Goal: Task Accomplishment & Management: Manage account settings

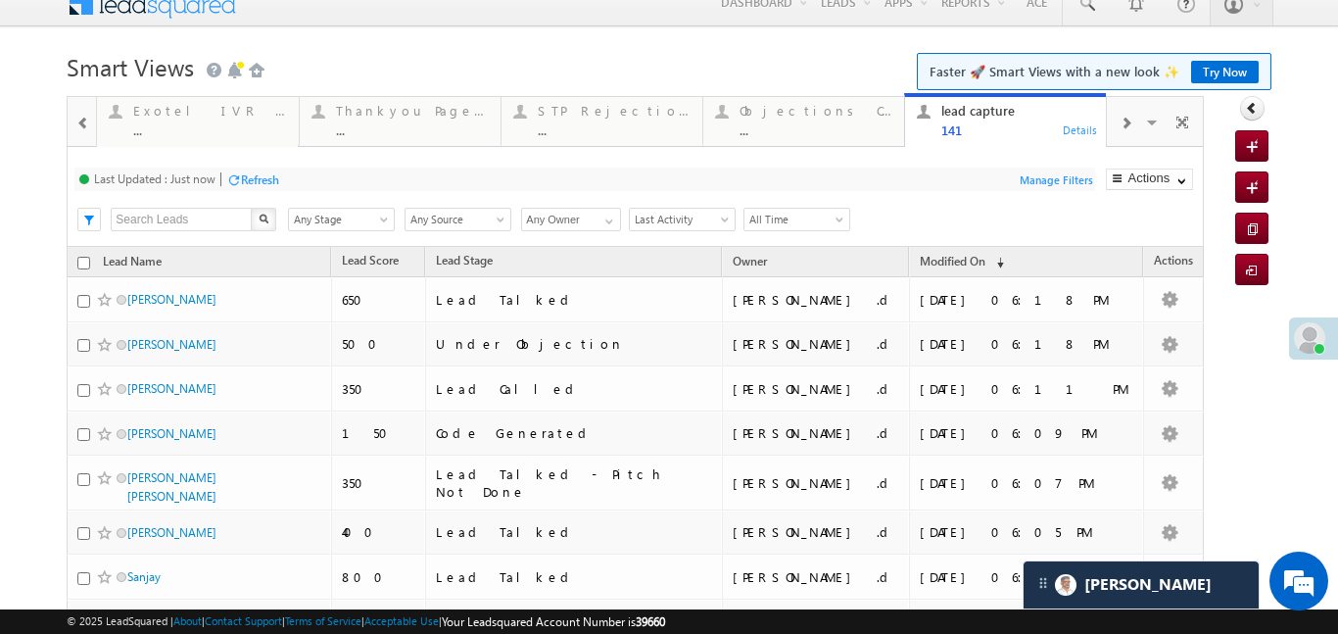
click at [1128, 117] on span at bounding box center [1125, 124] width 12 height 16
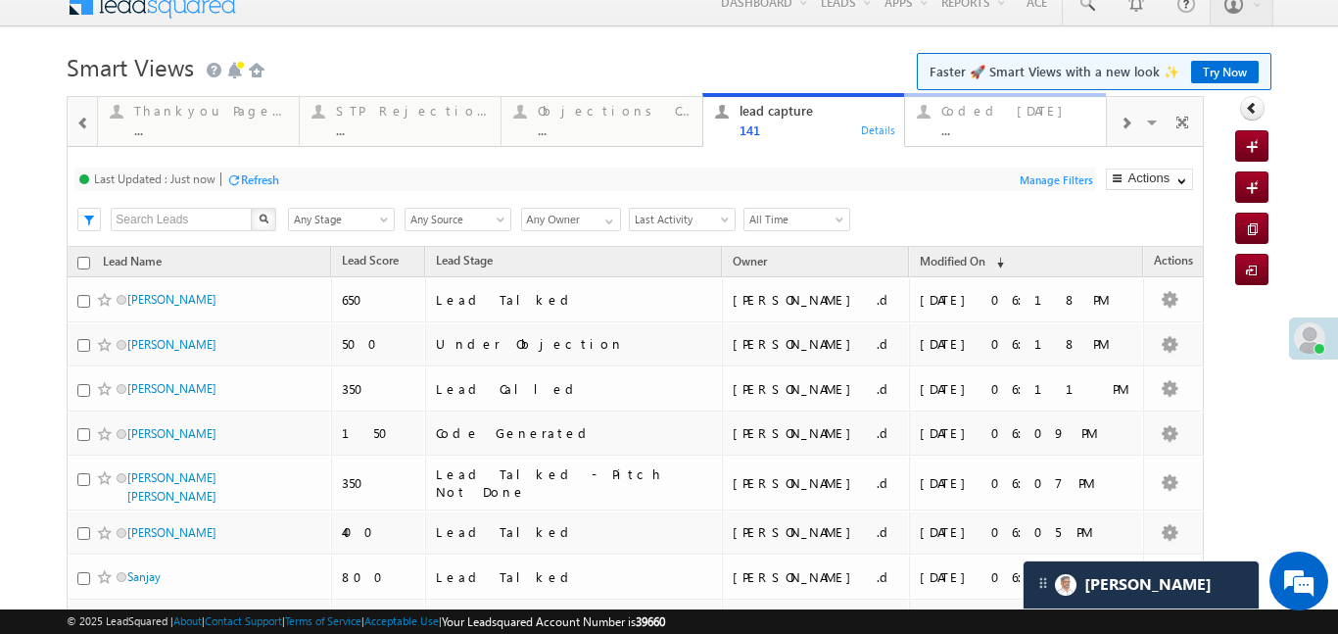
click at [1030, 119] on div "Coded Today ..." at bounding box center [1017, 118] width 153 height 38
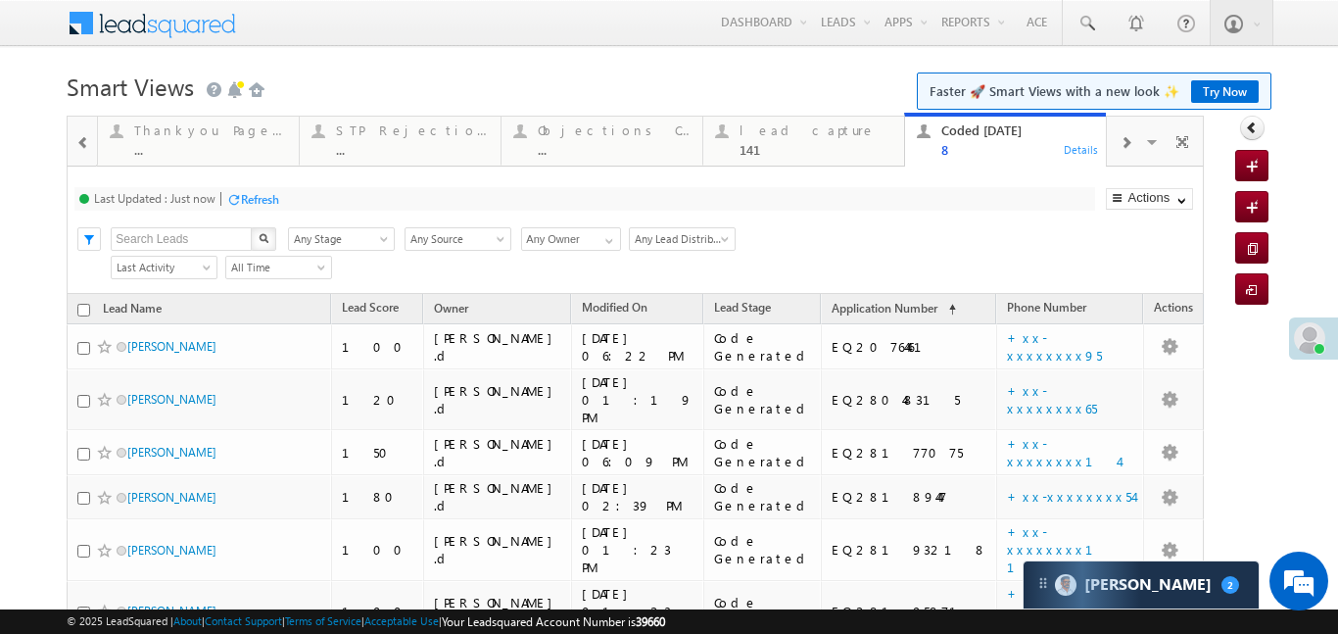
click at [71, 141] on div at bounding box center [83, 141] width 25 height 44
click at [89, 137] on span at bounding box center [83, 143] width 14 height 16
click at [89, 137] on div at bounding box center [82, 140] width 28 height 47
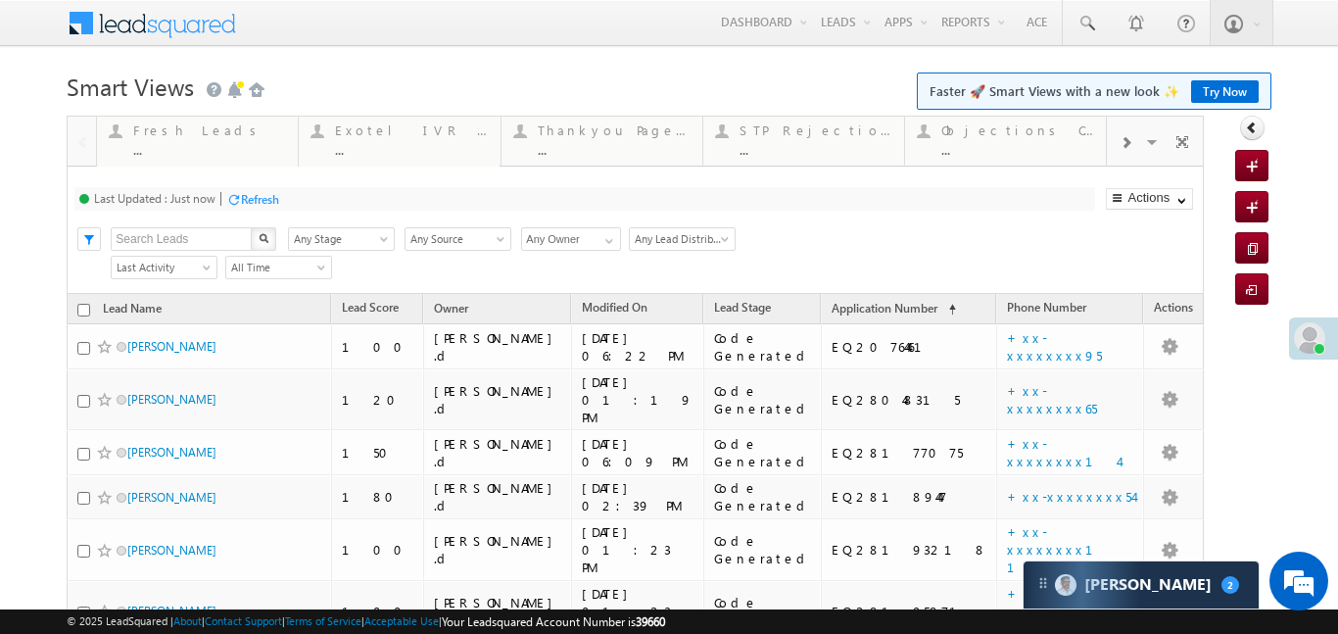
click at [89, 137] on div at bounding box center [82, 140] width 28 height 47
click at [144, 125] on div "Fresh Leads" at bounding box center [209, 130] width 153 height 16
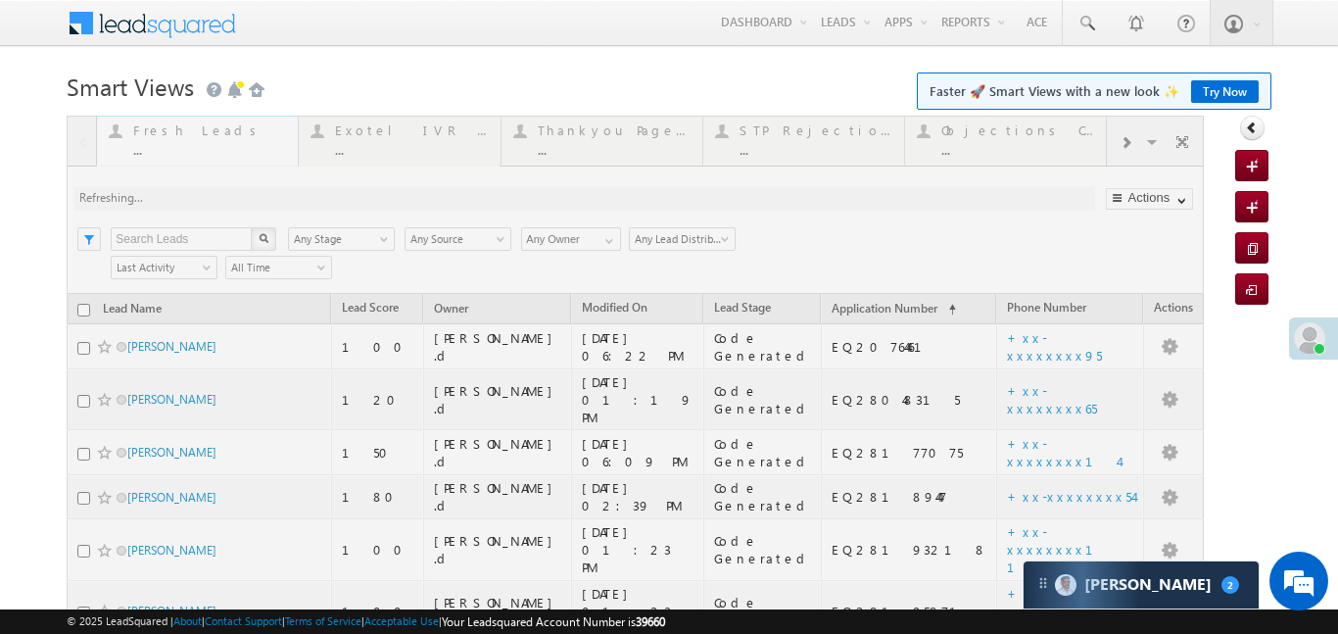
click at [144, 125] on div at bounding box center [635, 482] width 1137 height 733
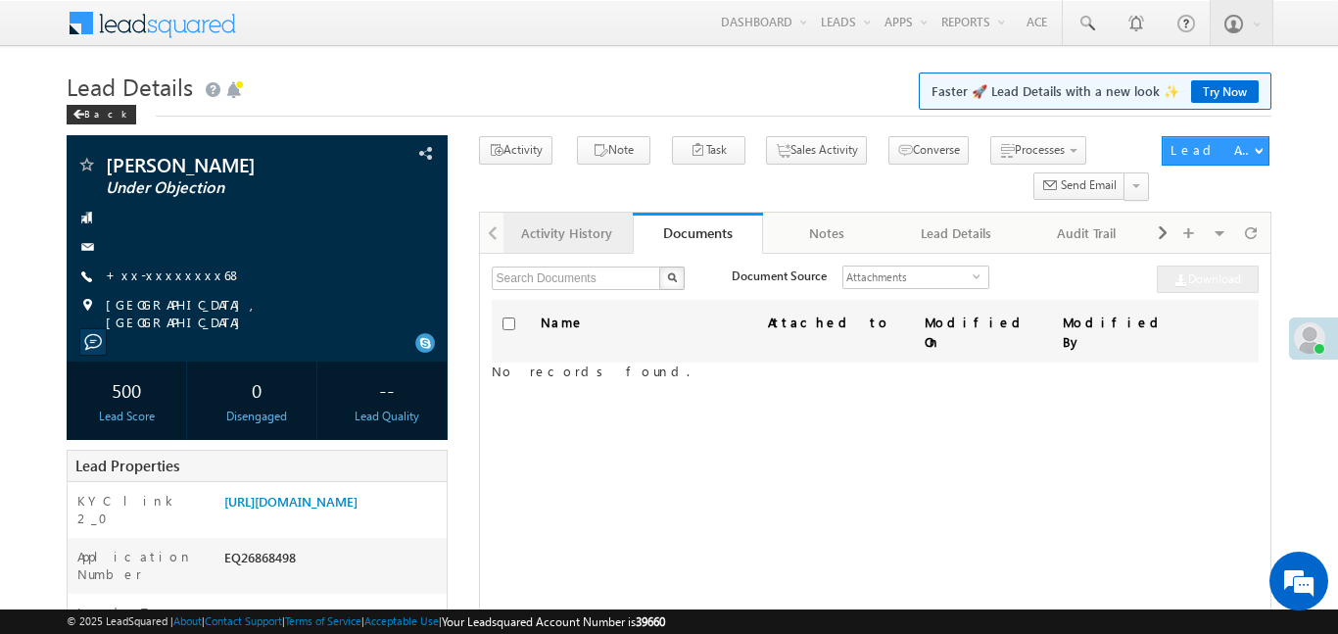
click at [567, 241] on div "Activity History" at bounding box center [567, 233] width 96 height 24
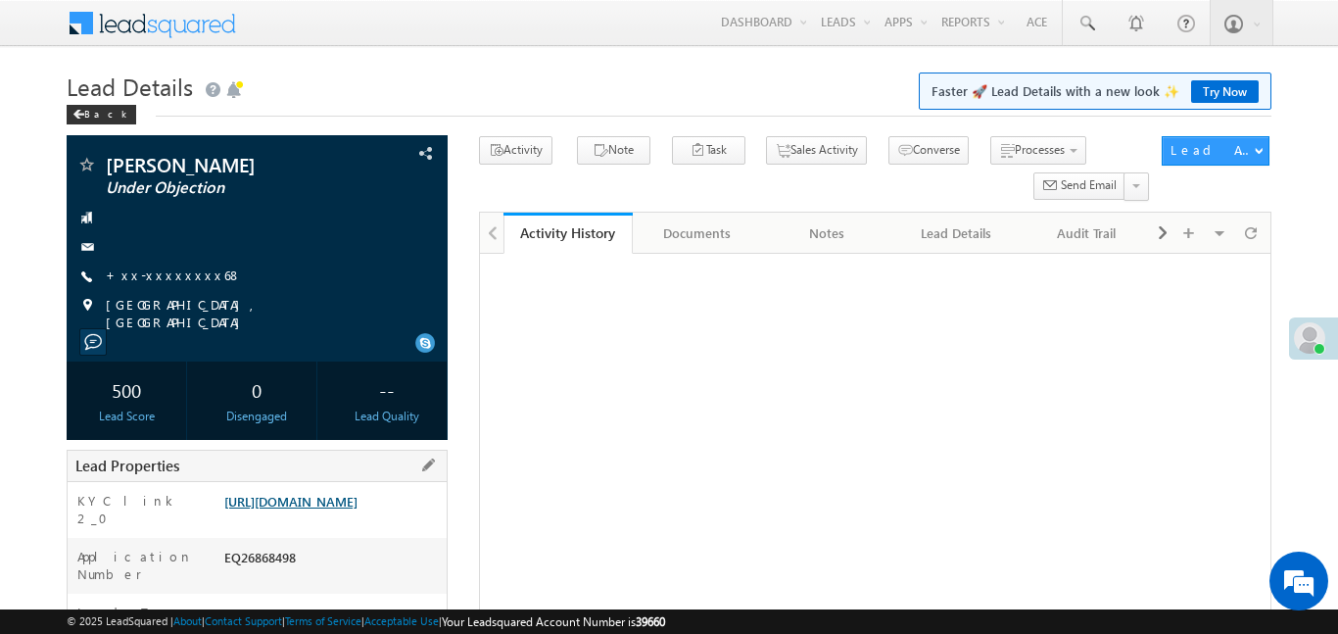
click at [357, 496] on link "[URL][DOMAIN_NAME]" at bounding box center [290, 501] width 133 height 17
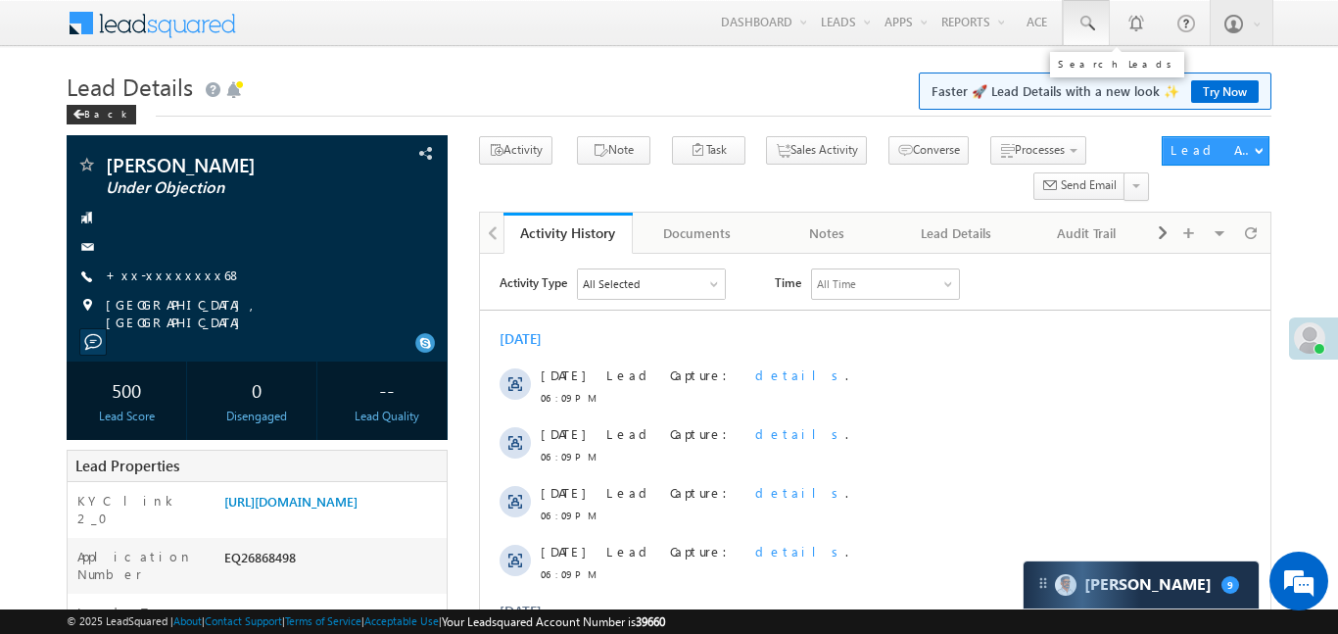
click at [1102, 16] on link at bounding box center [1086, 22] width 47 height 45
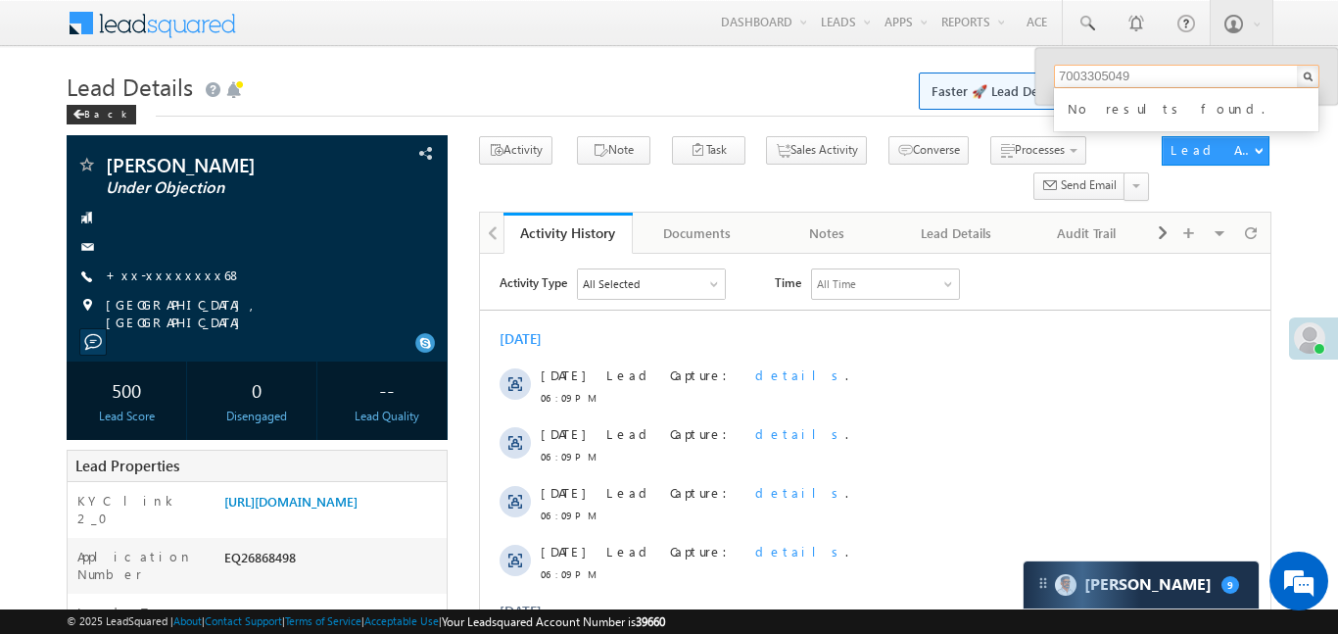
type input "7003305049"
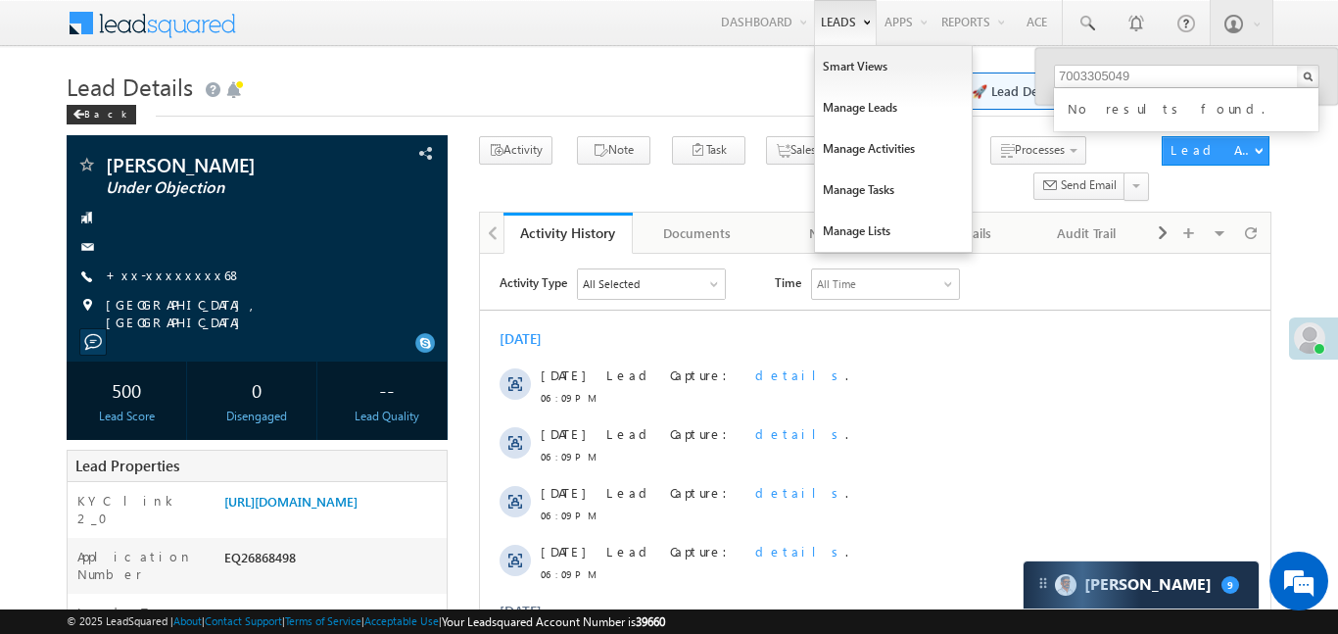
drag, startPoint x: 727, startPoint y: 73, endPoint x: 814, endPoint y: 30, distance: 97.2
click at [727, 72] on h1 "Lead Details Faster 🚀 Lead Details with a new look ✨ Try Now" at bounding box center [669, 85] width 1204 height 38
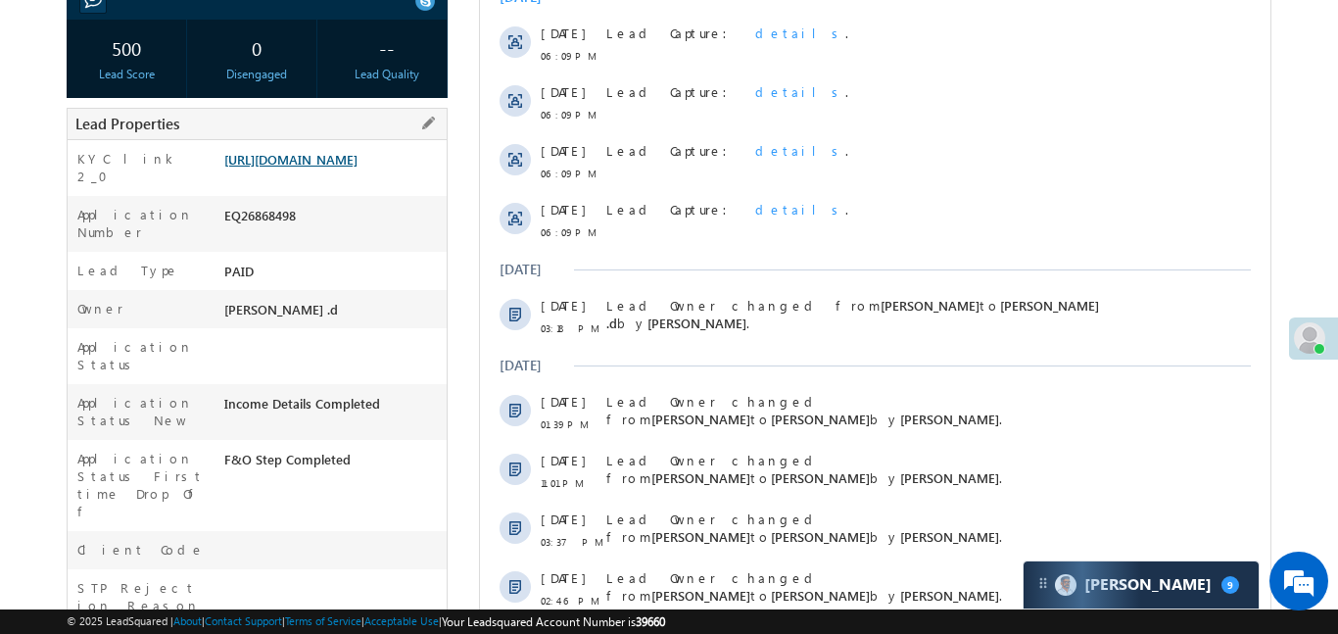
scroll to position [353, 0]
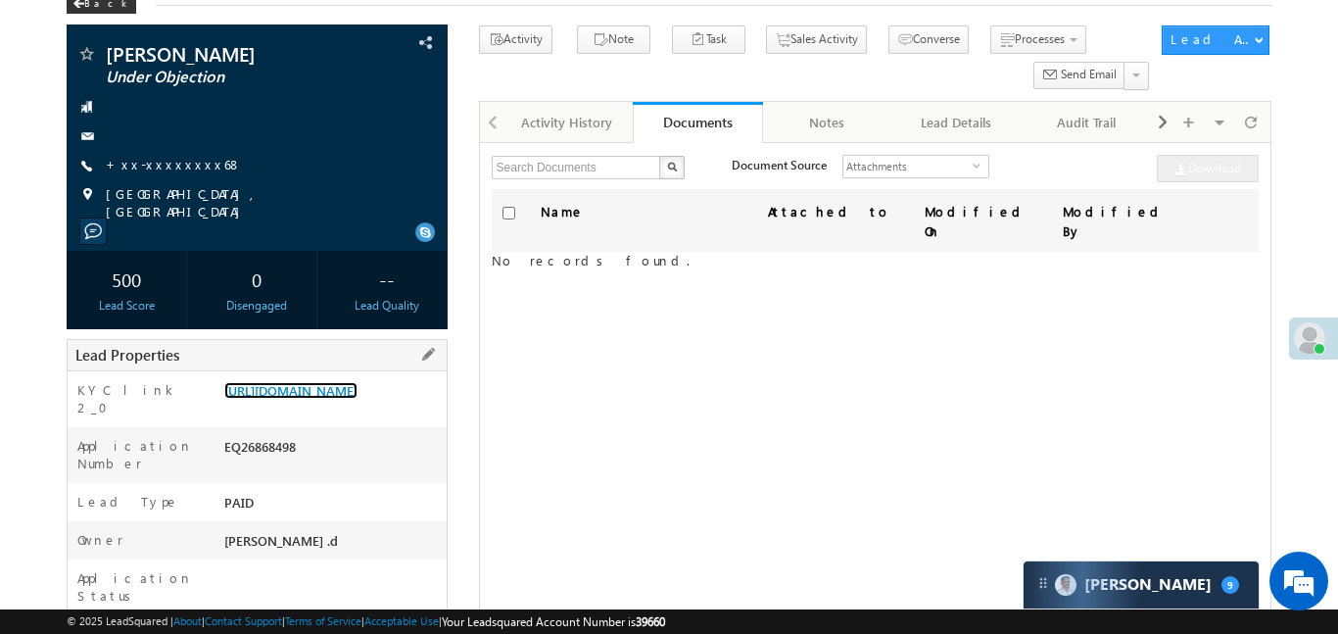
scroll to position [108, 0]
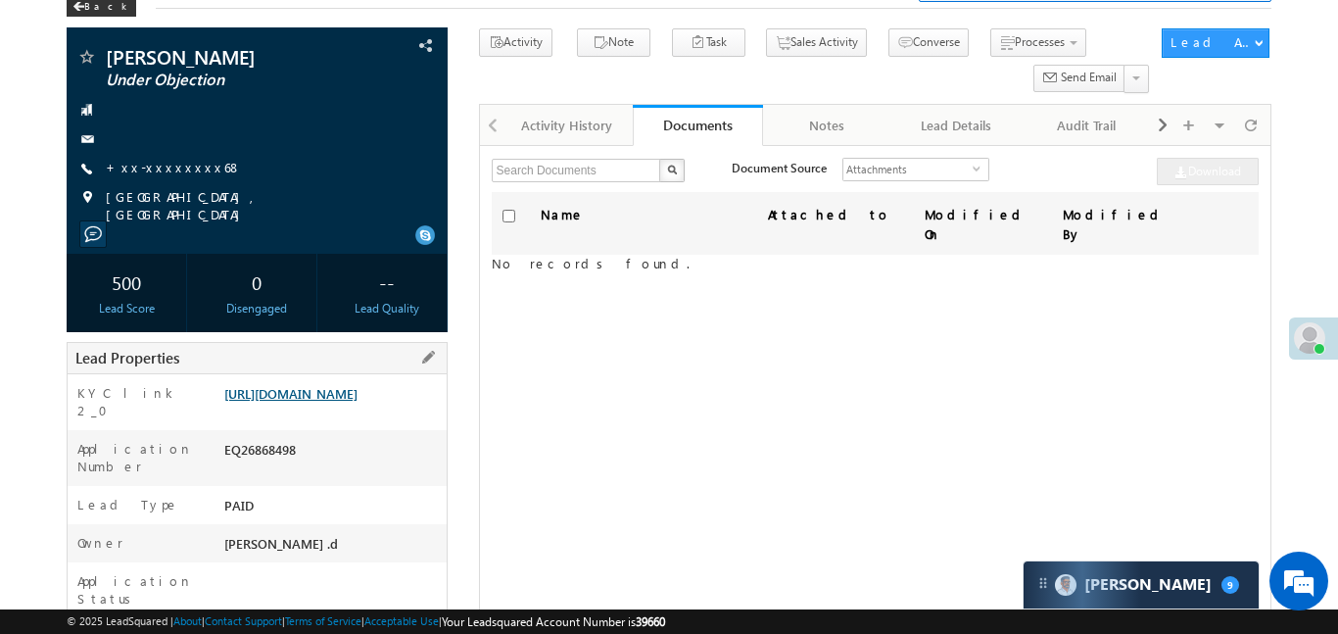
click at [357, 388] on link "[URL][DOMAIN_NAME]" at bounding box center [290, 393] width 133 height 17
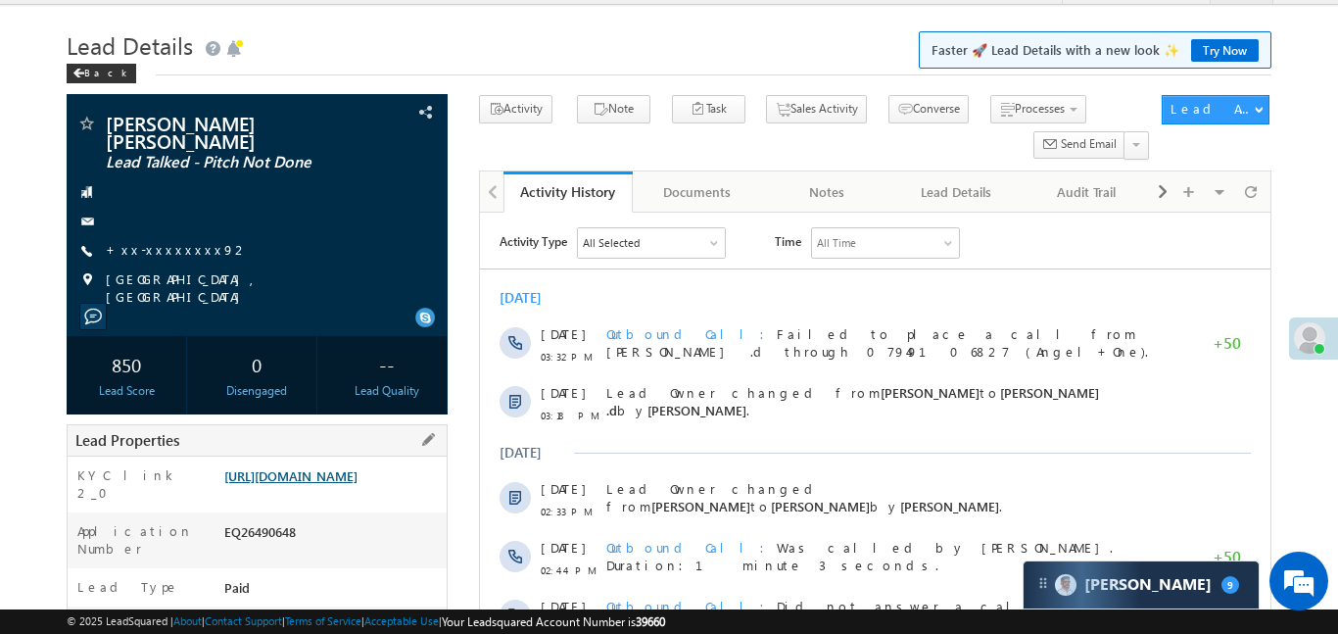
click at [350, 467] on link "https://angelbroking1-pk3em7sa.customui-test.leadsquared.com?leadId=fca26733-e1…" at bounding box center [290, 475] width 133 height 17
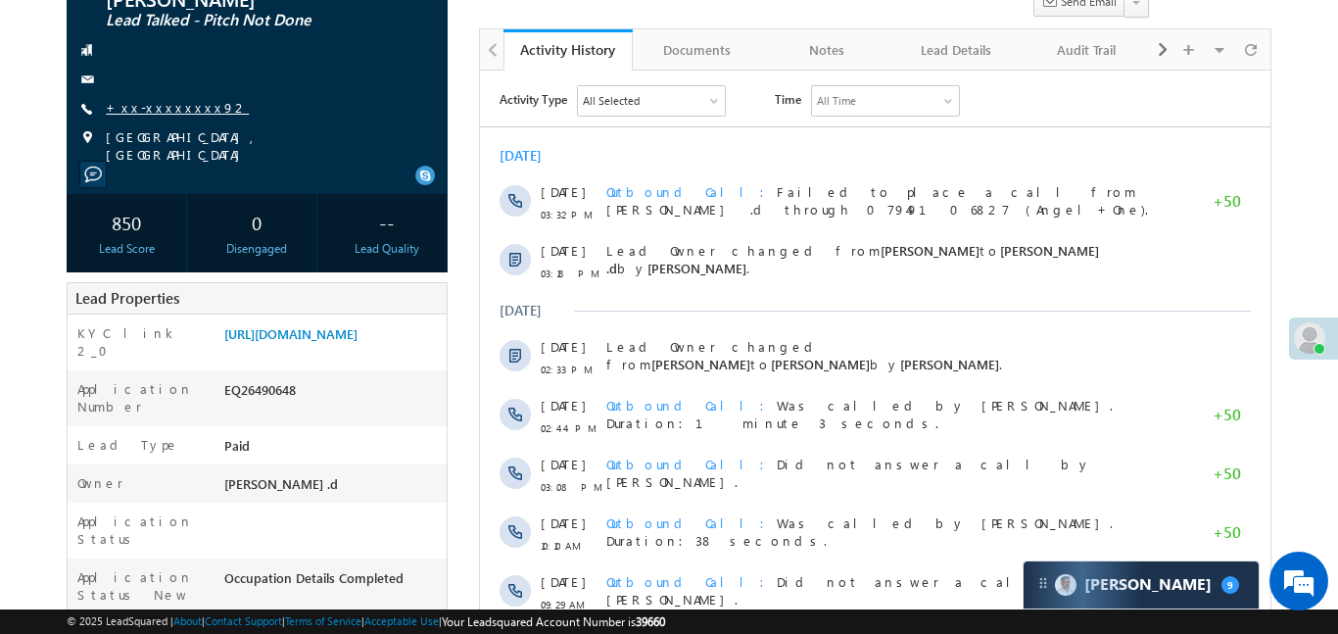
click at [167, 99] on link "+xx-xxxxxxxx92" at bounding box center [177, 107] width 143 height 17
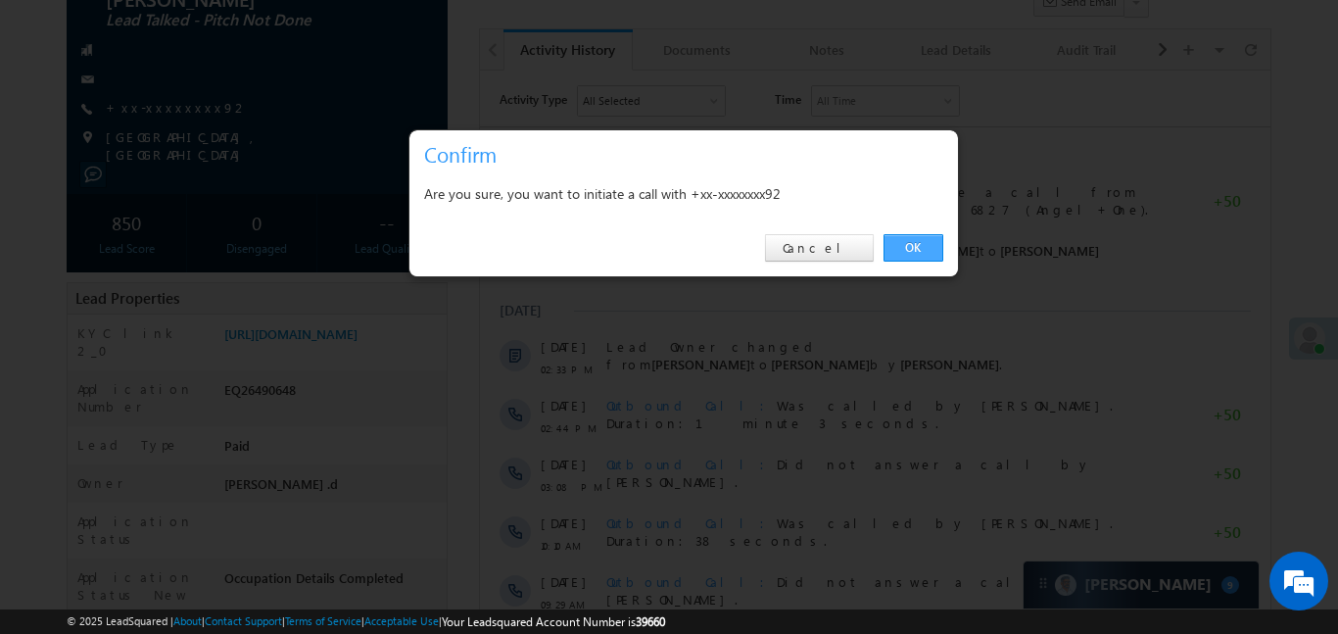
click at [935, 257] on link "OK" at bounding box center [913, 247] width 60 height 27
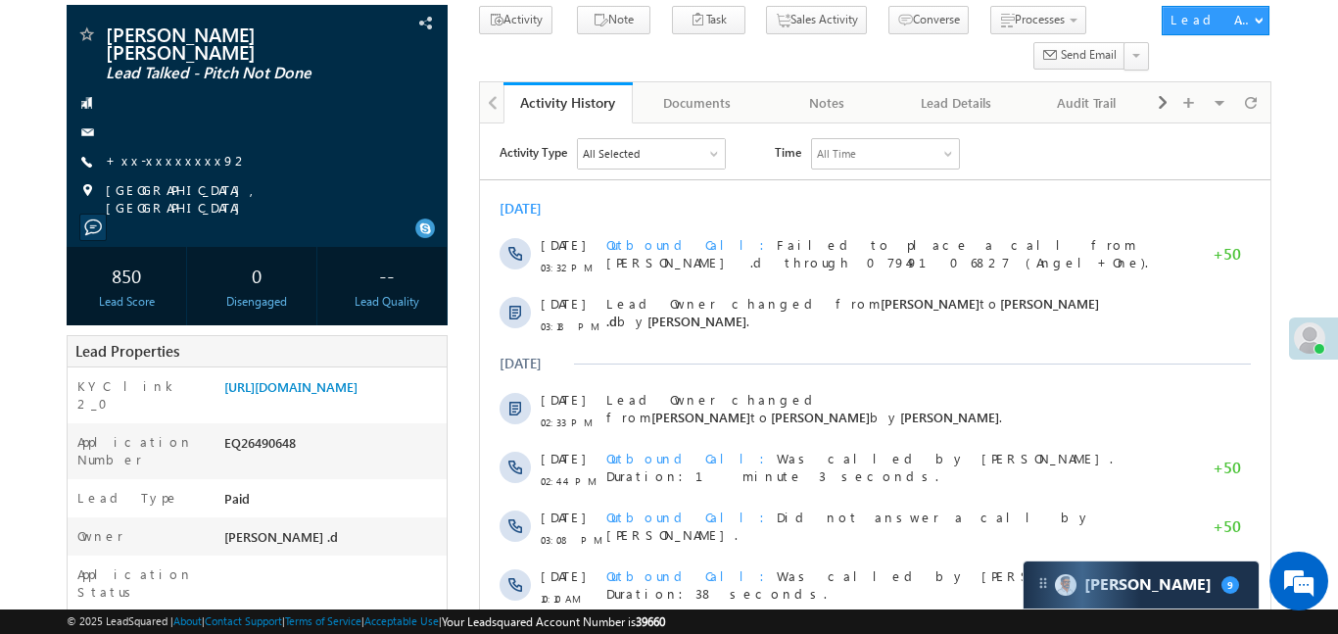
scroll to position [236, 0]
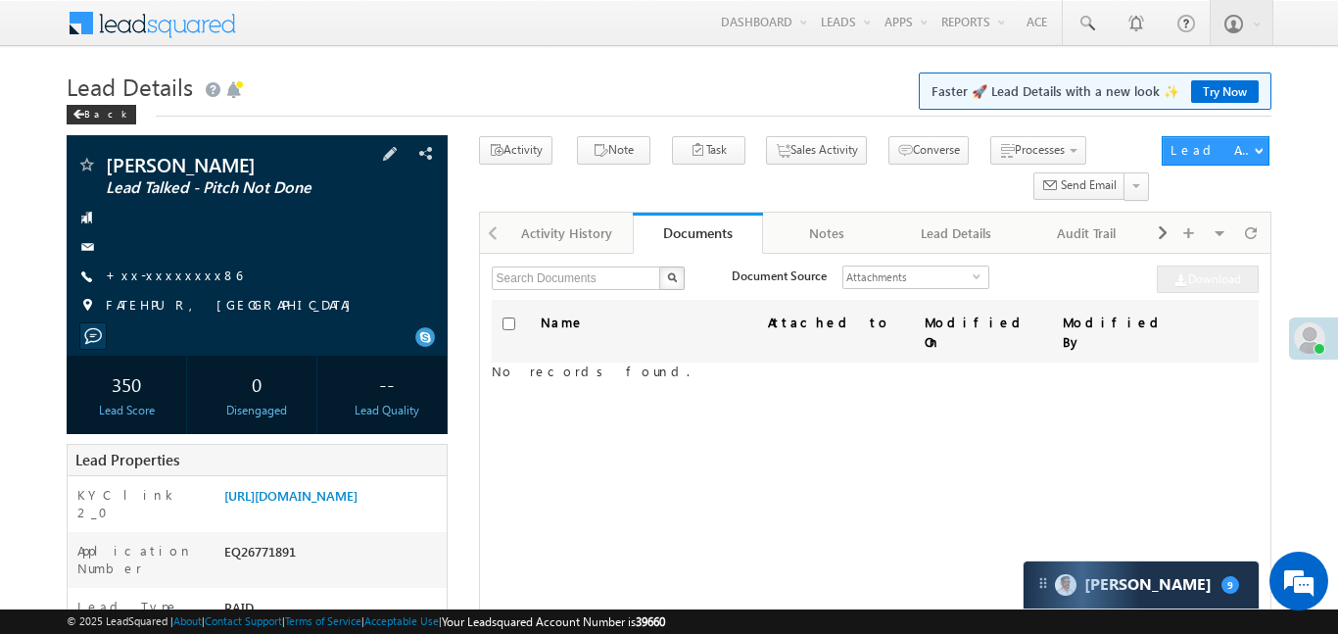
click at [164, 264] on div "[PERSON_NAME] Lead Talked - Pitch Not Done +xx-xxxxxxxx86" at bounding box center [256, 240] width 361 height 170
click at [175, 287] on div "[PERSON_NAME] Lead Talked - Pitch Not Done +xx-xxxxxxxx86" at bounding box center [256, 240] width 361 height 170
click at [166, 279] on link "+xx-xxxxxxxx86" at bounding box center [174, 274] width 136 height 17
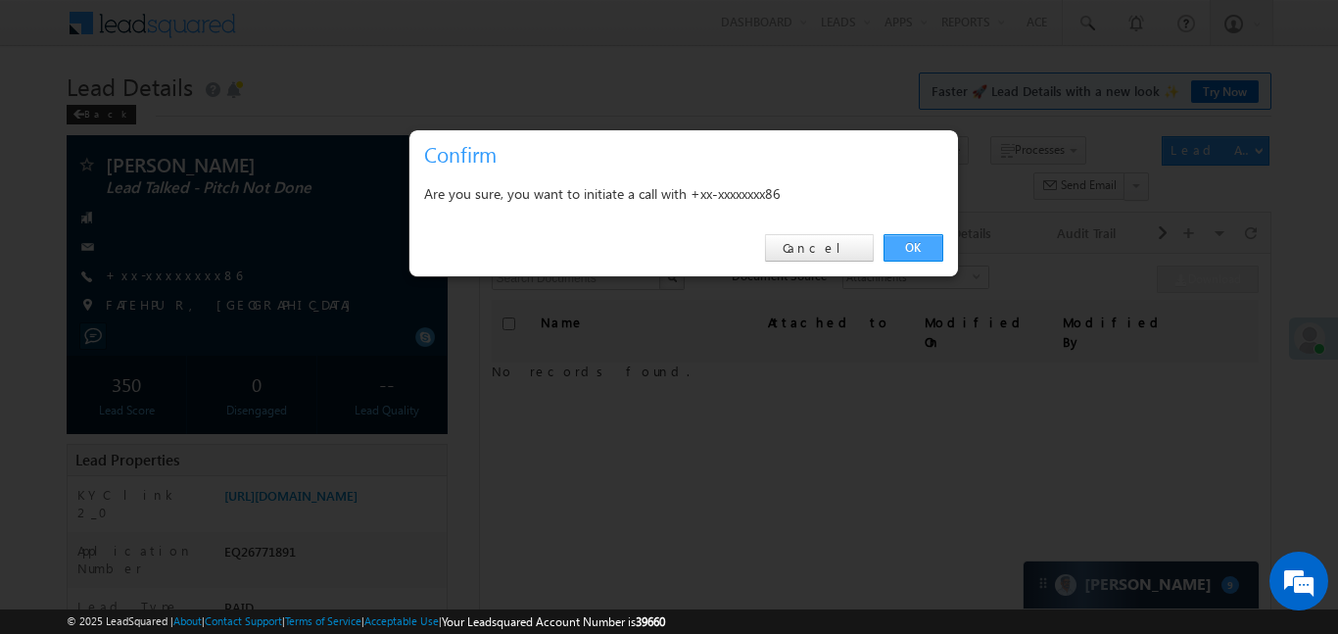
click at [910, 234] on link "OK" at bounding box center [913, 247] width 60 height 27
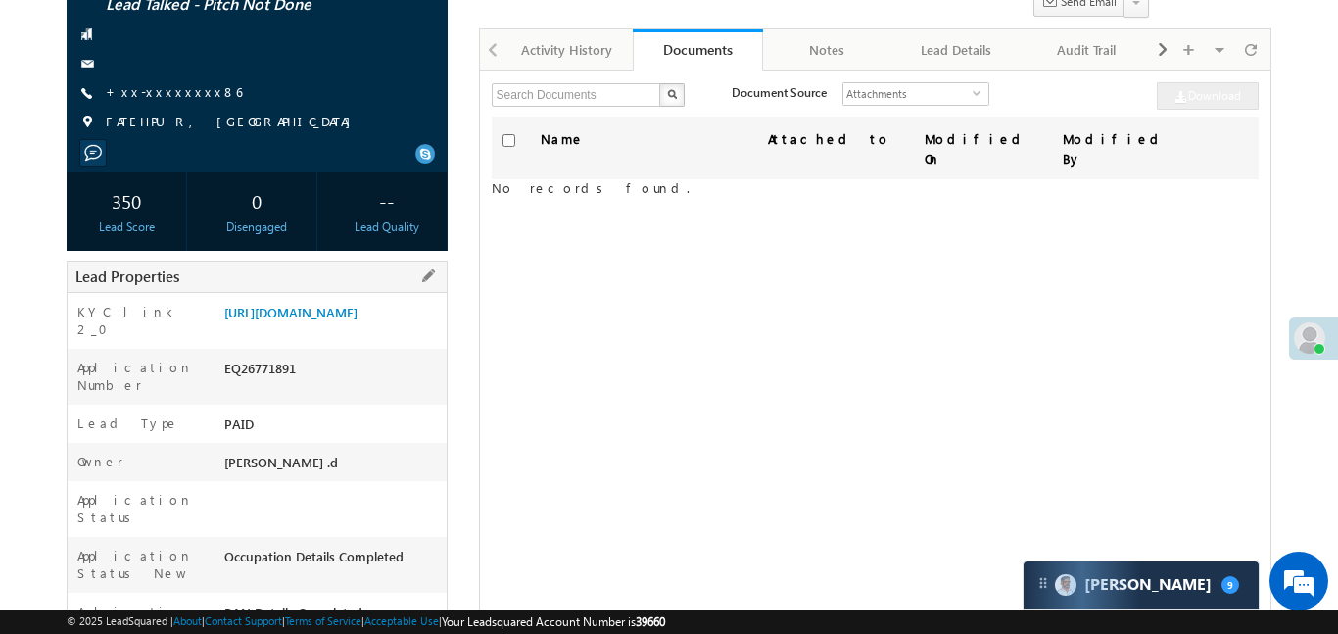
scroll to position [203, 0]
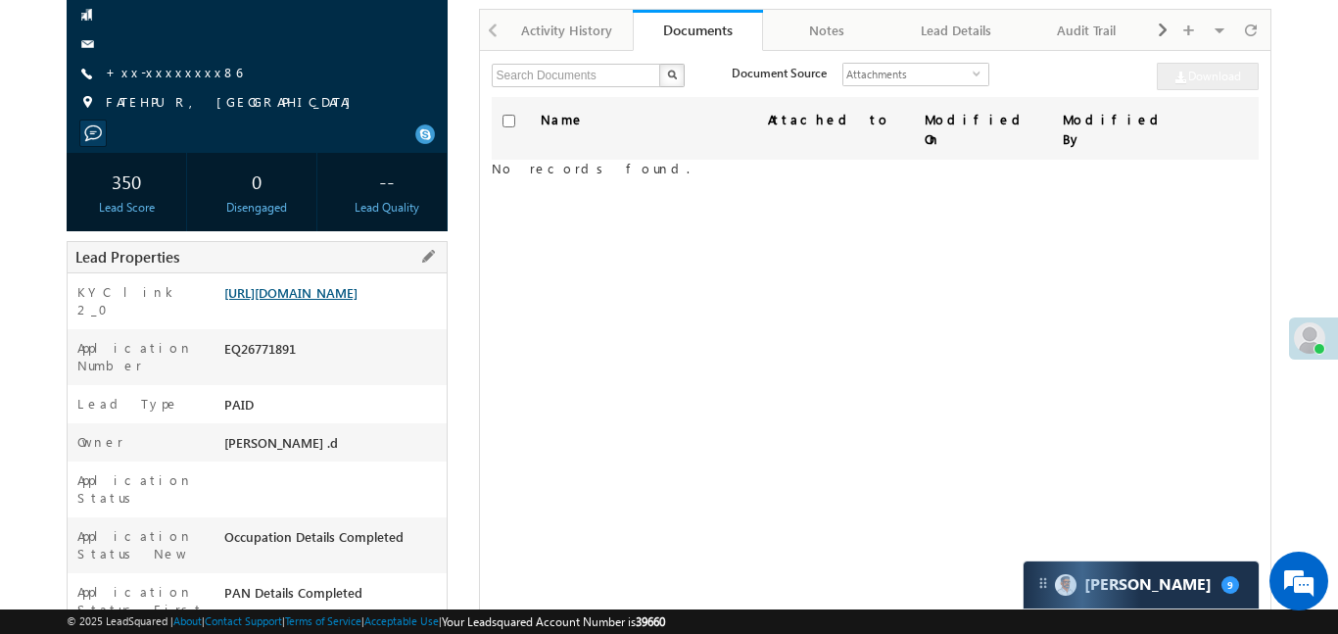
click at [357, 301] on link "https://angelbroking1-pk3em7sa.customui-test.leadsquared.com?leadId=f541ee03-46…" at bounding box center [290, 292] width 133 height 17
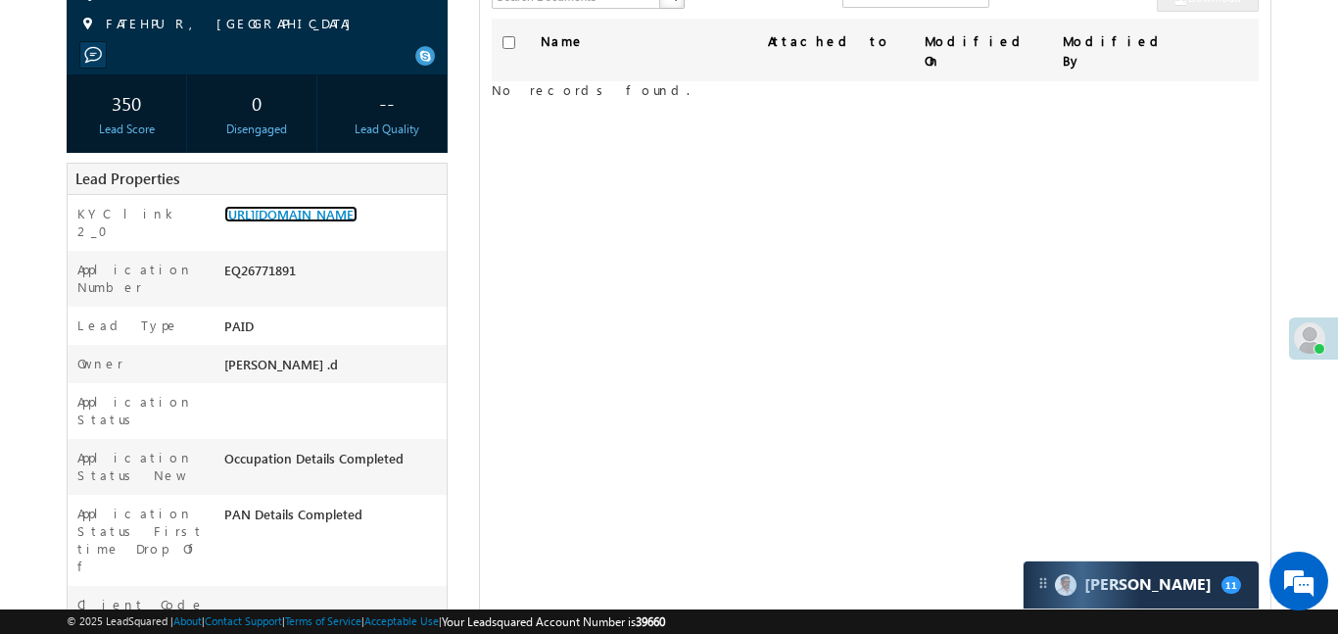
scroll to position [351, 0]
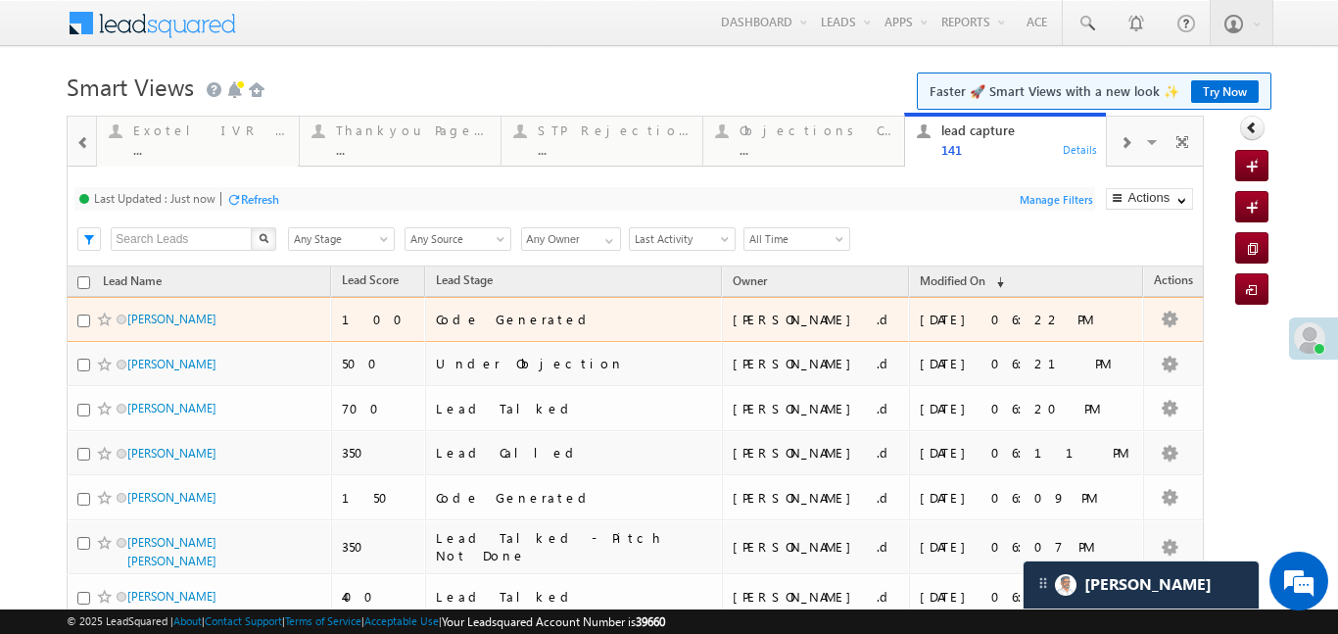
scroll to position [21, 0]
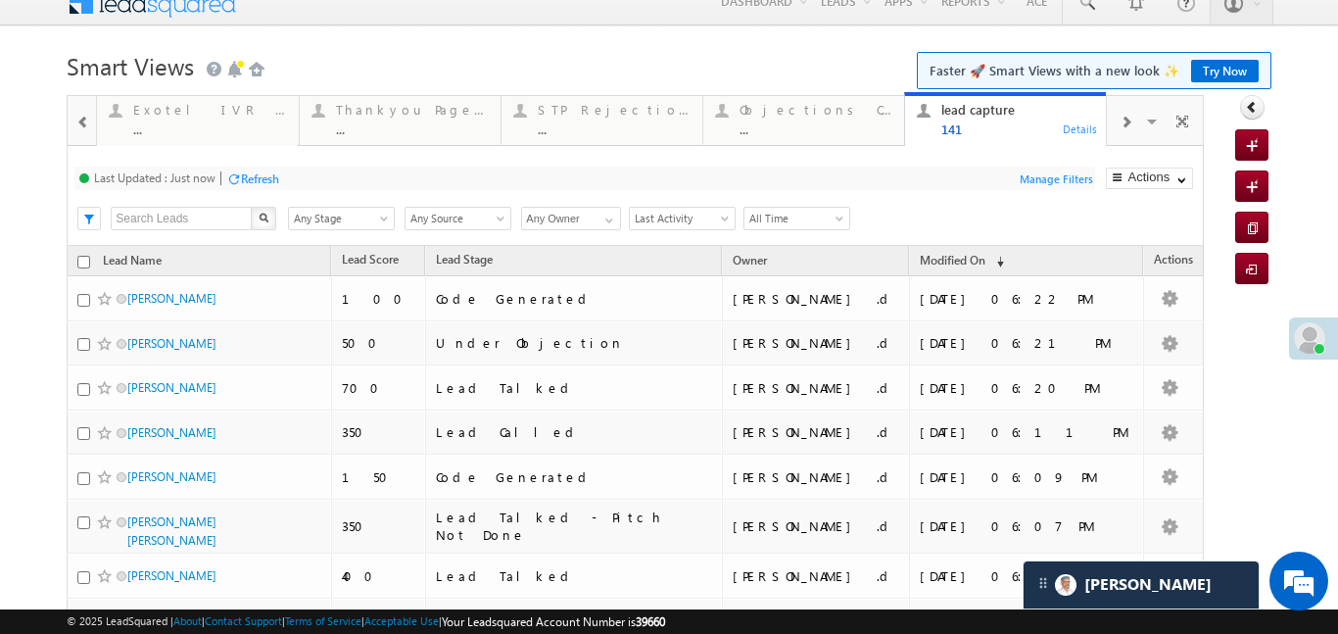
click at [1120, 124] on span at bounding box center [1125, 123] width 12 height 16
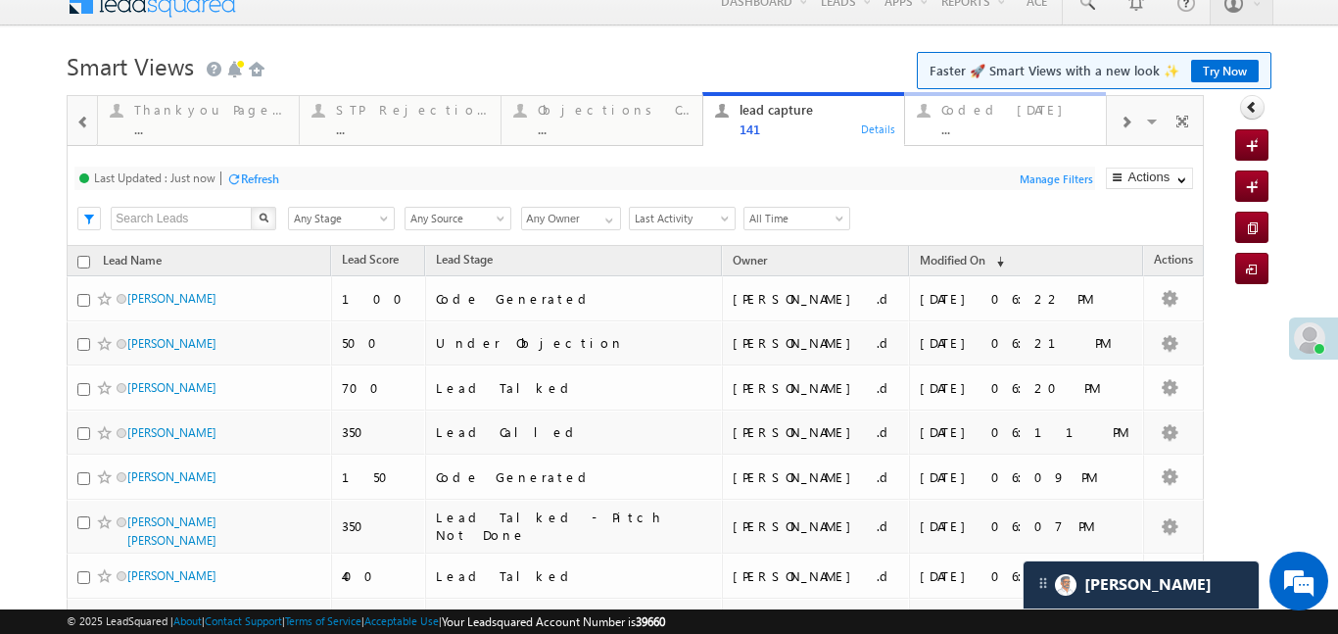
click at [1037, 121] on div "..." at bounding box center [1017, 128] width 153 height 15
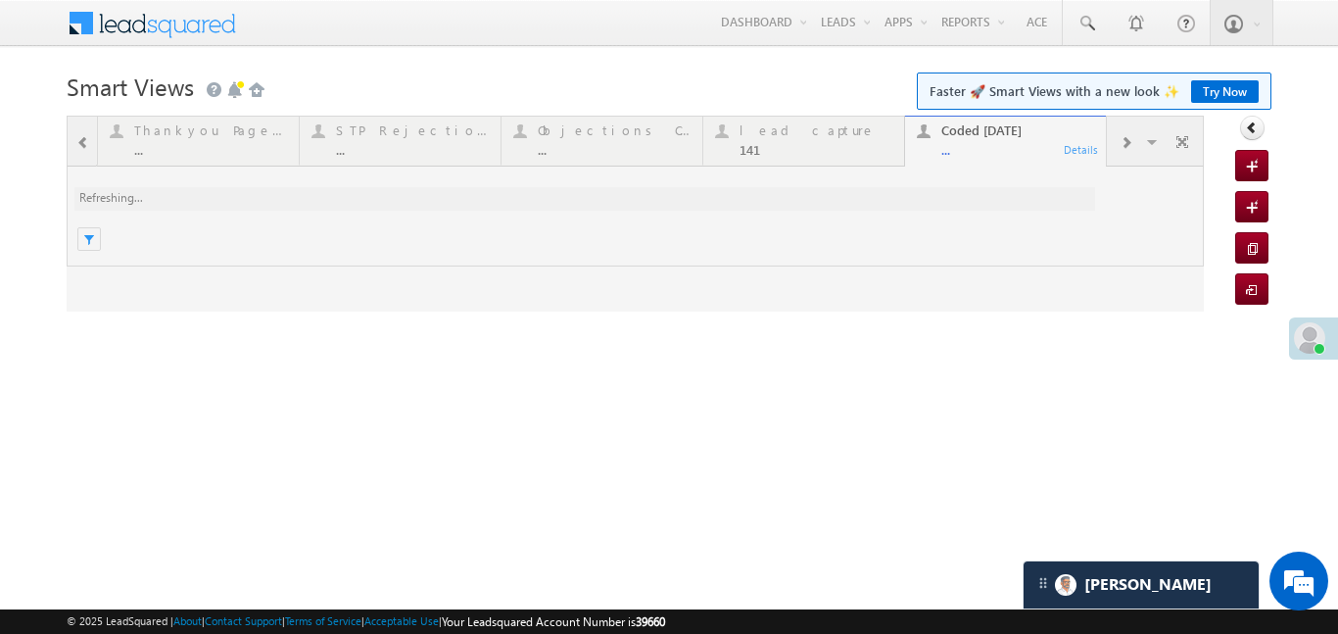
scroll to position [0, 0]
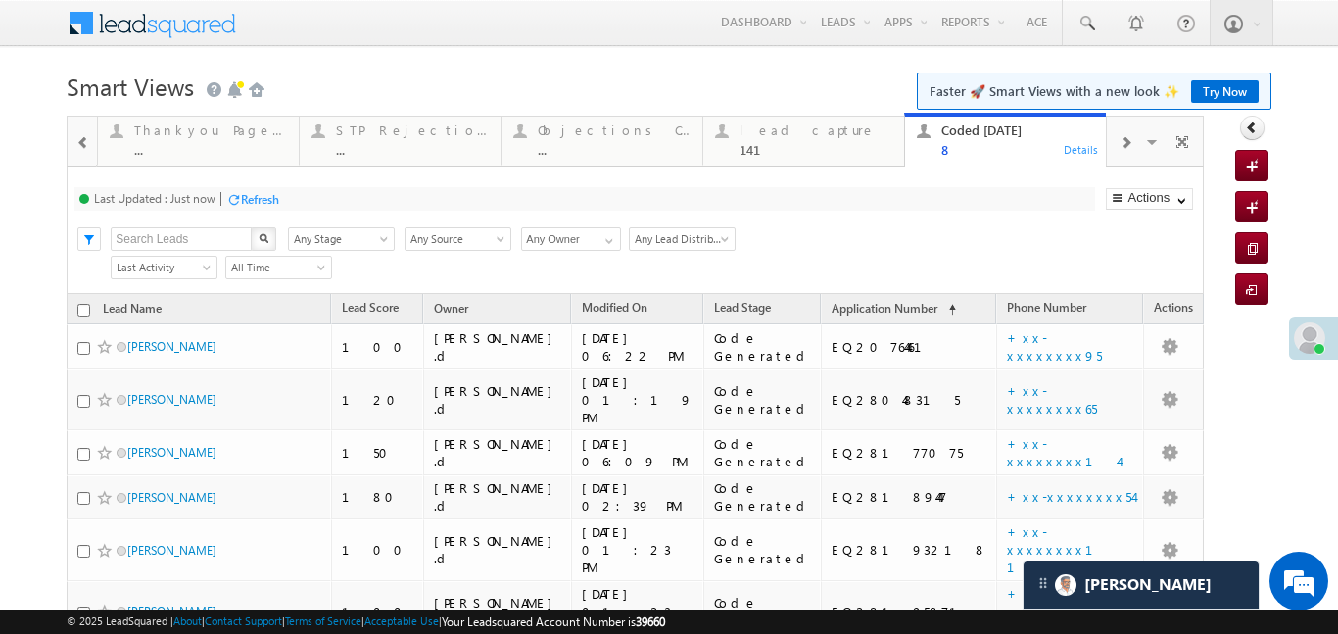
click at [74, 137] on div at bounding box center [83, 141] width 25 height 44
click at [74, 137] on div at bounding box center [82, 140] width 28 height 47
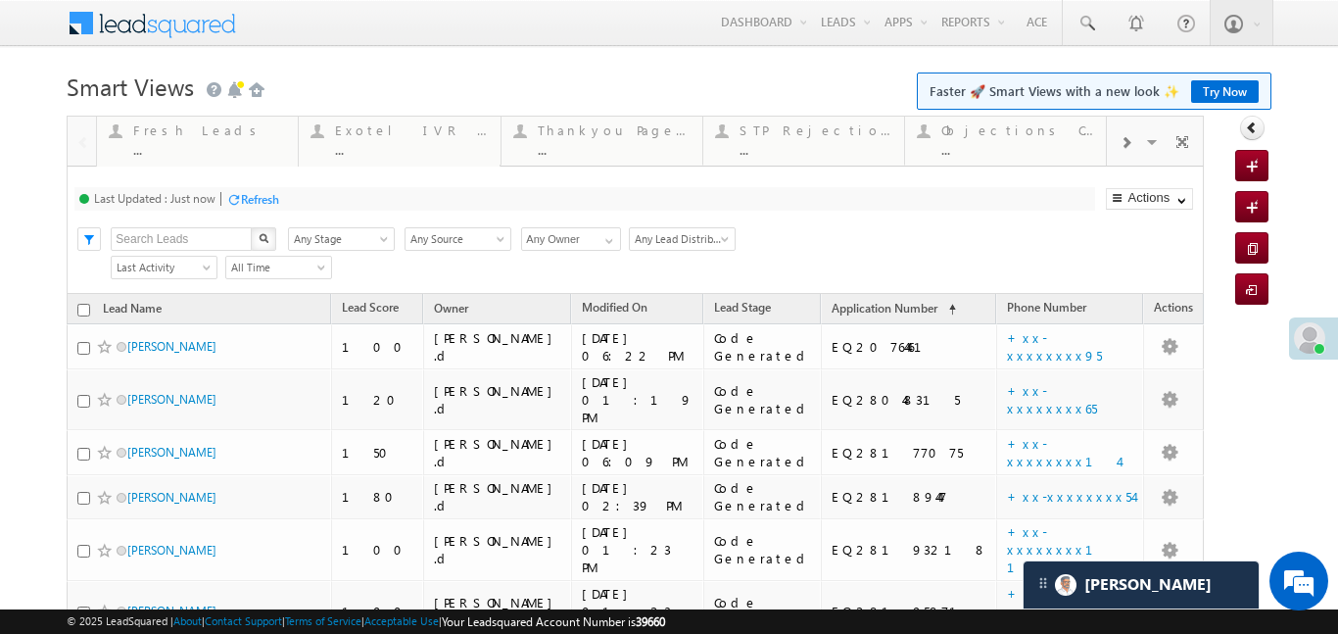
click at [74, 137] on div at bounding box center [82, 140] width 28 height 47
click at [178, 149] on div "..." at bounding box center [209, 149] width 153 height 15
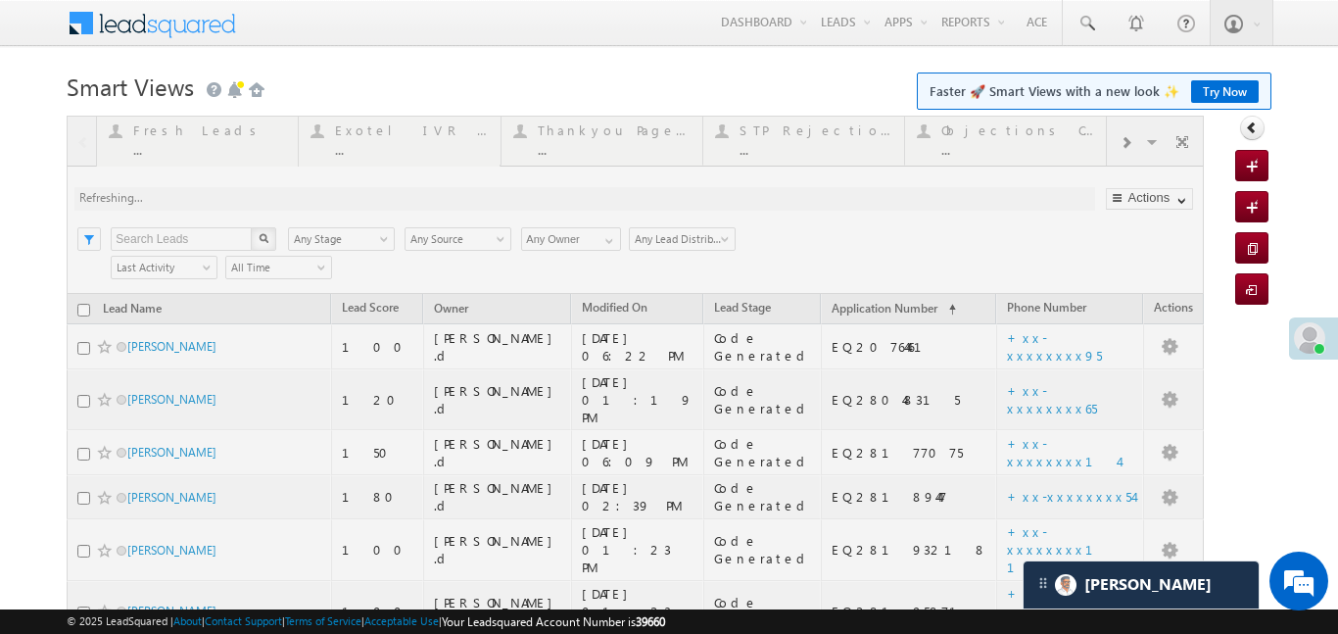
click at [178, 148] on div at bounding box center [635, 482] width 1137 height 733
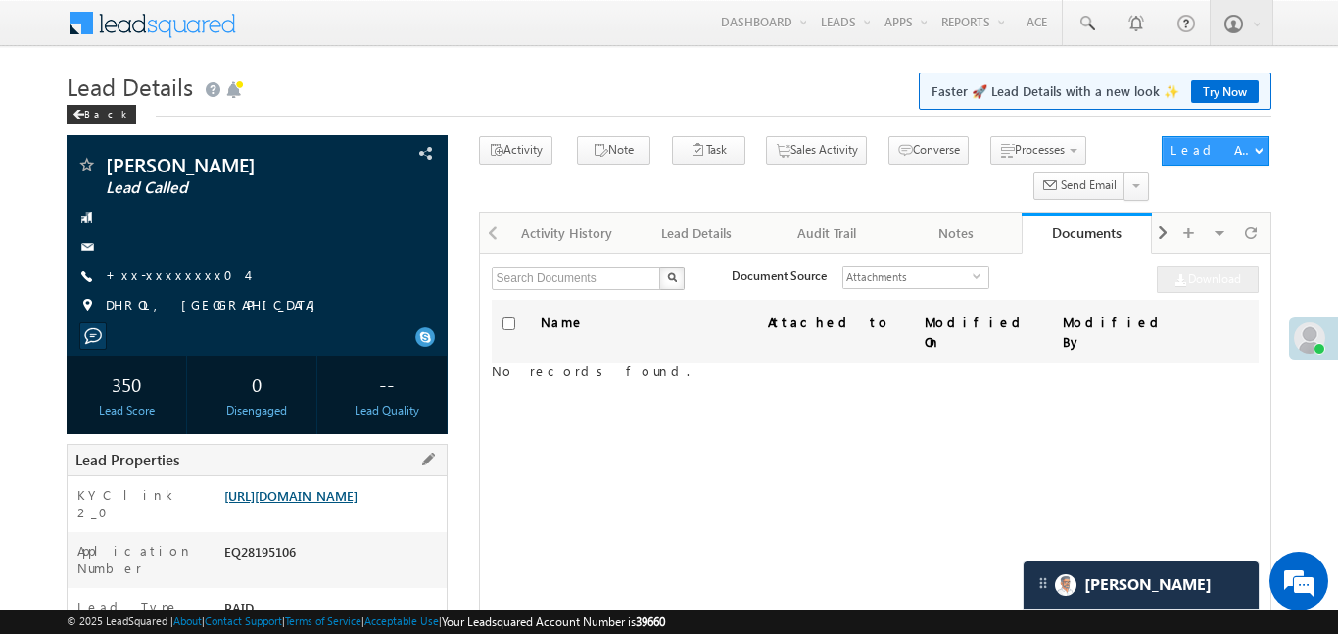
click at [355, 503] on link "[URL][DOMAIN_NAME]" at bounding box center [290, 495] width 133 height 17
click at [334, 503] on link "https://angelbroking1-pk3em7sa.customui-test.leadsquared.com?leadId=a4aa43b2-24…" at bounding box center [290, 495] width 133 height 17
click at [180, 280] on link "+xx-xxxxxxxx04" at bounding box center [176, 274] width 141 height 17
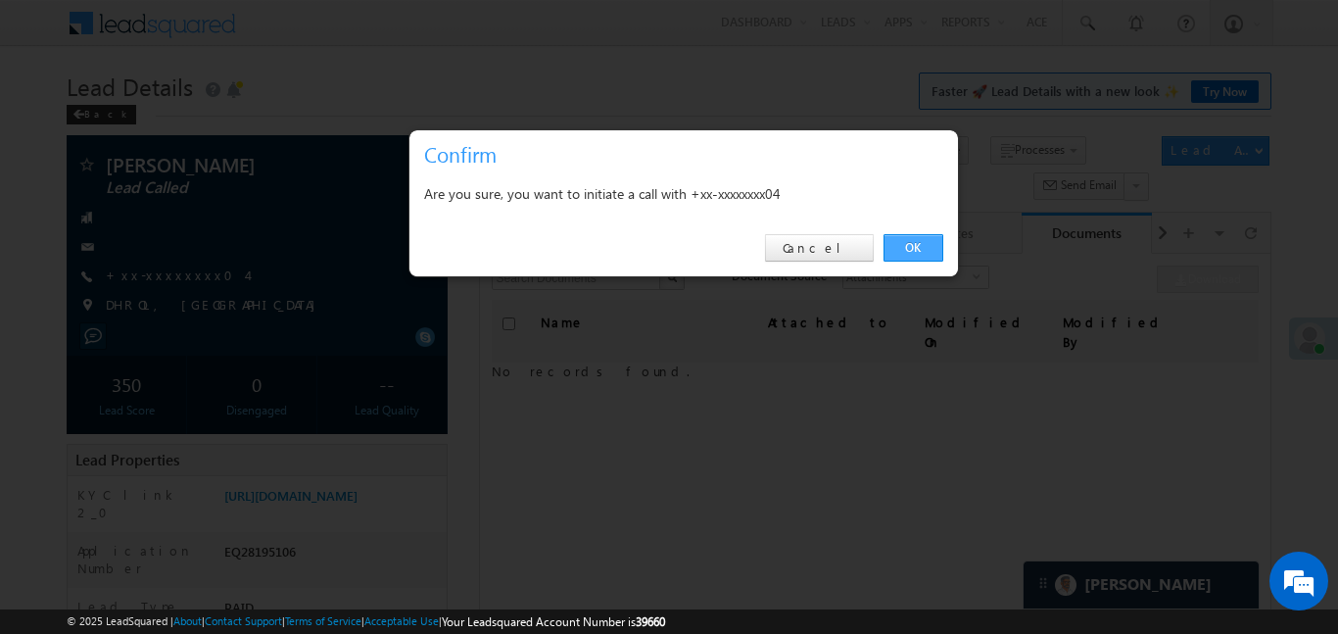
click at [930, 239] on link "OK" at bounding box center [913, 247] width 60 height 27
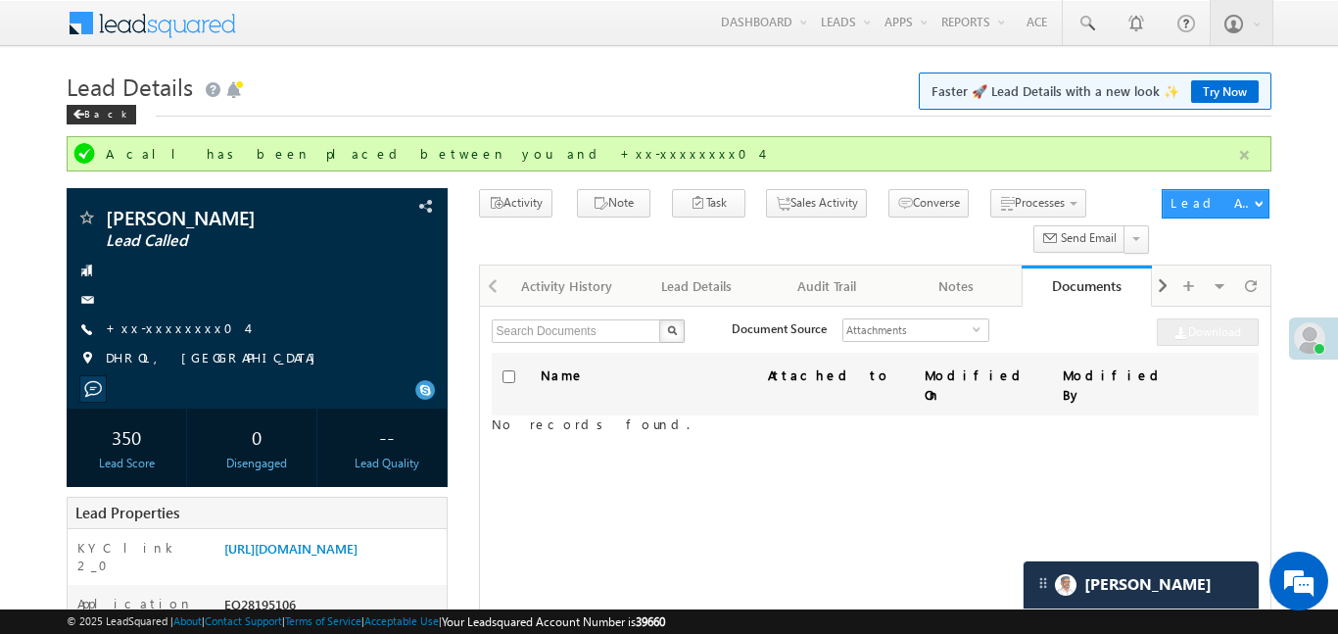
click at [1250, 154] on button "button" at bounding box center [1244, 155] width 24 height 24
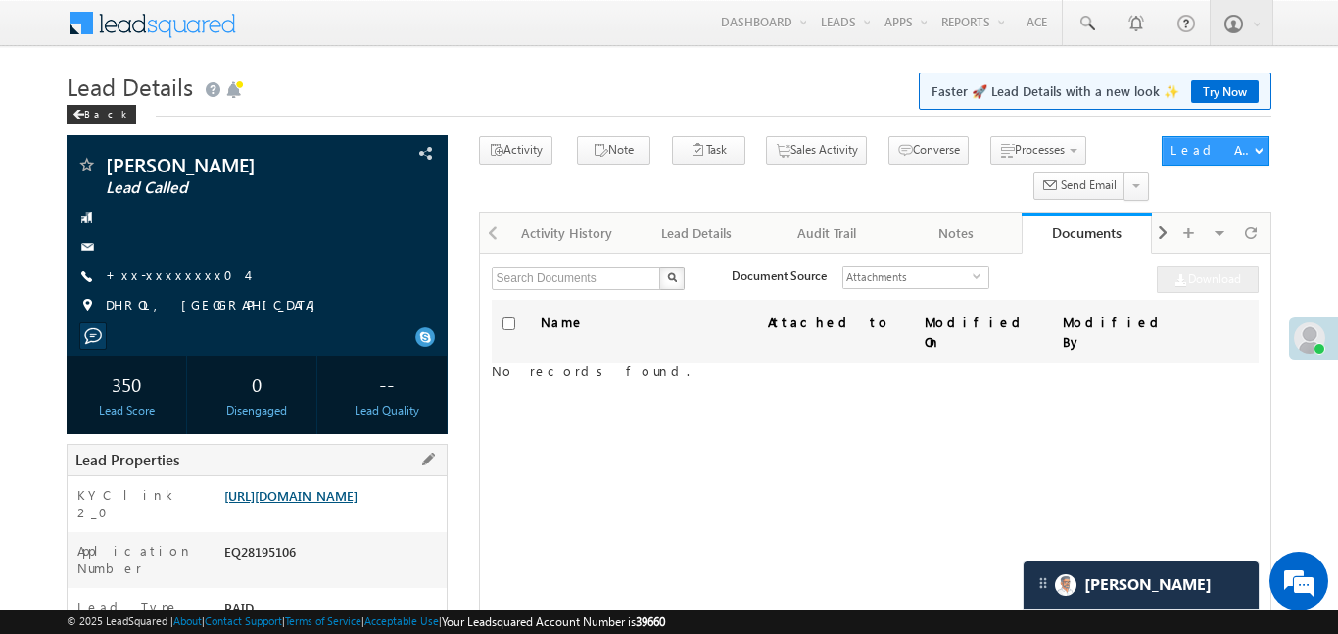
click at [357, 494] on link "https://angelbroking1-pk3em7sa.customui-test.leadsquared.com?leadId=a4aa43b2-24…" at bounding box center [290, 495] width 133 height 17
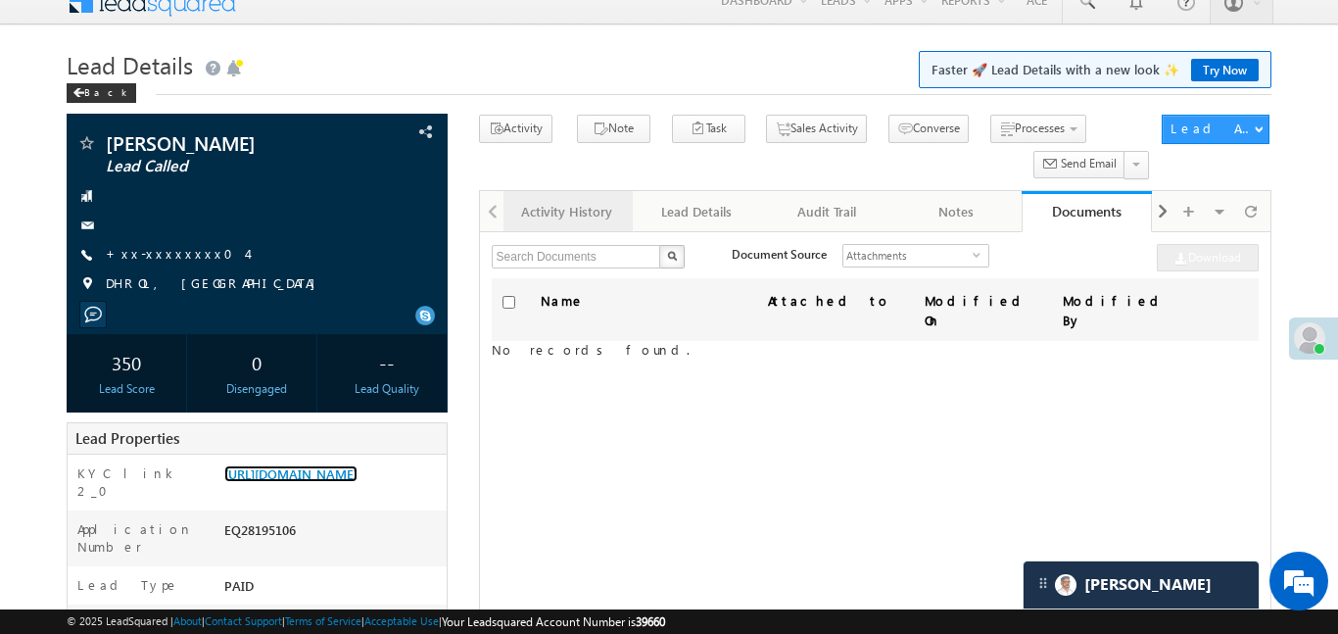
scroll to position [30, 0]
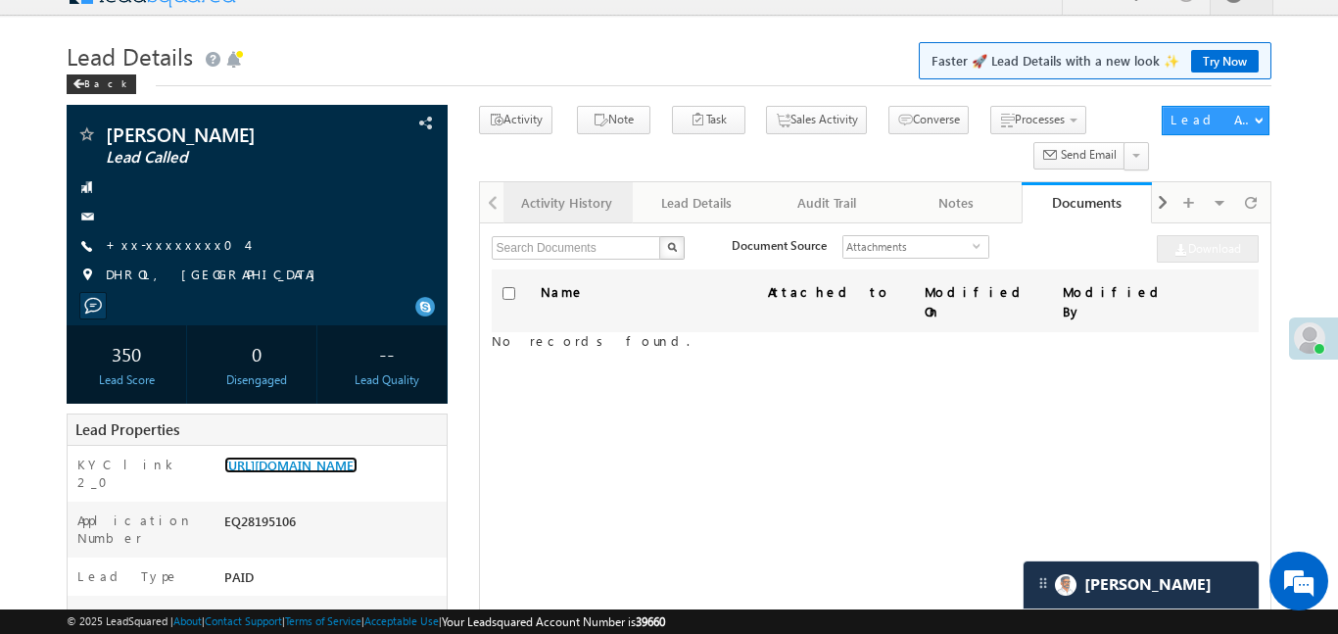
click at [580, 204] on div "Activity History" at bounding box center [567, 203] width 96 height 24
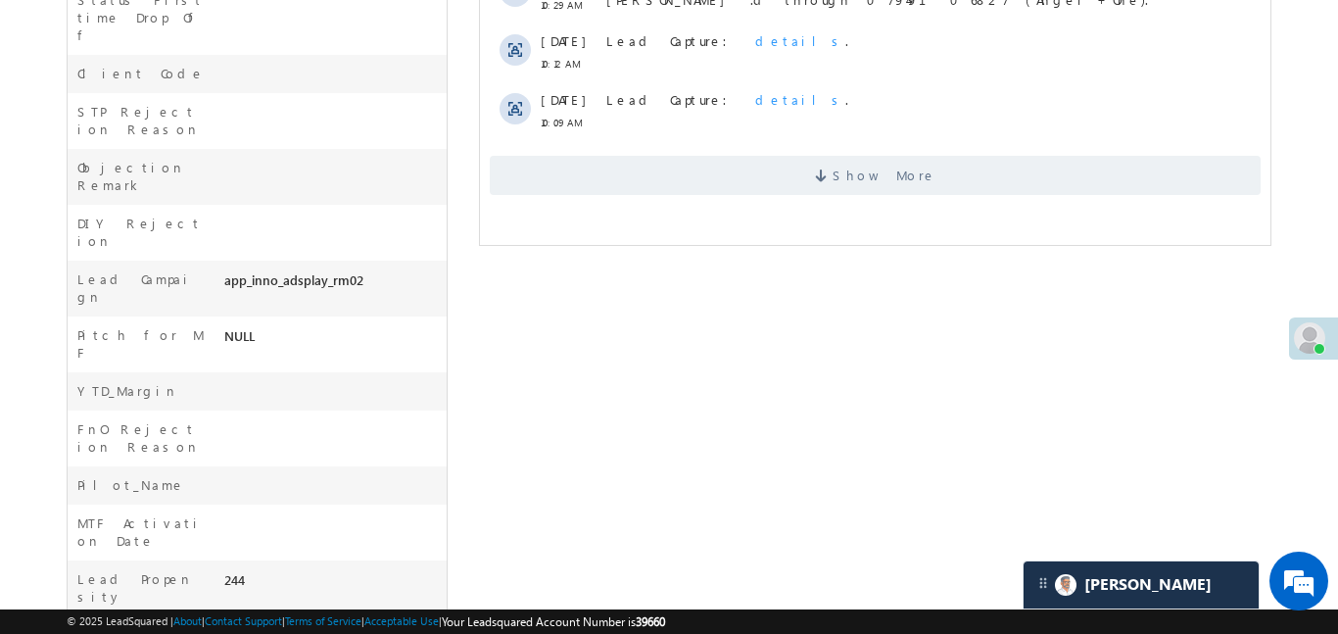
scroll to position [827, 0]
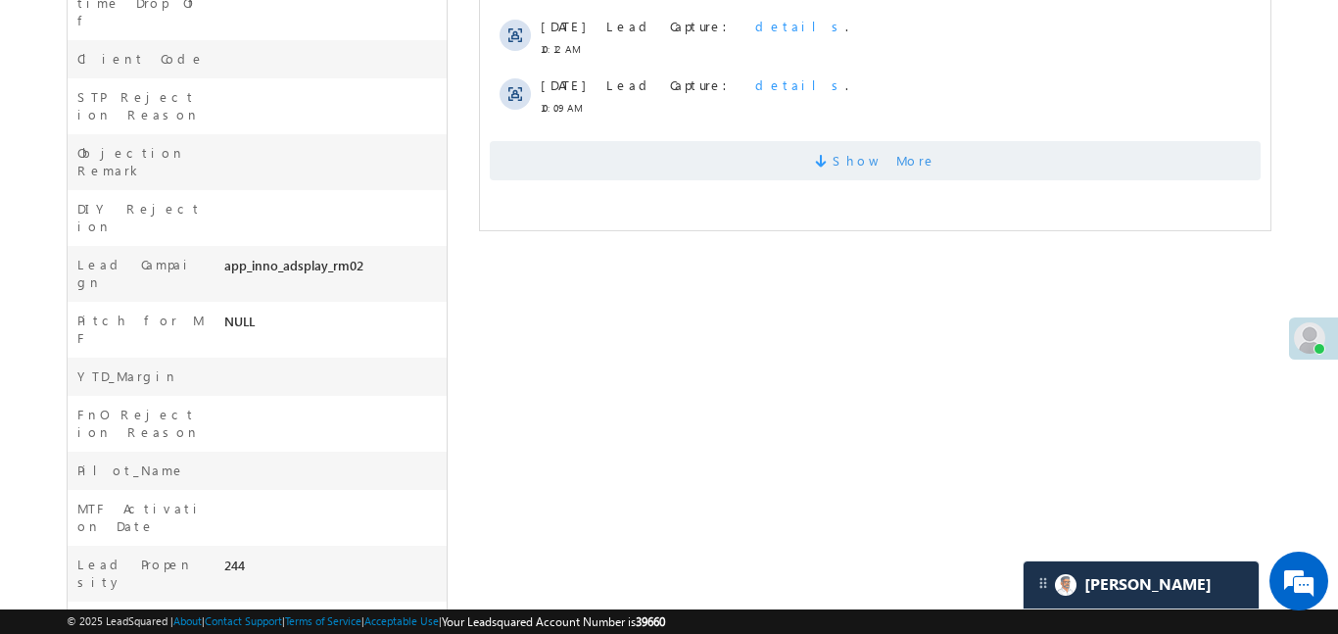
click at [745, 141] on span "Show More" at bounding box center [874, 160] width 771 height 39
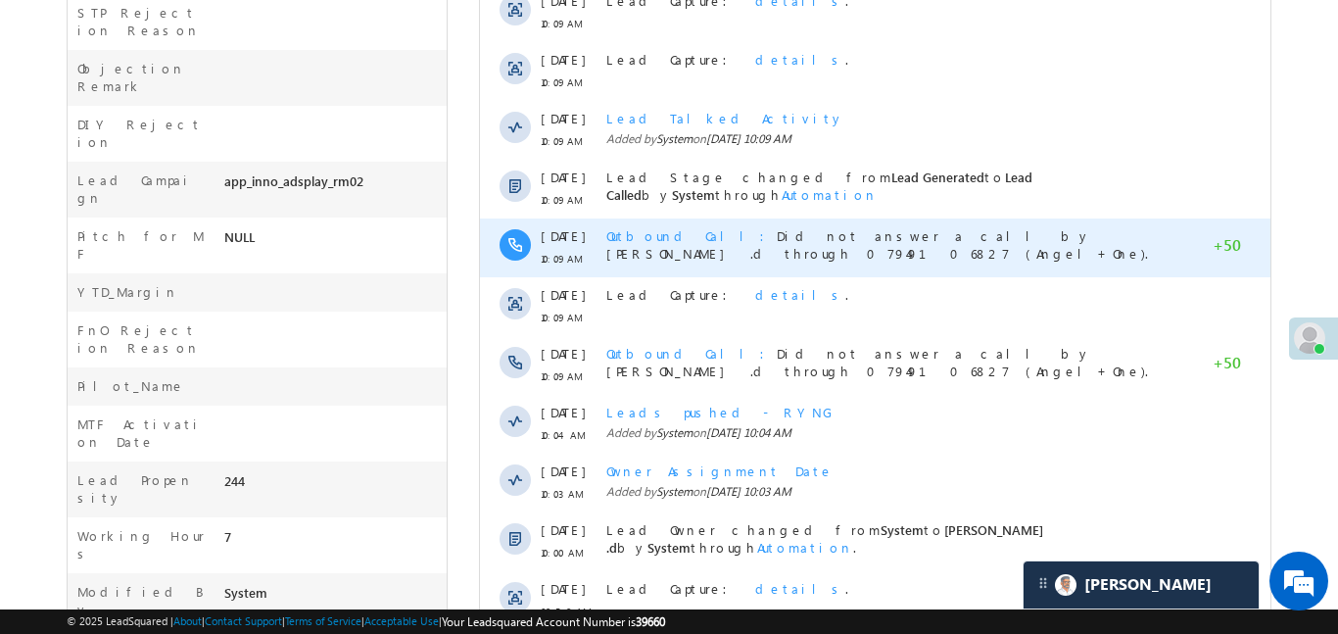
scroll to position [1035, 0]
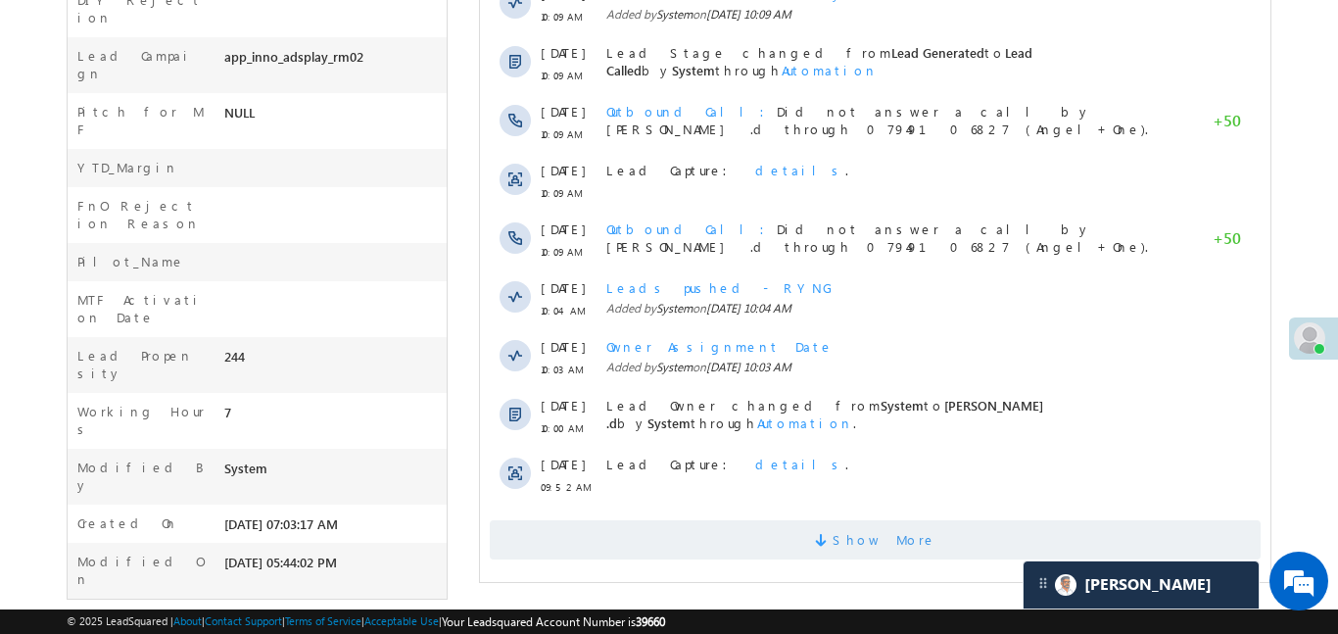
click at [768, 523] on span "Show More" at bounding box center [874, 539] width 771 height 39
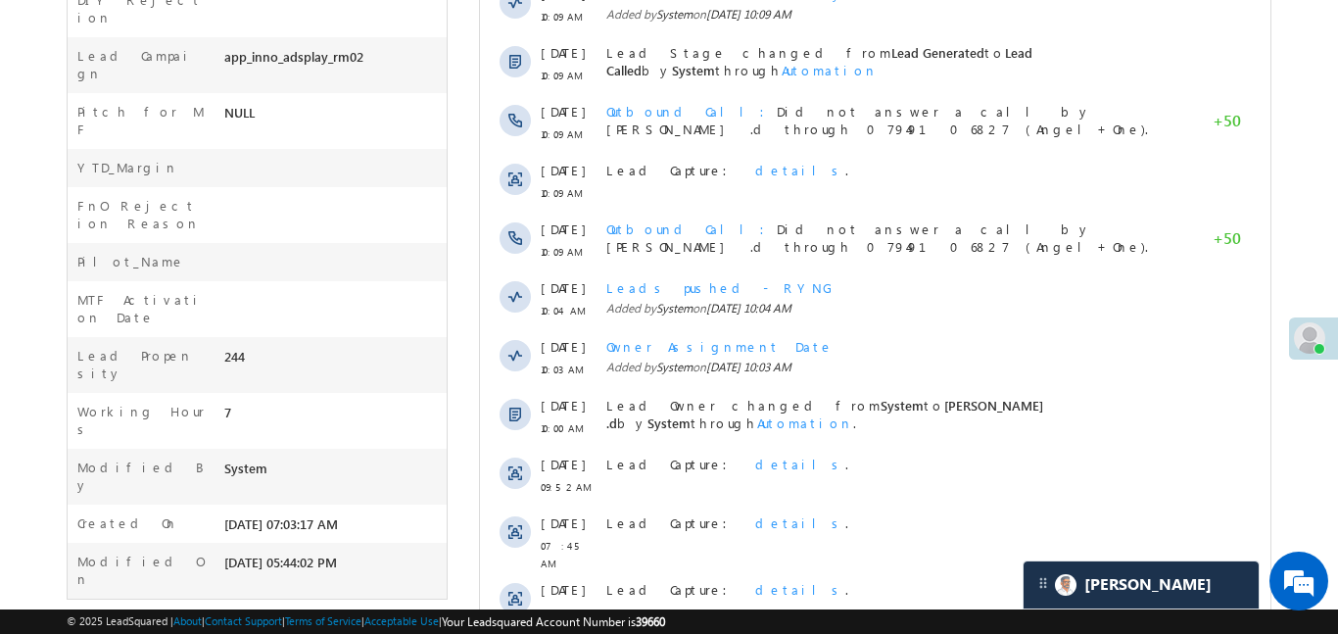
scroll to position [1623, 0]
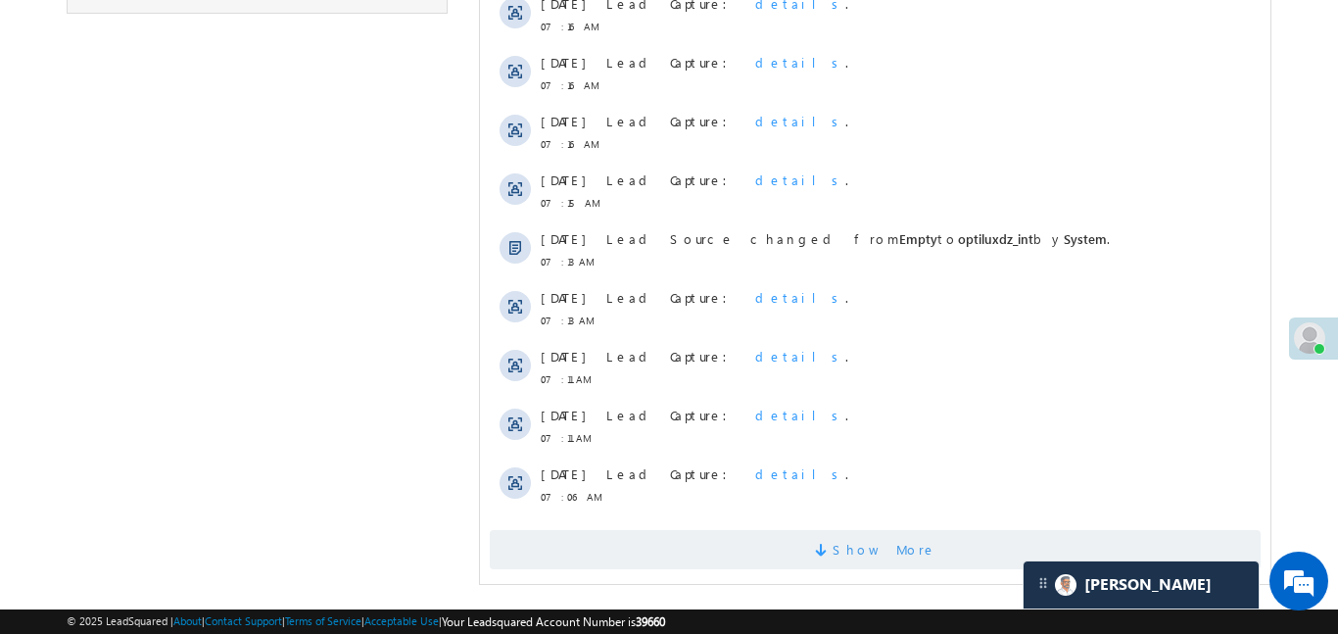
click at [750, 537] on span "Show More" at bounding box center [874, 549] width 771 height 39
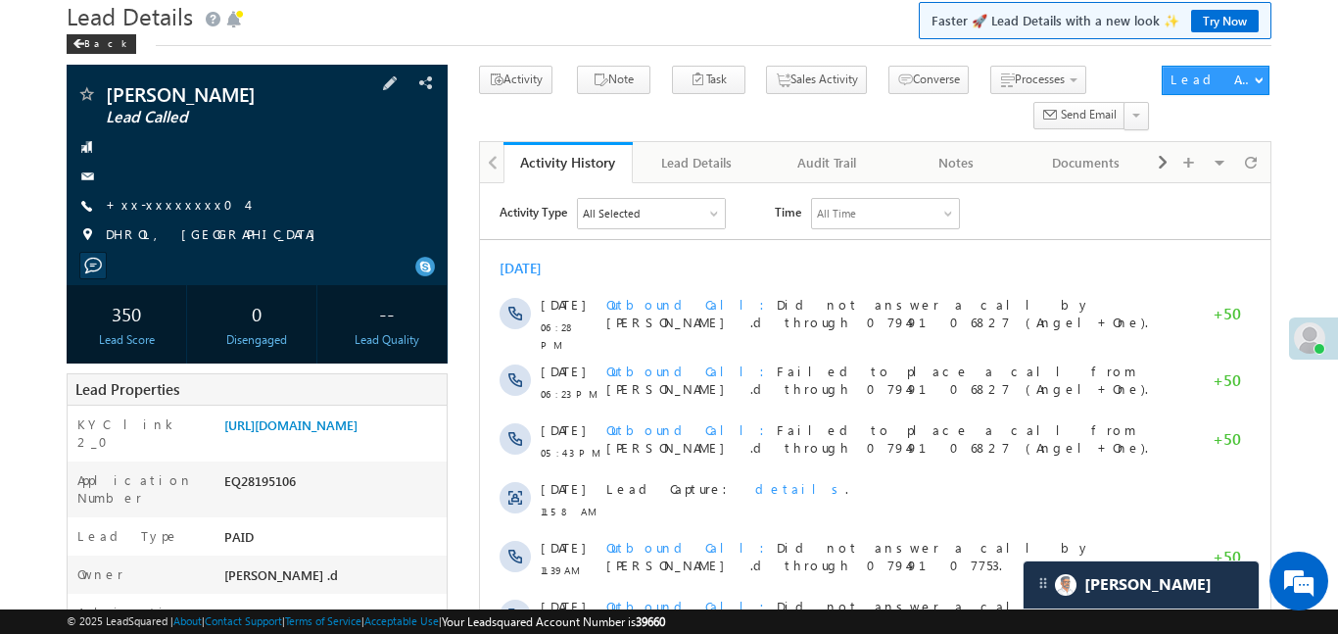
scroll to position [0, 0]
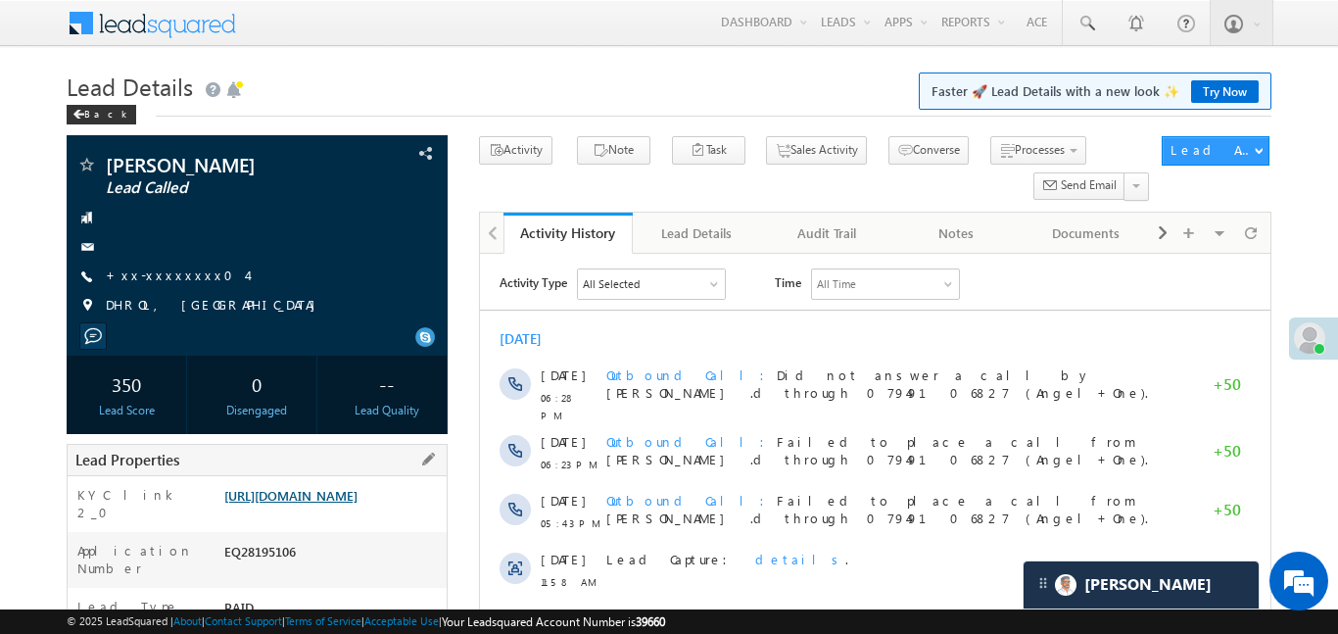
click at [305, 503] on link "https://angelbroking1-pk3em7sa.customui-test.leadsquared.com?leadId=a4aa43b2-24…" at bounding box center [290, 495] width 133 height 17
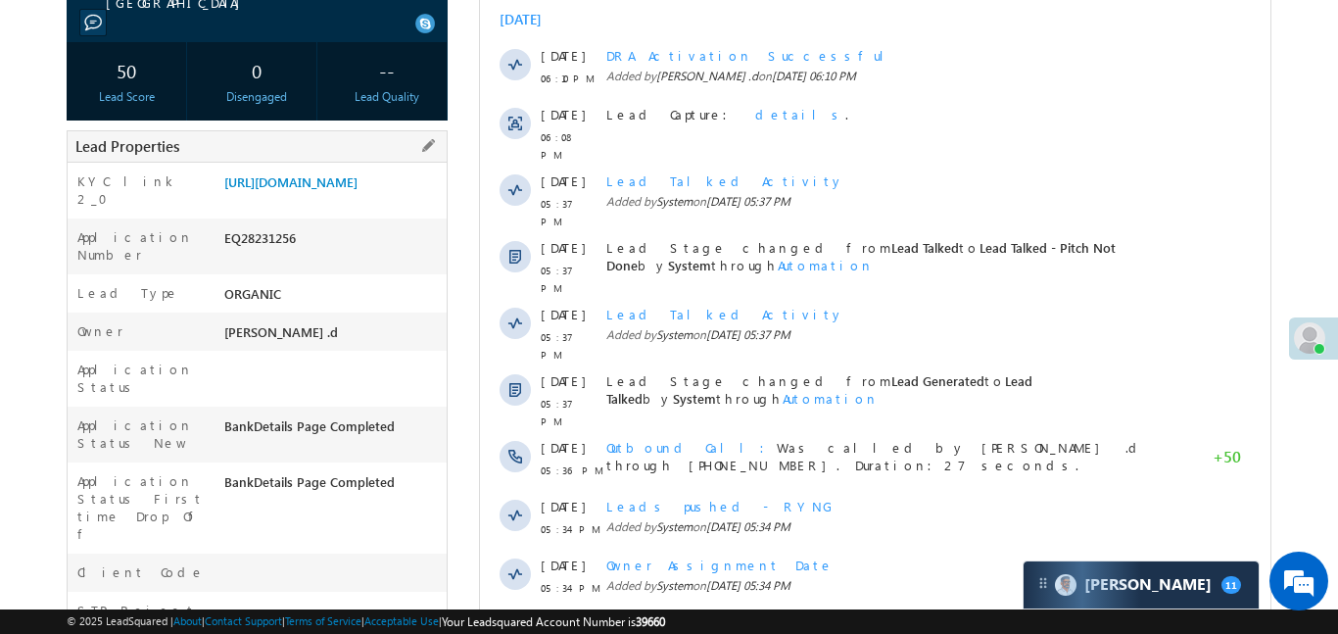
scroll to position [316, 0]
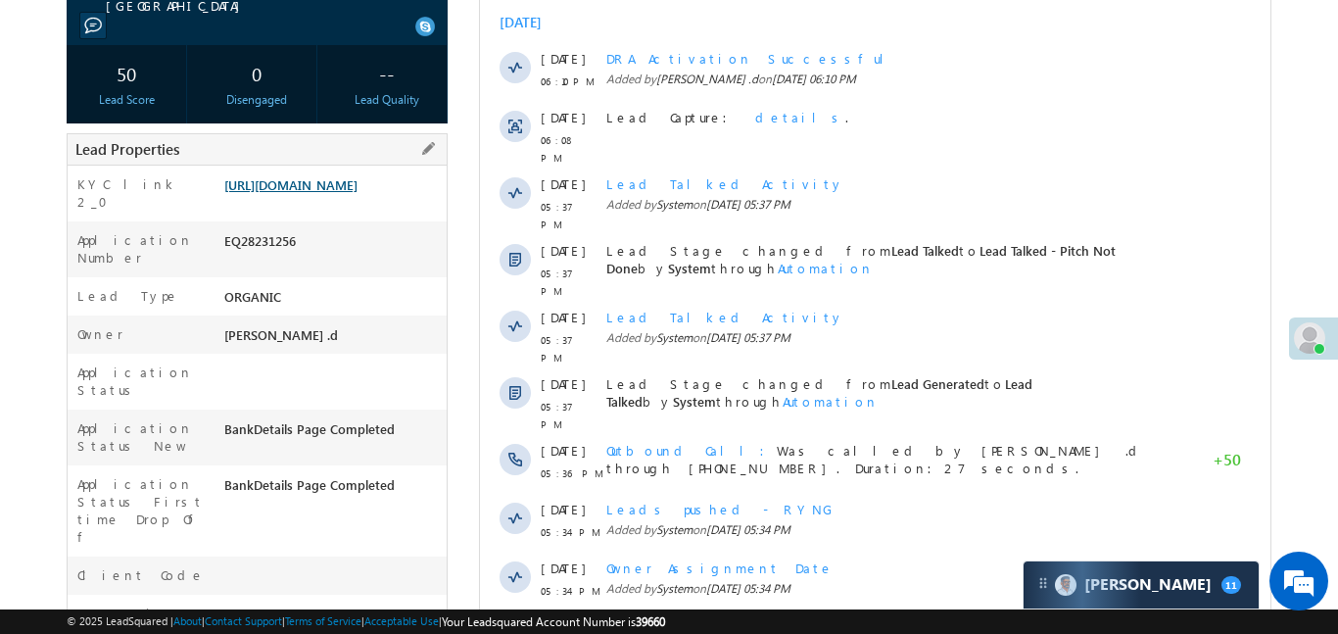
click at [357, 193] on link "[URL][DOMAIN_NAME]" at bounding box center [290, 184] width 133 height 17
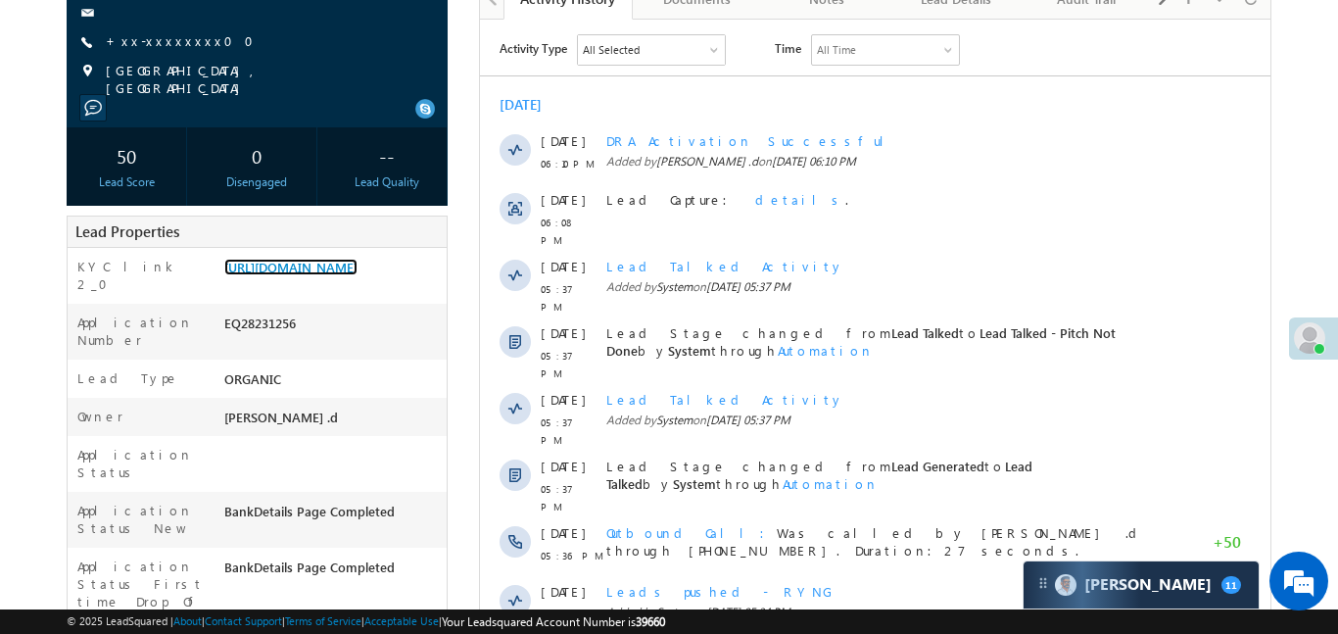
scroll to position [222, 0]
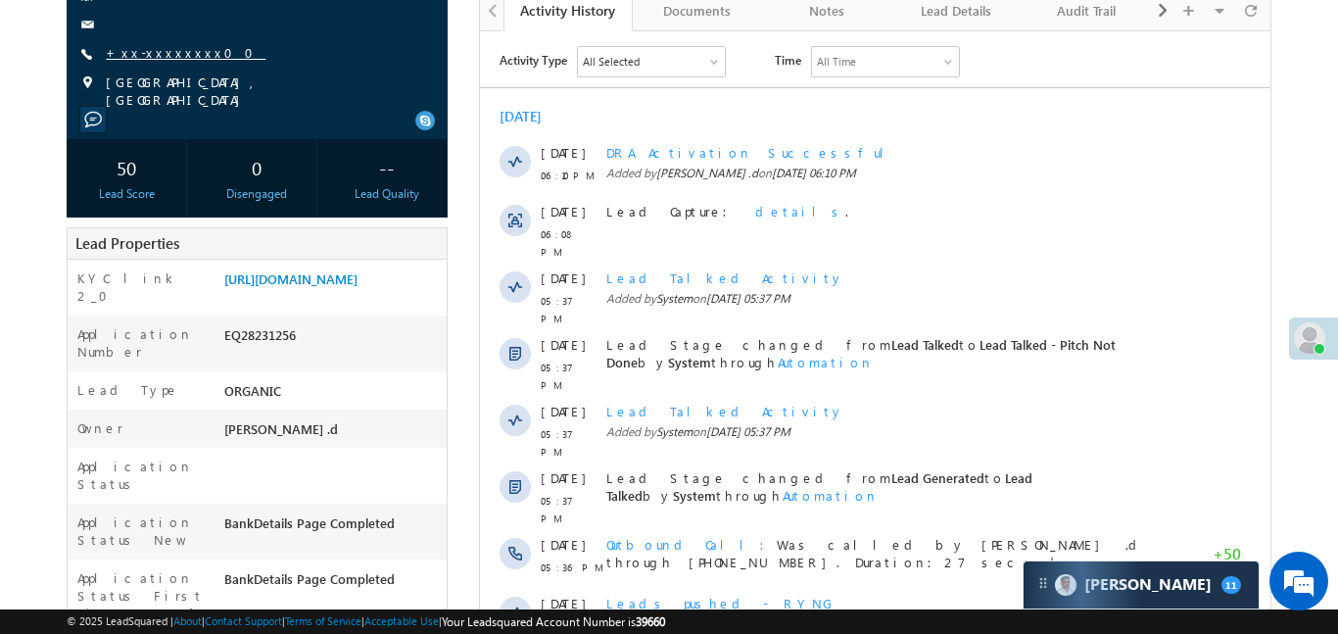
click at [173, 55] on link "+xx-xxxxxxxx00" at bounding box center [186, 52] width 160 height 17
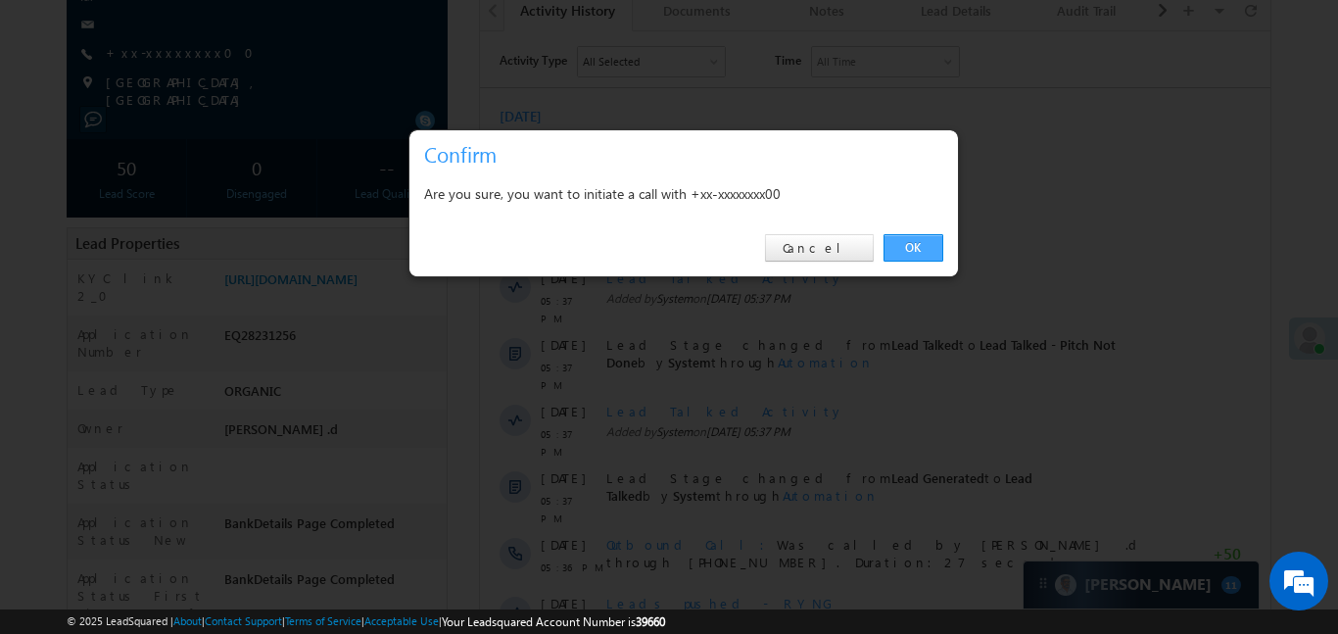
click at [912, 258] on link "OK" at bounding box center [913, 247] width 60 height 27
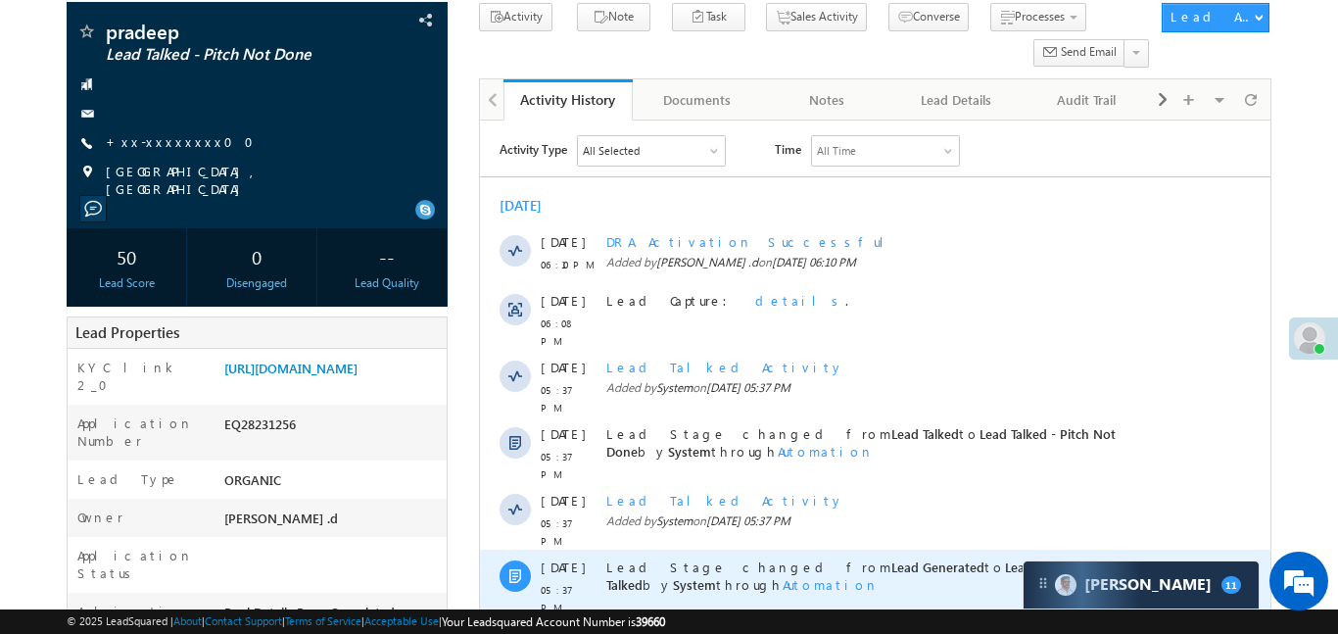
scroll to position [157, 0]
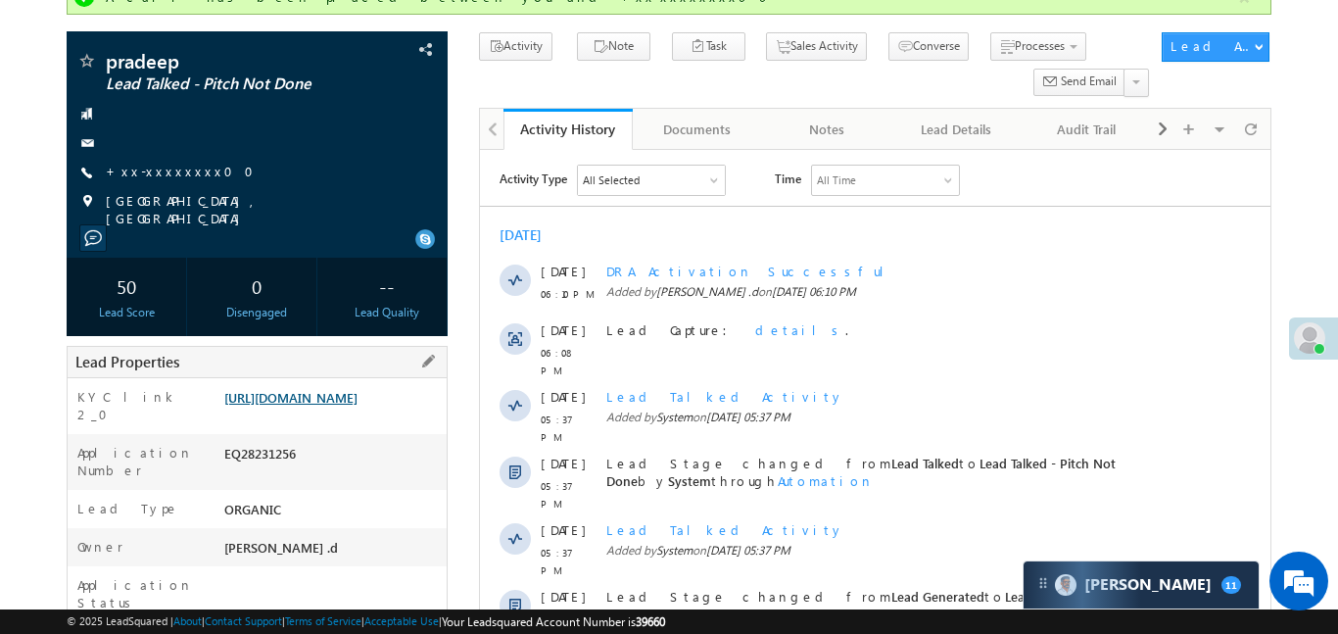
click at [357, 397] on link "[URL][DOMAIN_NAME]" at bounding box center [290, 397] width 133 height 17
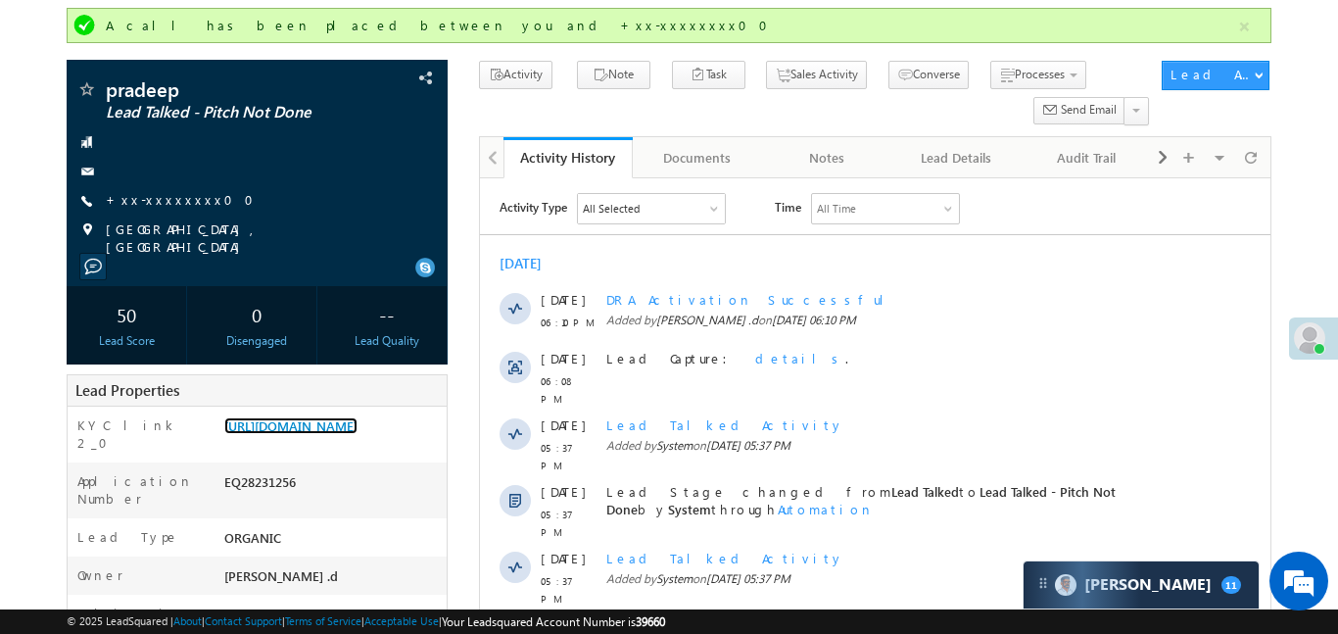
scroll to position [53, 0]
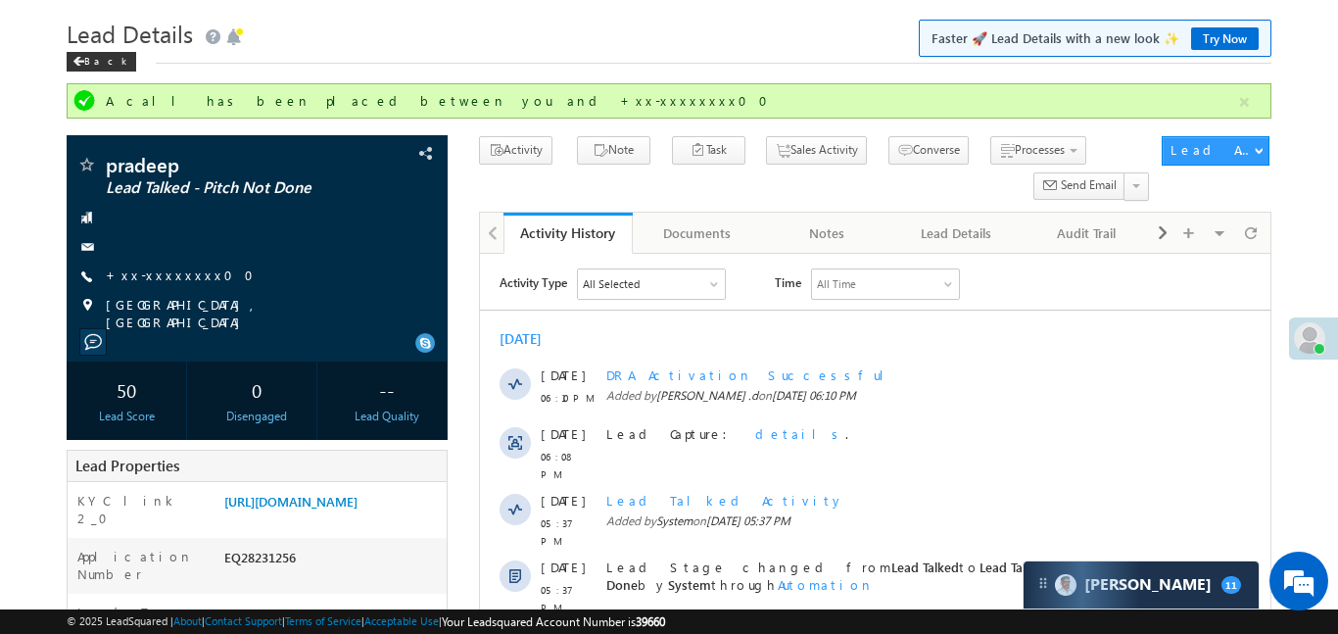
click at [1256, 104] on div "A call has been placed between you and +xx-xxxxxxxx00" at bounding box center [669, 100] width 1204 height 35
drag, startPoint x: 1250, startPoint y: 84, endPoint x: 1108, endPoint y: 138, distance: 151.9
click at [1249, 84] on div "A call has been placed between you and +xx-xxxxxxxx00" at bounding box center [669, 100] width 1204 height 35
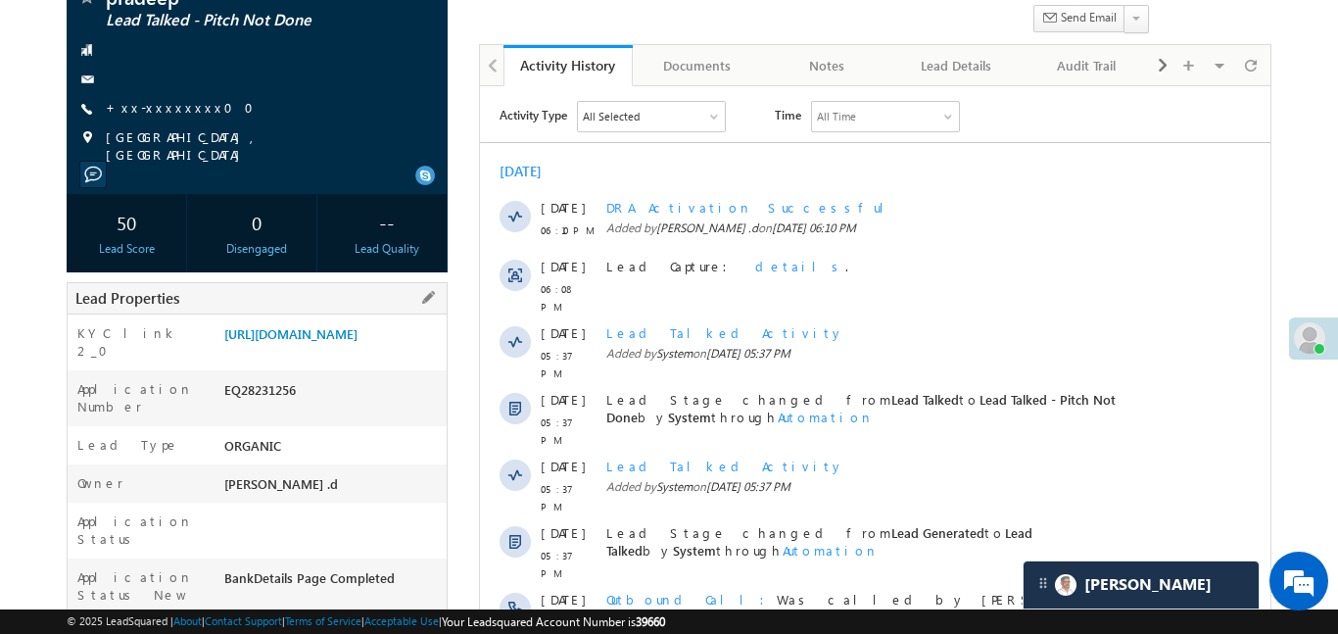
scroll to position [0, 0]
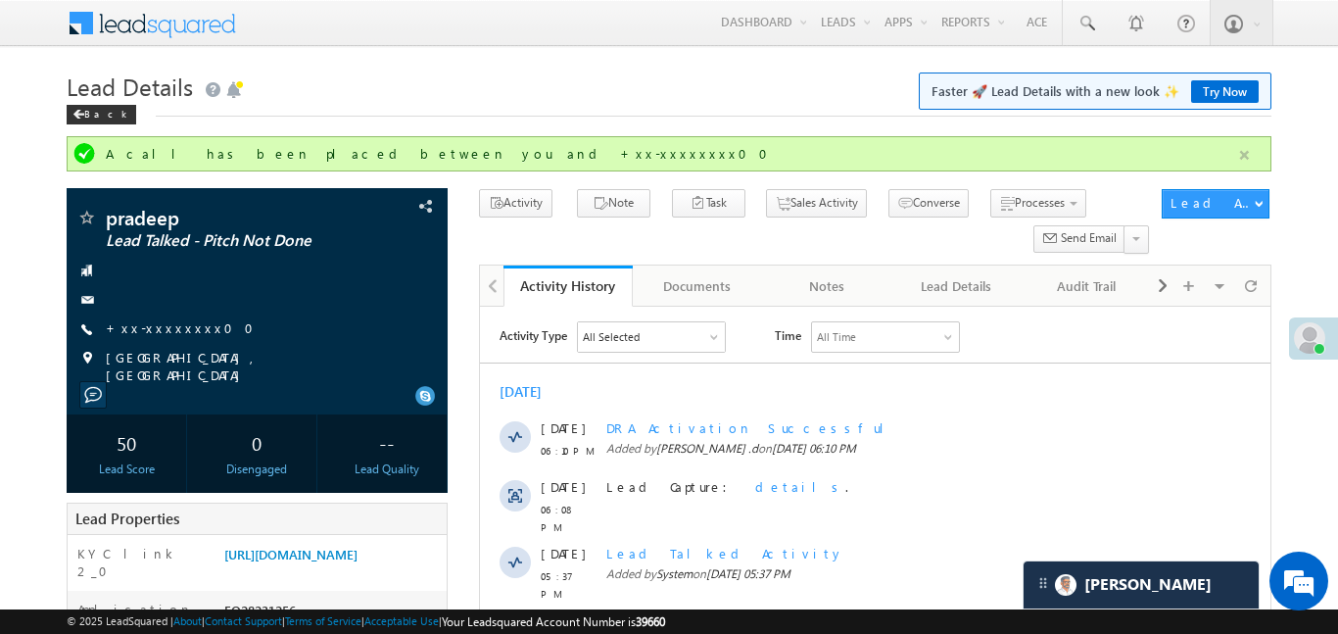
click at [1241, 149] on button "button" at bounding box center [1244, 155] width 24 height 24
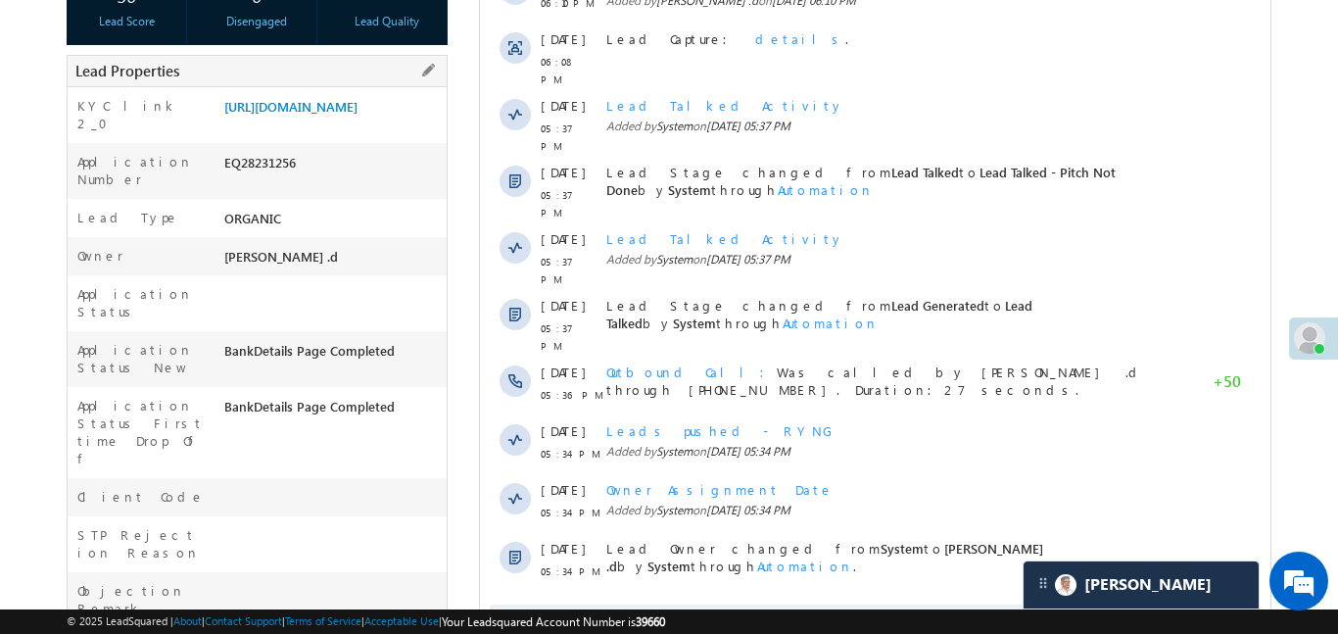
scroll to position [416, 0]
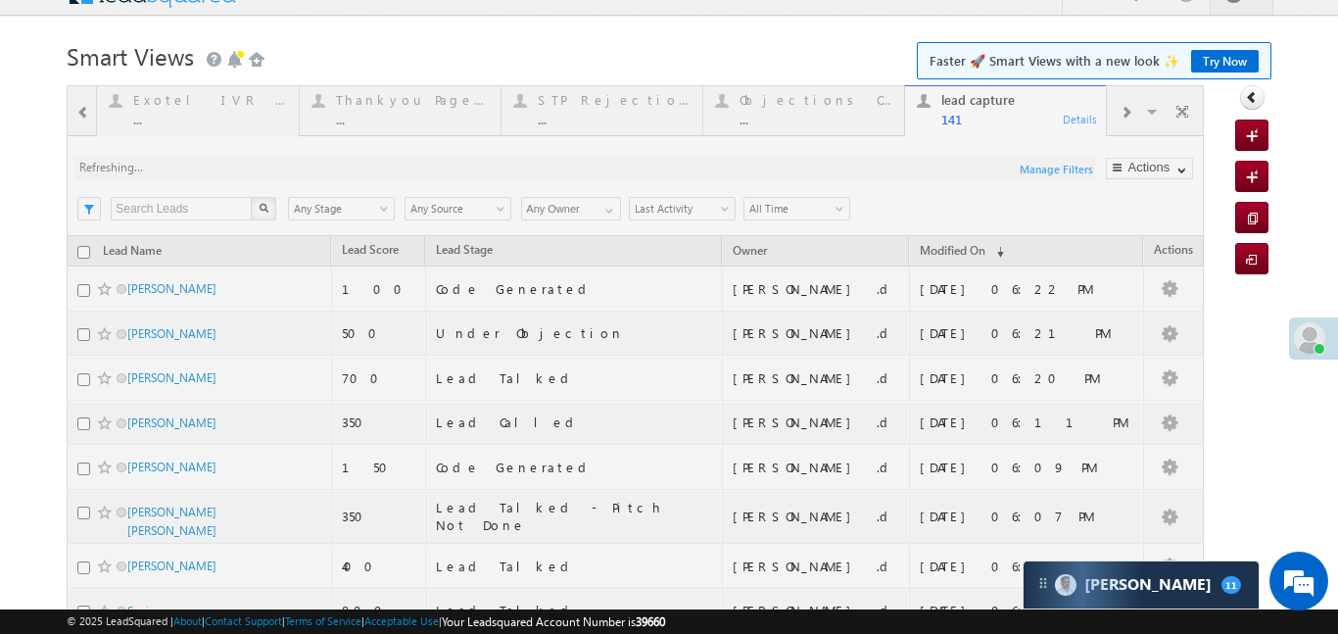
scroll to position [30, 0]
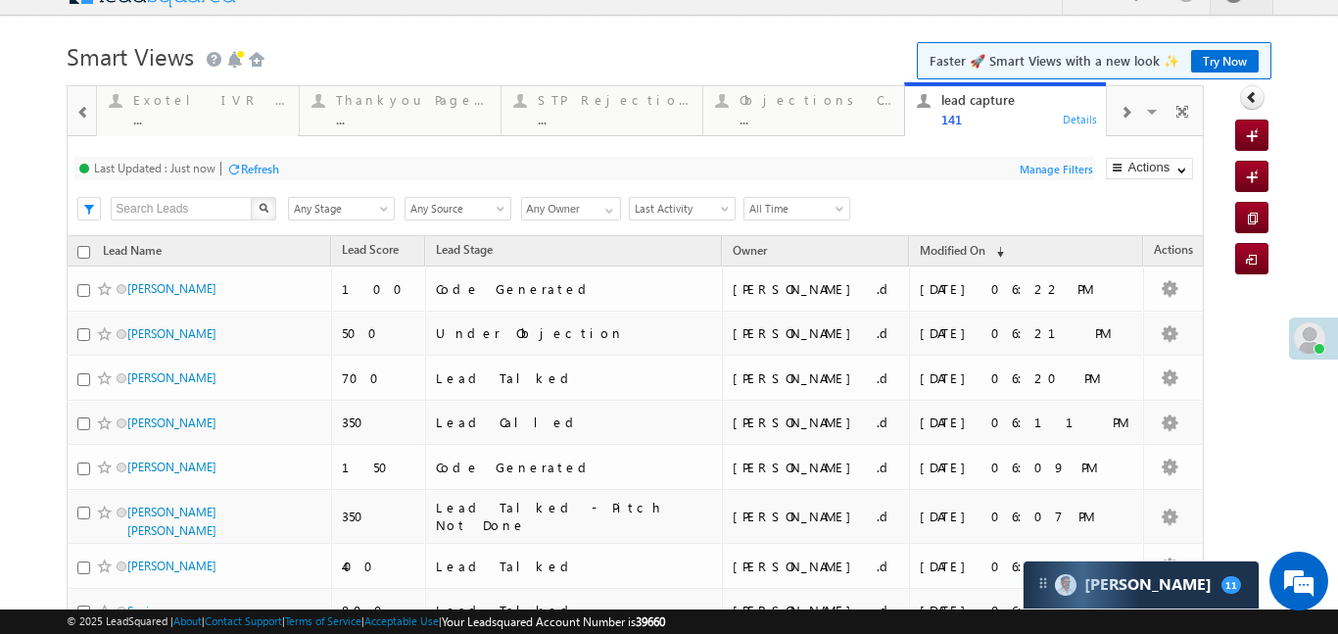
click at [1125, 114] on span at bounding box center [1125, 113] width 12 height 16
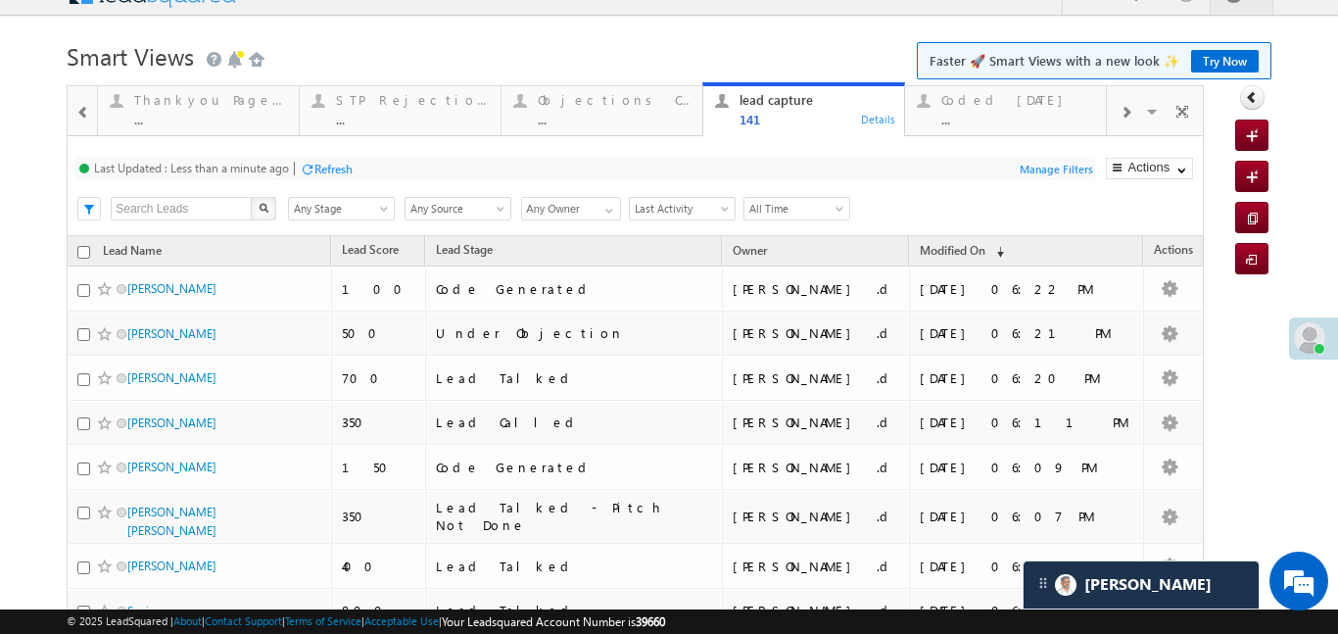
click at [93, 106] on div at bounding box center [83, 111] width 25 height 44
click at [92, 106] on div at bounding box center [83, 111] width 25 height 44
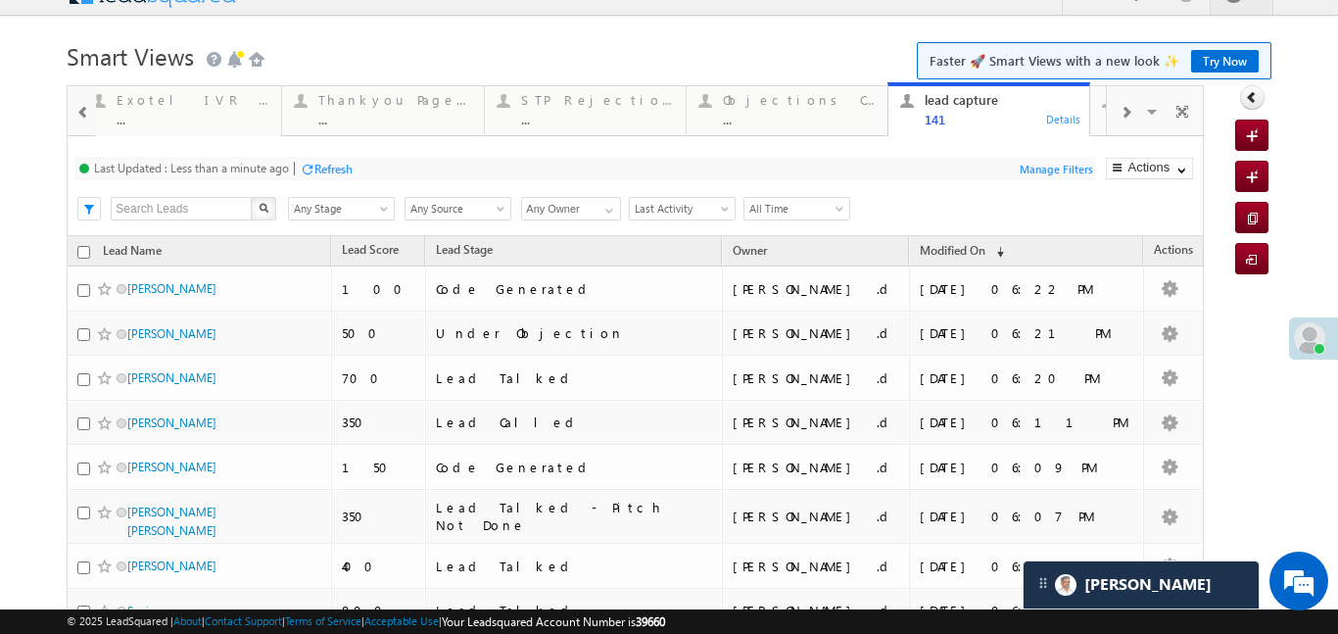
click at [92, 106] on div at bounding box center [83, 111] width 25 height 44
click at [92, 106] on div at bounding box center [82, 109] width 28 height 47
click at [195, 100] on div "Fresh Leads" at bounding box center [209, 100] width 153 height 16
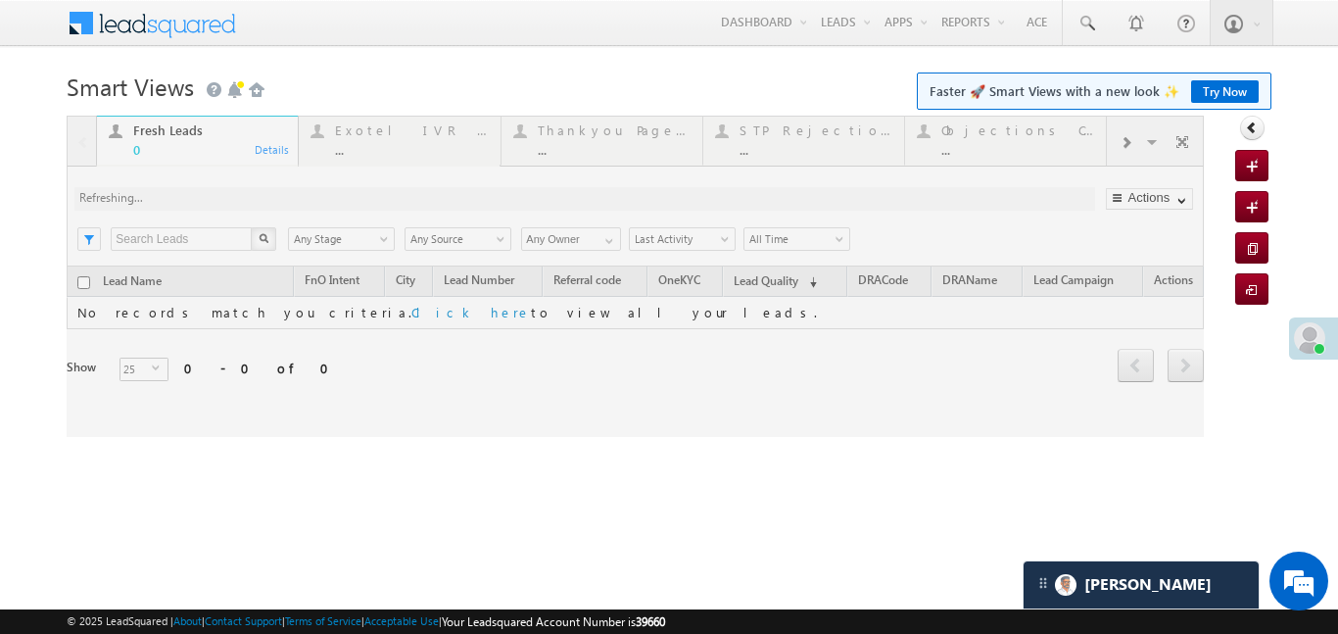
scroll to position [0, 0]
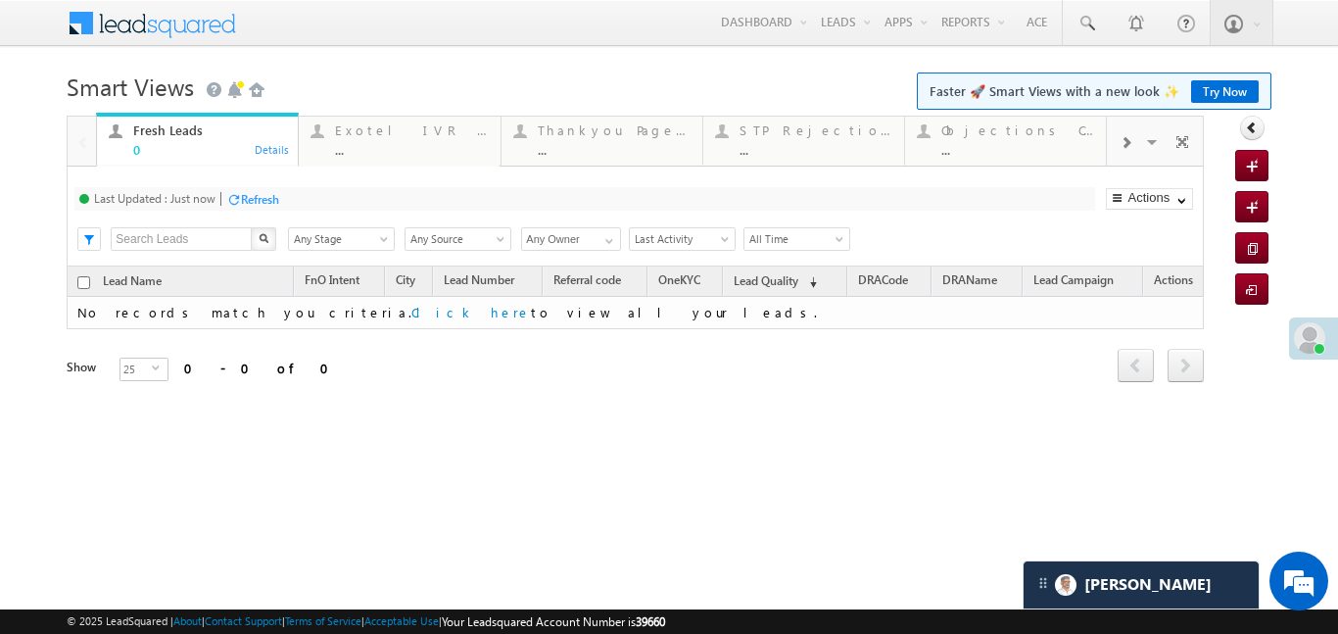
click at [1128, 148] on span at bounding box center [1125, 143] width 12 height 16
click at [1035, 135] on div "Coded Today" at bounding box center [1017, 130] width 153 height 16
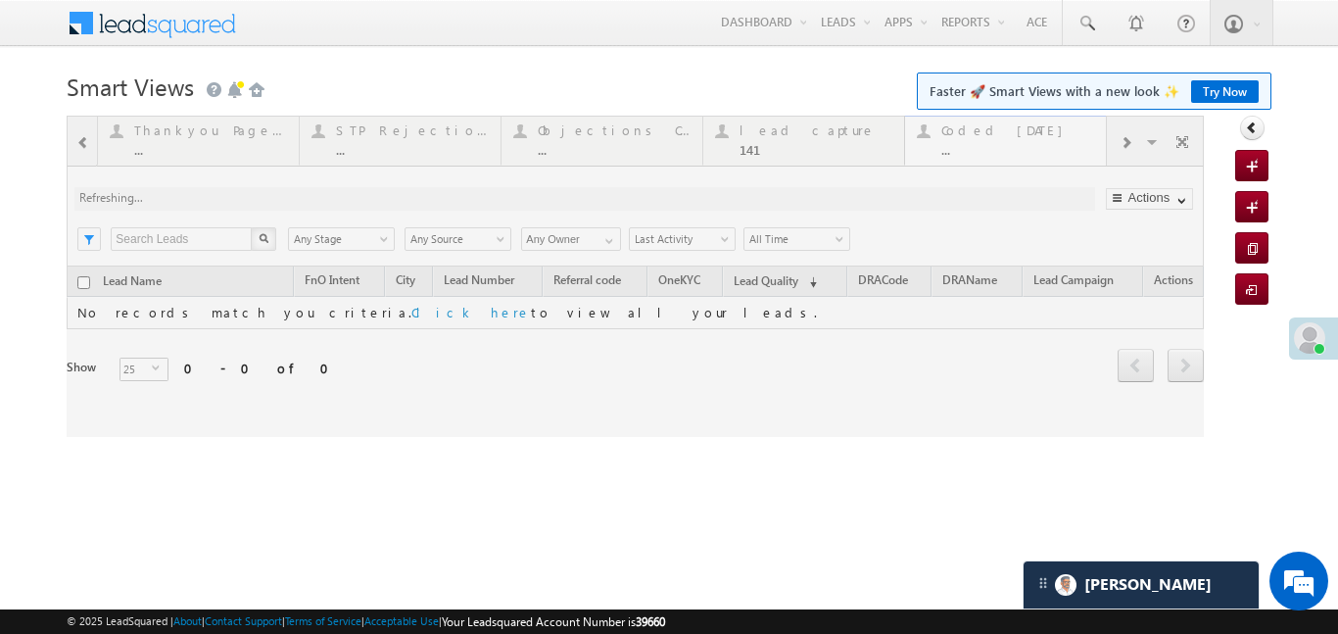
click at [1035, 135] on div at bounding box center [635, 276] width 1137 height 321
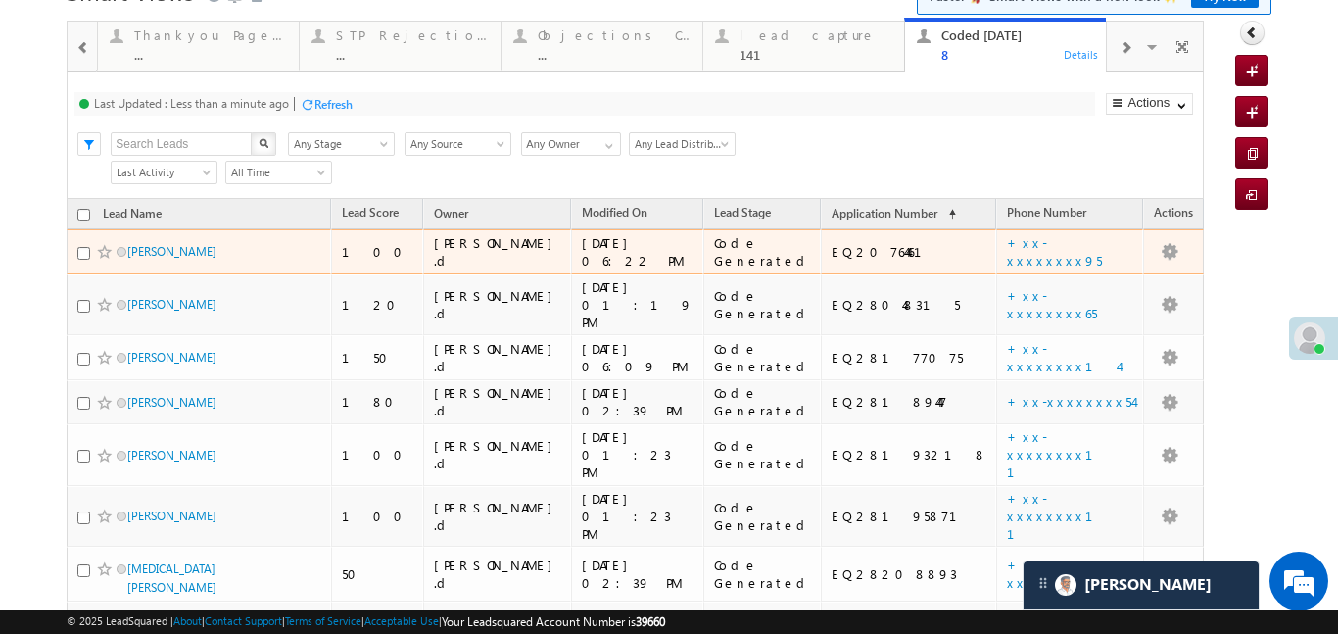
scroll to position [133, 0]
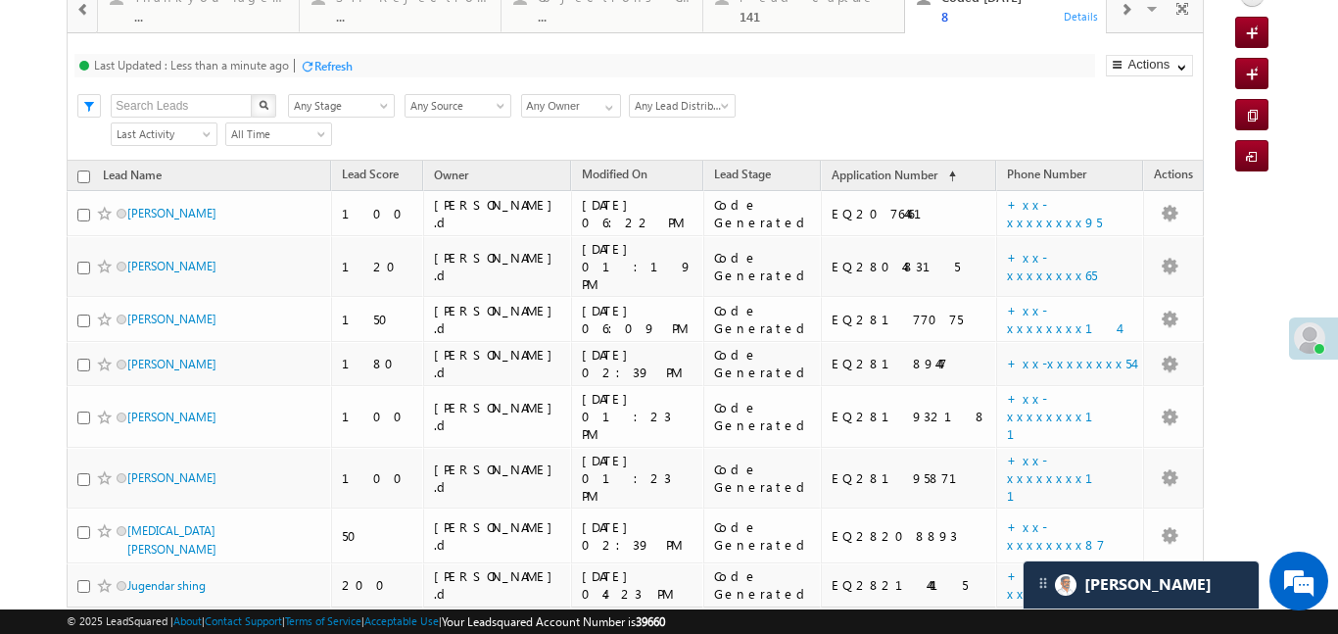
click at [73, 4] on div at bounding box center [83, 8] width 25 height 44
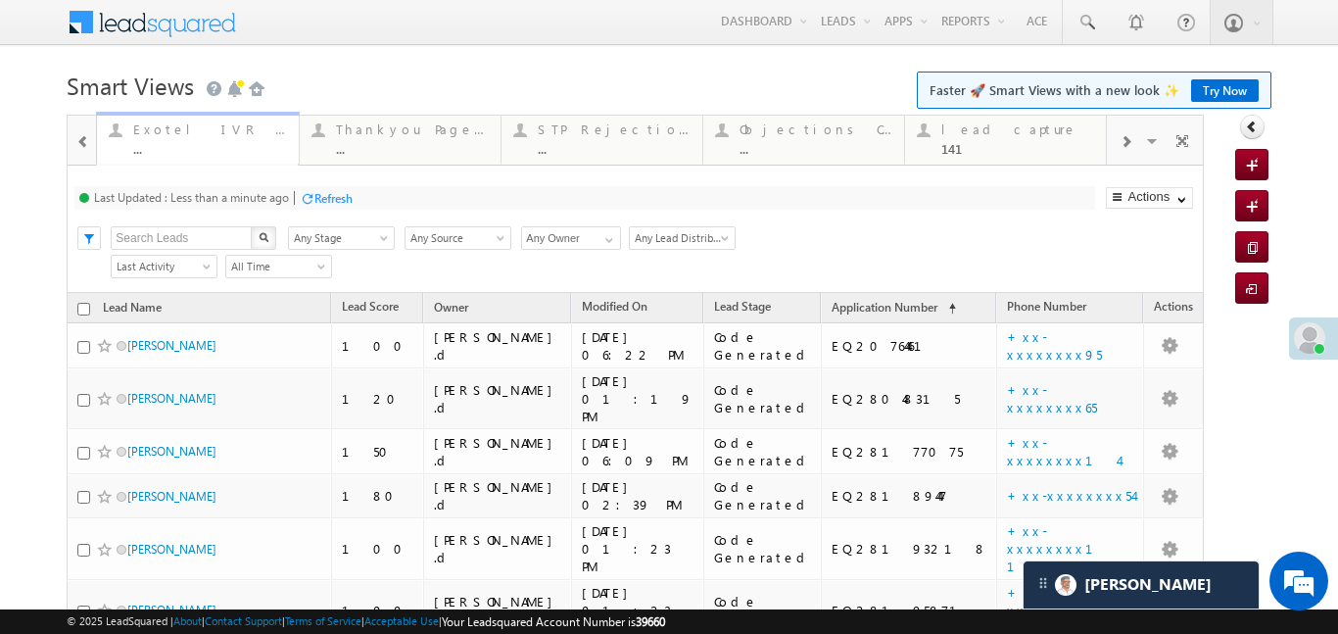
scroll to position [0, 0]
click at [69, 147] on div at bounding box center [82, 140] width 28 height 47
click at [71, 146] on div at bounding box center [83, 141] width 25 height 44
click at [71, 146] on div at bounding box center [82, 140] width 28 height 47
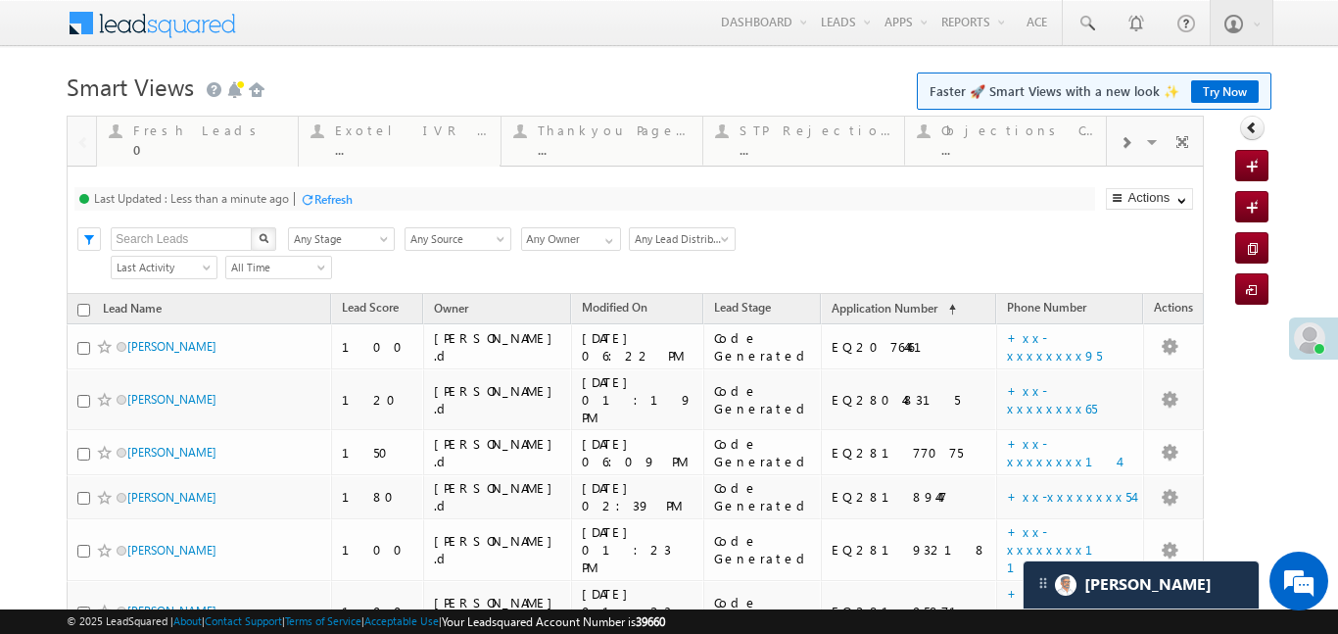
click at [71, 146] on div at bounding box center [82, 140] width 28 height 47
click at [183, 143] on div "0" at bounding box center [209, 149] width 153 height 15
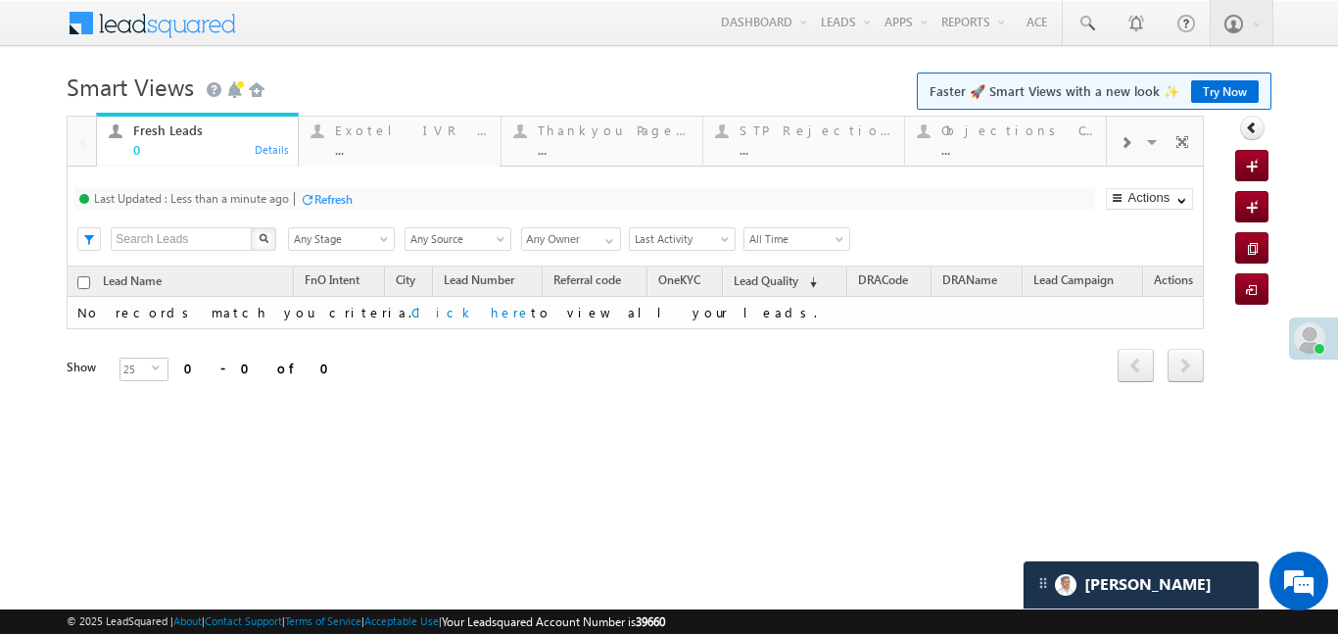
click at [183, 143] on div "0" at bounding box center [209, 149] width 153 height 15
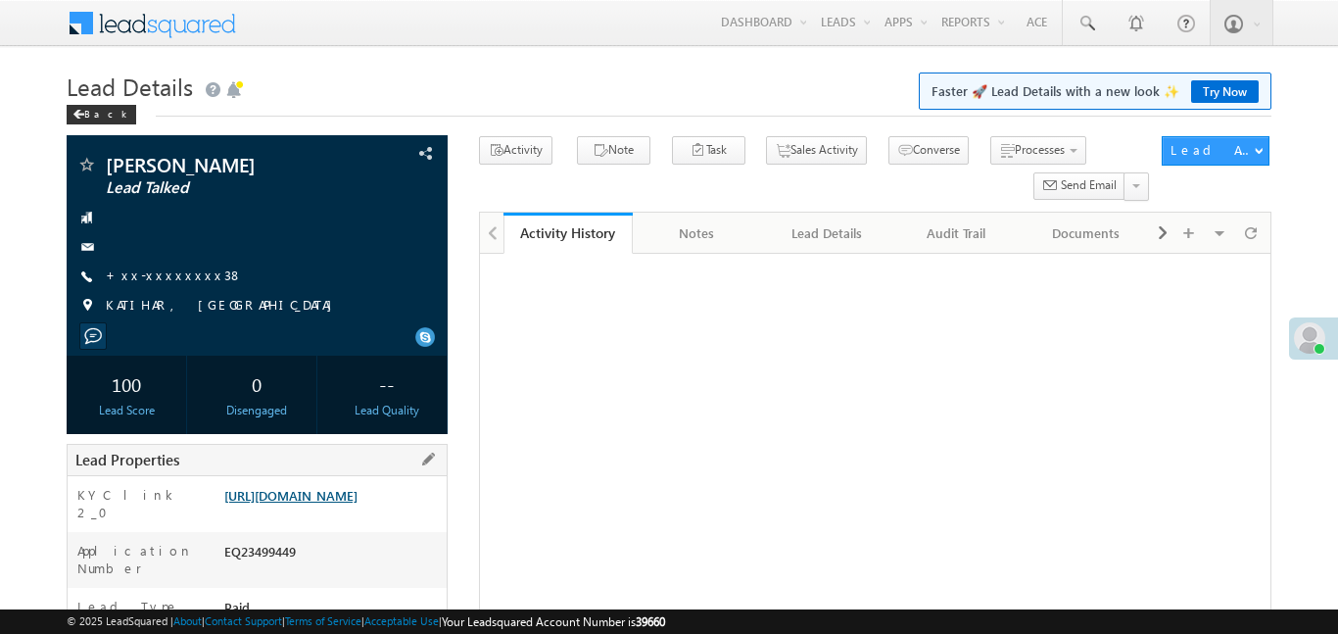
click at [343, 498] on link "[URL][DOMAIN_NAME]" at bounding box center [290, 495] width 133 height 17
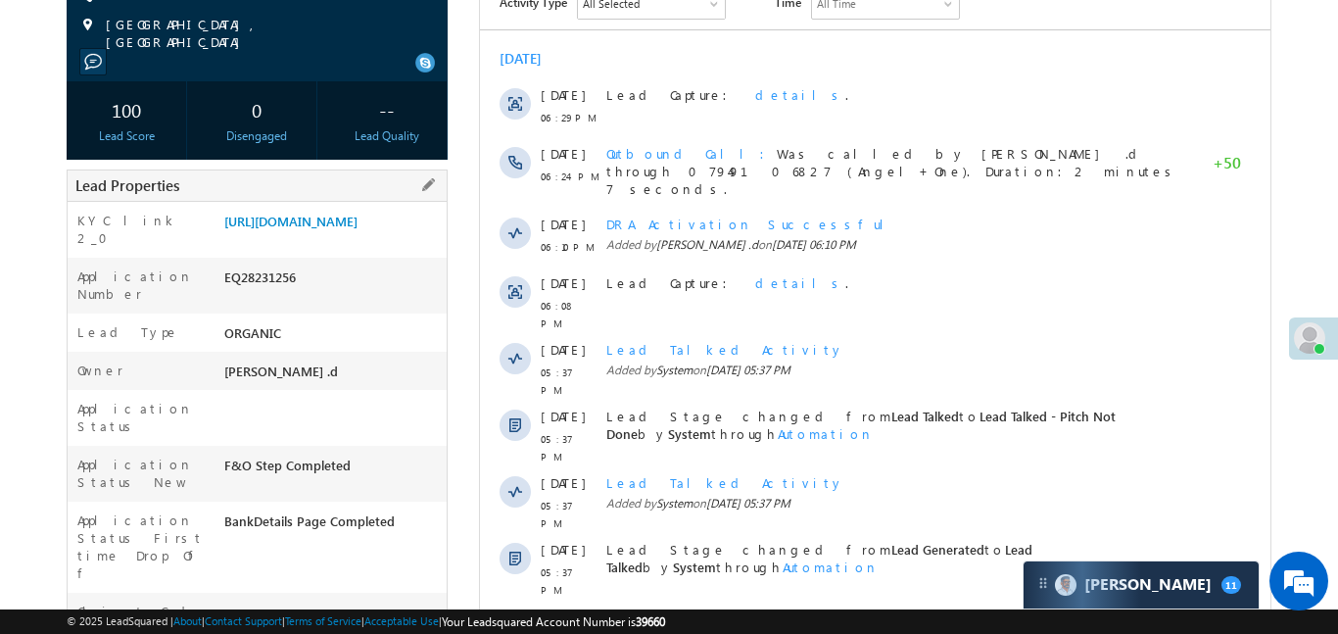
click at [349, 239] on div "[URL][DOMAIN_NAME]" at bounding box center [332, 225] width 227 height 27
click at [357, 229] on link "[URL][DOMAIN_NAME]" at bounding box center [290, 221] width 133 height 17
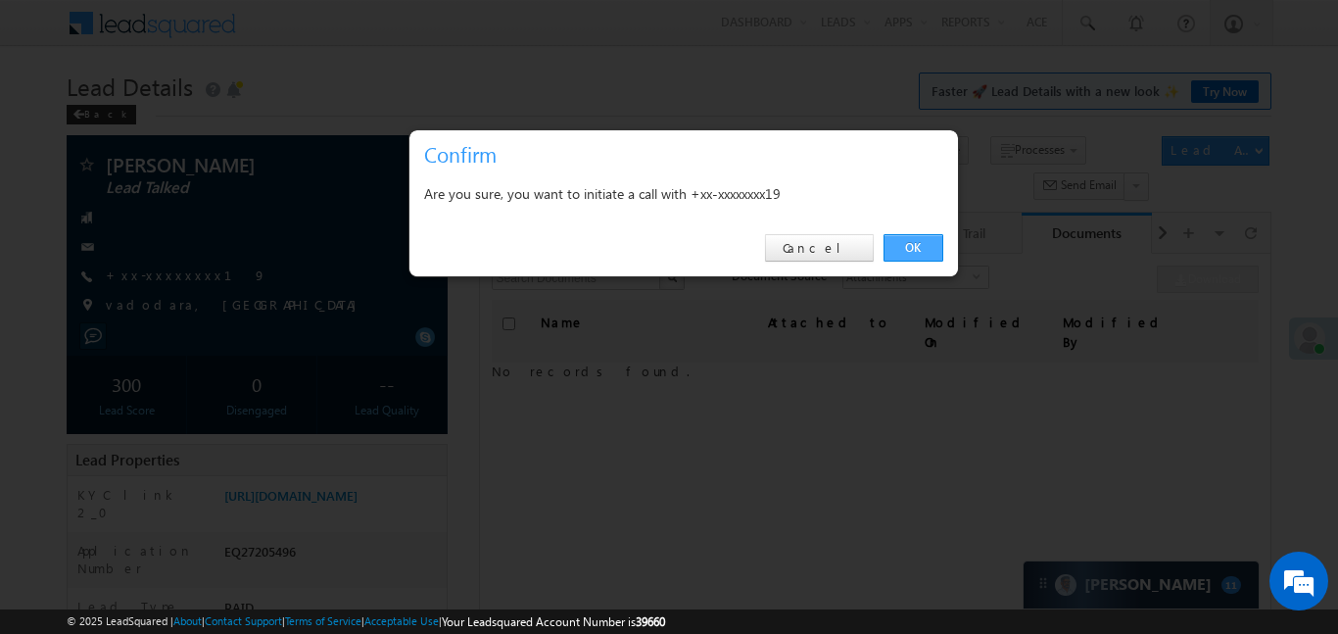
click at [905, 239] on link "OK" at bounding box center [913, 247] width 60 height 27
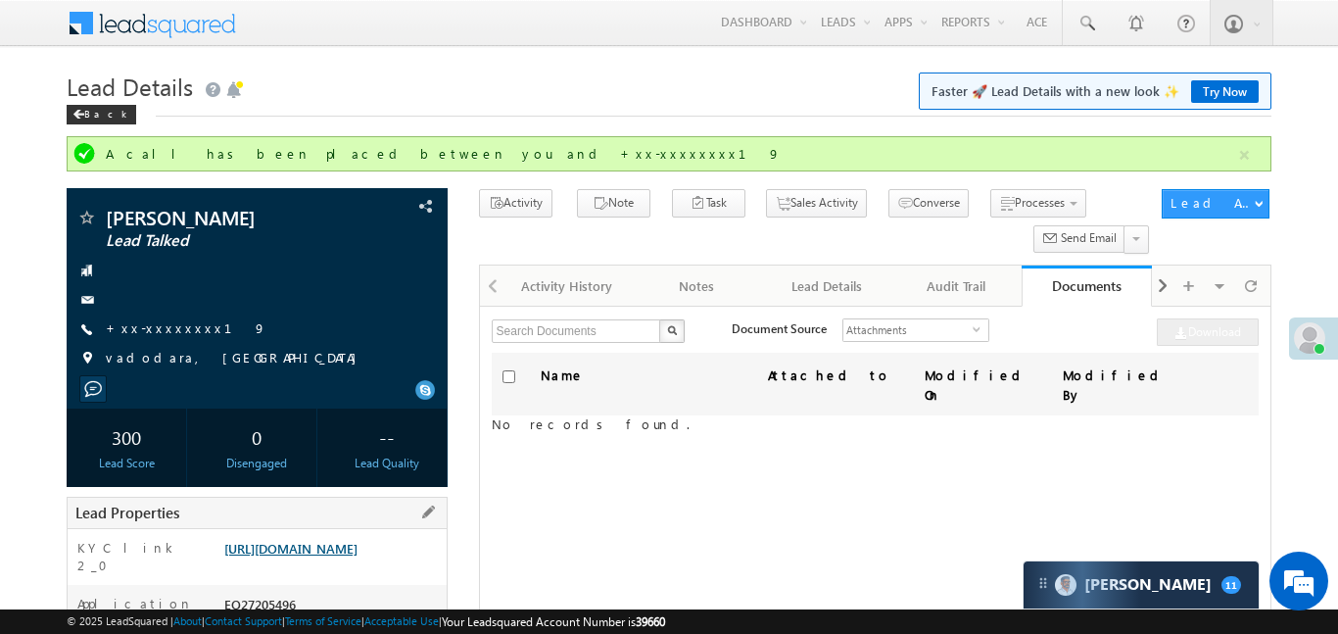
click at [357, 546] on link "https://angelbroking1-pk3em7sa.customui-test.leadsquared.com?leadId=ade7fffe-c4…" at bounding box center [290, 548] width 133 height 17
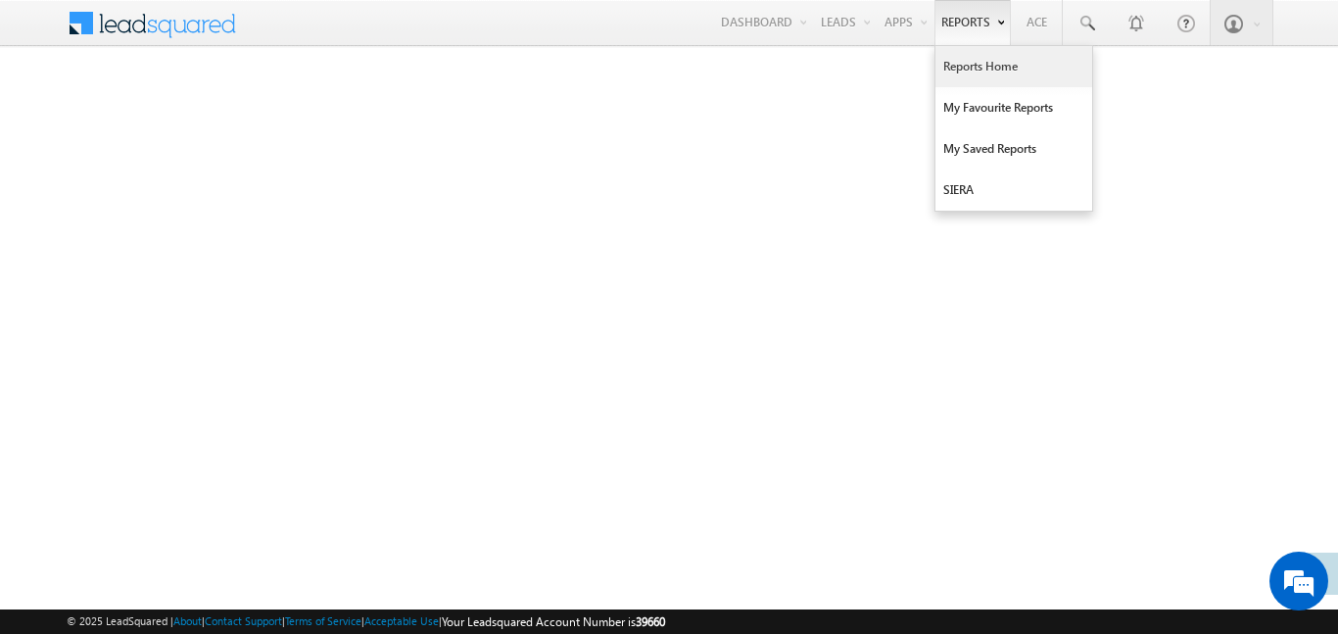
click at [988, 59] on link "Reports Home" at bounding box center [1013, 66] width 157 height 41
click at [987, 60] on link "Reports Home" at bounding box center [1013, 66] width 157 height 41
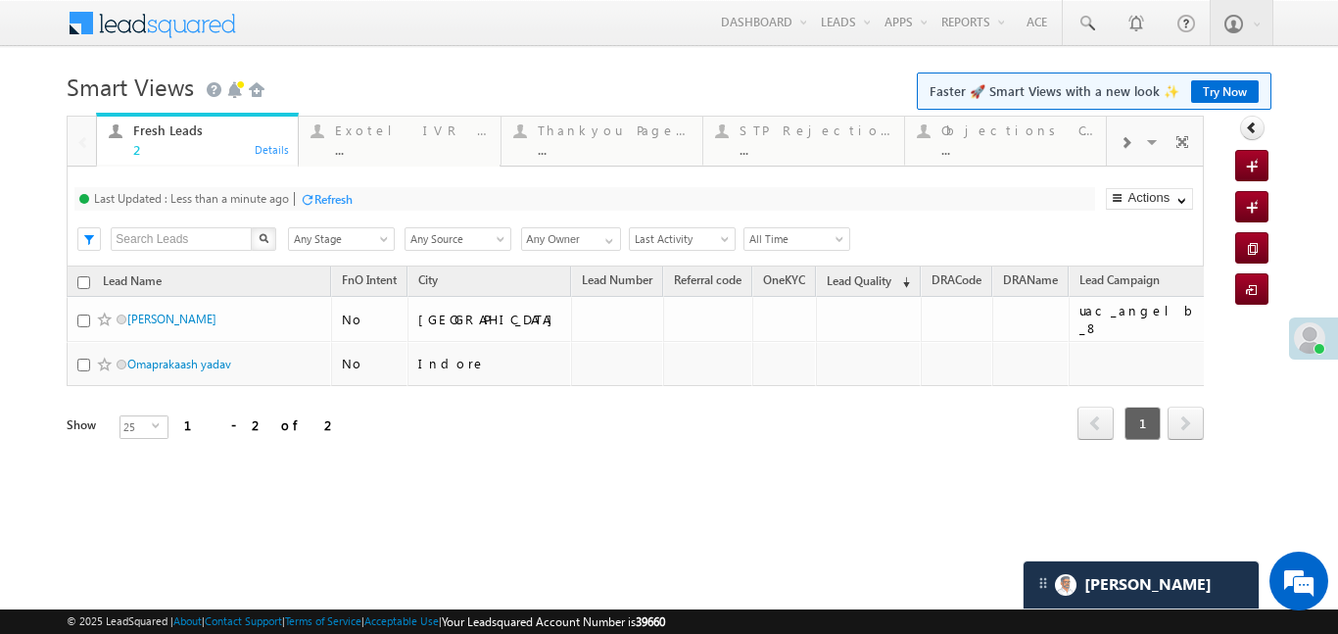
click at [1107, 136] on div at bounding box center [1125, 141] width 37 height 44
click at [1114, 134] on div at bounding box center [1125, 141] width 37 height 44
click at [990, 137] on div "Coded Today" at bounding box center [1017, 130] width 153 height 16
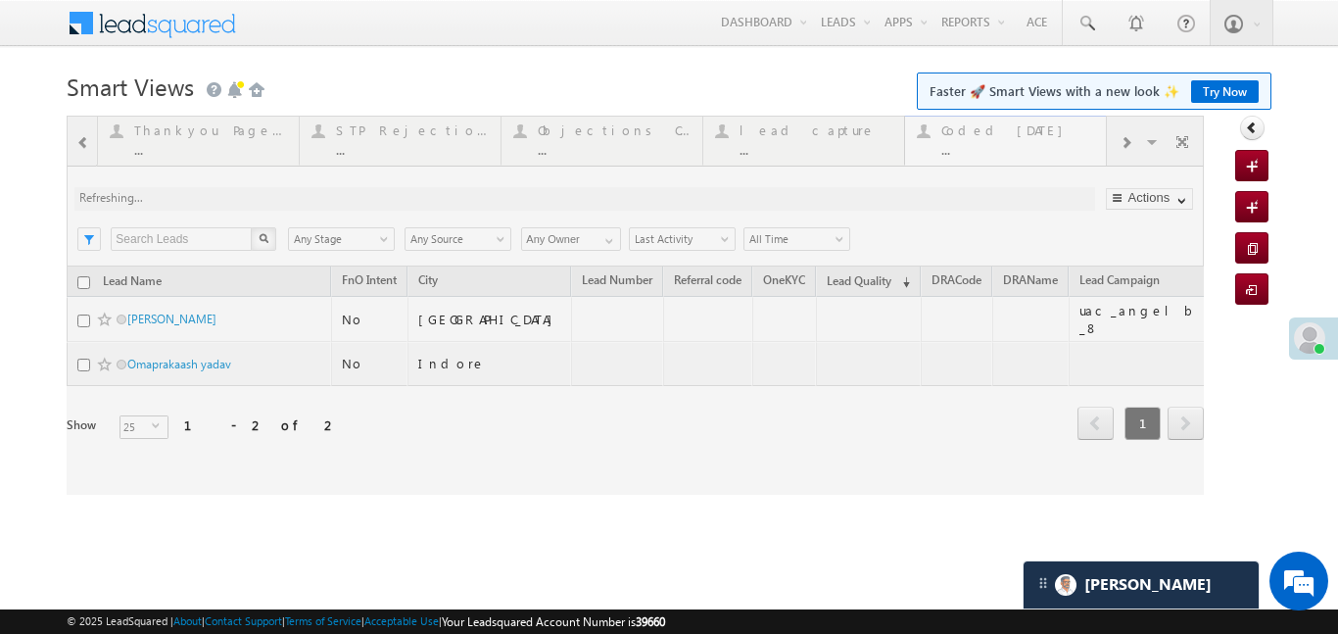
click at [990, 137] on div at bounding box center [635, 305] width 1137 height 379
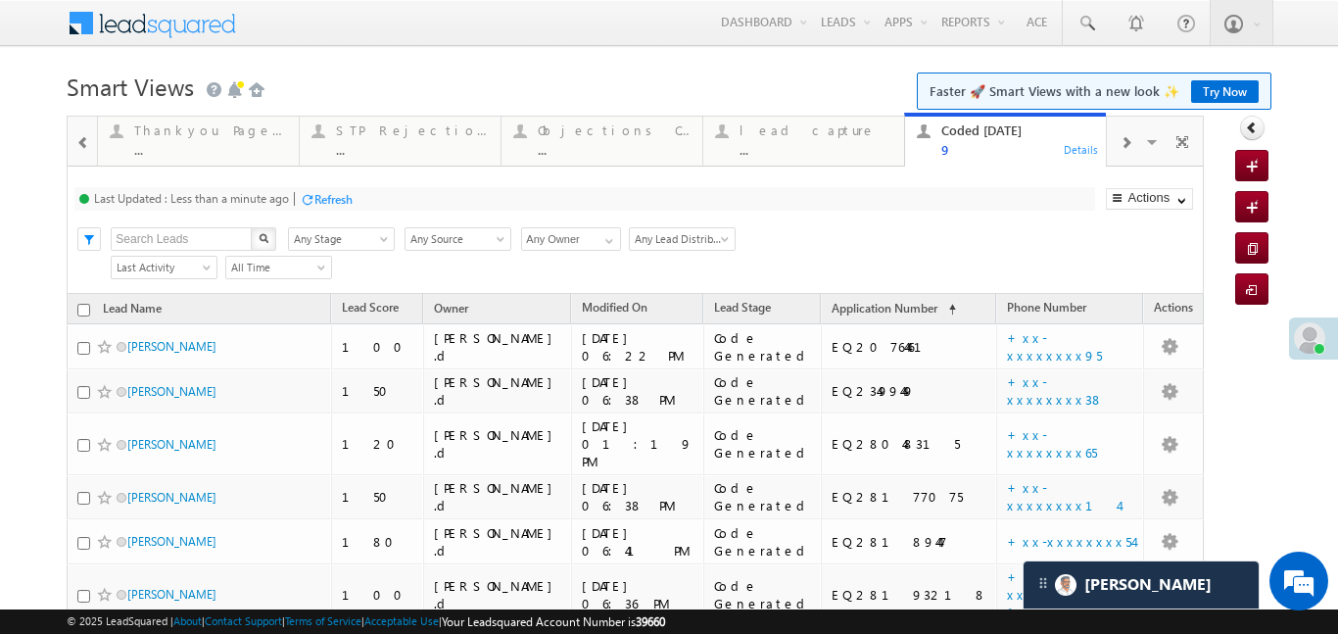
click at [83, 146] on span at bounding box center [83, 143] width 14 height 16
click at [83, 146] on div at bounding box center [82, 140] width 28 height 47
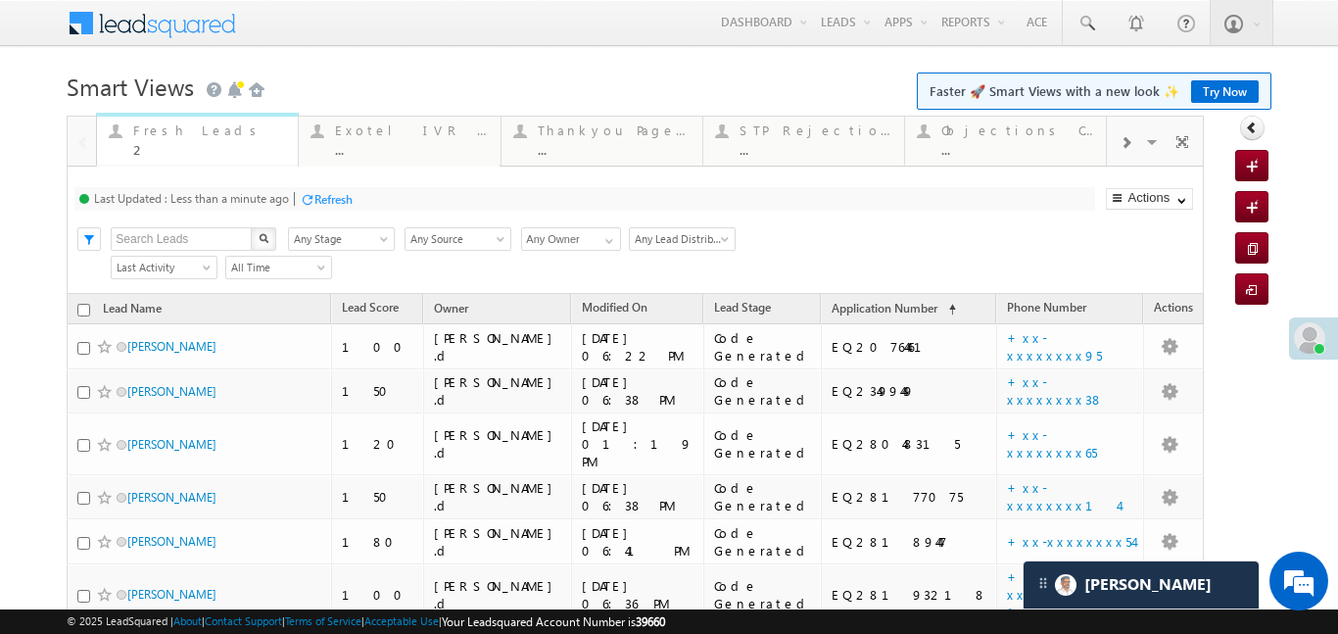
click at [204, 143] on div "2" at bounding box center [209, 149] width 153 height 15
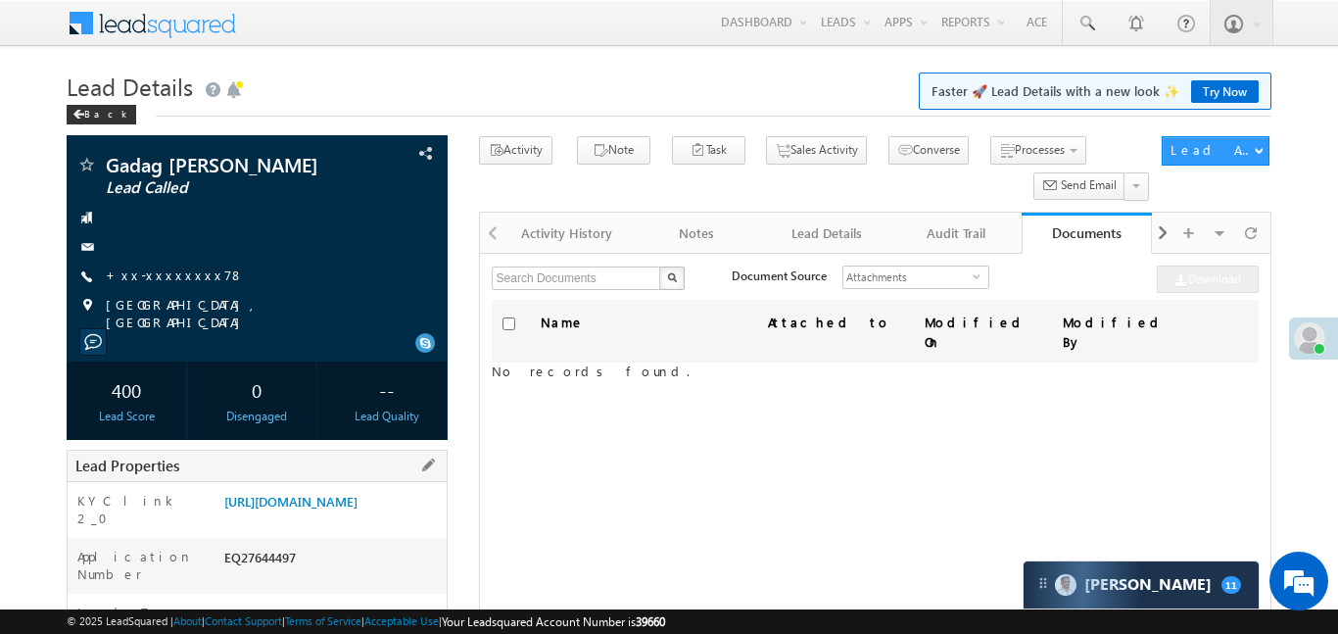
scroll to position [168, 0]
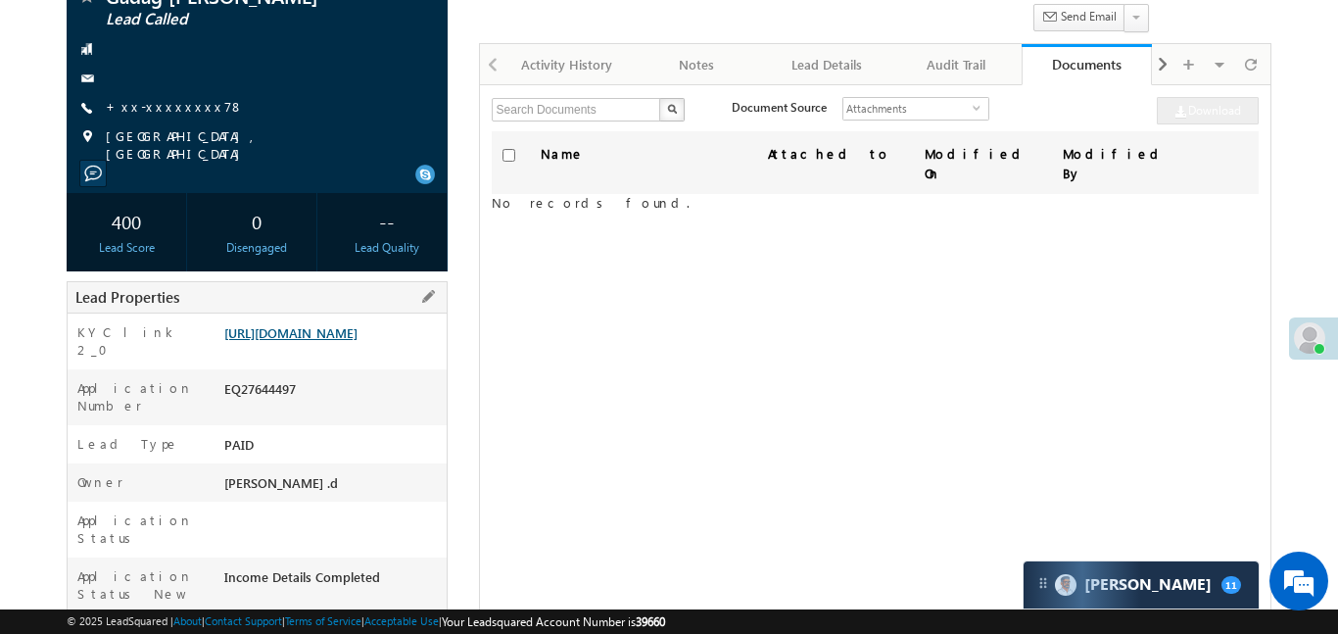
click at [357, 341] on link "[URL][DOMAIN_NAME]" at bounding box center [290, 332] width 133 height 17
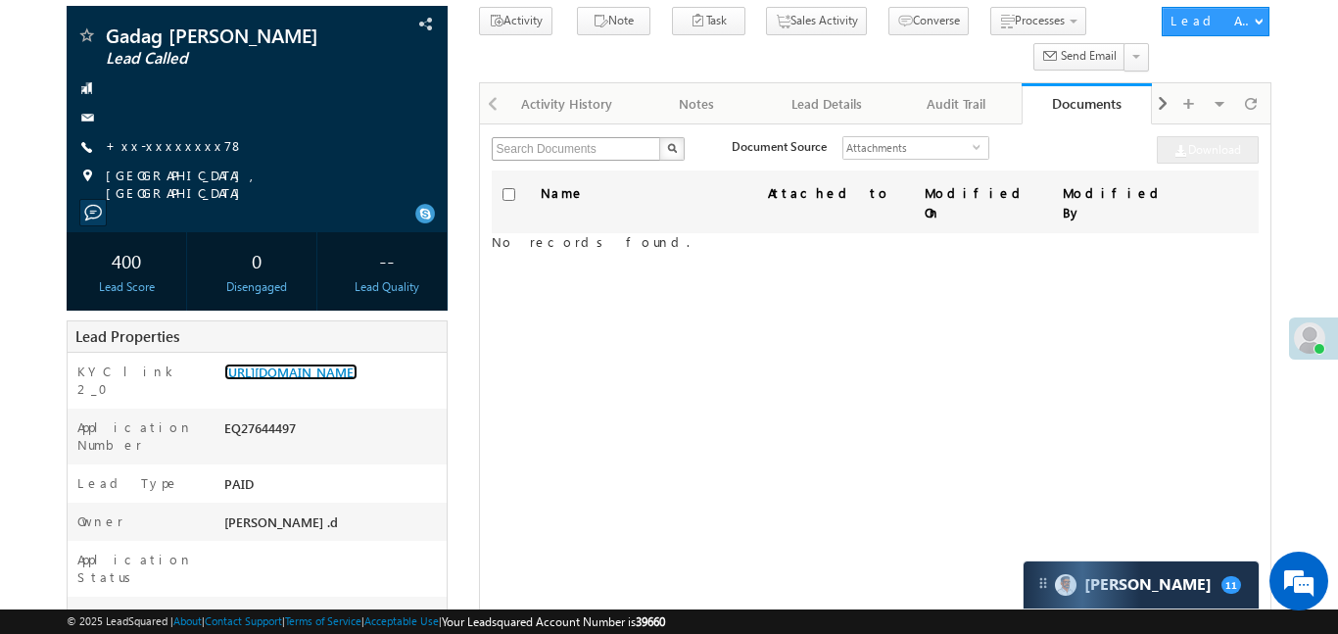
scroll to position [0, 0]
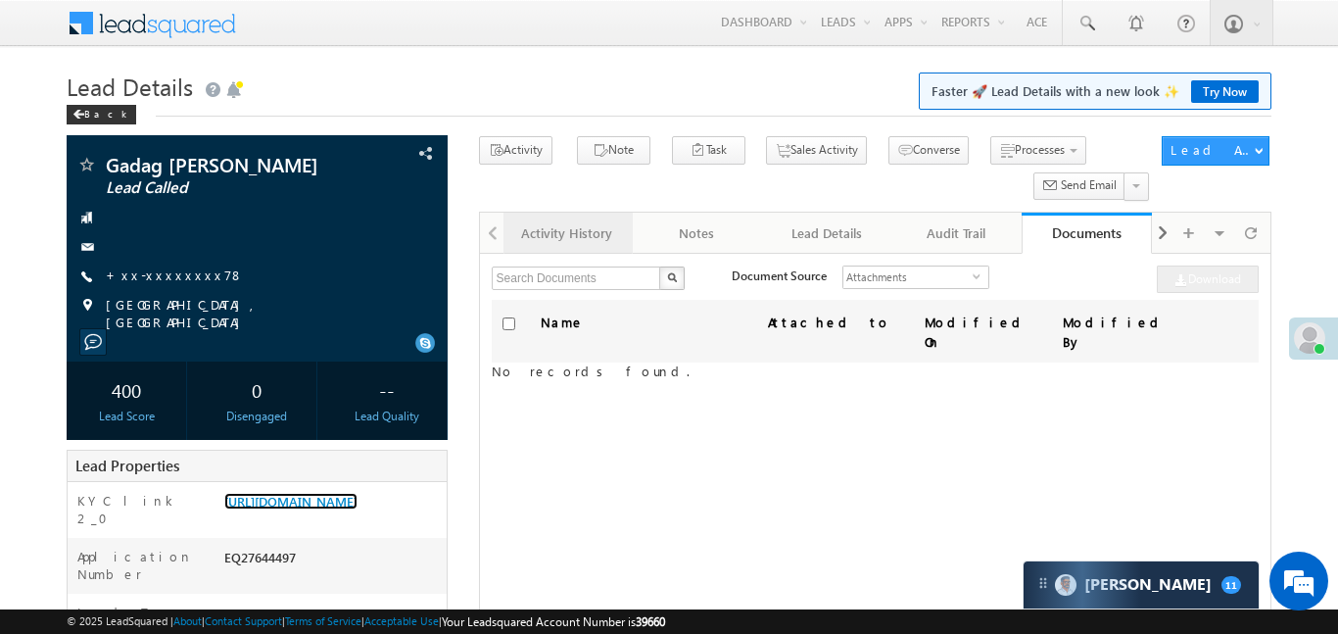
click at [548, 229] on div "Activity History" at bounding box center [567, 233] width 96 height 24
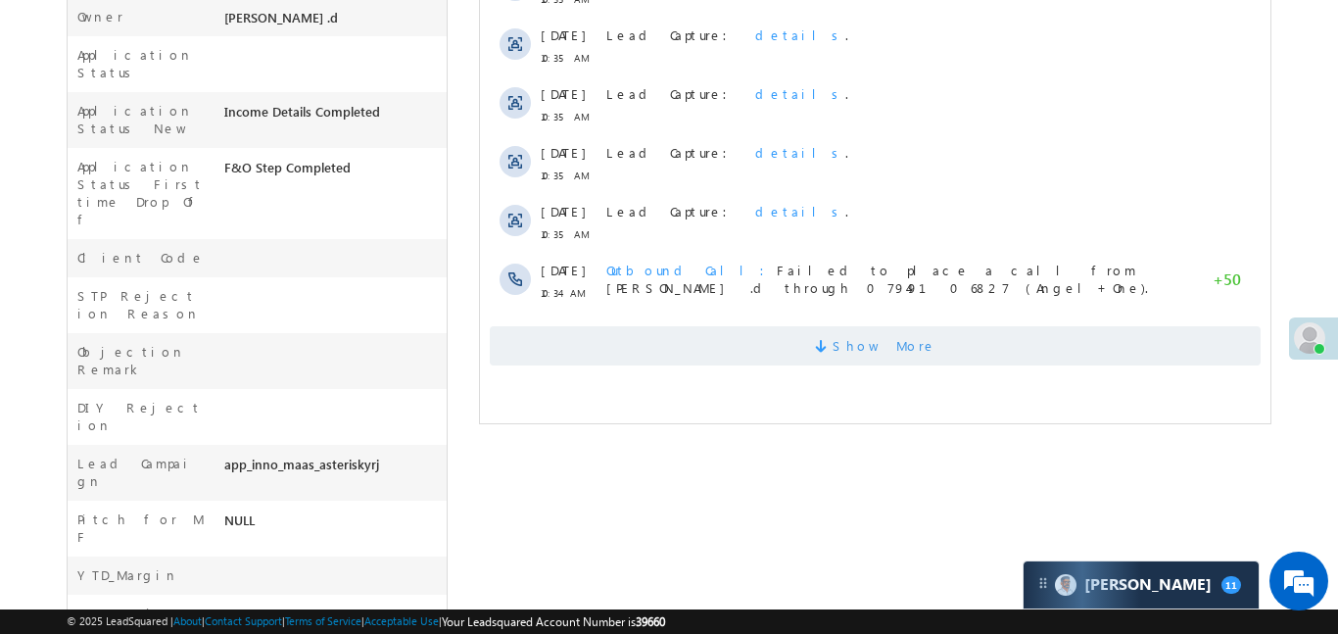
click at [767, 349] on span "Show More" at bounding box center [874, 345] width 771 height 39
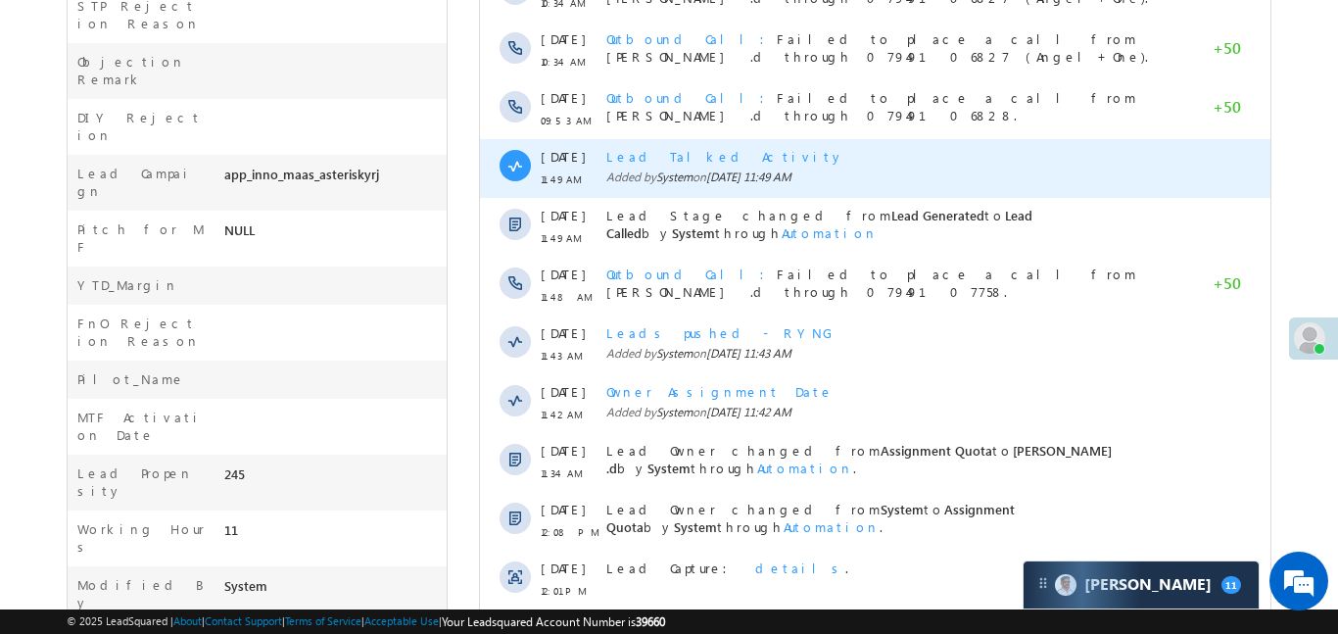
scroll to position [1035, 0]
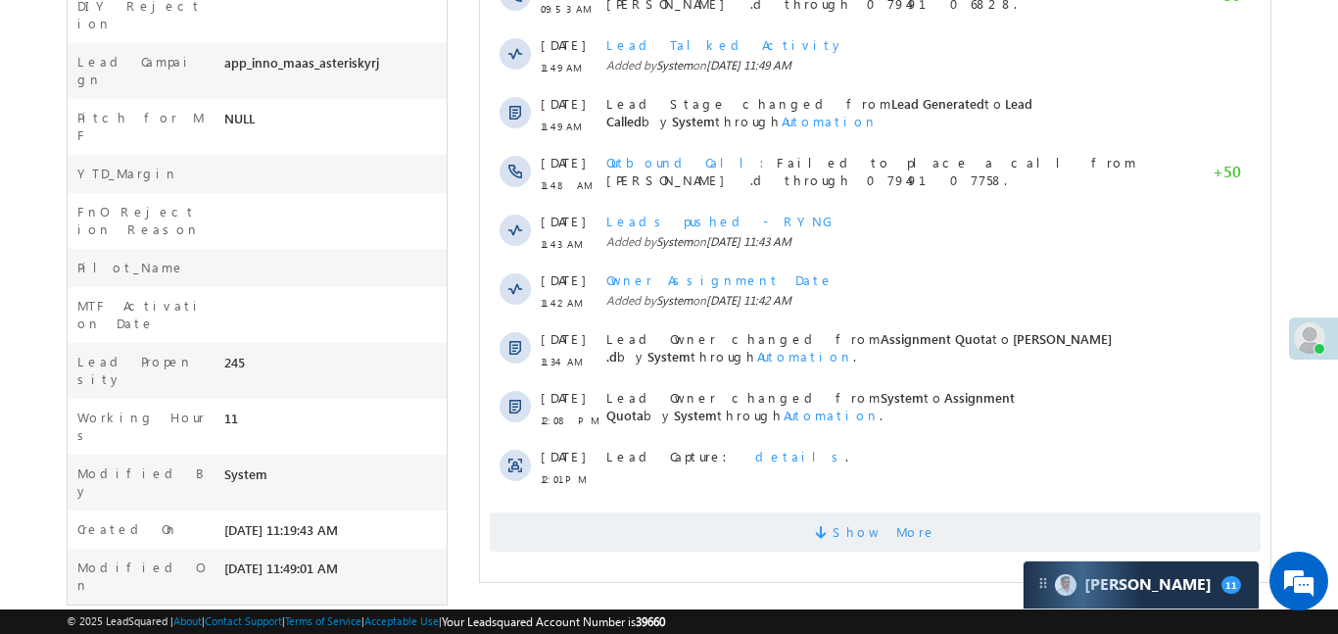
click at [772, 523] on span "Show More" at bounding box center [874, 531] width 771 height 39
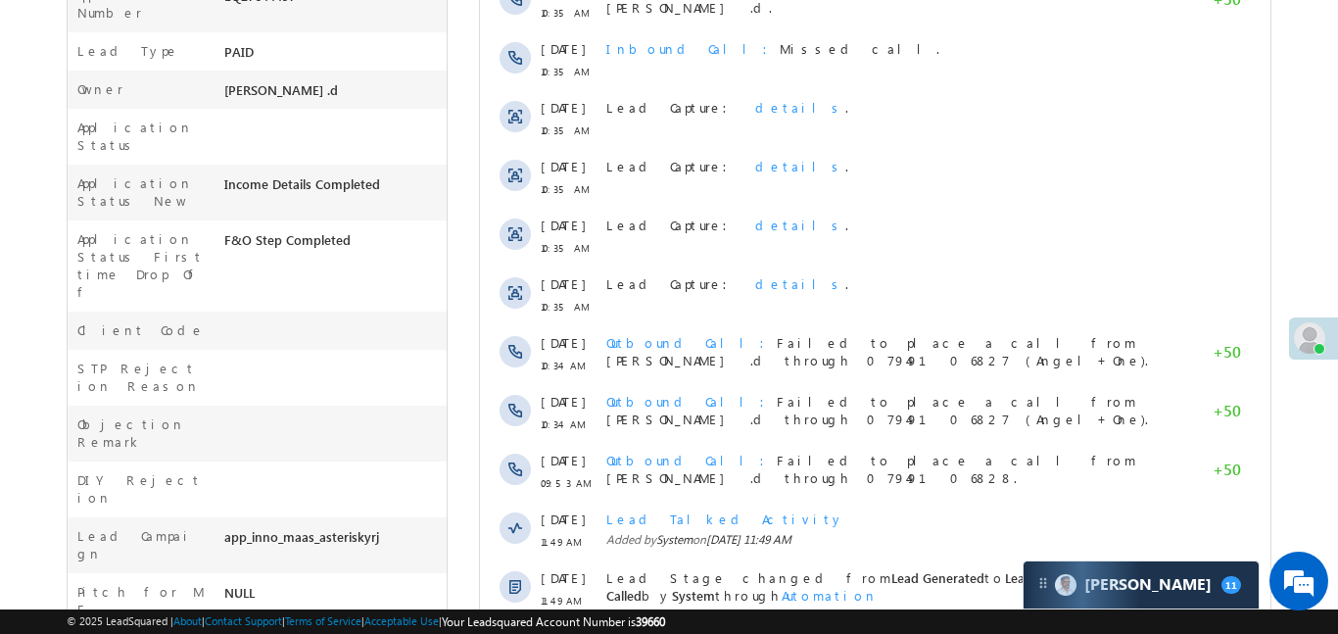
scroll to position [0, 0]
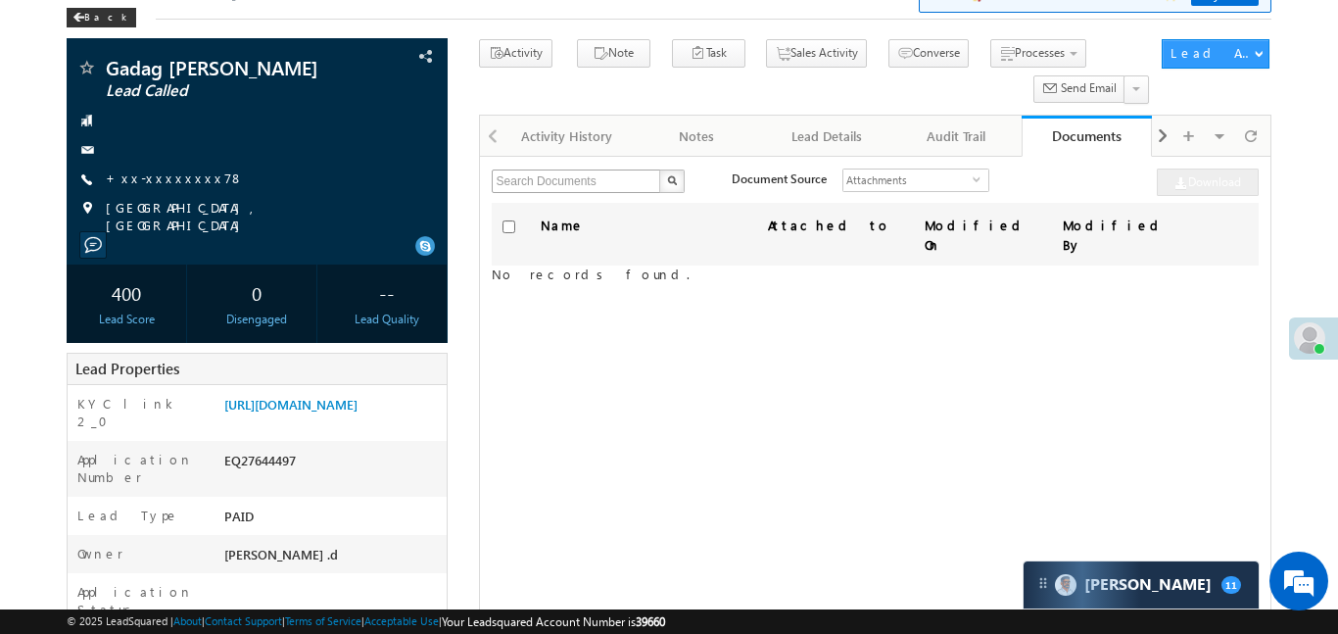
scroll to position [70, 0]
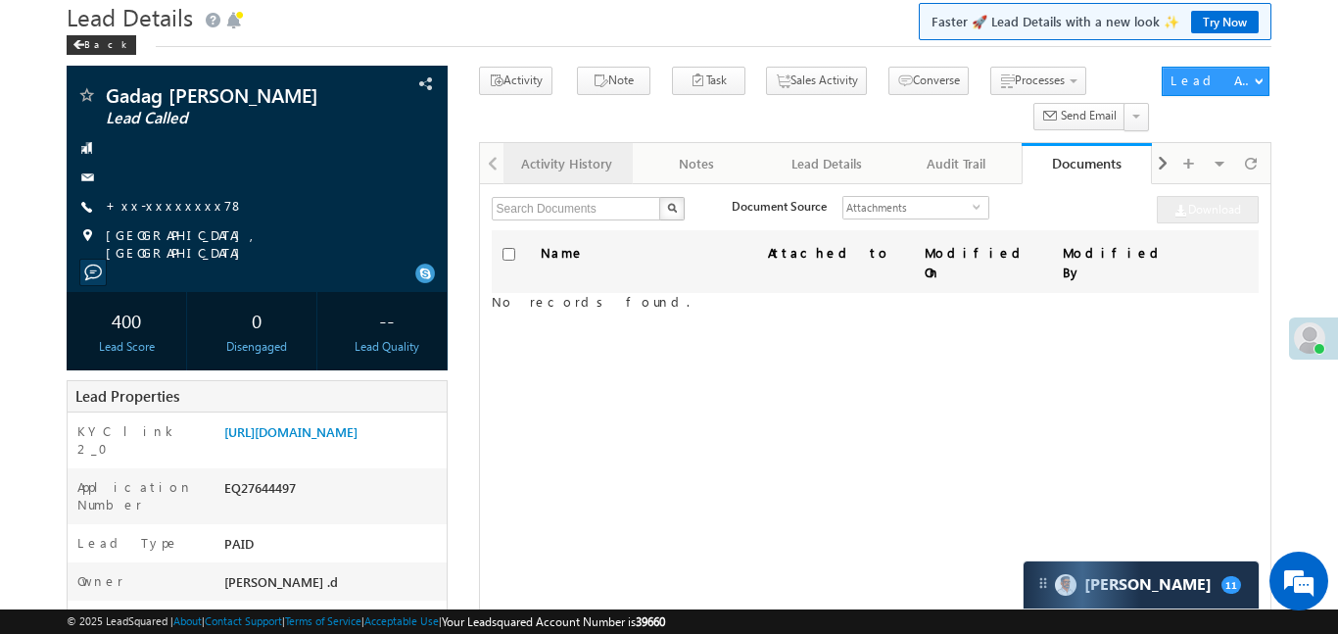
click at [544, 162] on div "Activity History" at bounding box center [567, 164] width 96 height 24
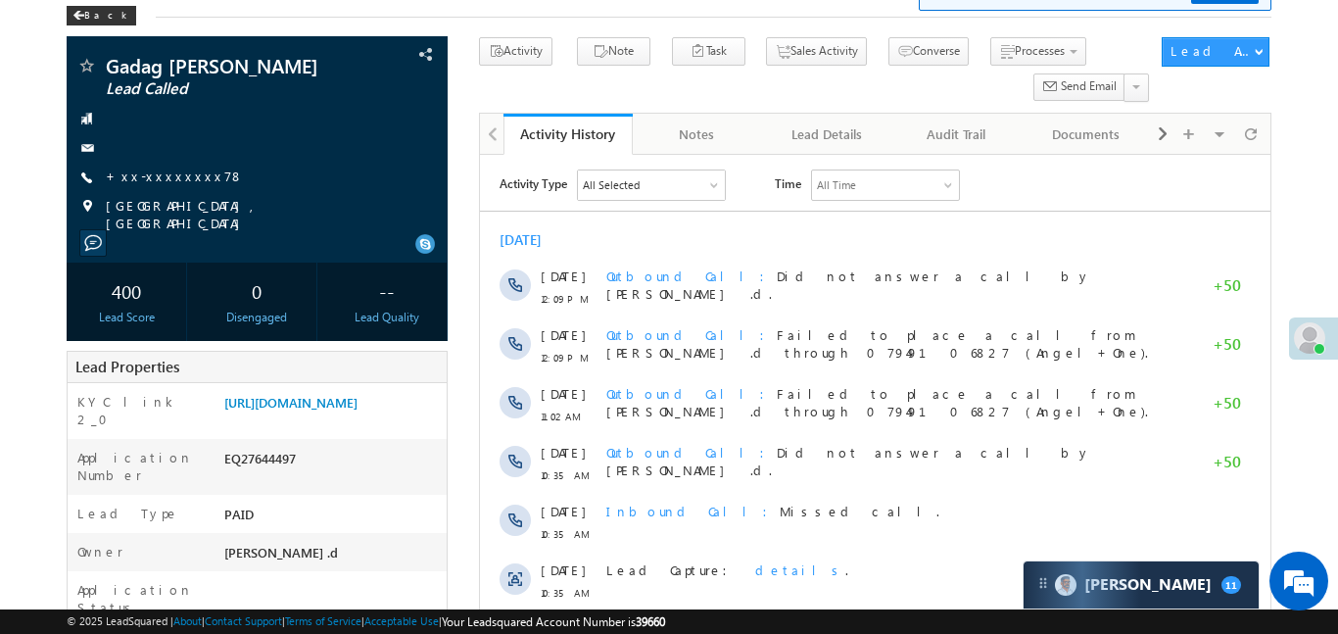
scroll to position [100, 0]
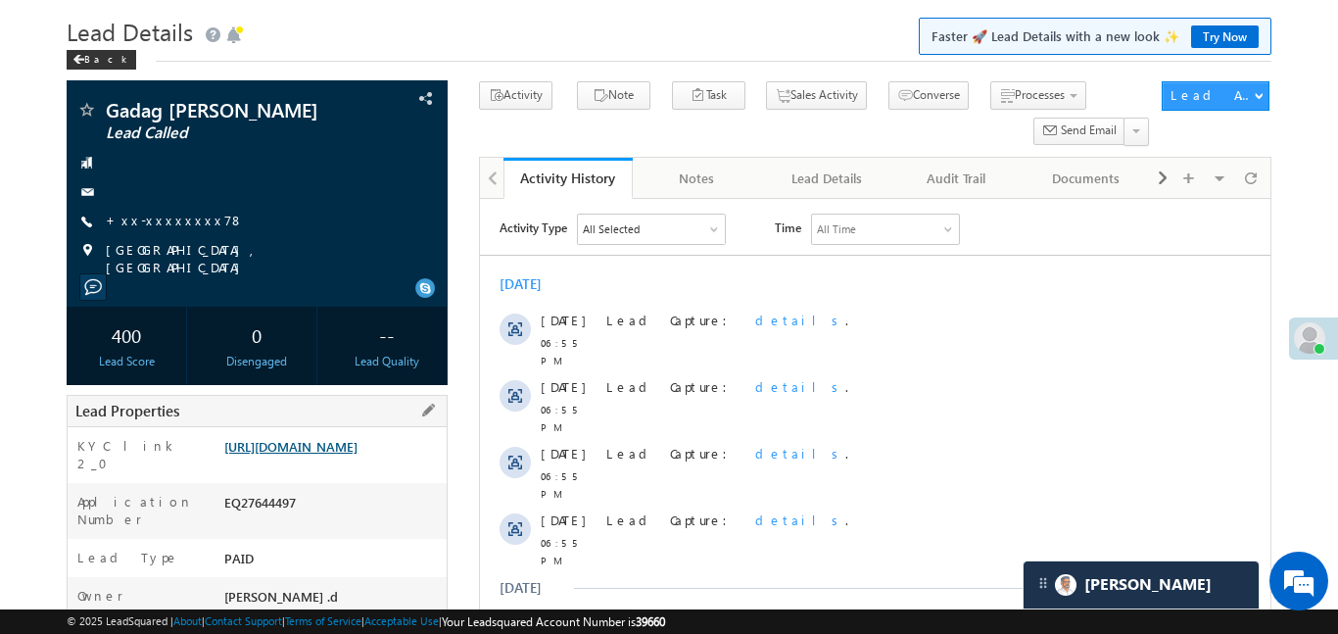
click at [357, 454] on link "https://angelbroking1-pk3em7sa.customui-test.leadsquared.com?leadId=8c3b520f-0d…" at bounding box center [290, 446] width 133 height 17
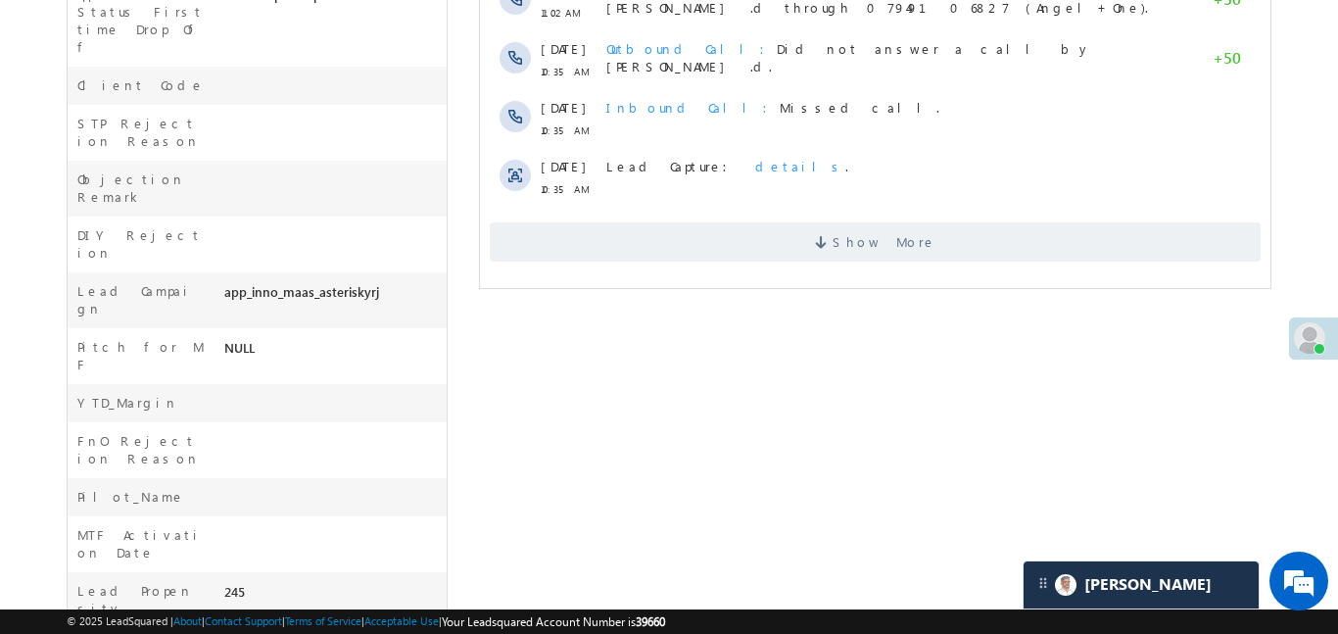
scroll to position [848, 0]
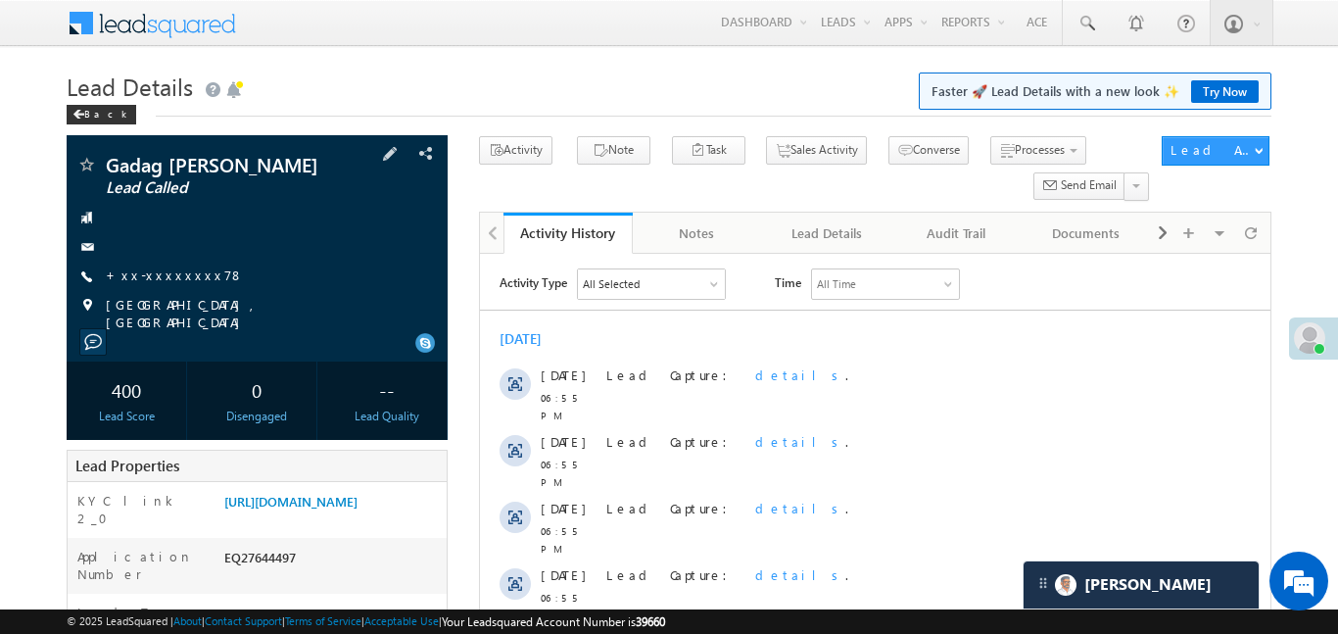
scroll to position [279, 0]
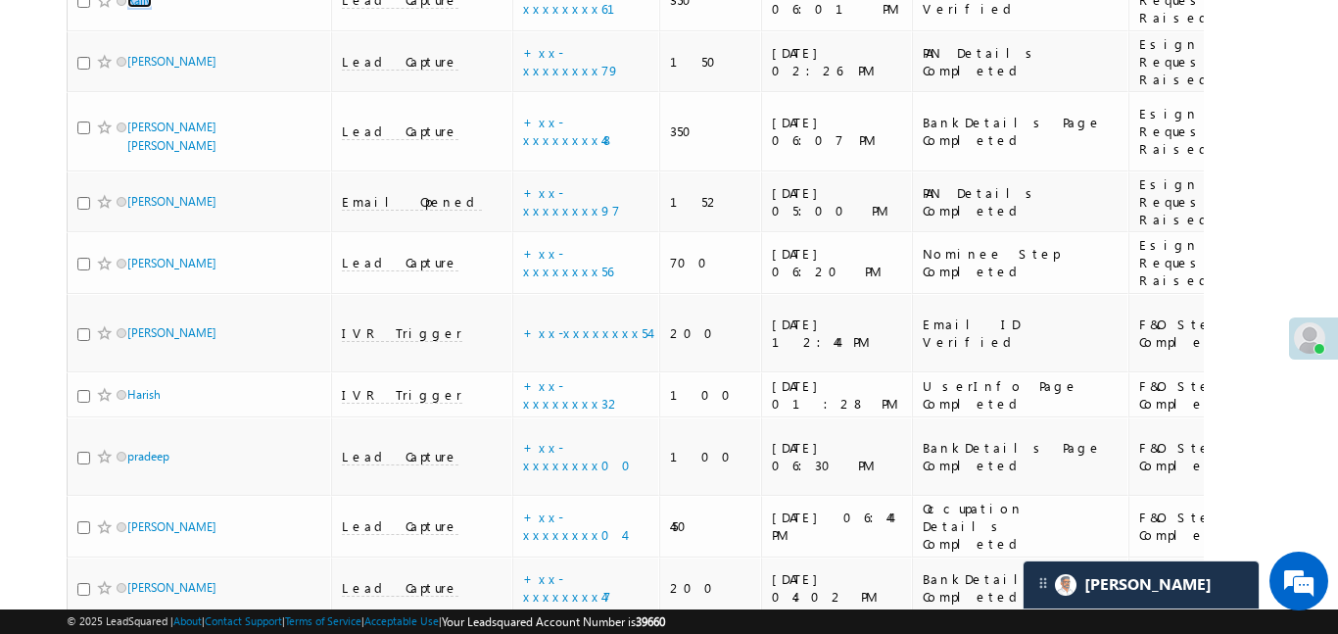
scroll to position [10504, 0]
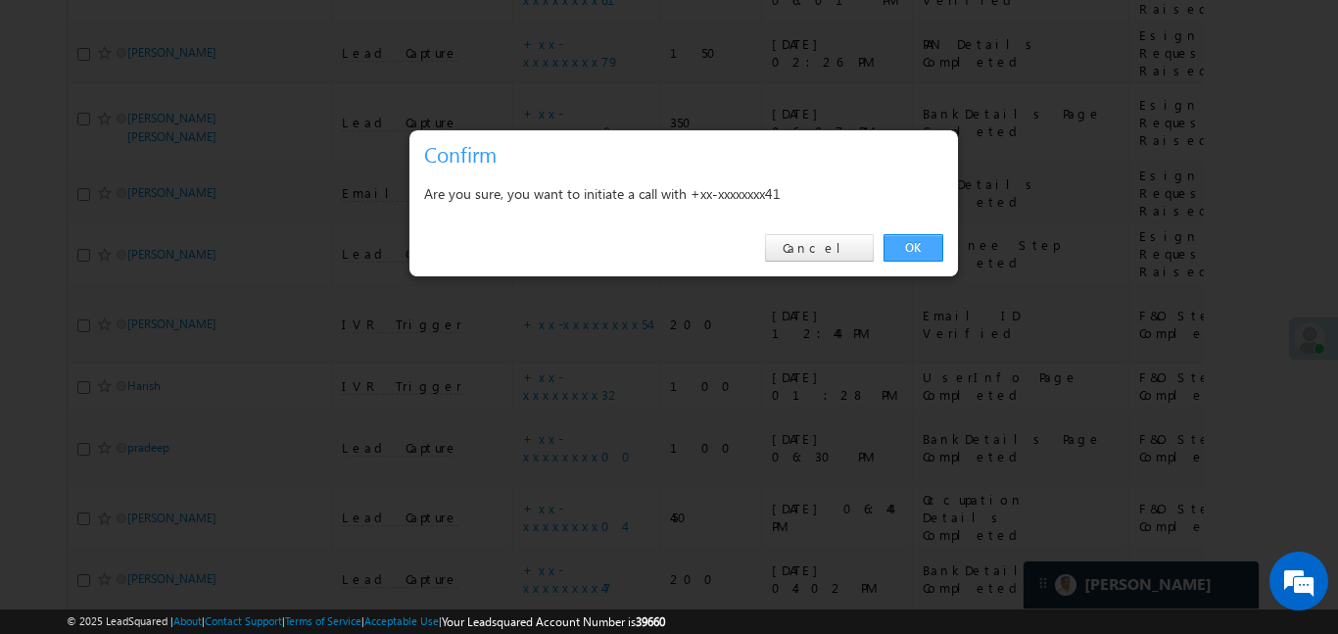
click at [904, 234] on link "OK" at bounding box center [913, 247] width 60 height 27
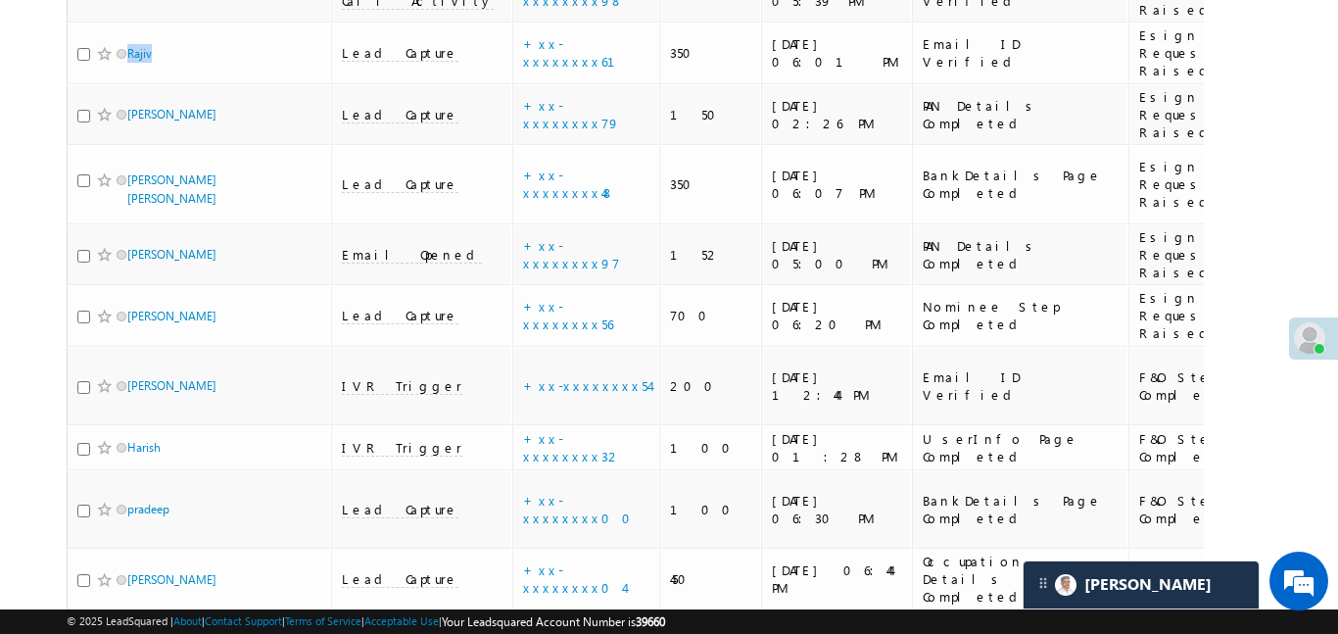
scroll to position [10557, 0]
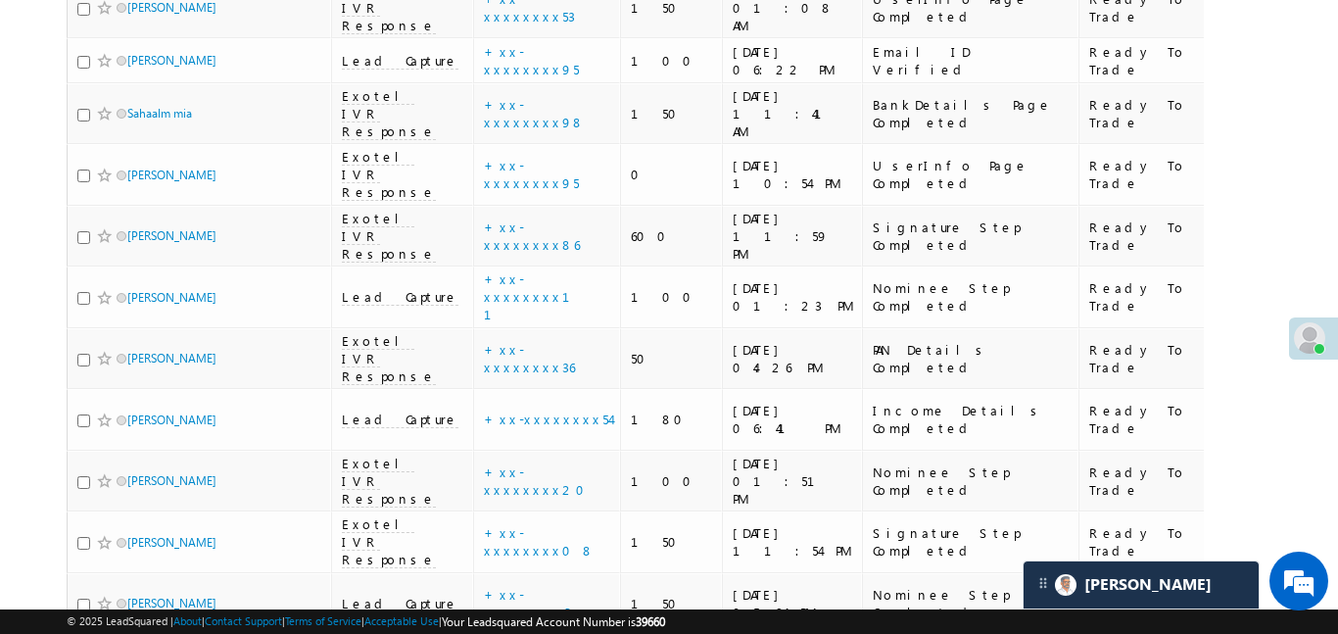
scroll to position [2502, 0]
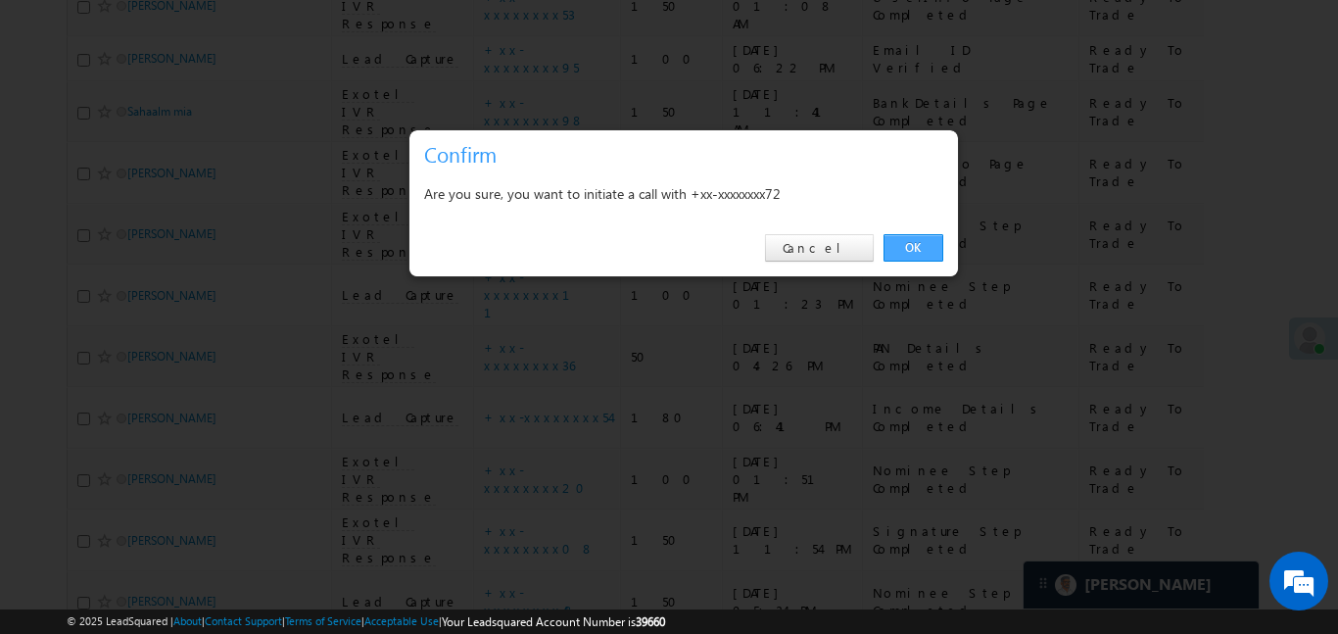
click at [924, 251] on link "OK" at bounding box center [913, 247] width 60 height 27
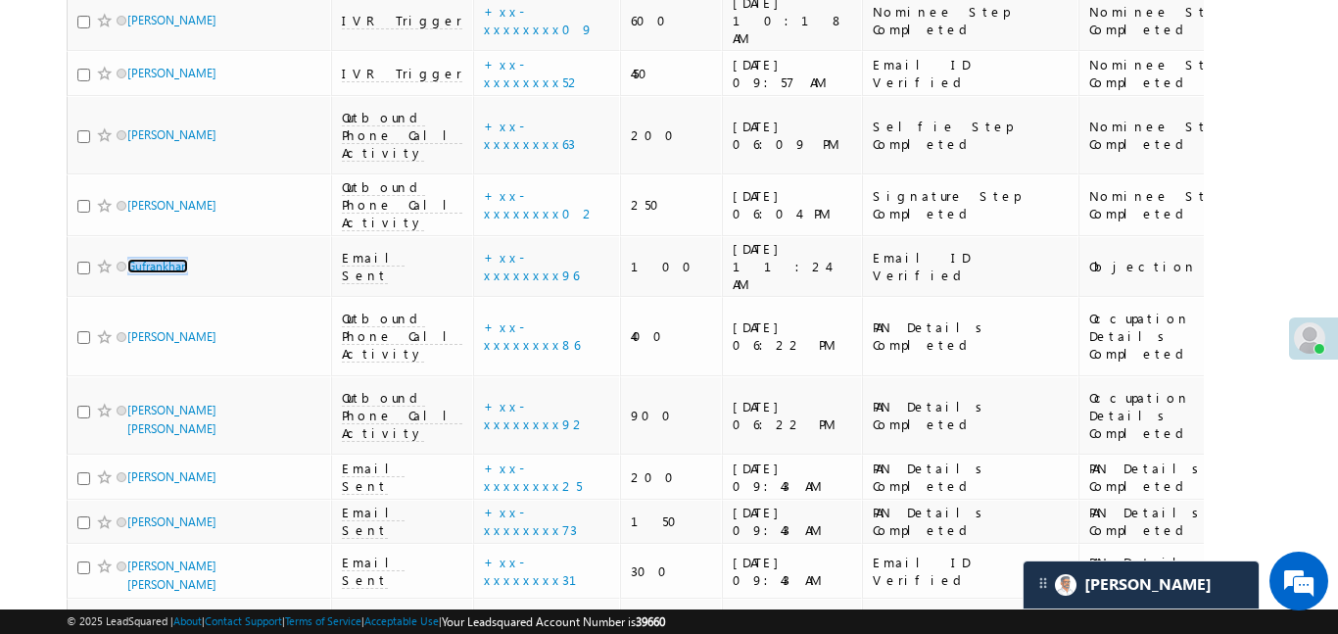
scroll to position [0, 0]
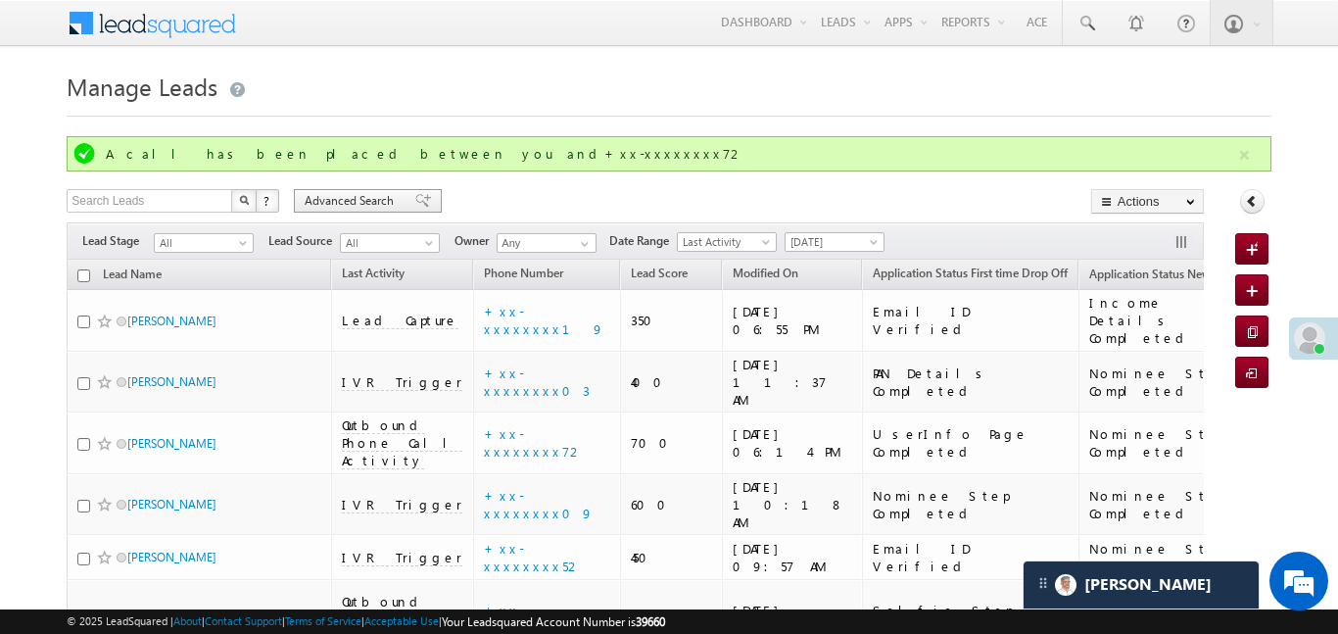
click at [368, 203] on span "Advanced Search" at bounding box center [352, 201] width 95 height 18
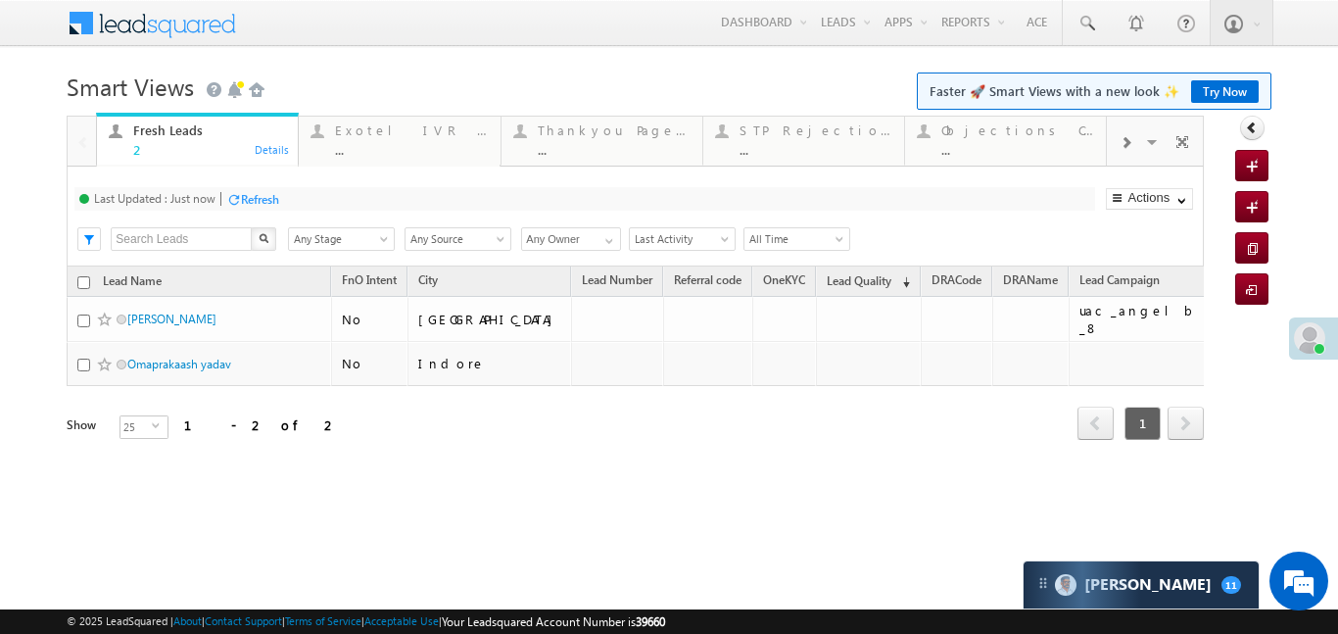
click at [1109, 133] on div at bounding box center [1125, 141] width 37 height 44
click at [1119, 141] on span at bounding box center [1125, 143] width 12 height 16
click at [1015, 144] on div "..." at bounding box center [1017, 149] width 153 height 15
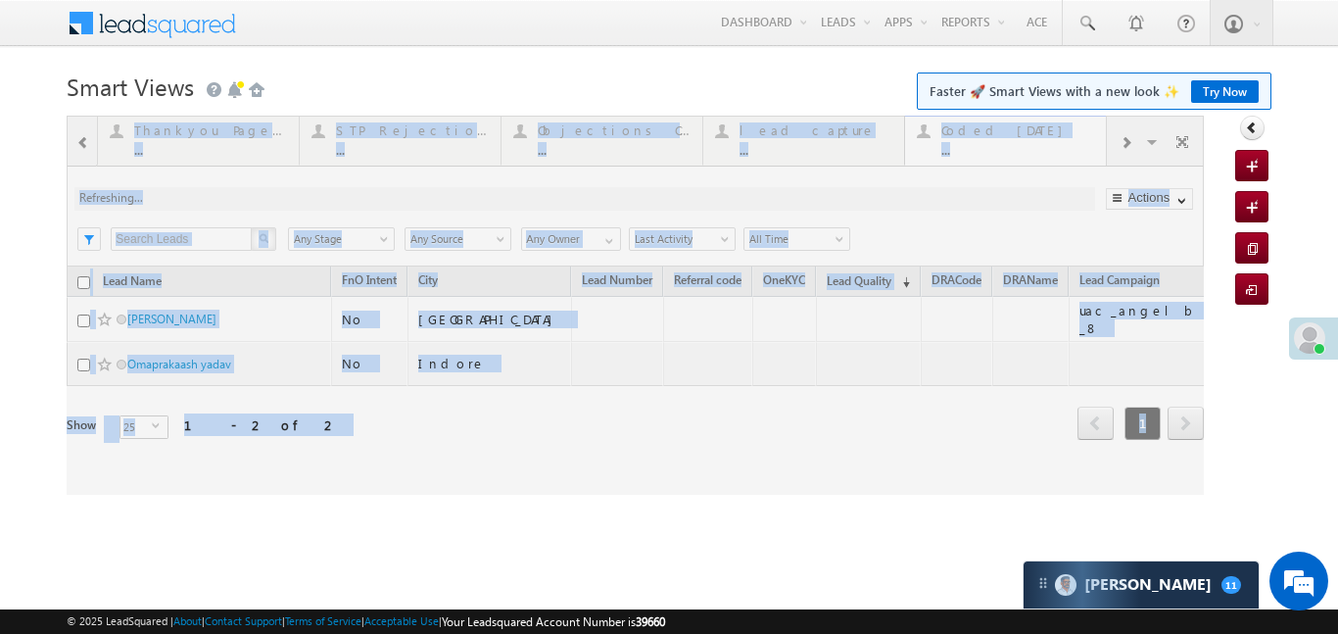
click at [1015, 144] on div at bounding box center [635, 305] width 1137 height 379
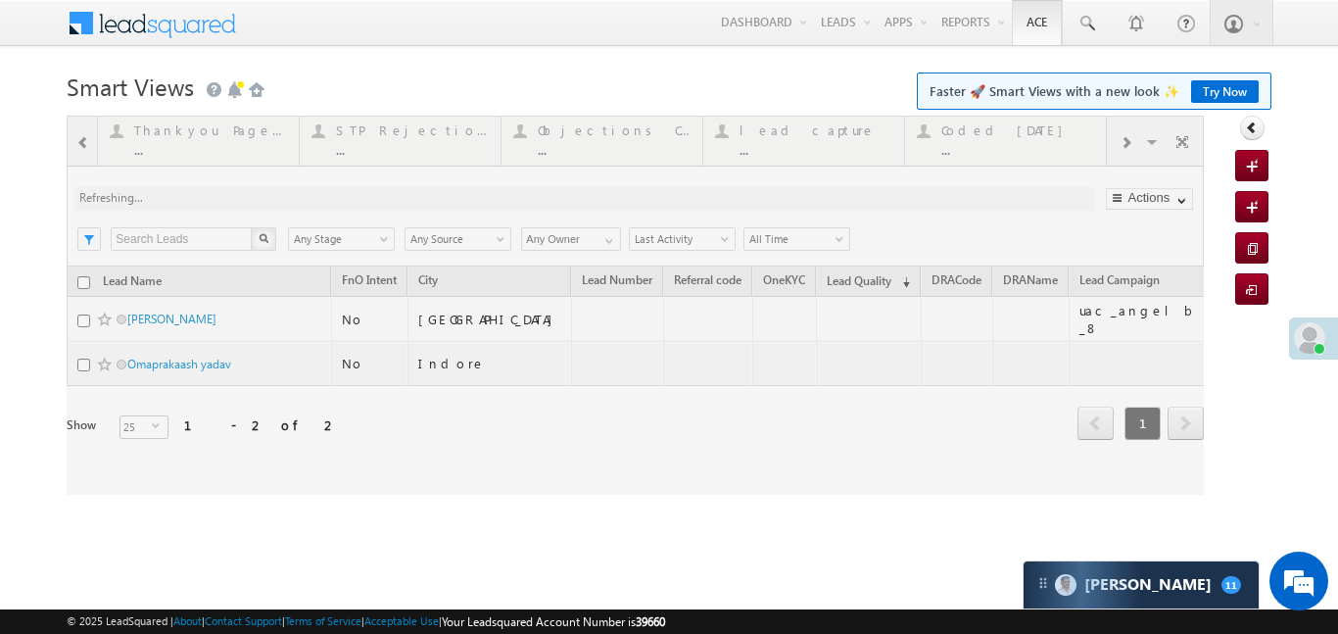
drag, startPoint x: 1015, startPoint y: 144, endPoint x: 1055, endPoint y: 4, distance: 145.7
click at [1016, 144] on div at bounding box center [635, 305] width 1137 height 379
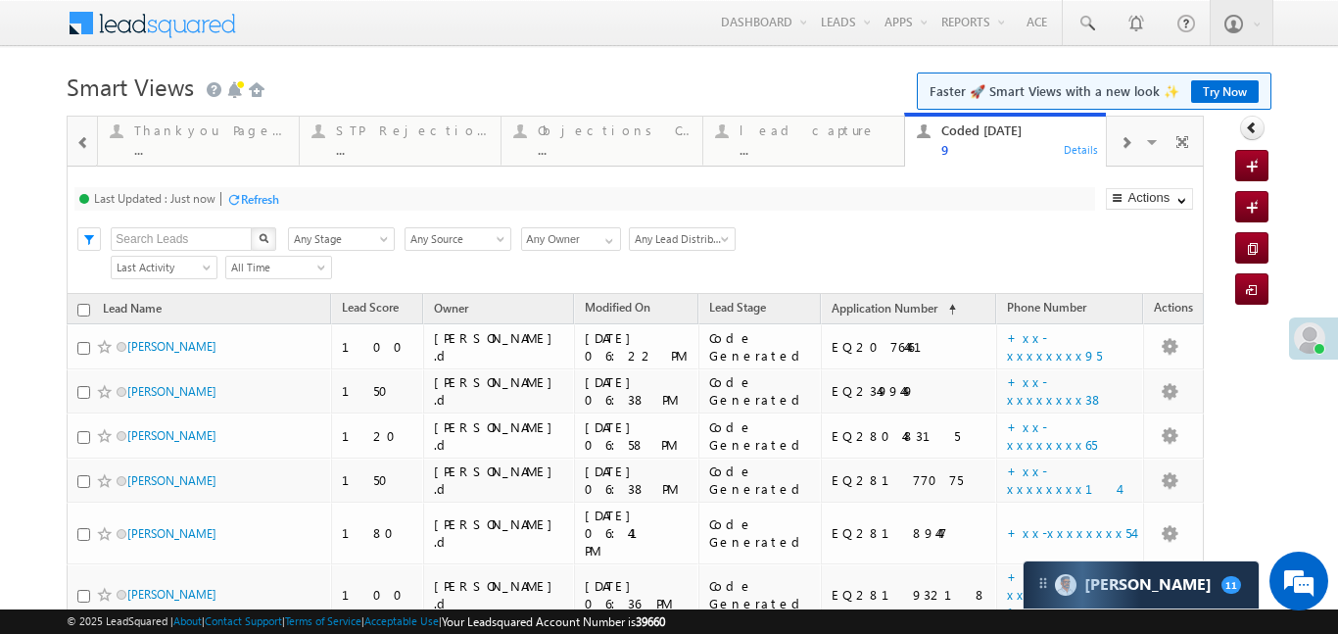
click at [74, 131] on div at bounding box center [83, 141] width 25 height 44
click at [74, 131] on div at bounding box center [82, 140] width 28 height 47
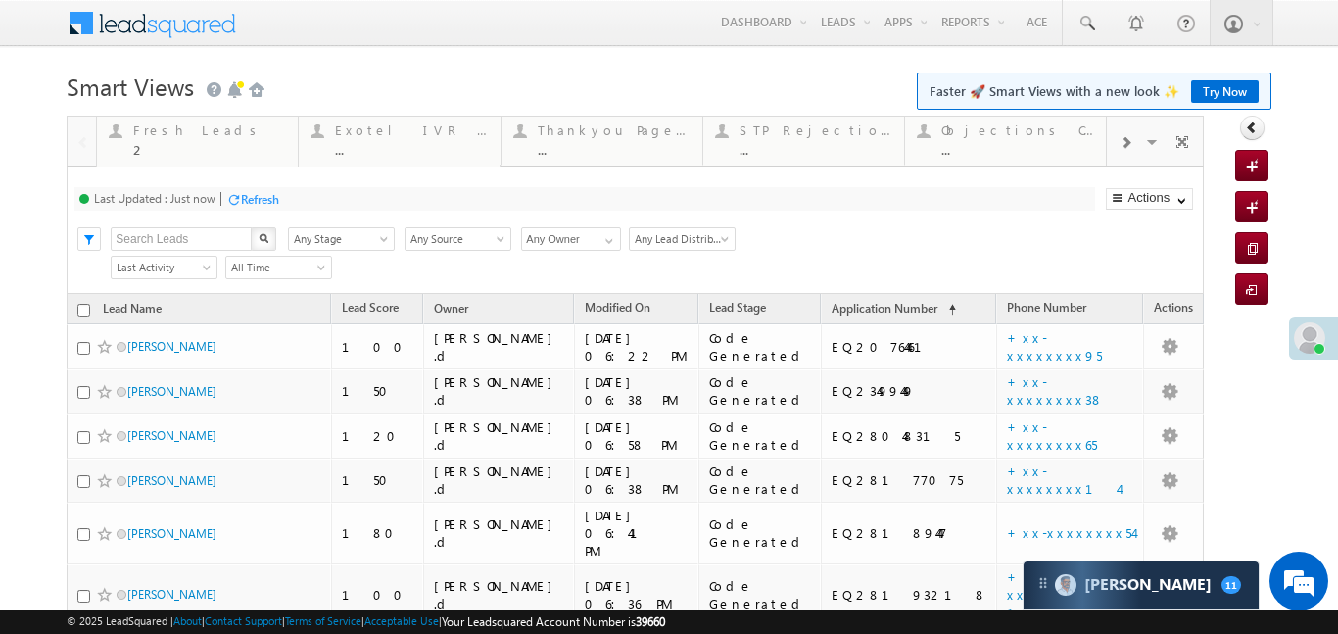
click at [74, 131] on div at bounding box center [82, 140] width 28 height 47
click at [183, 131] on div "Fresh Leads" at bounding box center [209, 130] width 153 height 16
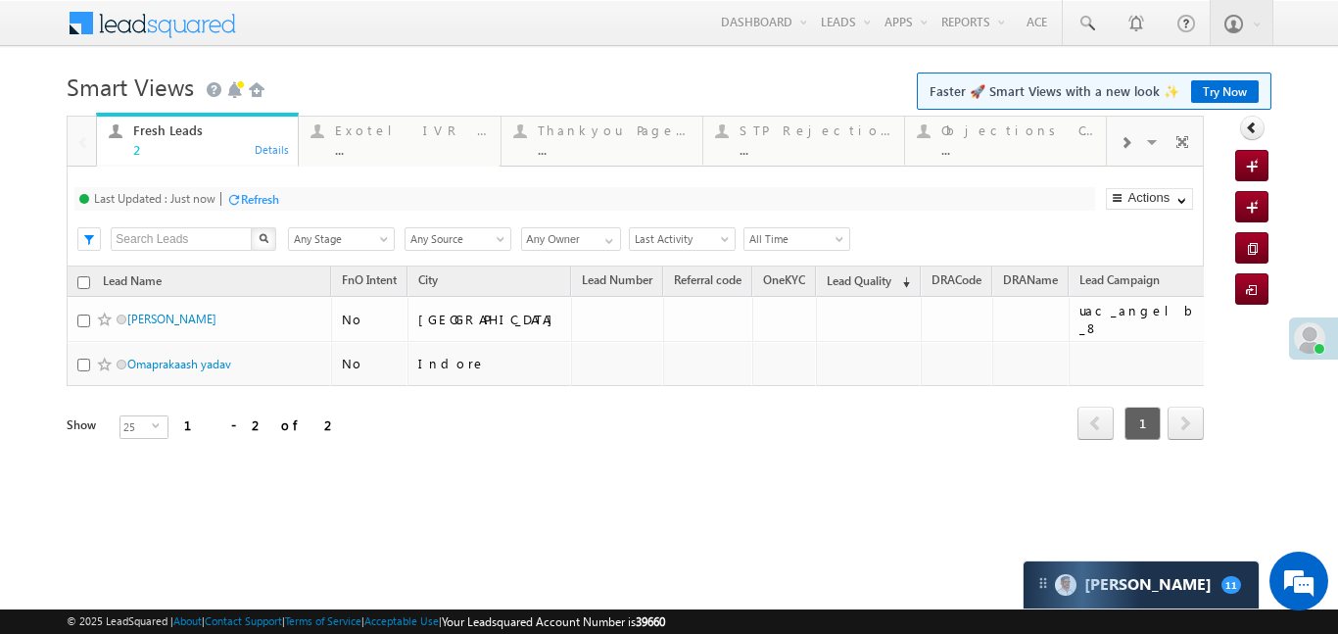
click at [1126, 133] on div at bounding box center [1125, 141] width 37 height 44
click at [1017, 146] on div "..." at bounding box center [1017, 149] width 153 height 15
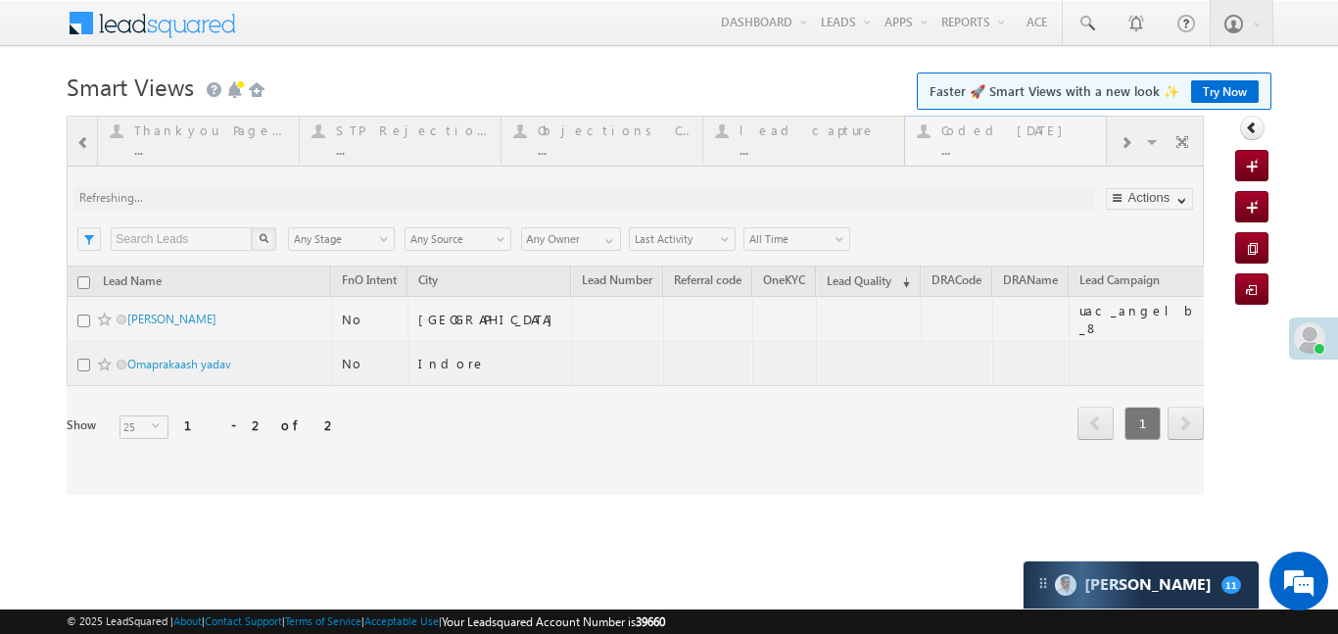
click at [1017, 146] on div at bounding box center [635, 305] width 1137 height 379
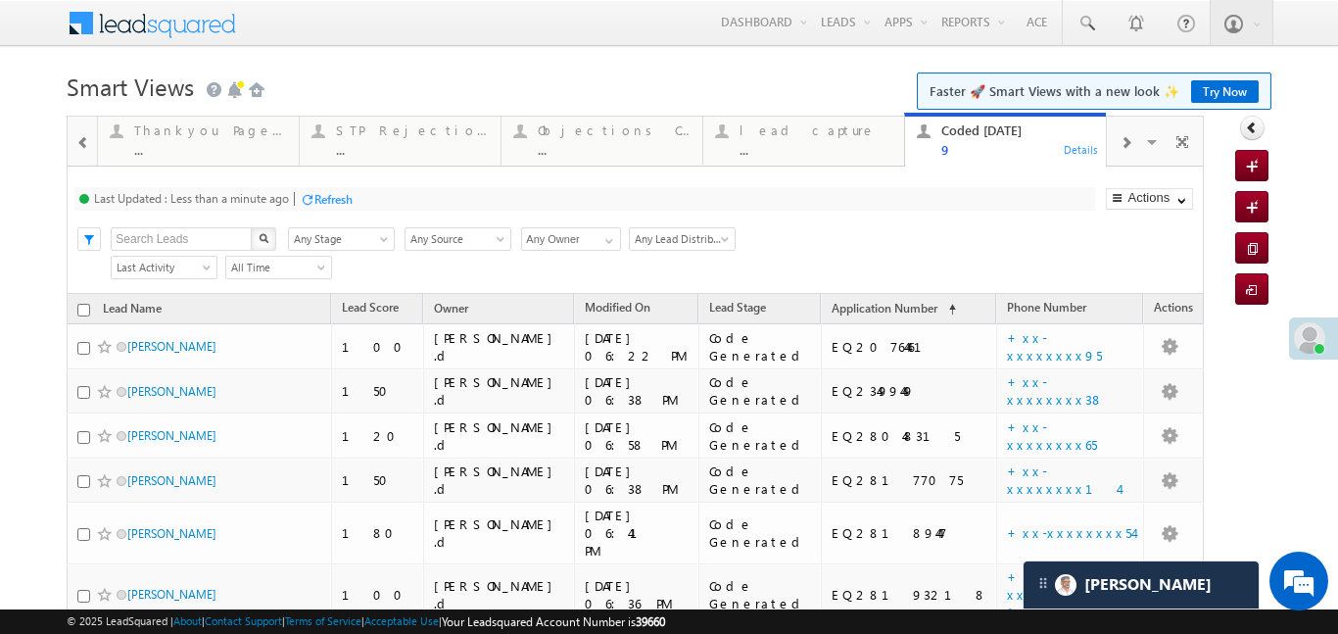
click at [68, 138] on div at bounding box center [82, 140] width 28 height 47
click at [91, 138] on div at bounding box center [83, 141] width 25 height 44
click at [86, 138] on span at bounding box center [83, 143] width 14 height 16
click at [86, 138] on div at bounding box center [82, 140] width 28 height 47
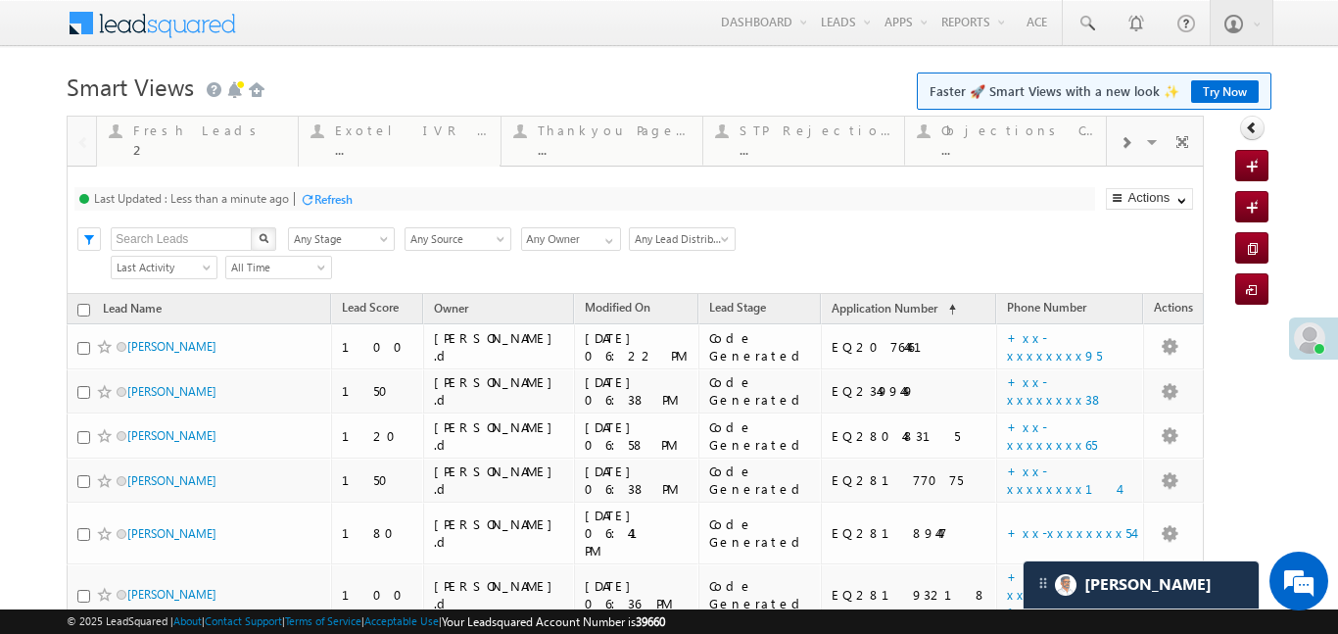
click at [86, 138] on div at bounding box center [82, 140] width 28 height 47
click at [178, 138] on div "Fresh Leads 2" at bounding box center [209, 137] width 153 height 38
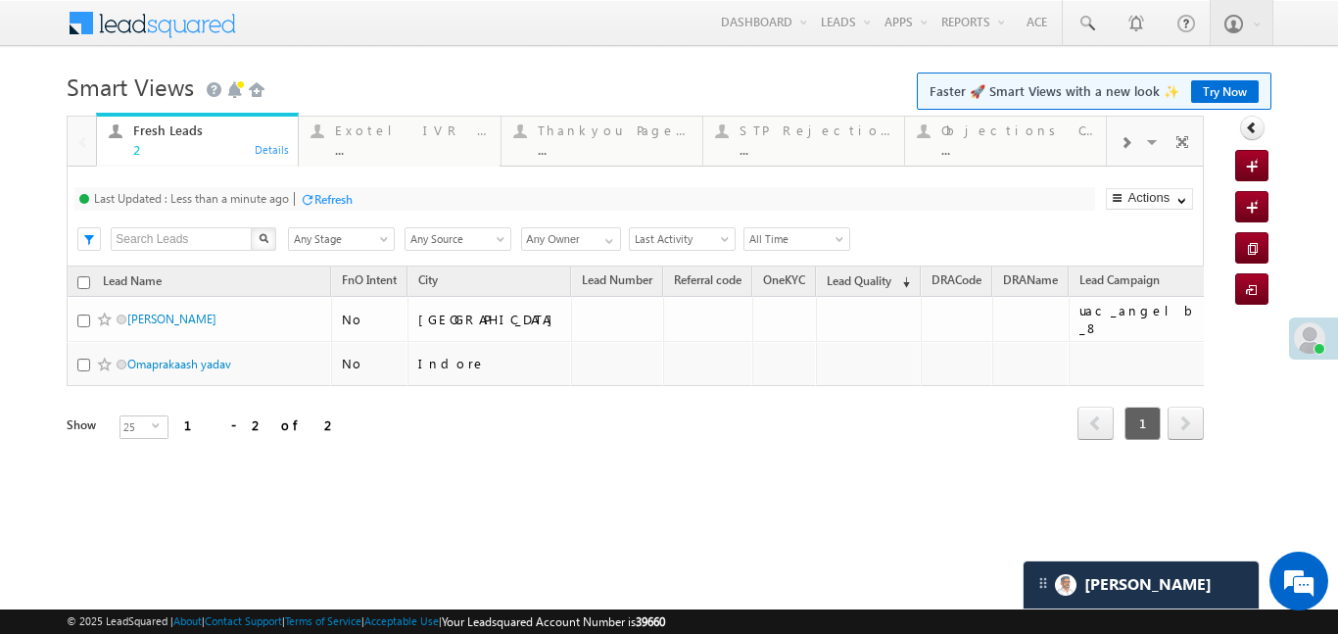
click at [178, 138] on div "Fresh Leads 2" at bounding box center [209, 137] width 153 height 38
click at [1127, 142] on span at bounding box center [1125, 143] width 12 height 16
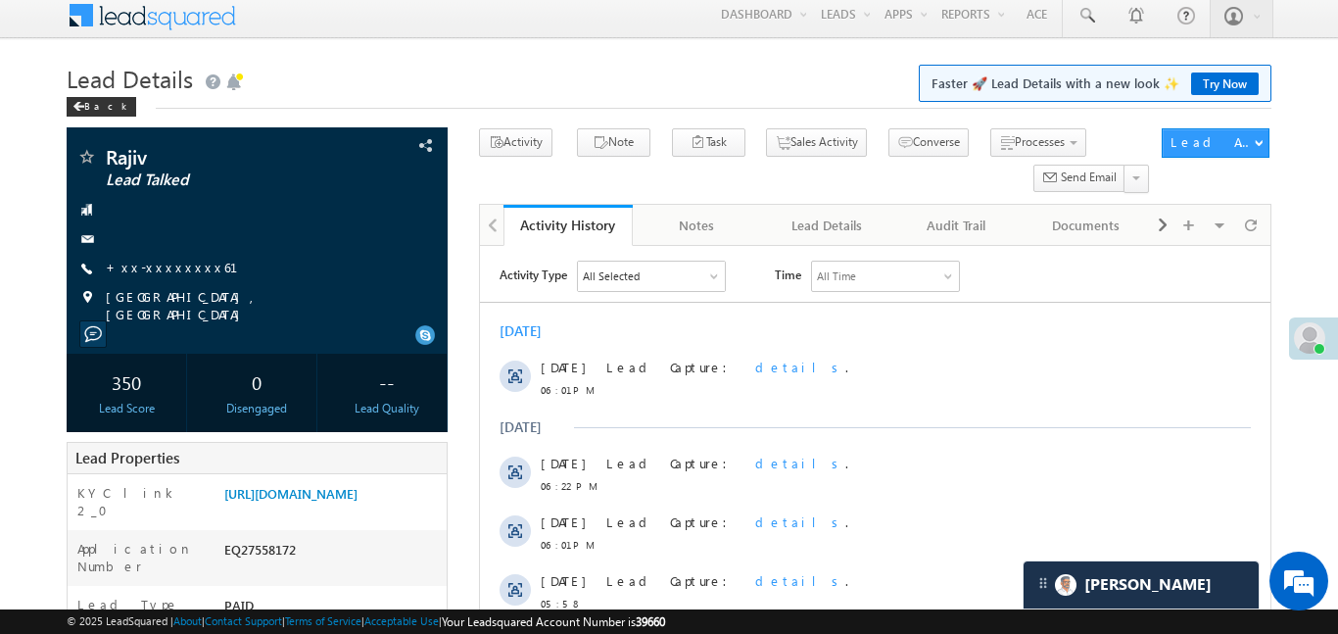
scroll to position [10, 0]
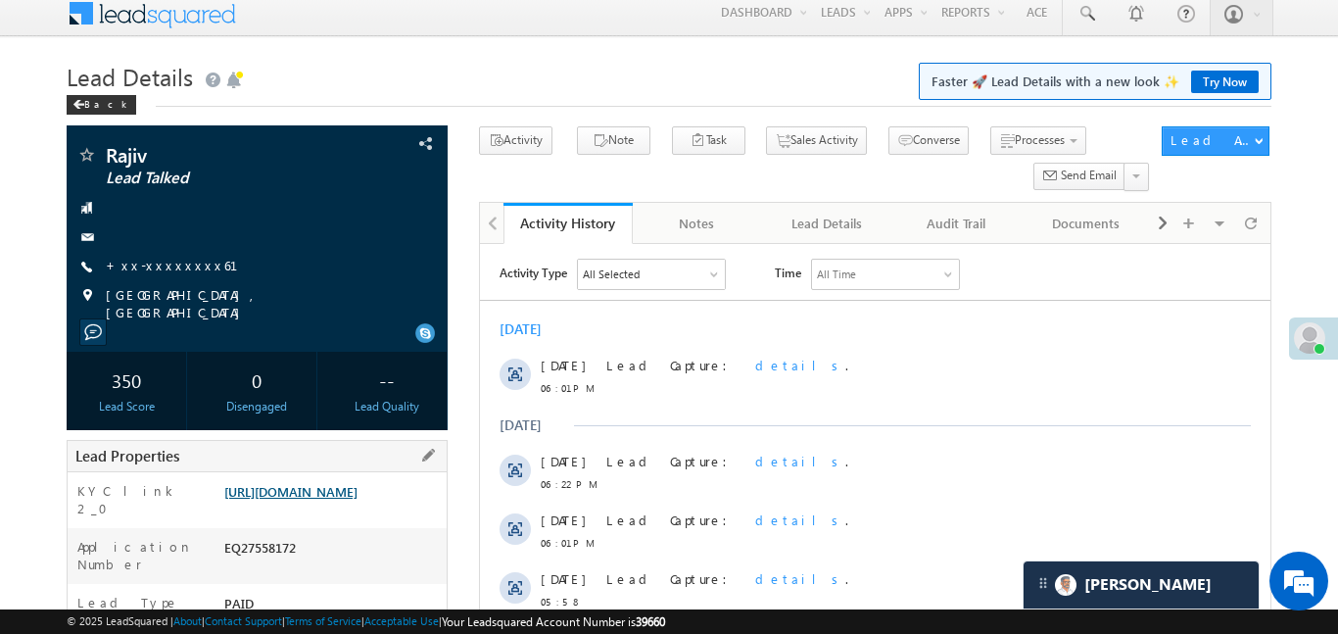
click at [339, 499] on link "https://angelbroking1-pk3em7sa.customui-test.leadsquared.com?leadId=b0613a42-db…" at bounding box center [290, 491] width 133 height 17
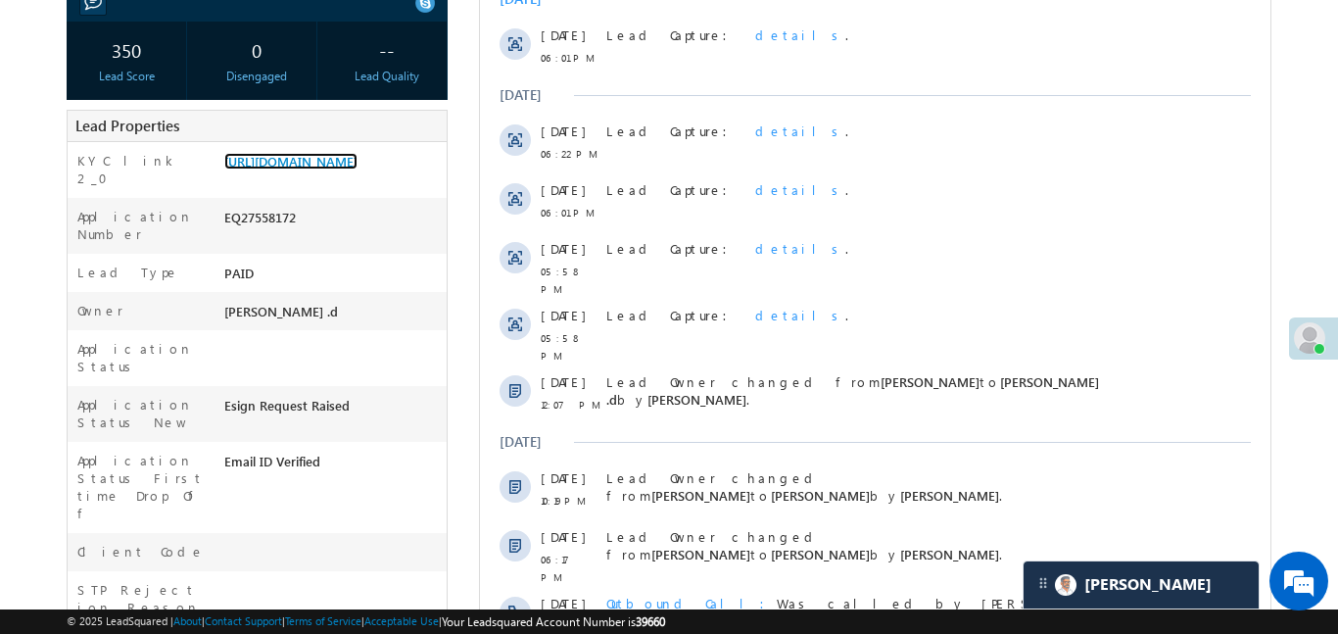
scroll to position [278, 0]
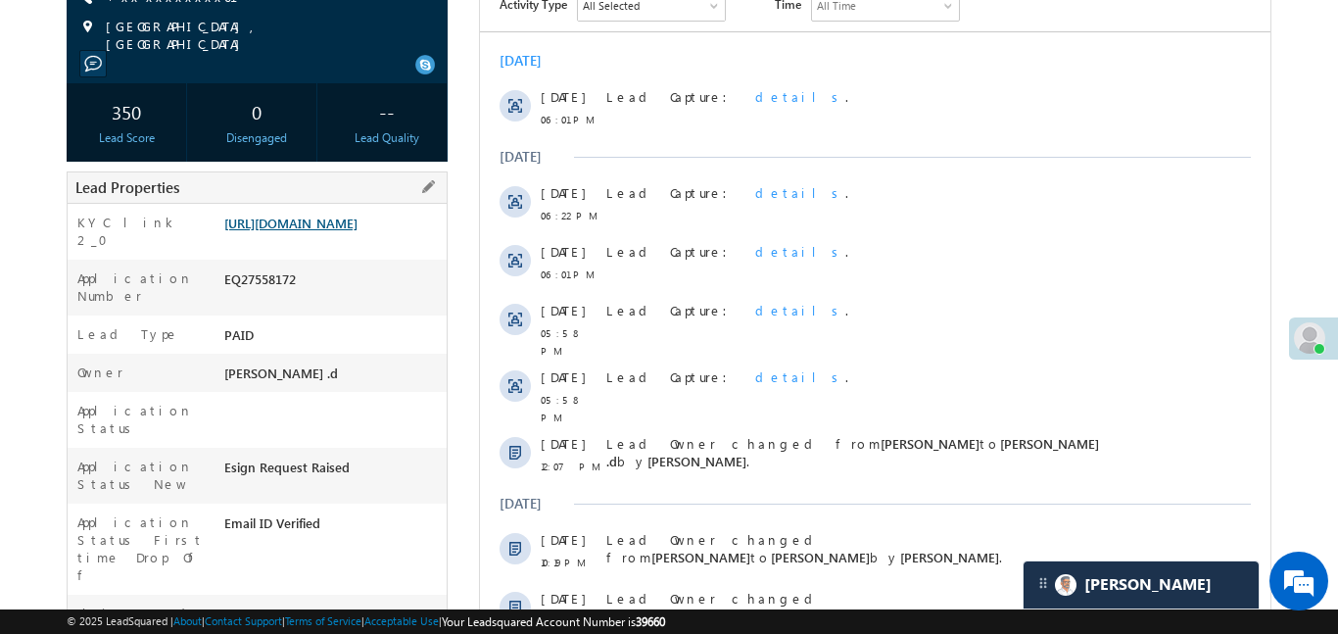
click at [329, 231] on link "https://angelbroking1-pk3em7sa.customui-test.leadsquared.com?leadId=b0613a42-db…" at bounding box center [290, 222] width 133 height 17
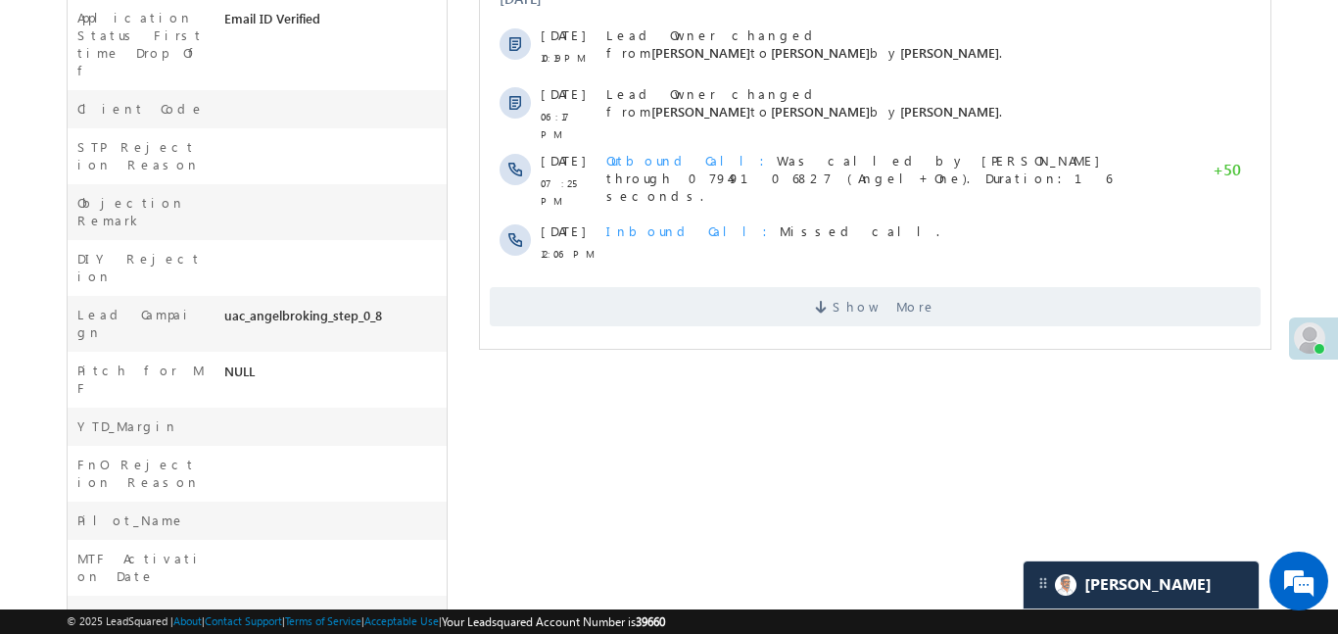
scroll to position [827, 0]
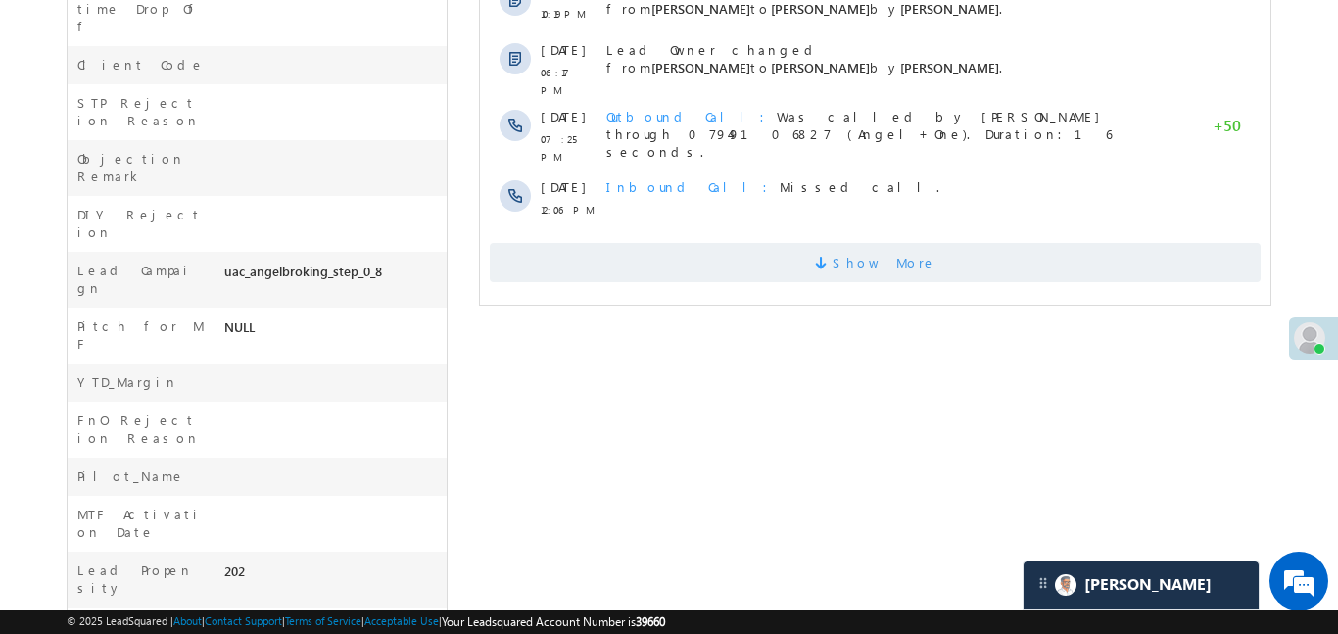
click at [1021, 243] on span "Show More" at bounding box center [874, 262] width 771 height 39
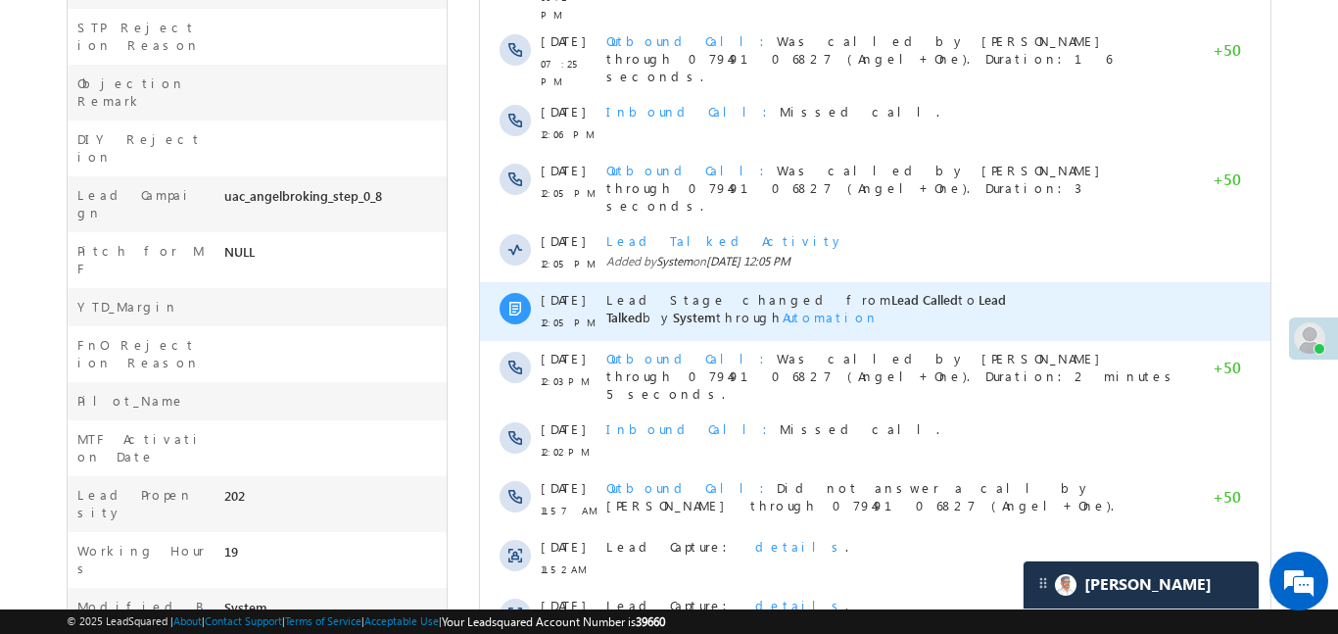
scroll to position [1110, 0]
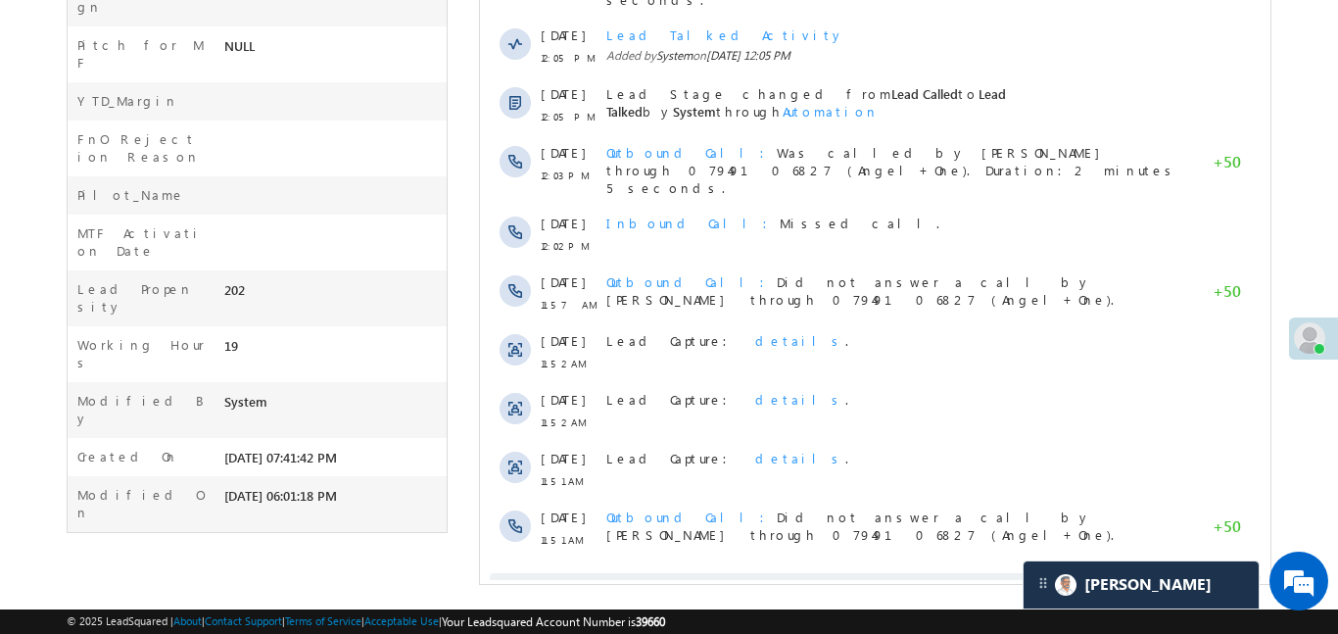
click at [948, 573] on span "Show More" at bounding box center [874, 592] width 771 height 39
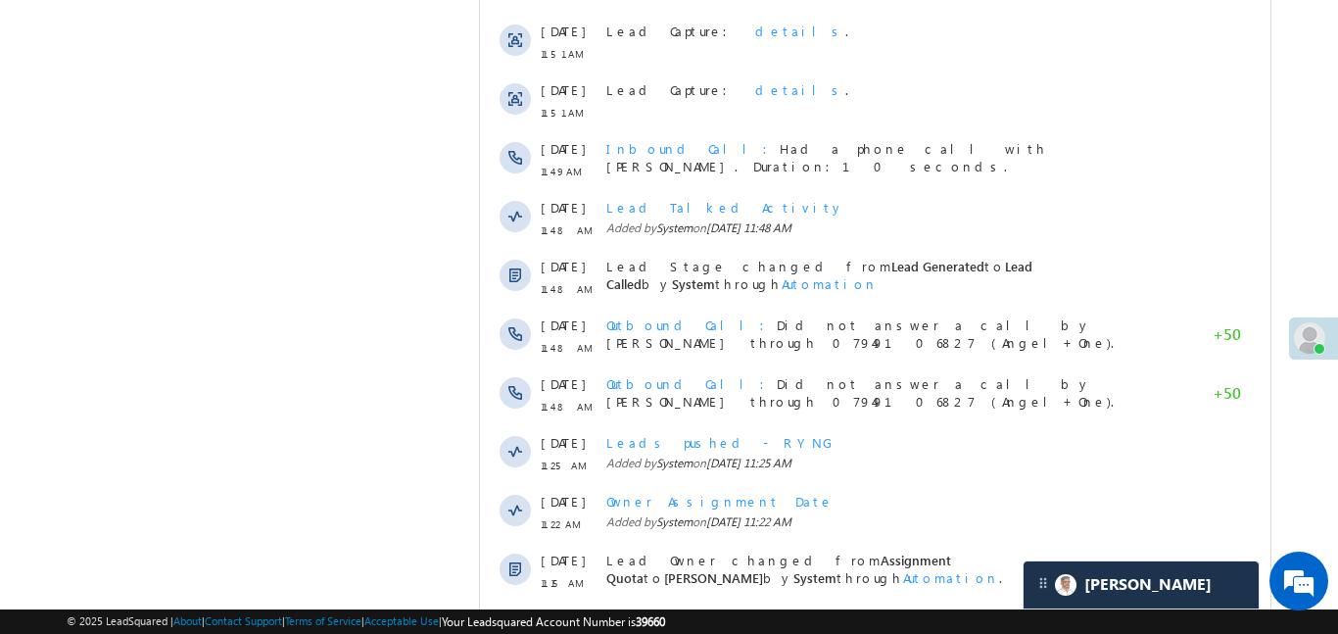
click at [886, 616] on span "Show More" at bounding box center [883, 635] width 104 height 39
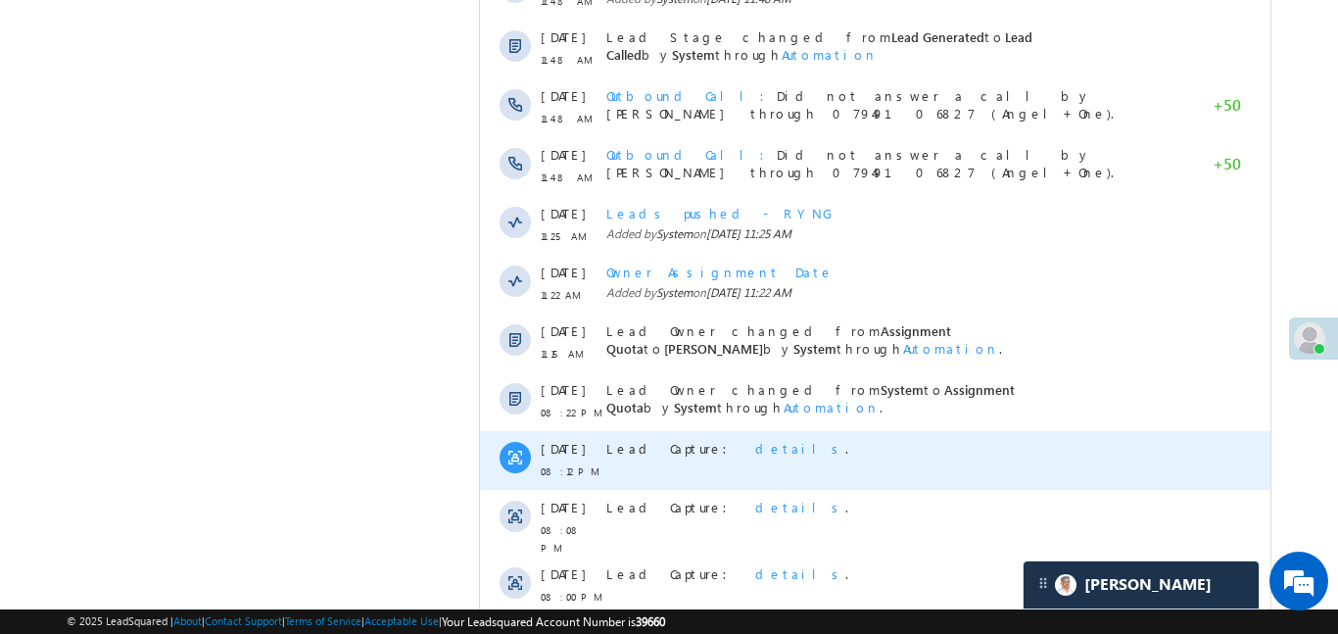
scroll to position [1877, 0]
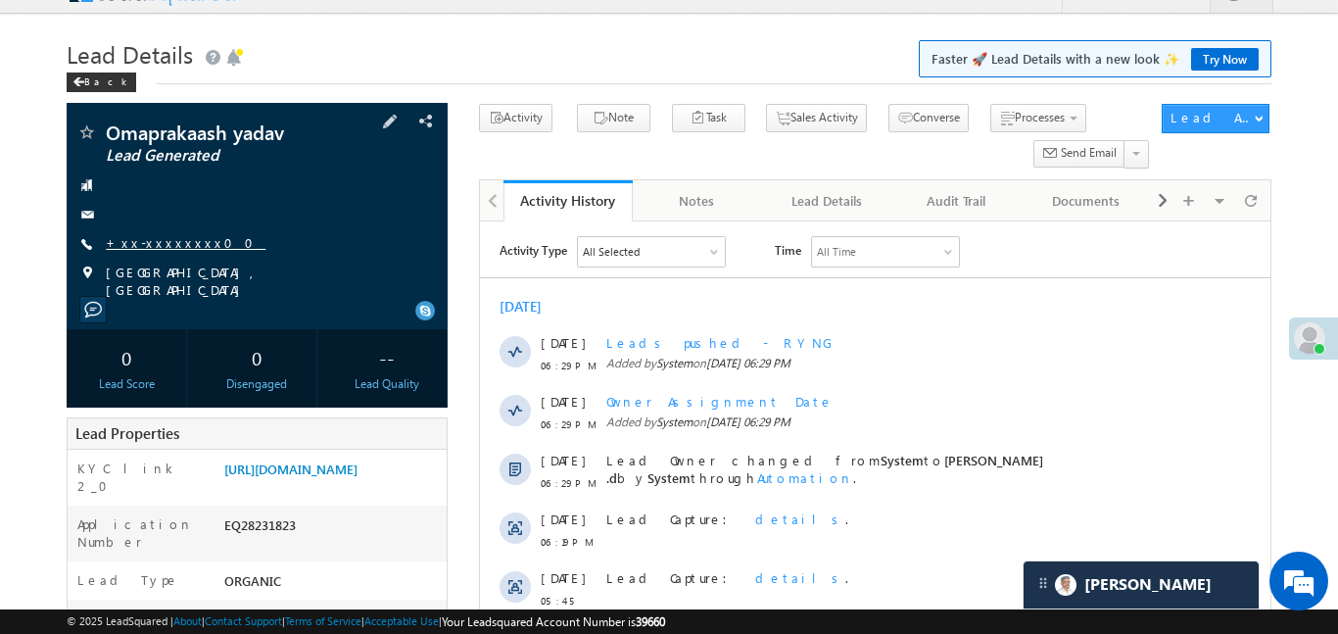
click at [187, 238] on link "+xx-xxxxxxxx00" at bounding box center [186, 242] width 160 height 17
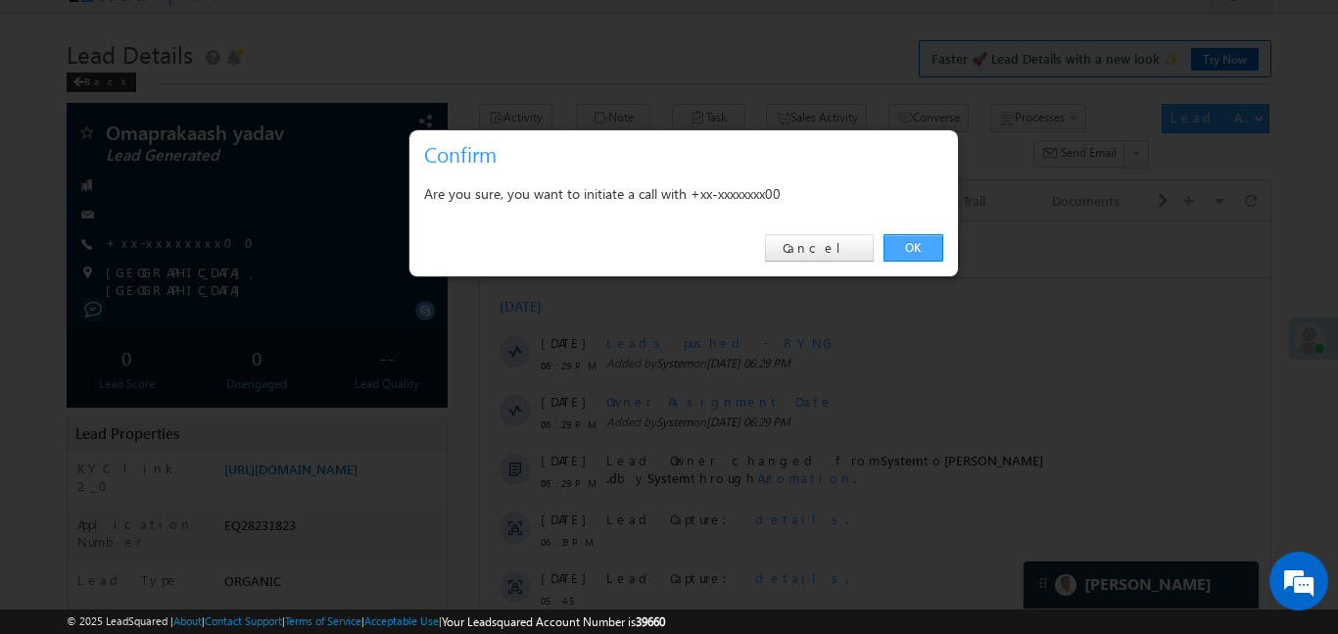
click at [906, 254] on link "OK" at bounding box center [913, 247] width 60 height 27
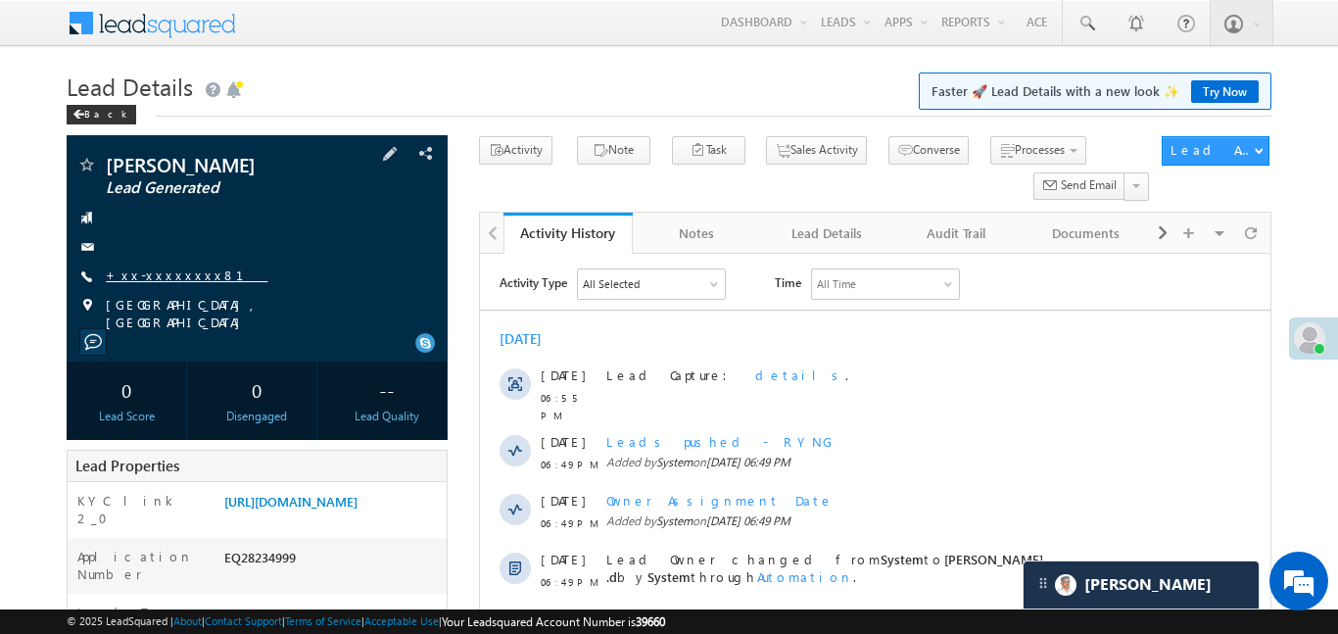
click at [169, 276] on link "+xx-xxxxxxxx81" at bounding box center [187, 274] width 162 height 17
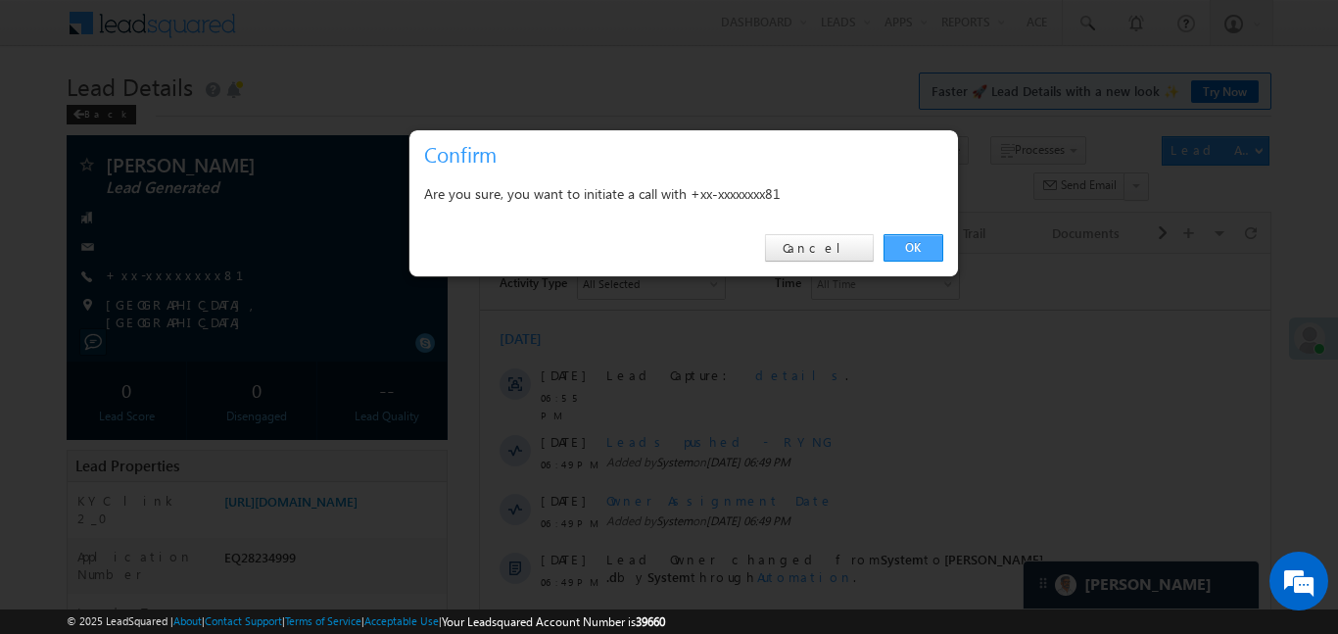
click at [915, 246] on link "OK" at bounding box center [913, 247] width 60 height 27
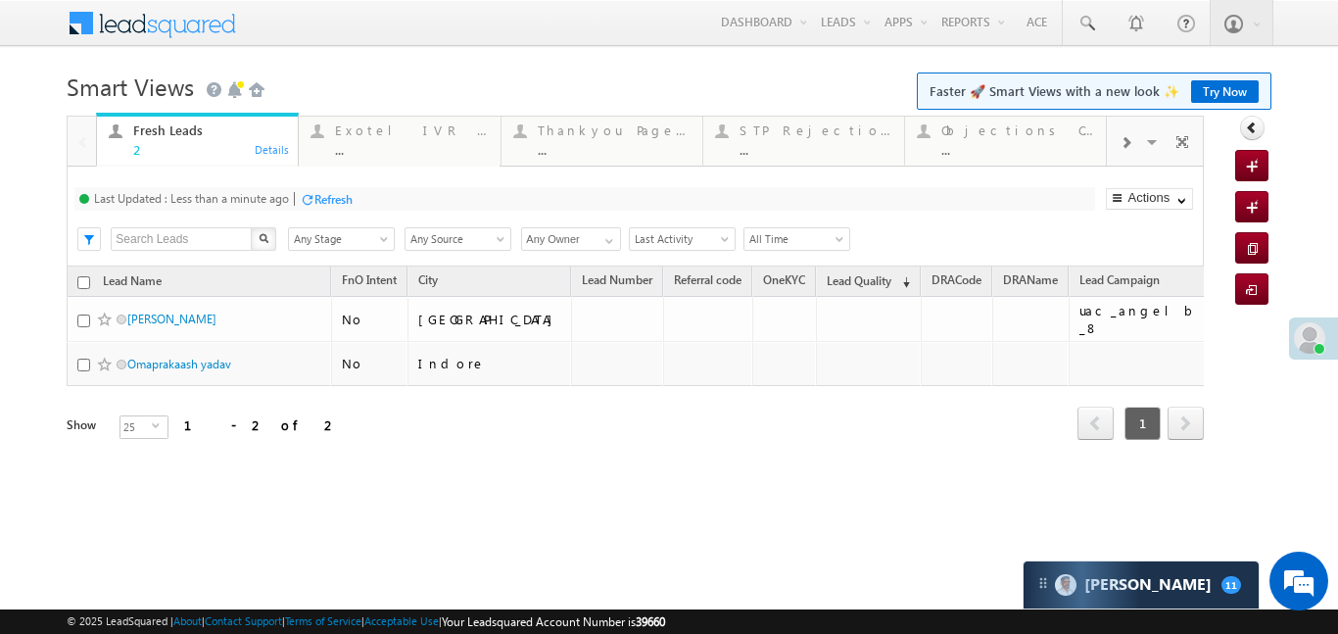
click at [1112, 150] on div at bounding box center [1125, 141] width 37 height 44
click at [1117, 145] on div at bounding box center [1125, 141] width 37 height 44
click at [1002, 145] on div "..." at bounding box center [1017, 149] width 153 height 15
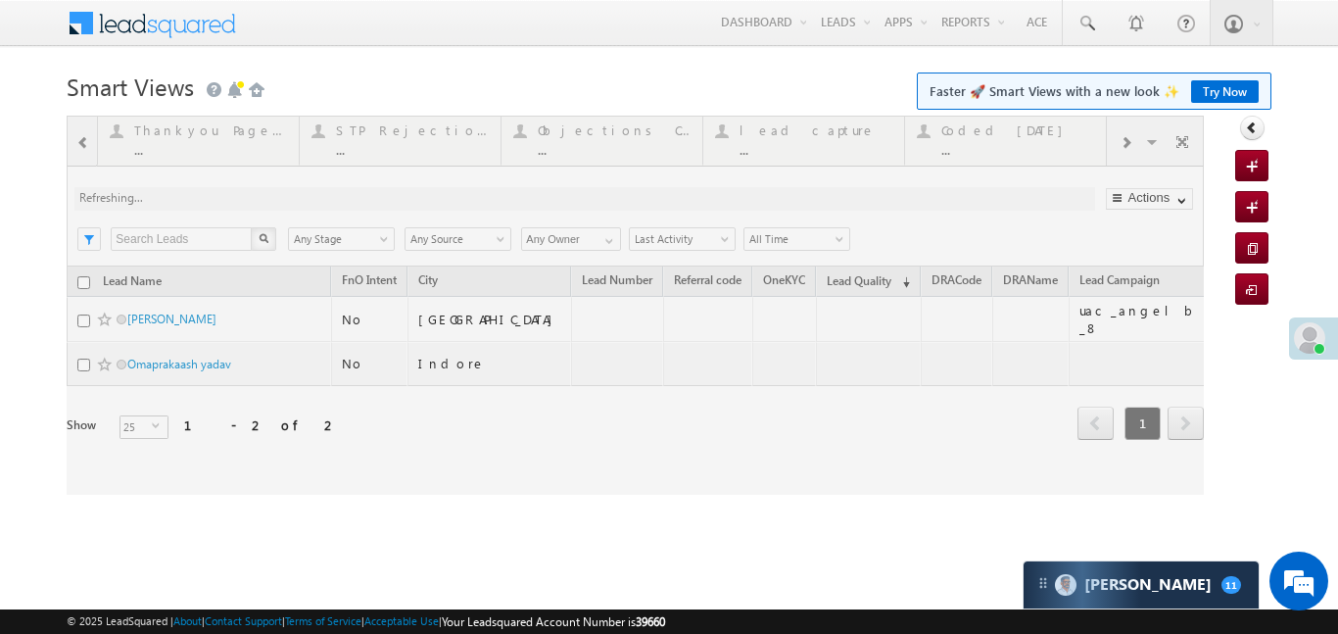
drag, startPoint x: 1002, startPoint y: 145, endPoint x: 544, endPoint y: 20, distance: 474.2
click at [997, 142] on div at bounding box center [635, 305] width 1137 height 379
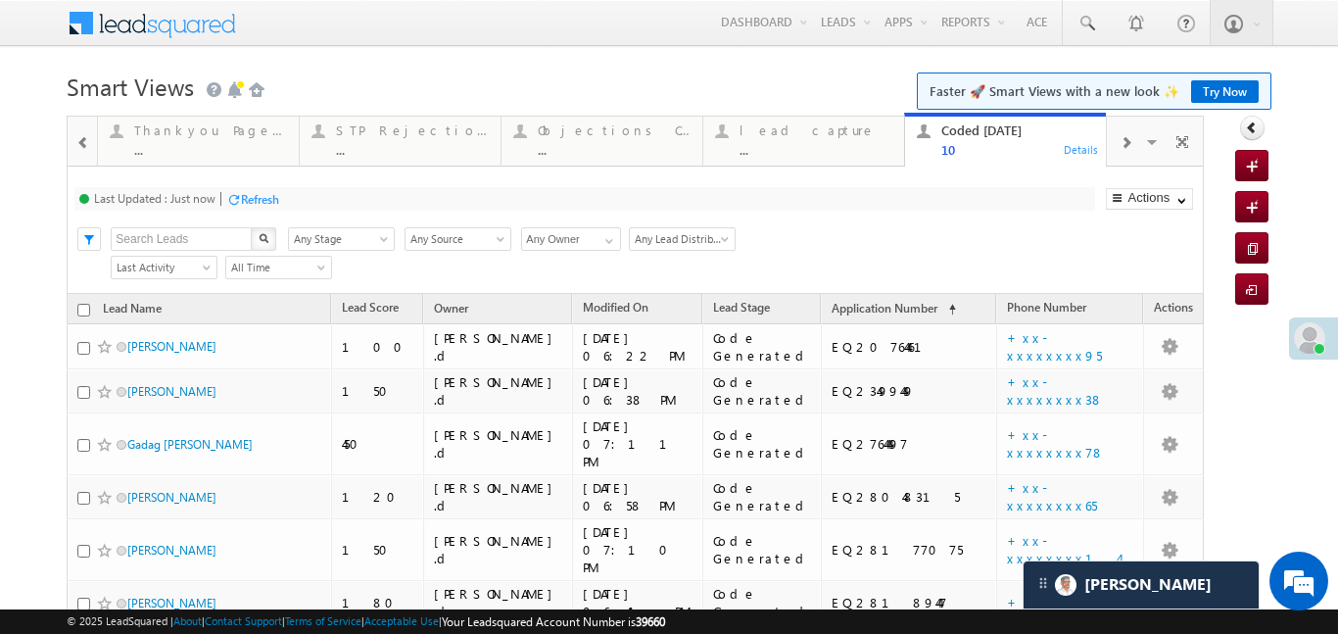
click at [78, 138] on span at bounding box center [83, 143] width 14 height 16
click at [78, 138] on div at bounding box center [82, 140] width 28 height 47
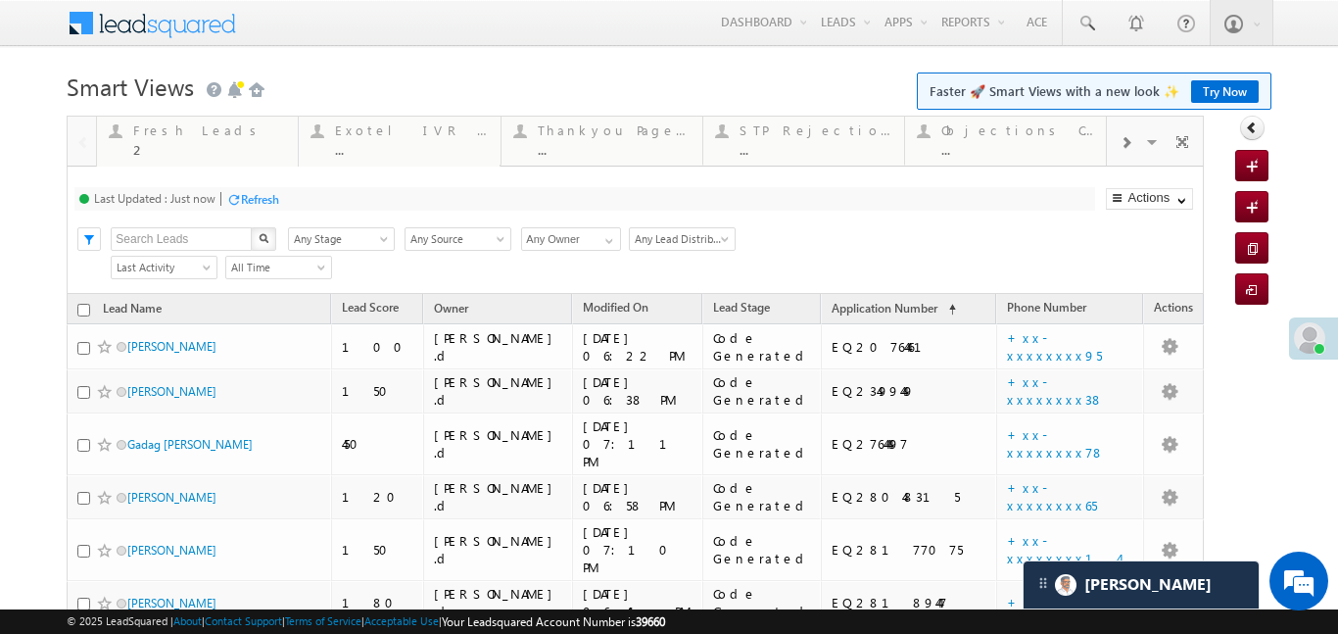
click at [78, 138] on div at bounding box center [82, 140] width 28 height 47
click at [166, 148] on div "2" at bounding box center [209, 149] width 153 height 15
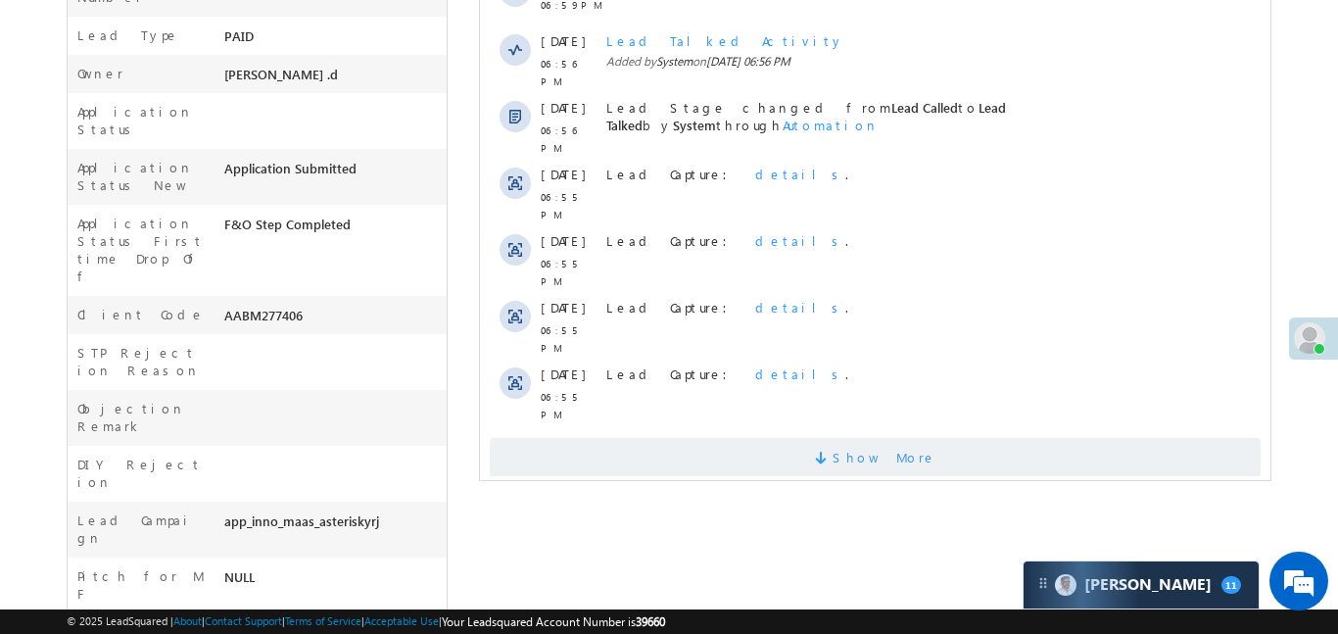
scroll to position [585, 0]
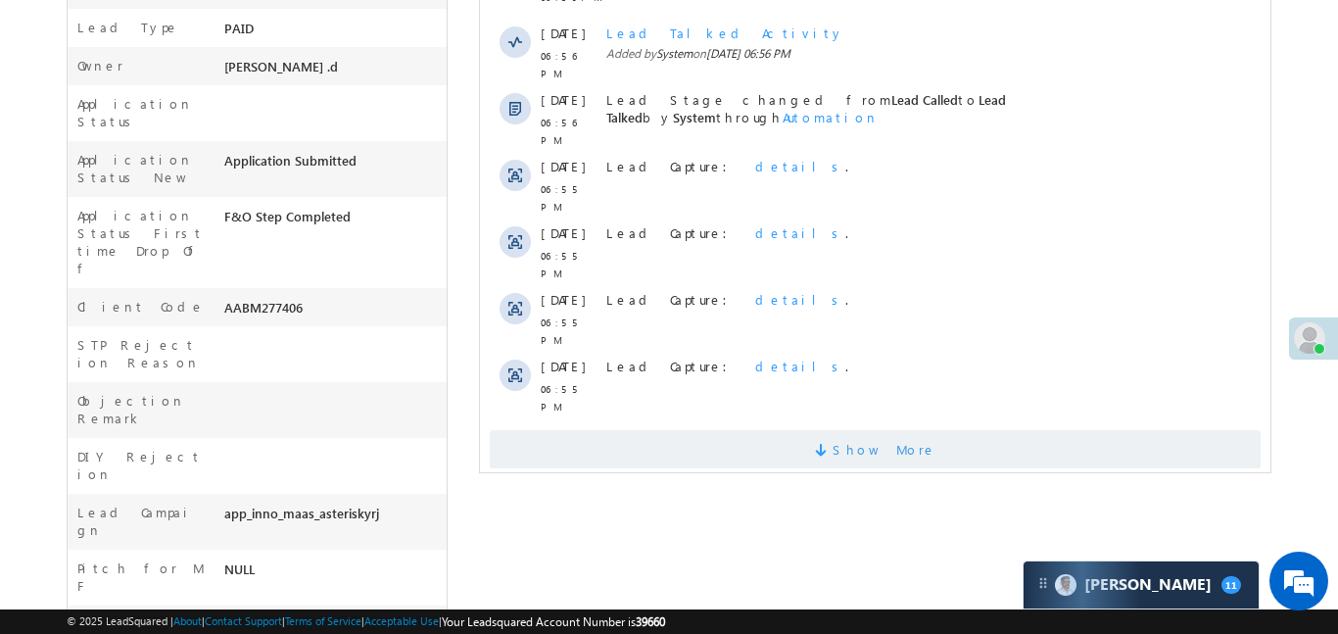
click at [874, 430] on span "Show More" at bounding box center [883, 449] width 104 height 39
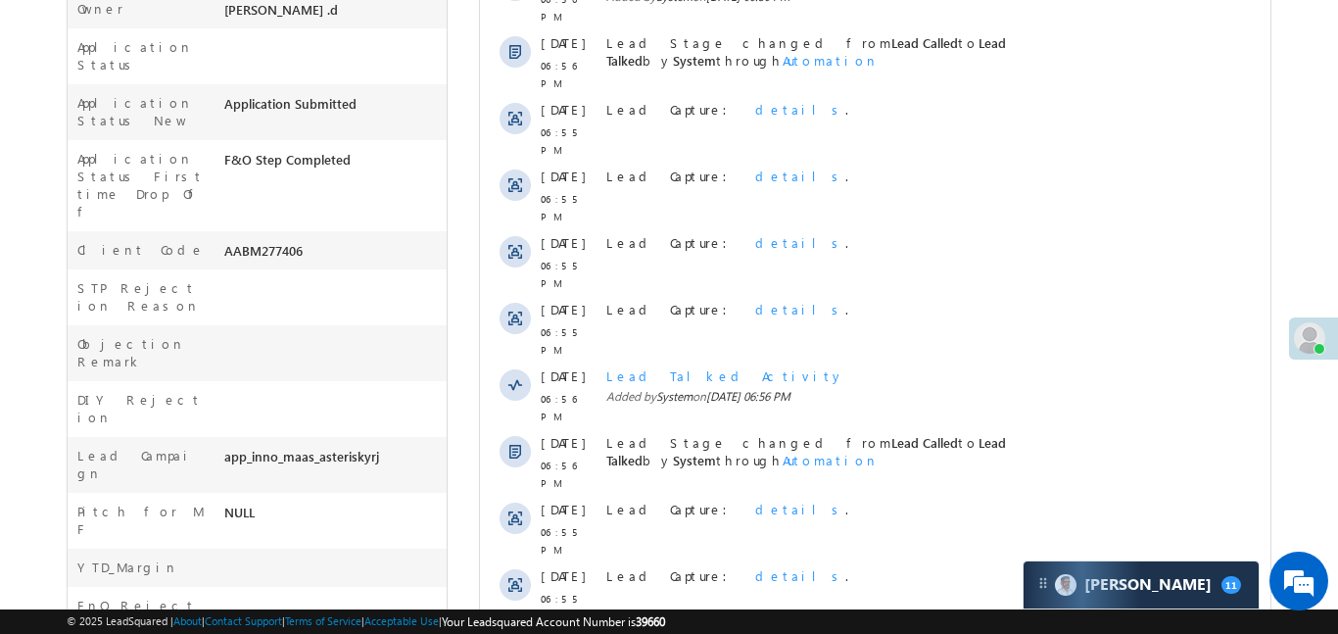
scroll to position [984, 0]
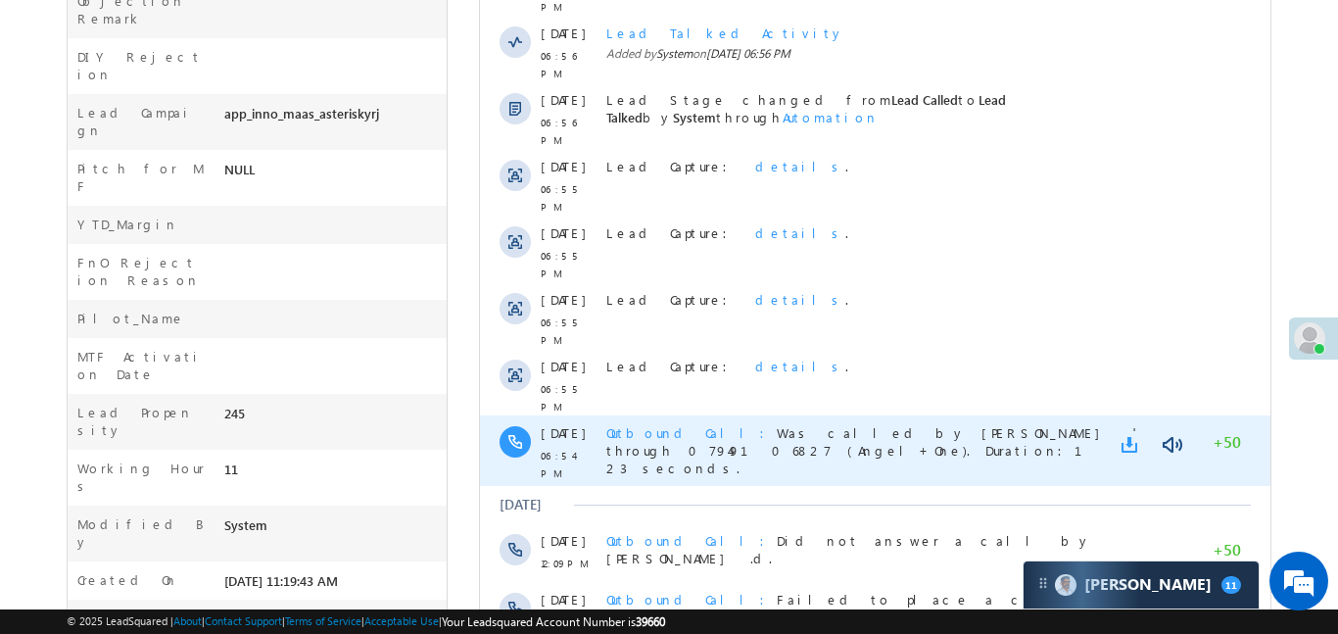
click at [1123, 435] on link at bounding box center [1132, 445] width 24 height 20
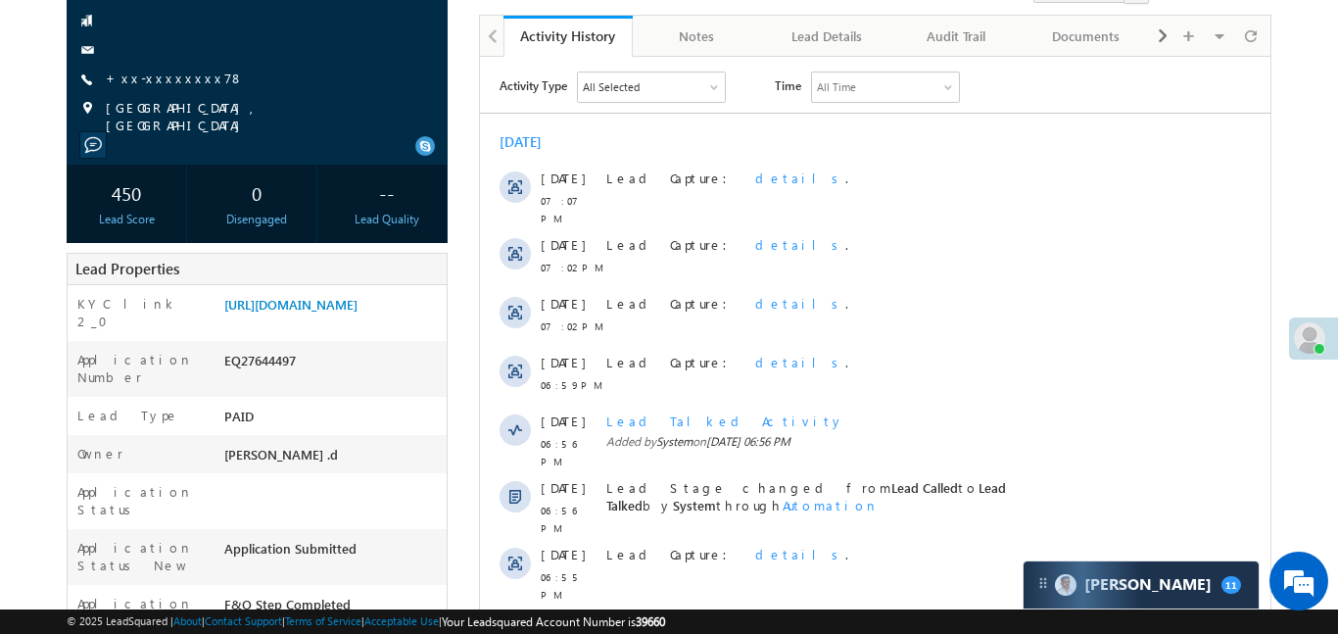
scroll to position [0, 0]
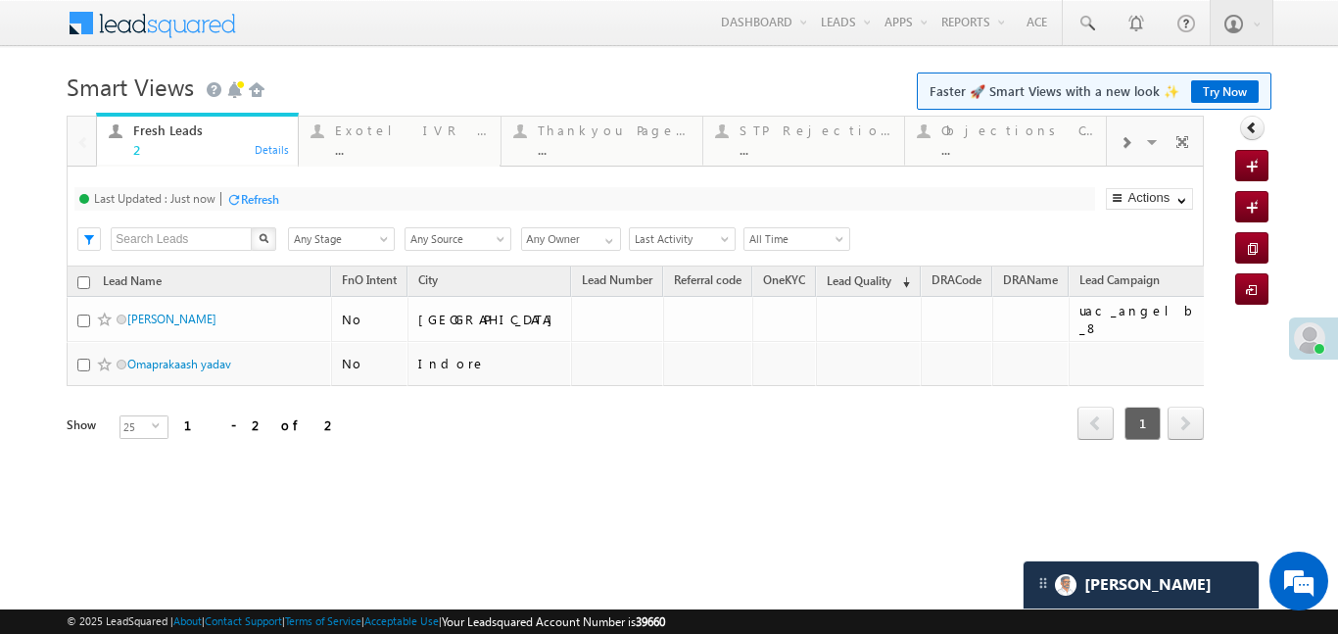
click at [1130, 132] on div at bounding box center [1125, 141] width 37 height 44
click at [969, 134] on div "Coded Today" at bounding box center [1017, 130] width 153 height 16
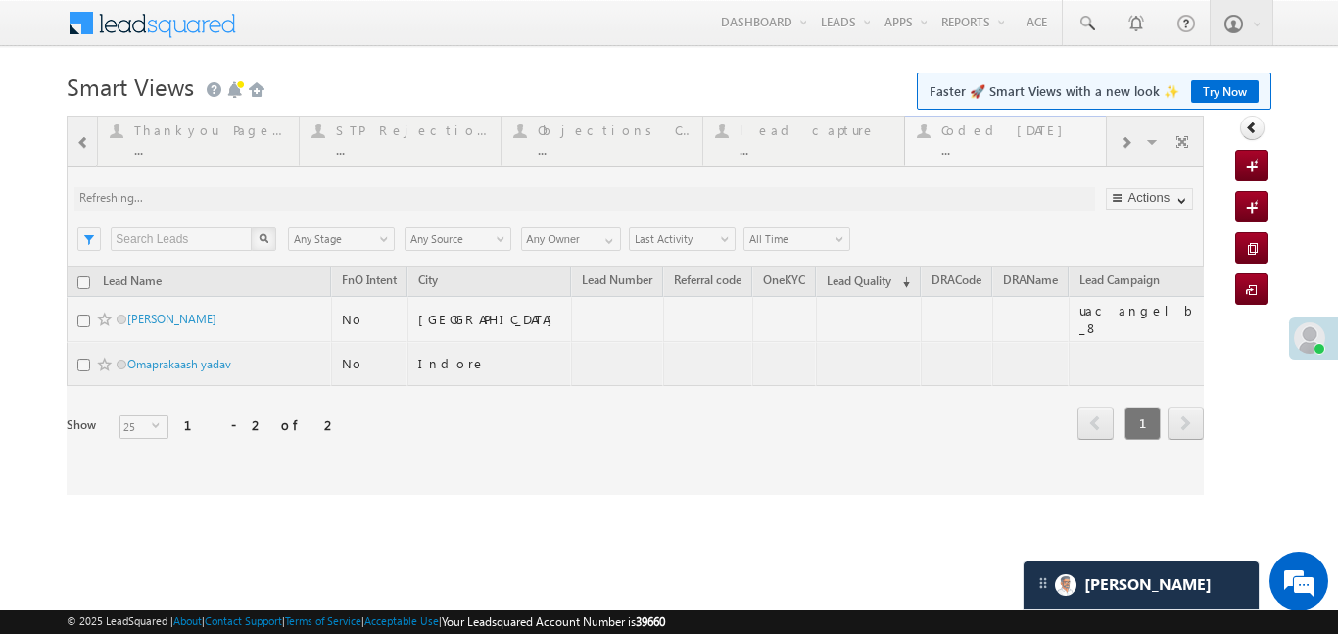
click at [969, 134] on div at bounding box center [635, 305] width 1137 height 379
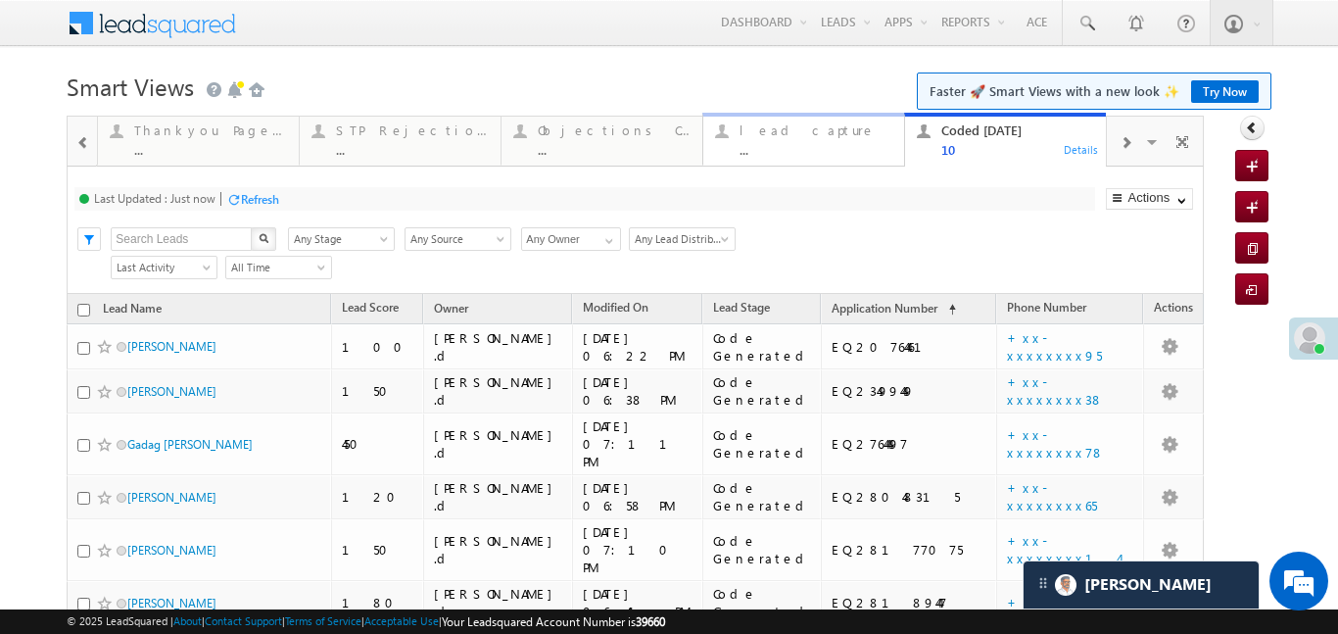
click at [791, 143] on div "..." at bounding box center [815, 149] width 153 height 15
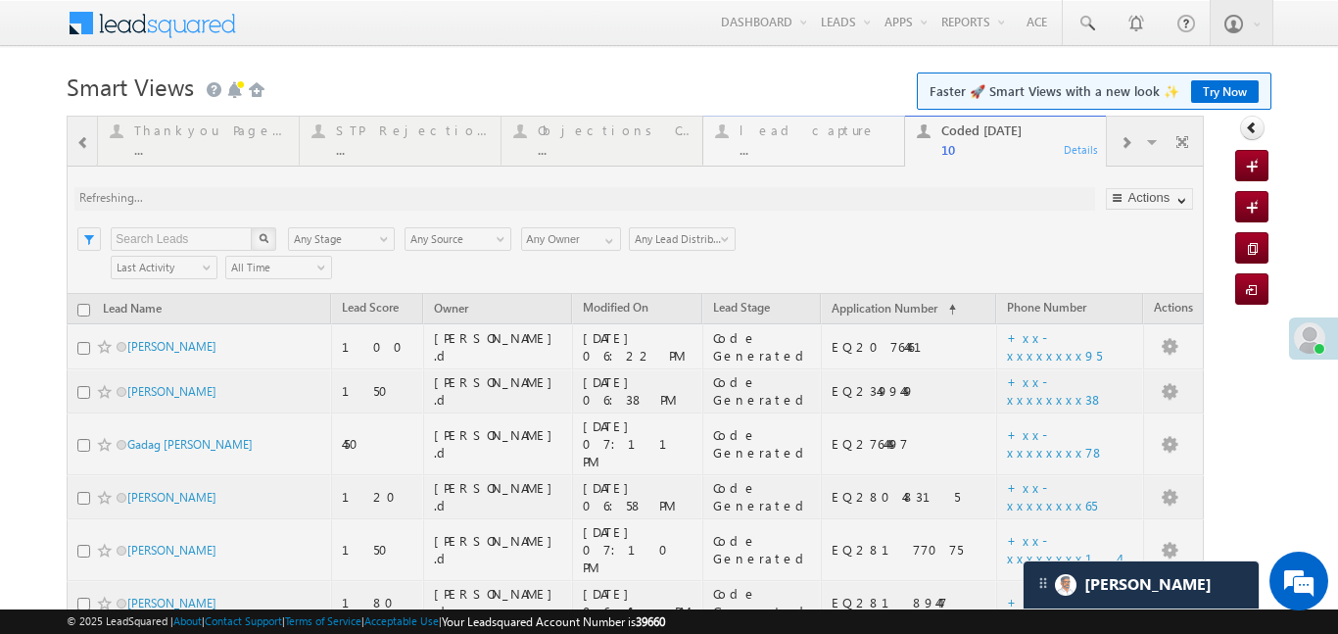
click at [791, 143] on div at bounding box center [635, 544] width 1137 height 856
drag, startPoint x: 791, startPoint y: 143, endPoint x: 612, endPoint y: 8, distance: 224.5
click at [792, 143] on div at bounding box center [635, 544] width 1137 height 856
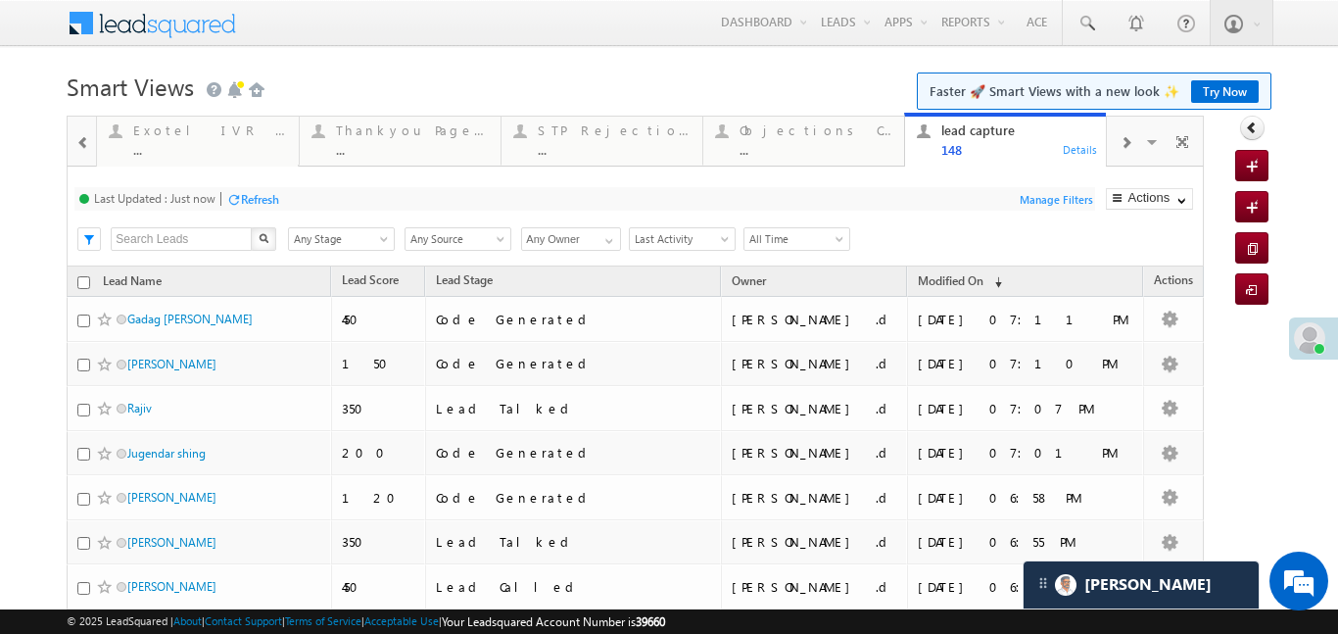
click at [1134, 131] on div at bounding box center [1125, 141] width 37 height 44
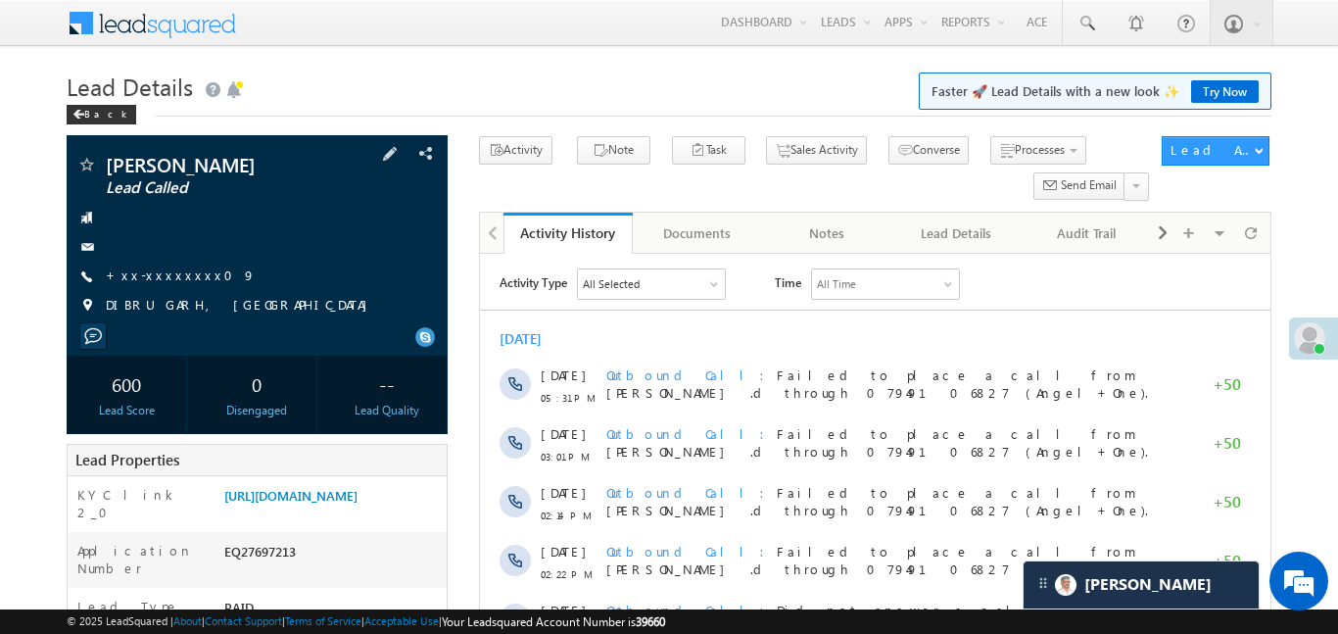
scroll to position [21, 0]
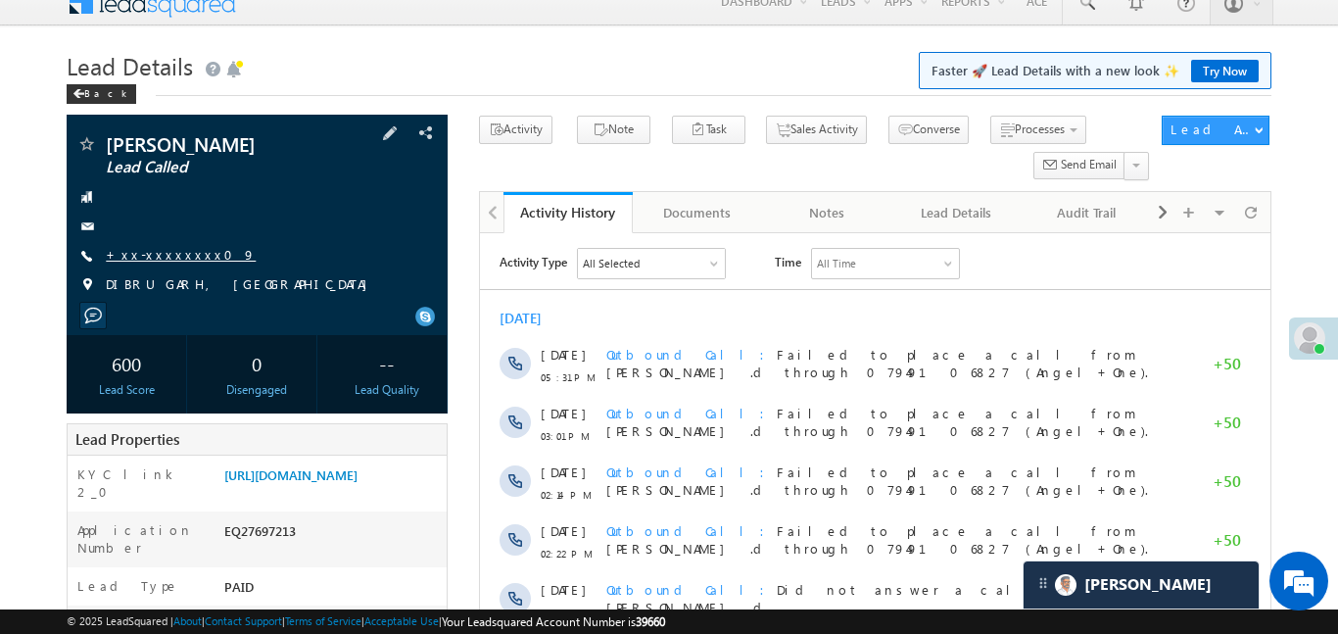
click at [174, 253] on link "+xx-xxxxxxxx09" at bounding box center [181, 254] width 150 height 17
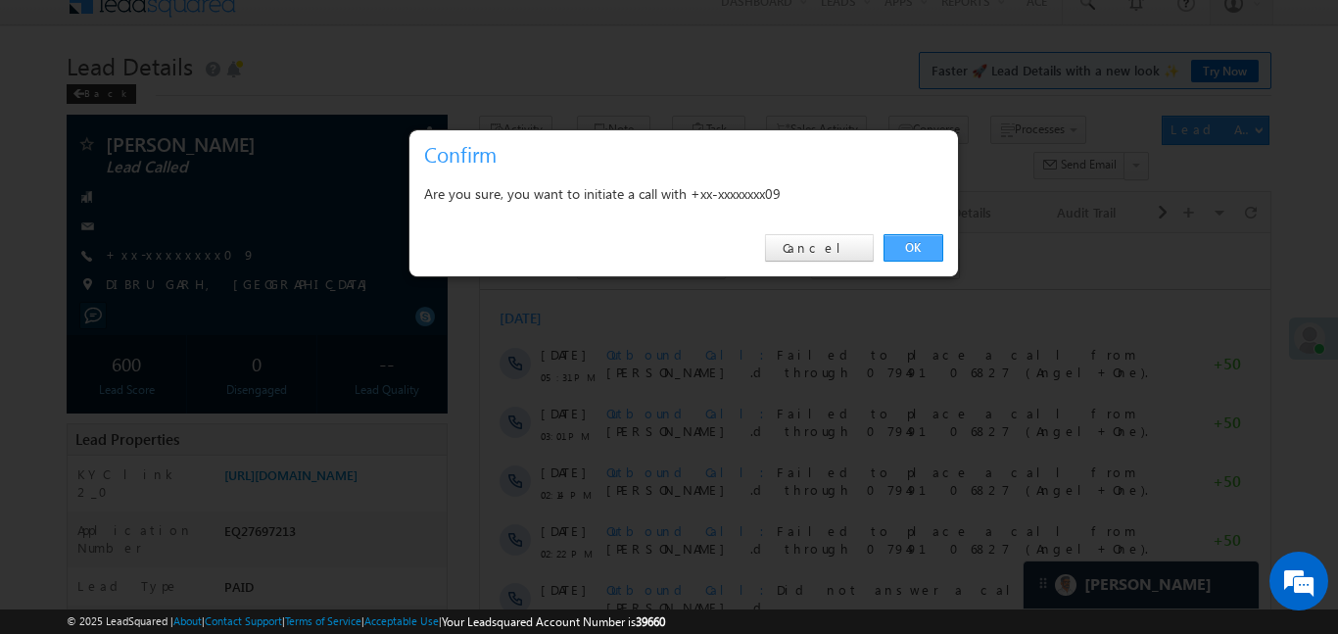
click at [905, 251] on link "OK" at bounding box center [913, 247] width 60 height 27
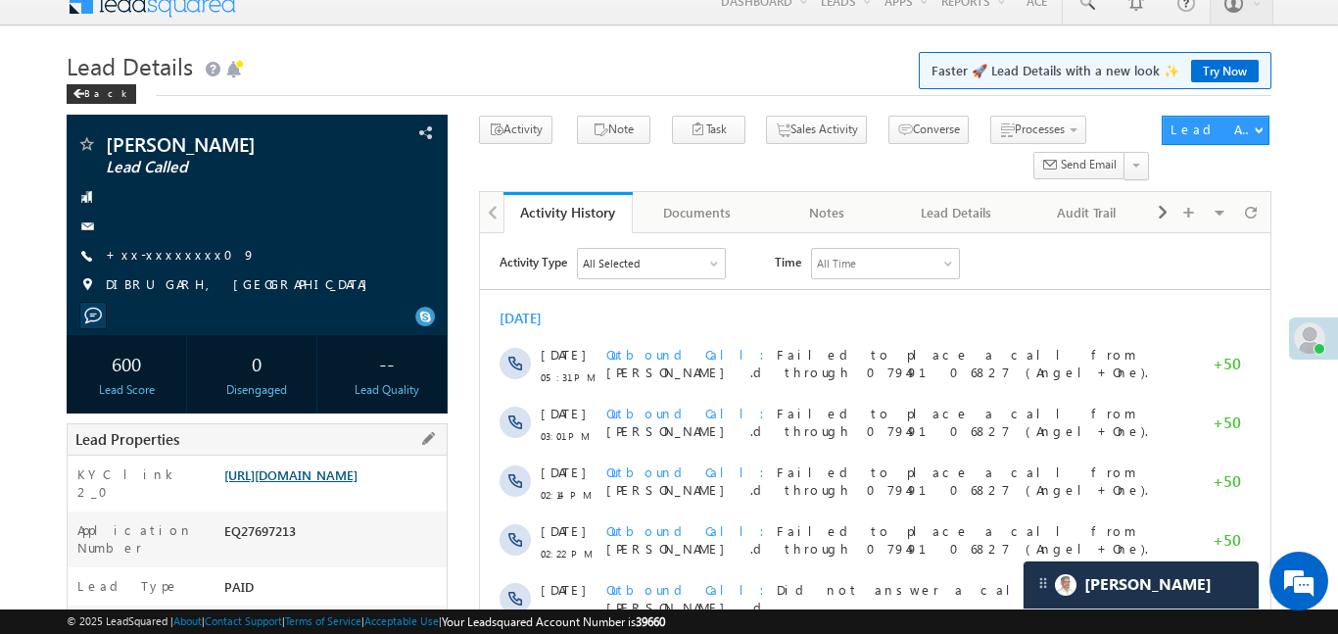
click at [309, 483] on link "[URL][DOMAIN_NAME]" at bounding box center [290, 474] width 133 height 17
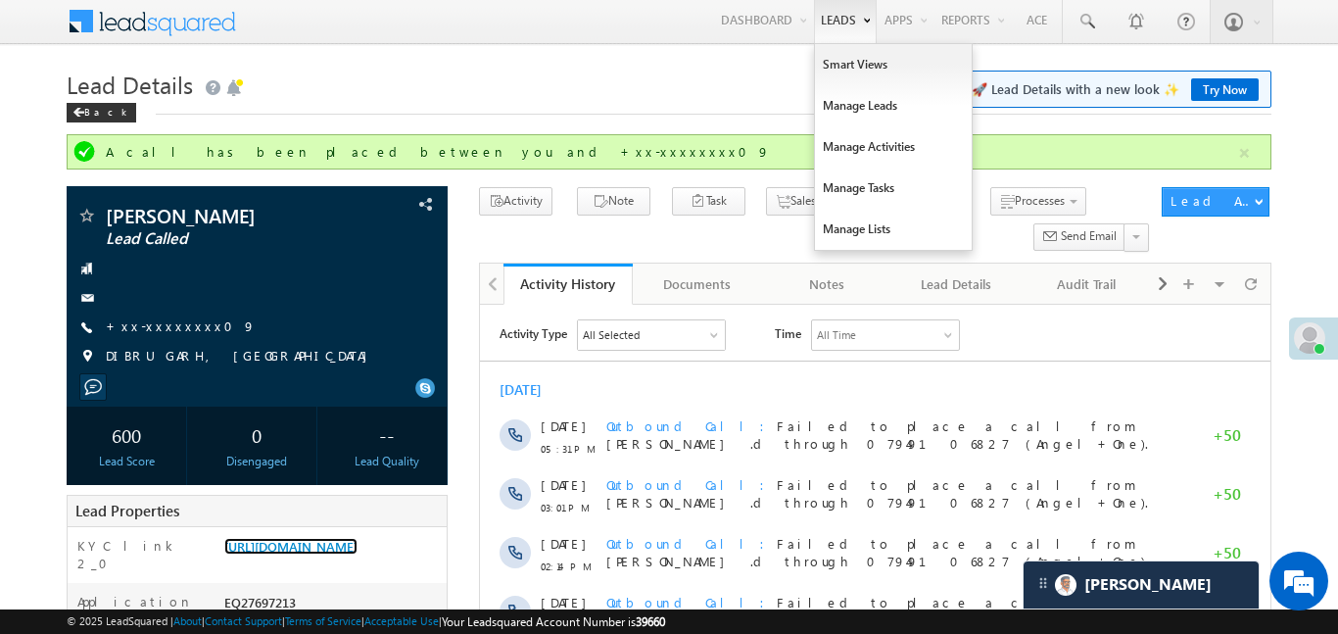
scroll to position [0, 0]
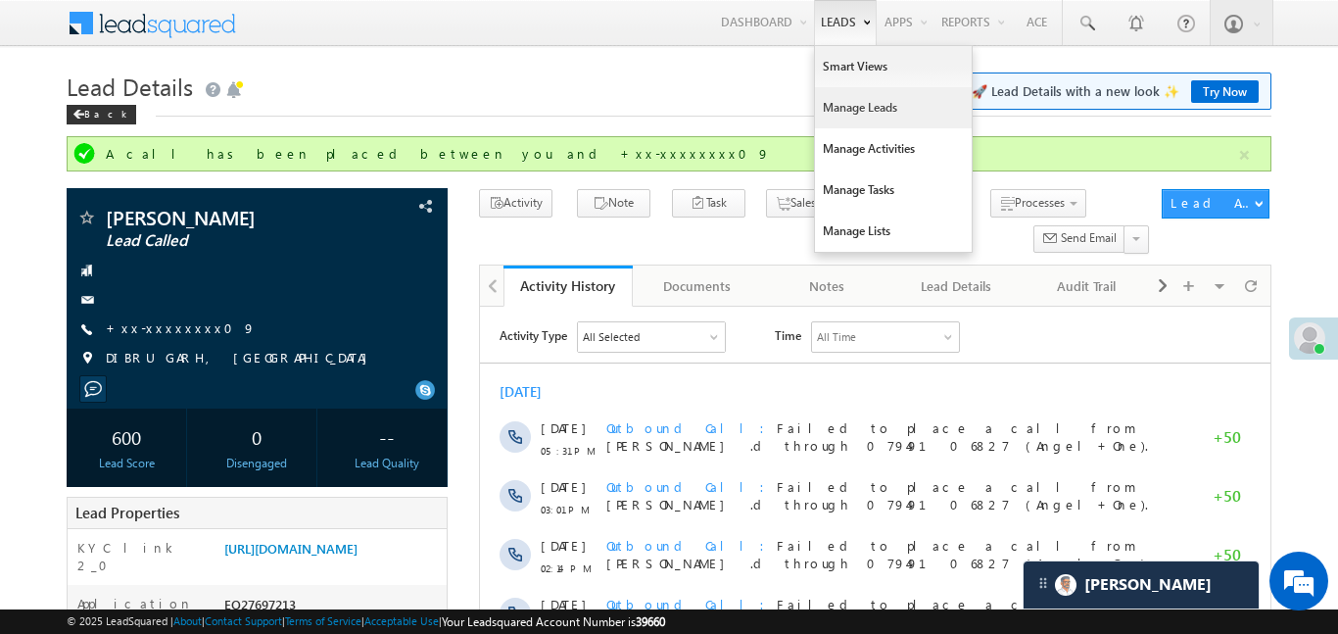
click at [878, 111] on link "Manage Leads" at bounding box center [893, 107] width 157 height 41
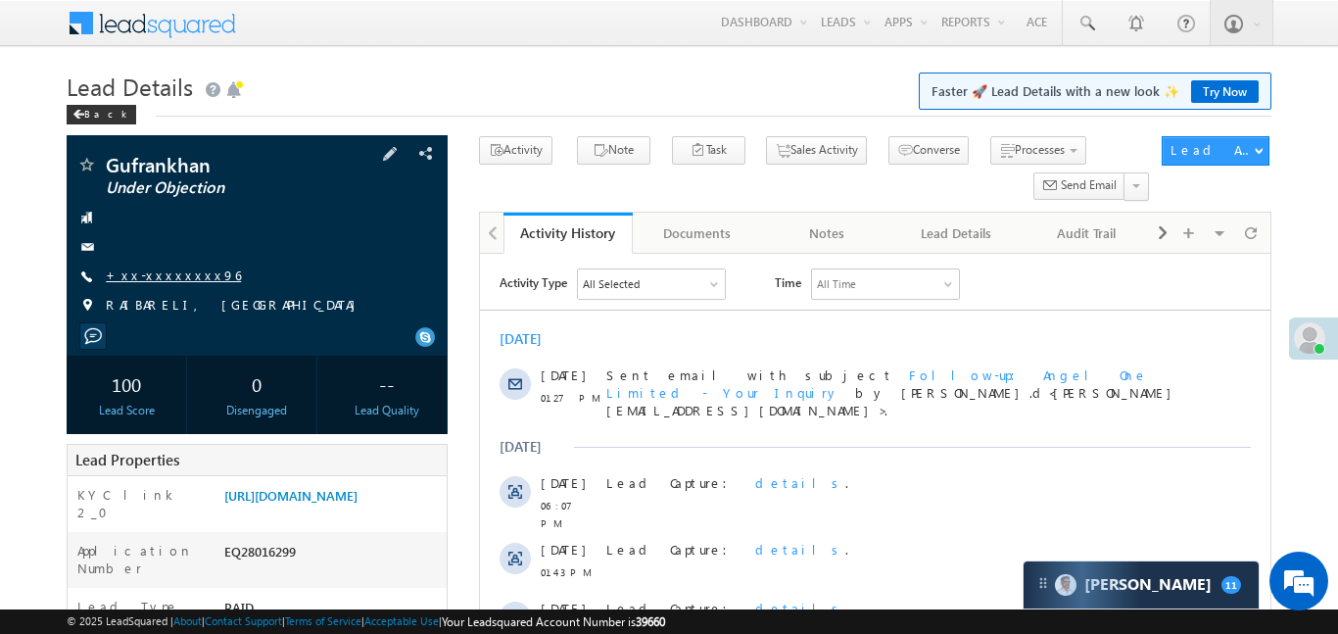
click at [170, 277] on link "+xx-xxxxxxxx96" at bounding box center [173, 274] width 135 height 17
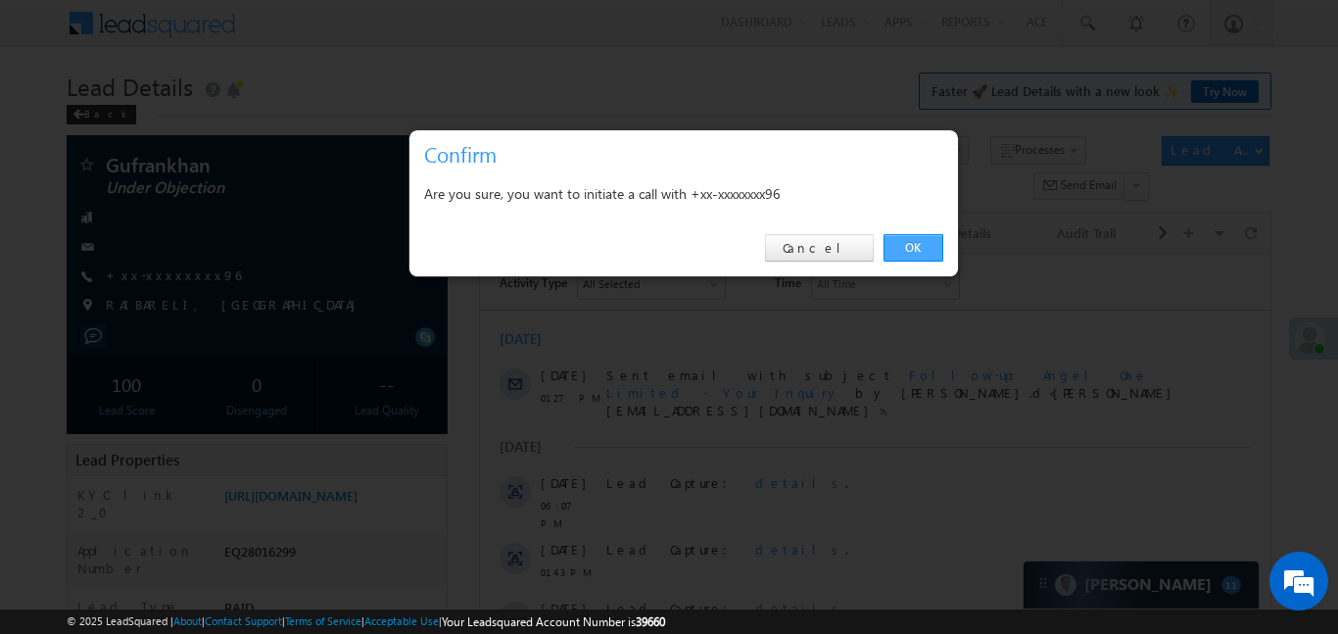
click at [907, 251] on link "OK" at bounding box center [913, 247] width 60 height 27
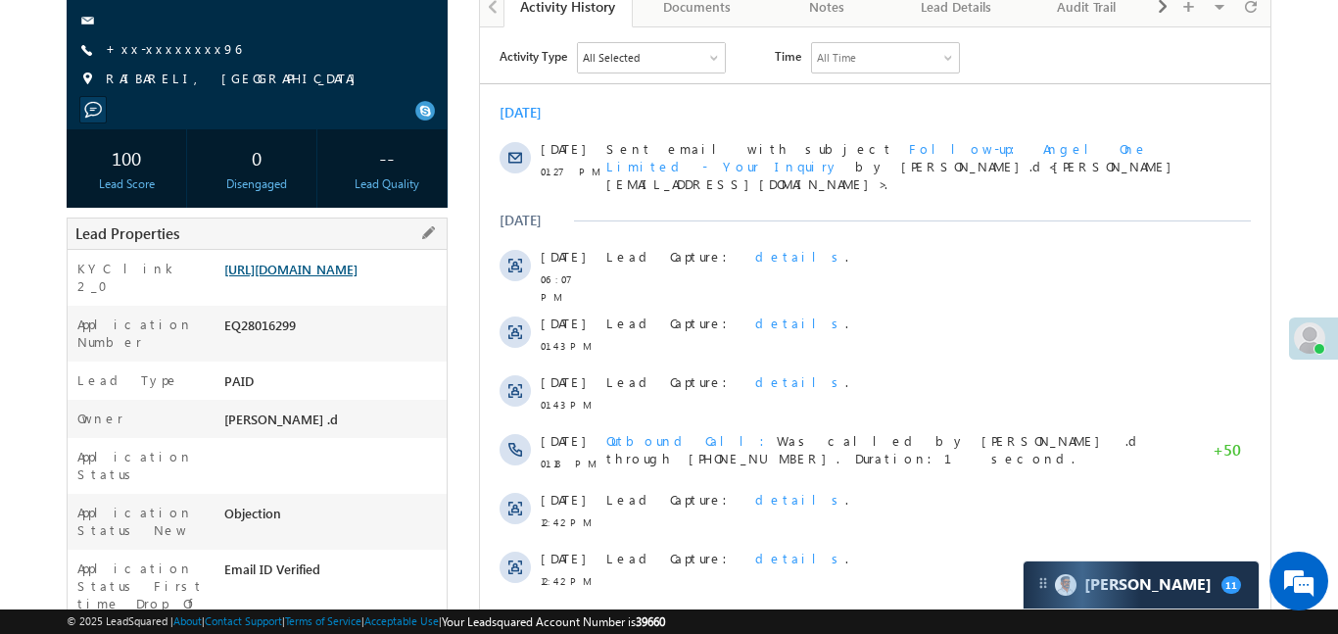
scroll to position [332, 0]
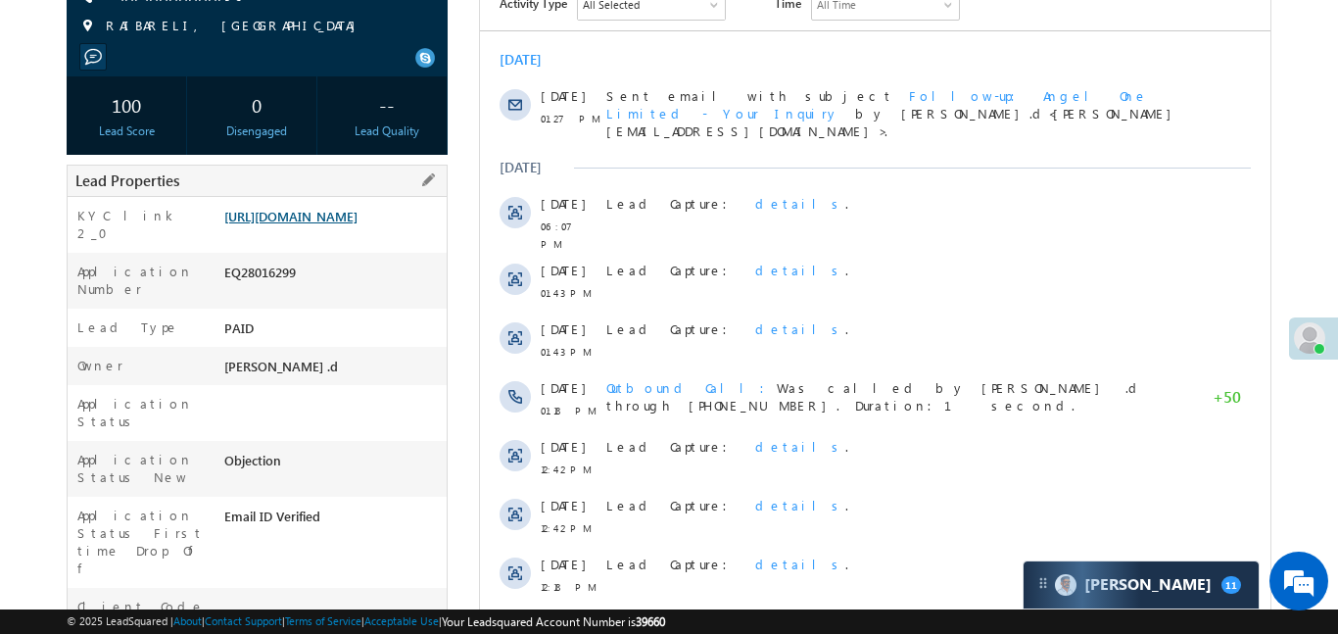
click at [293, 224] on link "https://angelbroking1-pk3em7sa.customui-test.leadsquared.com?leadId=c358d851-78…" at bounding box center [290, 216] width 133 height 17
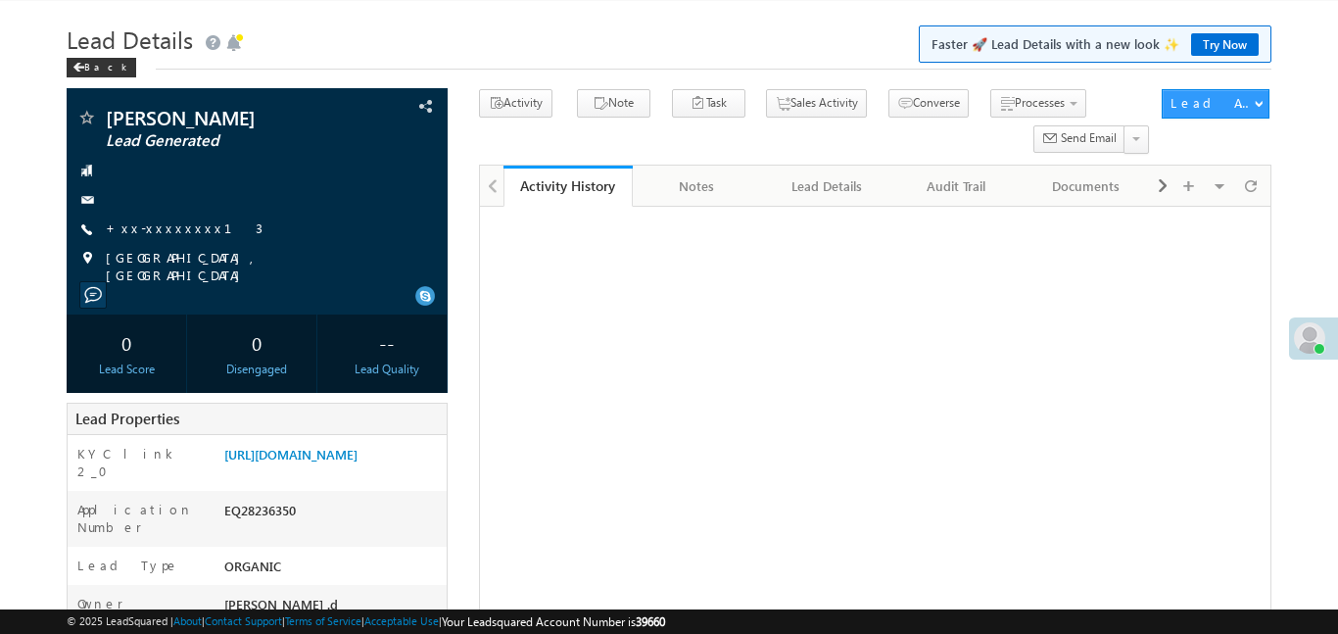
click at [1318, 341] on span at bounding box center [1309, 337] width 31 height 31
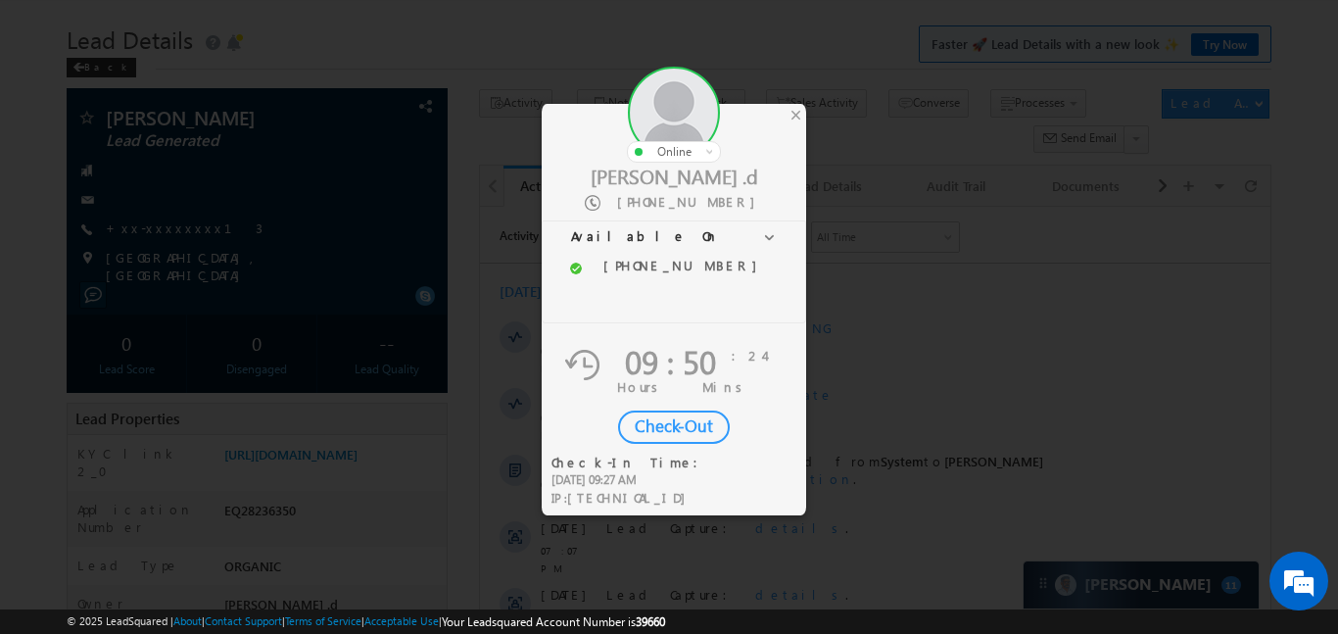
click at [674, 430] on div "Check-Out" at bounding box center [674, 426] width 112 height 33
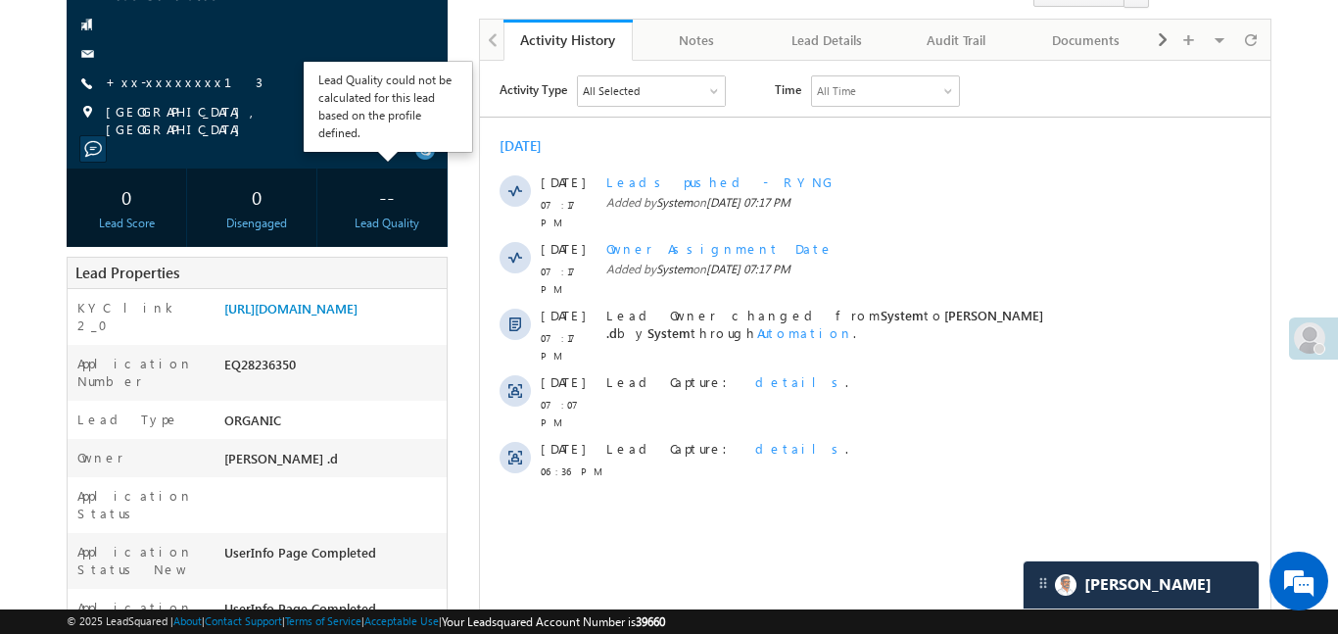
scroll to position [194, 0]
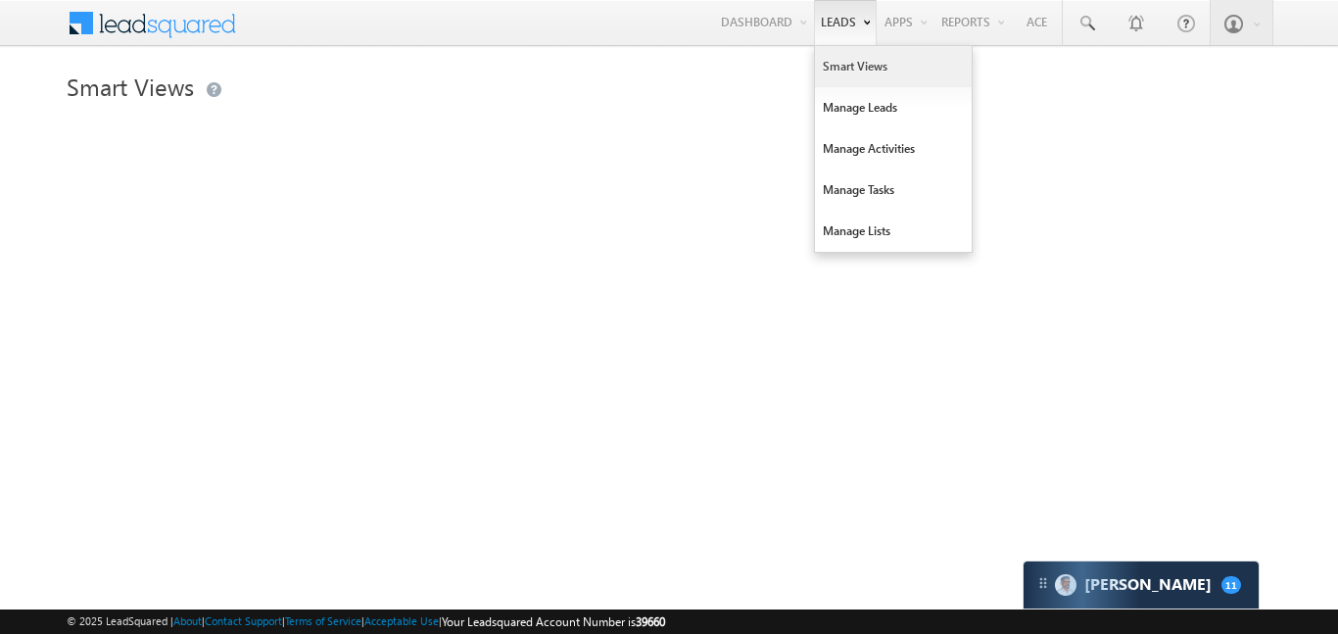
click at [854, 68] on link "Smart Views" at bounding box center [893, 66] width 157 height 41
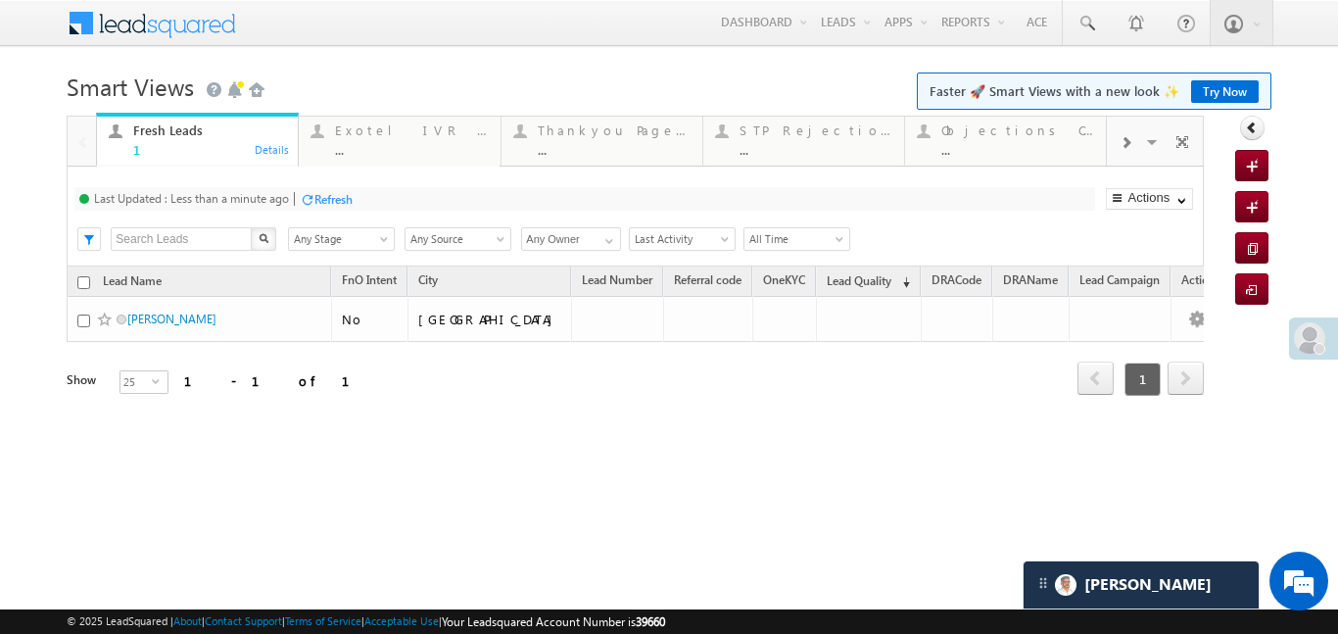
click at [1126, 143] on span at bounding box center [1125, 143] width 12 height 16
click at [986, 134] on div "Coded Today" at bounding box center [1017, 130] width 153 height 16
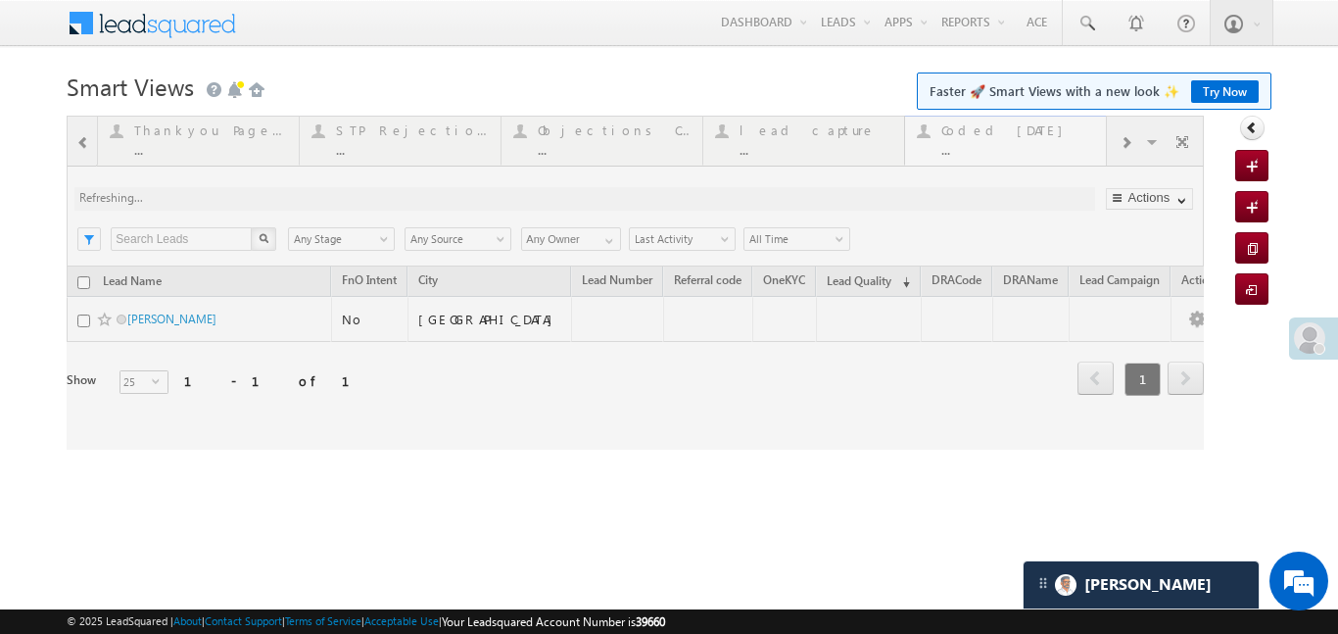
click at [986, 134] on div at bounding box center [635, 283] width 1137 height 334
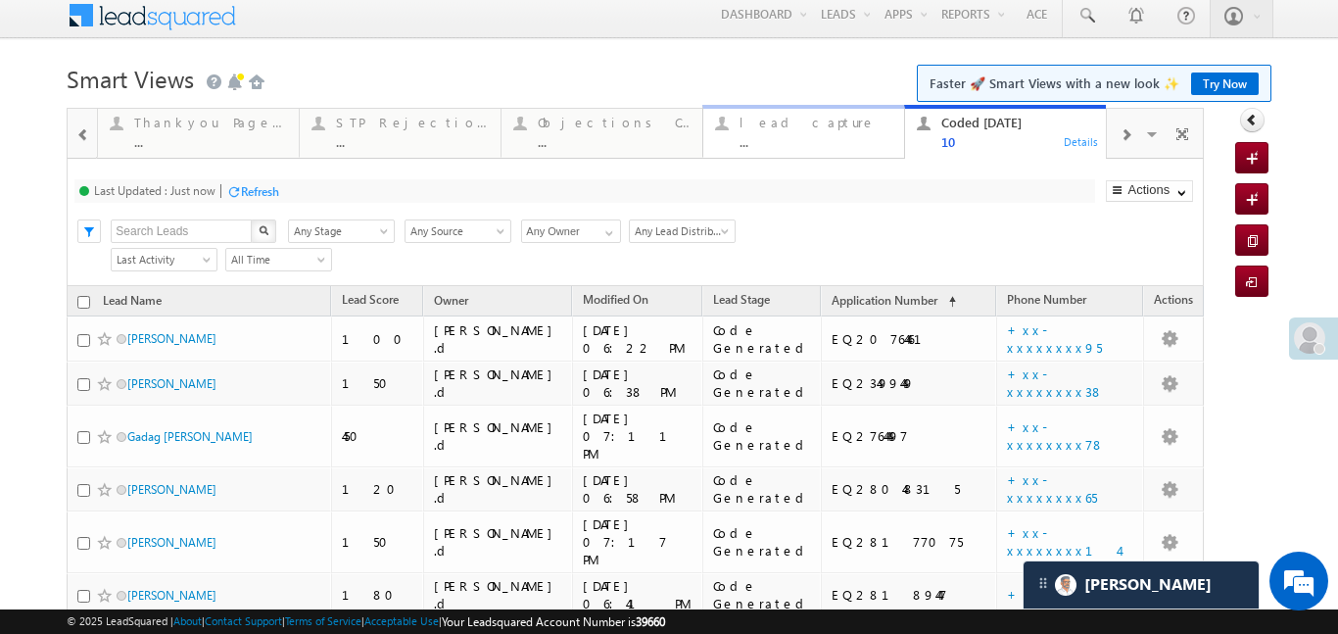
scroll to position [9, 0]
click at [775, 137] on div "..." at bounding box center [815, 140] width 153 height 15
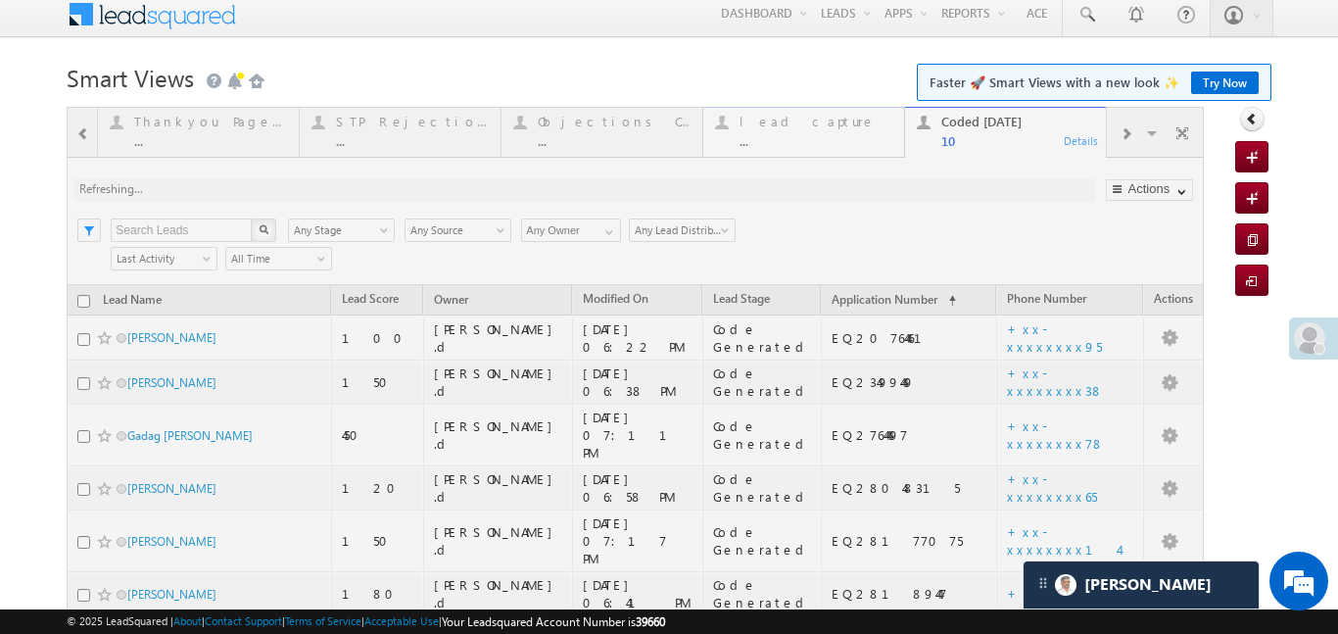
click at [775, 137] on div at bounding box center [635, 535] width 1137 height 856
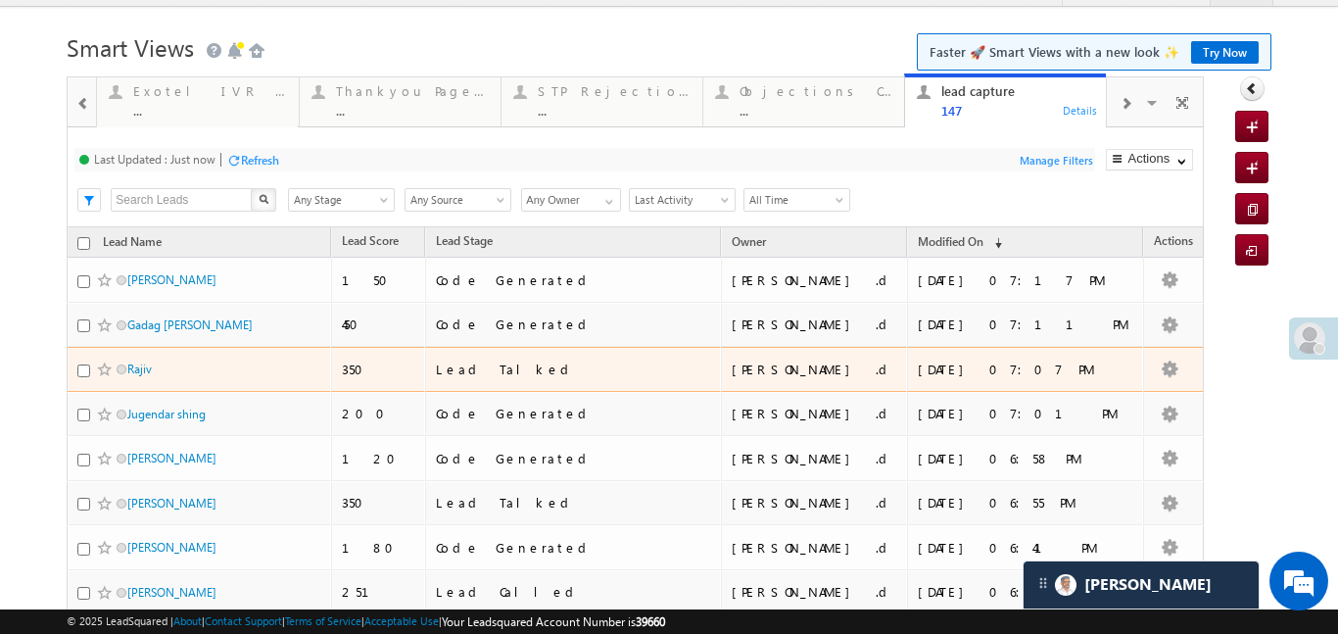
scroll to position [61, 0]
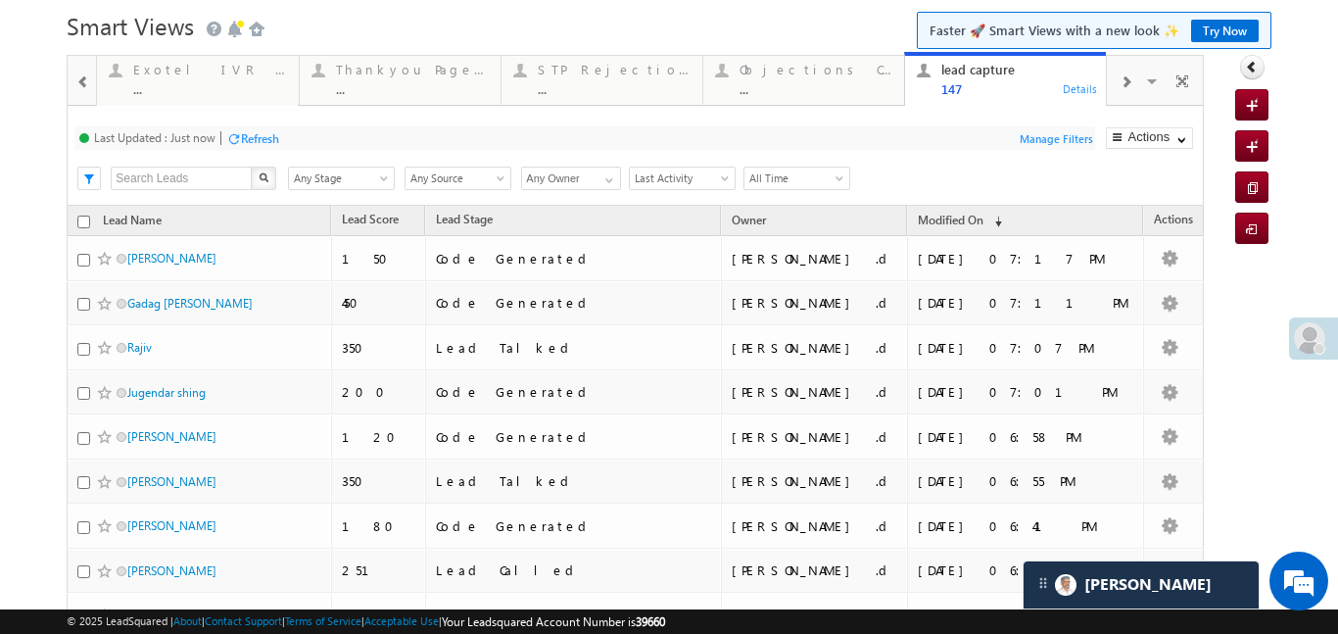
click at [1117, 89] on div at bounding box center [1125, 81] width 37 height 44
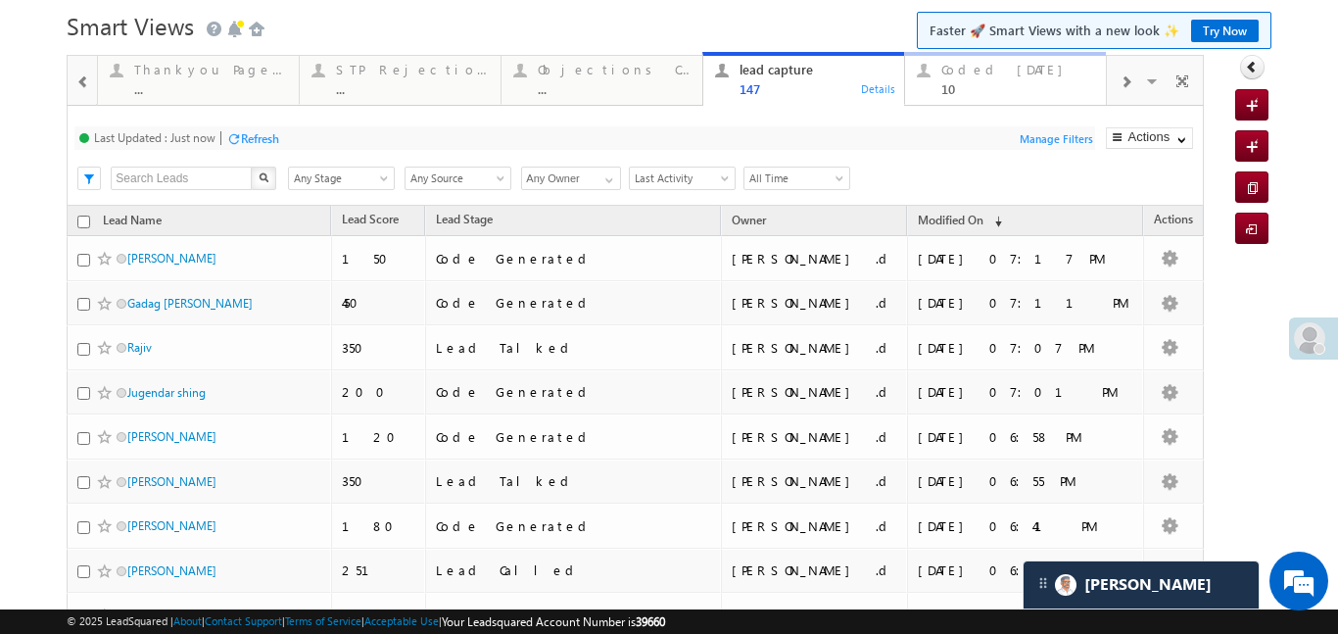
click at [1026, 86] on div "10" at bounding box center [1017, 88] width 153 height 15
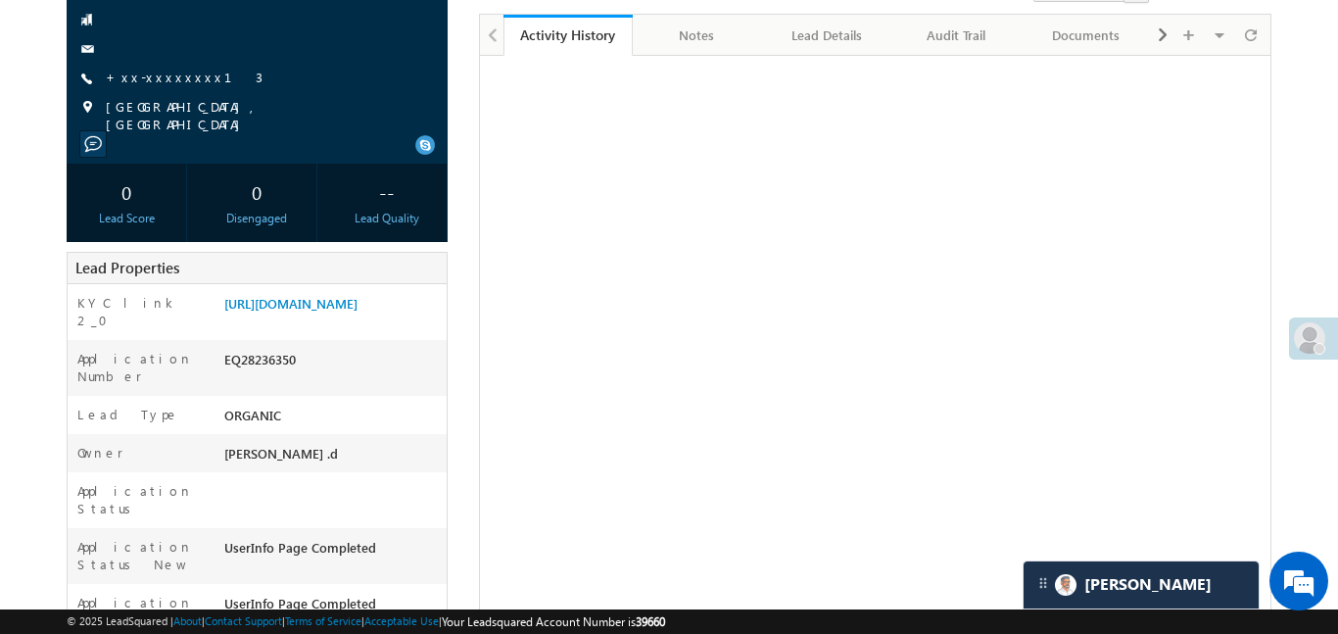
scroll to position [194, 0]
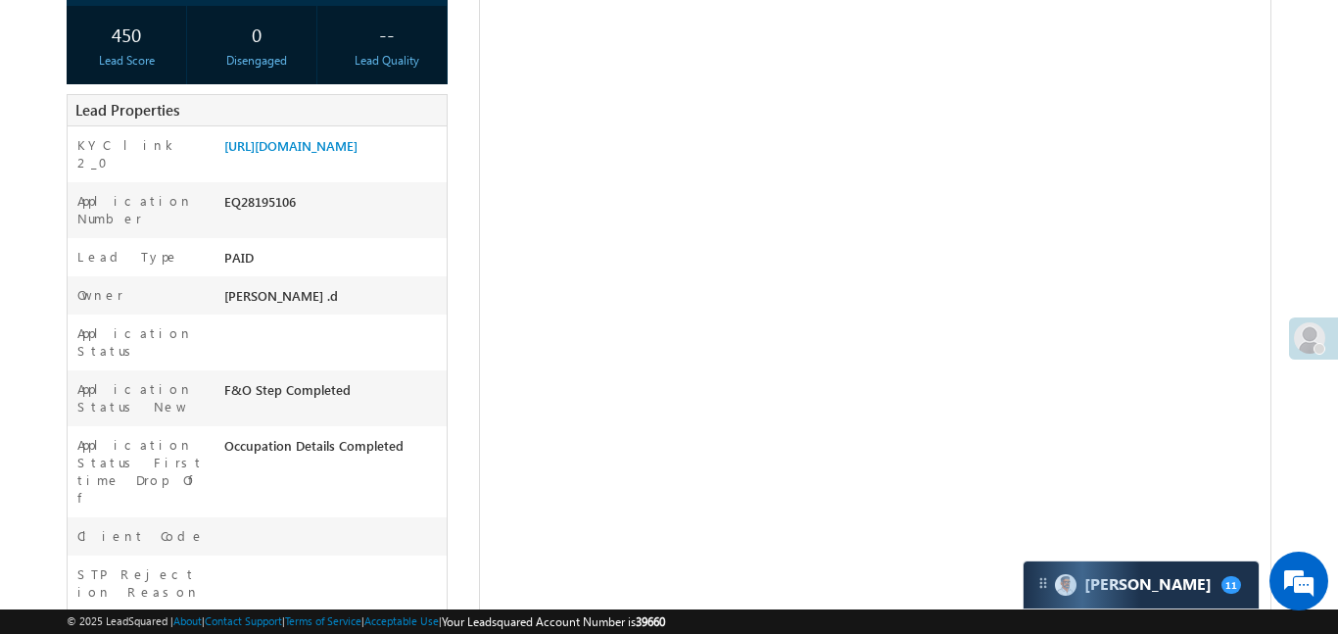
scroll to position [4, 0]
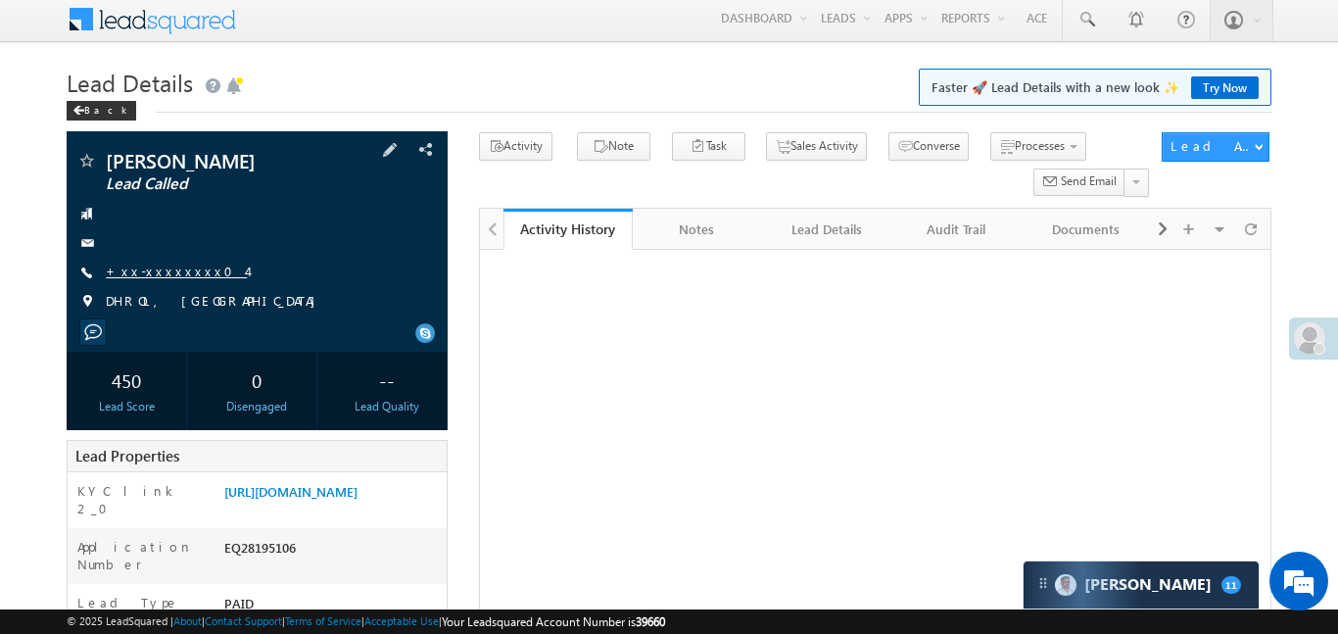
click at [187, 265] on link "+xx-xxxxxxxx04" at bounding box center [176, 270] width 141 height 17
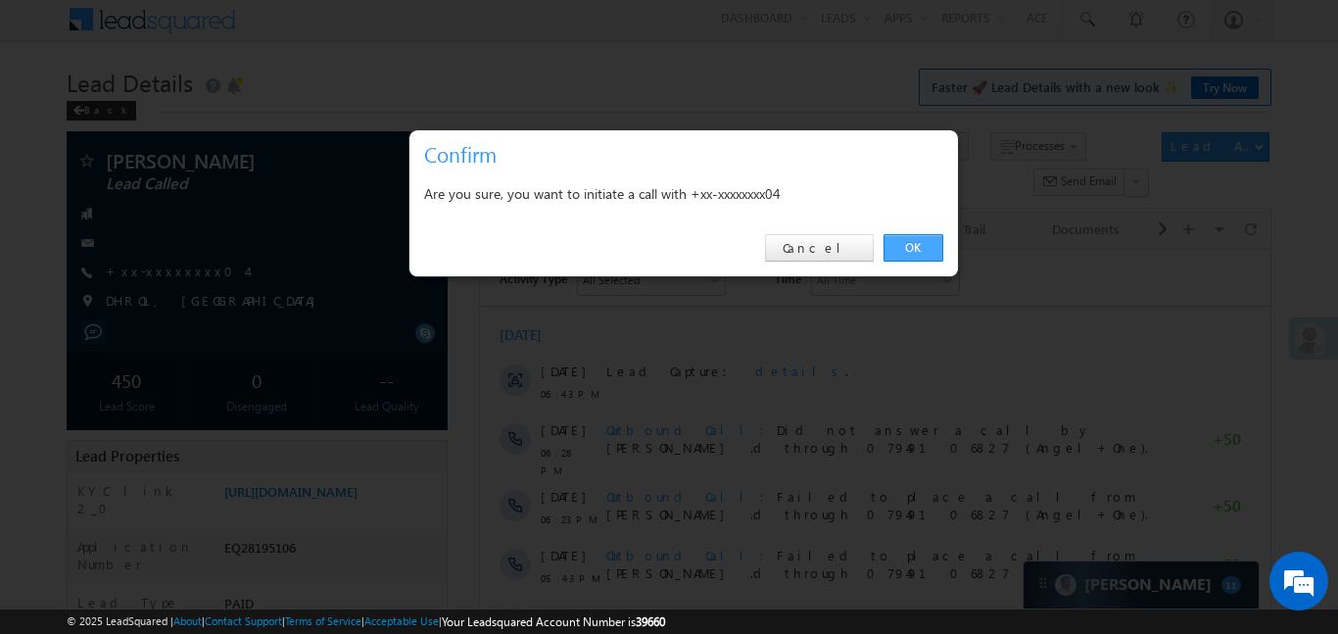
scroll to position [0, 0]
click at [913, 250] on link "OK" at bounding box center [913, 247] width 60 height 27
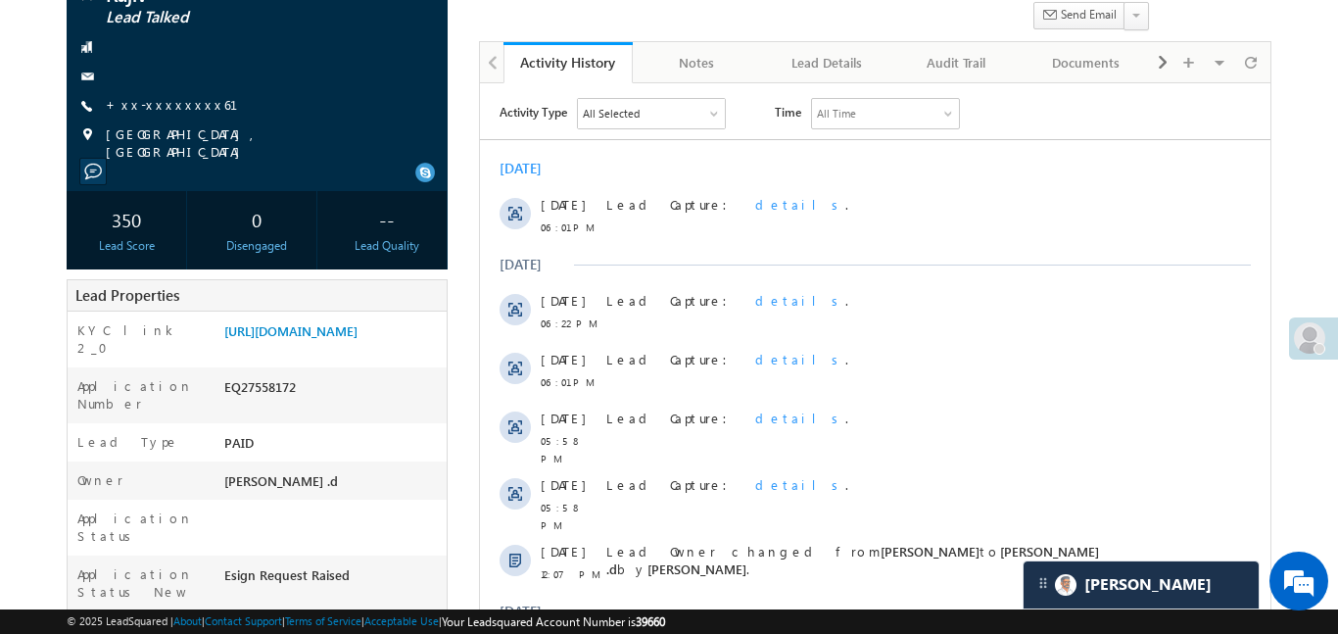
scroll to position [174, 0]
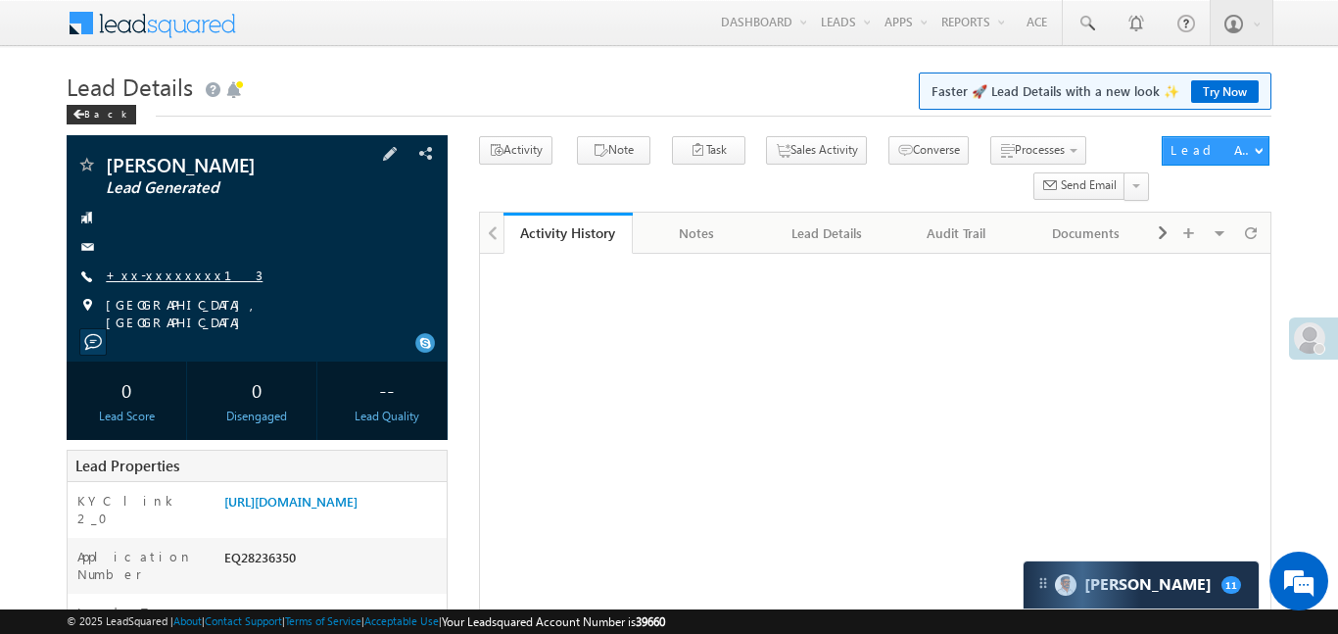
click at [180, 278] on link "+xx-xxxxxxxx13" at bounding box center [184, 274] width 157 height 17
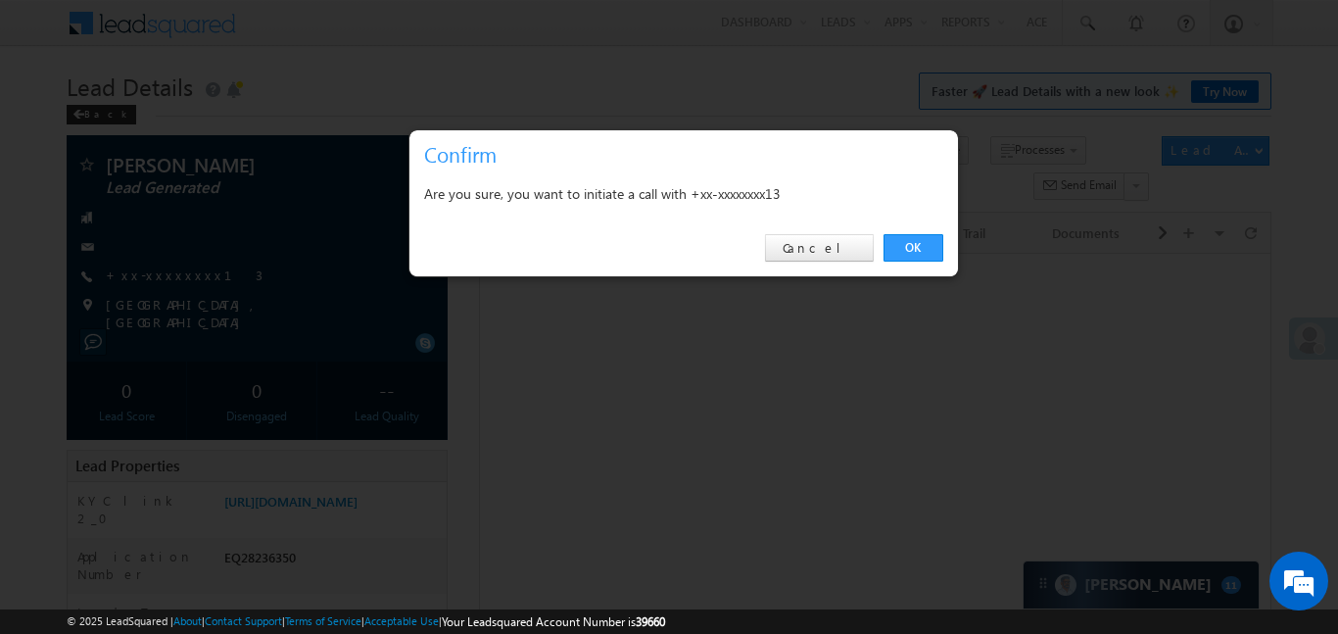
click at [920, 247] on link "OK" at bounding box center [913, 247] width 60 height 27
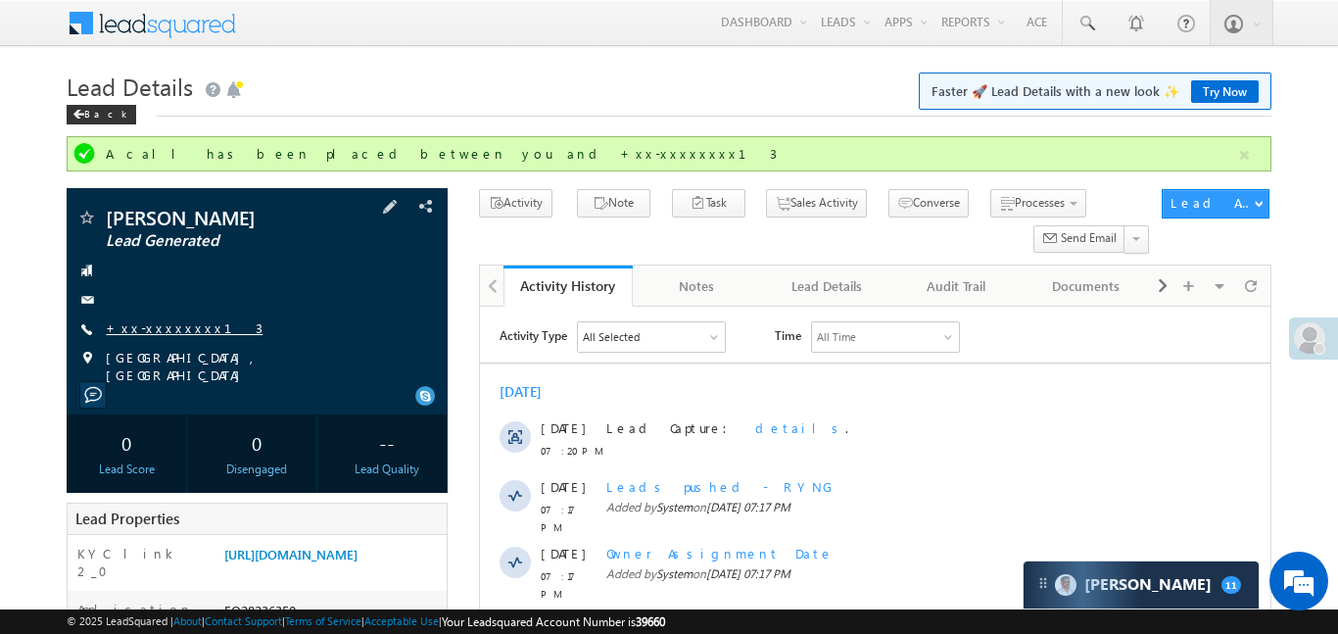
click at [176, 328] on link "+xx-xxxxxxxx13" at bounding box center [184, 327] width 157 height 17
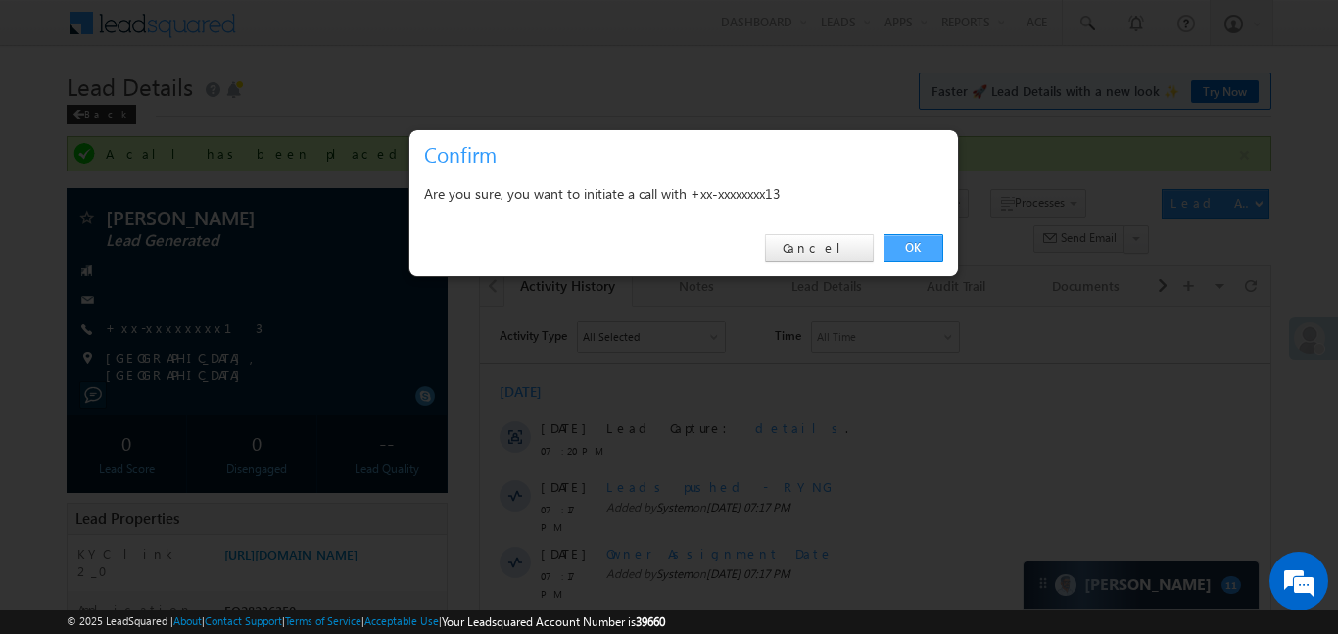
click at [924, 259] on link "OK" at bounding box center [913, 247] width 60 height 27
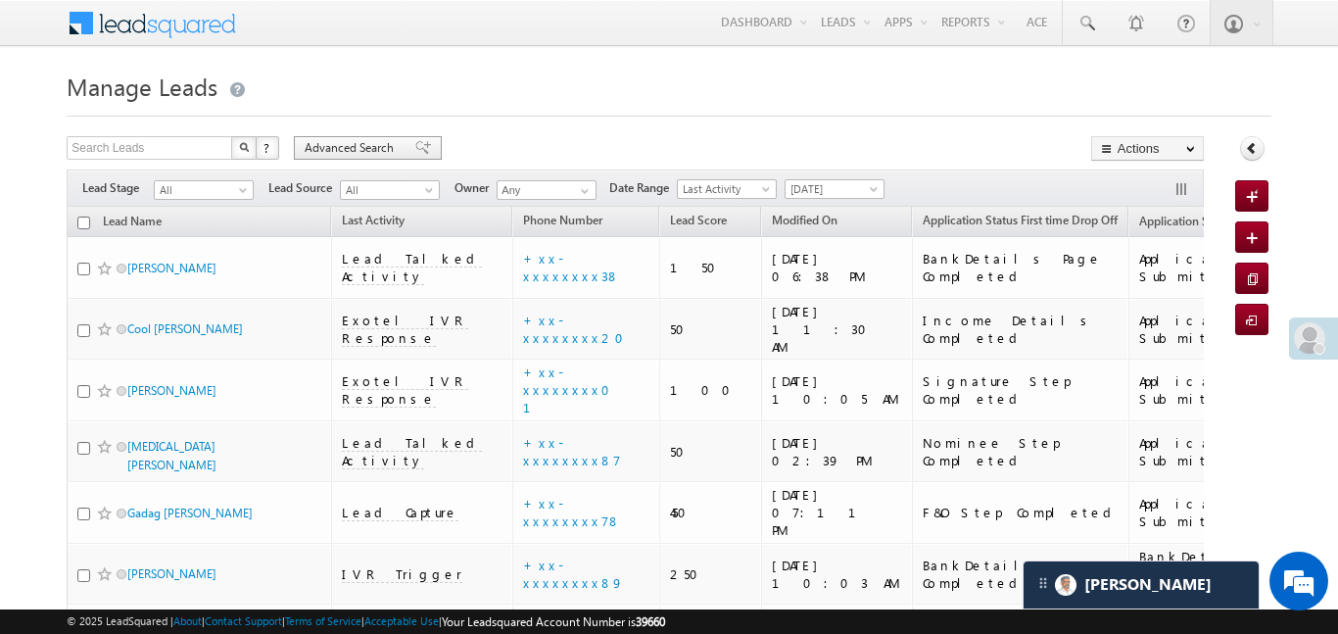
click at [371, 148] on span "Advanced Search" at bounding box center [352, 148] width 95 height 18
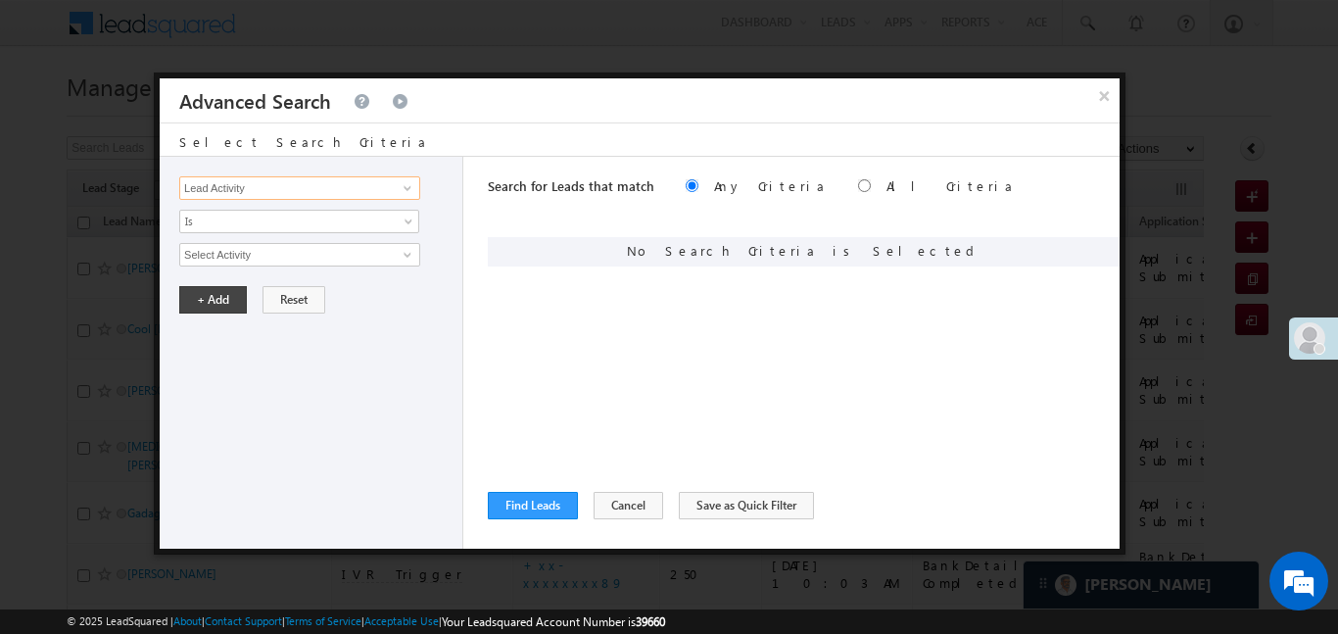
click at [330, 187] on input "Lead Activity" at bounding box center [299, 188] width 241 height 24
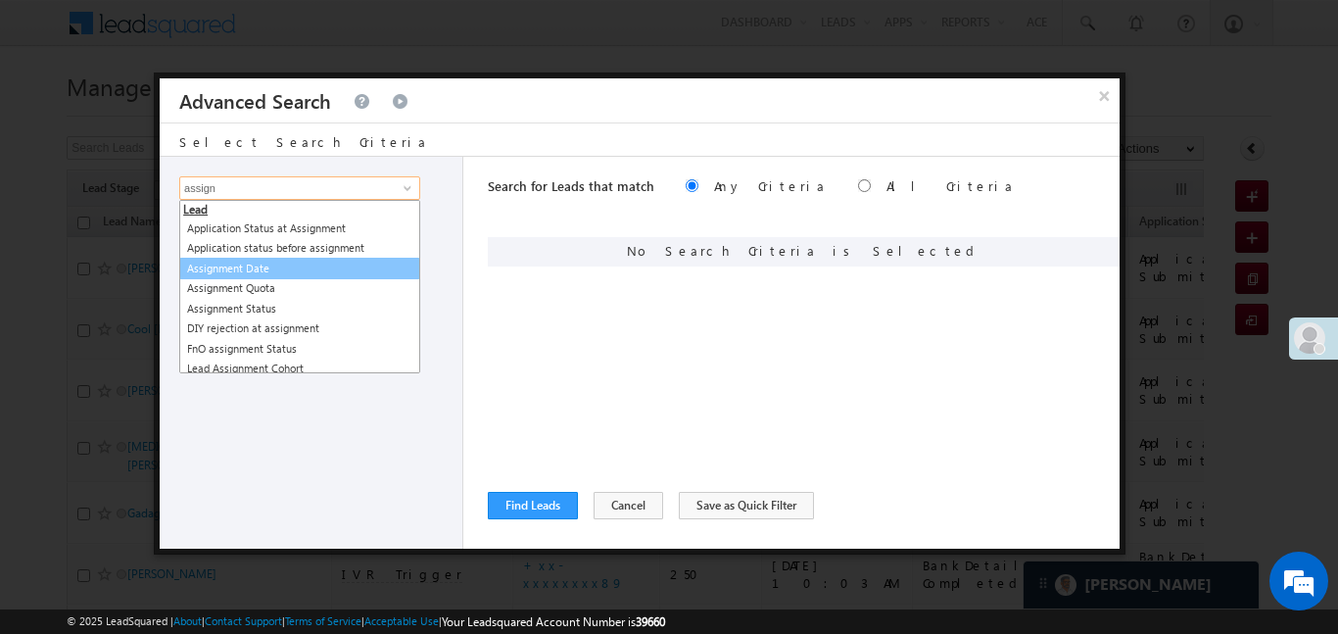
click at [257, 264] on link "Assignment Date" at bounding box center [299, 269] width 241 height 23
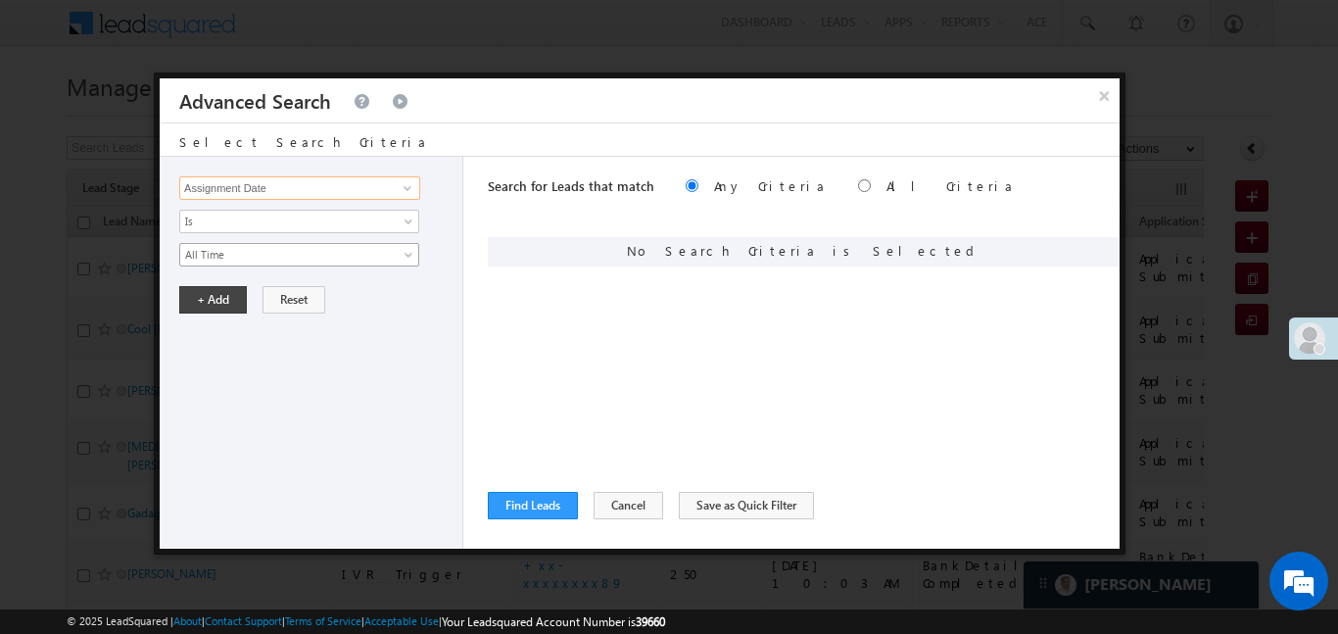
type input "Assignment Date"
click at [256, 261] on span "All Time" at bounding box center [286, 255] width 213 height 18
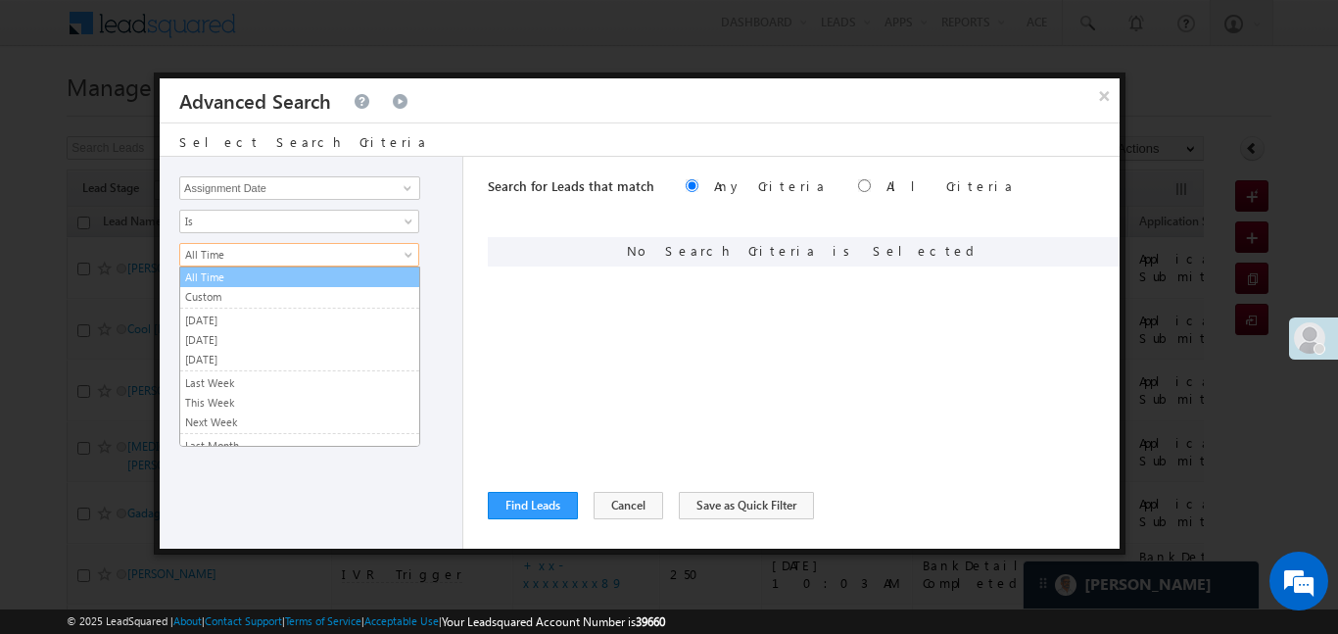
click at [242, 247] on span "All Time" at bounding box center [286, 255] width 213 height 18
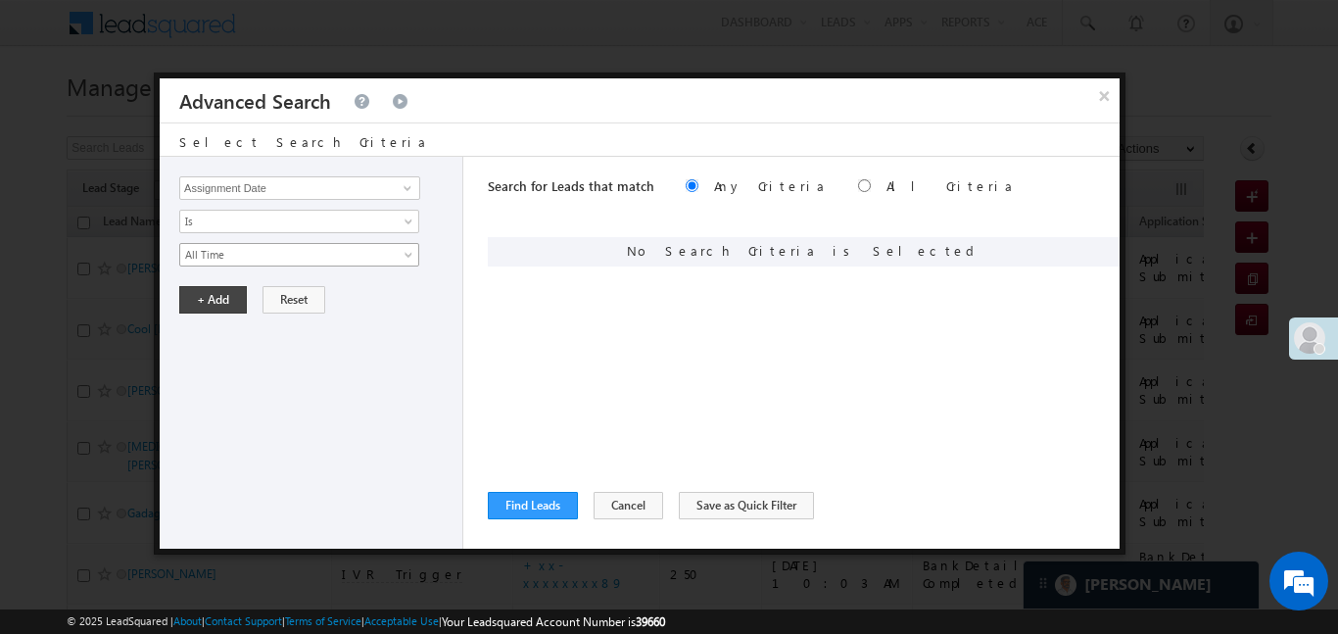
click at [241, 251] on span "All Time" at bounding box center [286, 255] width 213 height 18
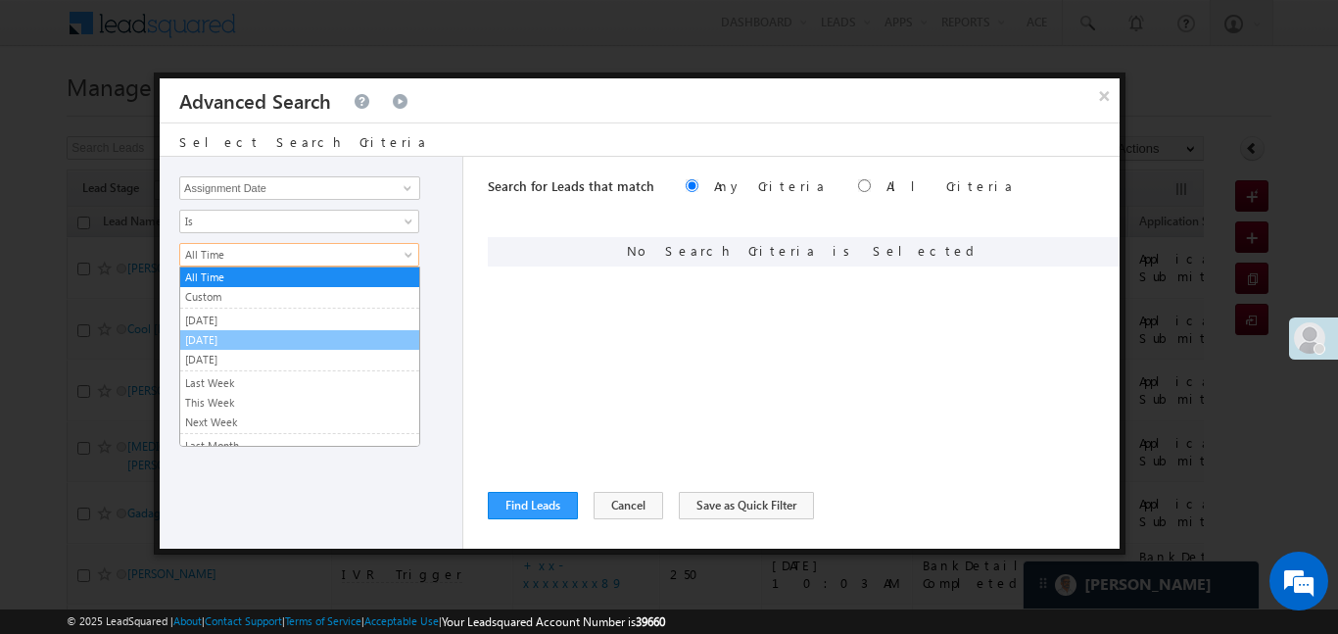
click at [213, 344] on link "[DATE]" at bounding box center [299, 340] width 239 height 18
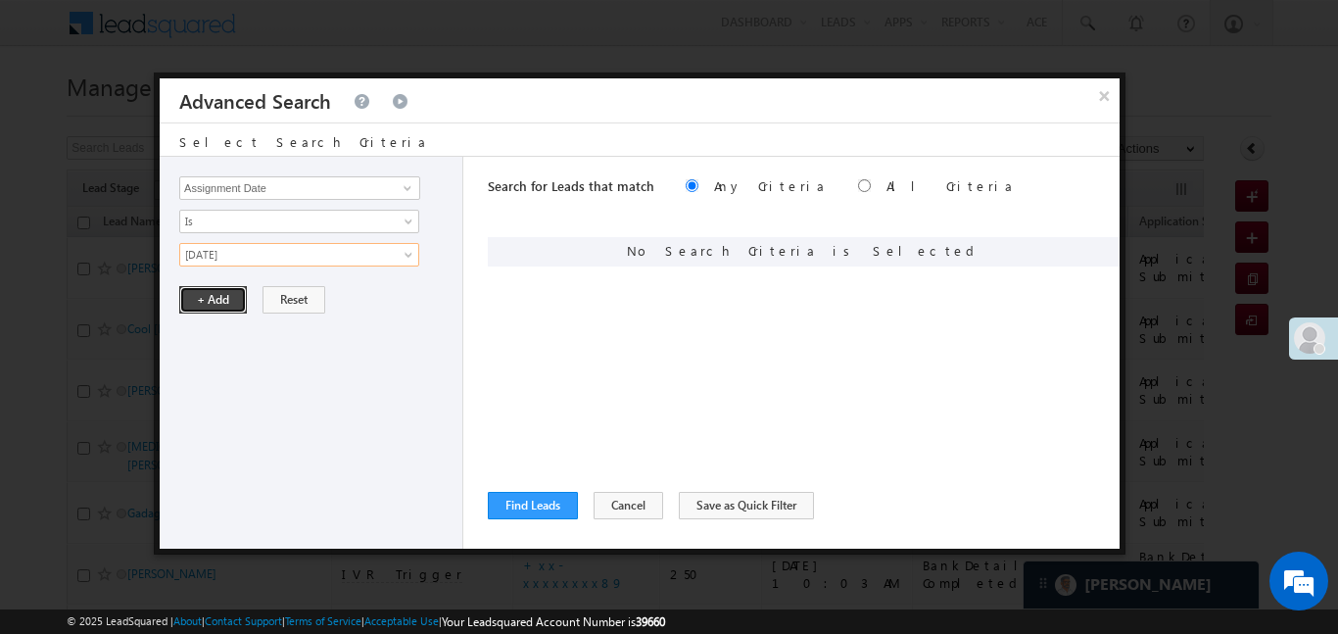
click at [210, 309] on button "+ Add" at bounding box center [213, 299] width 68 height 27
click at [858, 189] on input "radio" at bounding box center [864, 185] width 13 height 13
radio input "true"
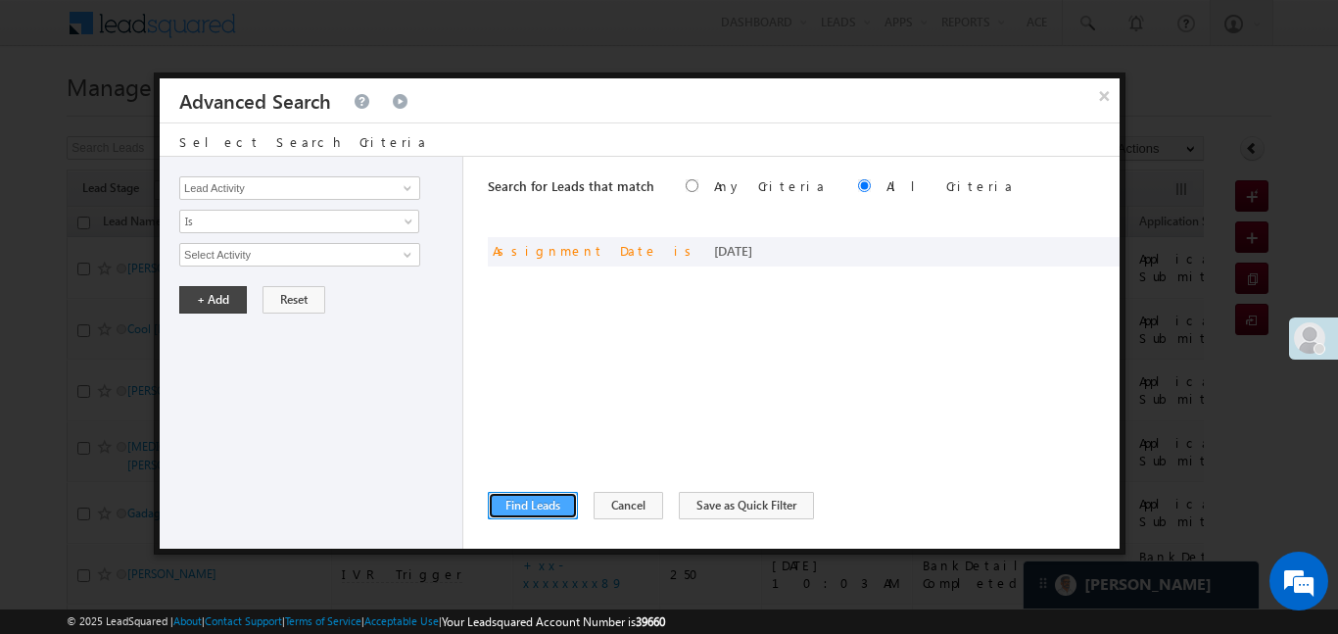
click at [532, 504] on button "Find Leads" at bounding box center [533, 505] width 90 height 27
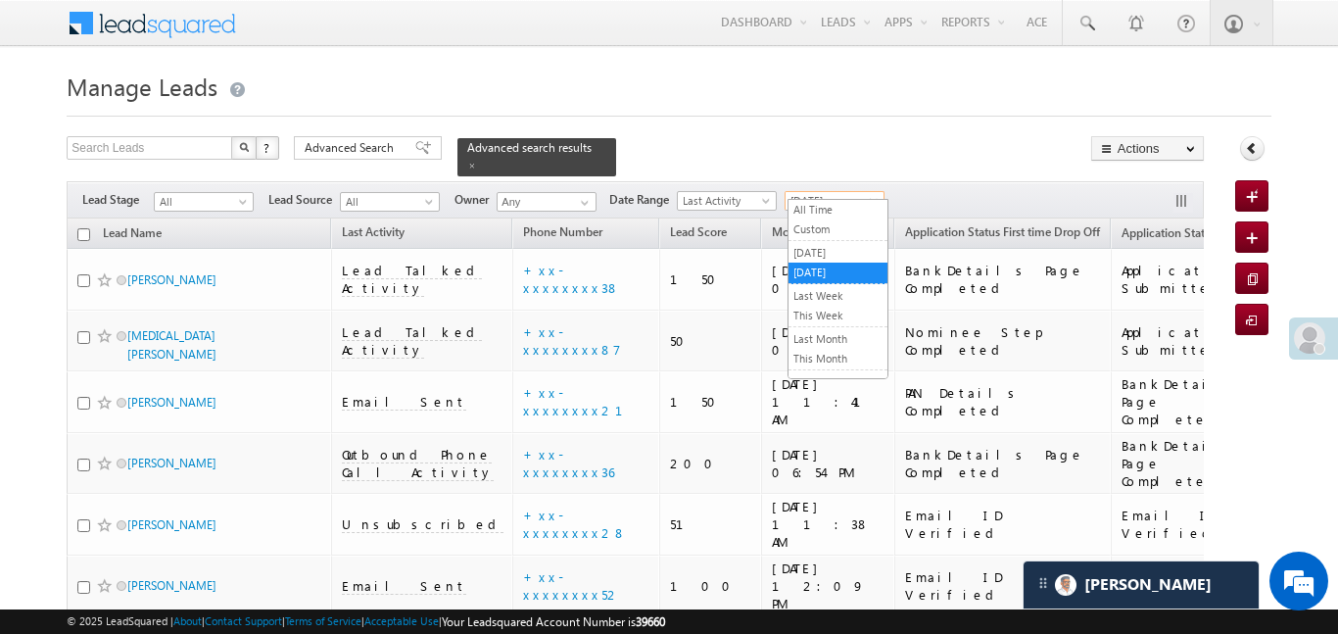
click at [843, 192] on span "[DATE]" at bounding box center [831, 201] width 93 height 18
click at [824, 211] on link "All Time" at bounding box center [837, 210] width 99 height 18
click at [477, 161] on span at bounding box center [472, 166] width 10 height 10
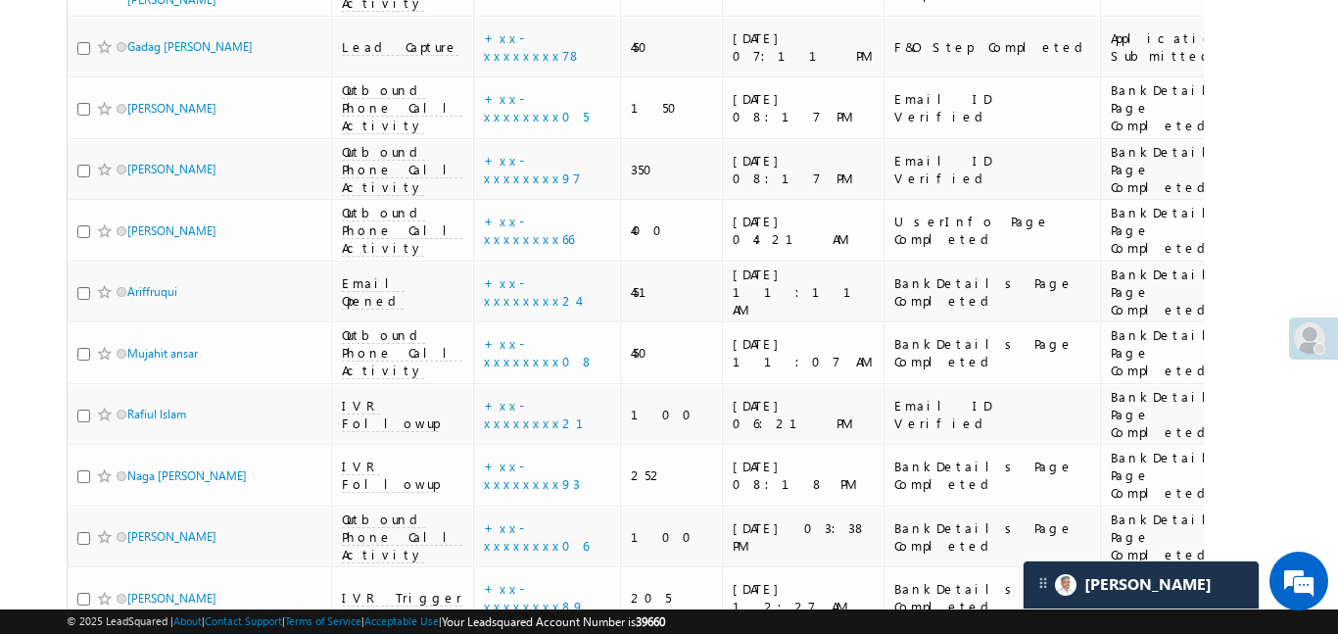
scroll to position [10685, 0]
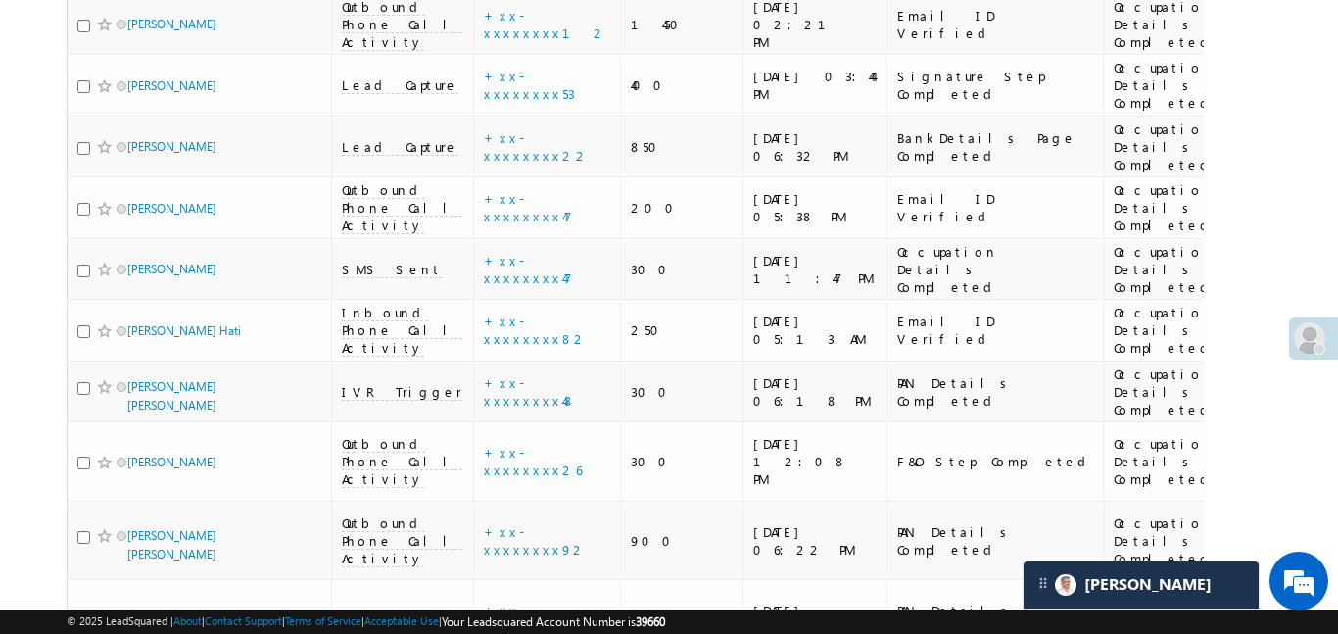
scroll to position [4329, 0]
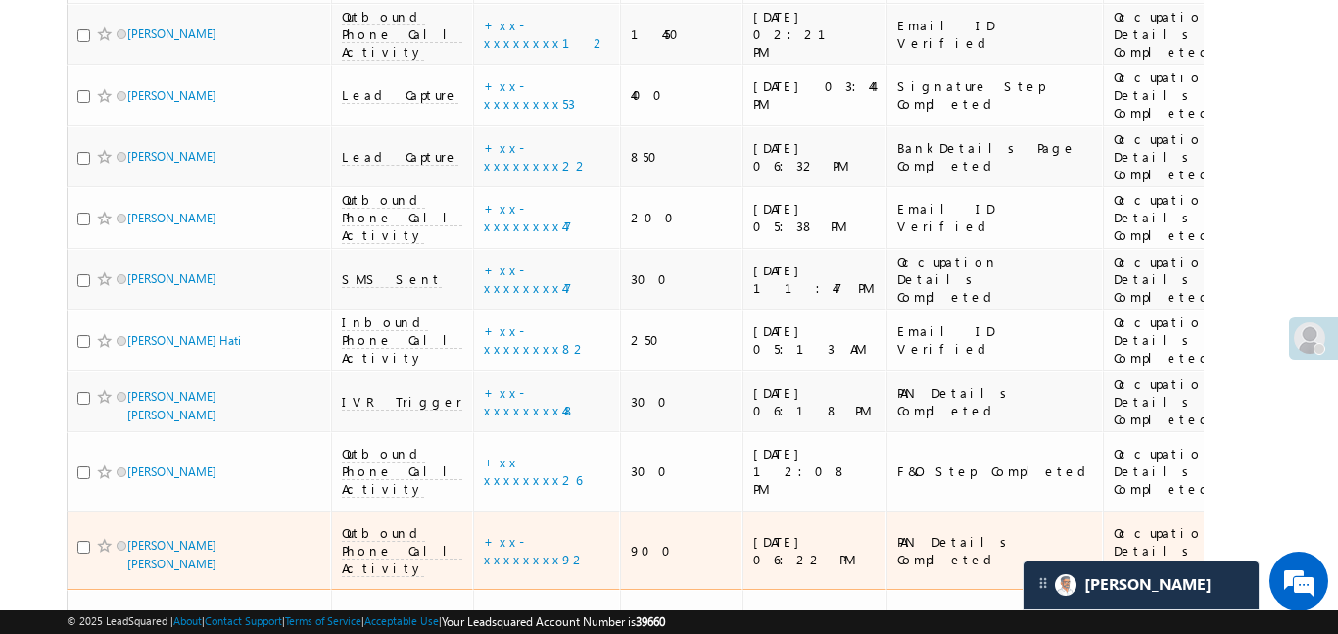
click at [289, 536] on div "Akhilesh Kumar Singh" at bounding box center [199, 554] width 245 height 37
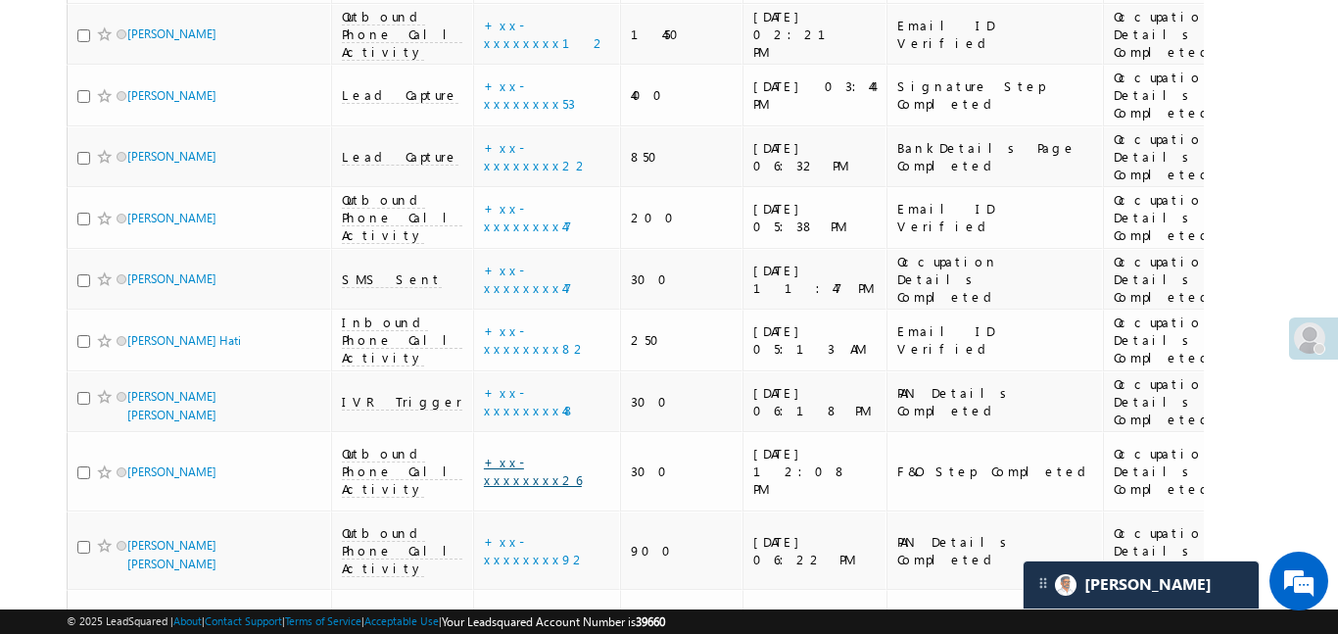
click at [494, 453] on link "+xx-xxxxxxxx26" at bounding box center [533, 470] width 98 height 34
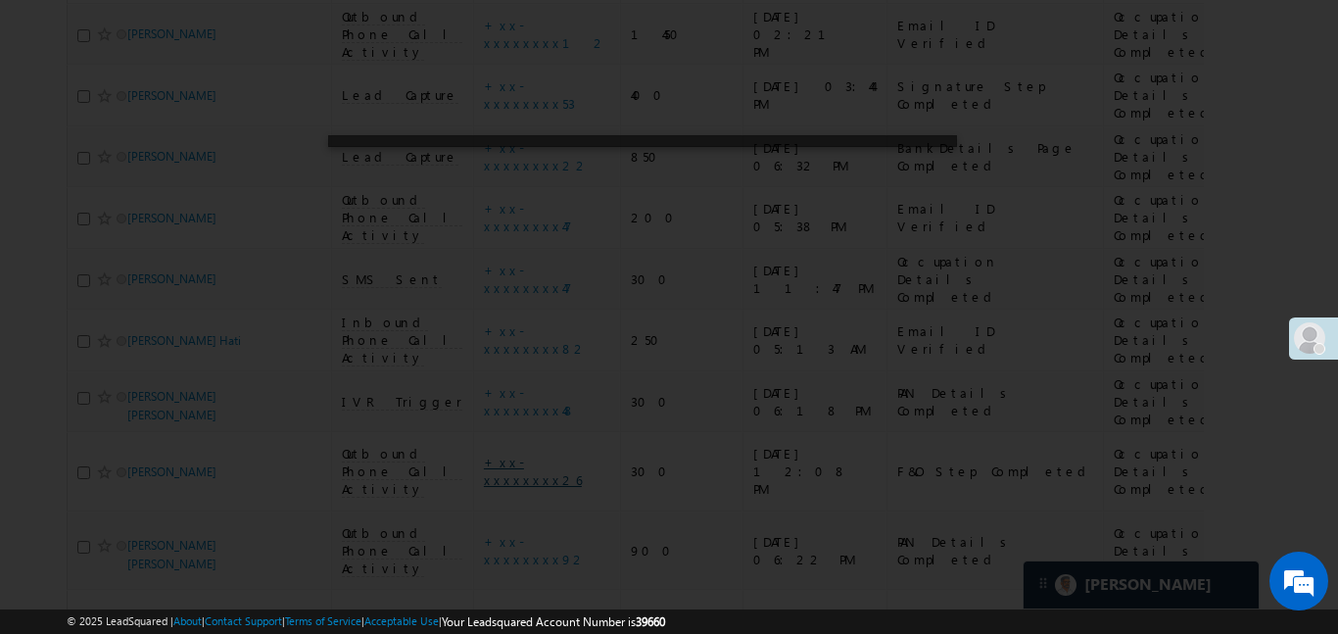
click at [497, 46] on div at bounding box center [669, 317] width 1338 height 634
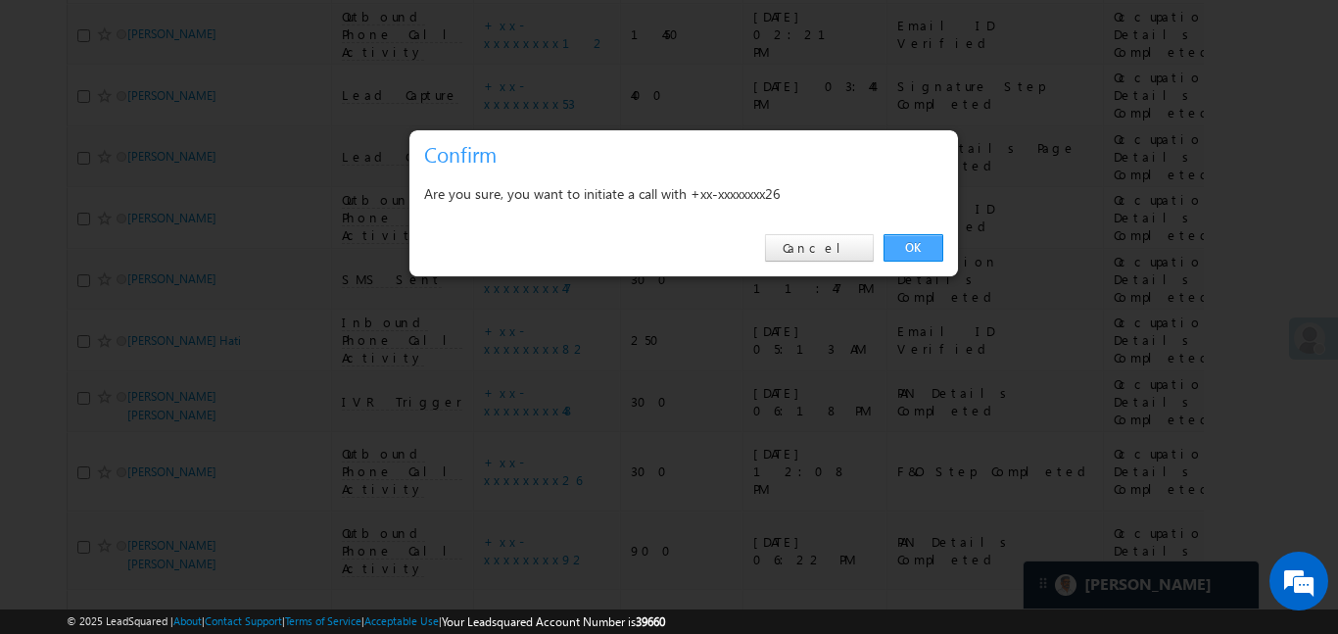
click at [930, 252] on link "OK" at bounding box center [913, 247] width 60 height 27
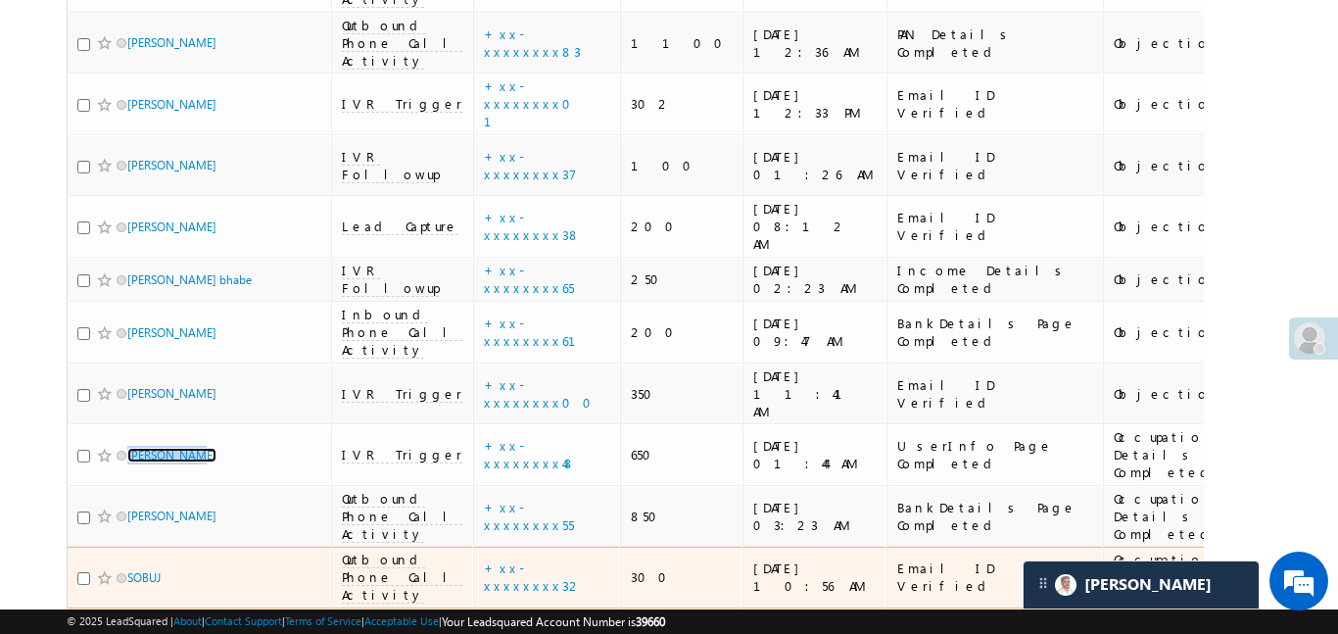
scroll to position [3253, 0]
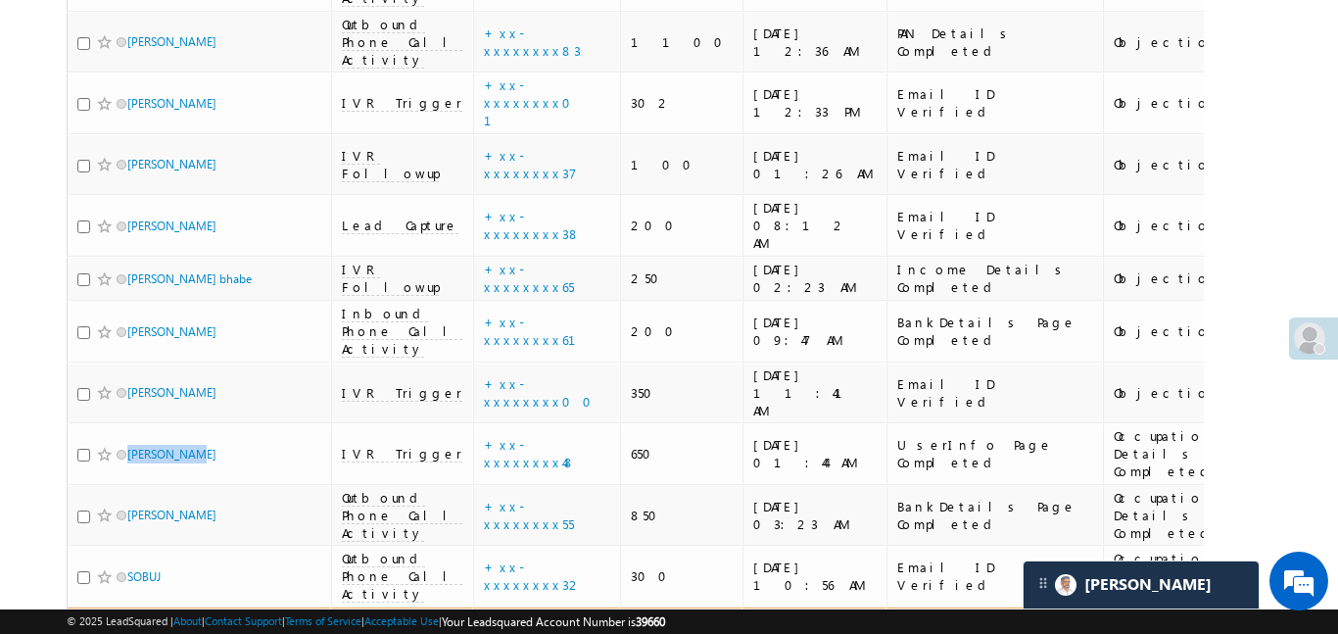
drag, startPoint x: 168, startPoint y: 332, endPoint x: 245, endPoint y: 262, distance: 103.3
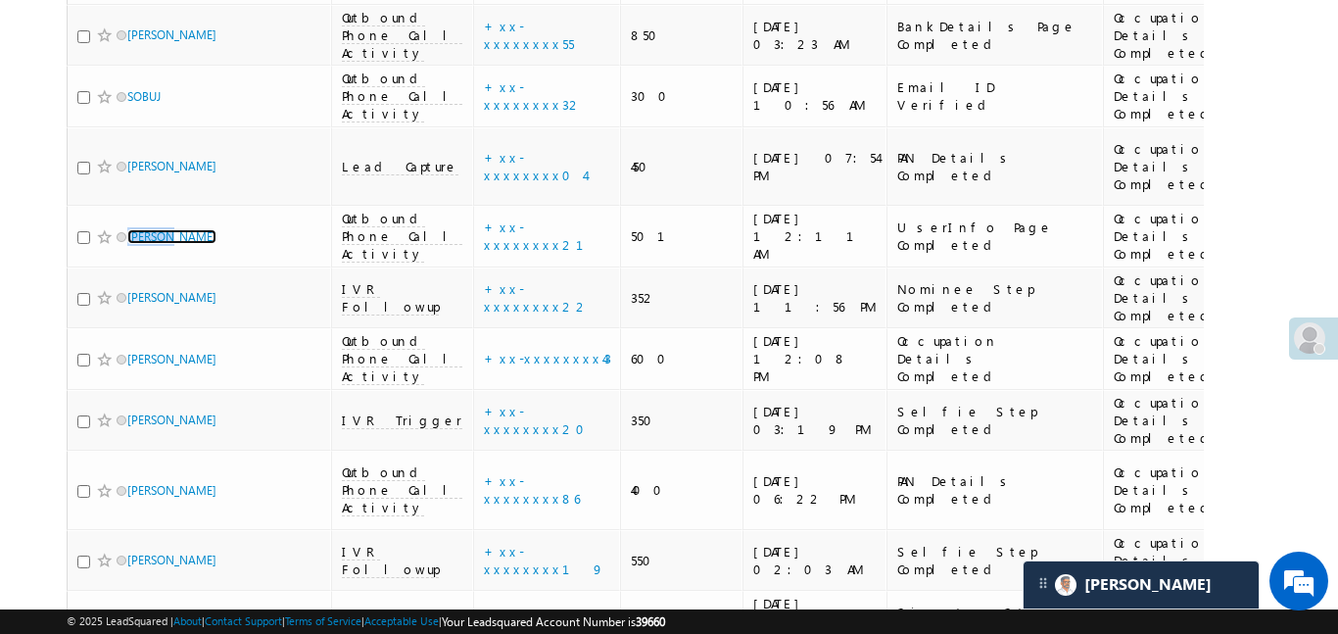
scroll to position [3735, 0]
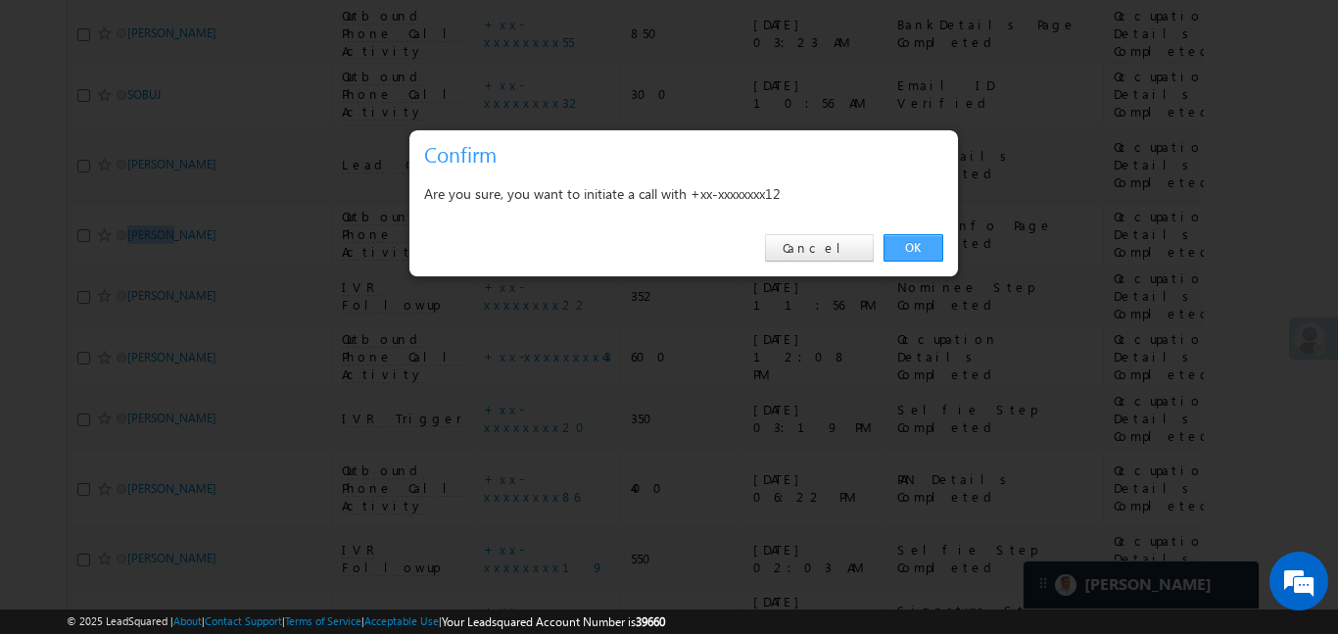
click at [910, 253] on link "OK" at bounding box center [913, 247] width 60 height 27
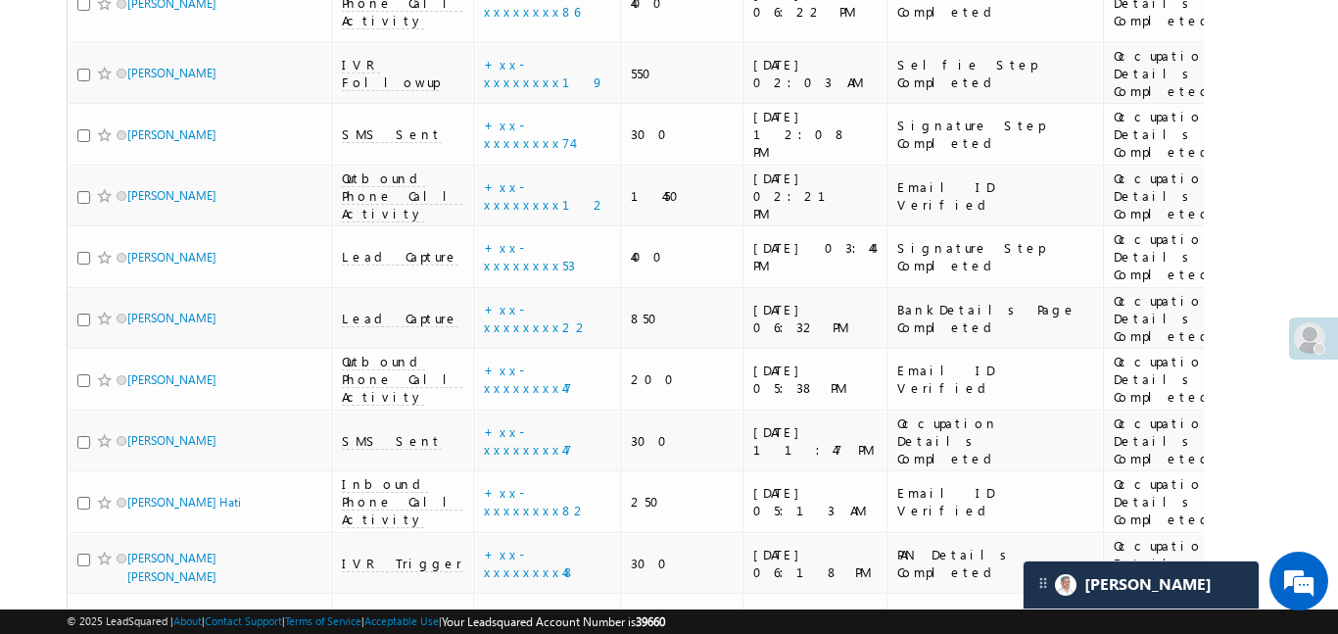
scroll to position [4462, 0]
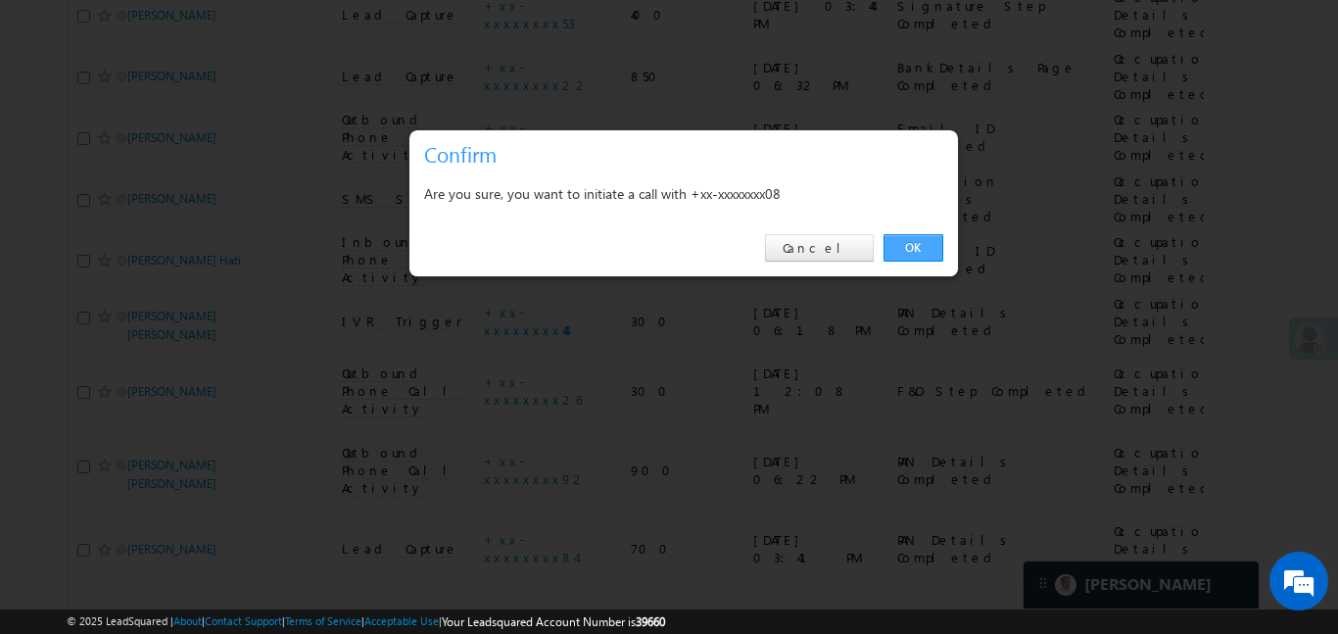
click at [900, 250] on link "OK" at bounding box center [913, 247] width 60 height 27
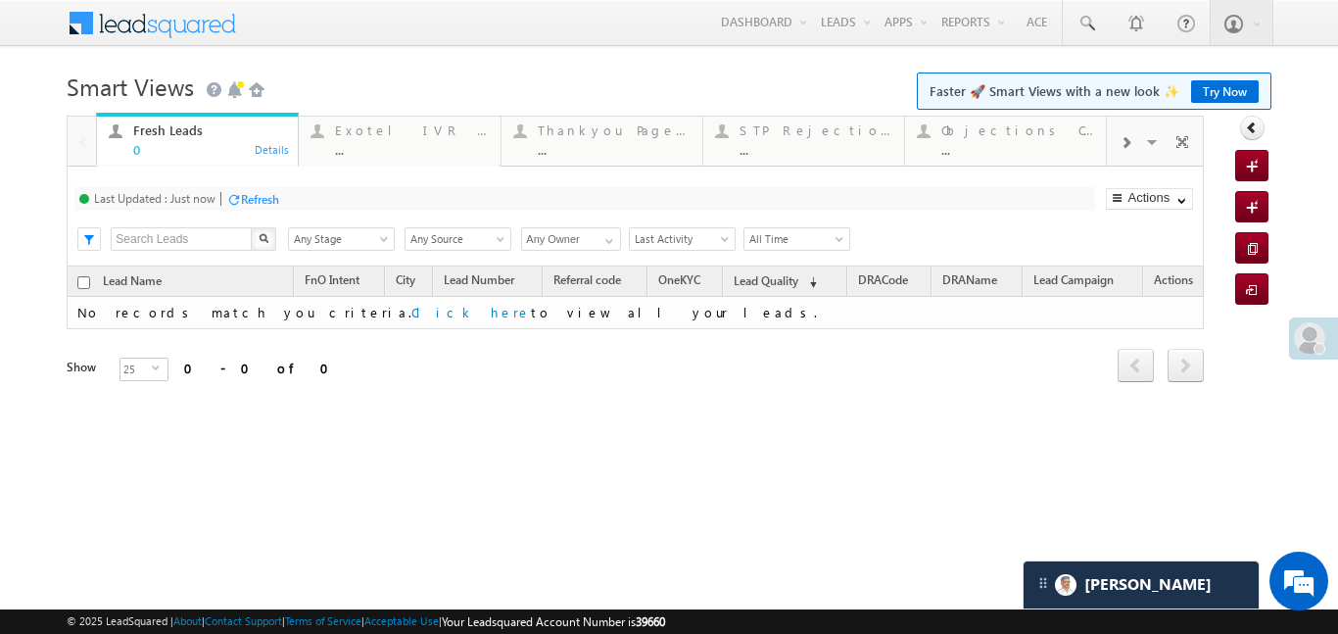
click at [1117, 140] on div at bounding box center [1125, 141] width 37 height 44
click at [995, 133] on div "Coded Today" at bounding box center [1017, 130] width 153 height 16
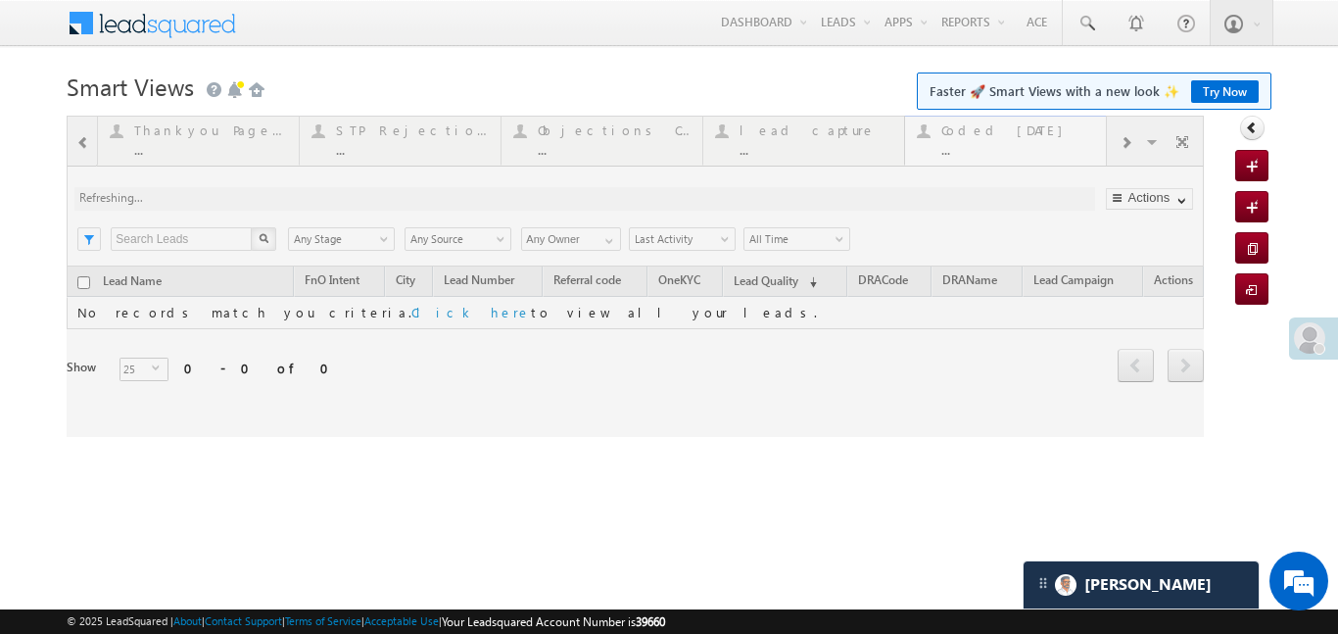
click at [994, 134] on div at bounding box center [635, 276] width 1137 height 321
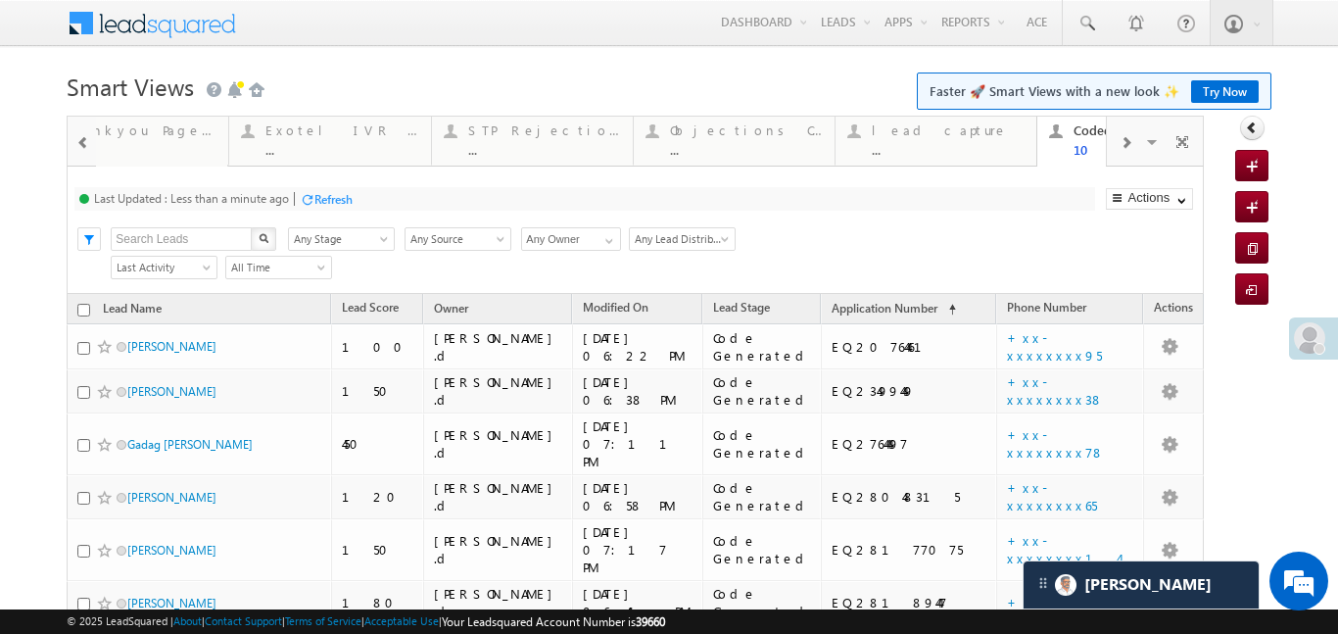
click at [90, 130] on div at bounding box center [83, 141] width 25 height 44
click at [90, 130] on div at bounding box center [82, 140] width 28 height 47
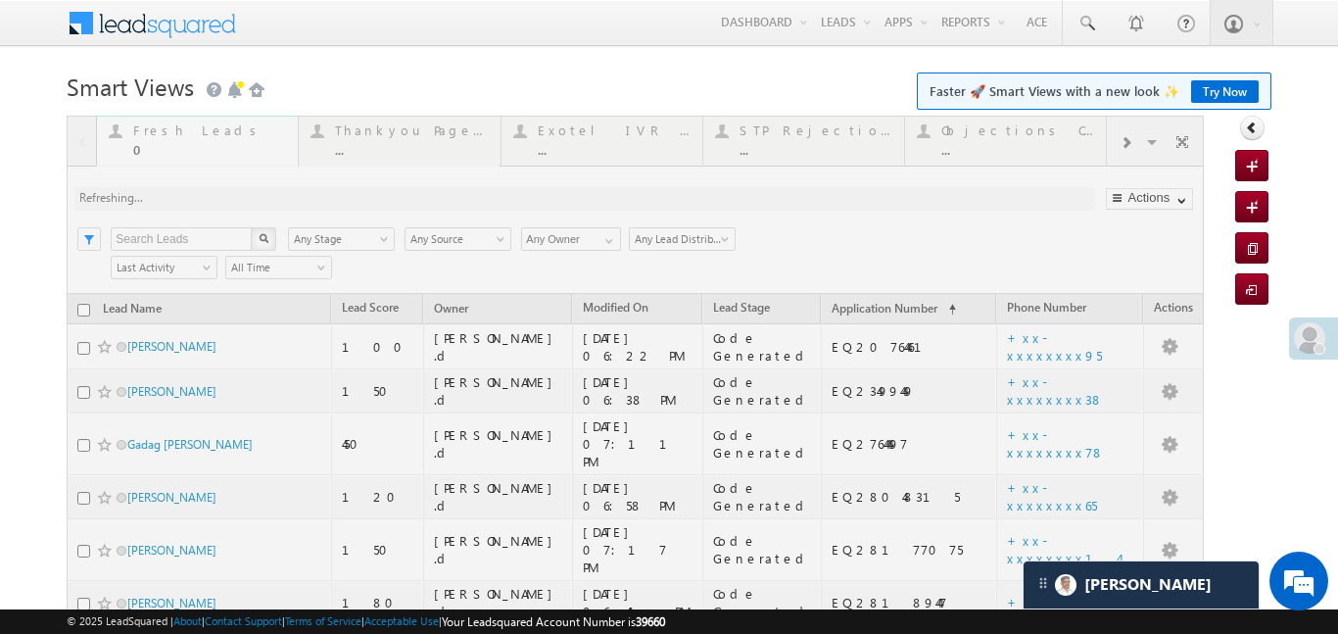
click at [133, 146] on div at bounding box center [635, 544] width 1137 height 856
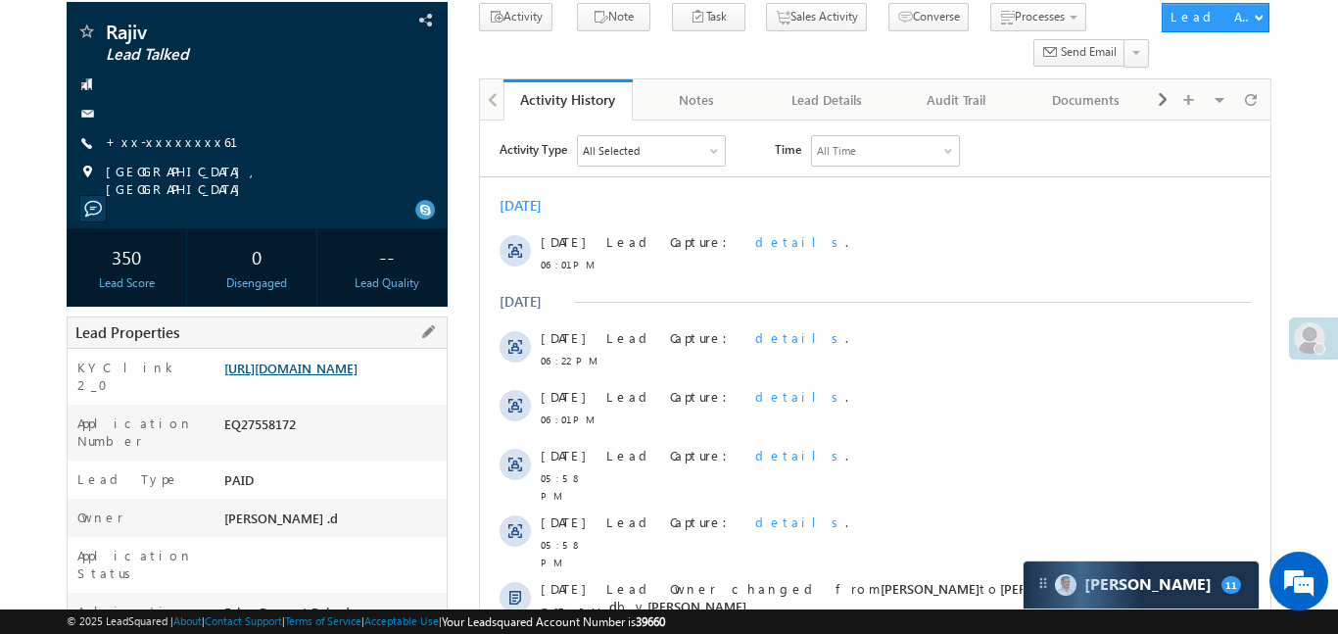
scroll to position [131, 0]
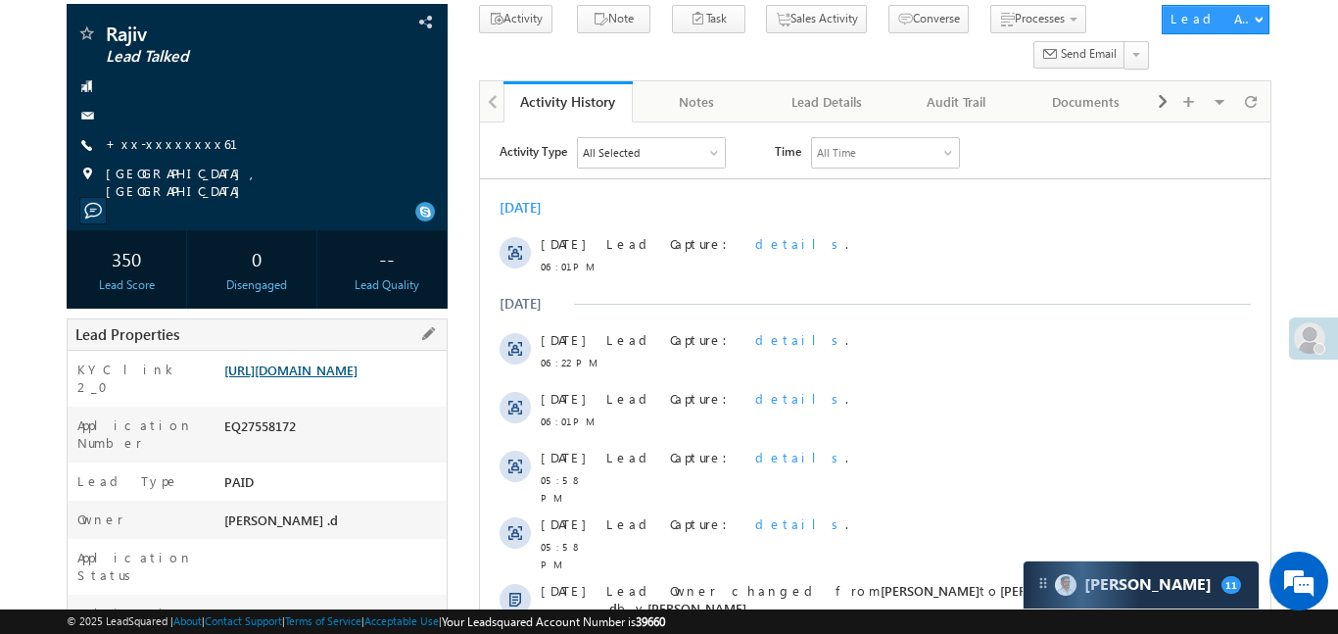
click at [357, 361] on link "[URL][DOMAIN_NAME]" at bounding box center [290, 369] width 133 height 17
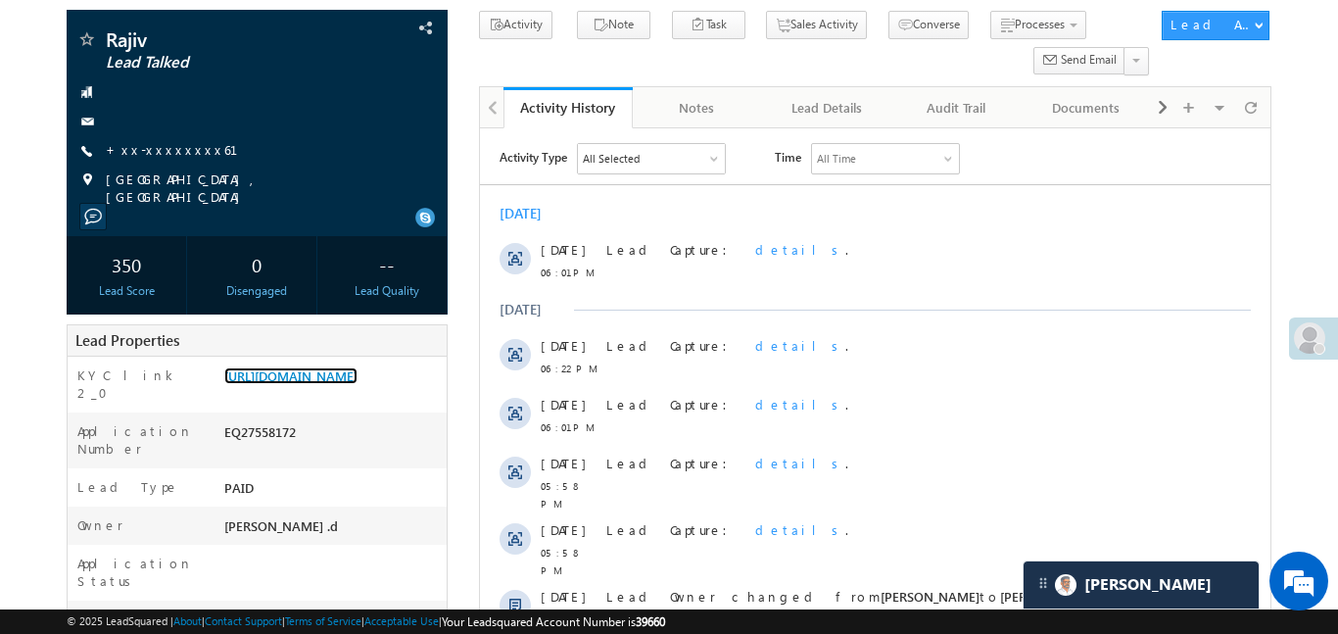
scroll to position [0, 0]
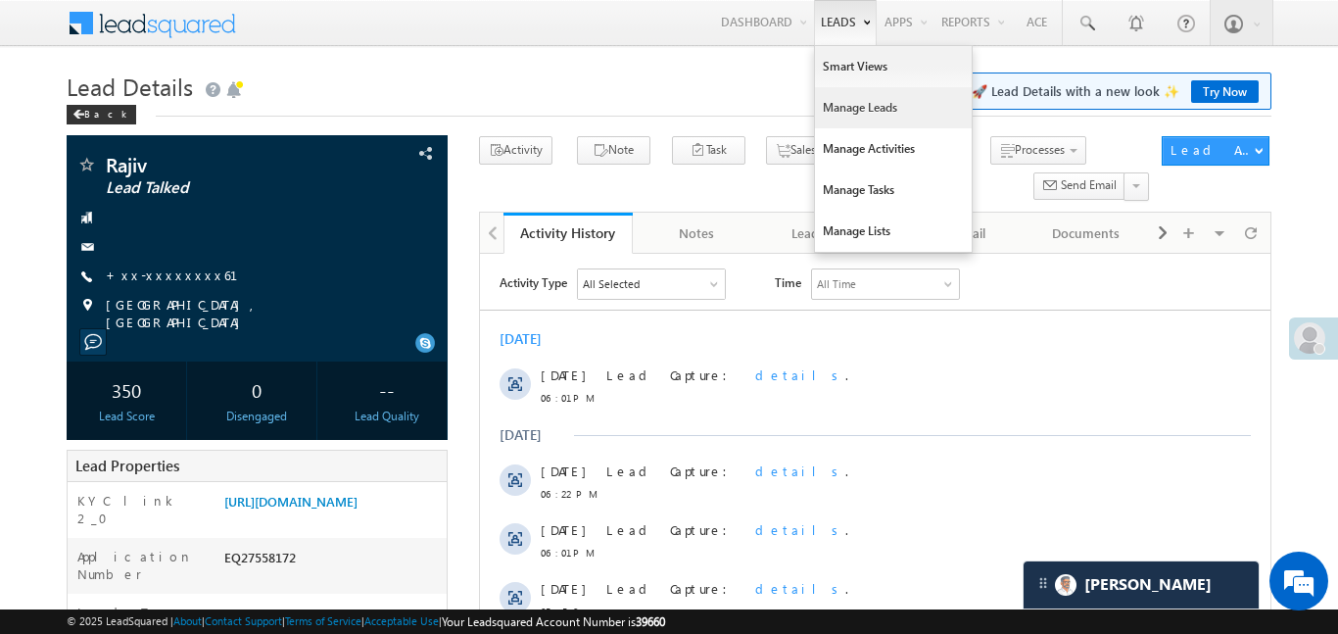
click at [850, 104] on link "Manage Leads" at bounding box center [893, 107] width 157 height 41
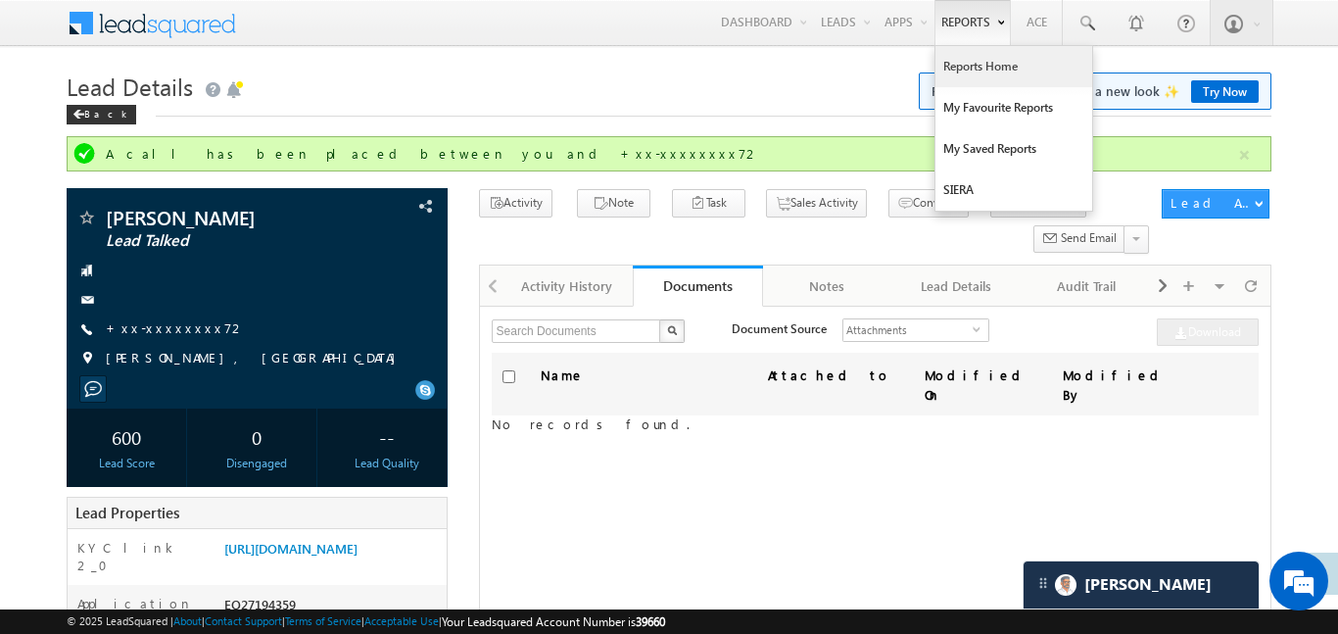
click at [990, 71] on link "Reports Home" at bounding box center [1013, 66] width 157 height 41
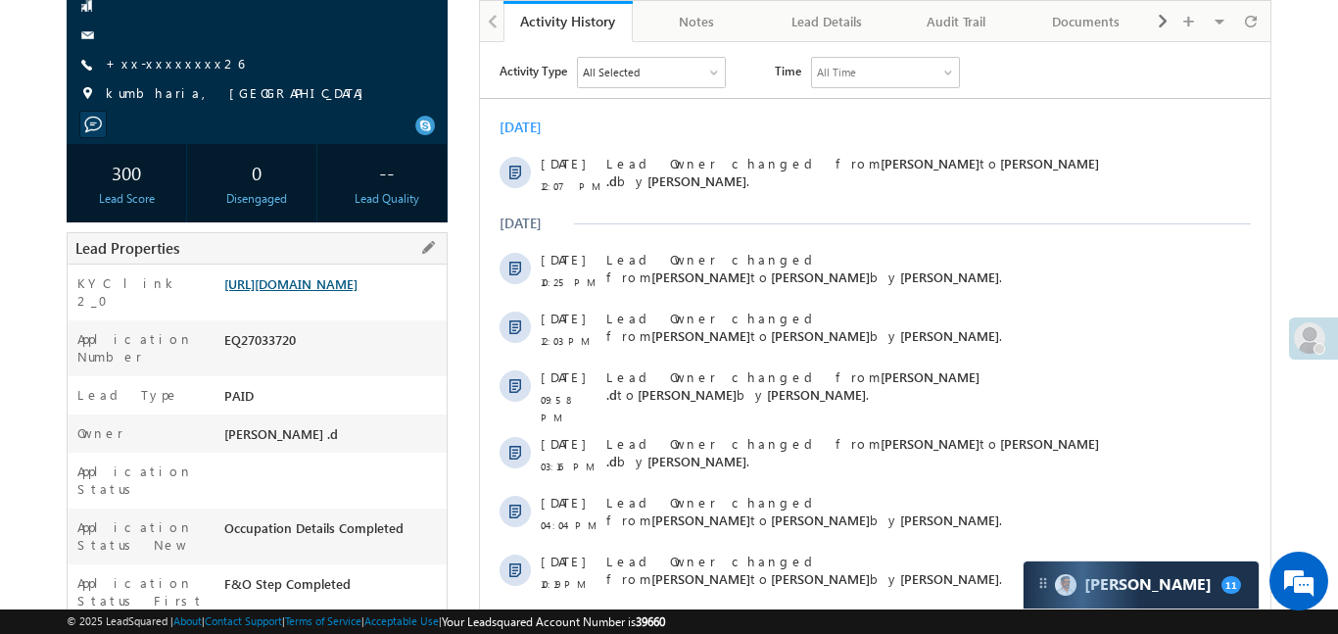
click at [347, 292] on link "https://angelbroking1-pk3em7sa.customui-test.leadsquared.com?leadId=dda2b009-c6…" at bounding box center [290, 283] width 133 height 17
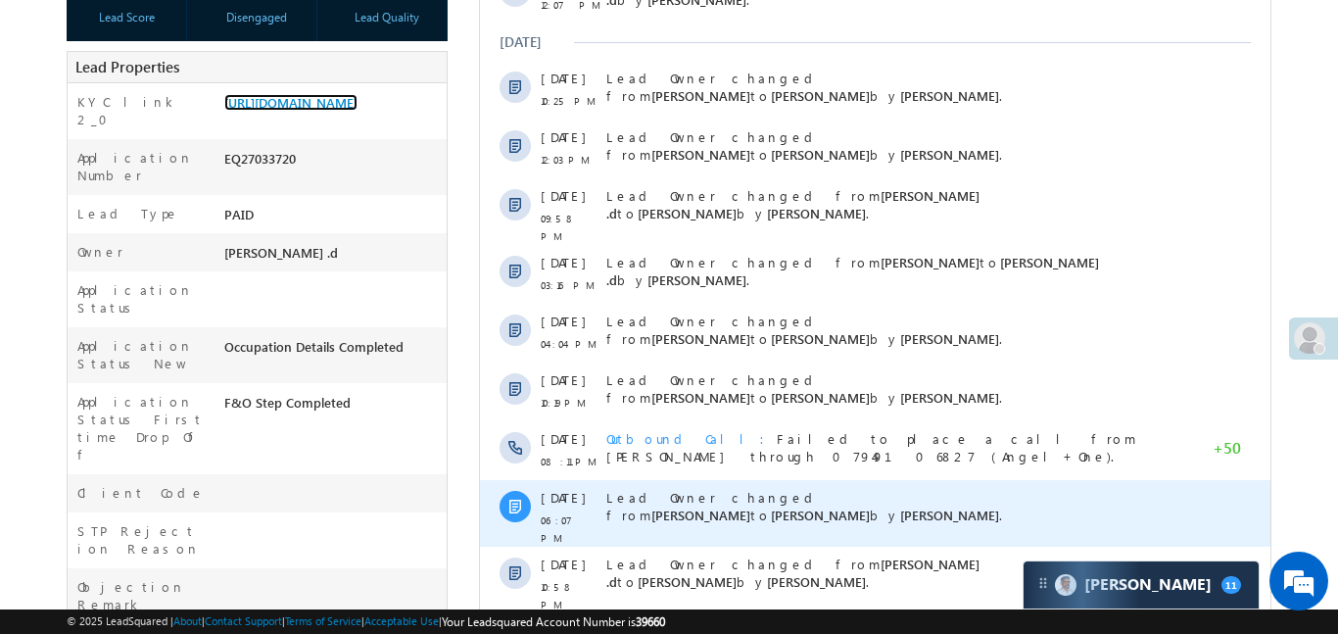
scroll to position [727, 0]
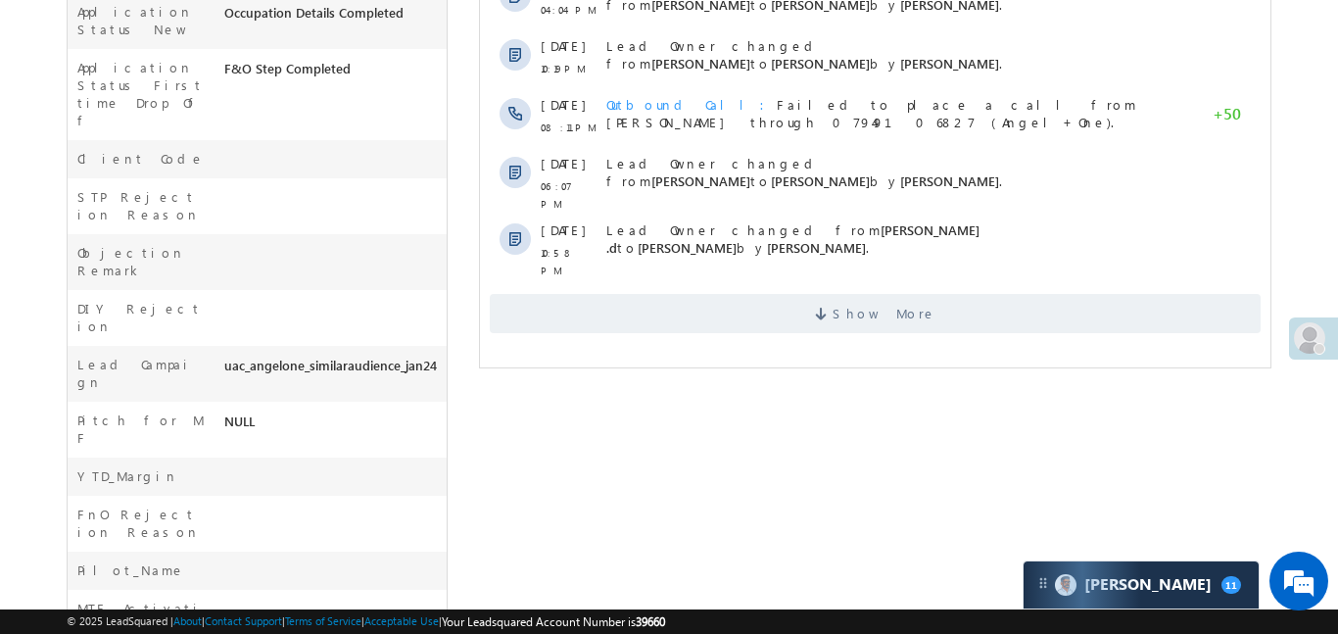
click at [856, 302] on span "Show More" at bounding box center [883, 313] width 104 height 39
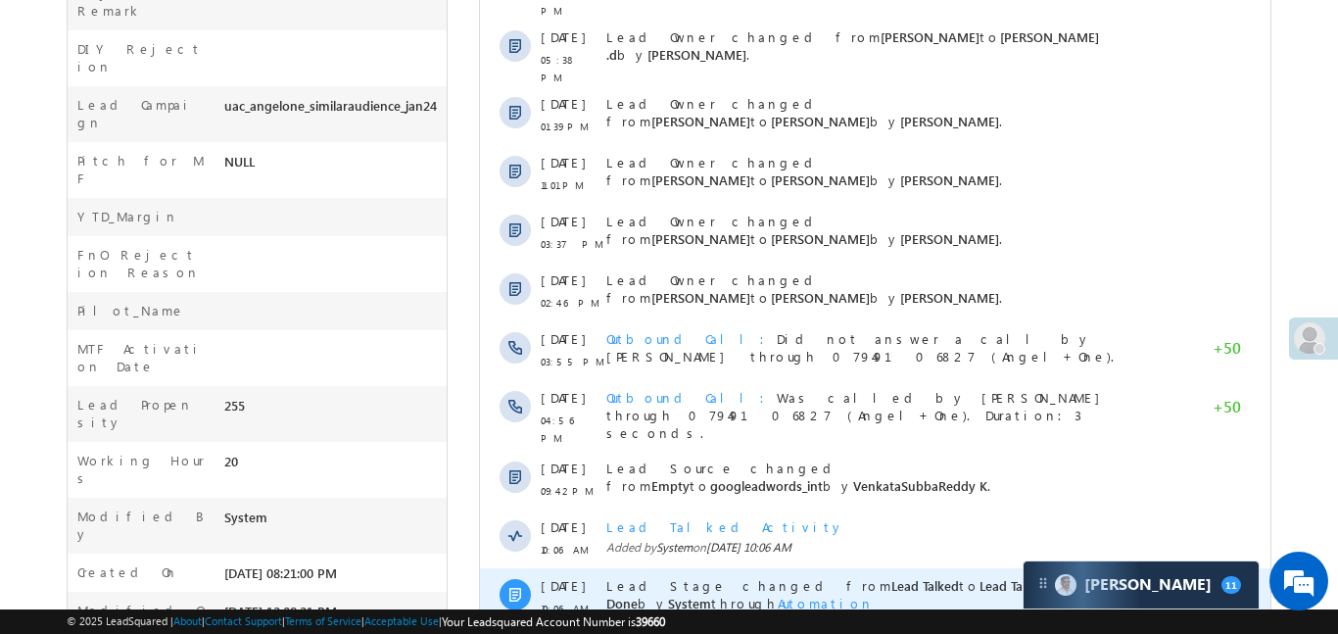
scroll to position [1072, 0]
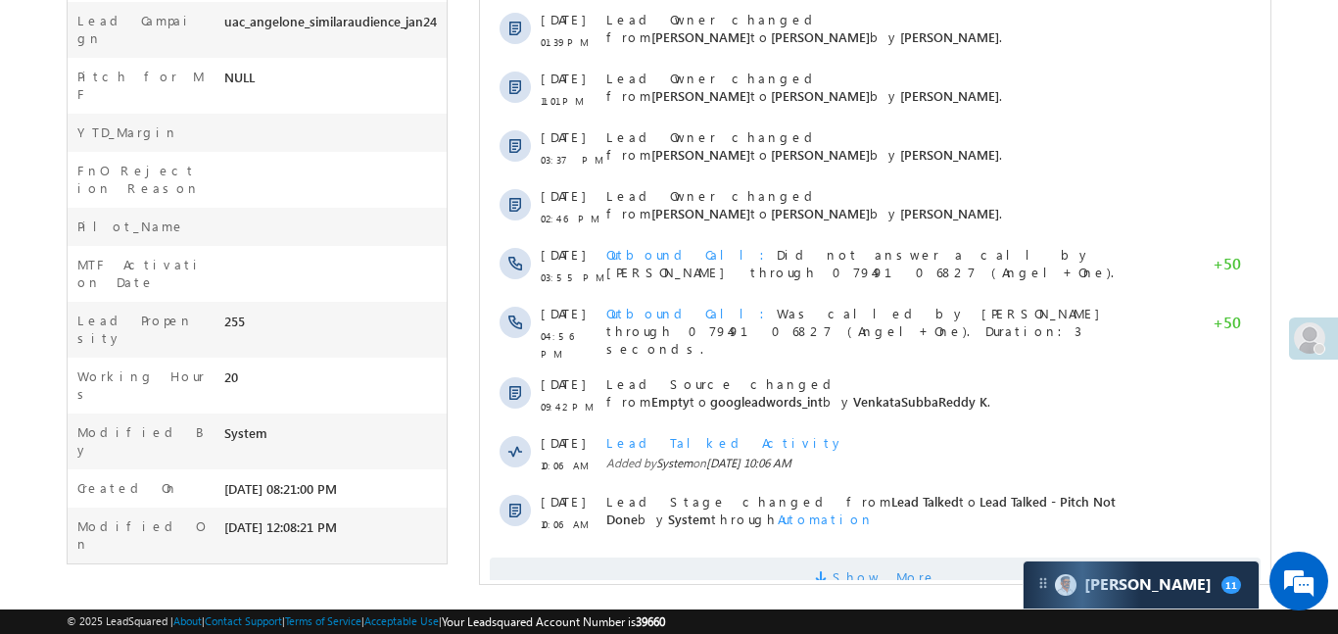
click at [831, 571] on span at bounding box center [823, 580] width 18 height 19
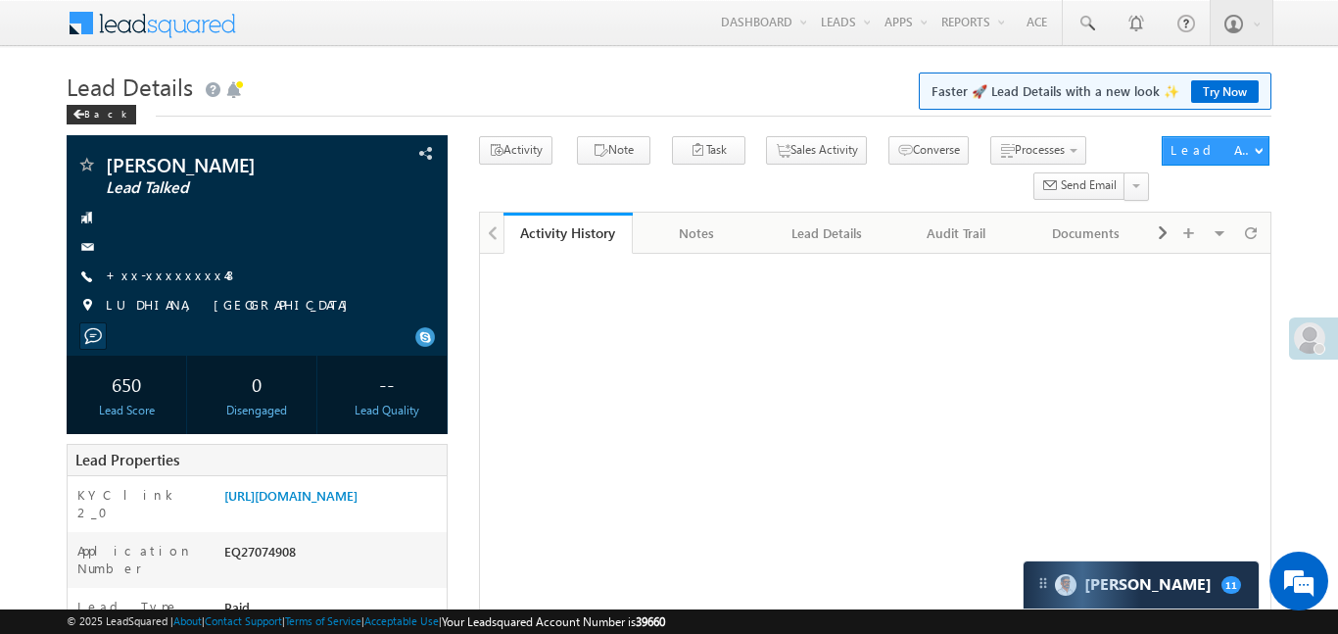
click at [349, 365] on div "--" at bounding box center [387, 383] width 110 height 36
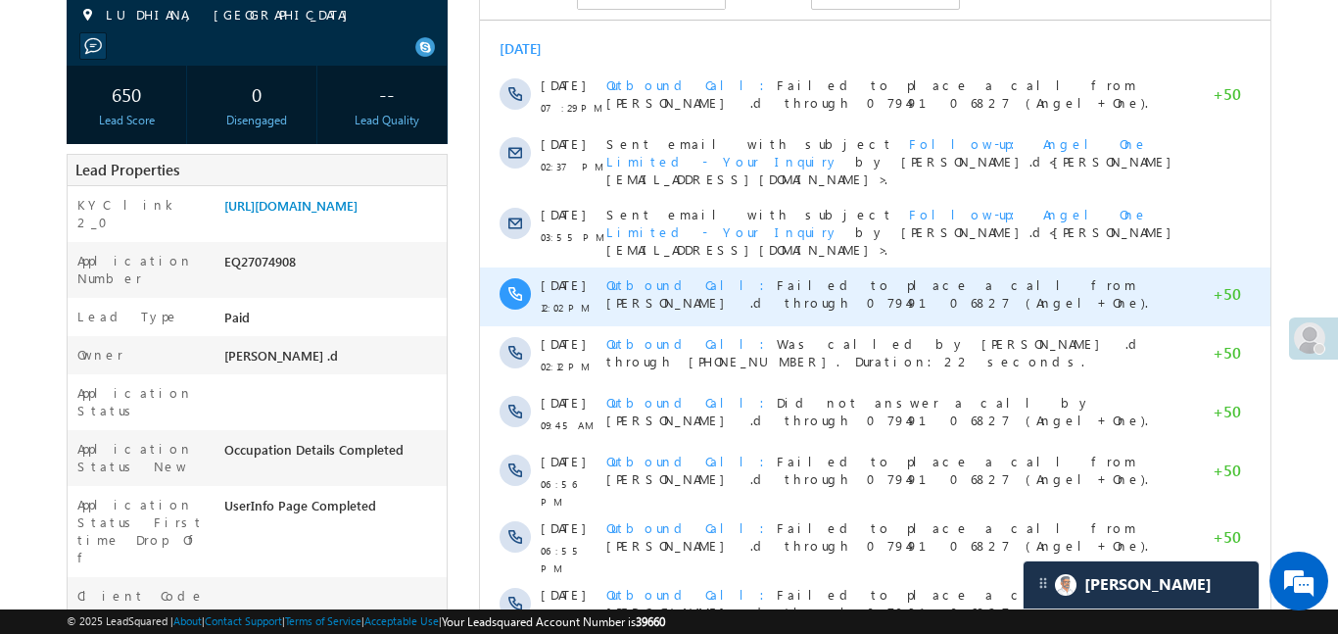
scroll to position [308, 0]
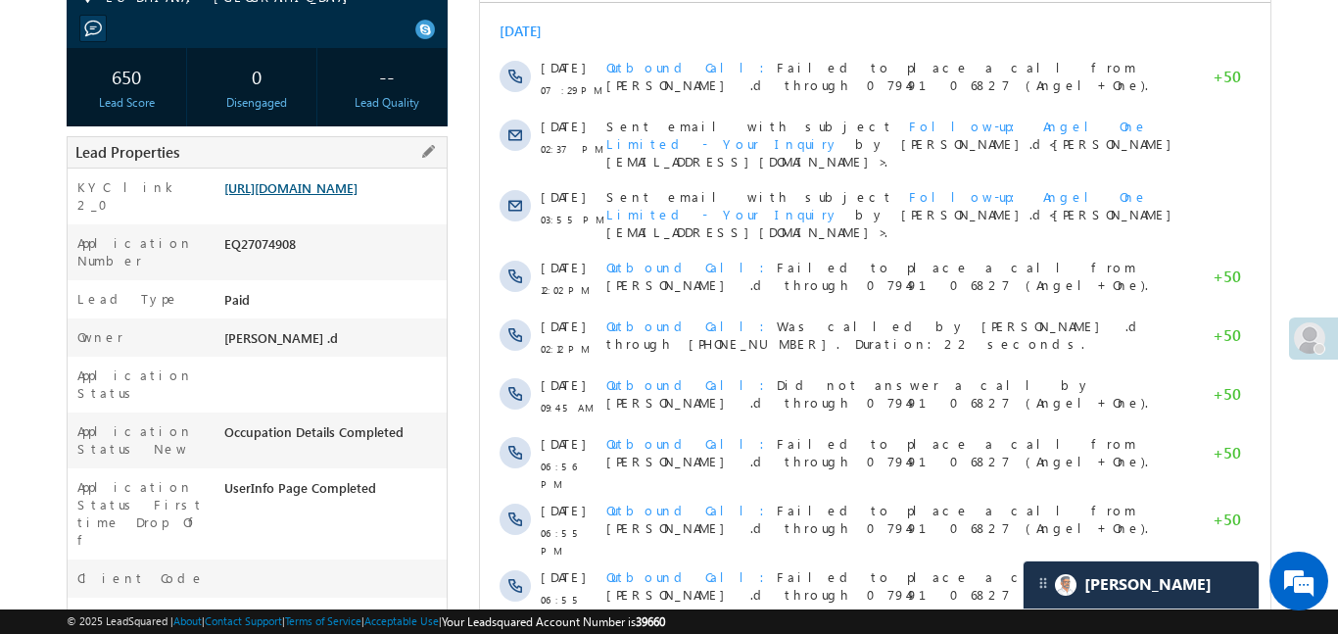
click at [357, 196] on link "https://angelbroking1-pk3em7sa.customui-test.leadsquared.com?leadId=974f7a64-00…" at bounding box center [290, 187] width 133 height 17
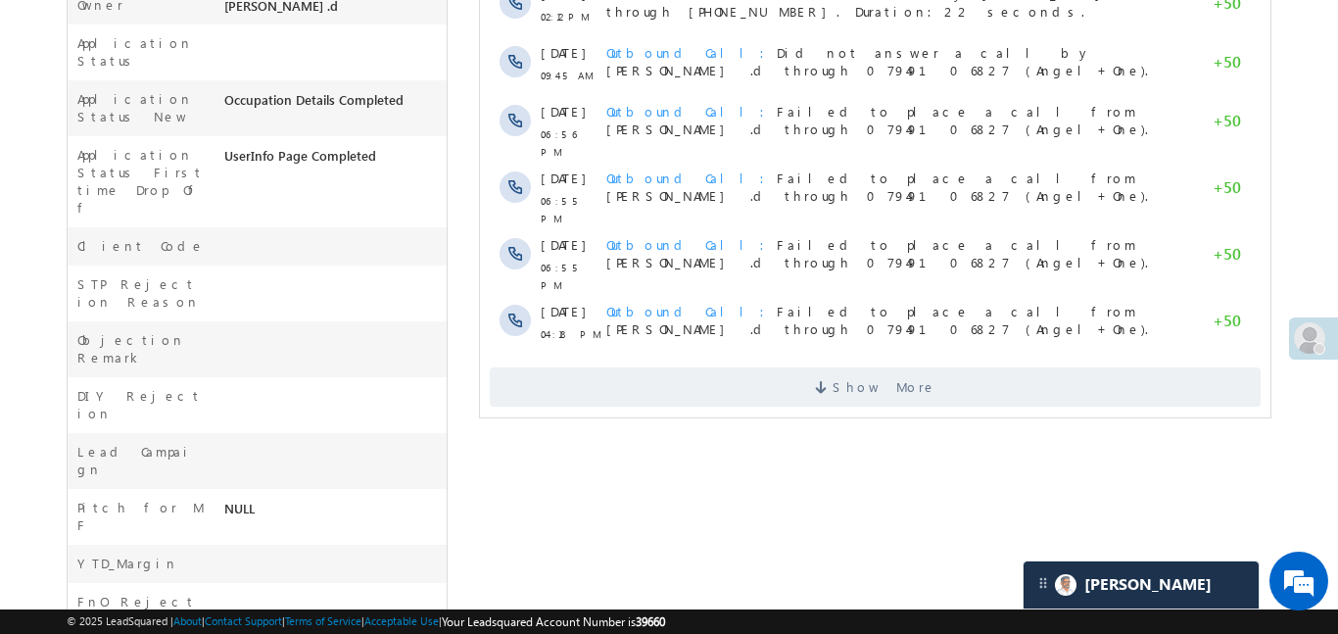
scroll to position [827, 0]
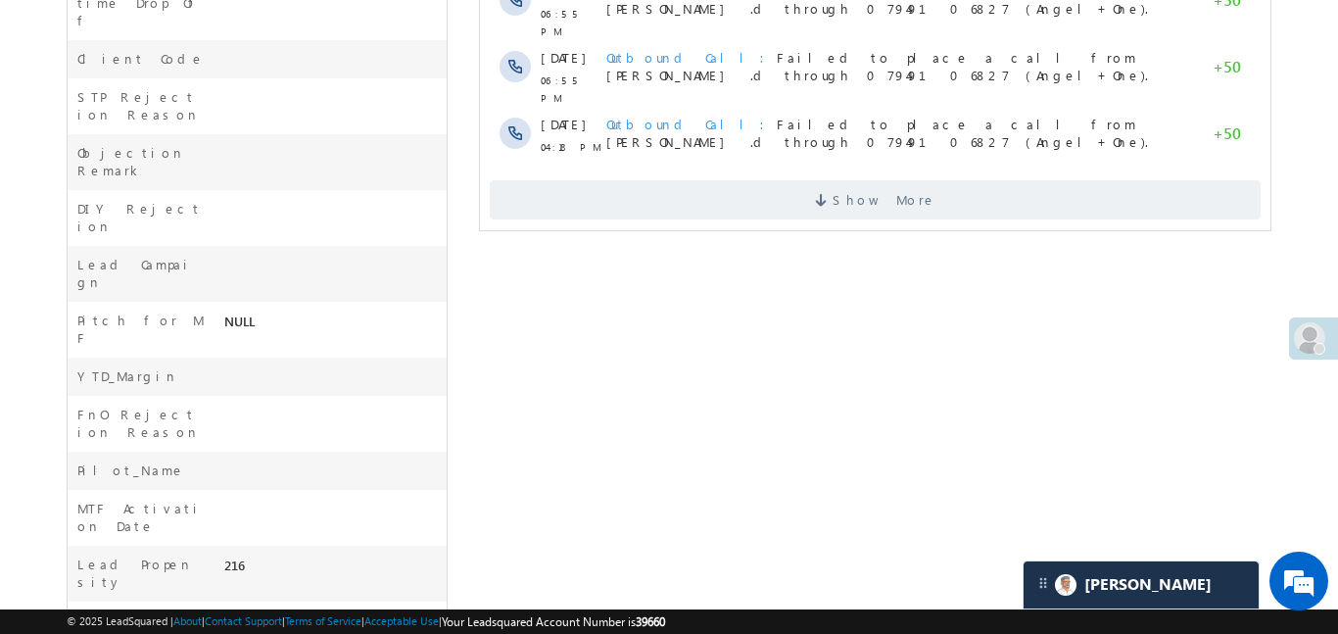
click at [808, 166] on div "Show More" at bounding box center [874, 193] width 790 height 54
click at [816, 180] on span "Show More" at bounding box center [874, 199] width 771 height 39
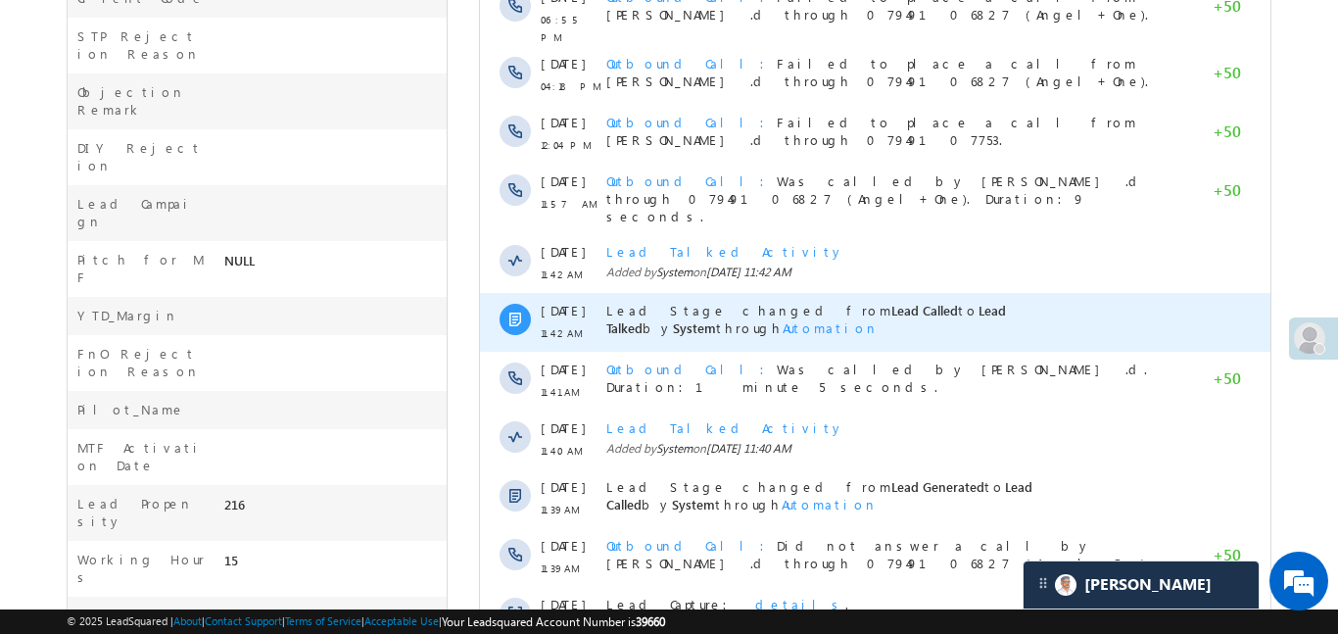
scroll to position [1035, 0]
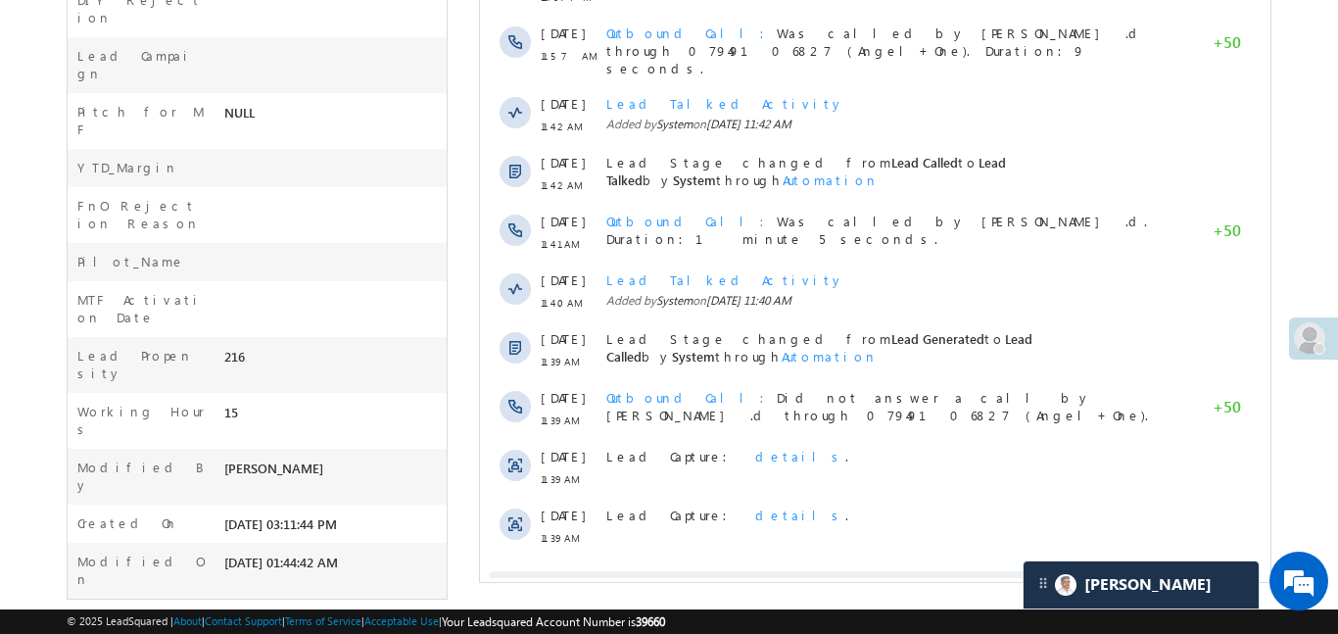
click at [819, 571] on span "Show More" at bounding box center [874, 590] width 771 height 39
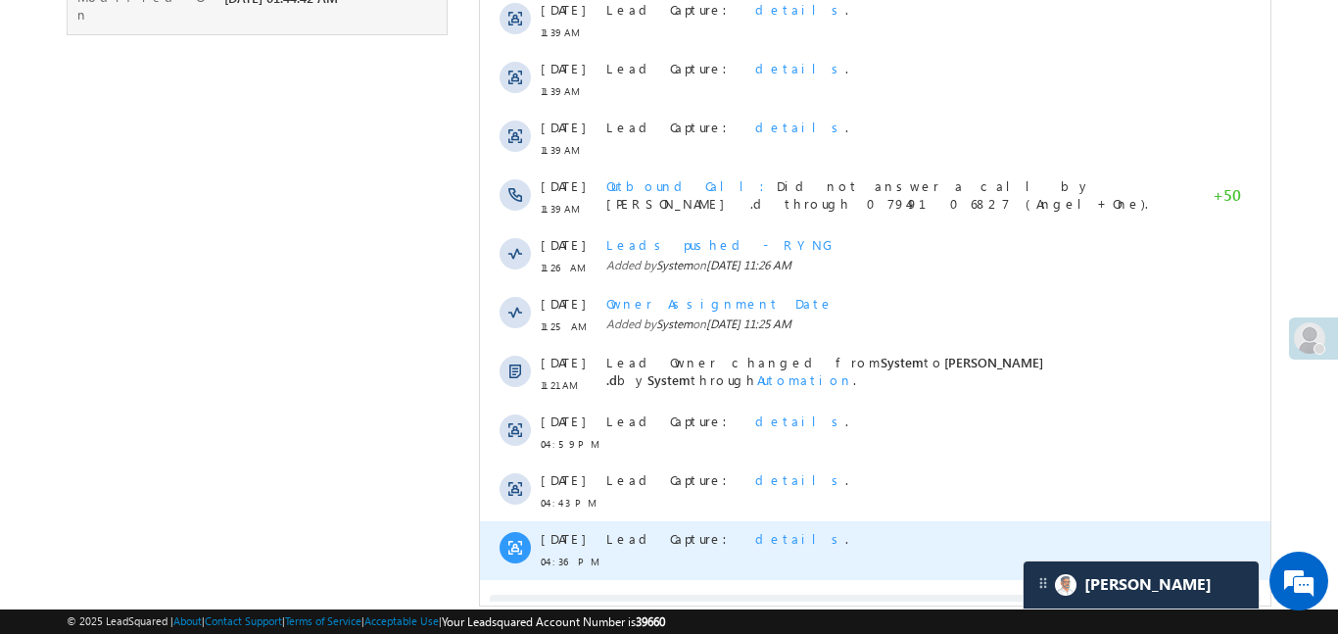
scroll to position [1623, 0]
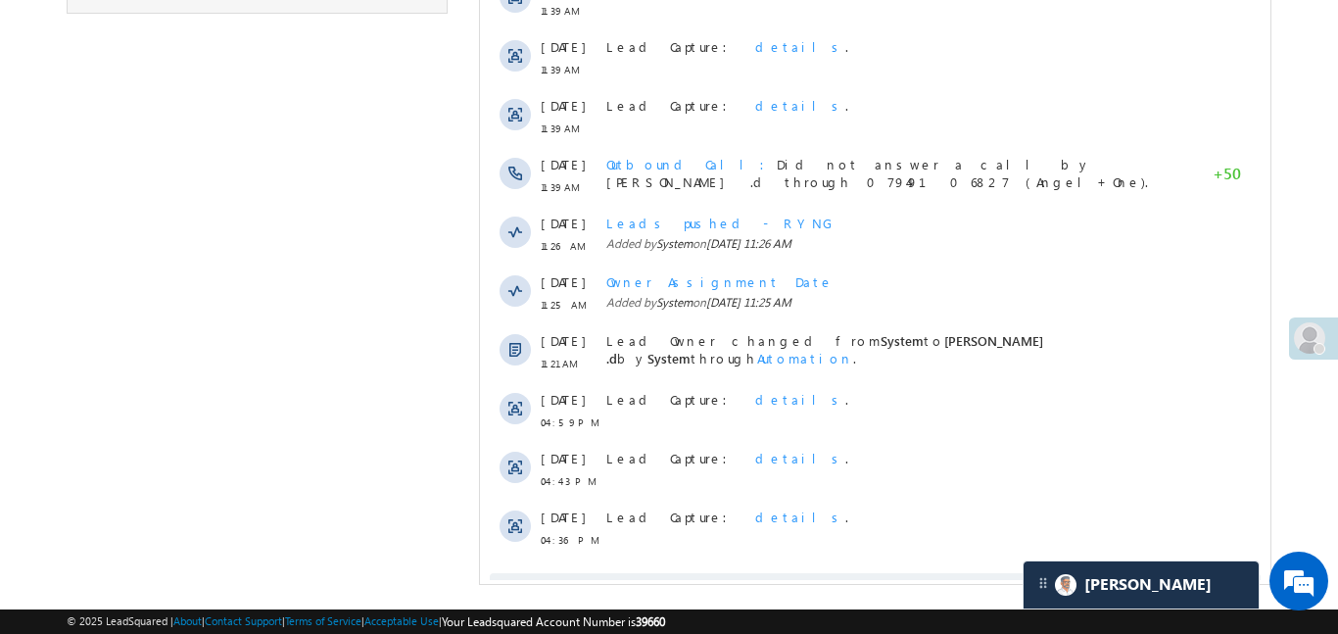
click at [820, 573] on span "Show More" at bounding box center [874, 592] width 771 height 39
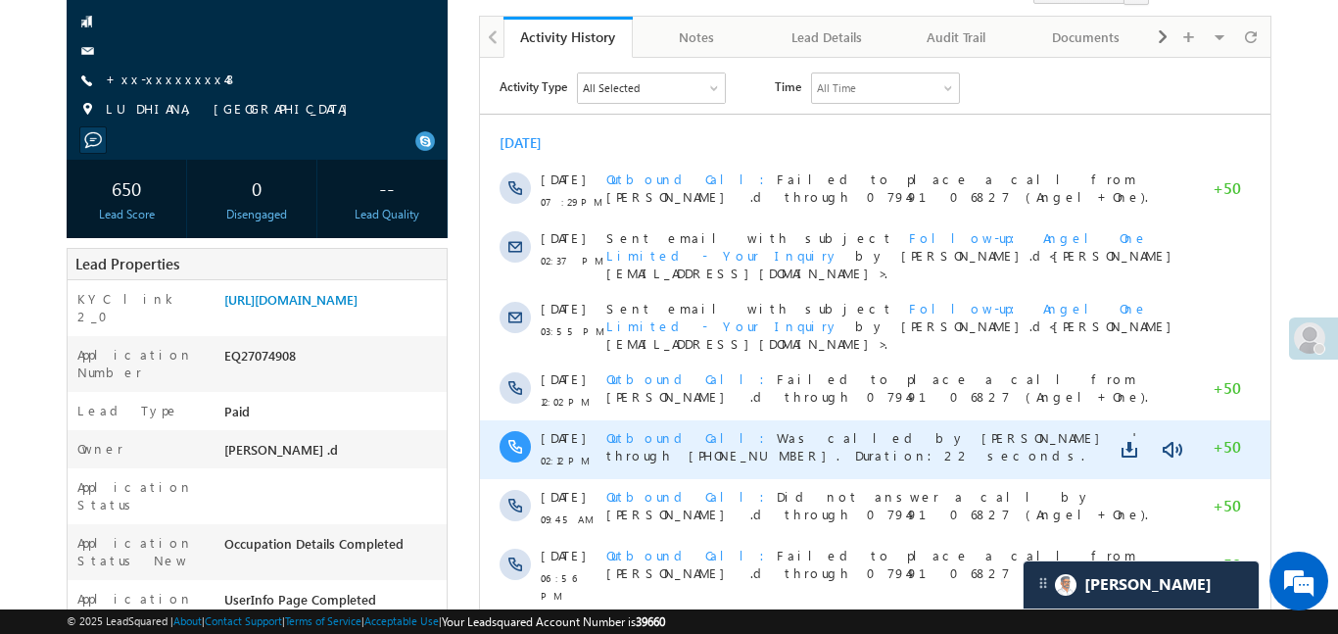
scroll to position [0, 0]
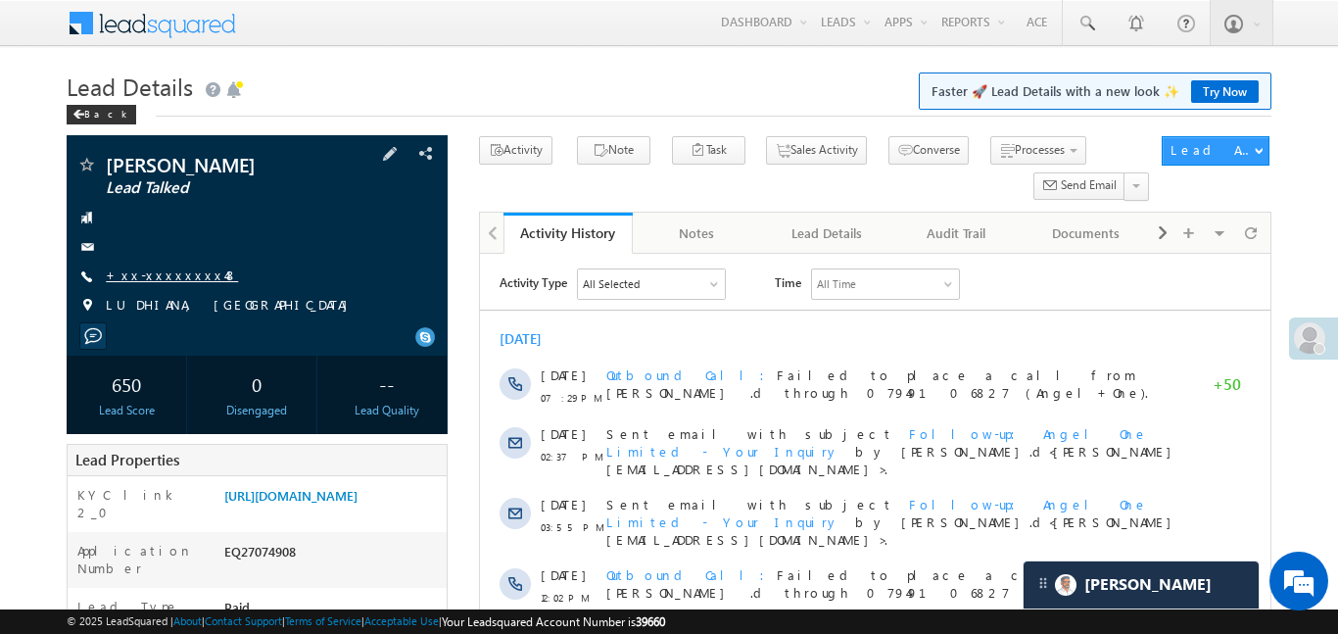
click at [182, 275] on link "+xx-xxxxxxxx48" at bounding box center [172, 274] width 132 height 17
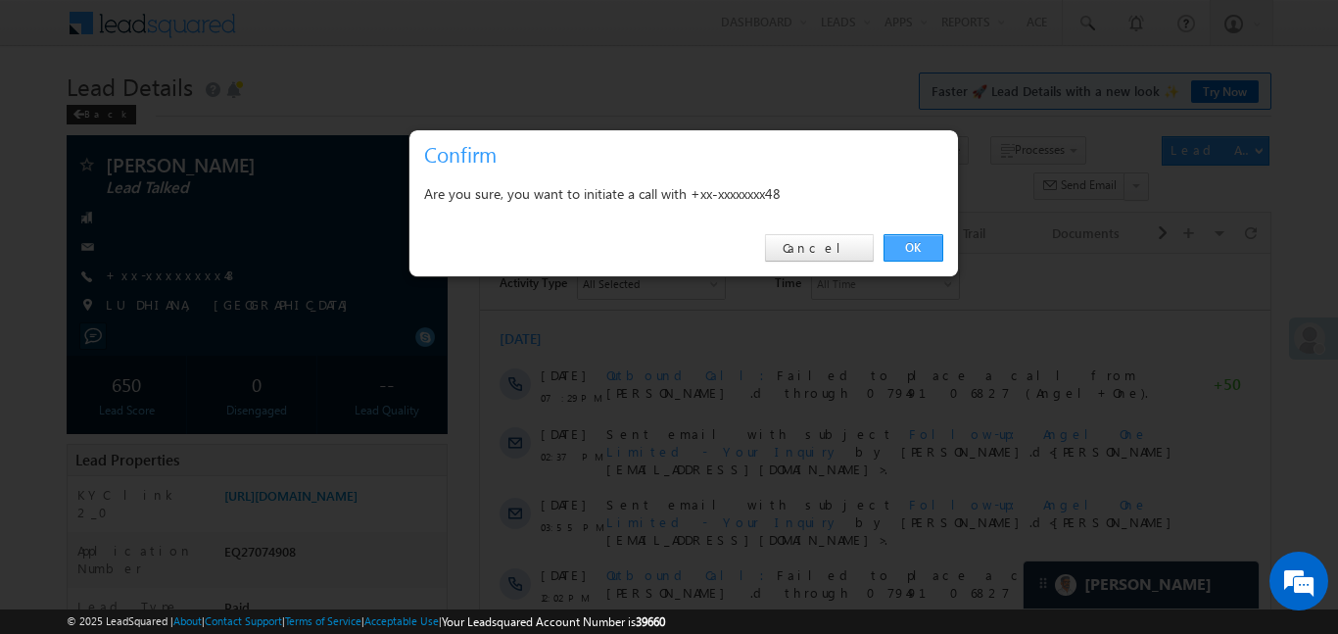
drag, startPoint x: 909, startPoint y: 234, endPoint x: 431, endPoint y: 164, distance: 483.1
click at [909, 234] on link "OK" at bounding box center [913, 247] width 60 height 27
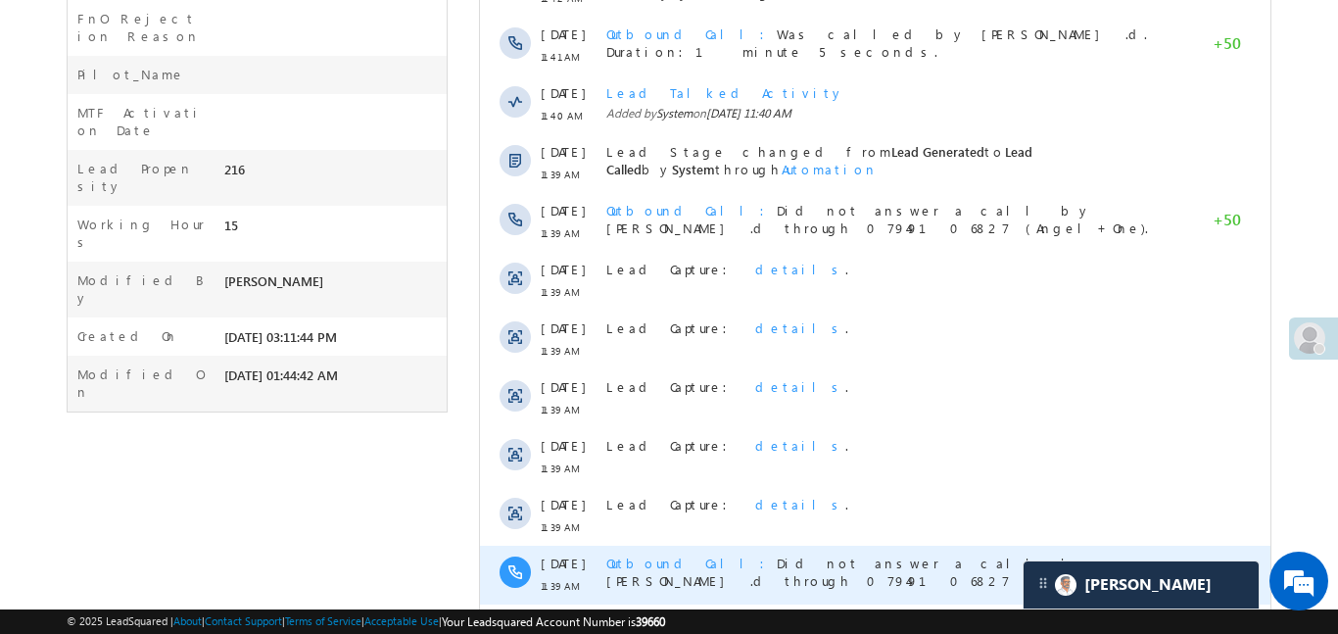
scroll to position [1209, 0]
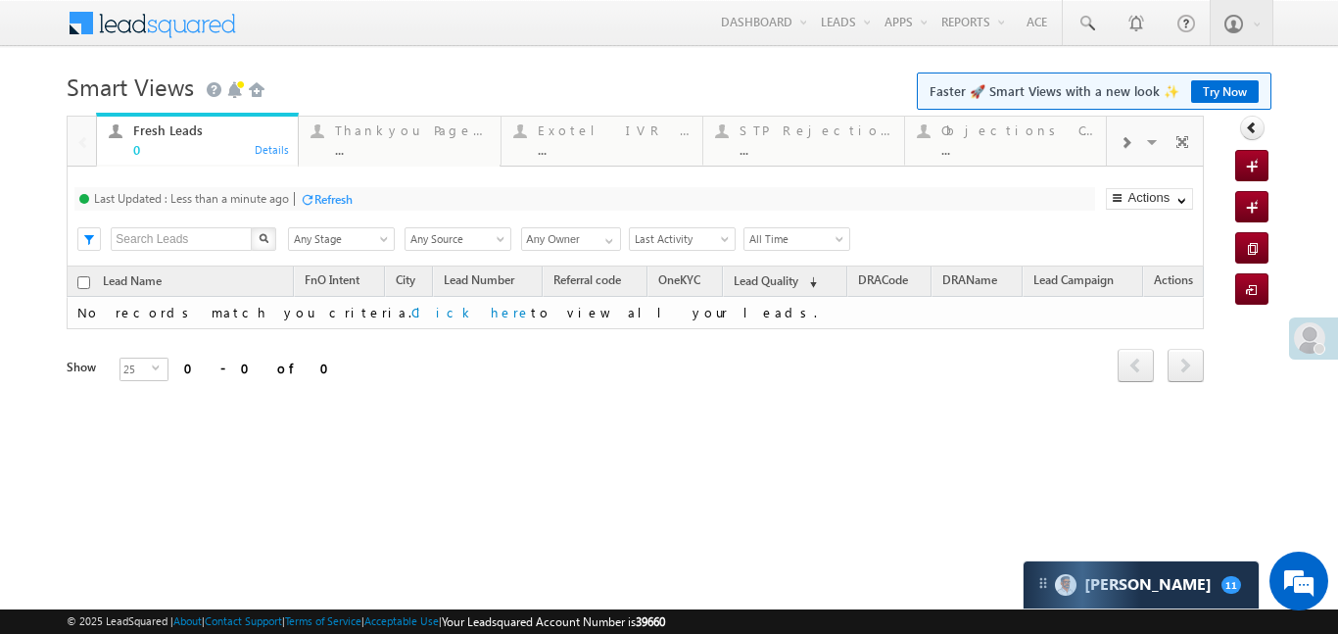
click at [1119, 144] on span at bounding box center [1125, 143] width 12 height 16
click at [1119, 143] on span at bounding box center [1125, 143] width 12 height 16
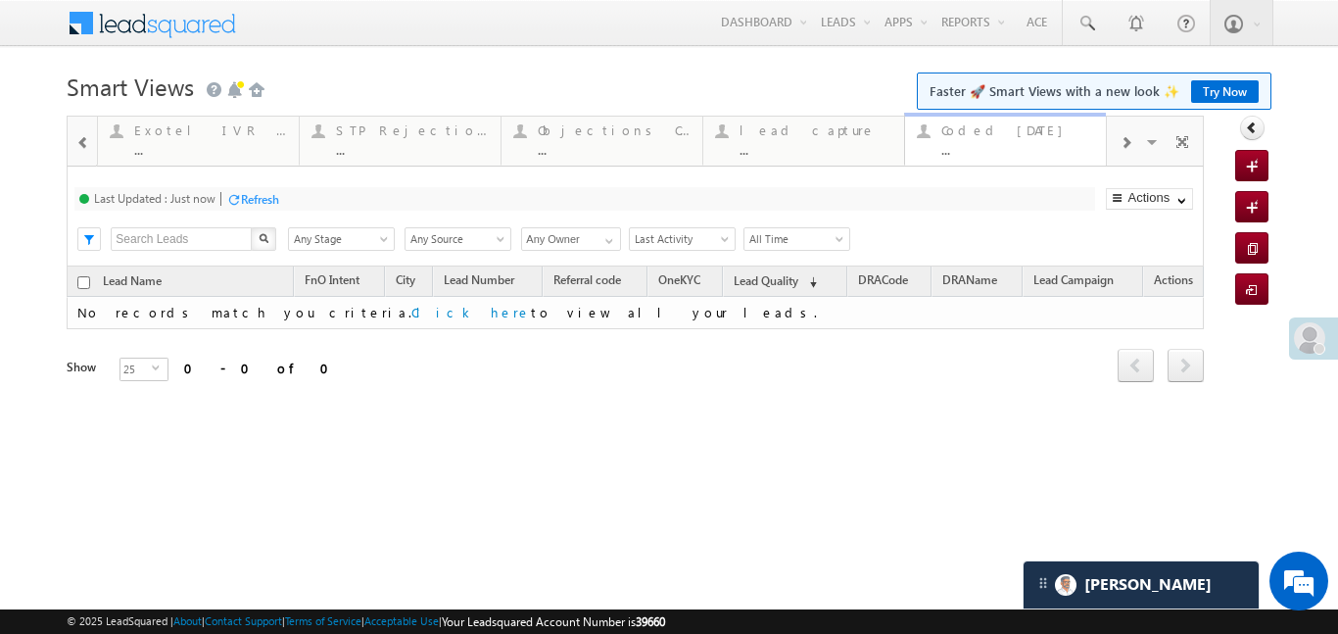
click at [995, 152] on div "..." at bounding box center [1017, 149] width 153 height 15
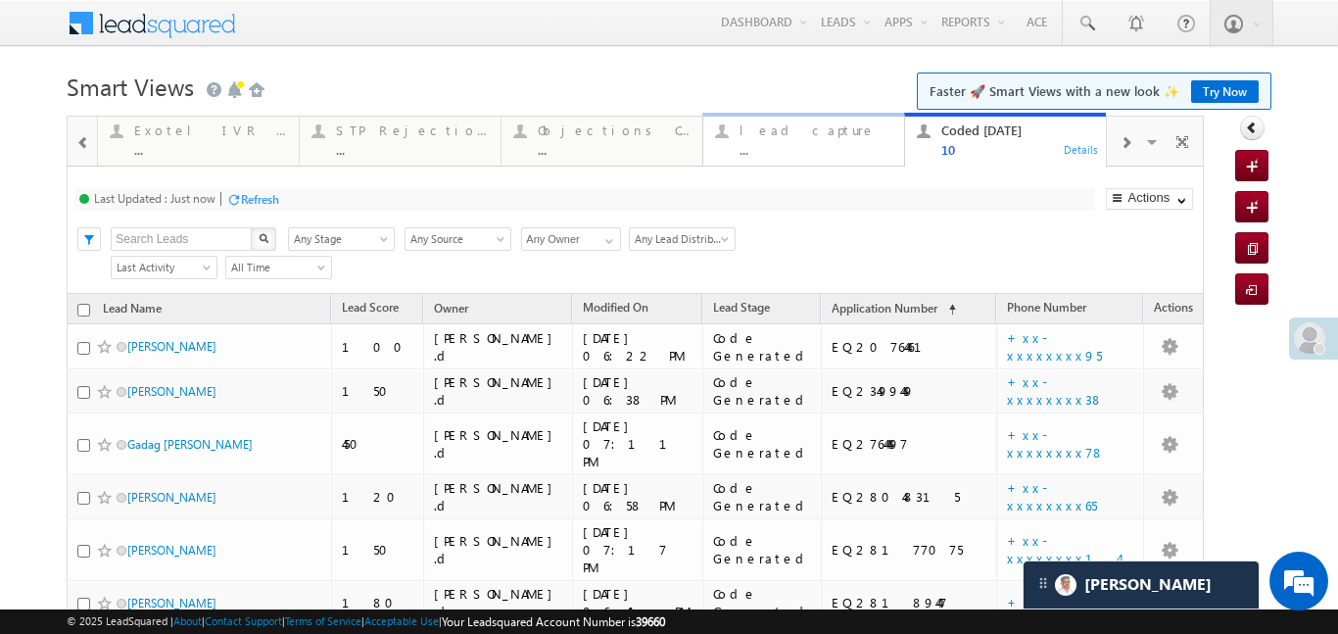
click at [764, 152] on div "..." at bounding box center [815, 149] width 153 height 15
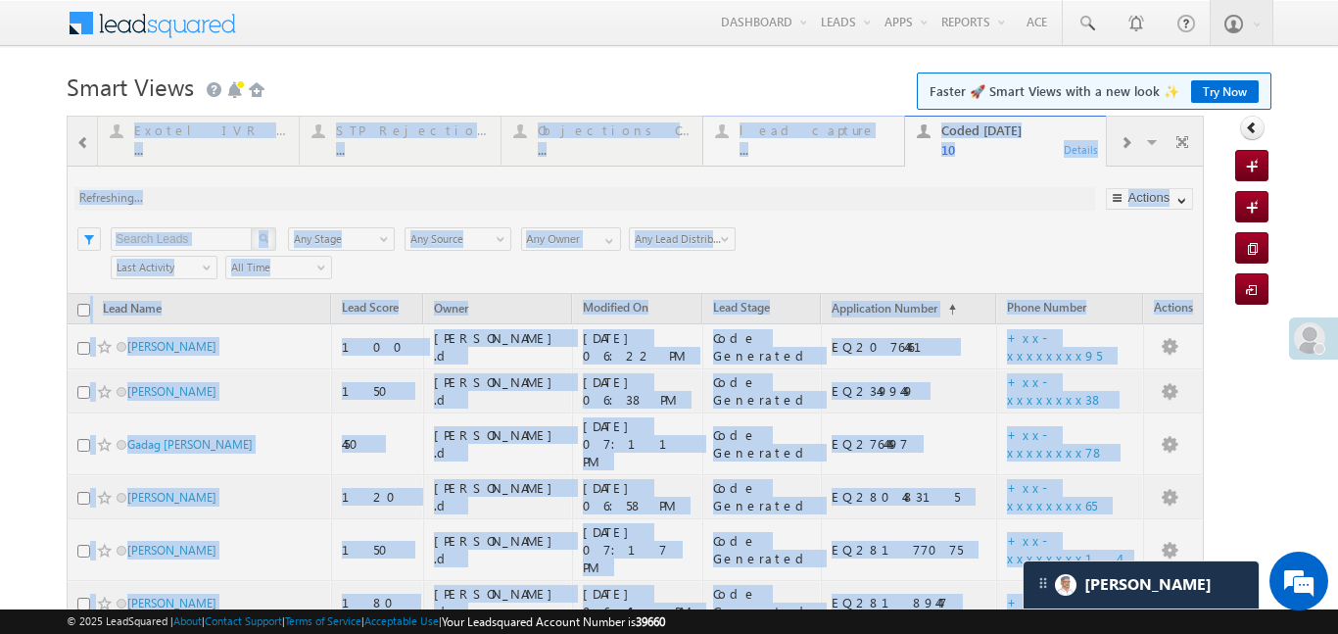
click at [764, 152] on div at bounding box center [635, 544] width 1137 height 856
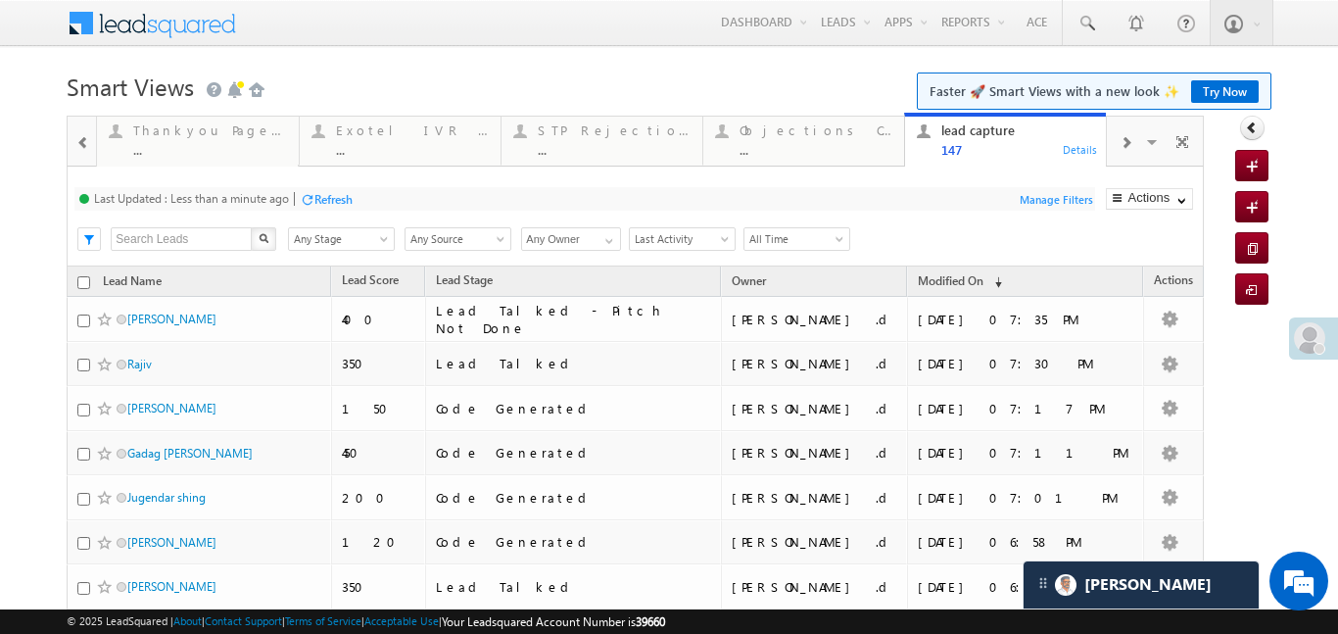
click at [76, 135] on span at bounding box center [83, 143] width 14 height 16
click at [76, 135] on div at bounding box center [82, 140] width 28 height 47
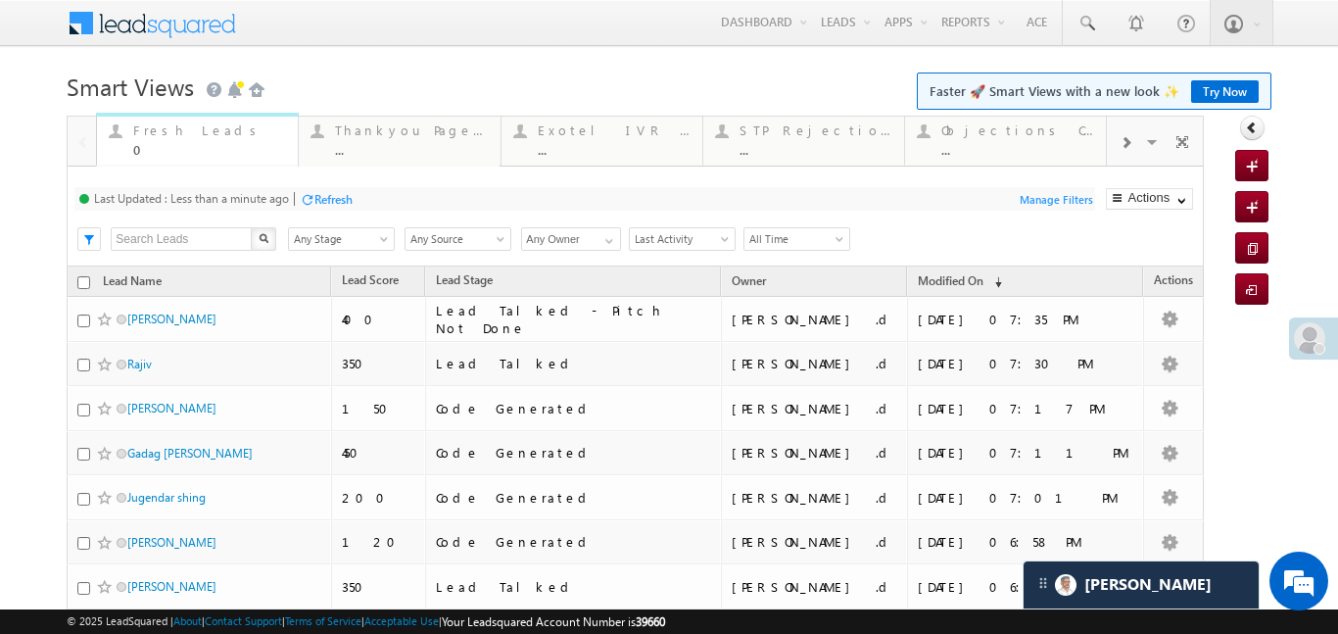
click at [164, 145] on div "0" at bounding box center [209, 149] width 153 height 15
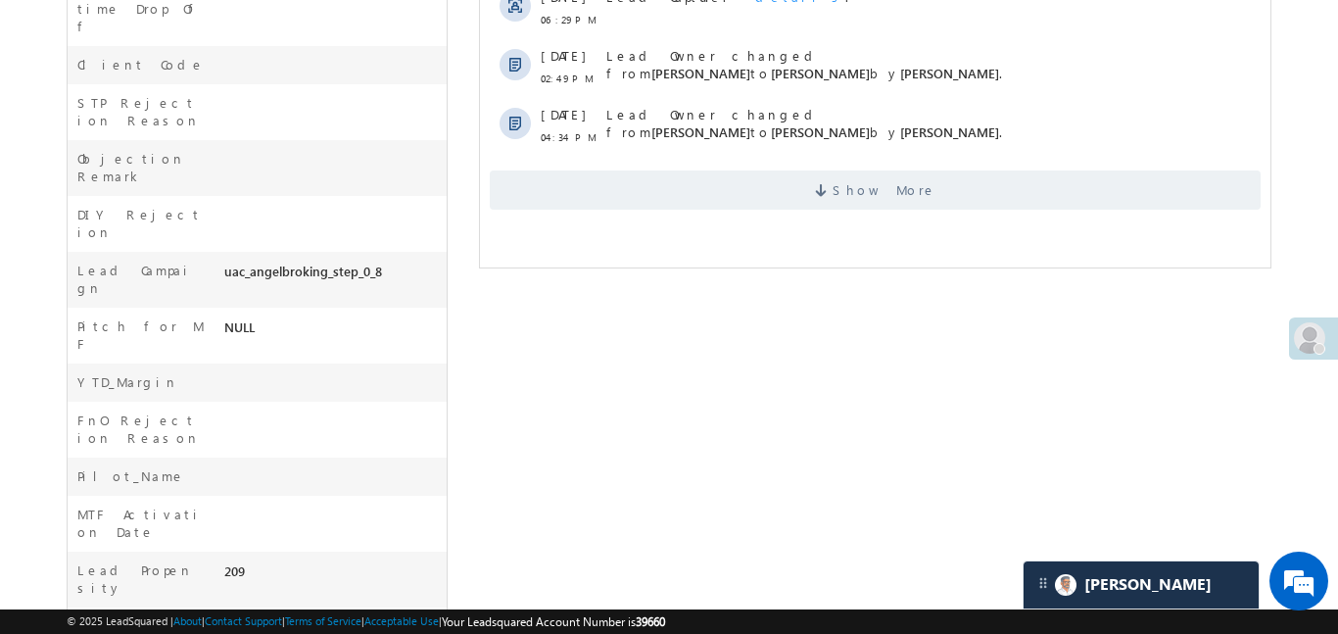
scroll to position [289, 0]
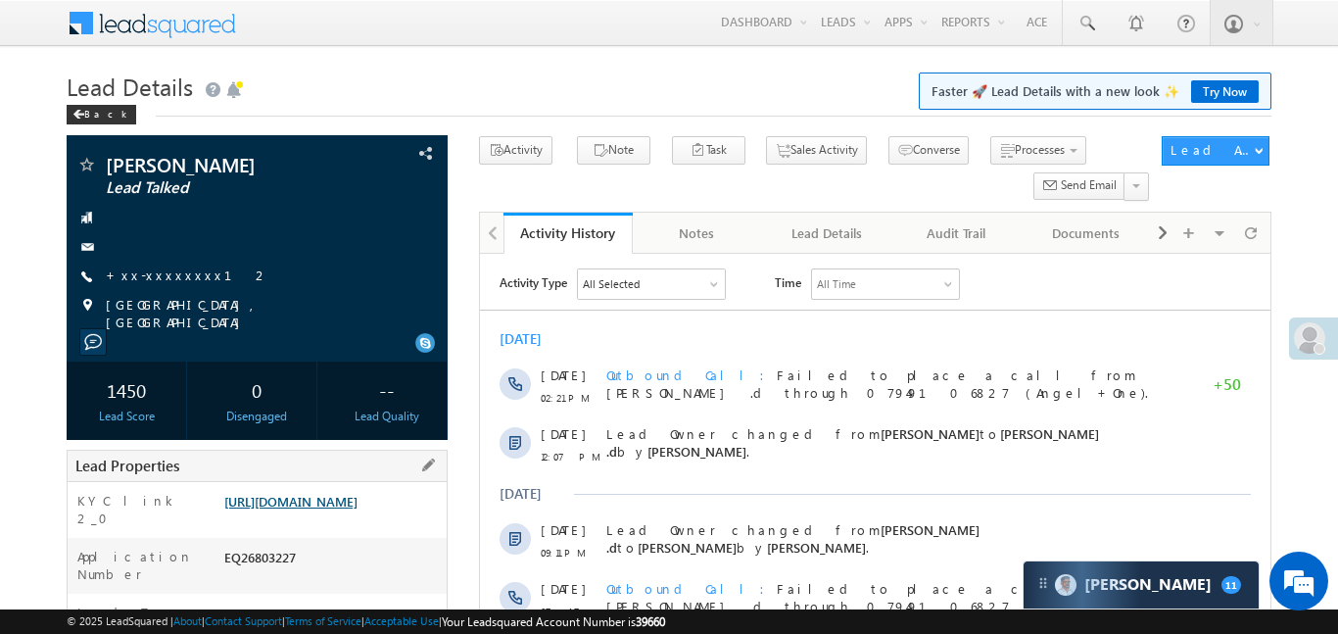
click at [357, 493] on link "https://angelbroking1-pk3em7sa.customui-test.leadsquared.com?leadId=9026b316-05…" at bounding box center [290, 501] width 133 height 17
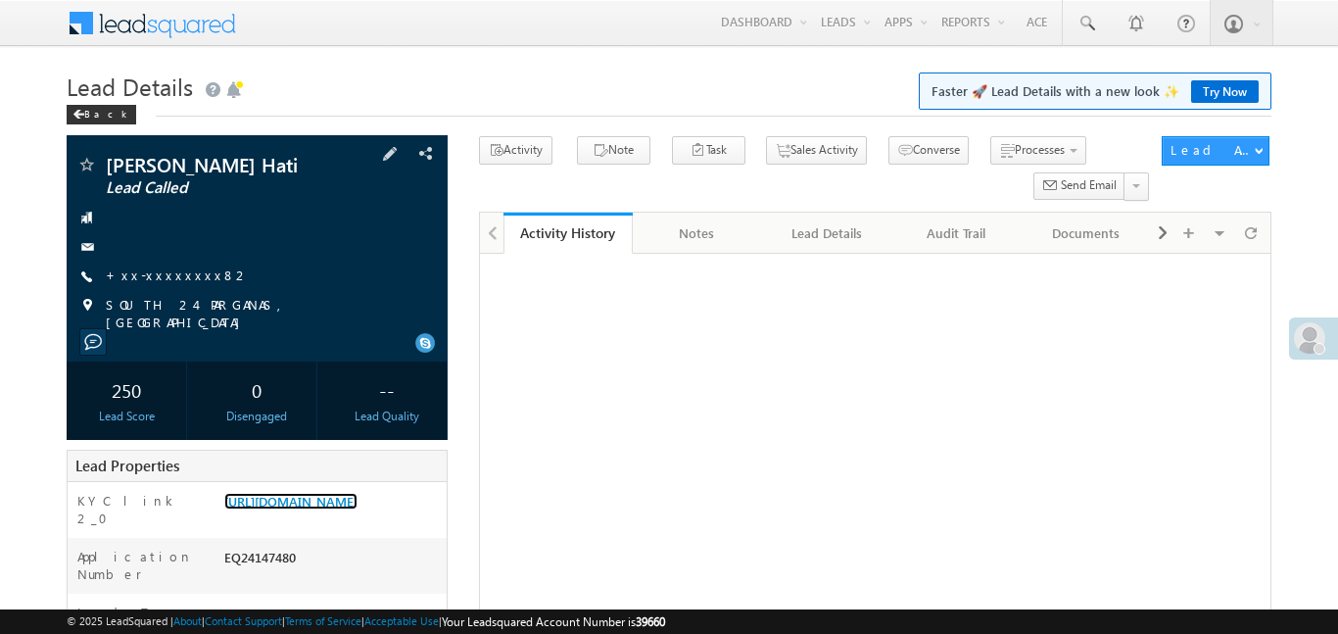
click at [357, 493] on link "[URL][DOMAIN_NAME]" at bounding box center [290, 501] width 133 height 17
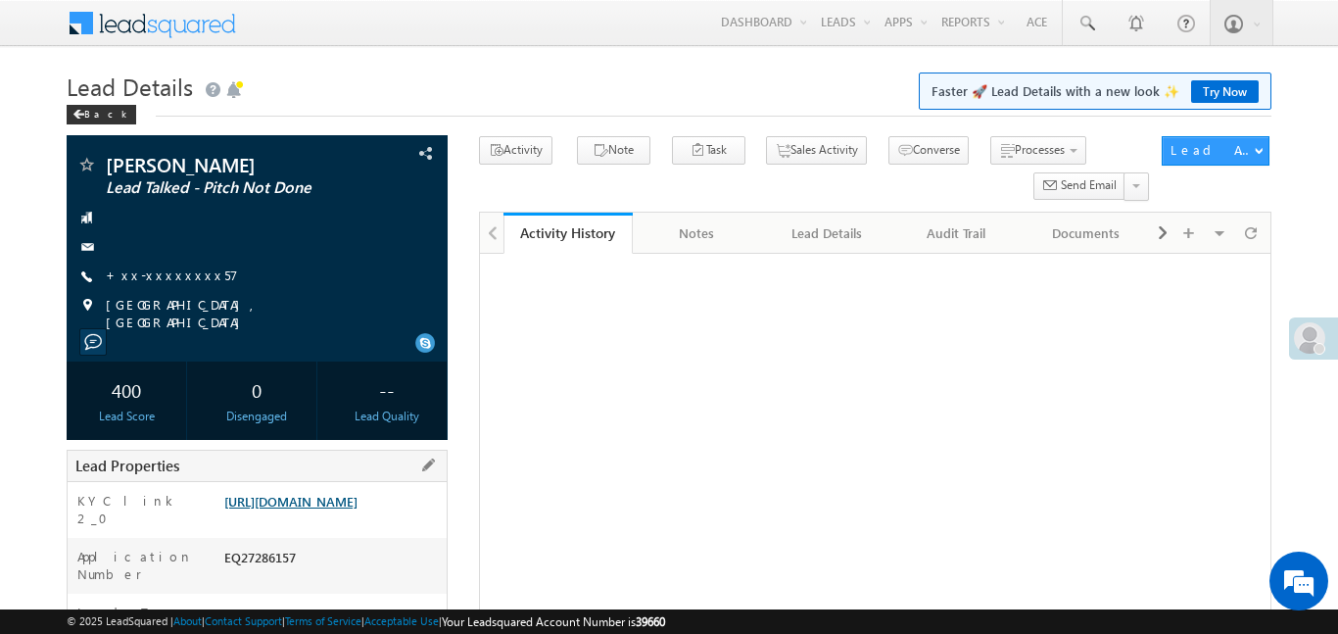
click at [357, 493] on link "[URL][DOMAIN_NAME]" at bounding box center [290, 501] width 133 height 17
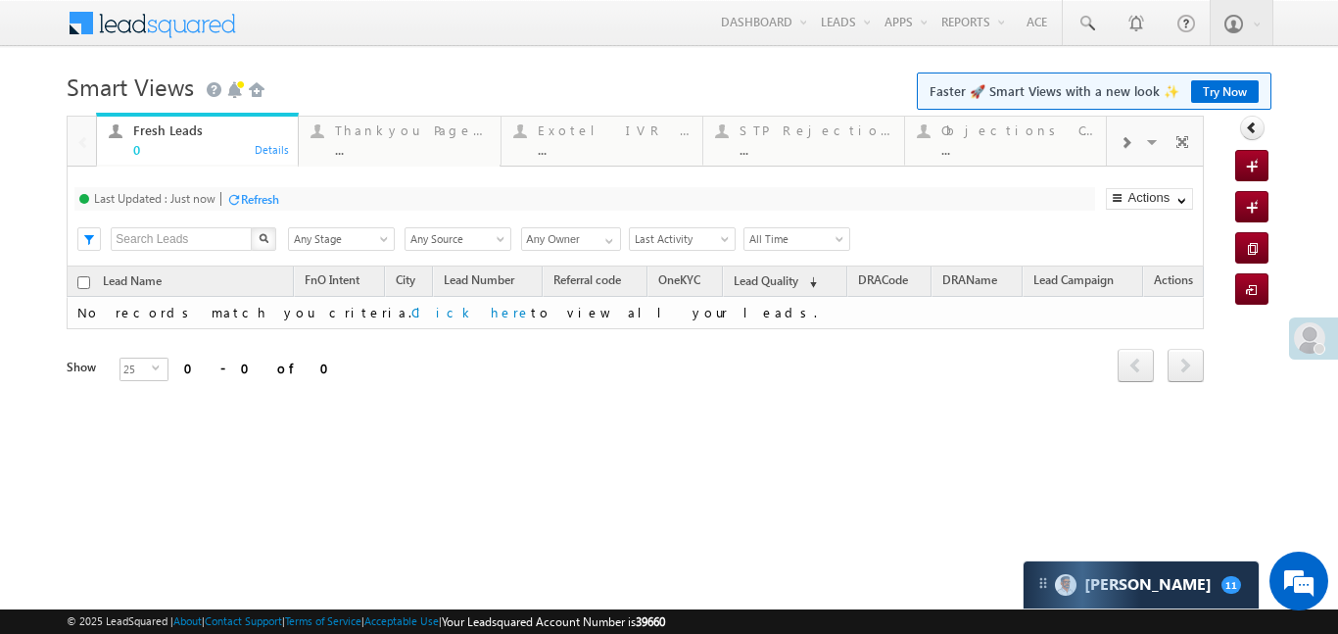
click at [1132, 131] on div at bounding box center [1125, 141] width 37 height 44
click at [923, 117] on link "Coded Today ... Details" at bounding box center [1005, 139] width 203 height 53
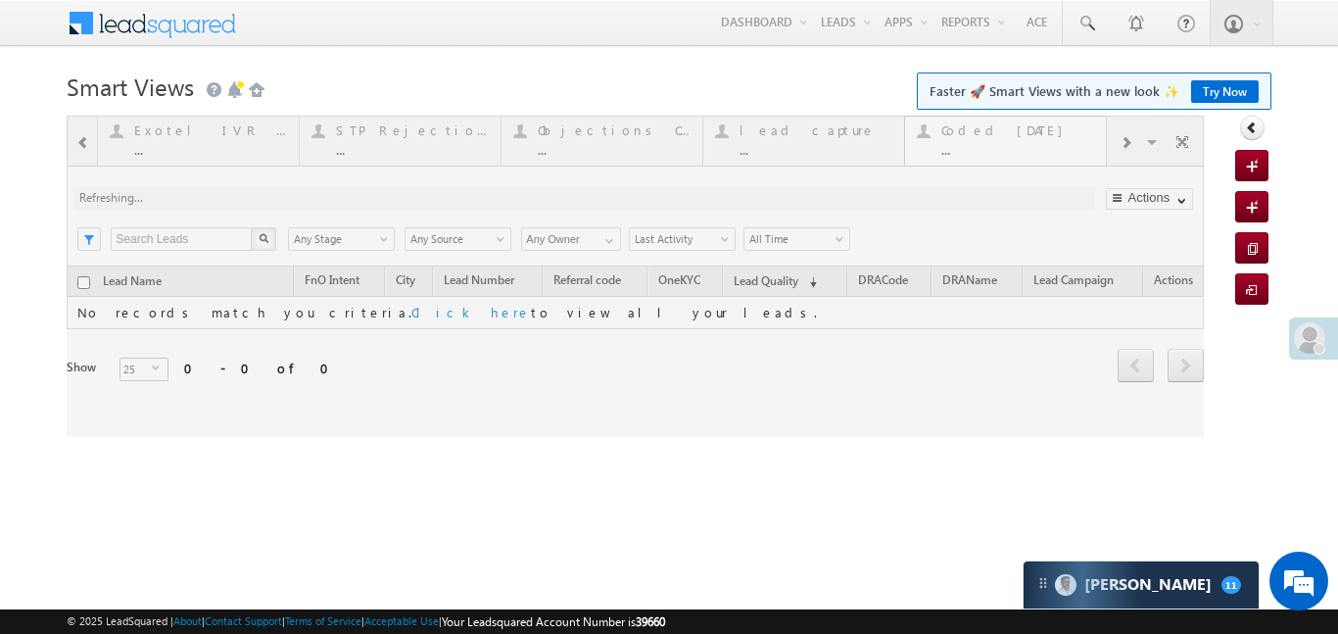
click at [923, 117] on div at bounding box center [635, 276] width 1137 height 321
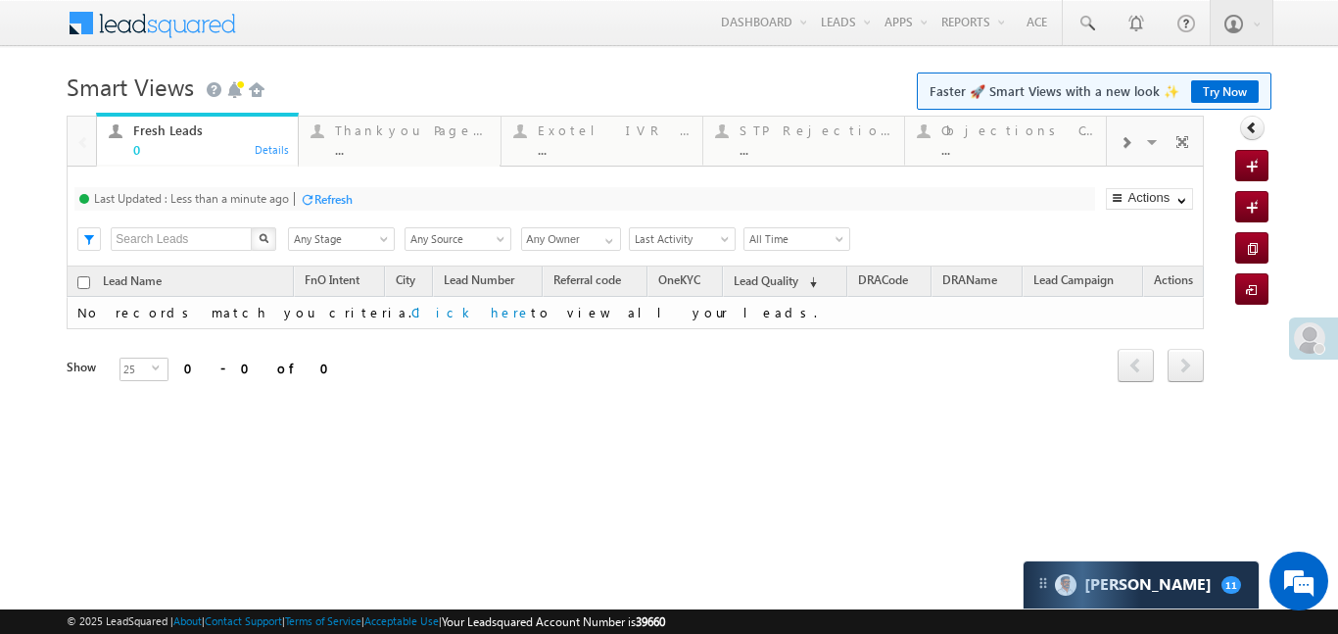
click at [1117, 140] on div at bounding box center [1125, 141] width 37 height 44
click at [1118, 140] on div at bounding box center [1125, 141] width 37 height 44
click at [970, 146] on div "..." at bounding box center [1017, 149] width 153 height 15
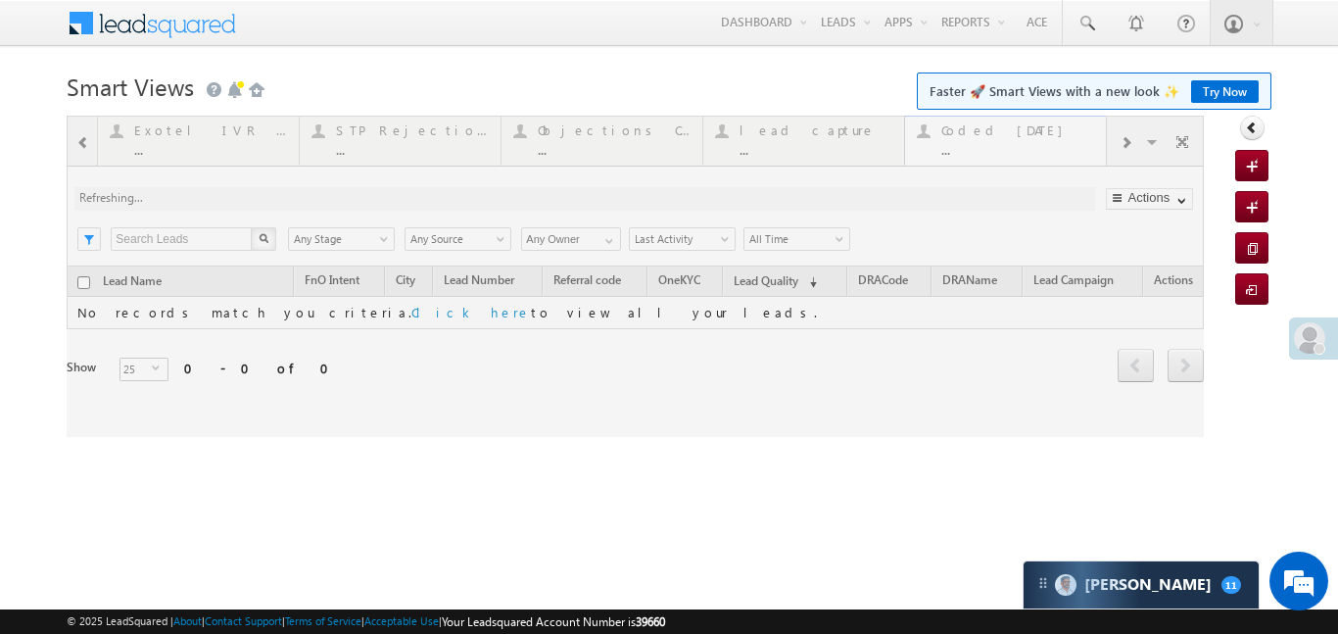
click at [970, 146] on div at bounding box center [635, 276] width 1137 height 321
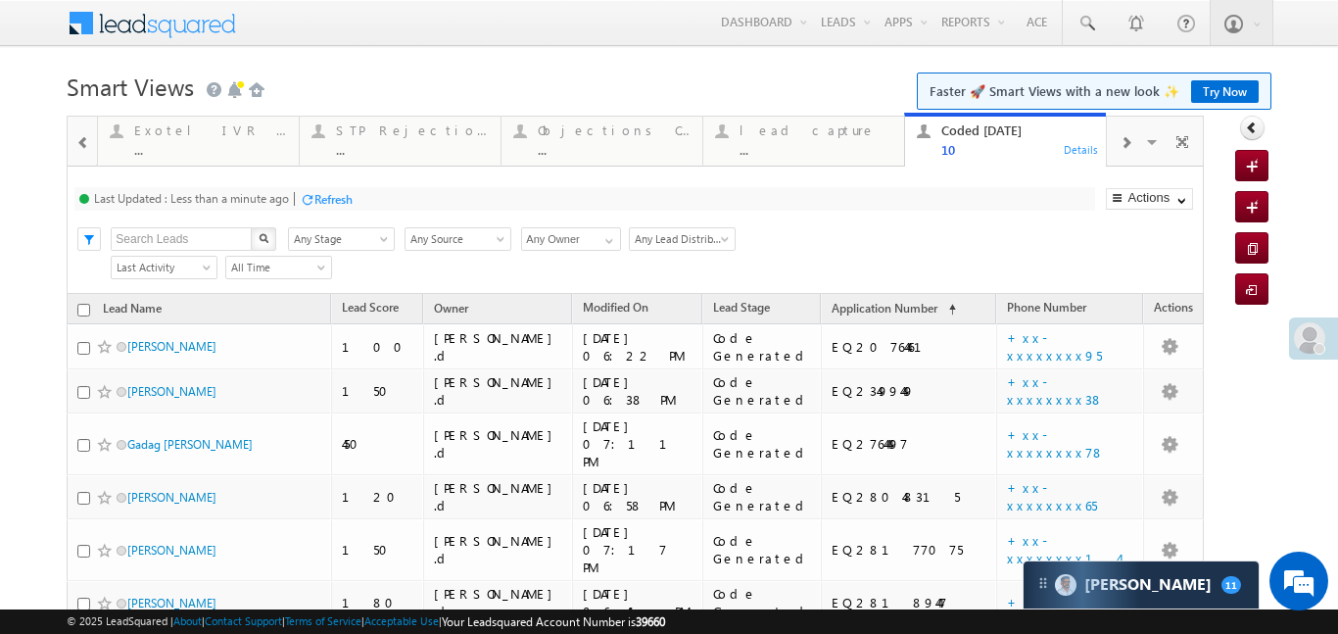
click at [80, 133] on div at bounding box center [83, 141] width 25 height 44
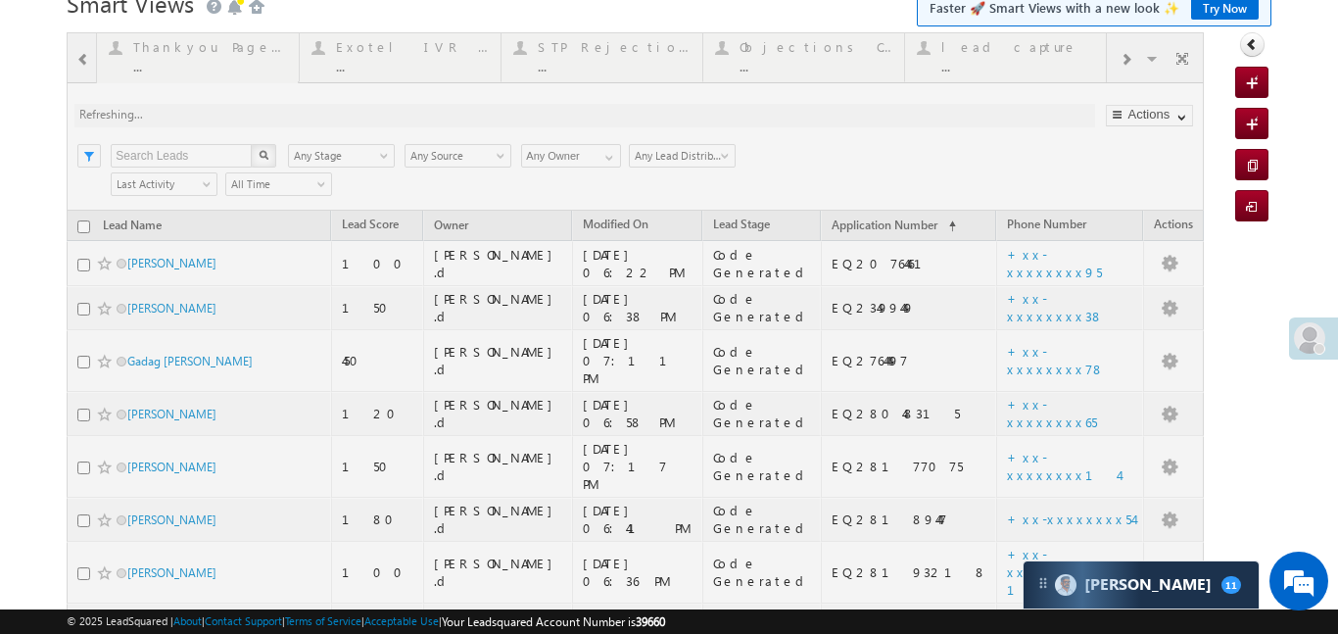
scroll to position [302, 0]
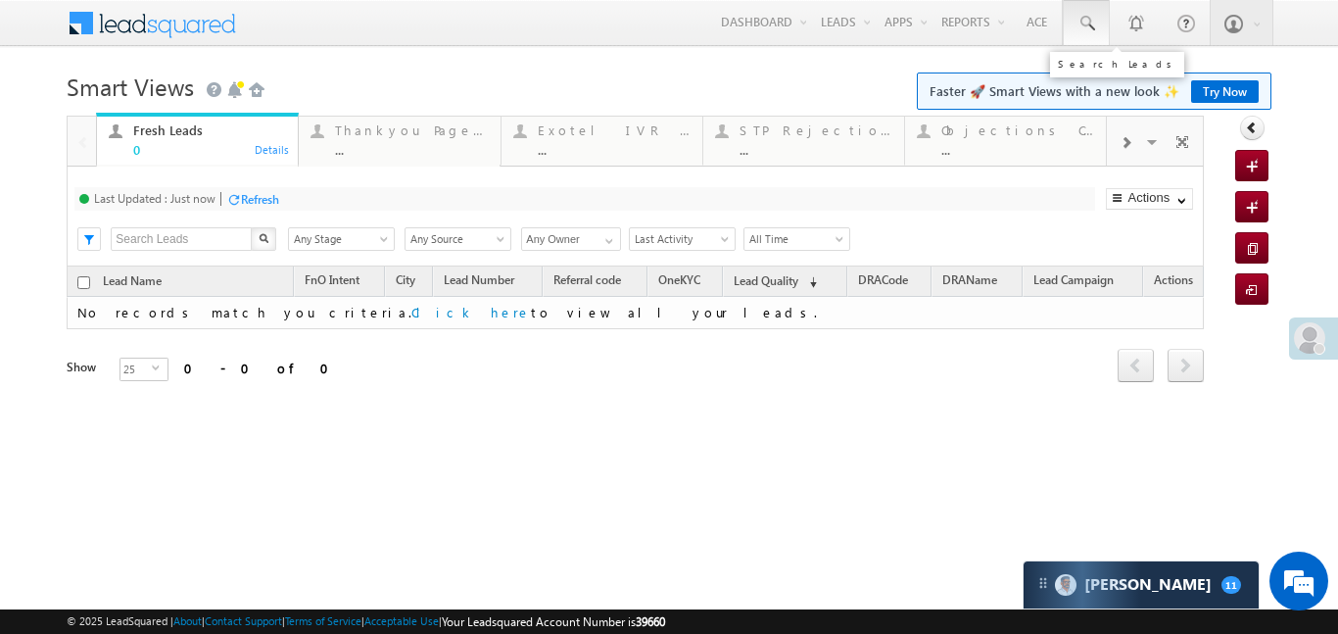
click at [1093, 18] on span at bounding box center [1086, 24] width 20 height 20
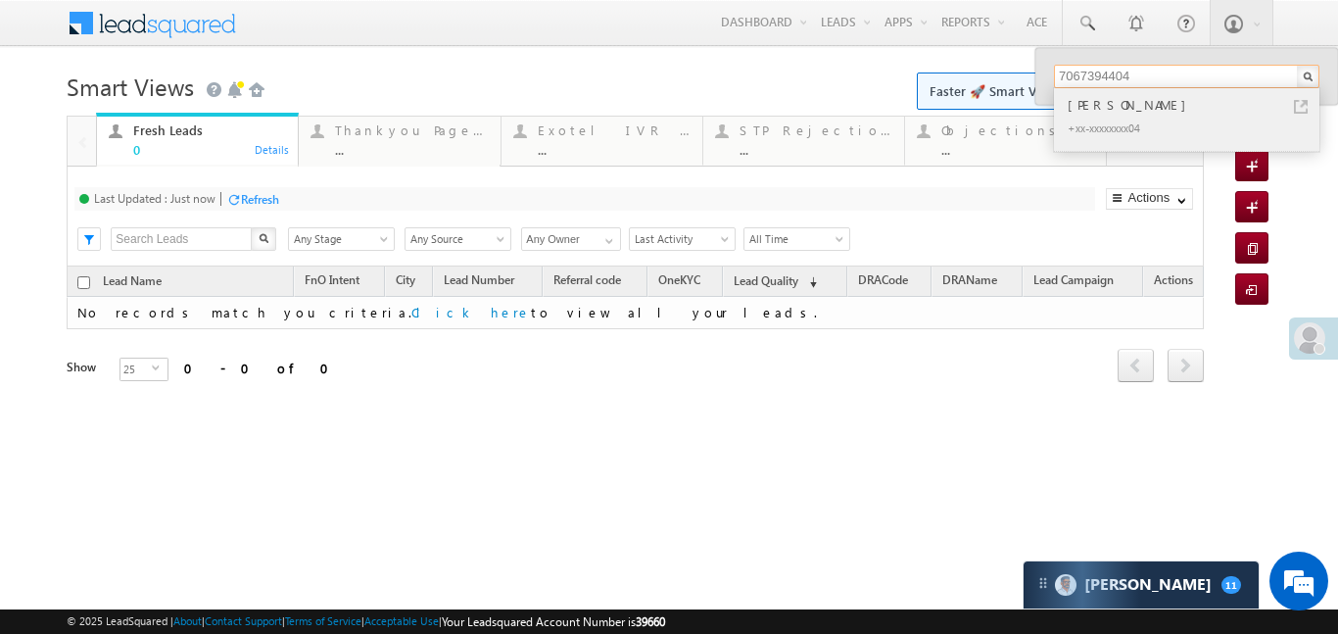
type input "7067394404"
click at [1084, 104] on div "[PERSON_NAME]" at bounding box center [1195, 105] width 262 height 22
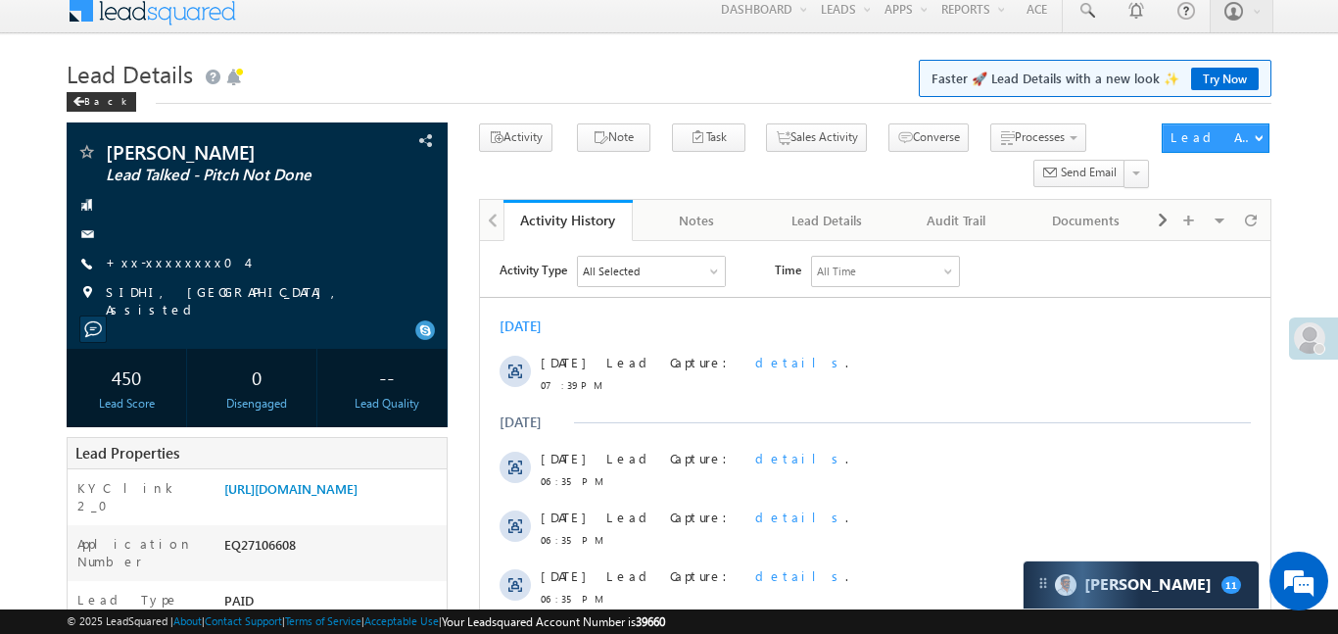
scroll to position [30, 0]
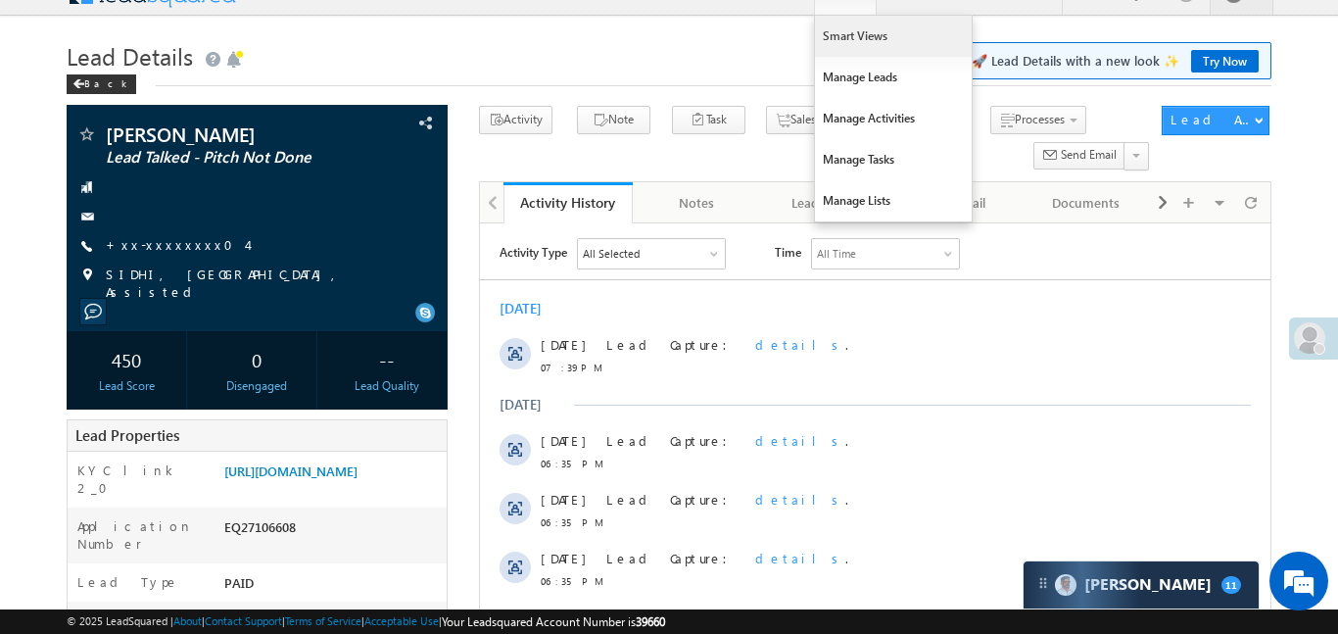
click at [858, 45] on link "Smart Views" at bounding box center [893, 36] width 157 height 41
drag, startPoint x: 858, startPoint y: 45, endPoint x: 860, endPoint y: 9, distance: 36.3
click at [857, 43] on link "Smart Views" at bounding box center [893, 36] width 157 height 41
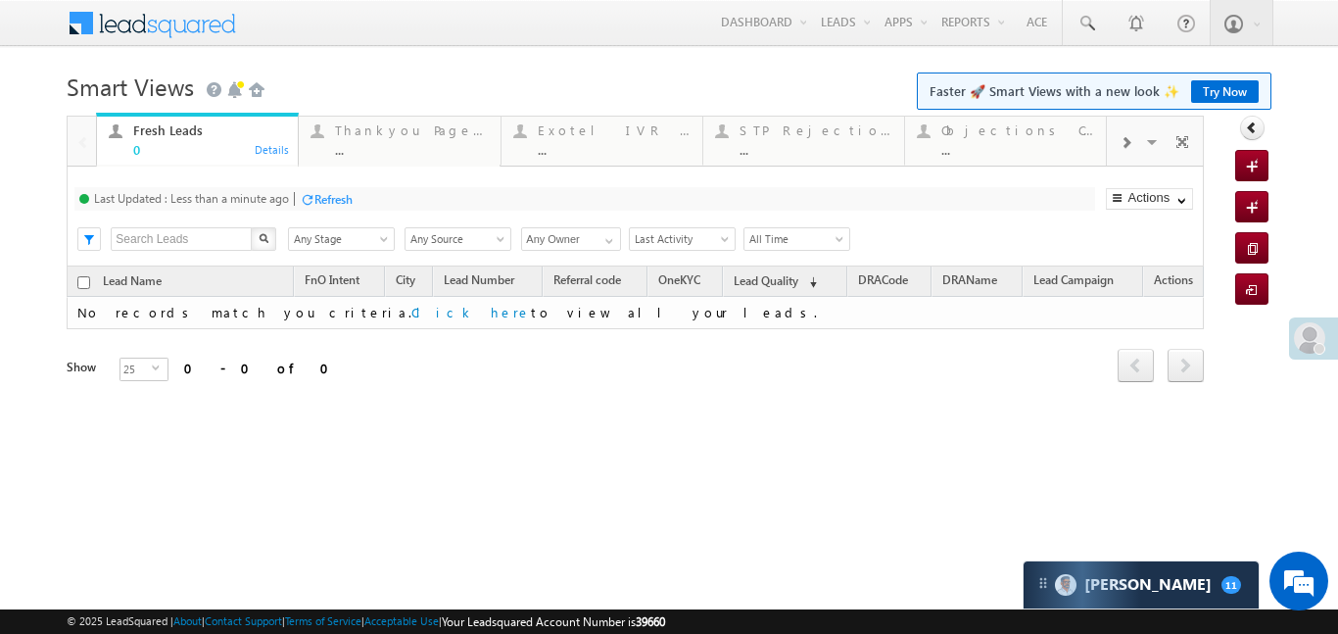
click at [1125, 143] on span at bounding box center [1125, 143] width 12 height 16
click at [1037, 145] on div "..." at bounding box center [1017, 149] width 153 height 15
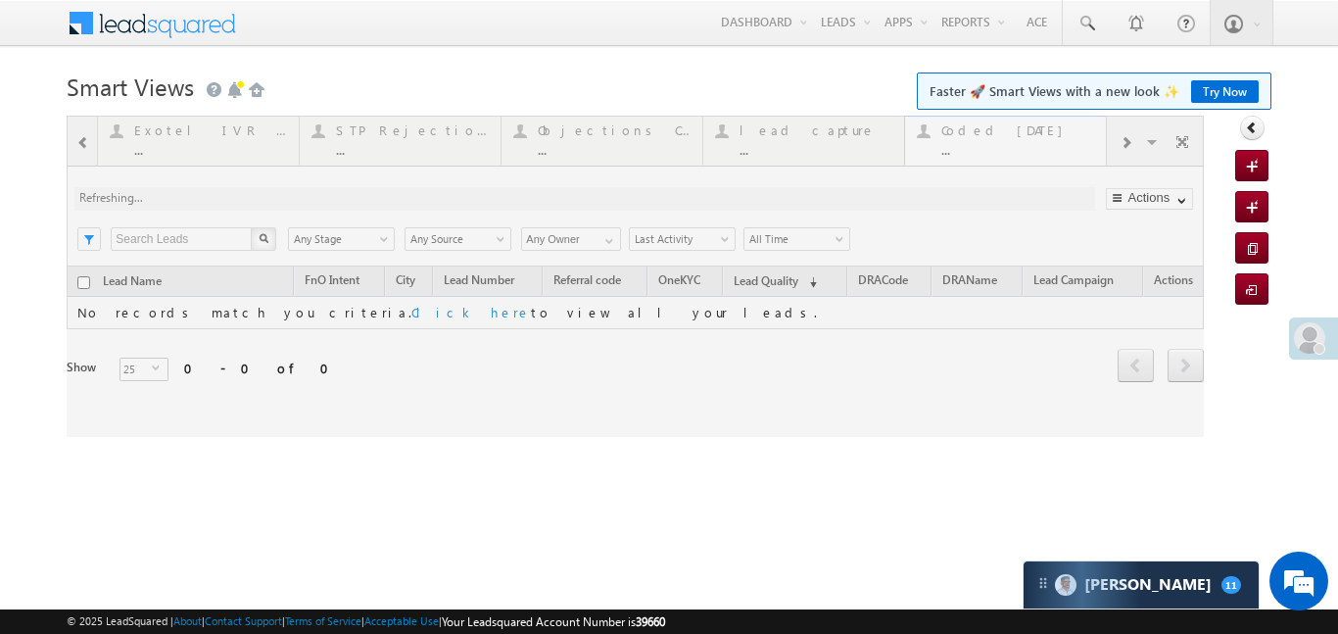
click at [1037, 145] on div at bounding box center [635, 276] width 1137 height 321
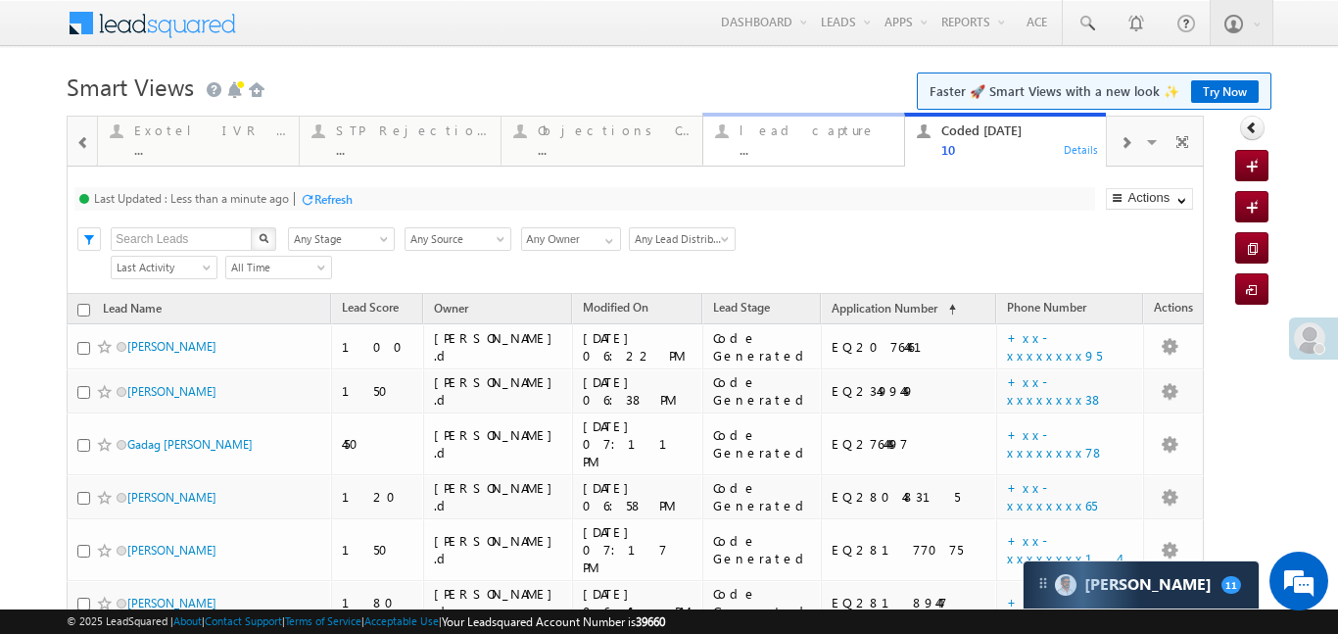
click at [757, 143] on div "..." at bounding box center [815, 149] width 153 height 15
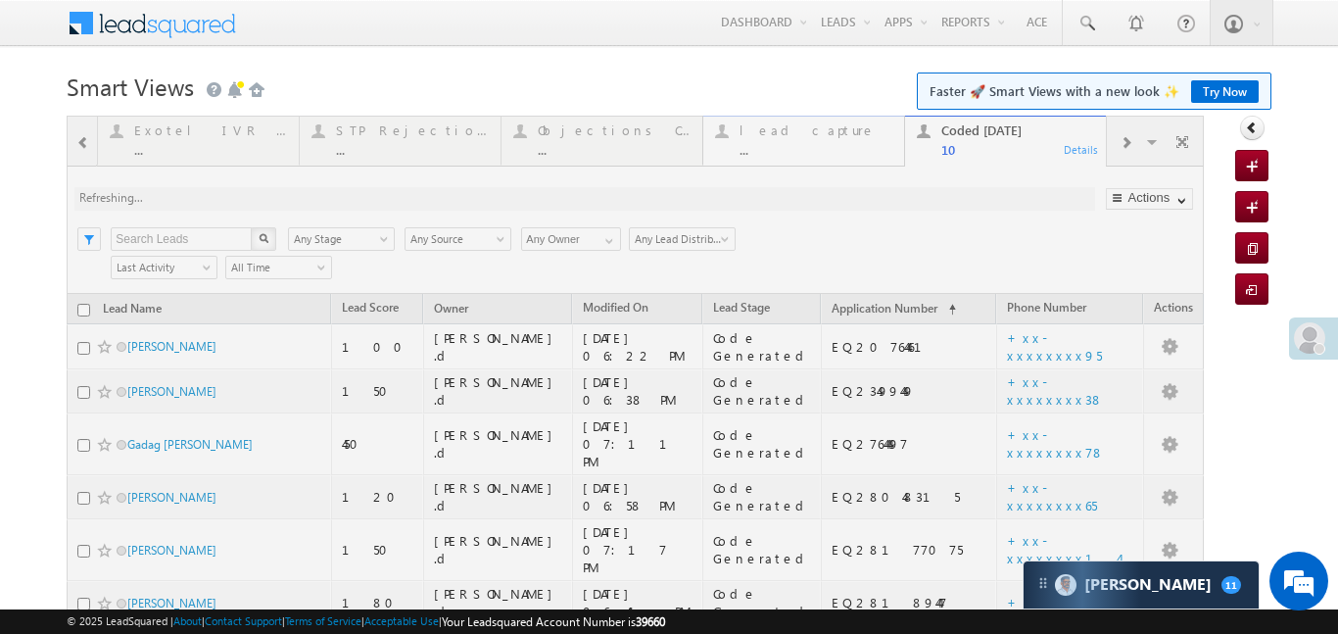
click at [757, 143] on div at bounding box center [635, 544] width 1137 height 856
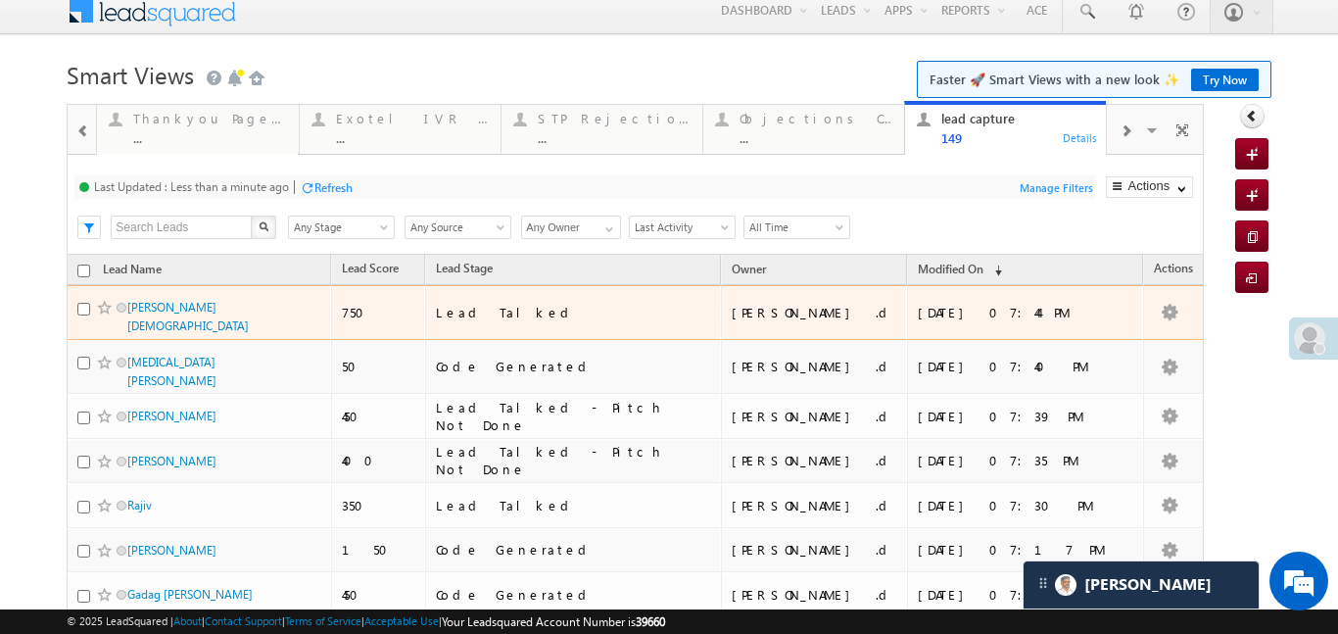
scroll to position [20, 0]
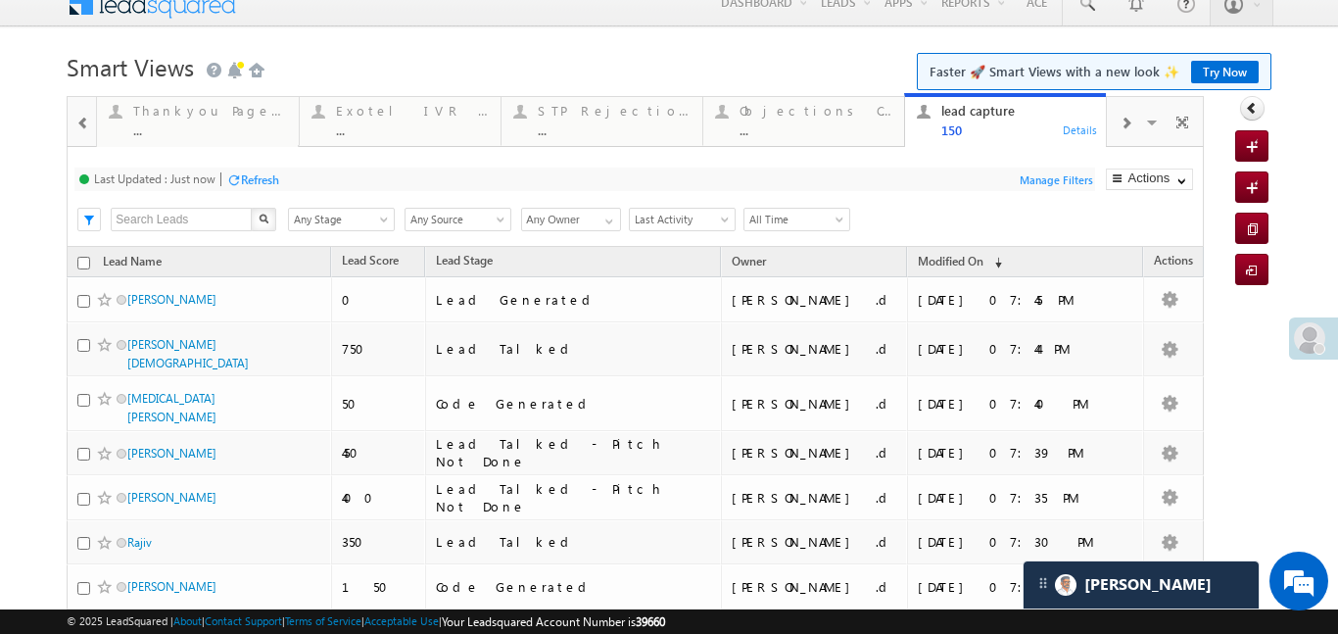
click at [94, 120] on div at bounding box center [83, 122] width 25 height 44
click at [94, 120] on div at bounding box center [82, 120] width 28 height 47
click at [147, 118] on div "Fresh Leads 0" at bounding box center [209, 118] width 153 height 38
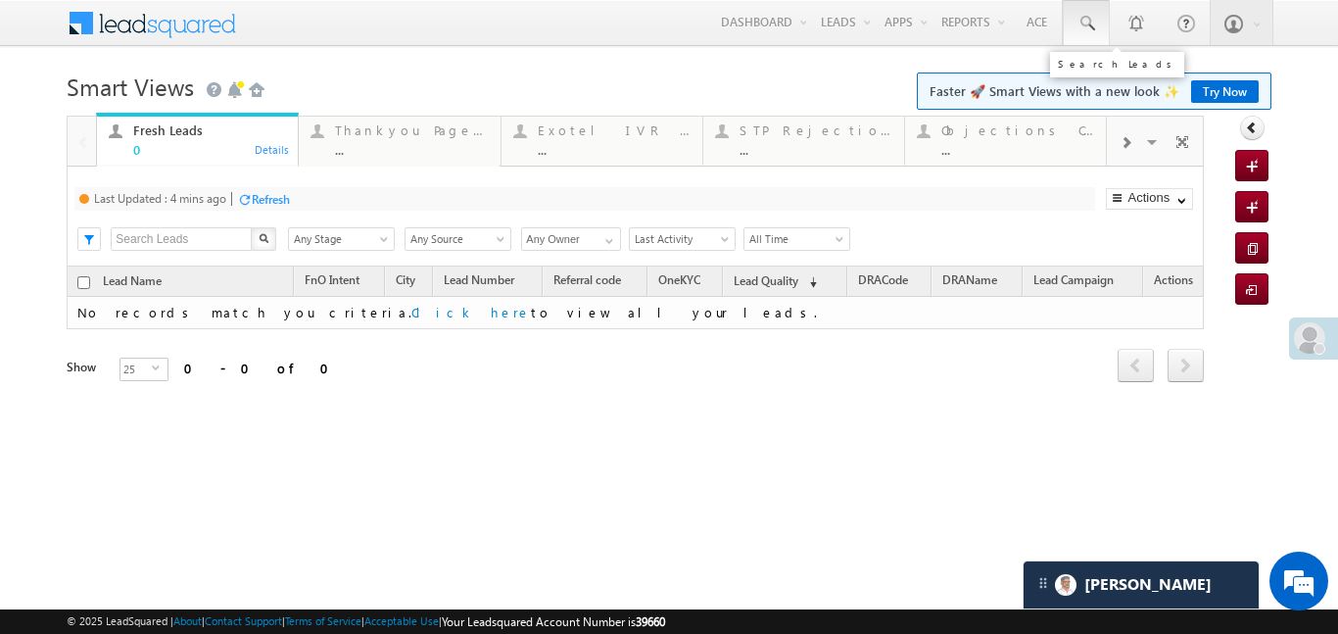
click at [1081, 26] on span at bounding box center [1086, 24] width 20 height 20
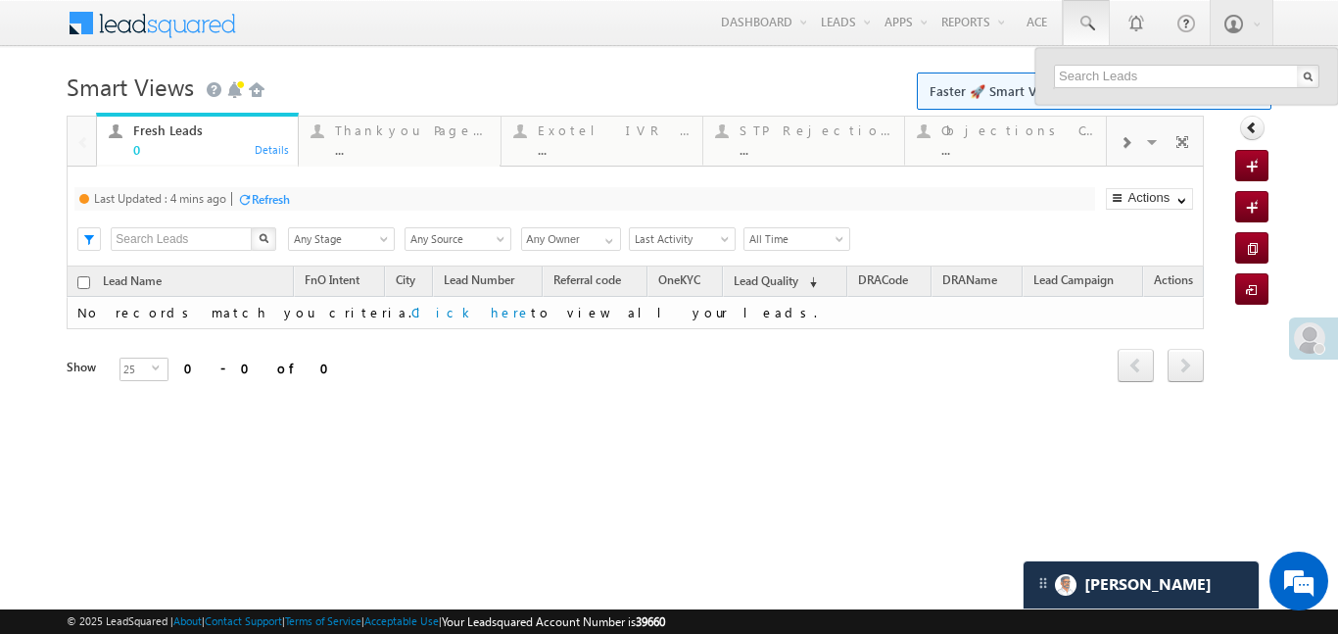
click at [1125, 148] on span at bounding box center [1125, 143] width 12 height 16
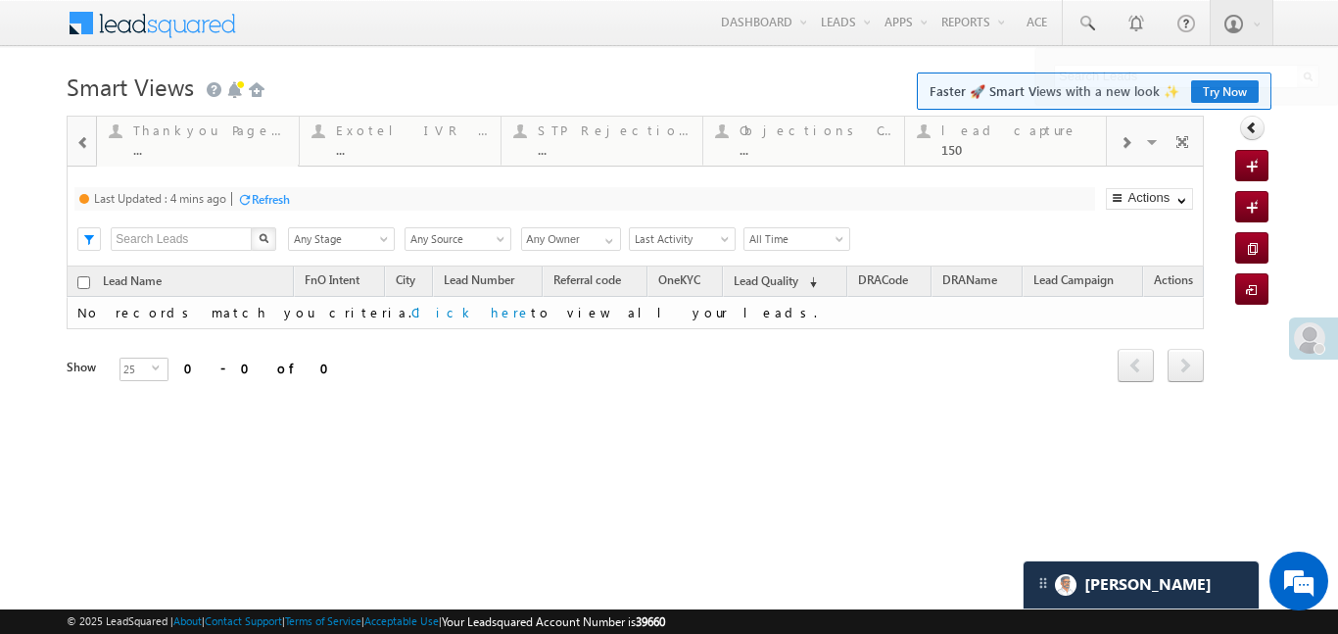
click at [1125, 147] on span at bounding box center [1125, 143] width 12 height 16
click at [1038, 142] on div "10" at bounding box center [1017, 149] width 153 height 15
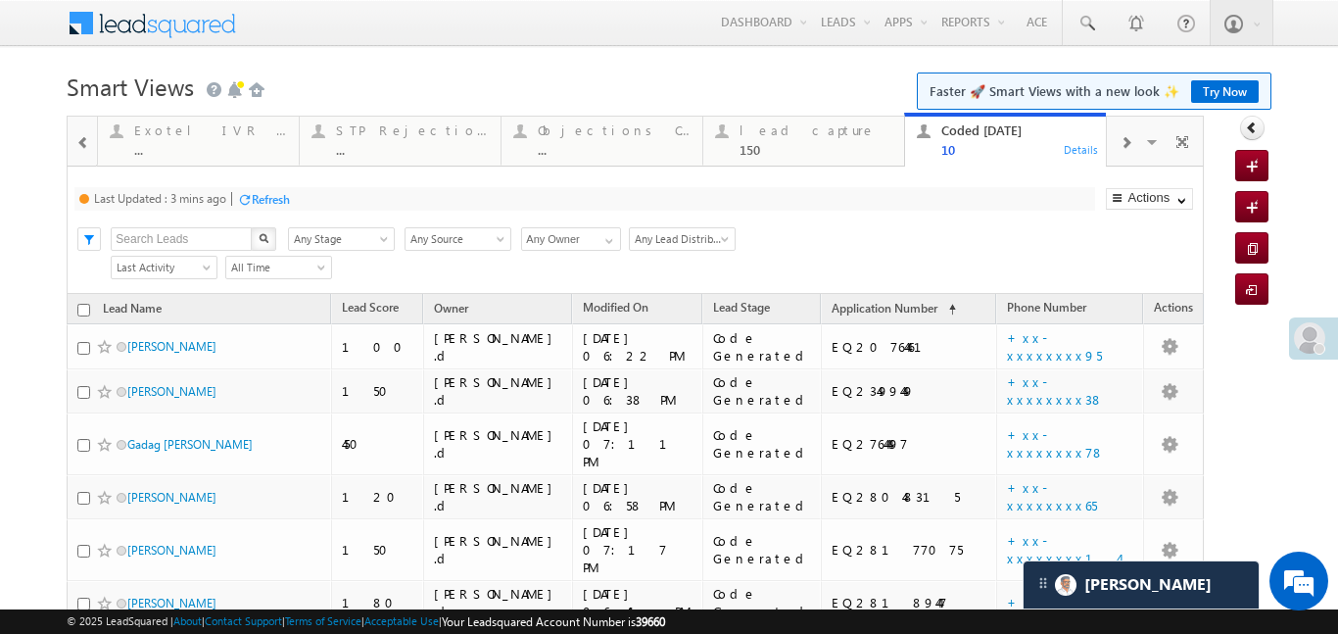
click at [1038, 142] on div "10" at bounding box center [1017, 149] width 153 height 15
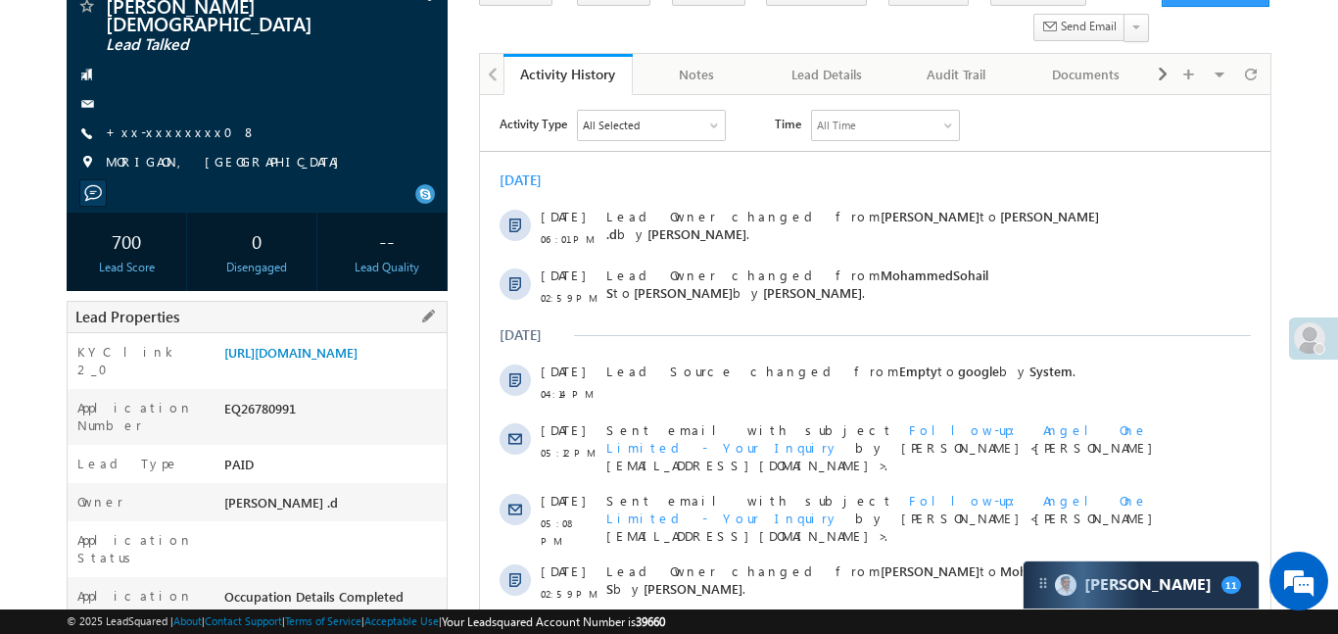
scroll to position [191, 0]
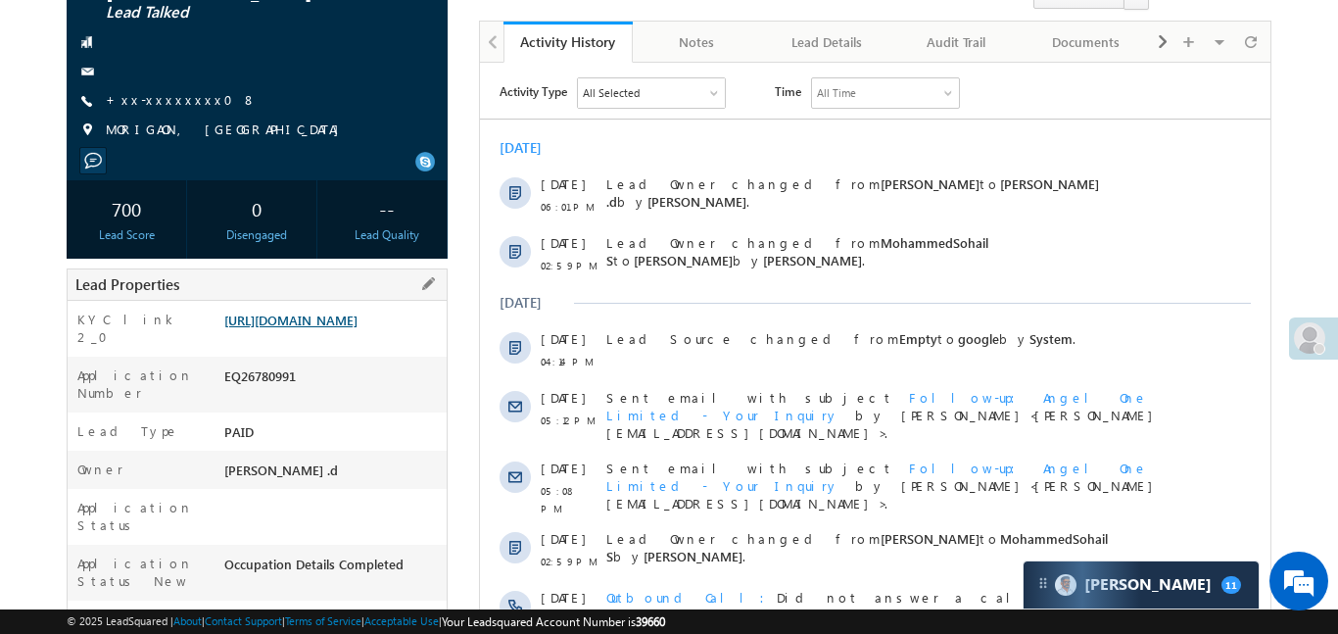
click at [344, 328] on link "https://angelbroking1-pk3em7sa.customui-test.leadsquared.com?leadId=d40fe194-72…" at bounding box center [290, 319] width 133 height 17
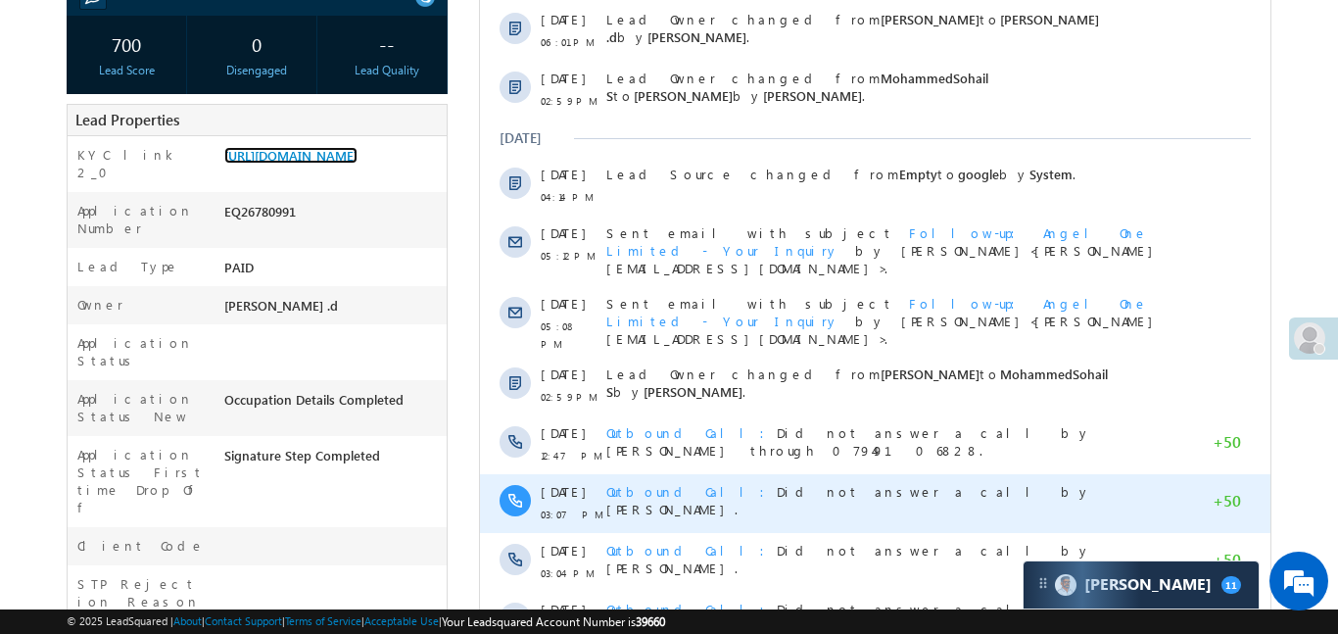
scroll to position [659, 0]
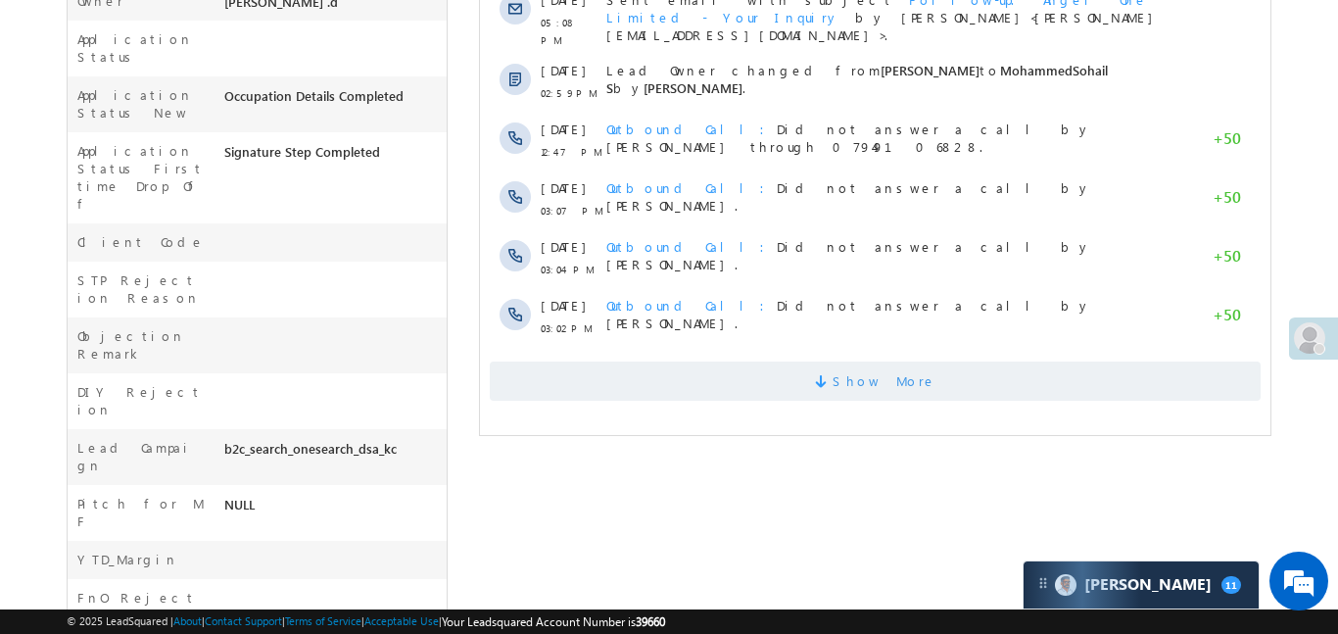
click at [651, 366] on span "Show More" at bounding box center [874, 380] width 771 height 39
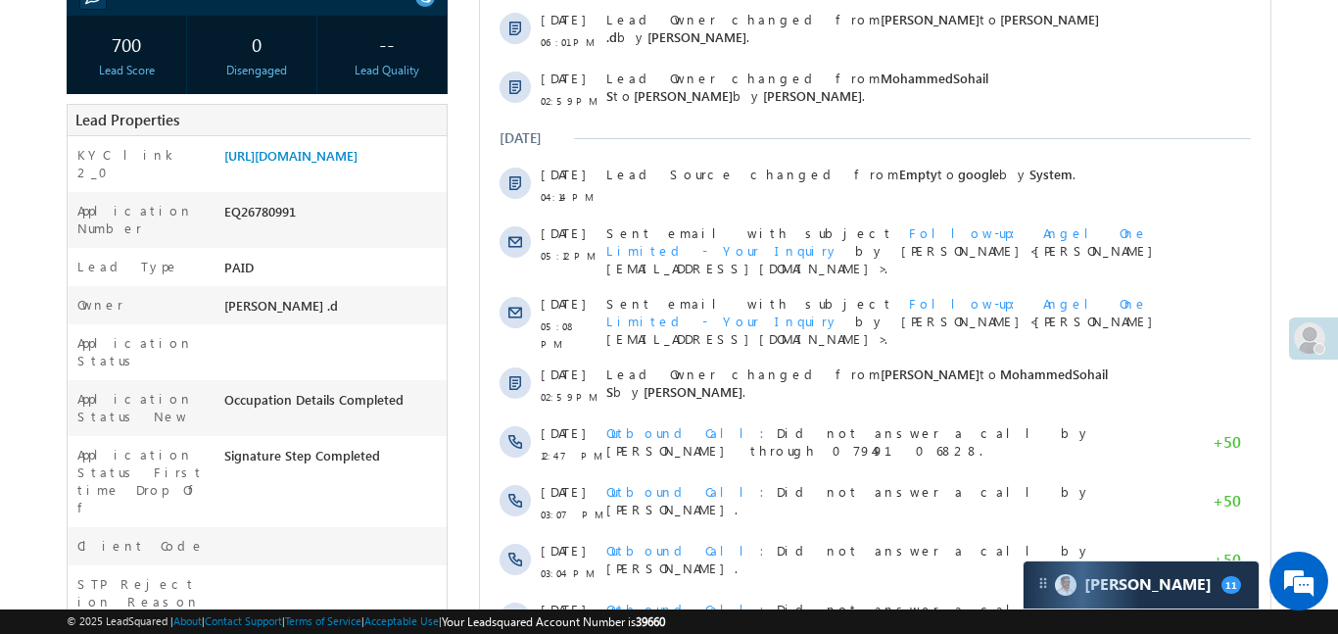
scroll to position [0, 0]
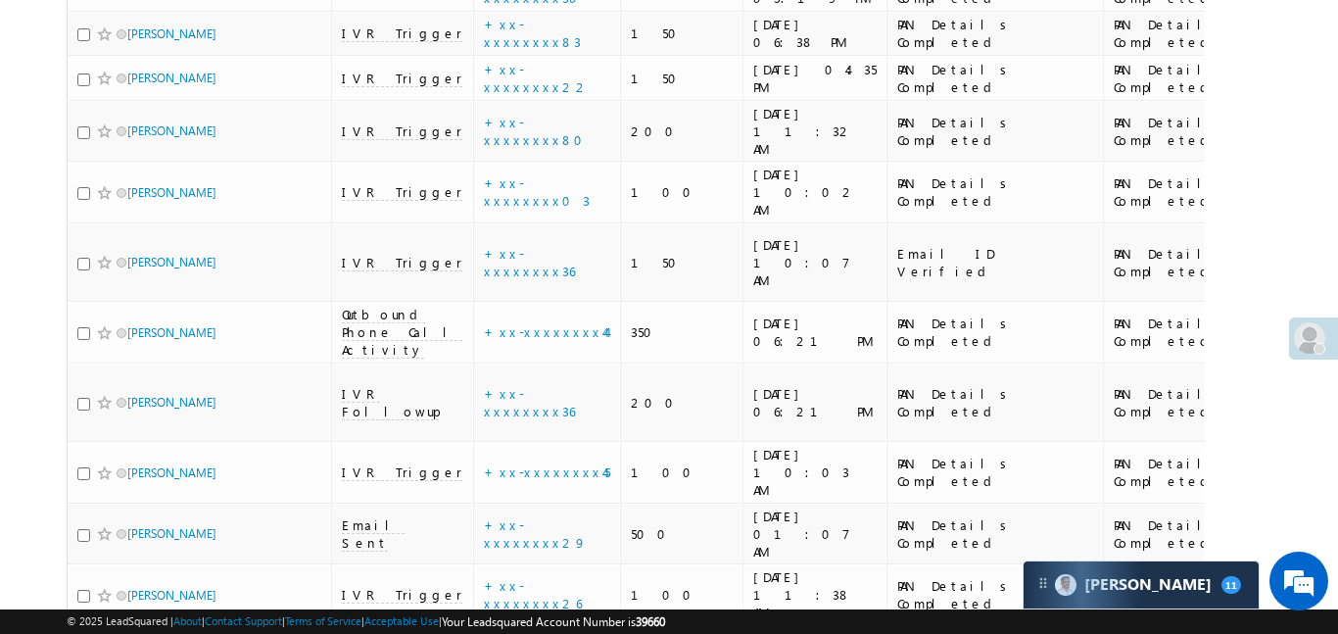
scroll to position [11205, 0]
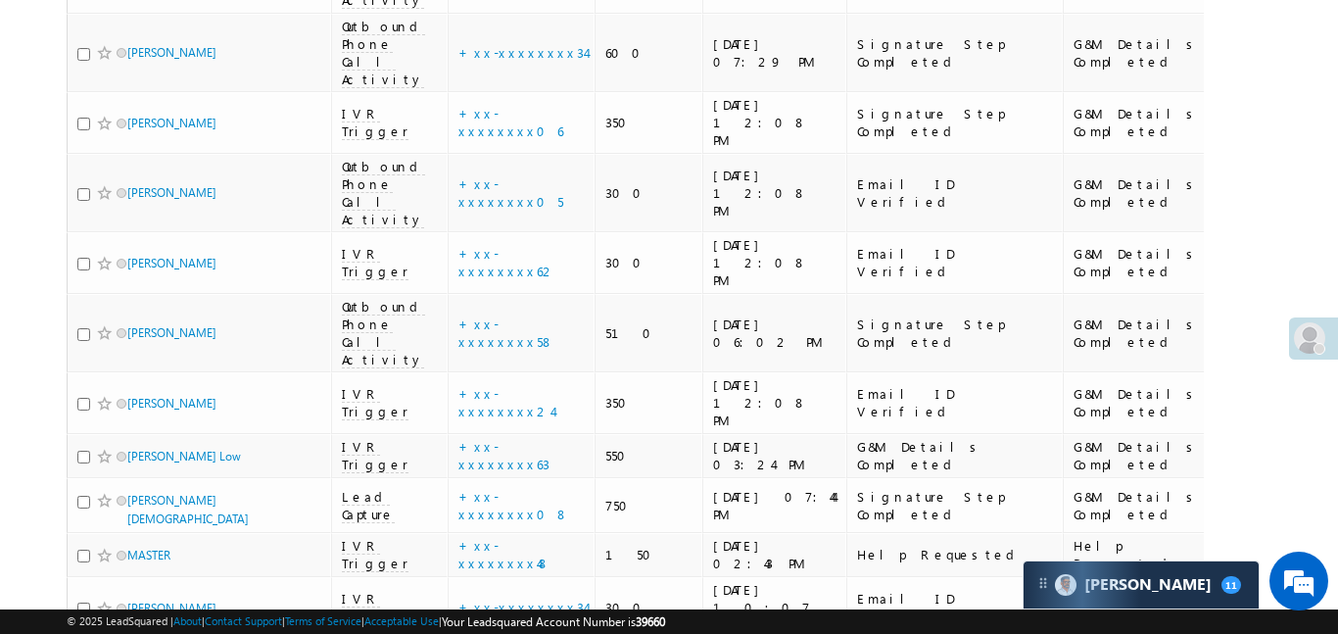
scroll to position [8553, 0]
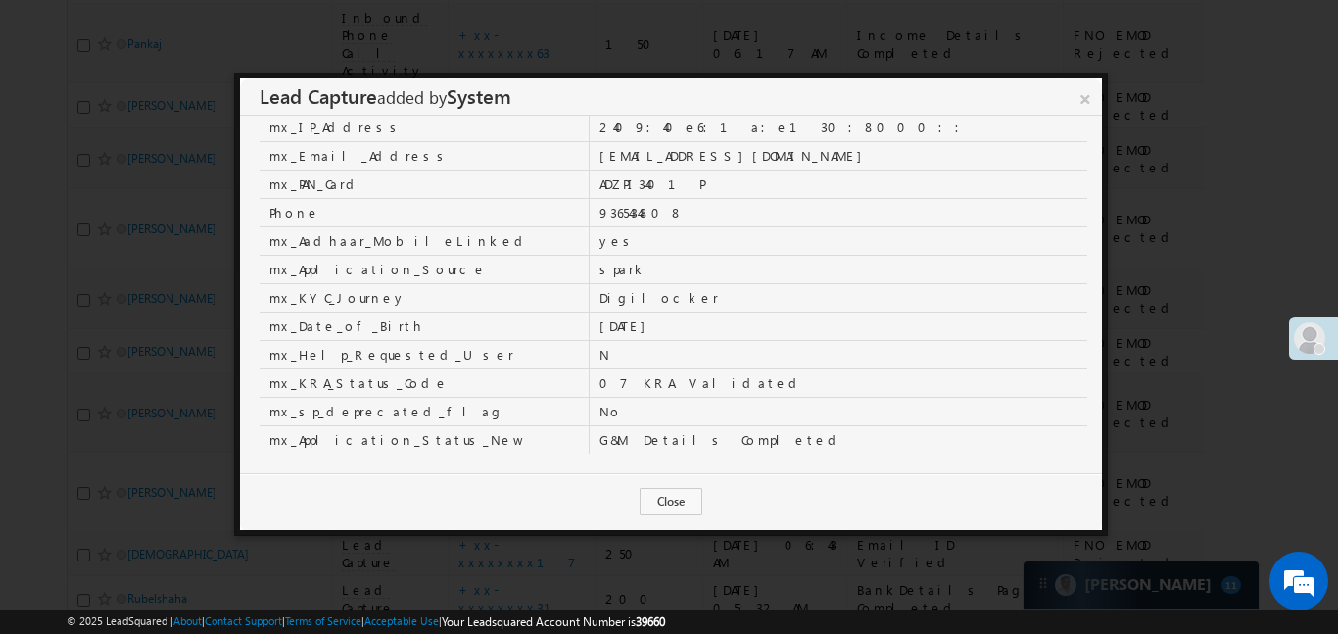
scroll to position [603, 0]
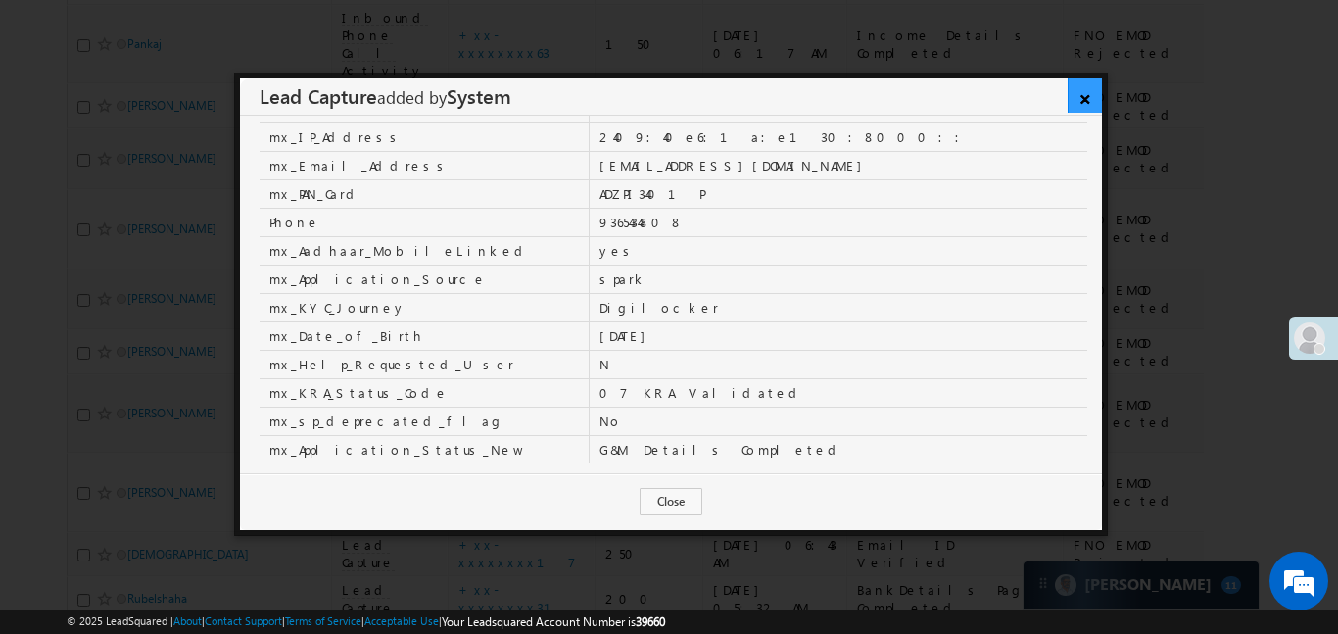
click at [1079, 97] on link "×" at bounding box center [1084, 95] width 34 height 34
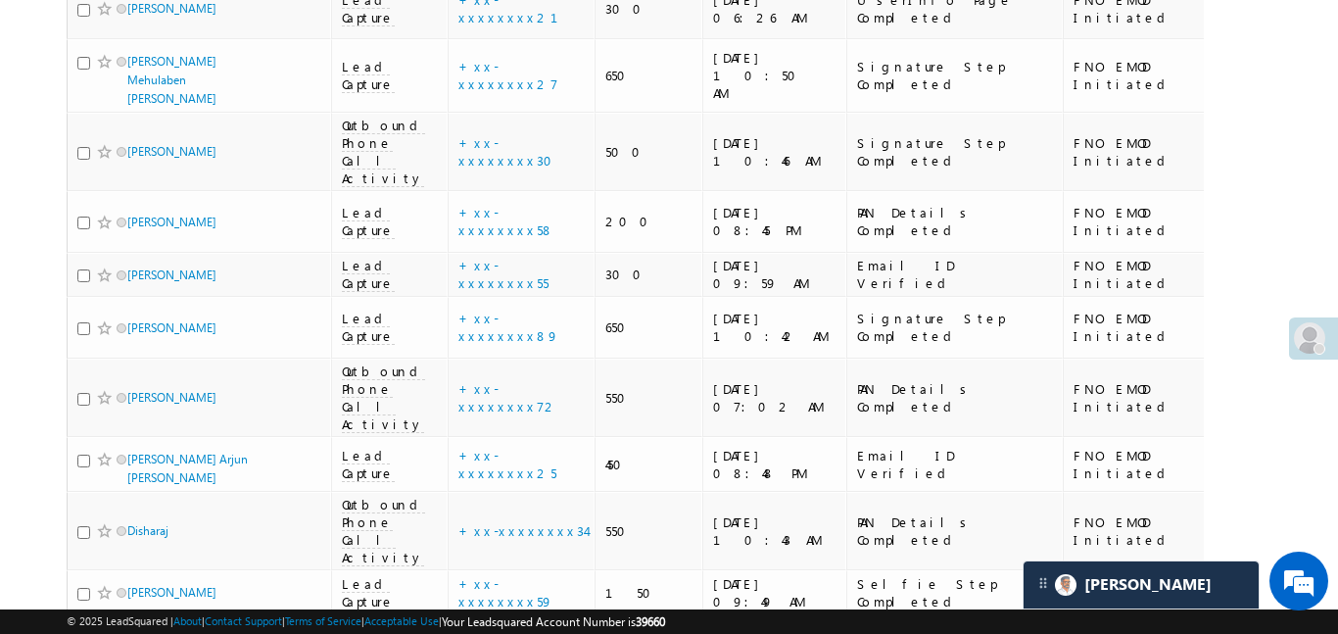
scroll to position [7691, 0]
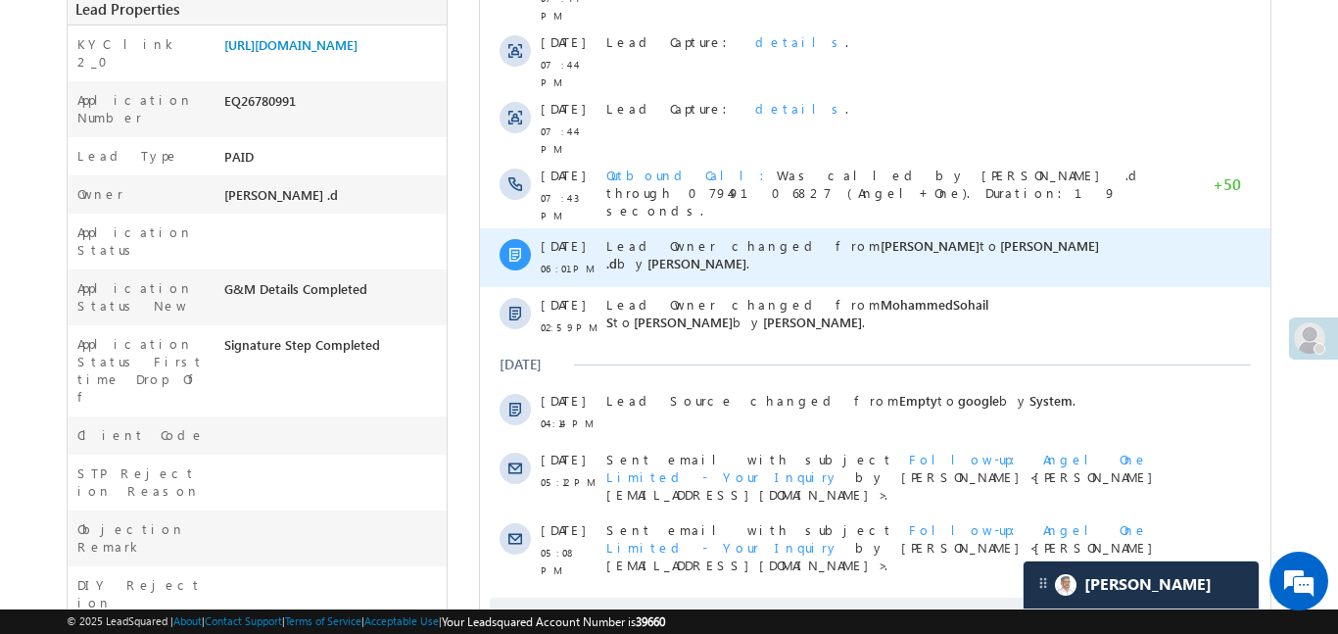
scroll to position [827, 0]
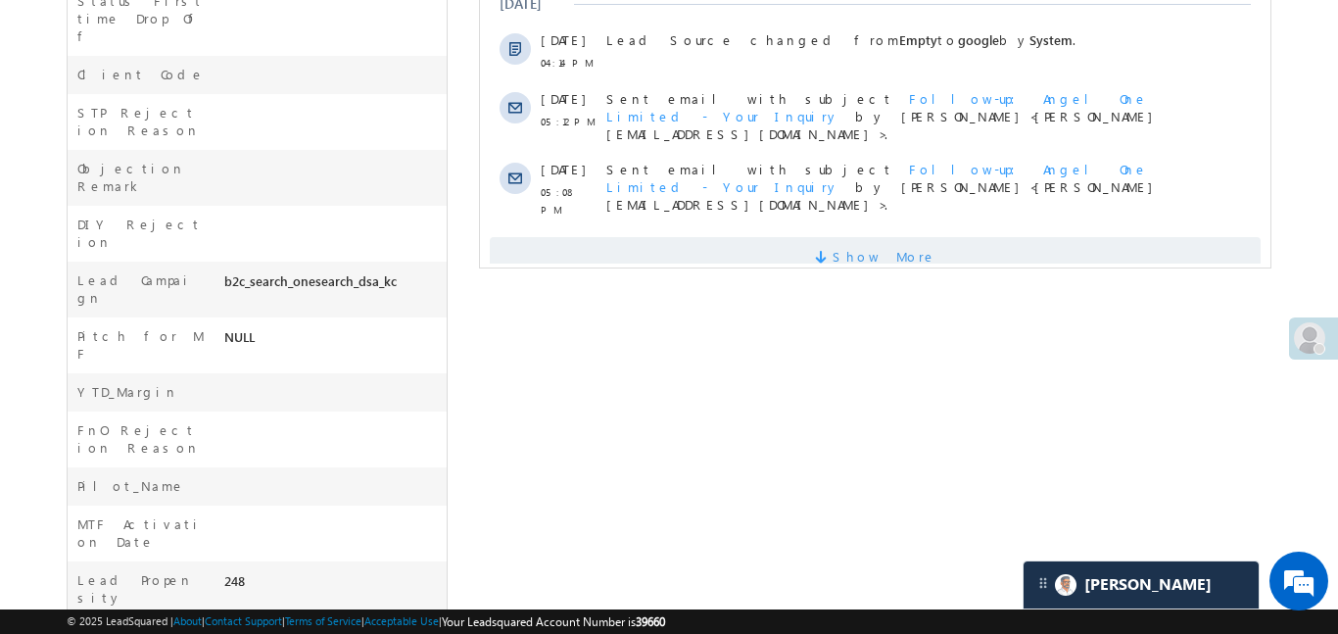
click at [796, 237] on span "Show More" at bounding box center [874, 256] width 771 height 39
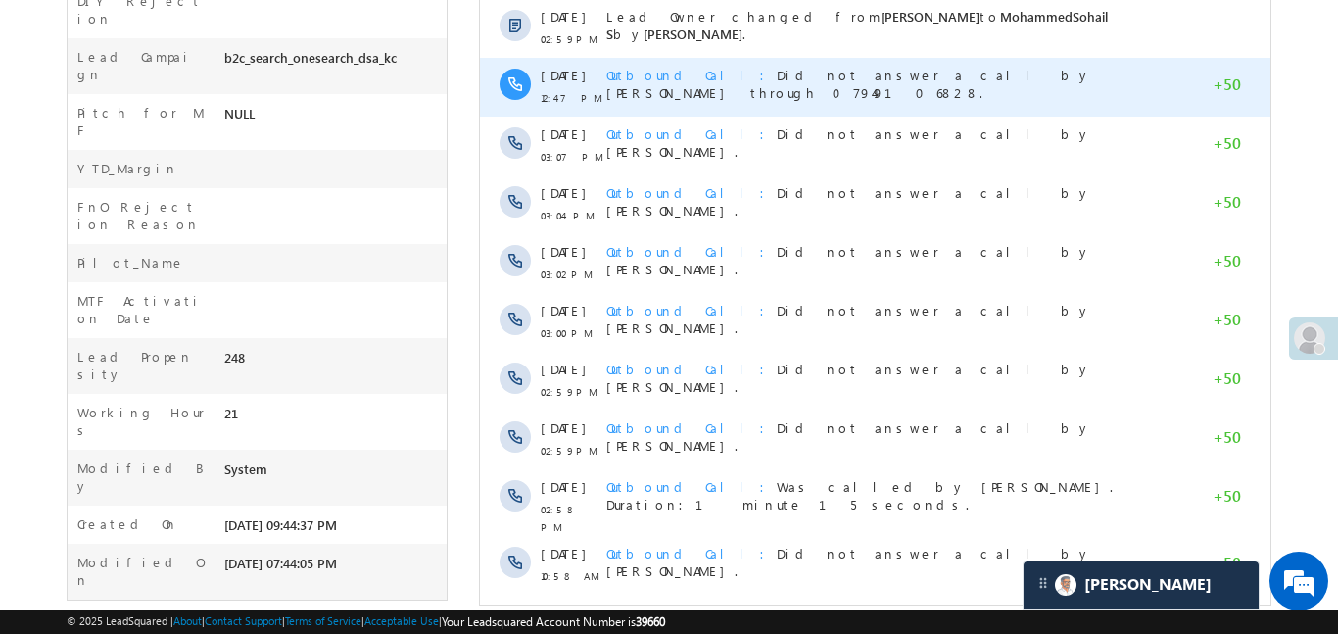
scroll to position [1072, 0]
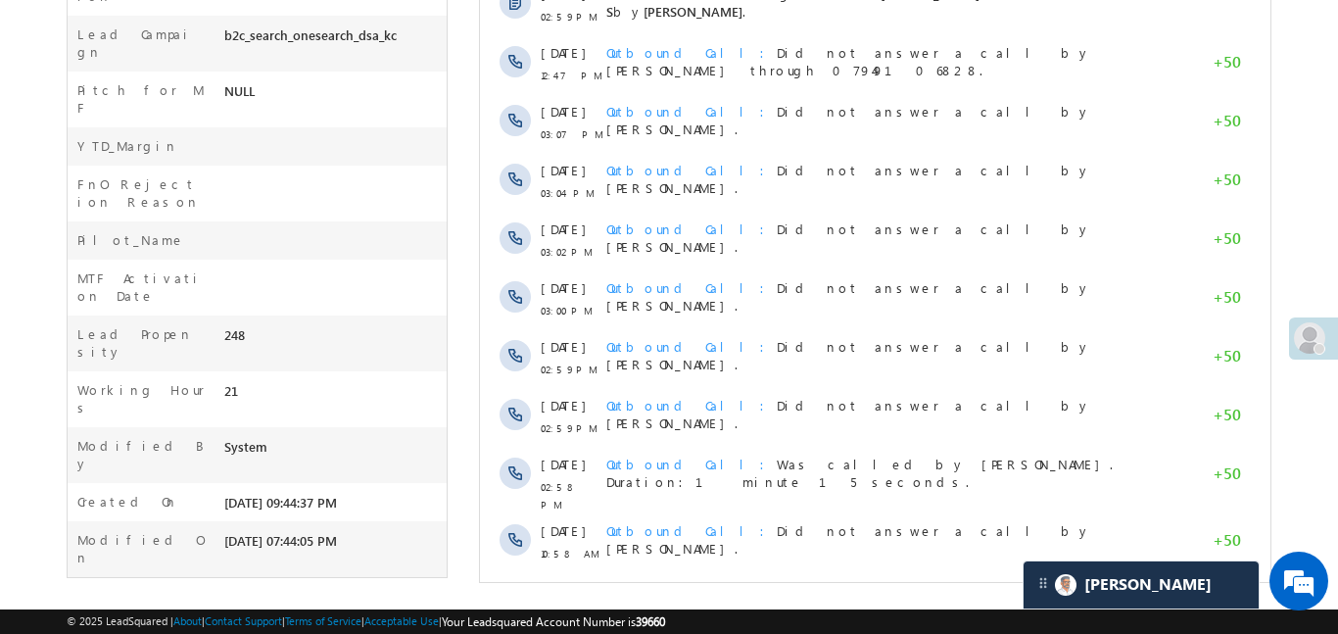
click at [834, 587] on span "Show More" at bounding box center [874, 606] width 771 height 39
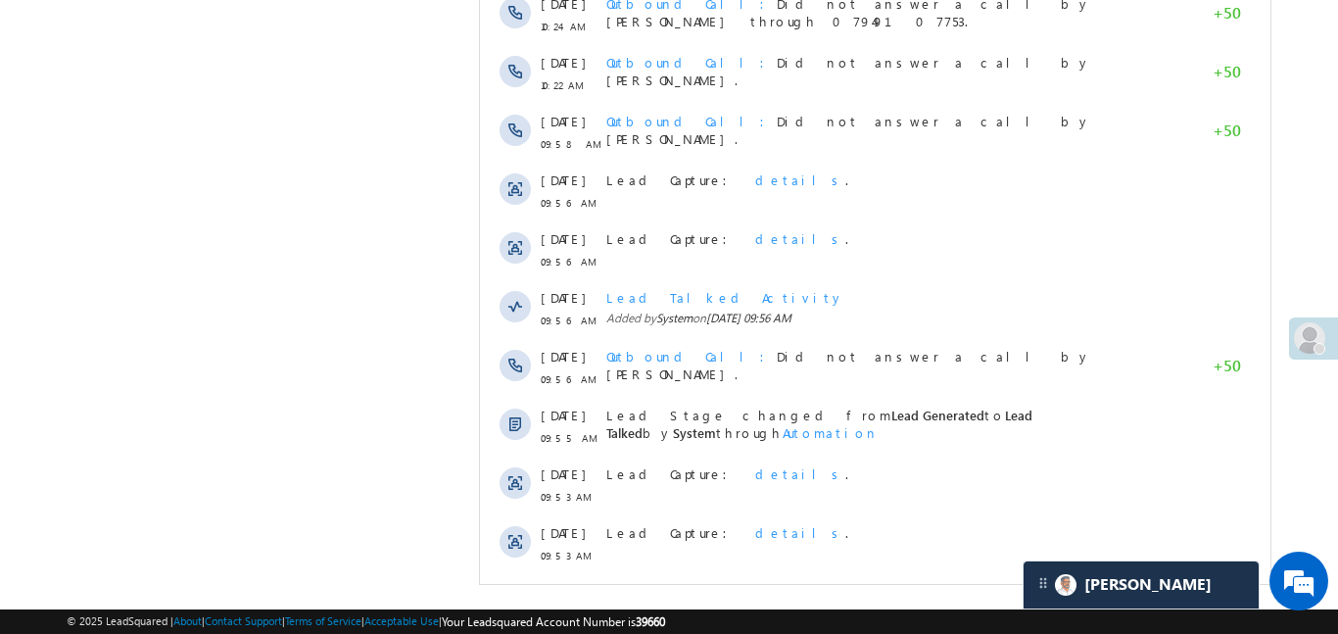
click at [775, 589] on span "Show More" at bounding box center [874, 608] width 771 height 39
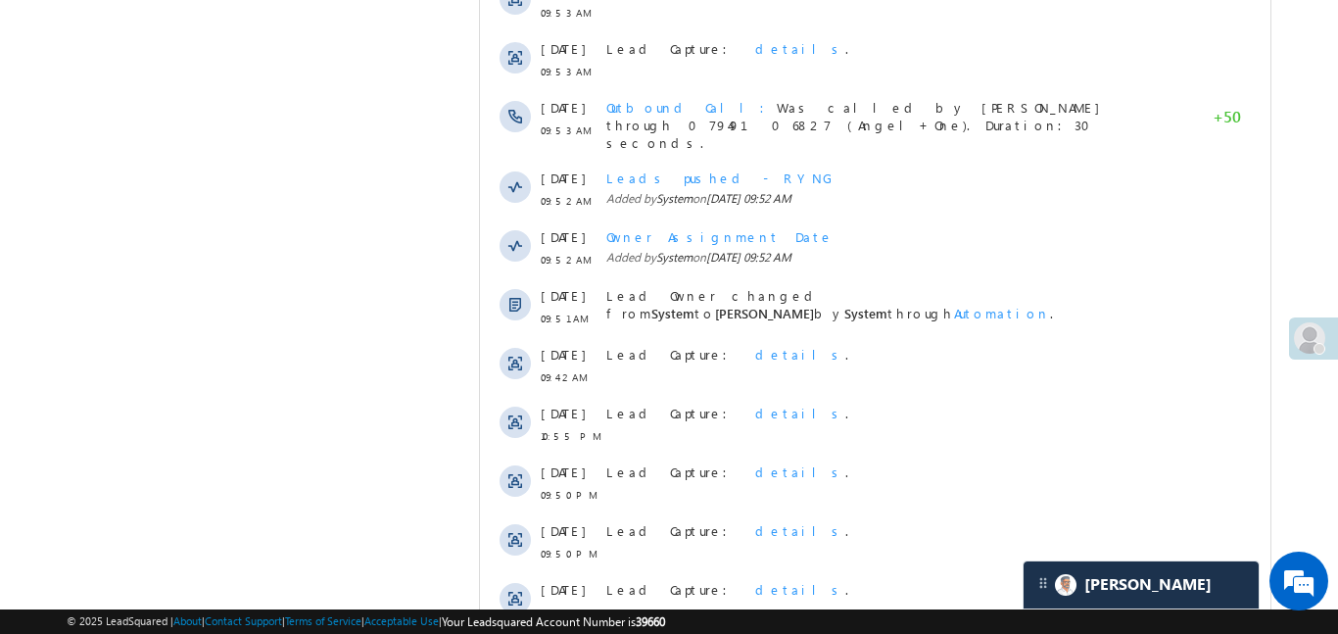
scroll to position [2248, 0]
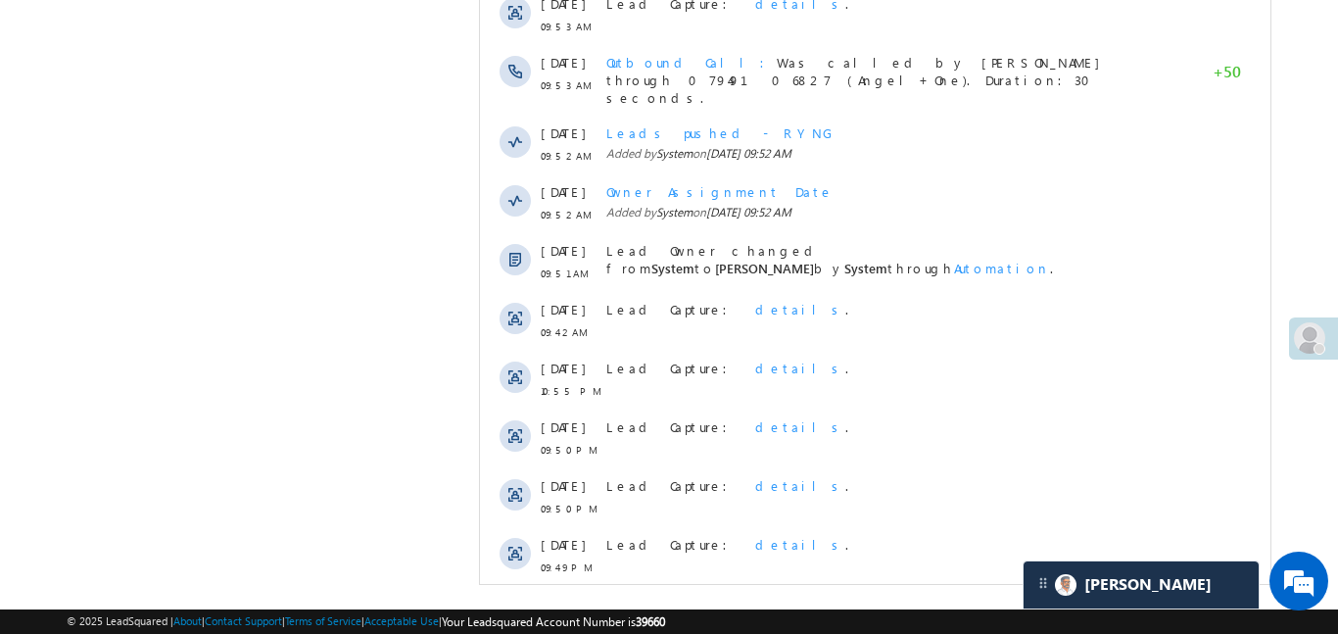
click at [805, 600] on span "Show More" at bounding box center [874, 619] width 771 height 39
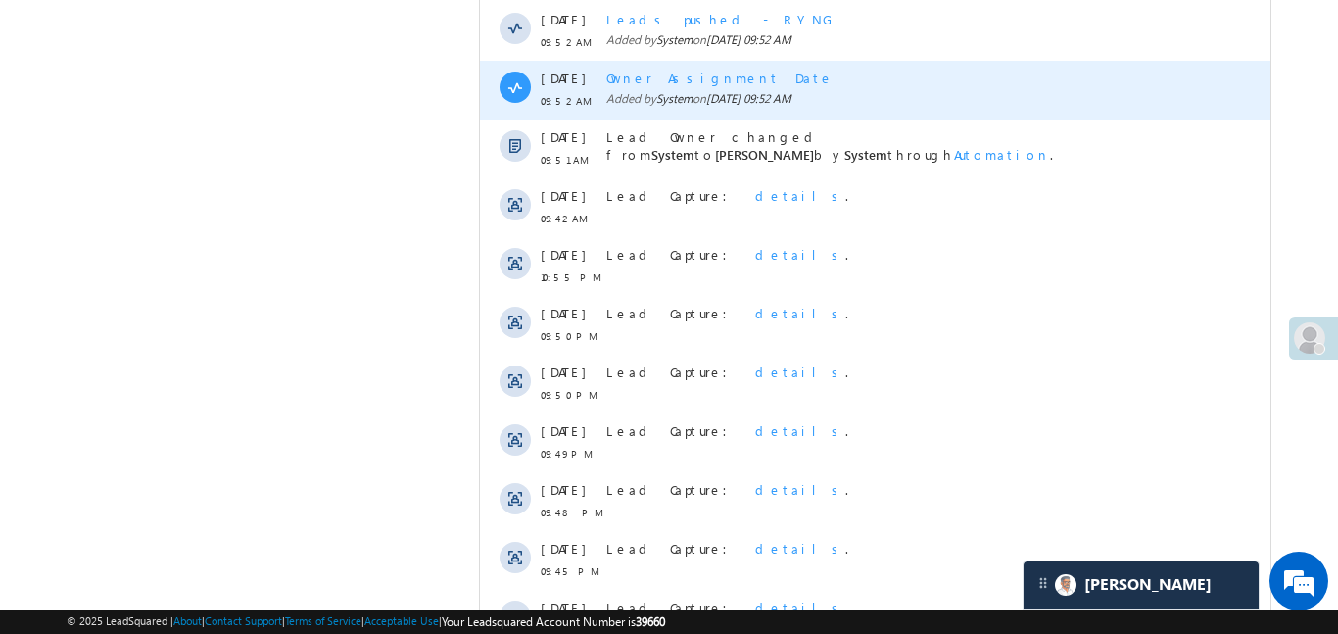
scroll to position [2372, 0]
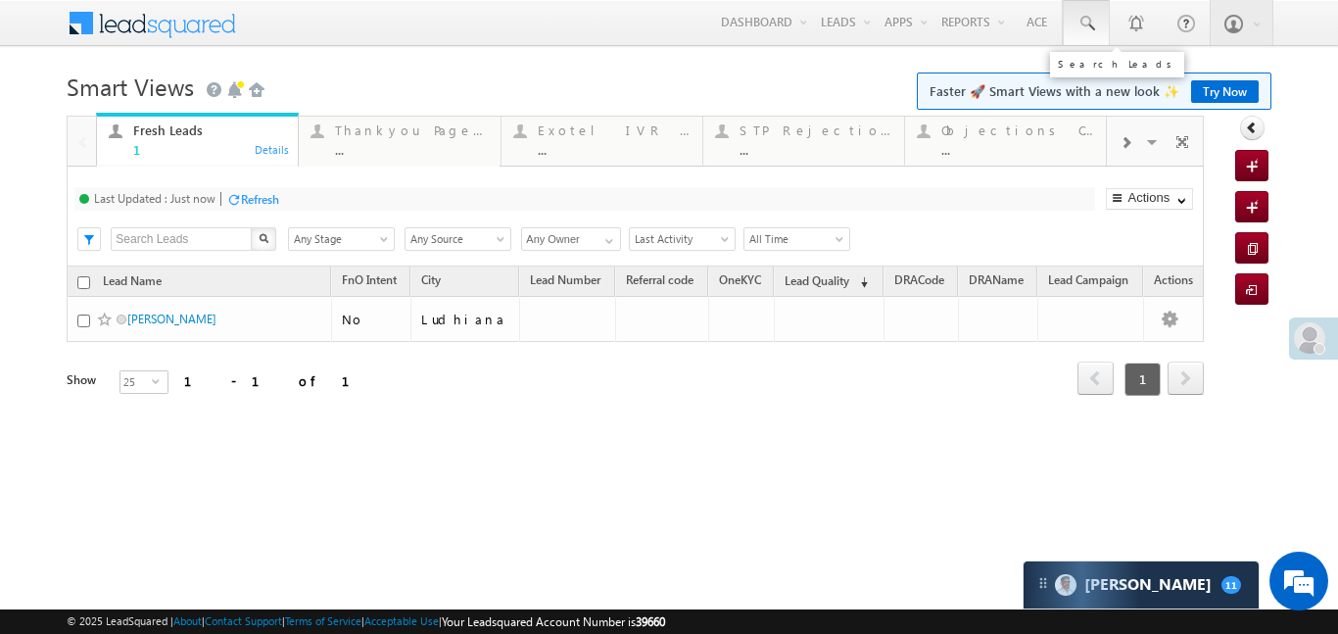
click at [1077, 25] on span at bounding box center [1086, 24] width 20 height 20
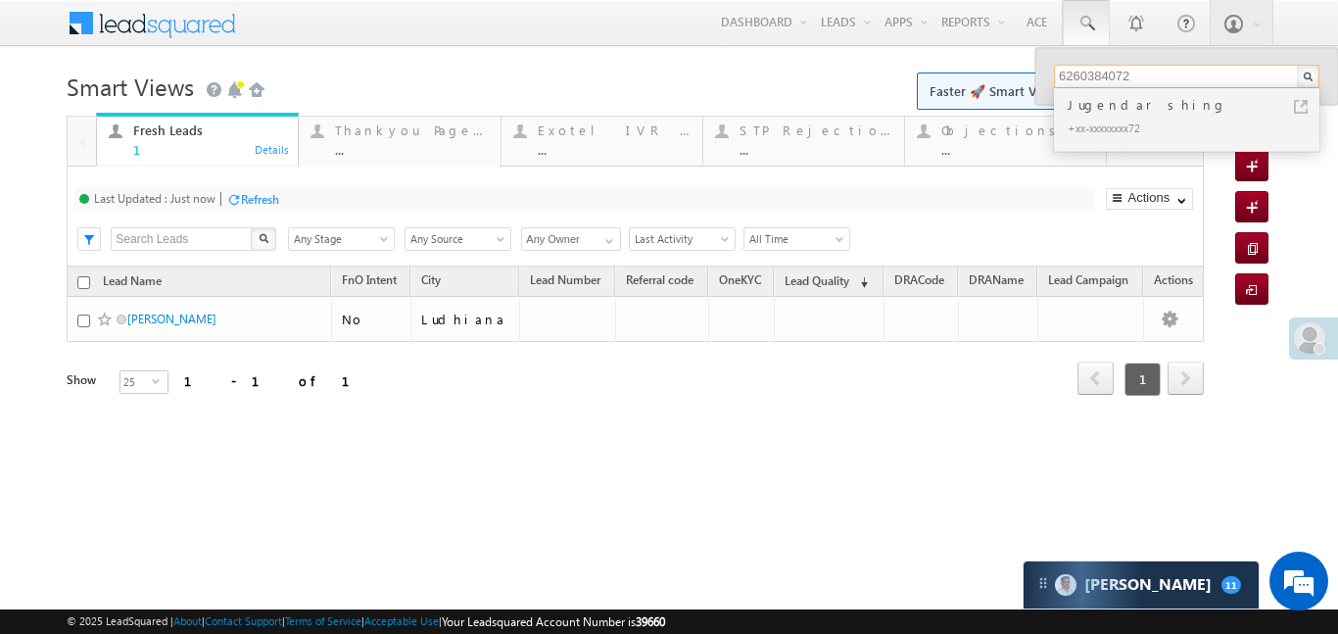
type input "6260384072"
click at [830, 79] on h1 "Smart Views Getting Started Faster 🚀 Smart Views with a new look ✨ Try Now" at bounding box center [669, 85] width 1204 height 38
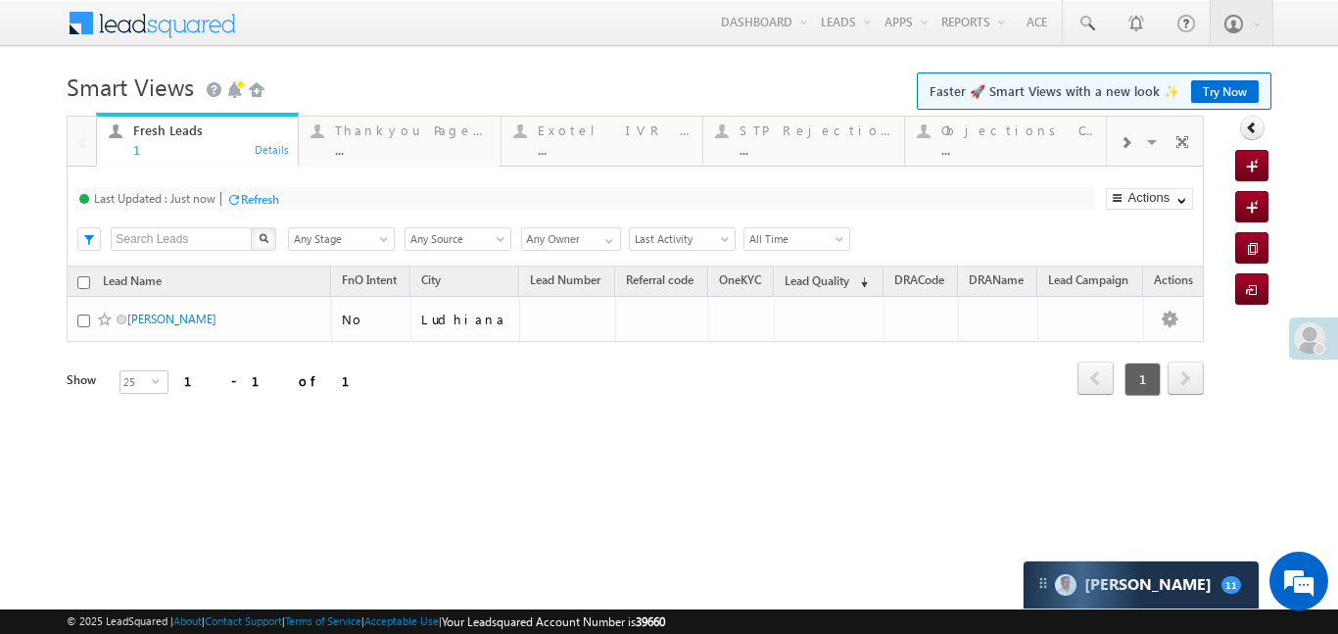
click at [1122, 141] on span at bounding box center [1125, 143] width 12 height 16
click at [996, 140] on div "Coded [DATE] ..." at bounding box center [1017, 137] width 153 height 38
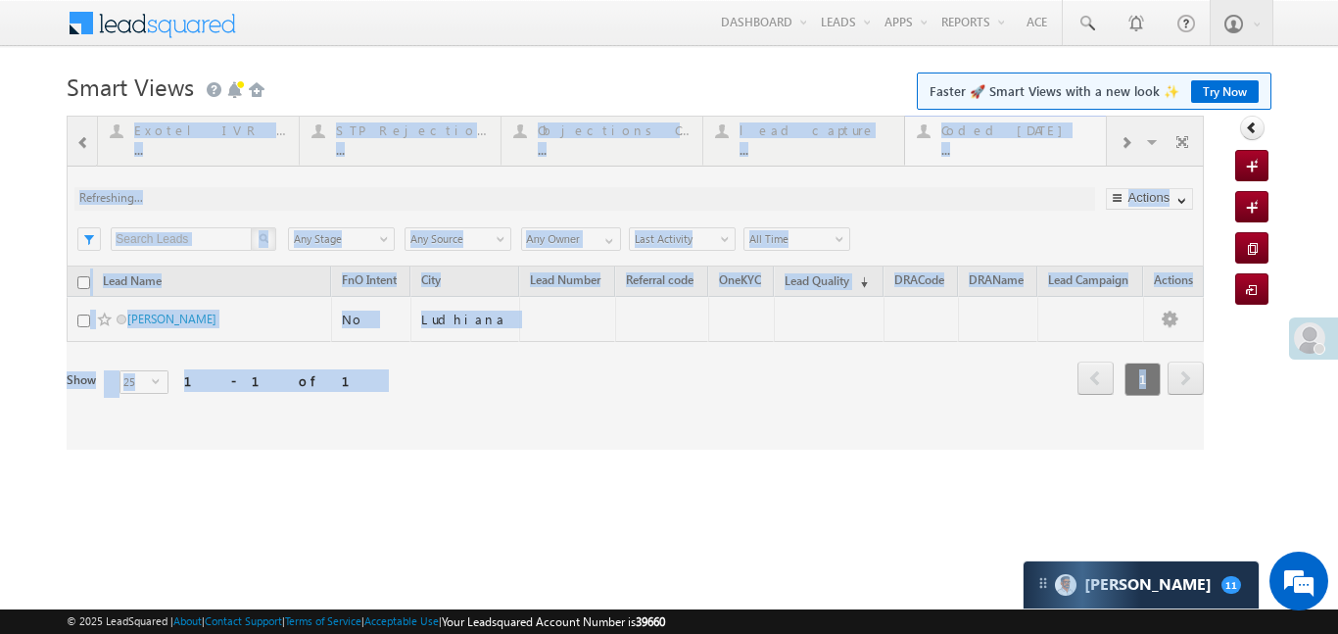
click at [996, 140] on div at bounding box center [635, 283] width 1137 height 334
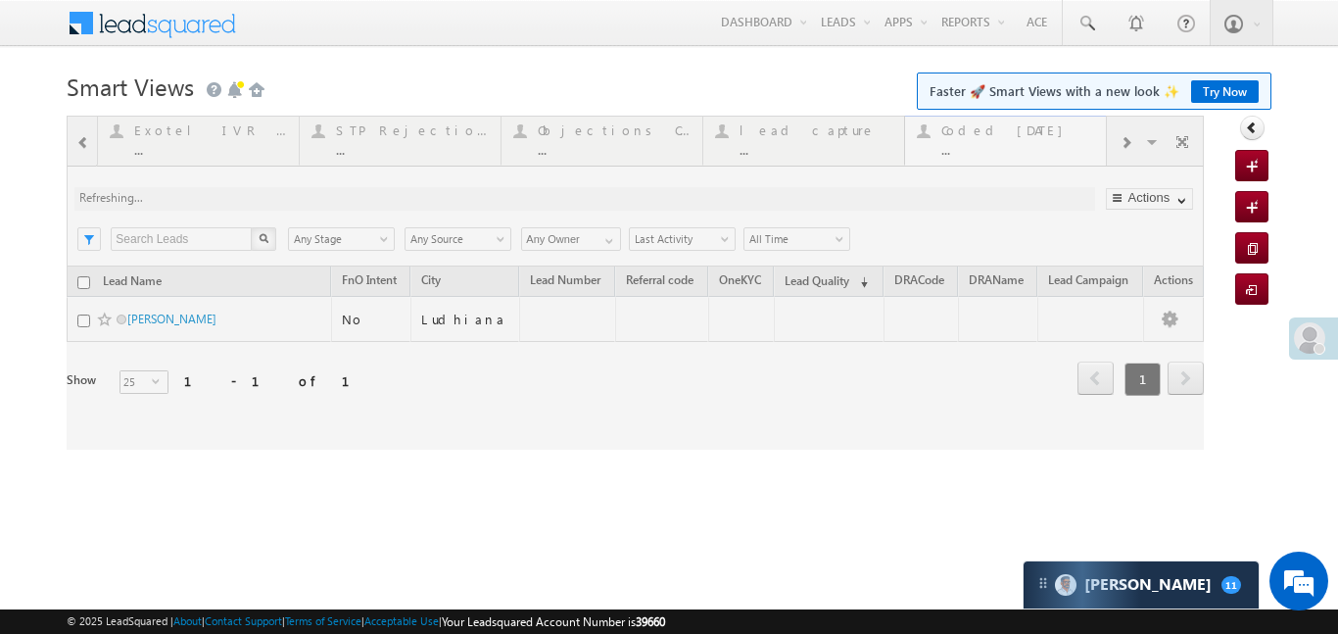
click at [996, 140] on div at bounding box center [635, 283] width 1137 height 334
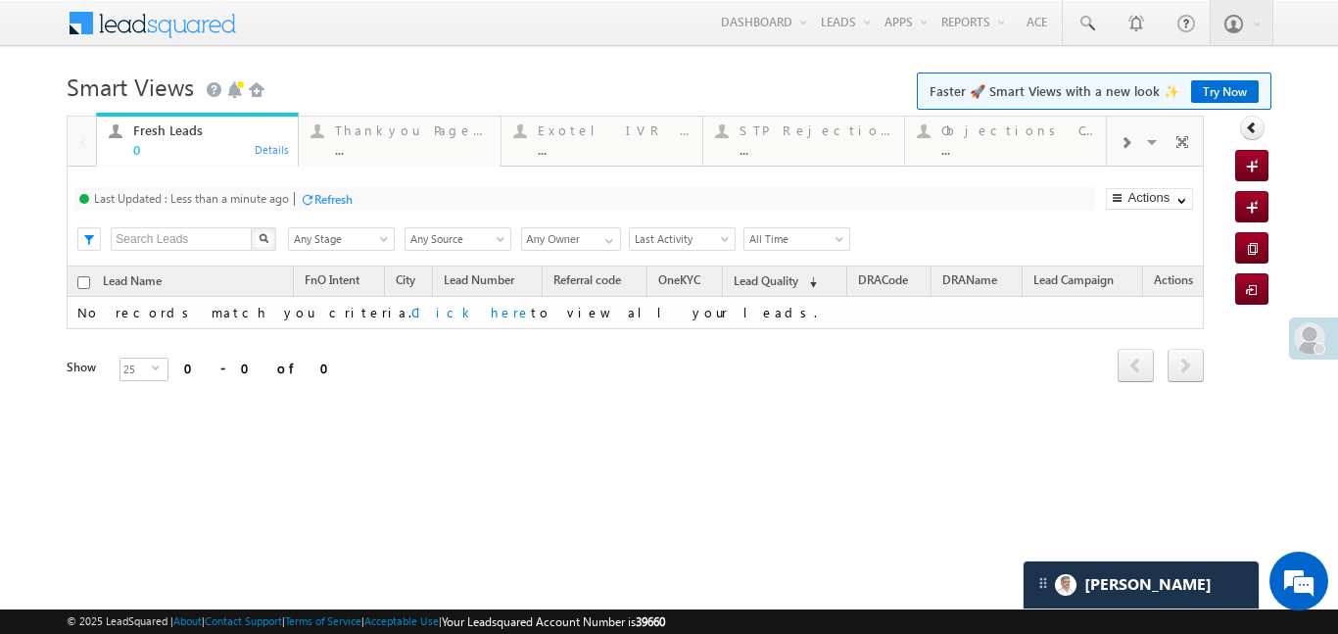
click at [1129, 152] on div at bounding box center [1125, 141] width 37 height 44
click at [1012, 146] on div "..." at bounding box center [1017, 149] width 153 height 15
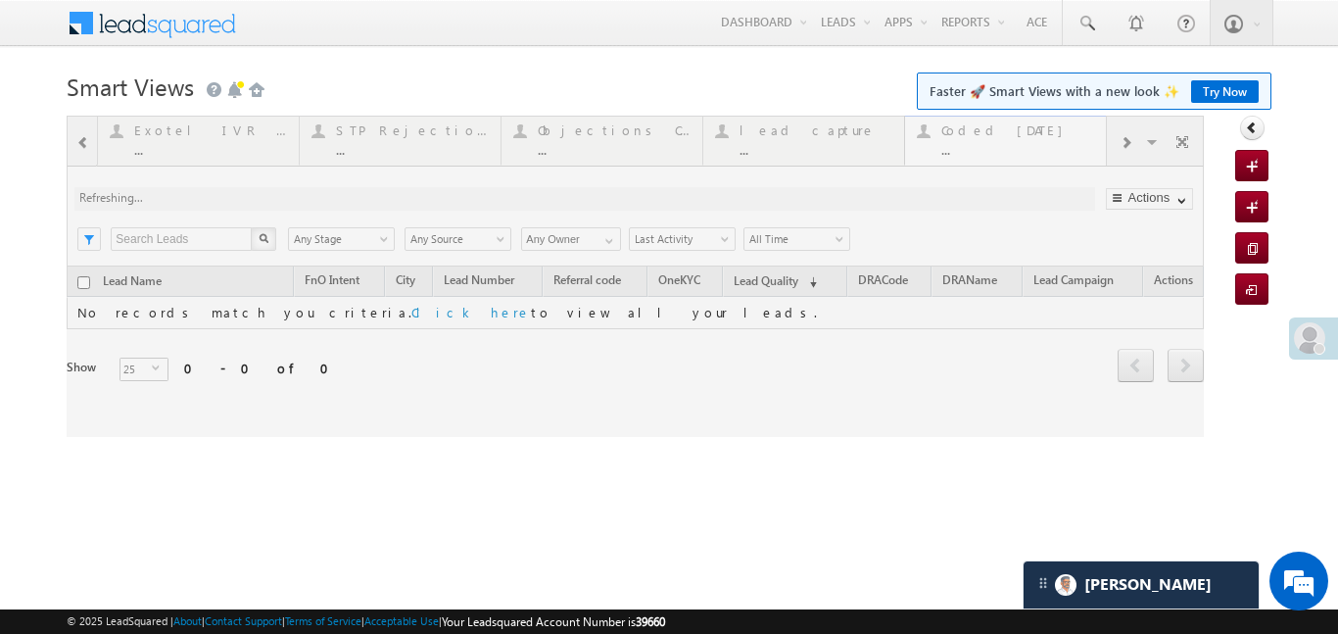
click at [1012, 146] on div at bounding box center [635, 276] width 1137 height 321
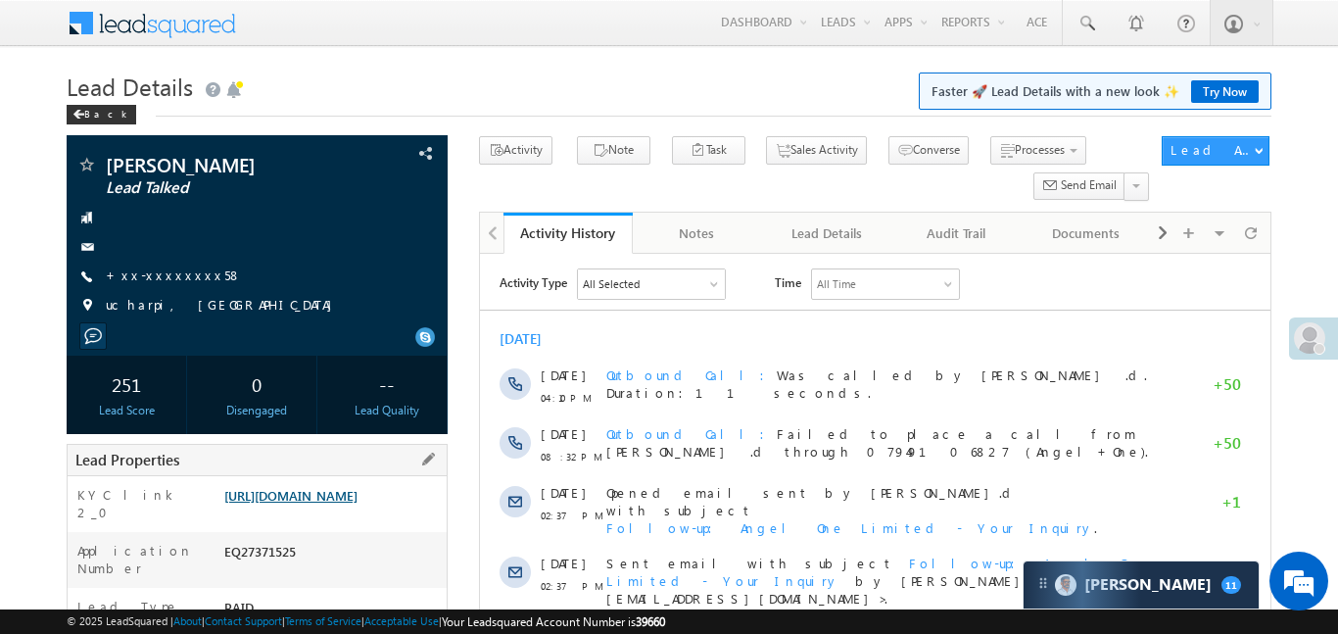
click at [357, 503] on link "[URL][DOMAIN_NAME]" at bounding box center [290, 495] width 133 height 17
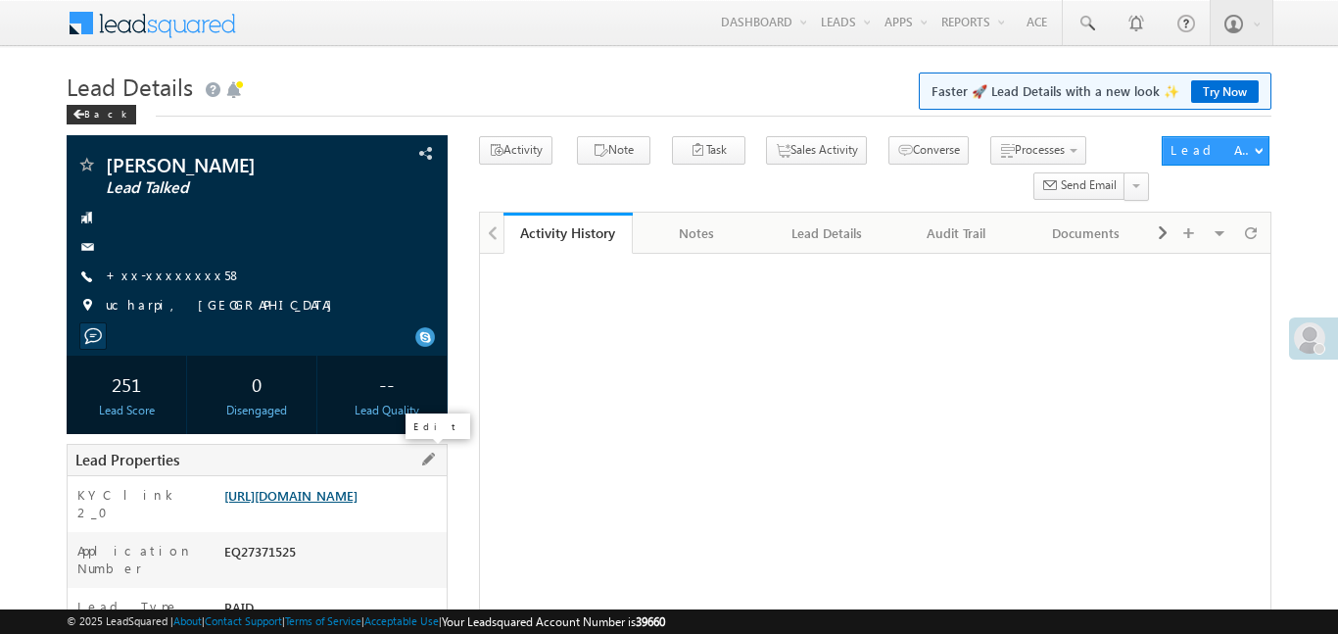
scroll to position [118, 0]
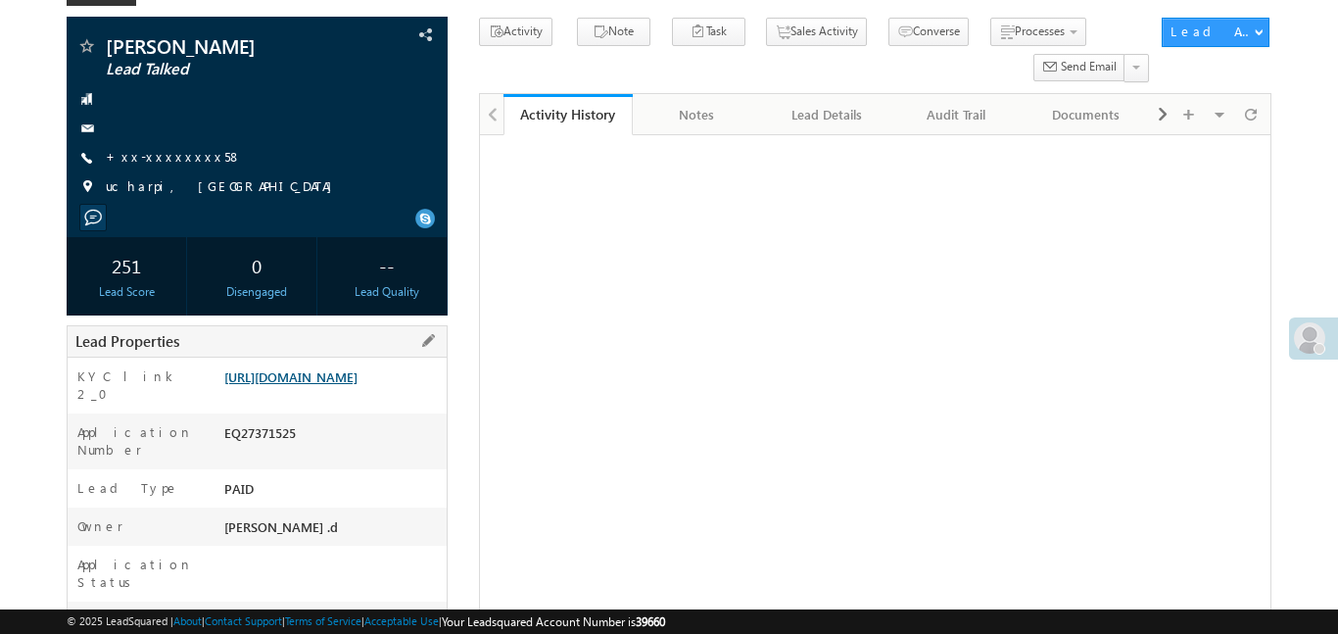
click at [357, 385] on link "[URL][DOMAIN_NAME]" at bounding box center [290, 376] width 133 height 17
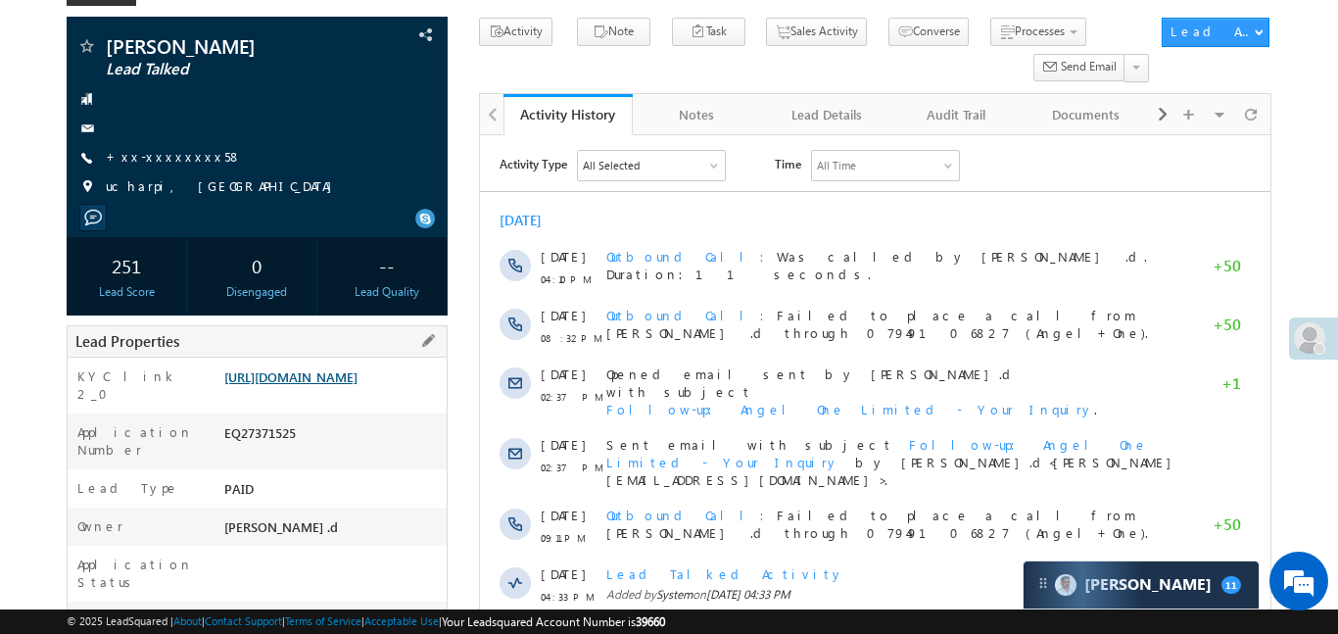
scroll to position [0, 0]
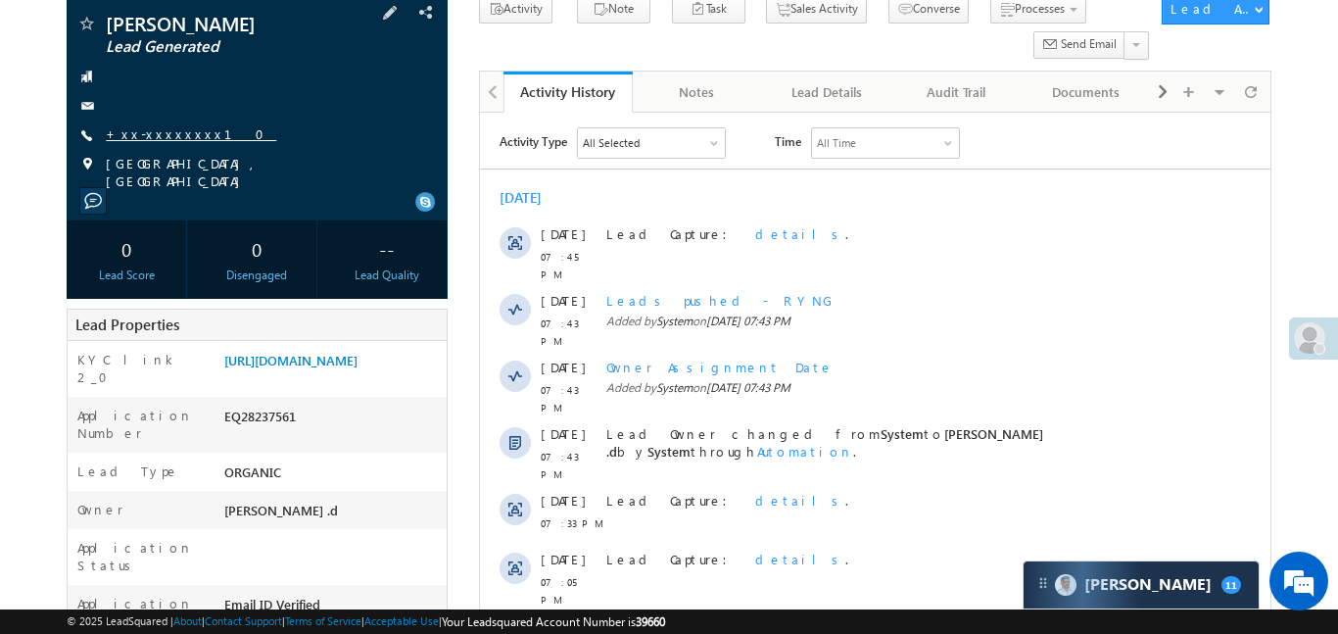
scroll to position [140, 0]
click at [186, 132] on link "+xx-xxxxxxxx10" at bounding box center [191, 134] width 170 height 17
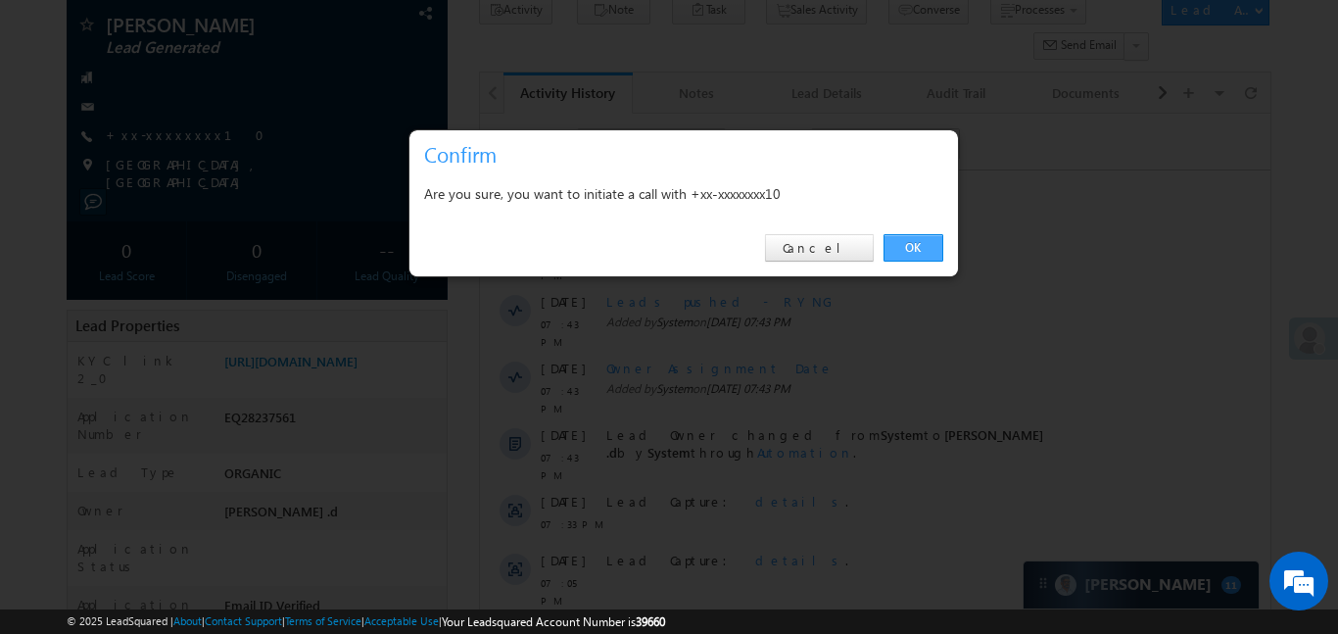
drag, startPoint x: 925, startPoint y: 249, endPoint x: 435, endPoint y: 74, distance: 520.7
click at [925, 249] on link "OK" at bounding box center [913, 247] width 60 height 27
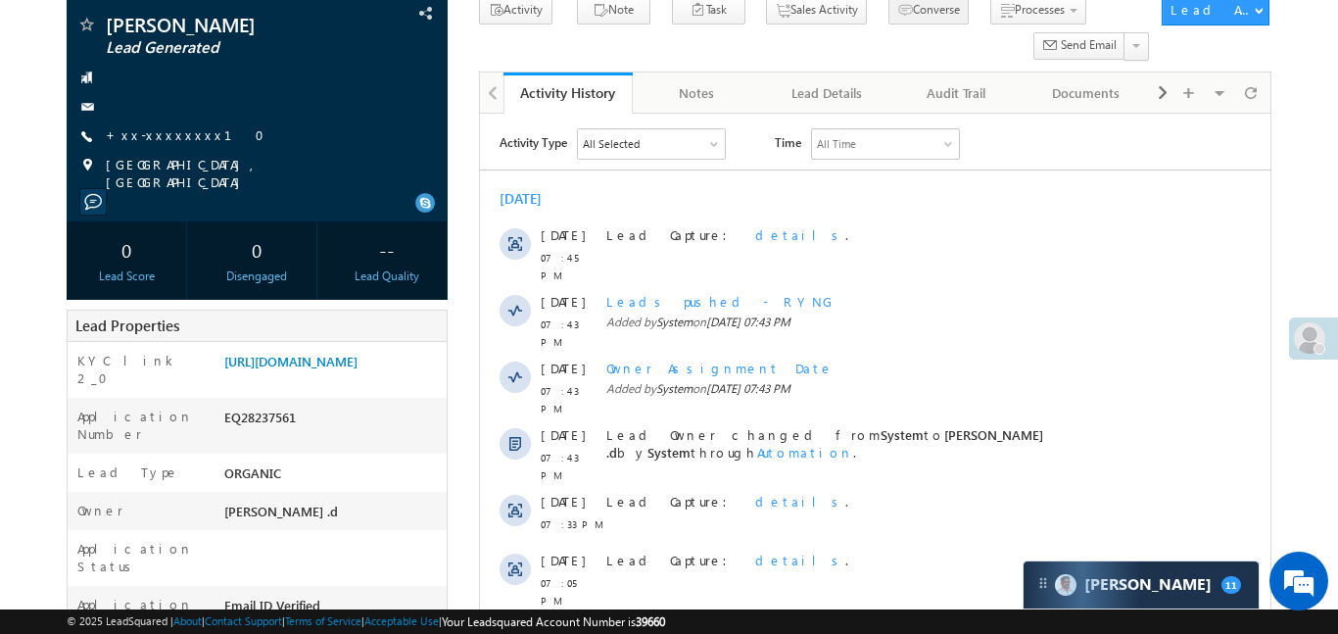
scroll to position [0, 0]
click at [167, 130] on link "+xx-xxxxxxxx10" at bounding box center [191, 134] width 170 height 17
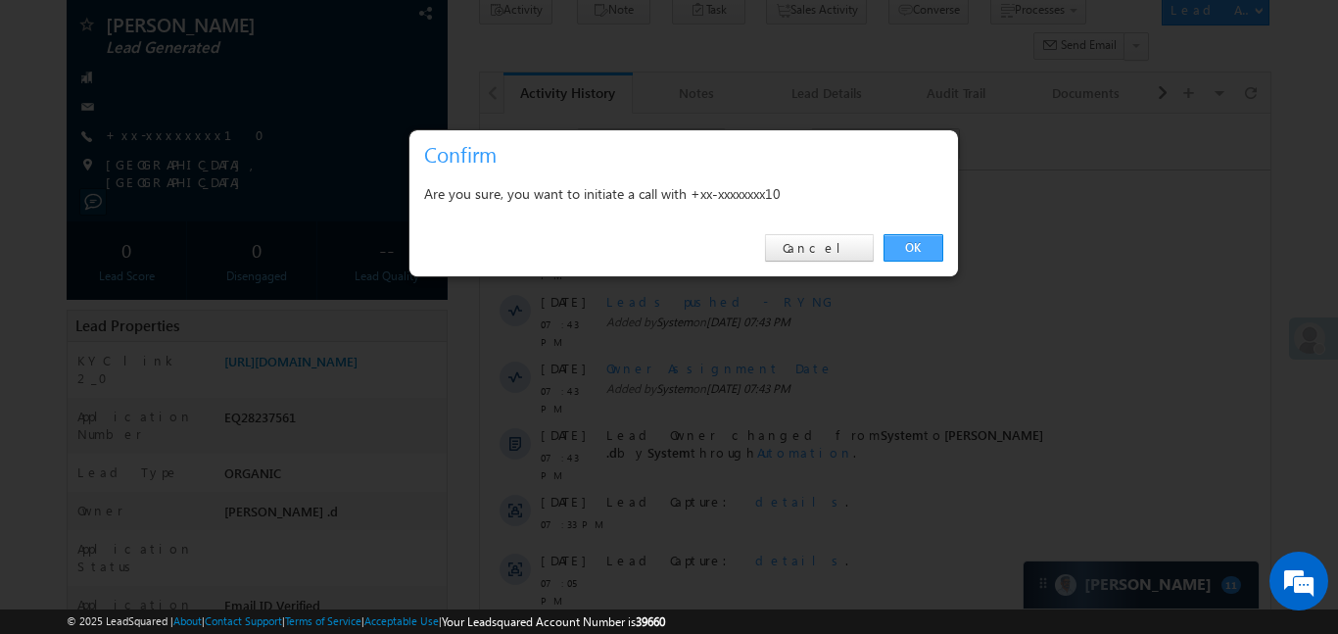
drag, startPoint x: 893, startPoint y: 249, endPoint x: 483, endPoint y: 355, distance: 424.0
click at [893, 249] on link "OK" at bounding box center [913, 247] width 60 height 27
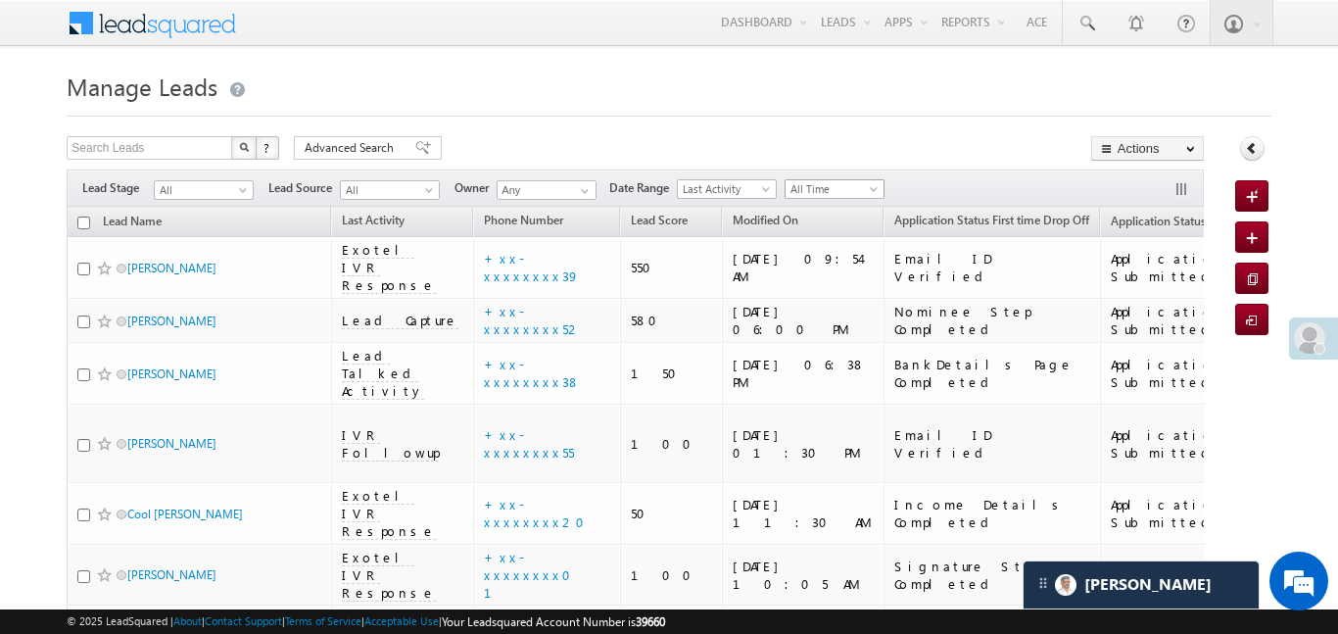
click at [830, 187] on span "All Time" at bounding box center [831, 189] width 93 height 18
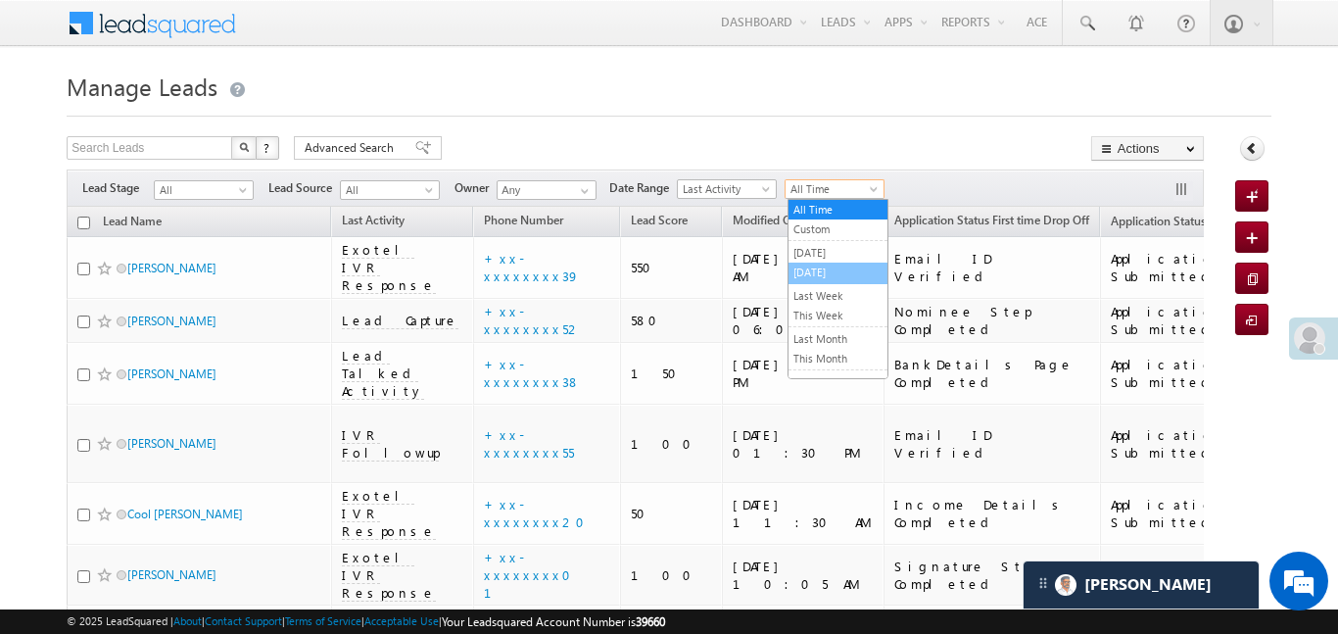
click at [838, 276] on link "[DATE]" at bounding box center [837, 272] width 99 height 18
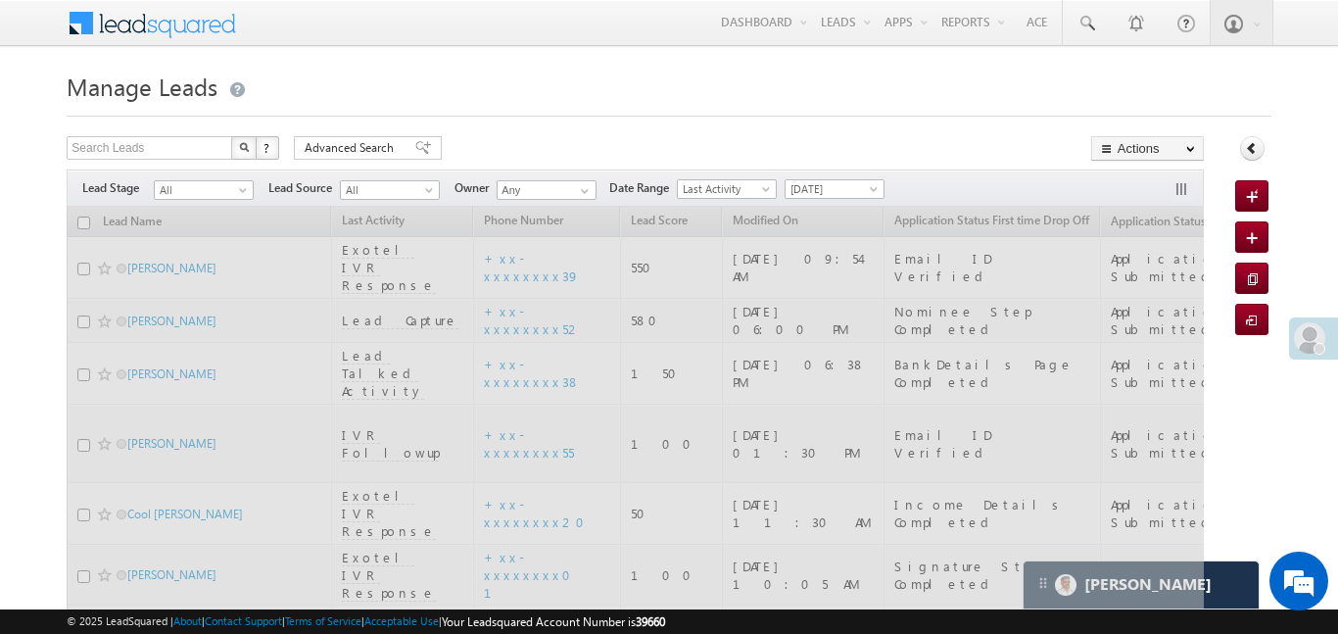
click at [233, 197] on span "All" at bounding box center [201, 190] width 93 height 18
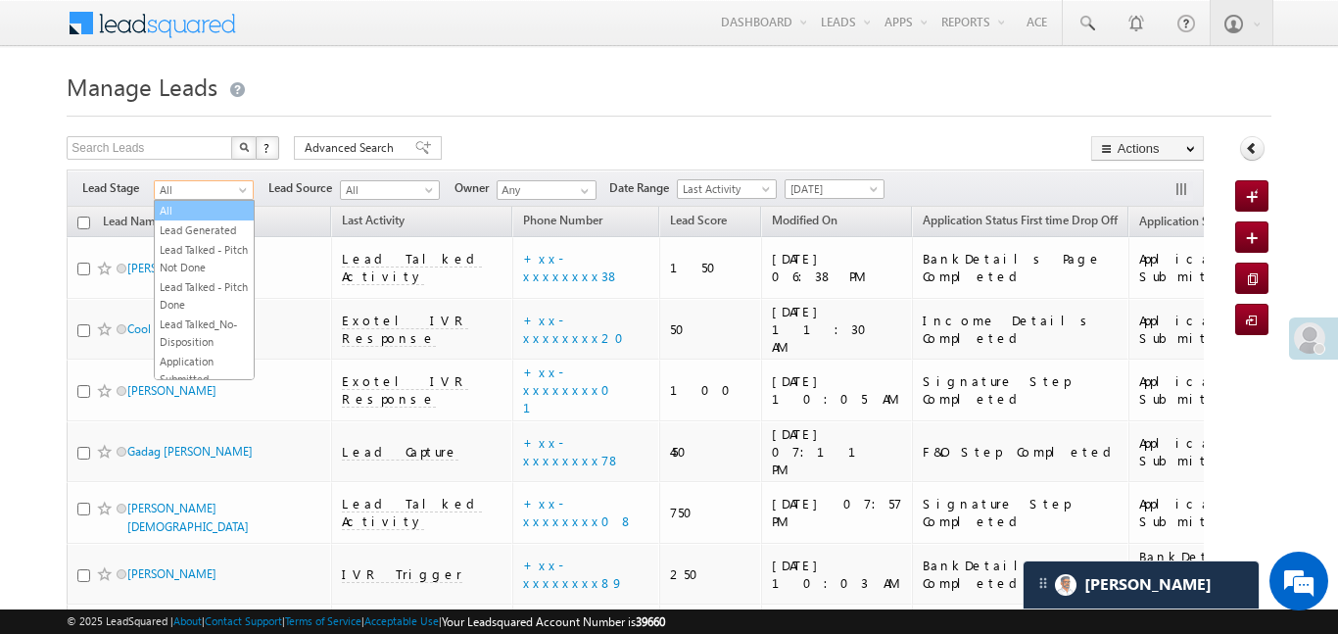
click at [180, 207] on link "All" at bounding box center [204, 211] width 99 height 18
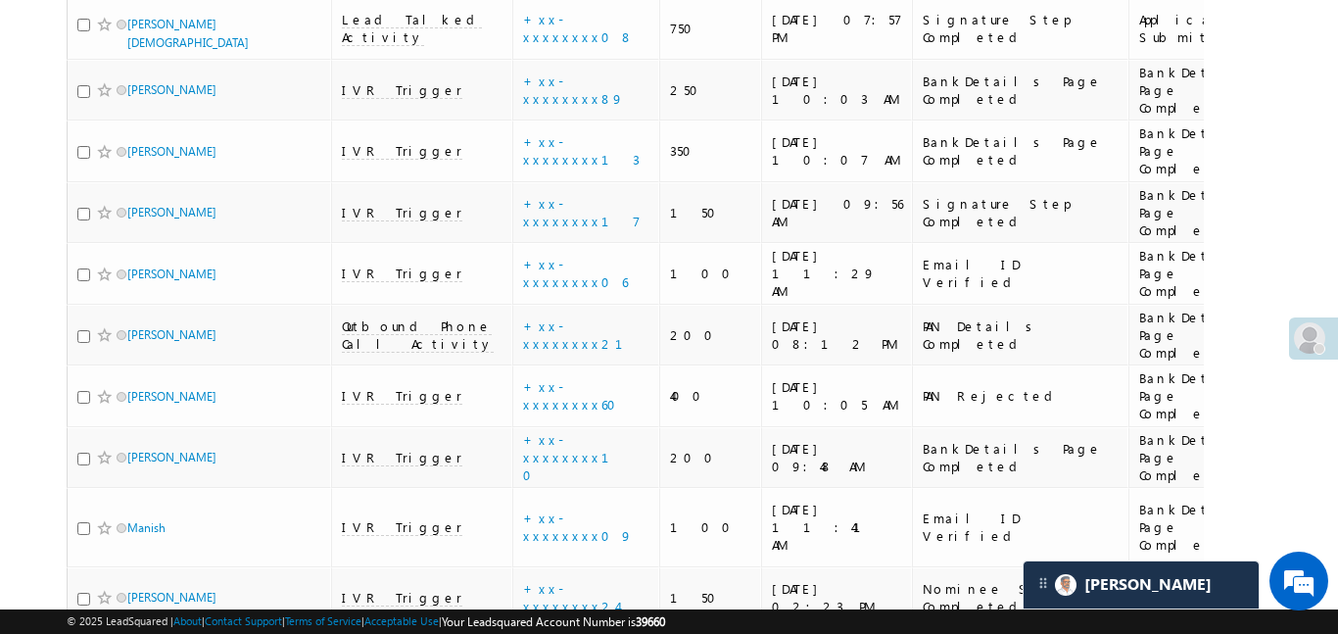
scroll to position [2815, 0]
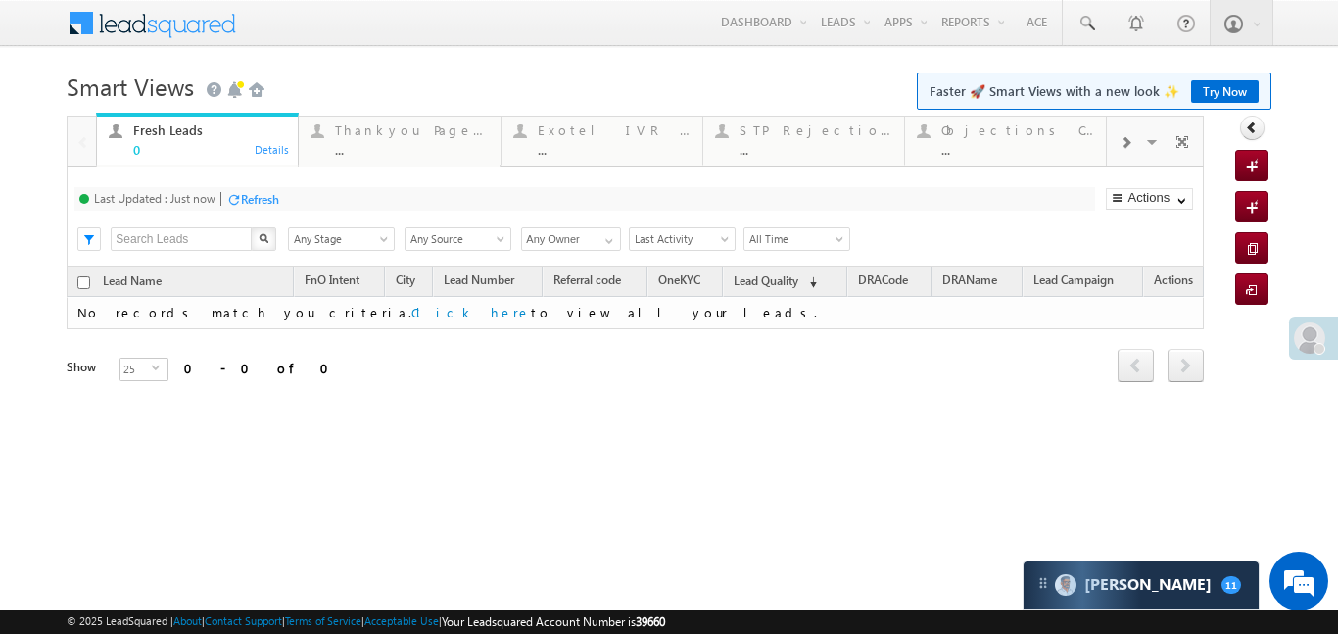
click at [1132, 147] on div at bounding box center [1125, 141] width 37 height 44
click at [1033, 137] on div "Coded [DATE]" at bounding box center [1017, 130] width 153 height 16
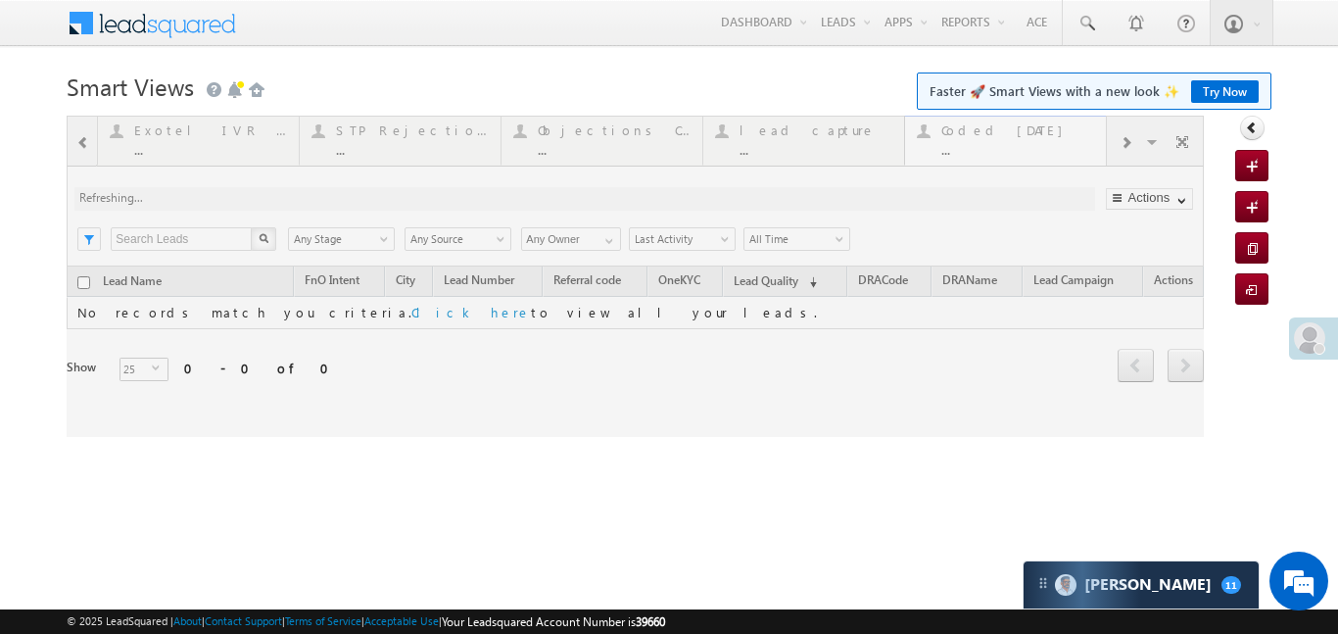
click at [1033, 137] on div at bounding box center [635, 276] width 1137 height 321
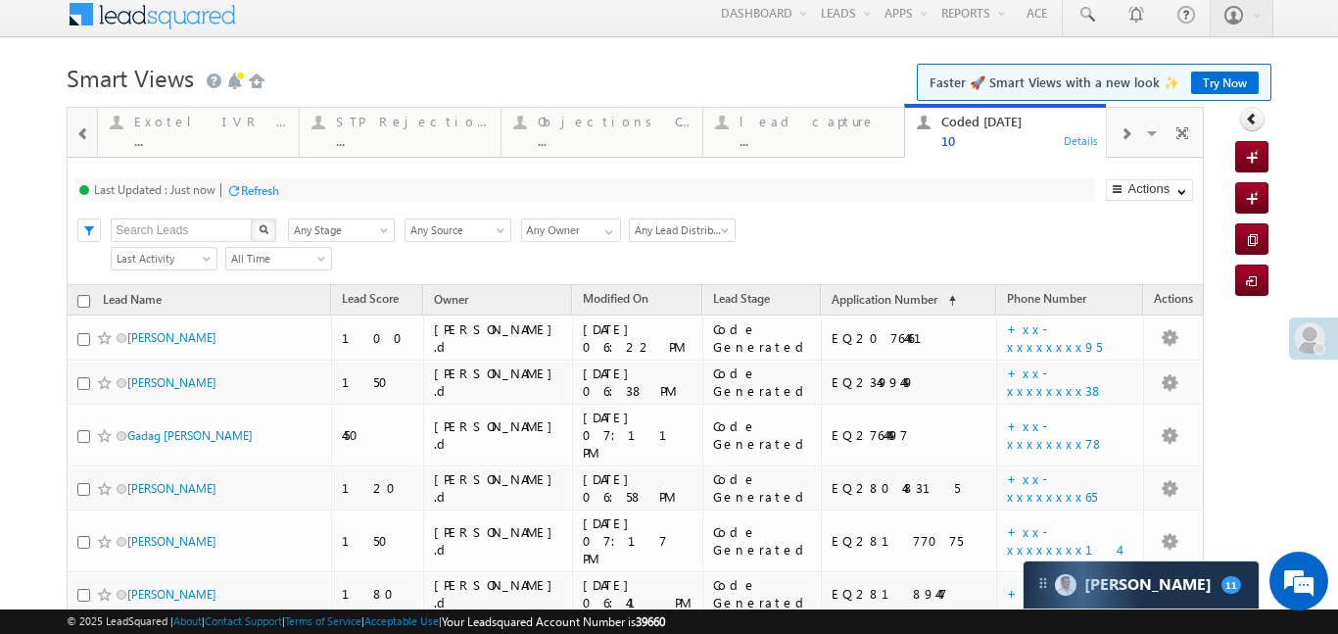
scroll to position [30, 0]
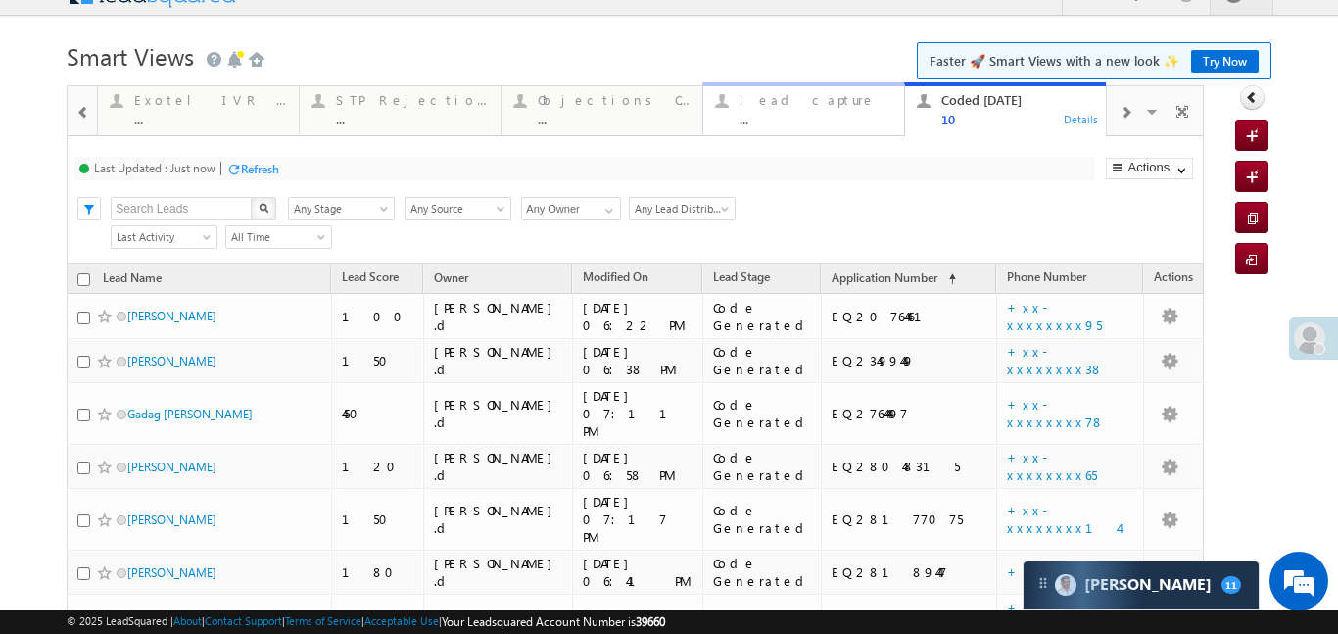
click at [776, 118] on div "..." at bounding box center [815, 119] width 153 height 15
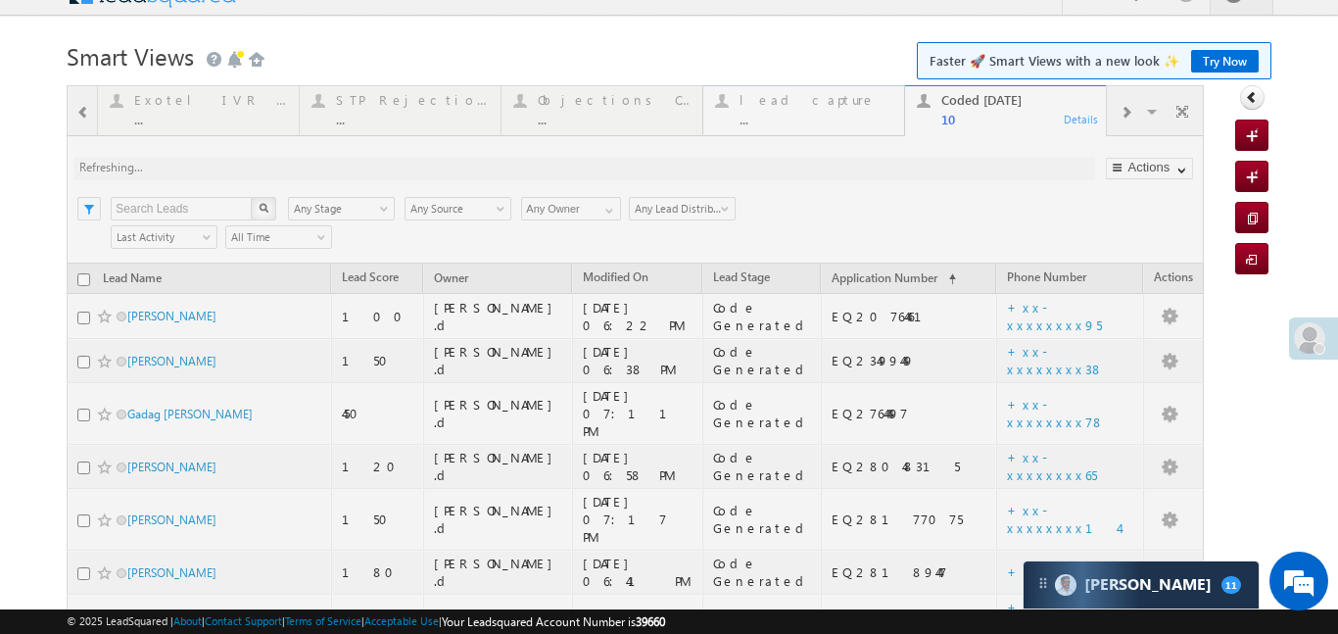
click at [776, 118] on div at bounding box center [635, 513] width 1137 height 856
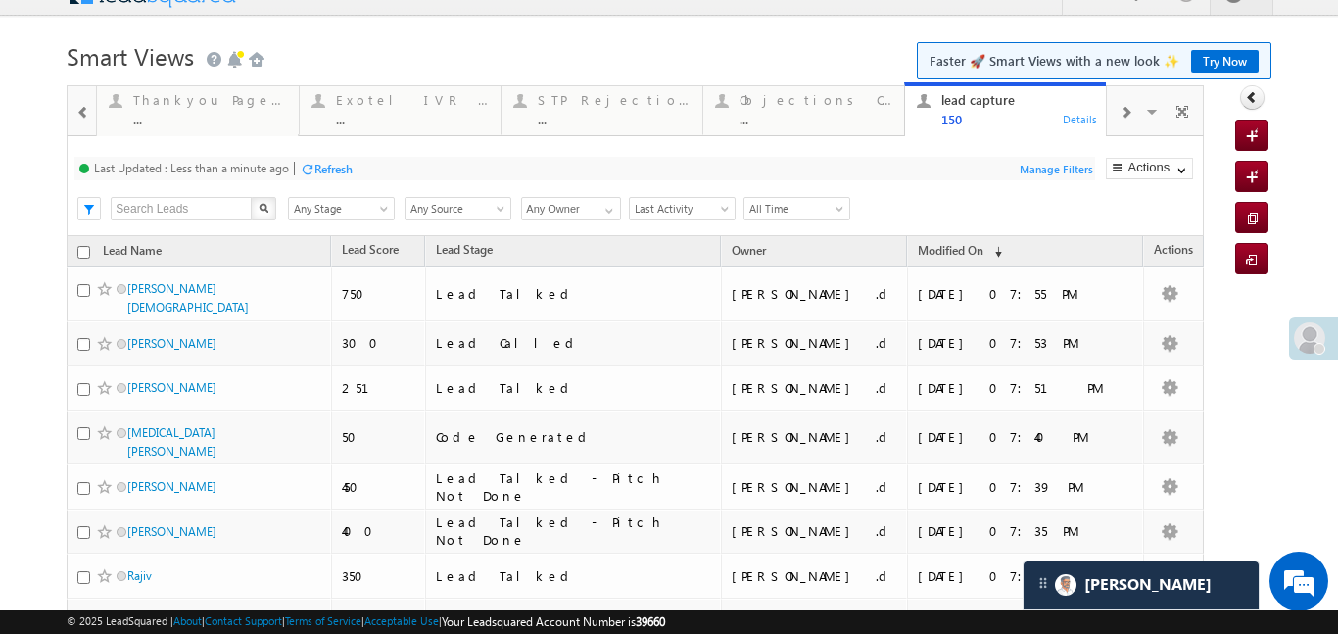
click at [1116, 110] on div at bounding box center [1125, 111] width 37 height 44
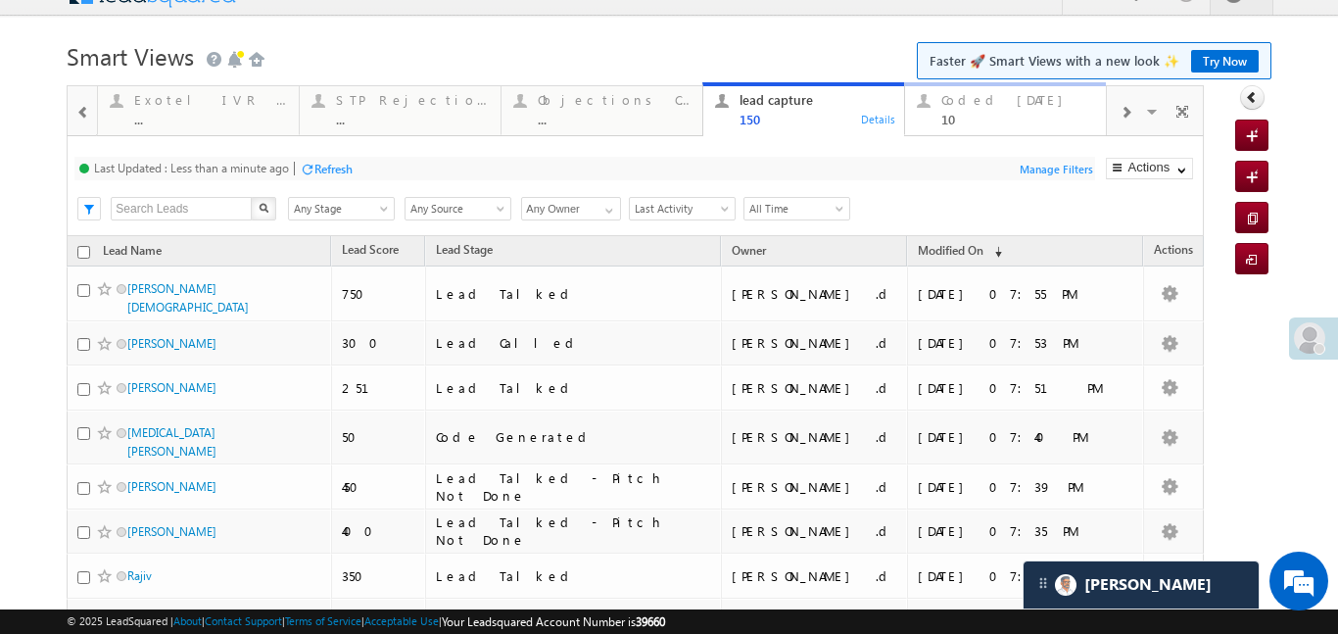
click at [1043, 109] on div "Coded Today 10" at bounding box center [1017, 107] width 153 height 38
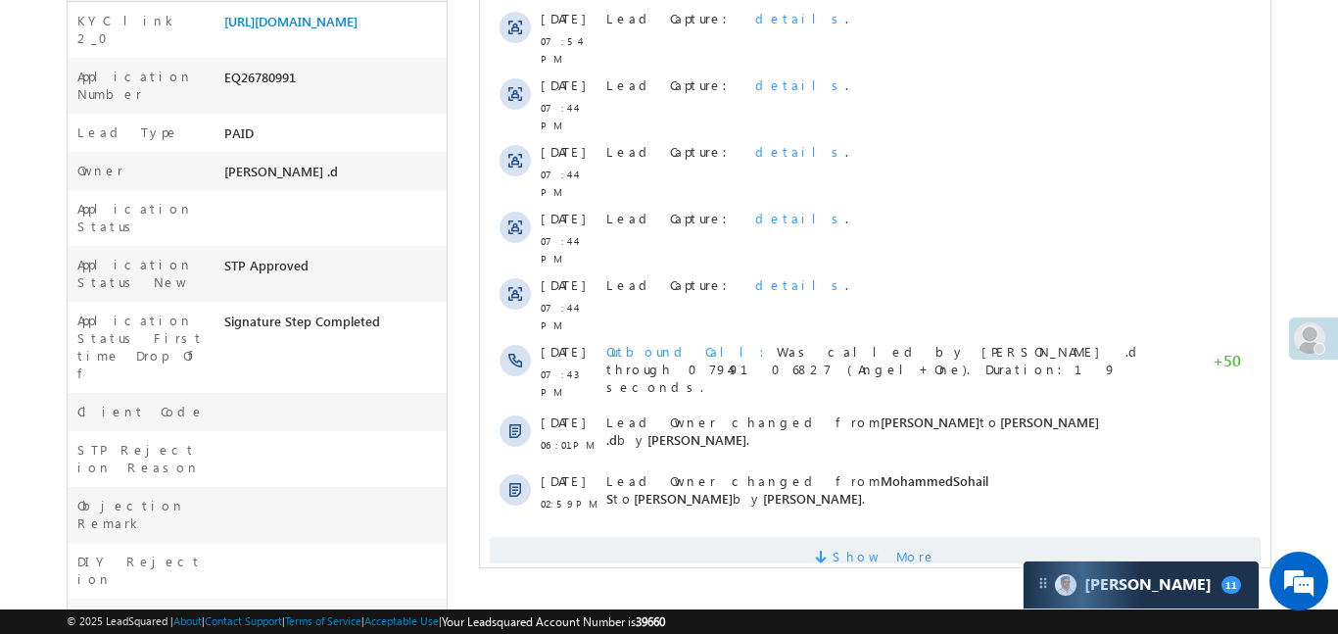
scroll to position [492, 0]
click at [923, 535] on span "Show More" at bounding box center [874, 554] width 771 height 39
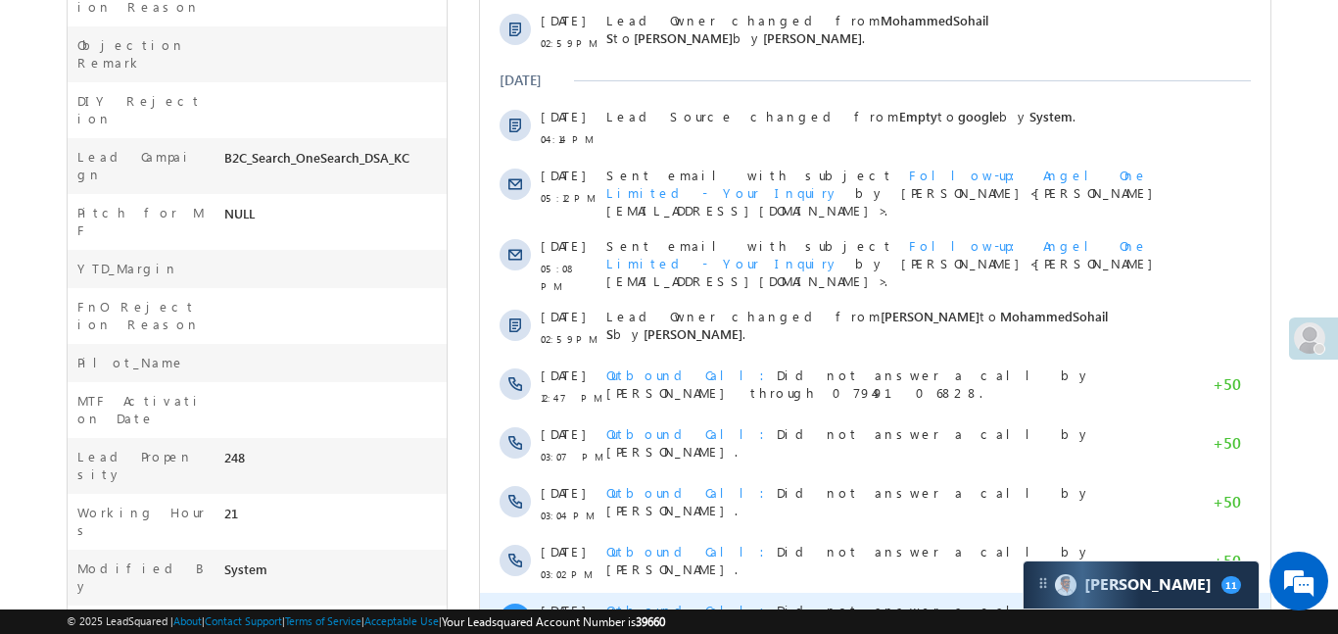
scroll to position [1072, 0]
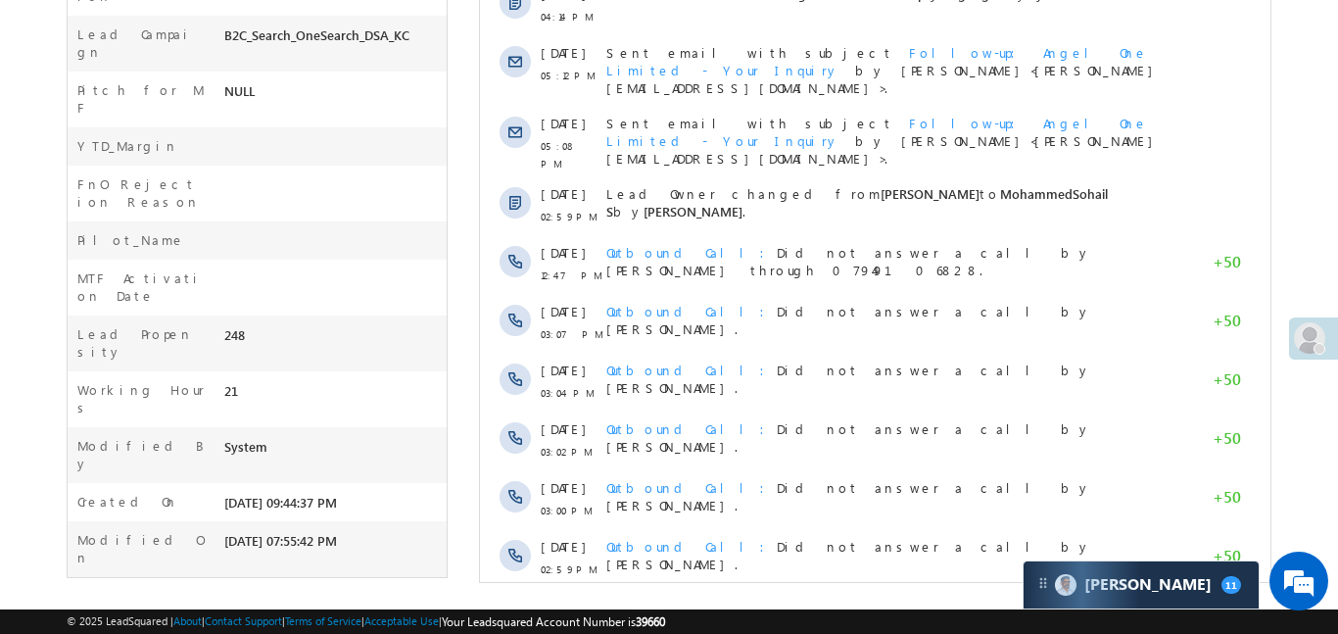
click at [860, 602] on span "Show More" at bounding box center [883, 621] width 104 height 39
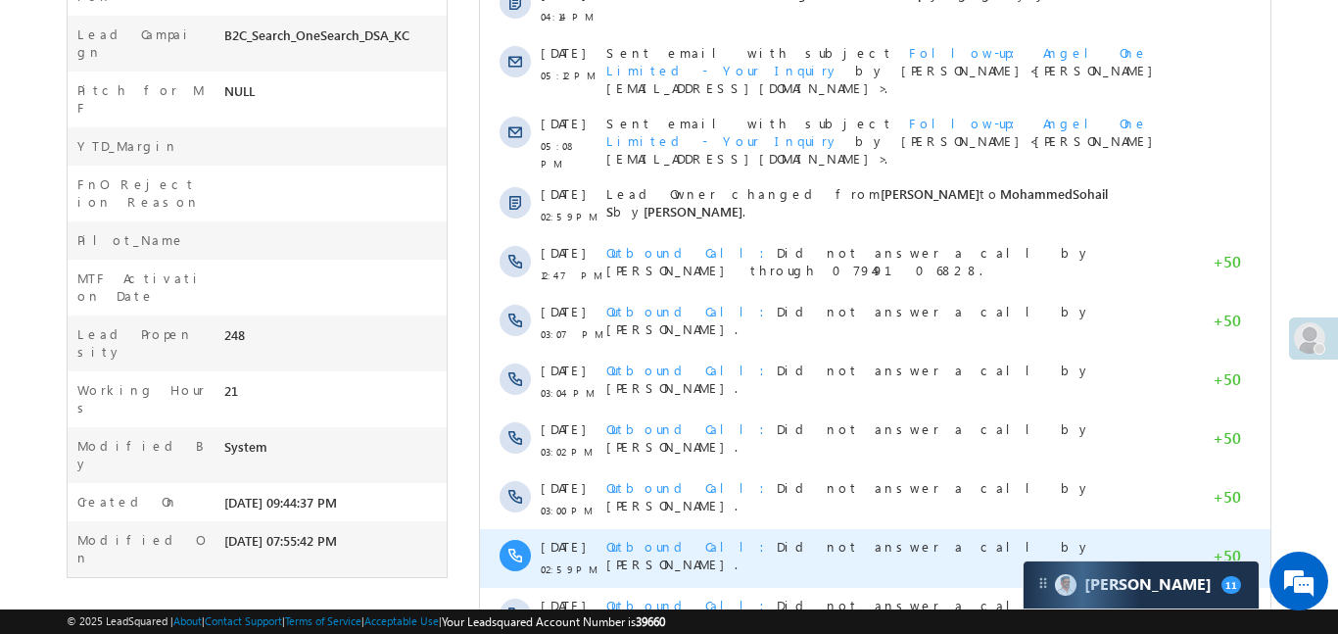
scroll to position [1660, 0]
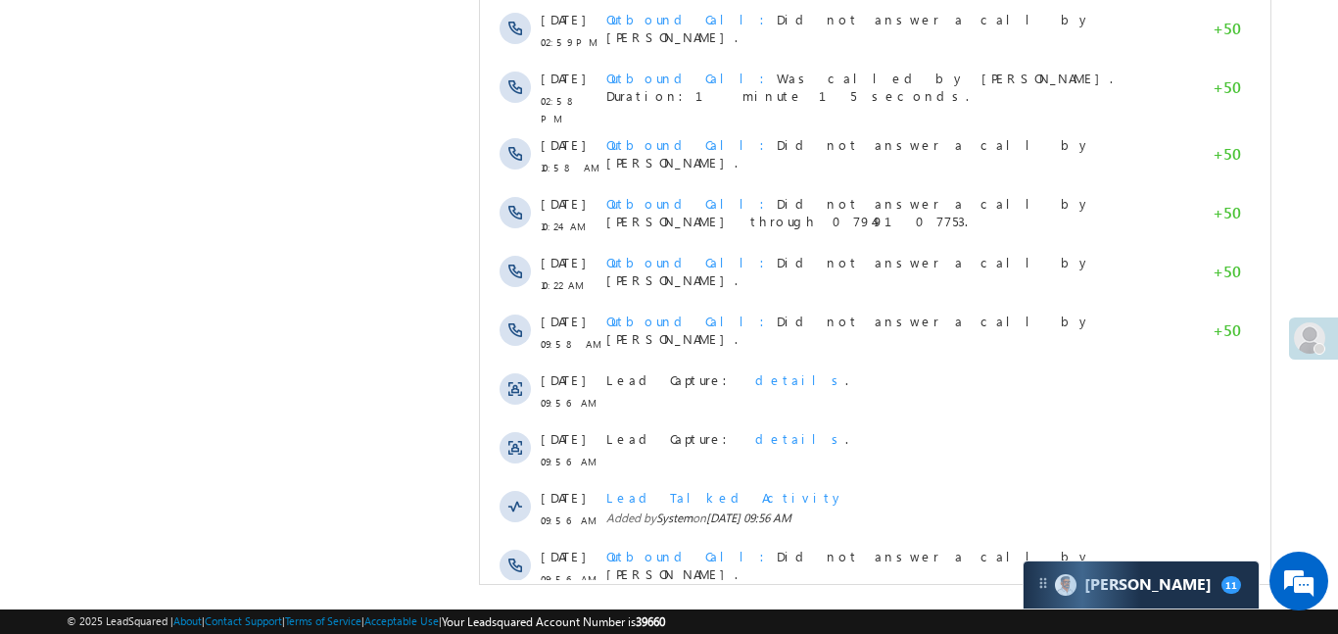
click at [802, 612] on span "Show More" at bounding box center [874, 631] width 771 height 39
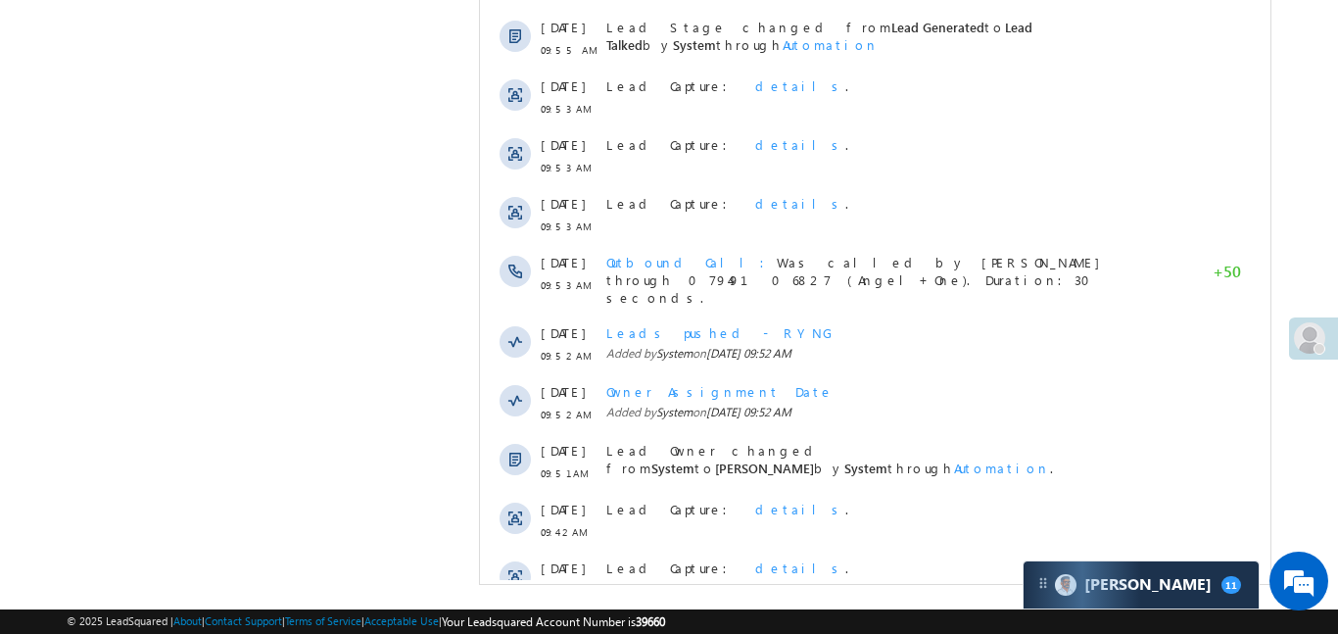
scroll to position [0, 0]
click at [865, 624] on span "Show More" at bounding box center [883, 643] width 104 height 39
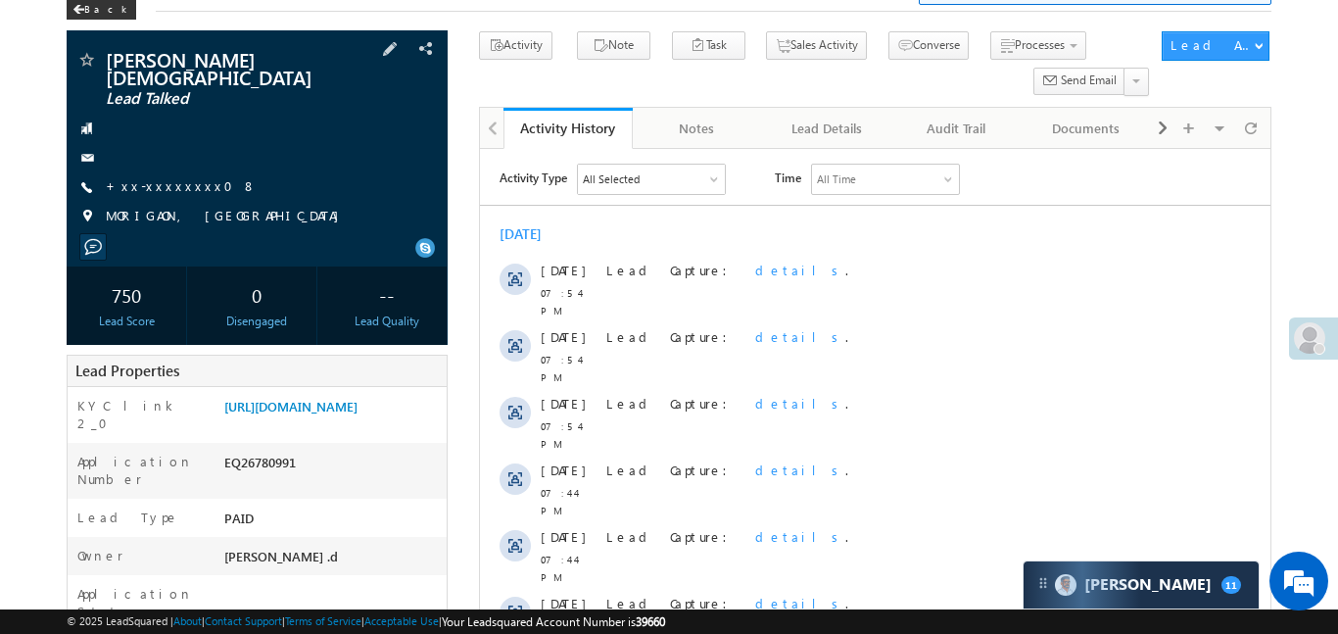
scroll to position [280, 0]
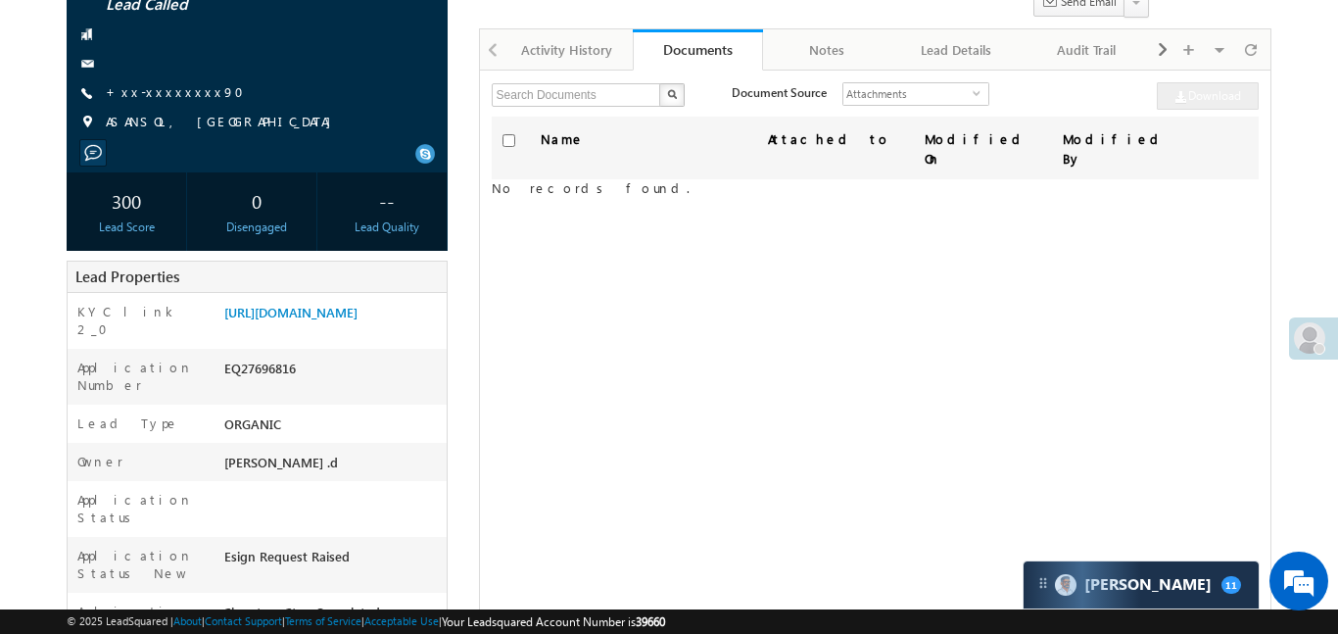
scroll to position [74, 0]
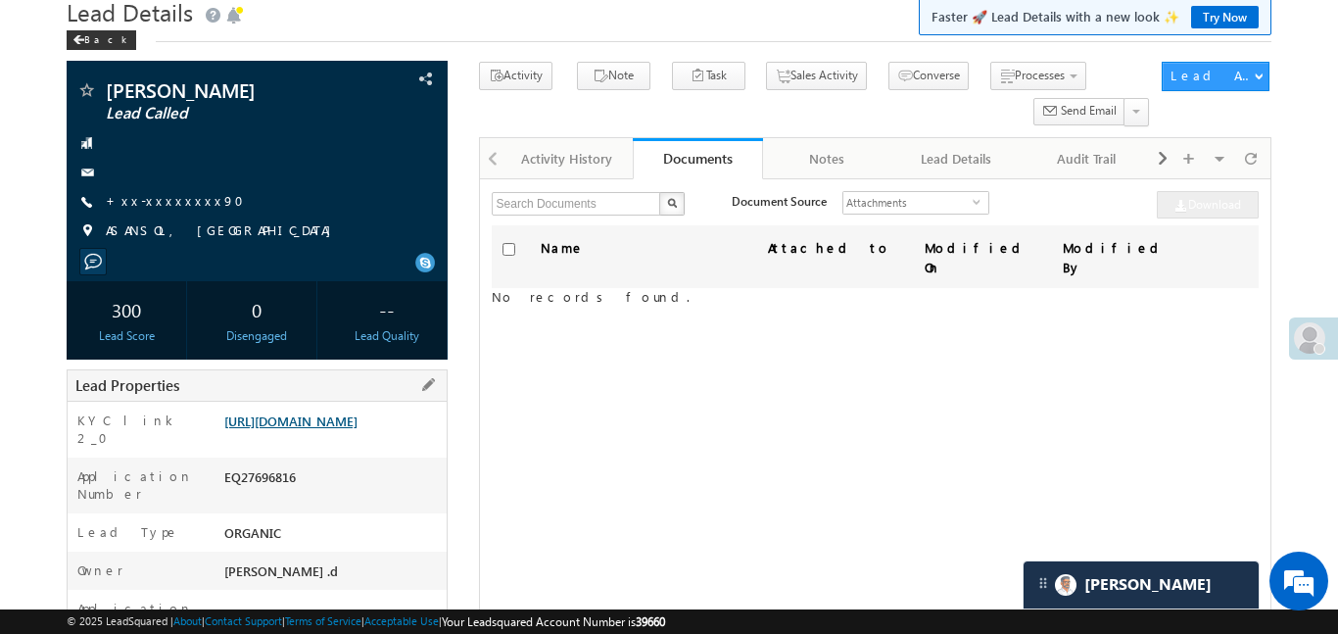
click at [357, 418] on link "[URL][DOMAIN_NAME]" at bounding box center [290, 420] width 133 height 17
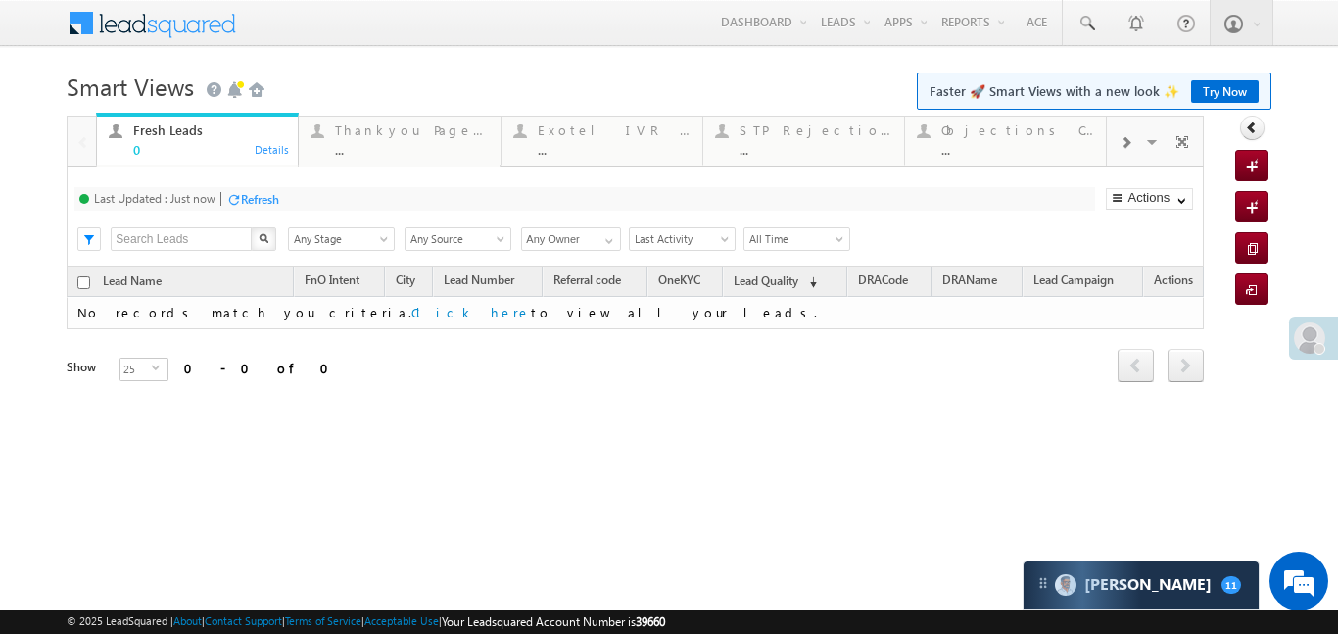
click at [1123, 135] on span at bounding box center [1125, 143] width 12 height 16
click at [1012, 146] on div "..." at bounding box center [1017, 149] width 153 height 15
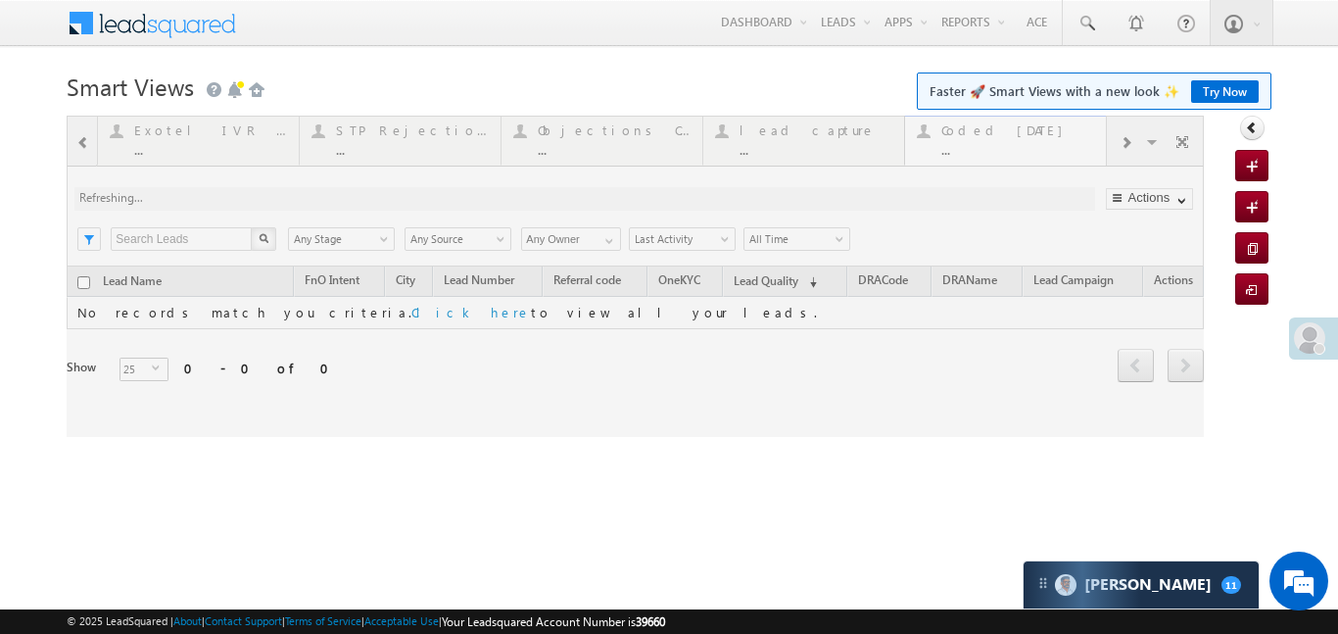
click at [1012, 146] on div at bounding box center [635, 276] width 1137 height 321
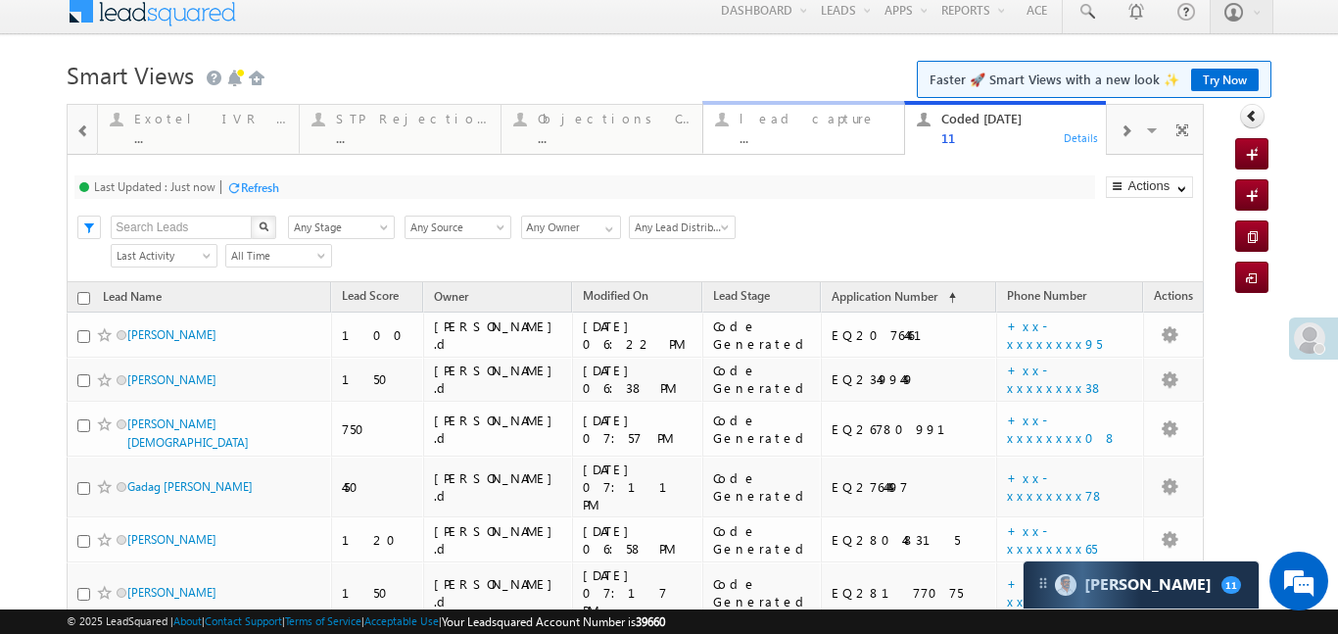
scroll to position [14, 0]
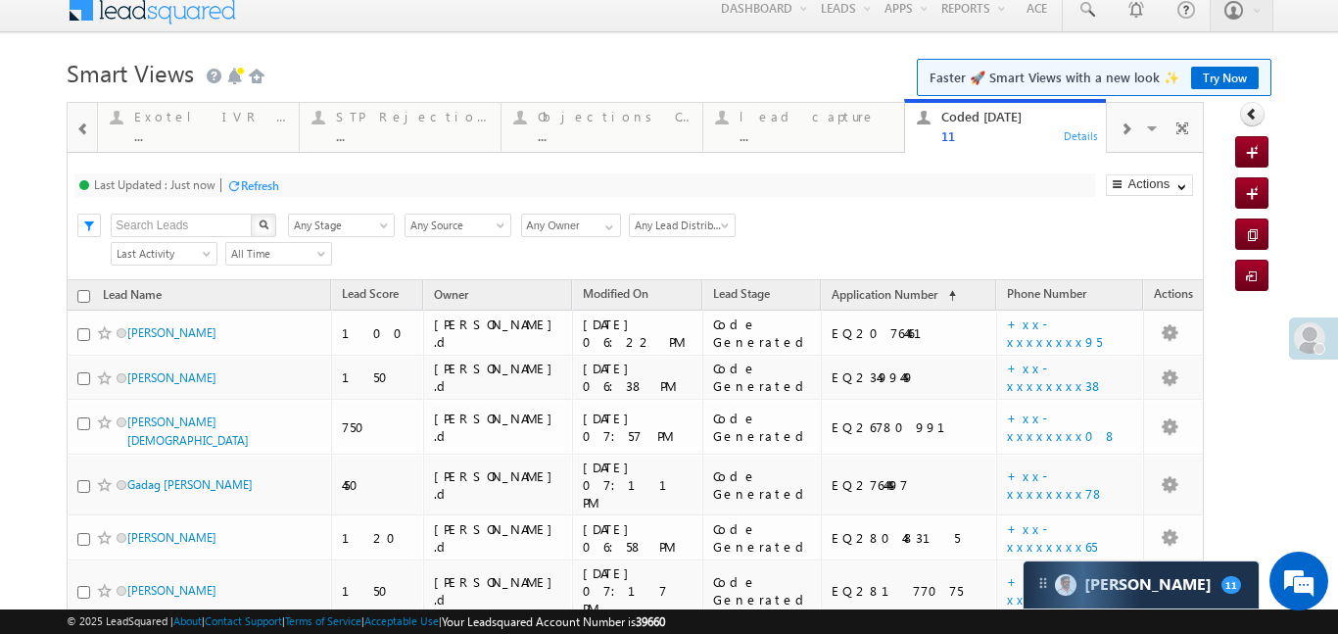
click at [72, 118] on div at bounding box center [83, 128] width 25 height 44
click at [72, 118] on div at bounding box center [82, 126] width 28 height 47
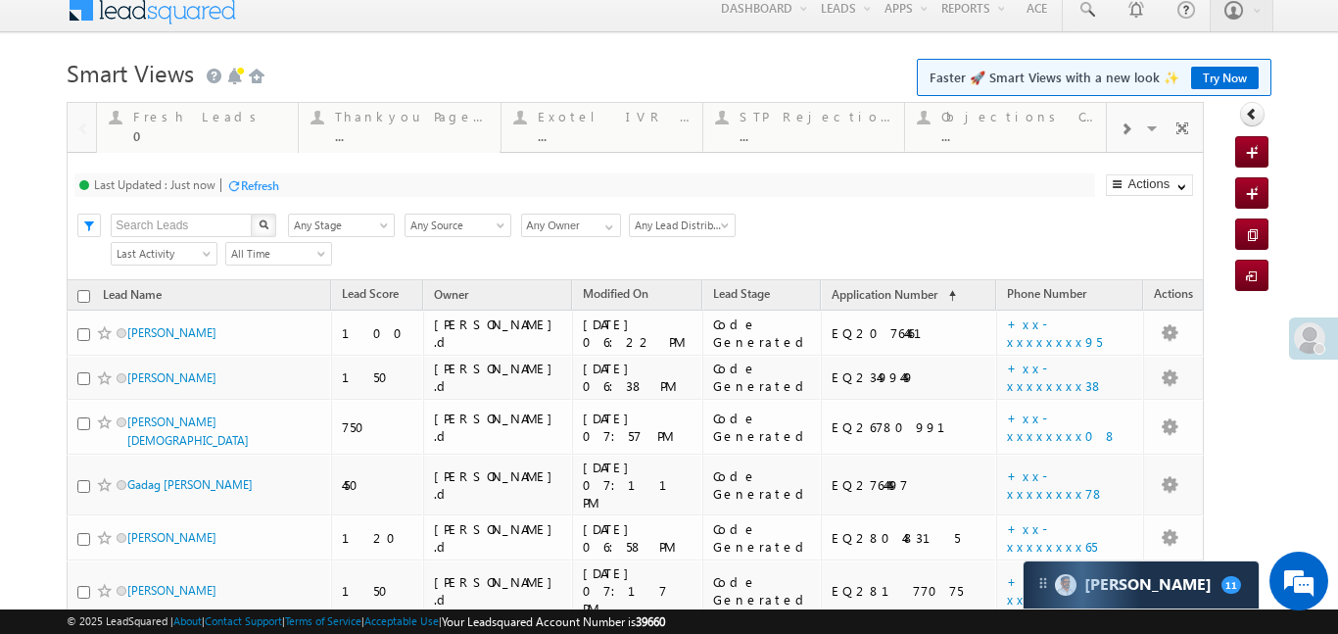
click at [72, 118] on div at bounding box center [82, 126] width 28 height 47
drag, startPoint x: 154, startPoint y: 108, endPoint x: 144, endPoint y: 90, distance: 20.2
click at [154, 109] on div "Fresh Leads" at bounding box center [209, 117] width 153 height 16
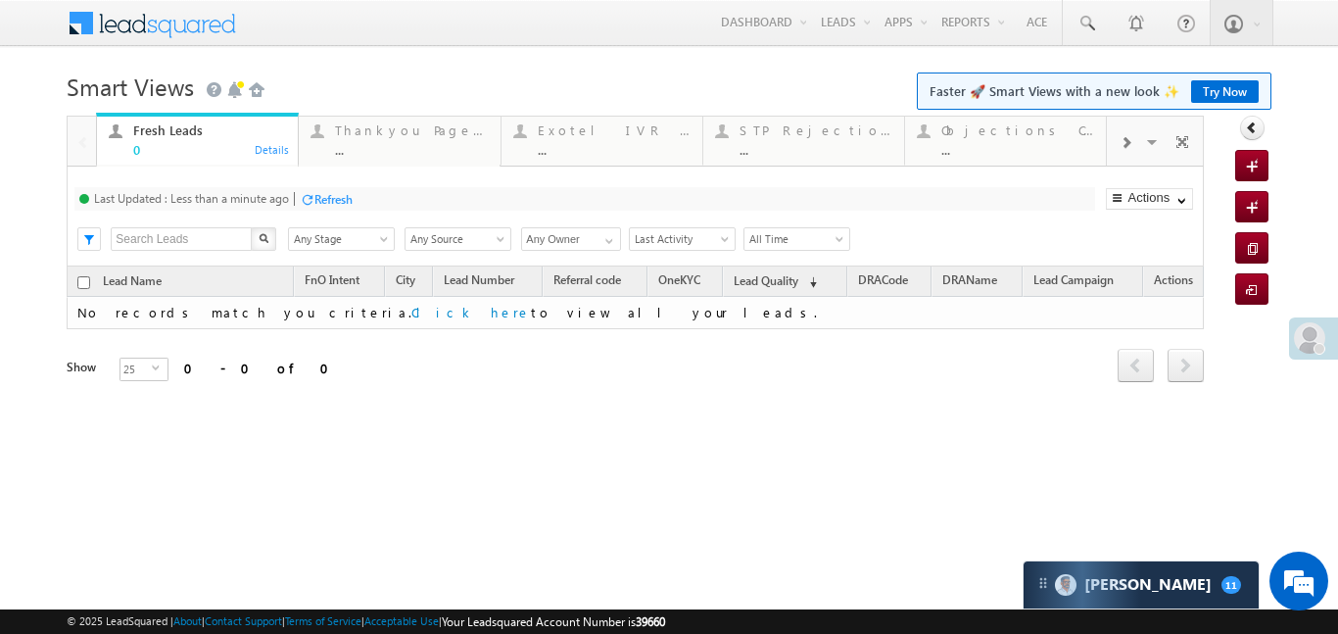
click at [1119, 149] on span at bounding box center [1125, 143] width 12 height 16
click at [1108, 151] on div at bounding box center [1125, 141] width 37 height 44
click at [1039, 151] on div "..." at bounding box center [1017, 149] width 153 height 15
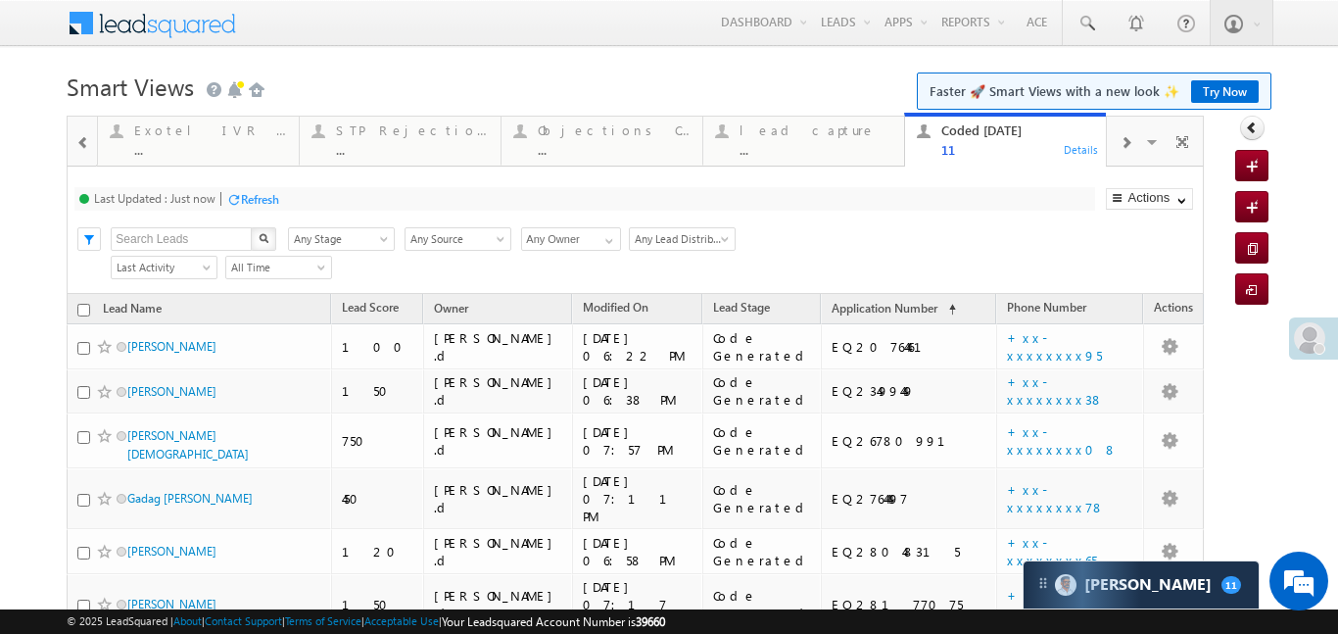
click at [73, 120] on div at bounding box center [83, 141] width 25 height 44
click at [117, 157] on link "Fresh Leads 0 Details" at bounding box center [197, 139] width 203 height 53
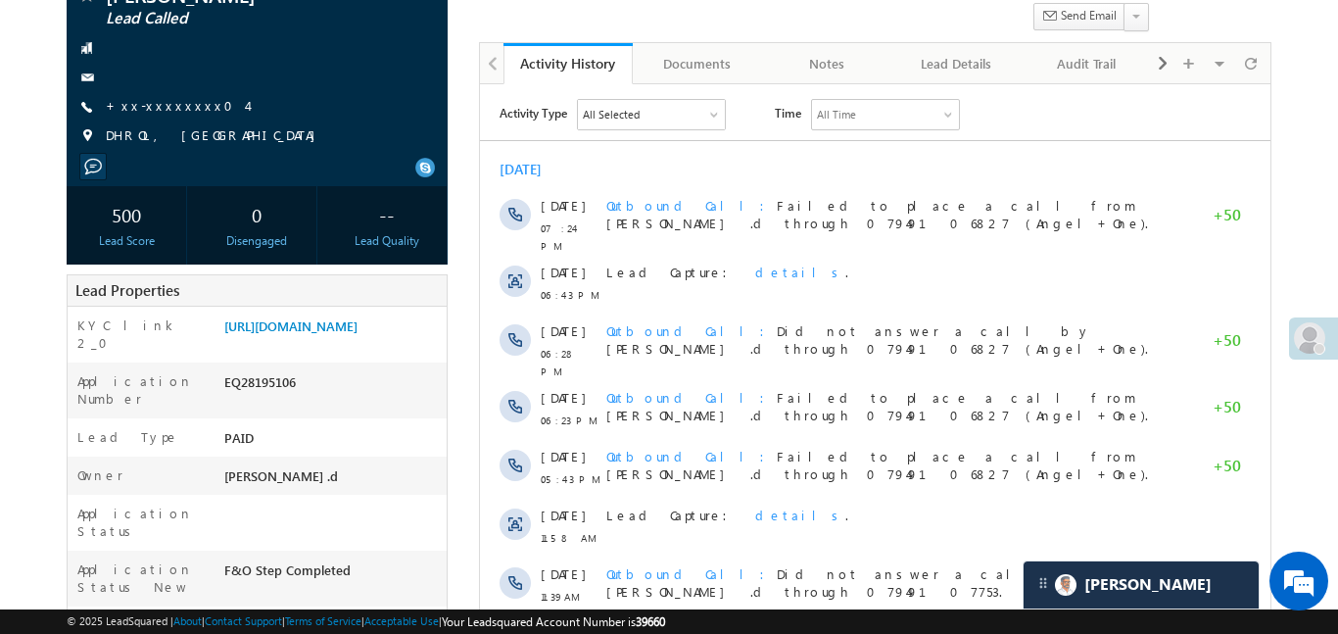
scroll to position [74, 0]
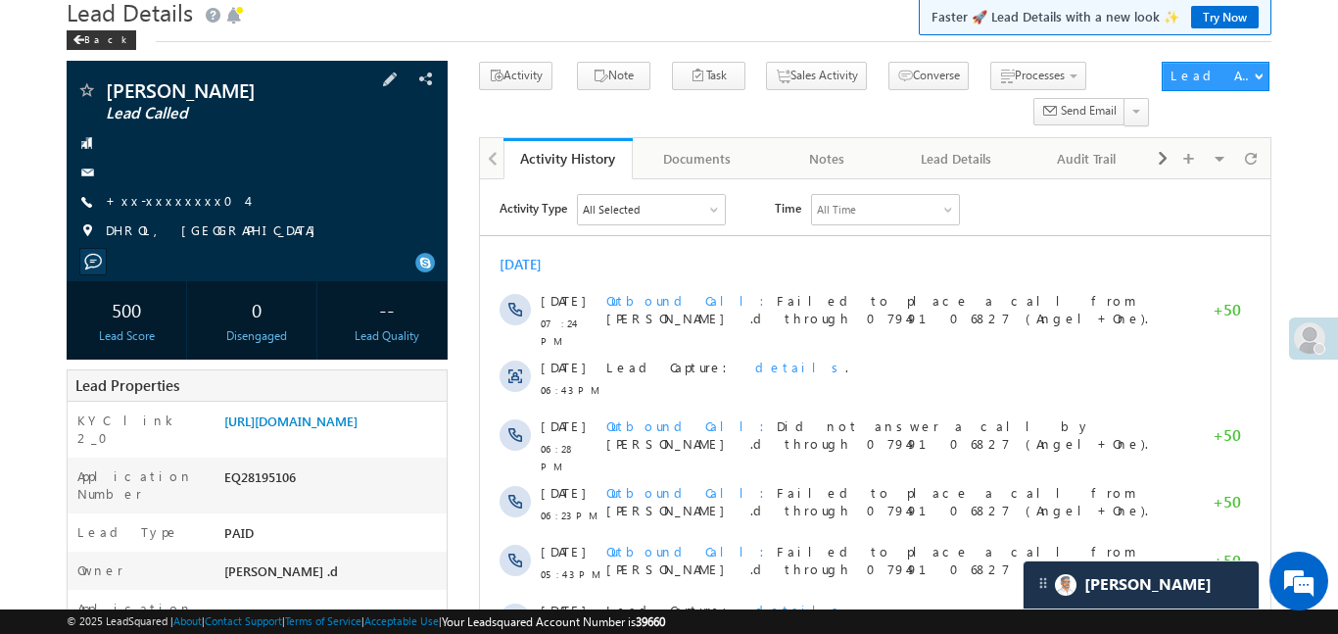
click at [314, 114] on span "Lead Called" at bounding box center [223, 114] width 235 height 20
click at [326, 429] on link "[URL][DOMAIN_NAME]" at bounding box center [290, 420] width 133 height 17
click at [130, 402] on div "KYC link 2_0 [URL][DOMAIN_NAME]" at bounding box center [257, 430] width 379 height 56
click at [162, 197] on link "+xx-xxxxxxxx04" at bounding box center [176, 200] width 141 height 17
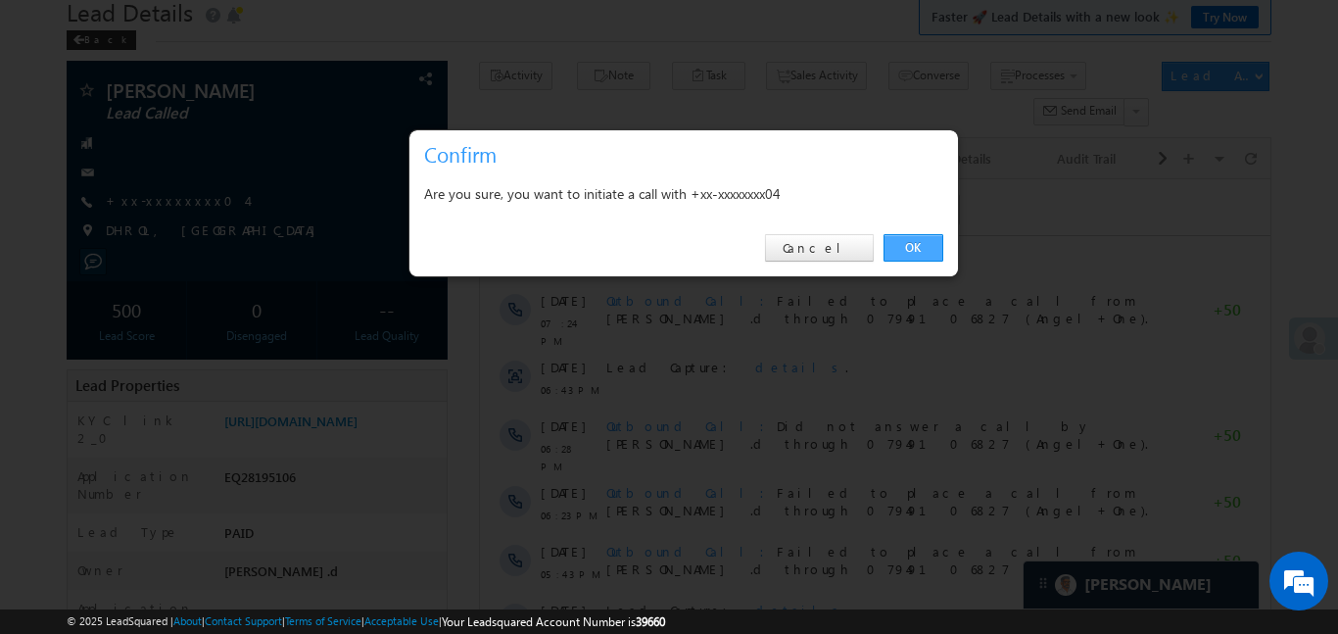
click at [911, 246] on link "OK" at bounding box center [913, 247] width 60 height 27
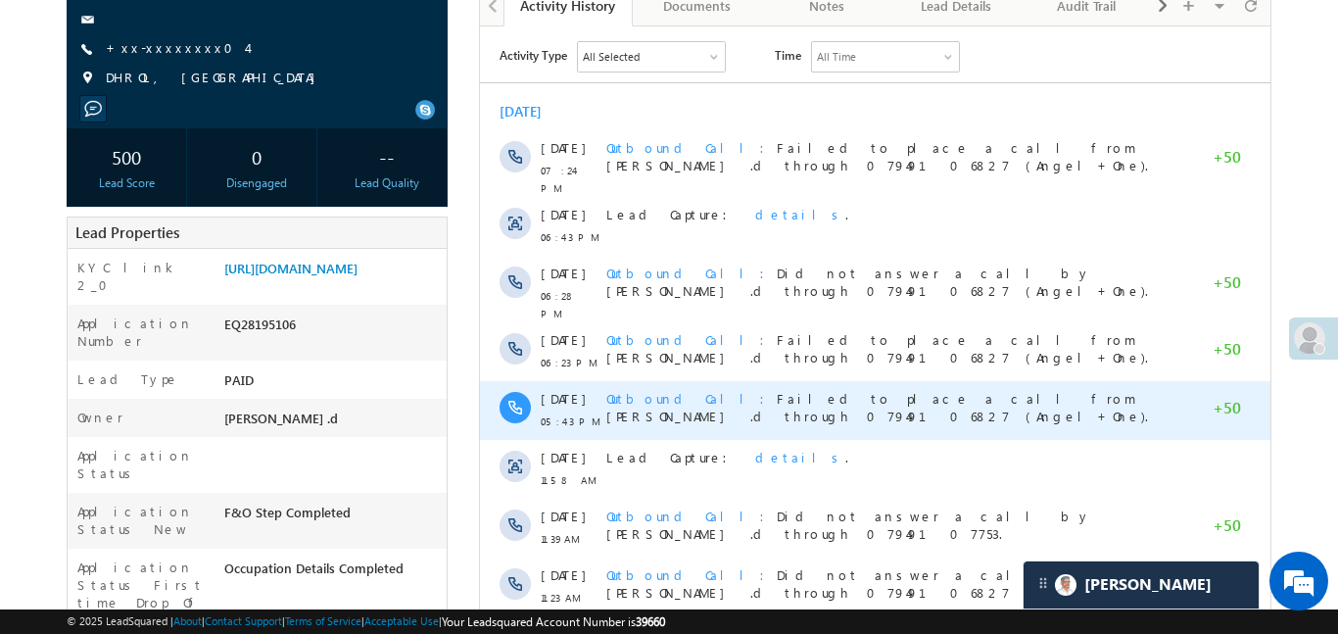
scroll to position [267, 0]
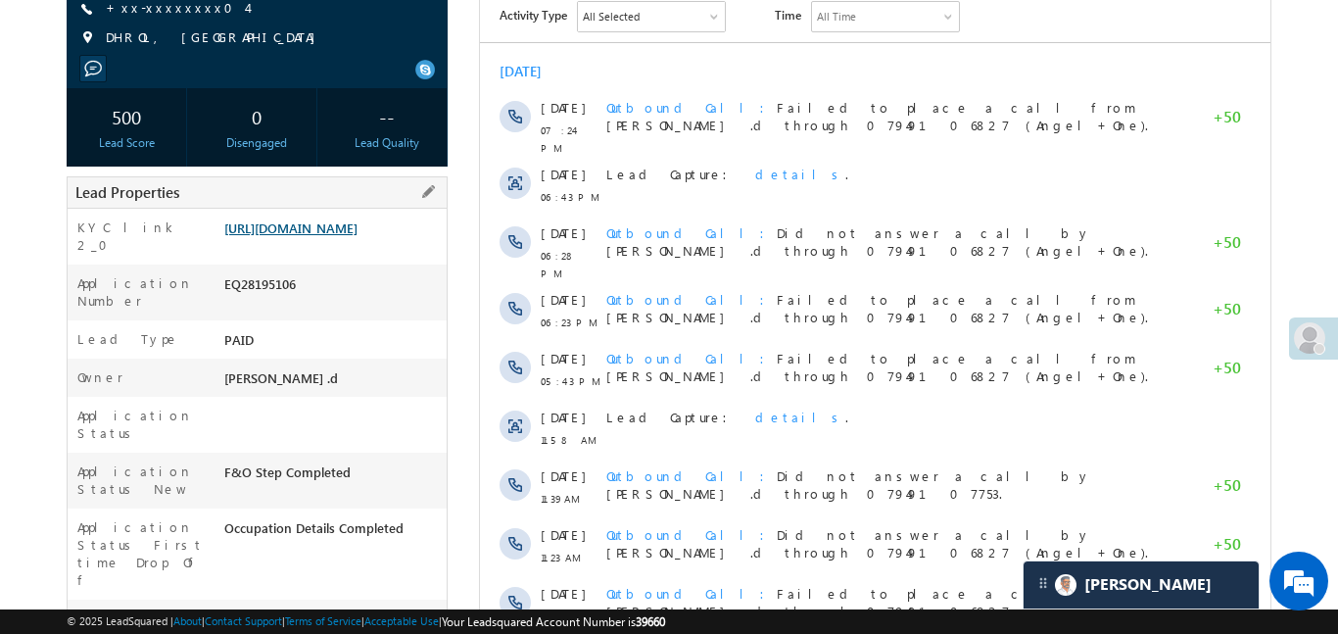
click at [357, 236] on link "[URL][DOMAIN_NAME]" at bounding box center [290, 227] width 133 height 17
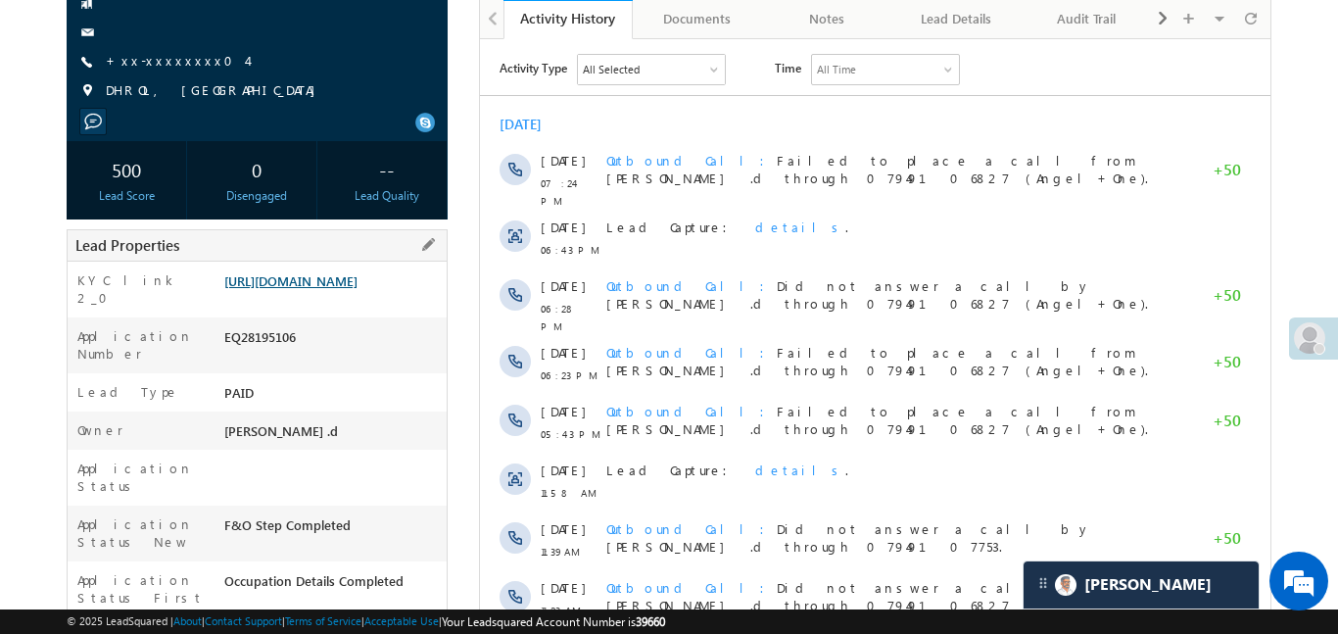
scroll to position [320, 0]
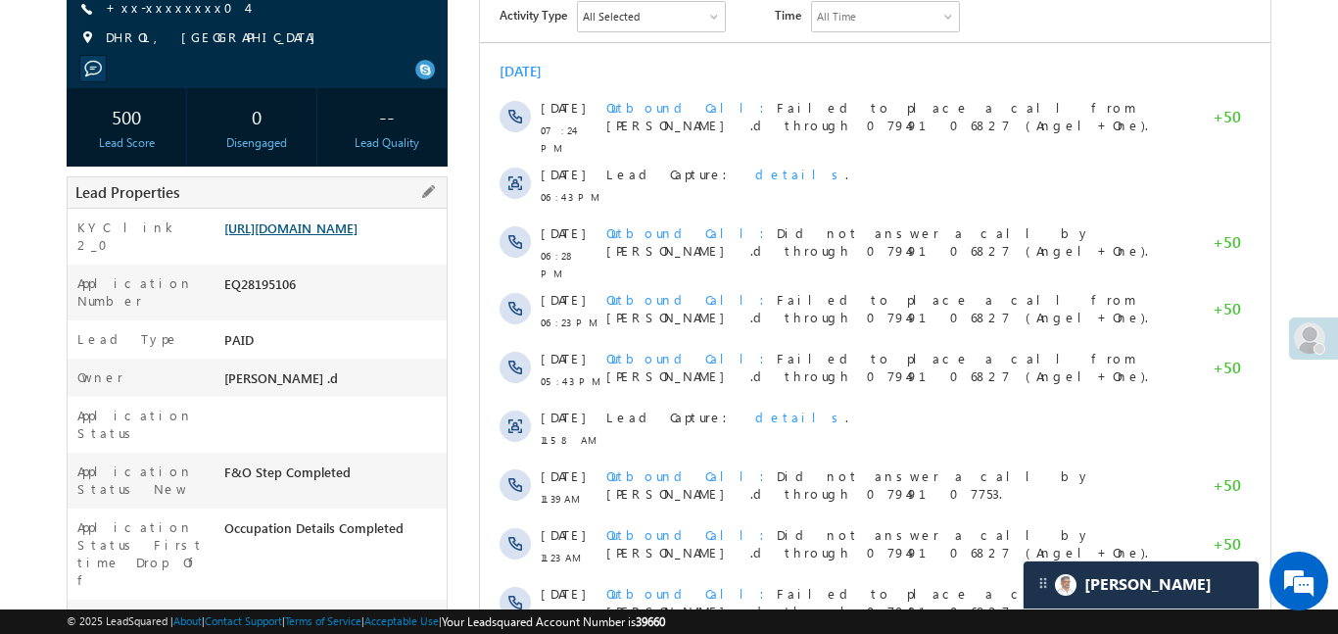
click at [357, 236] on link "[URL][DOMAIN_NAME]" at bounding box center [290, 227] width 133 height 17
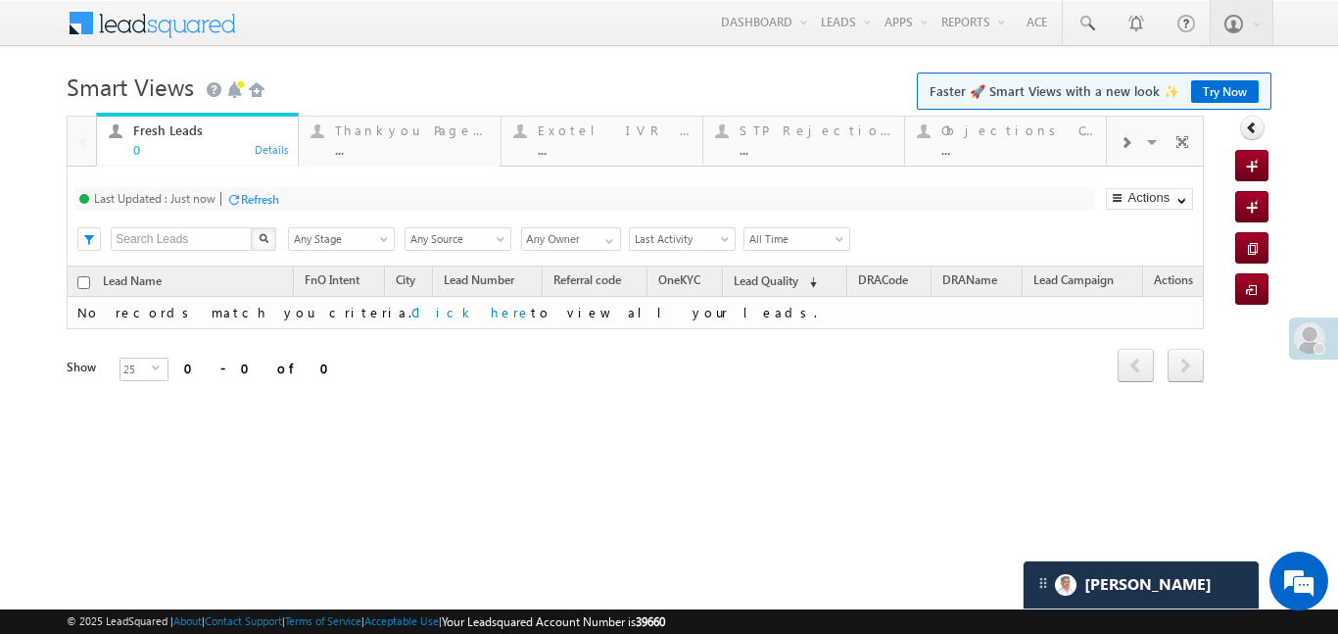
click at [1135, 142] on div at bounding box center [1125, 141] width 37 height 44
click at [1007, 143] on div "..." at bounding box center [1017, 149] width 153 height 15
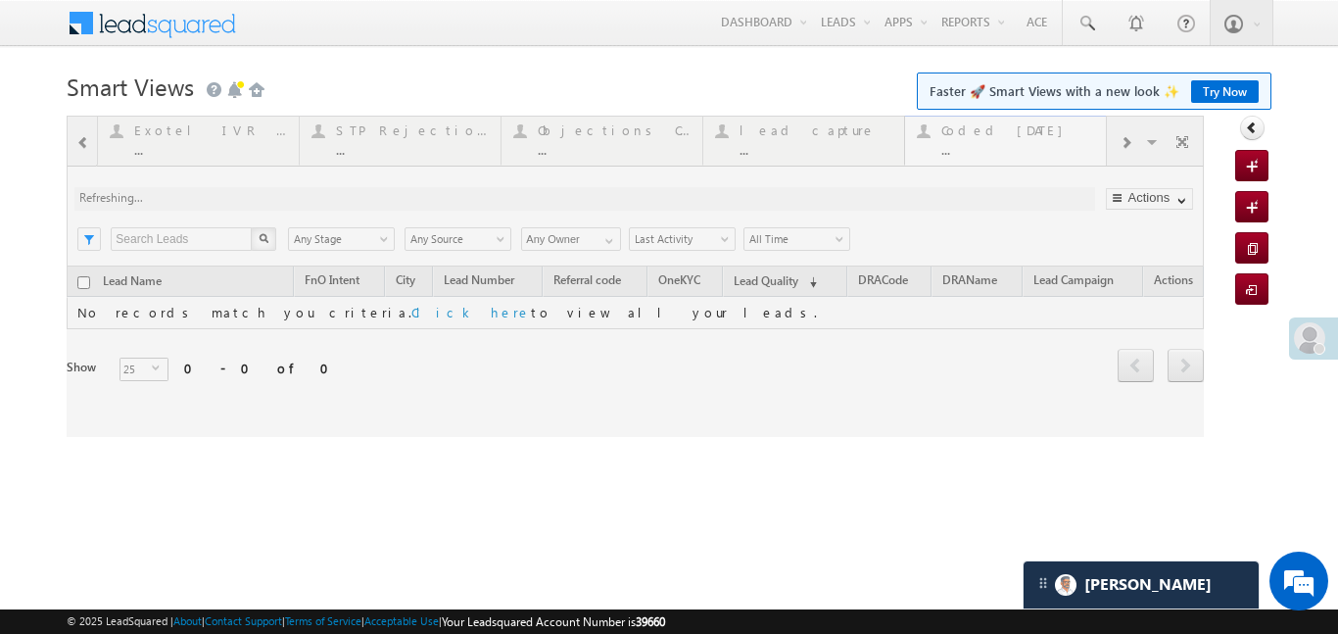
click at [1007, 143] on div at bounding box center [635, 276] width 1137 height 321
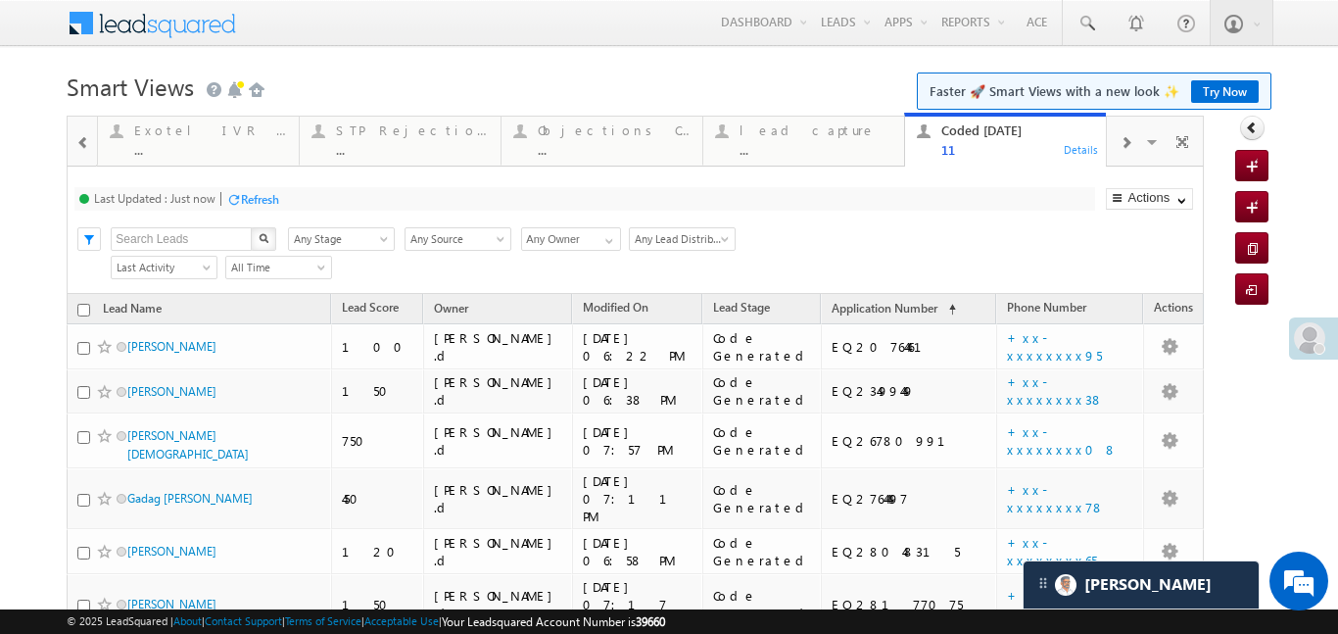
click at [80, 135] on span at bounding box center [83, 143] width 14 height 16
click at [1123, 147] on div at bounding box center [1125, 141] width 37 height 44
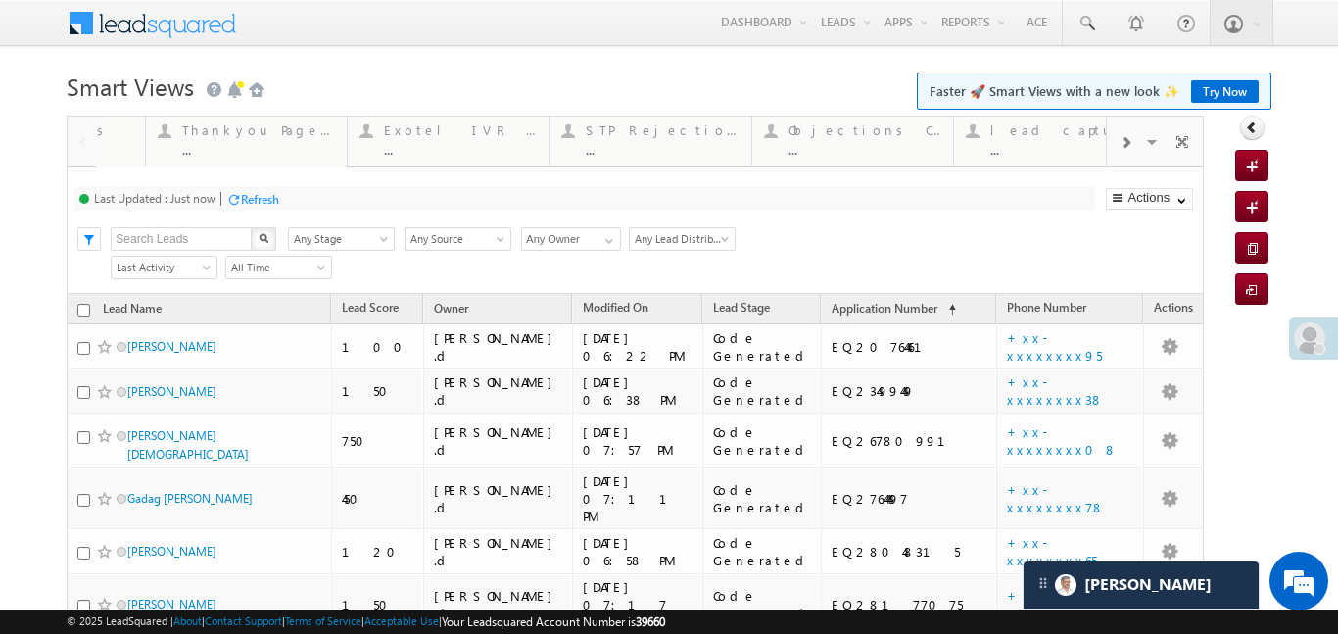
click at [1123, 147] on span at bounding box center [1125, 143] width 12 height 16
click at [1076, 155] on div "Details" at bounding box center [1081, 149] width 37 height 18
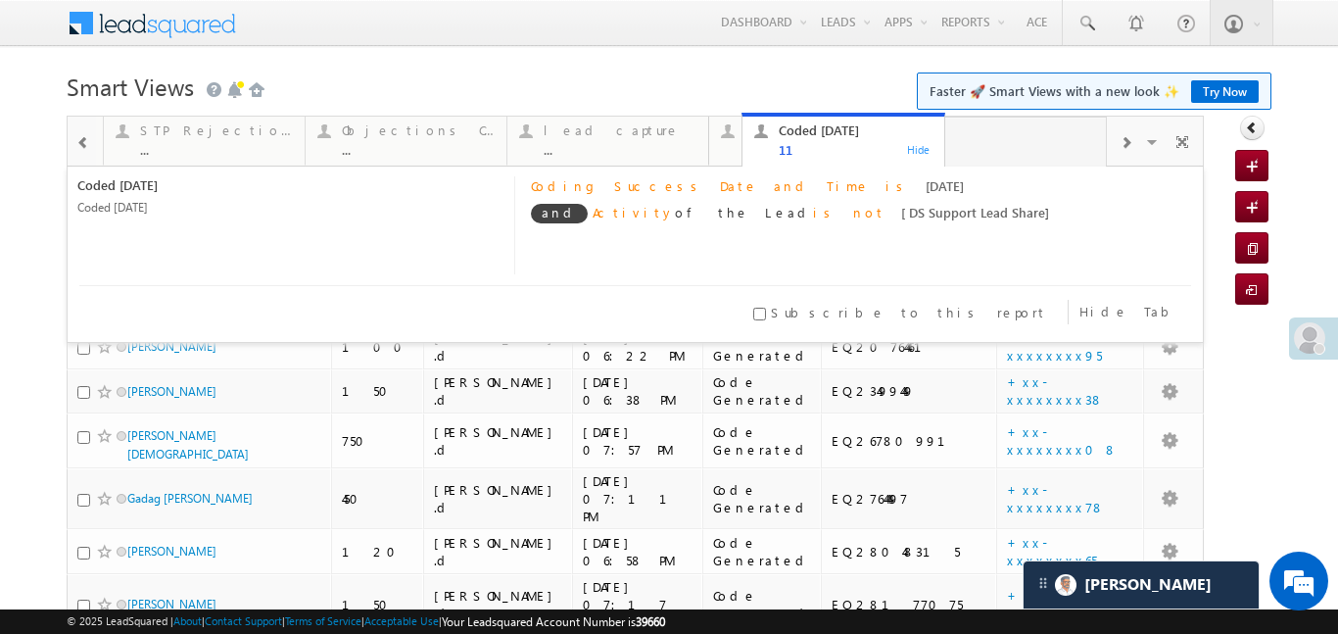
drag, startPoint x: 1076, startPoint y: 155, endPoint x: 1110, endPoint y: 222, distance: 75.3
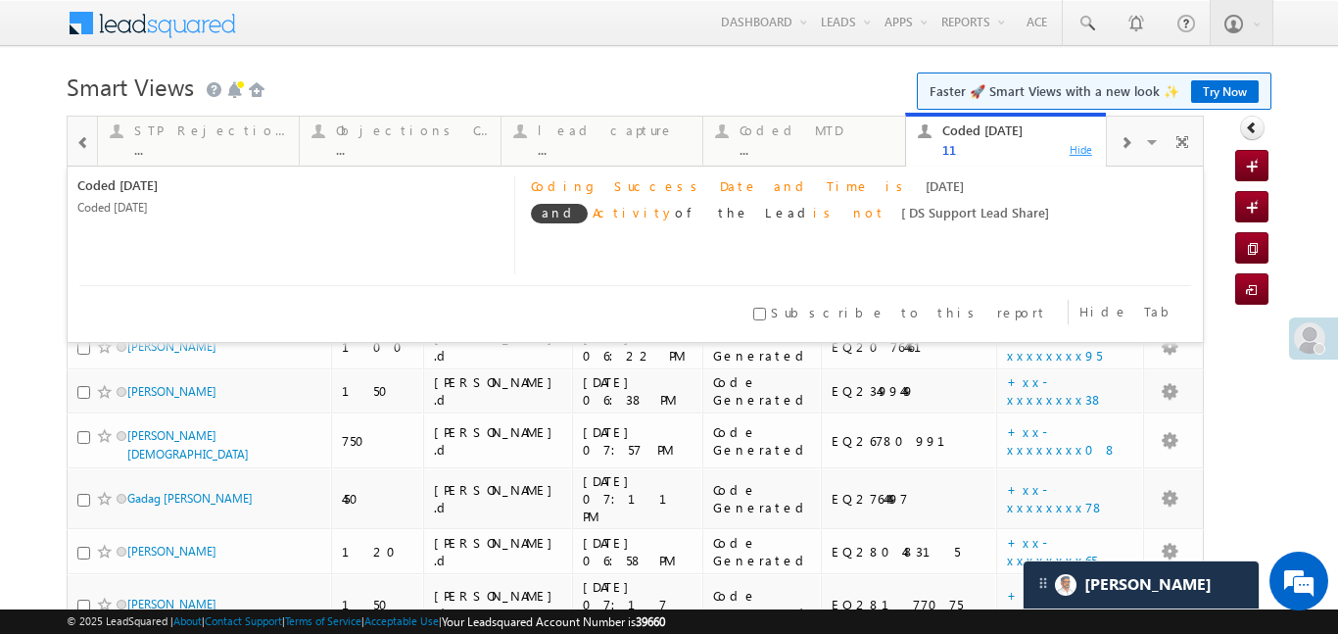
click at [1081, 149] on div "Hide" at bounding box center [1081, 149] width 37 height 18
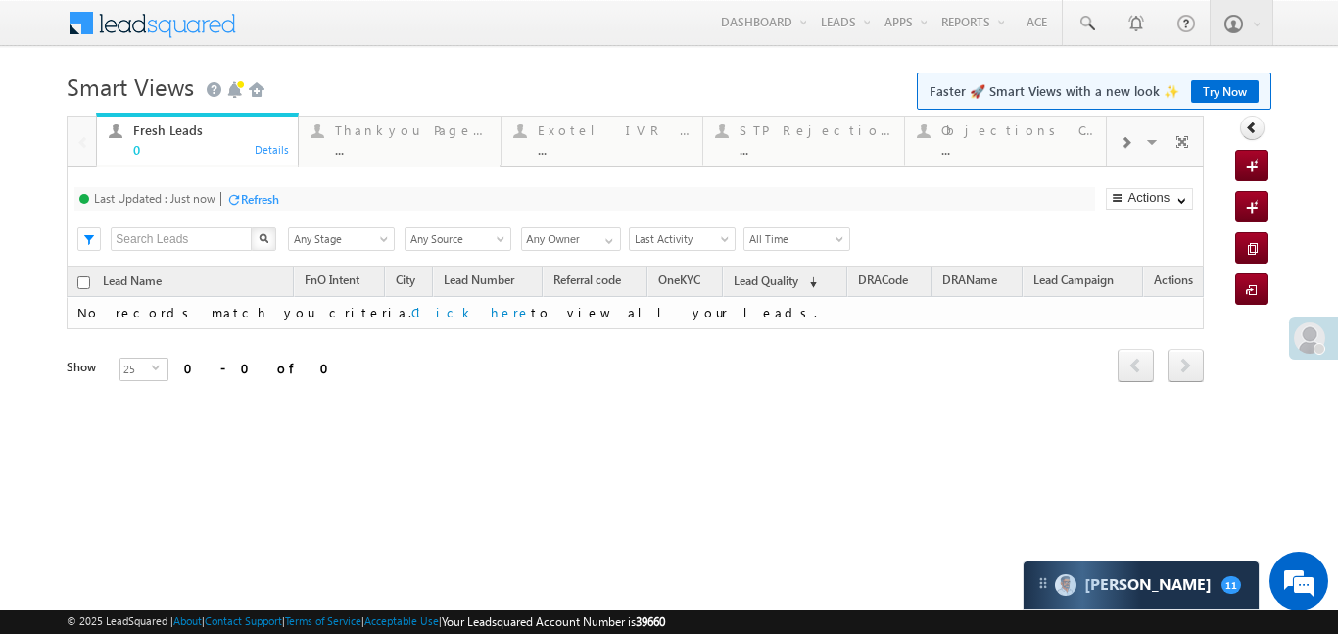
click at [1121, 128] on div at bounding box center [1125, 141] width 37 height 44
click at [1124, 129] on div at bounding box center [1125, 141] width 37 height 44
click at [1128, 154] on div at bounding box center [1125, 141] width 37 height 44
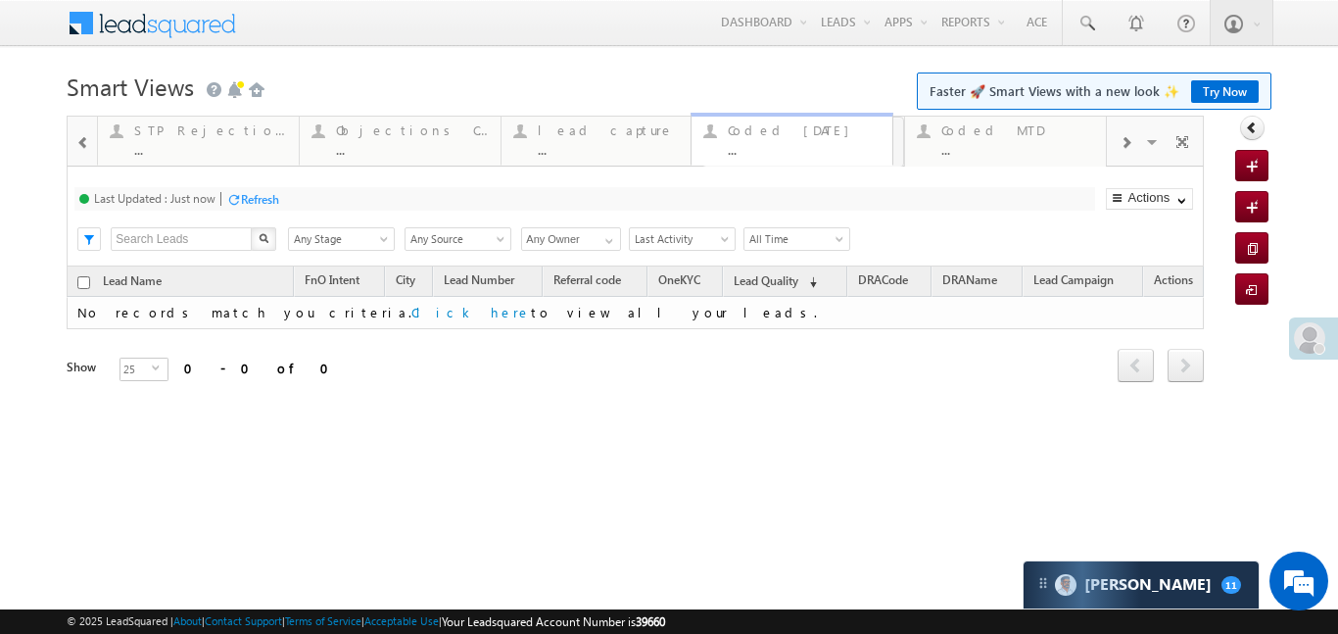
drag, startPoint x: 990, startPoint y: 142, endPoint x: 776, endPoint y: 144, distance: 214.5
click at [729, 108] on div at bounding box center [669, 110] width 1204 height 12
click at [776, 137] on div "Coded Today" at bounding box center [815, 130] width 153 height 16
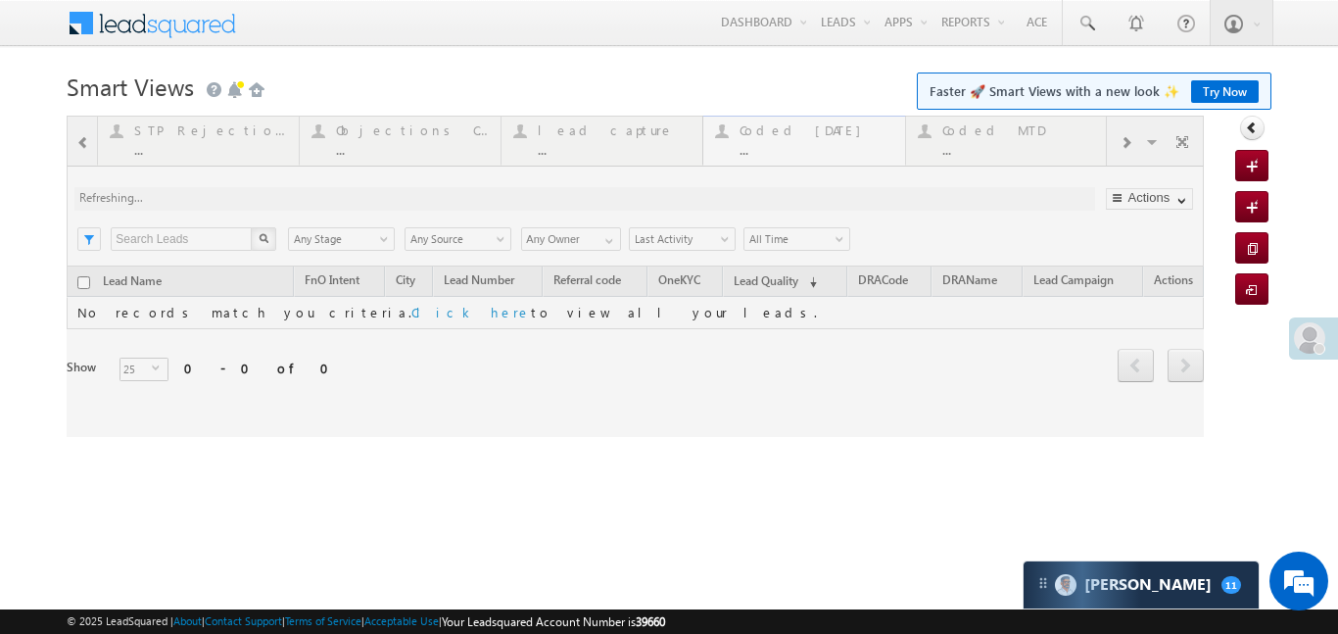
click at [776, 137] on div at bounding box center [635, 276] width 1137 height 321
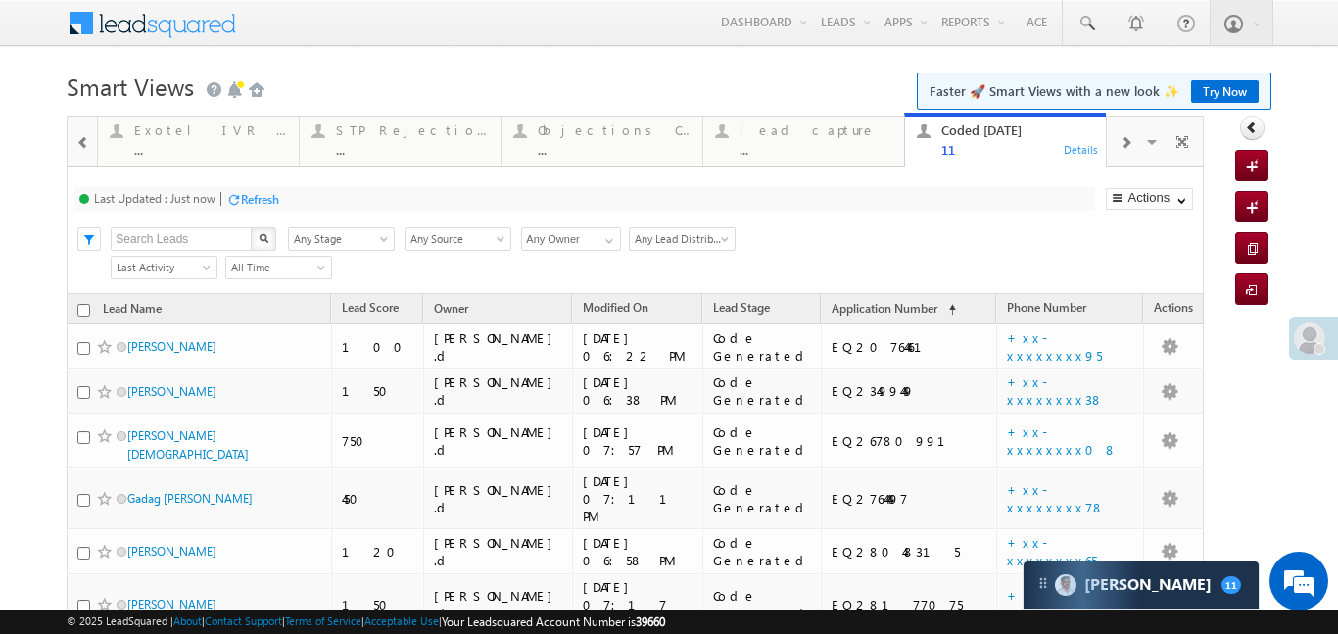
click at [84, 145] on span at bounding box center [83, 143] width 14 height 16
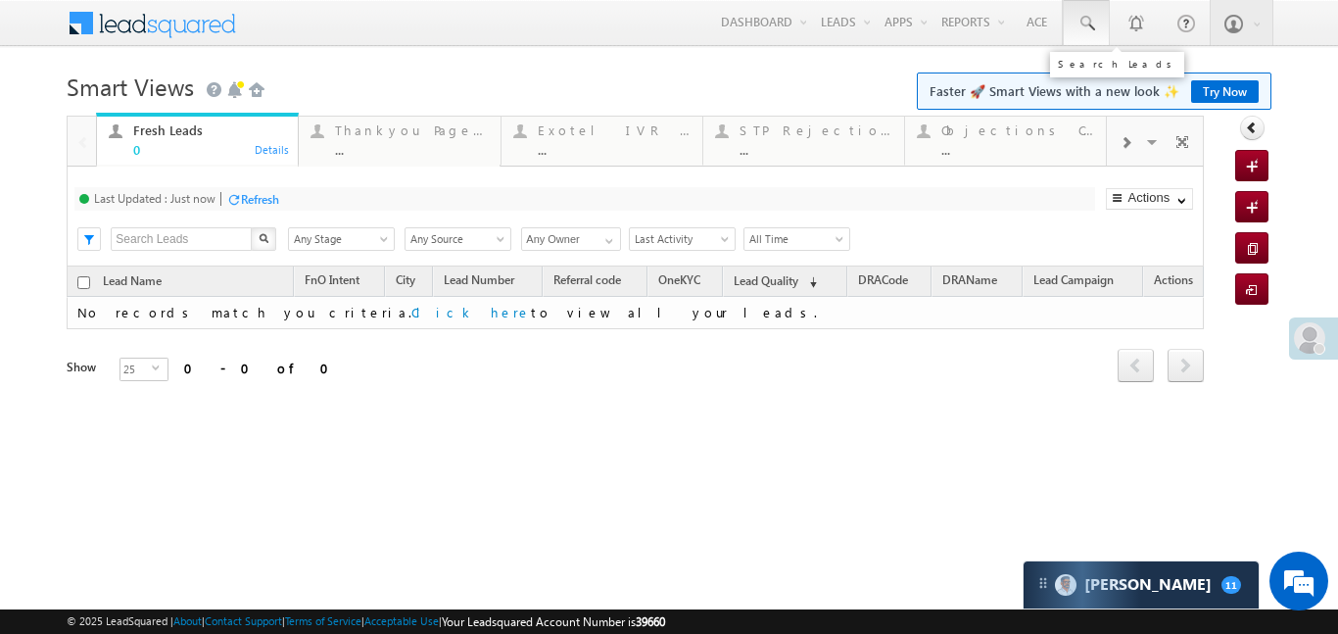
click at [1104, 23] on link at bounding box center [1086, 22] width 47 height 45
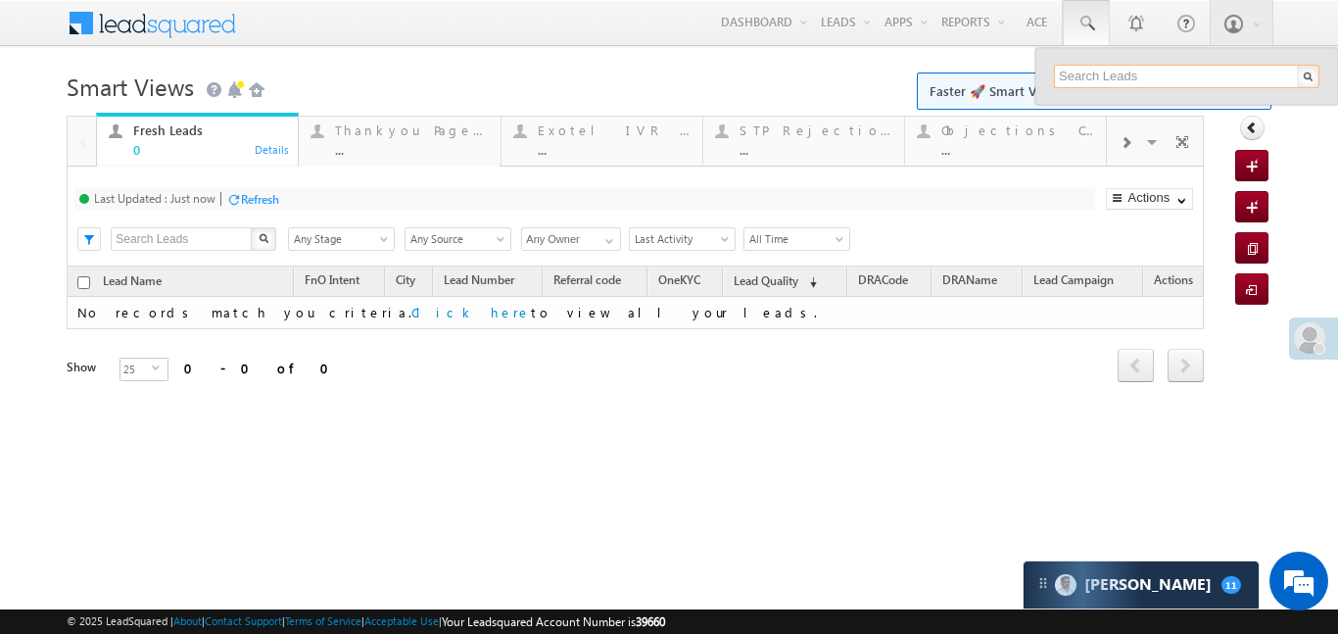
paste input "EQ28209749"
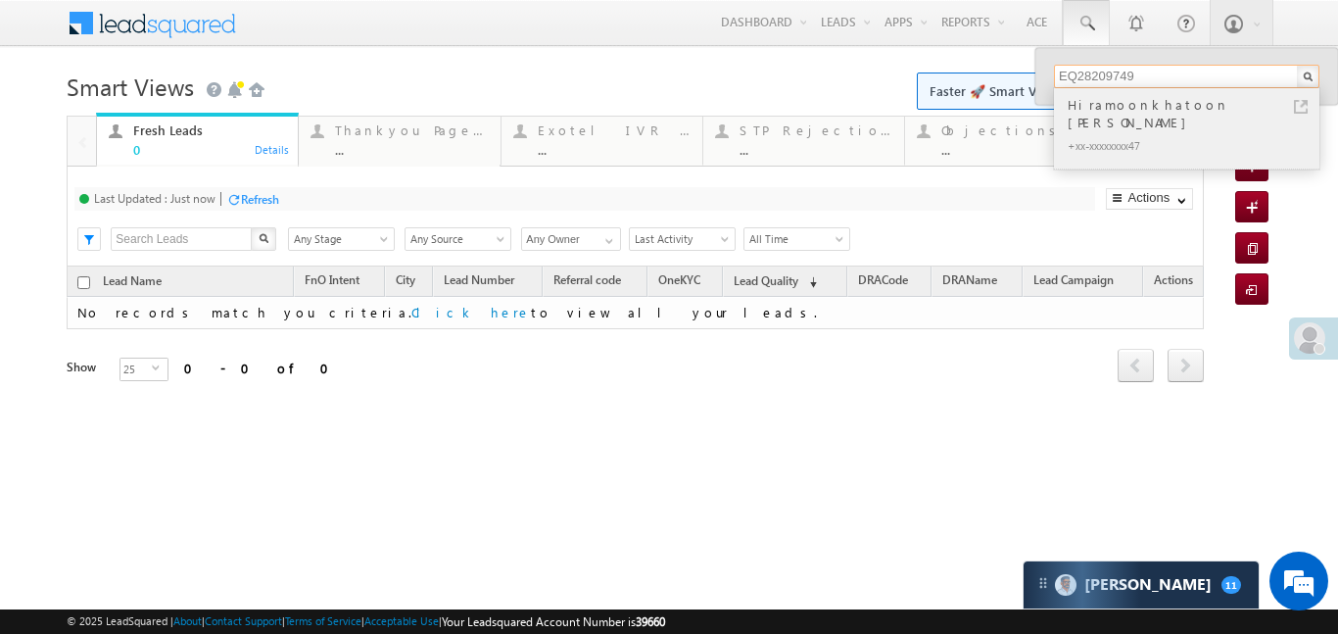
type input "EQ28209749"
click at [1127, 114] on div "Hiramoonkhatoon [PERSON_NAME]" at bounding box center [1195, 113] width 262 height 39
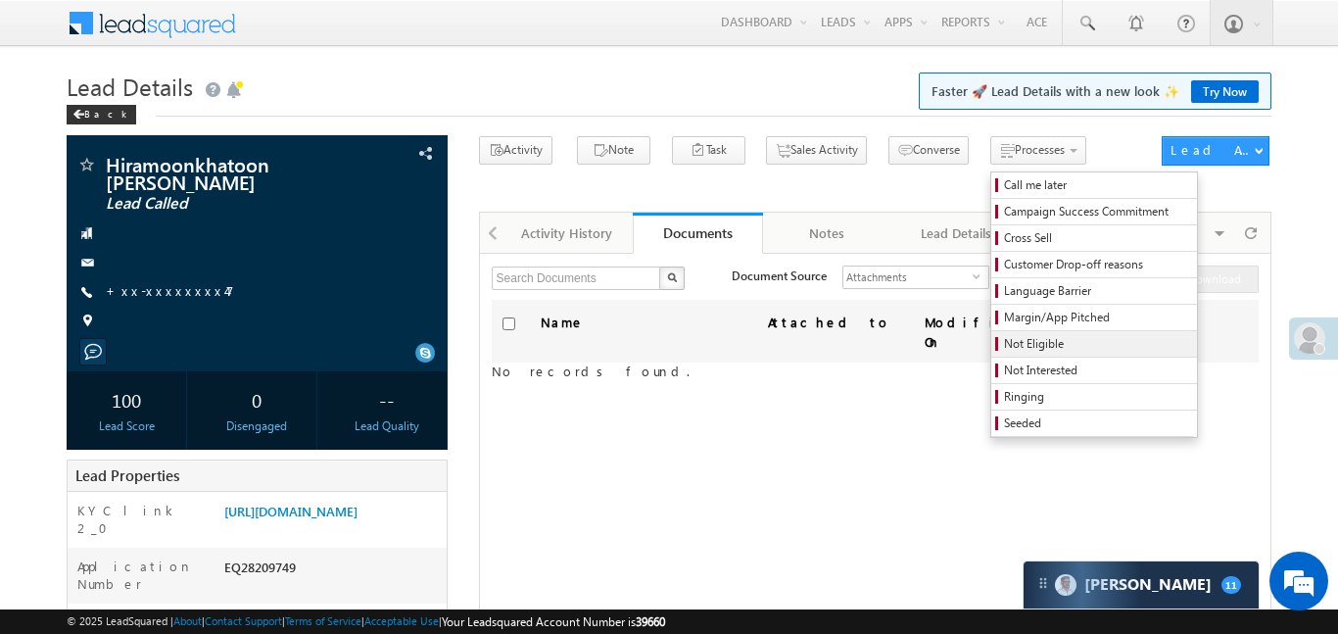
click at [1004, 352] on span "Not Eligible" at bounding box center [1097, 344] width 186 height 18
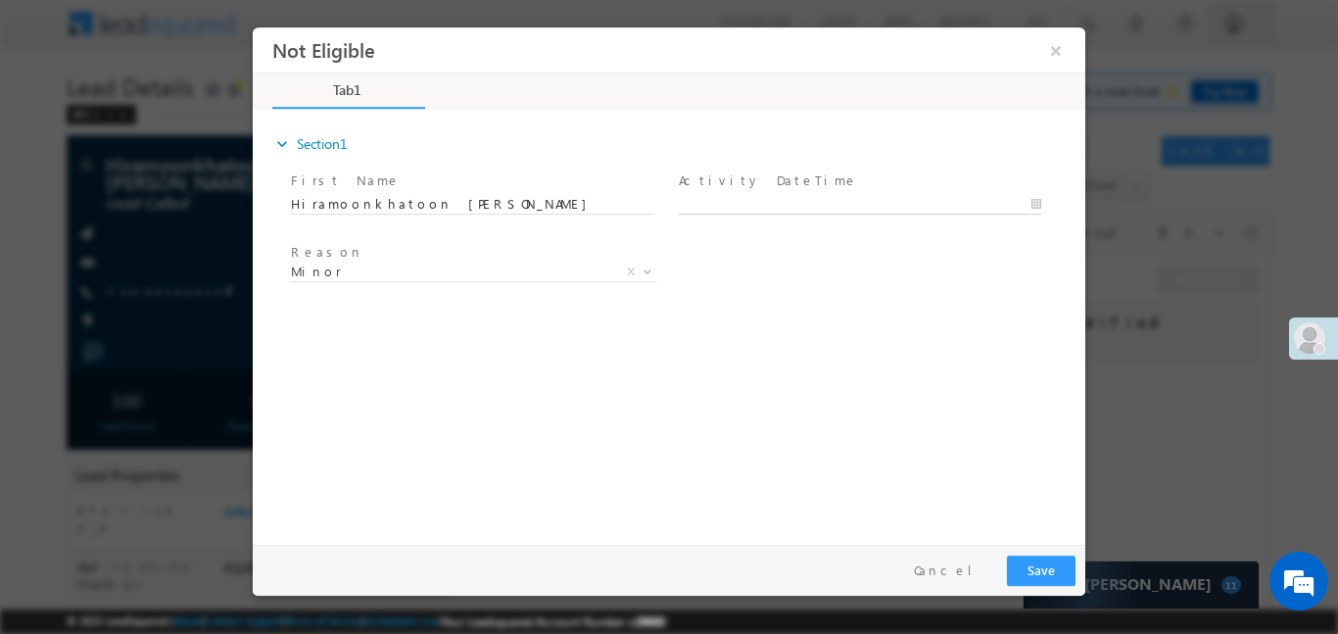
type input "[DATE] 8:04 PM"
click at [892, 199] on input "[DATE] 8:04 PM" at bounding box center [860, 204] width 362 height 20
click at [1017, 335] on div "expand_more Section1 First Name *" at bounding box center [673, 323] width 823 height 423
click at [1055, 55] on button "×" at bounding box center [1055, 49] width 33 height 36
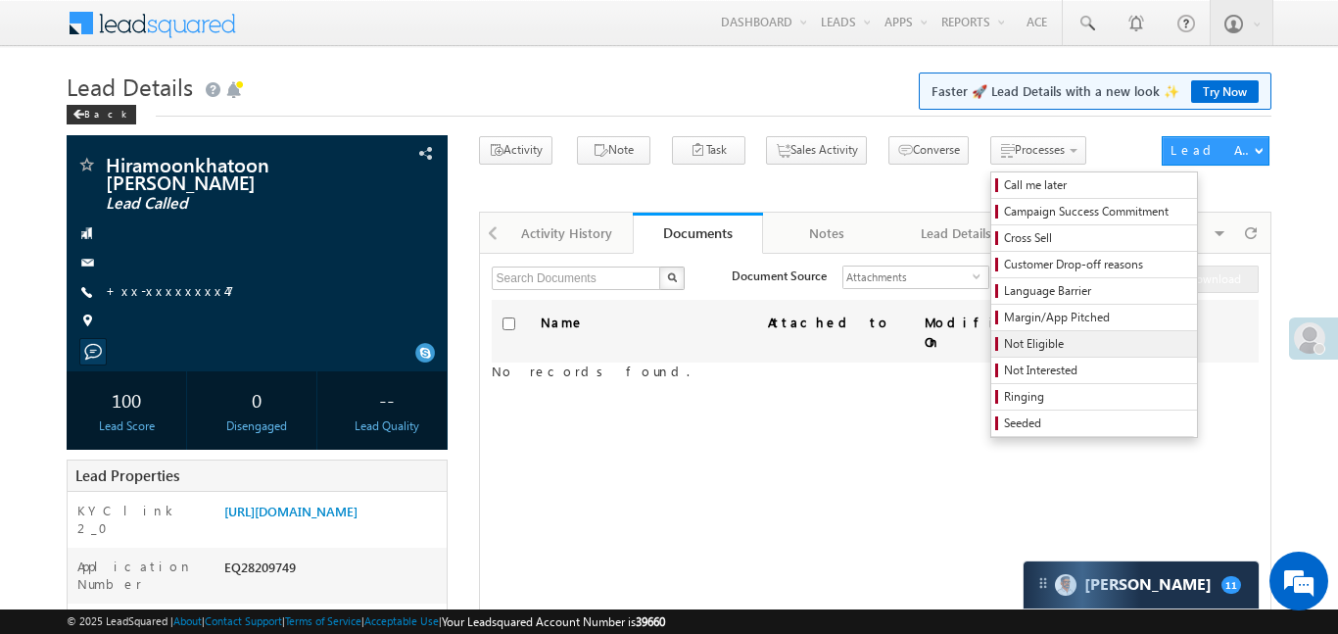
click at [1004, 340] on span "Not Eligible" at bounding box center [1097, 344] width 186 height 18
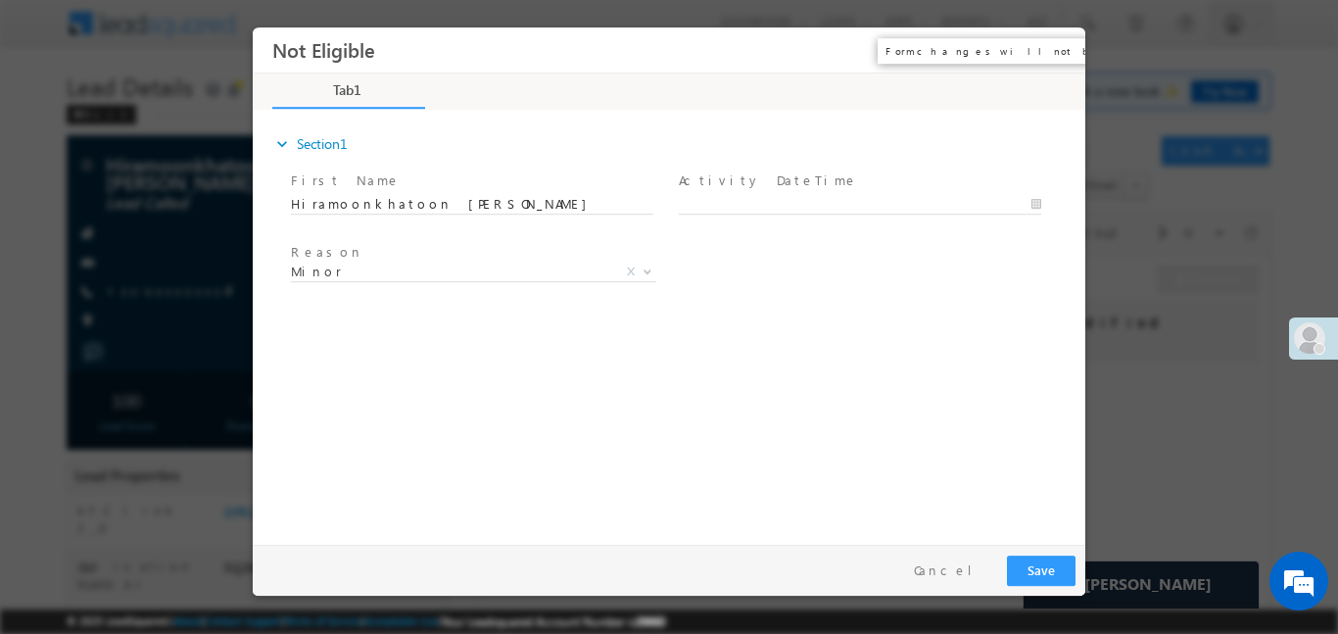
click at [1045, 57] on button "×" at bounding box center [1055, 49] width 33 height 36
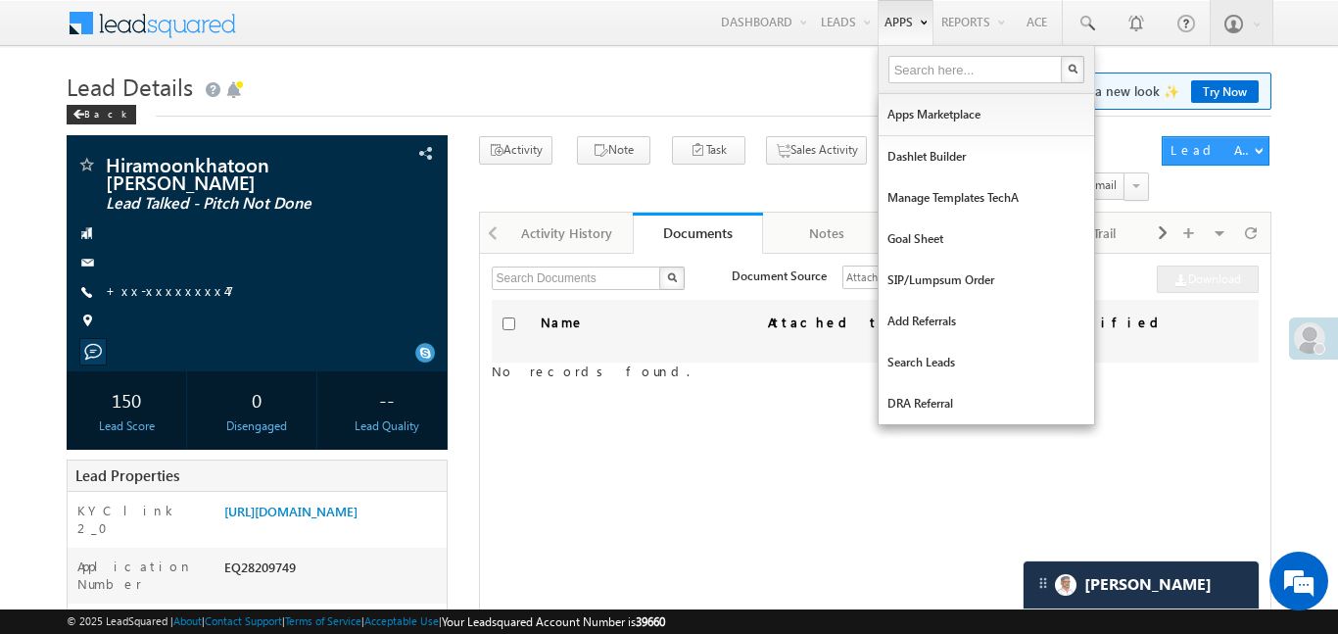
drag, startPoint x: 854, startPoint y: 66, endPoint x: 906, endPoint y: 12, distance: 74.8
click at [0, 0] on link "Smart Views" at bounding box center [0, 0] width 0 height 0
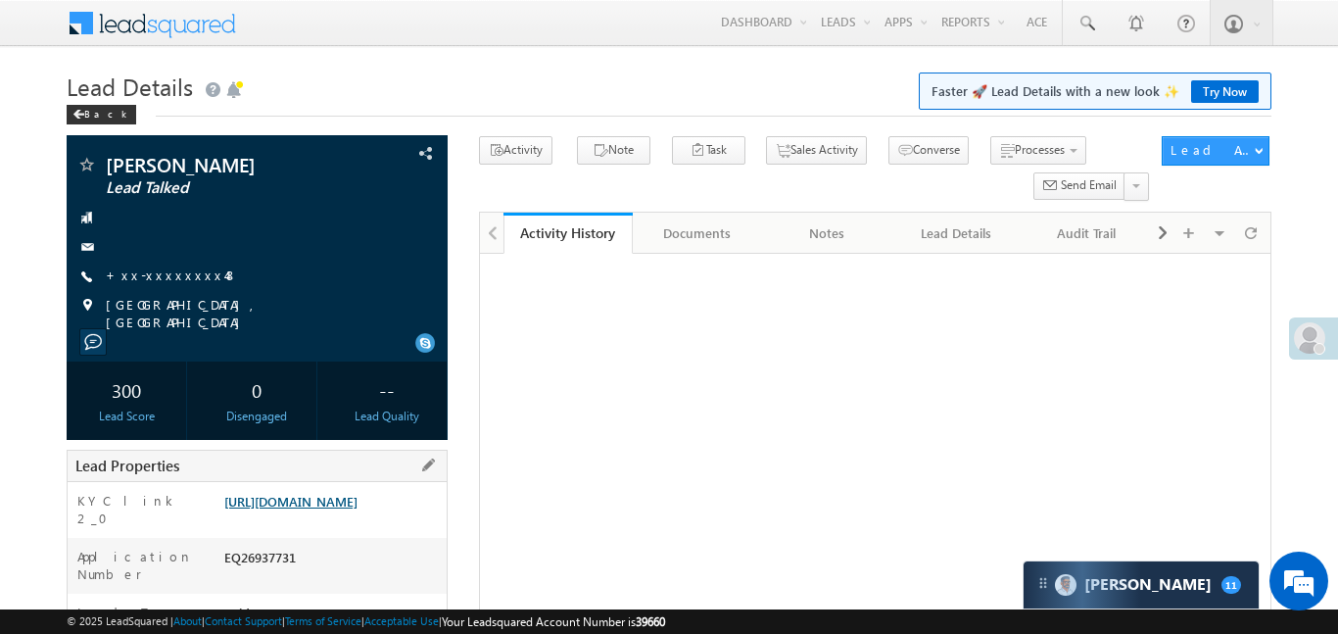
scroll to position [288, 0]
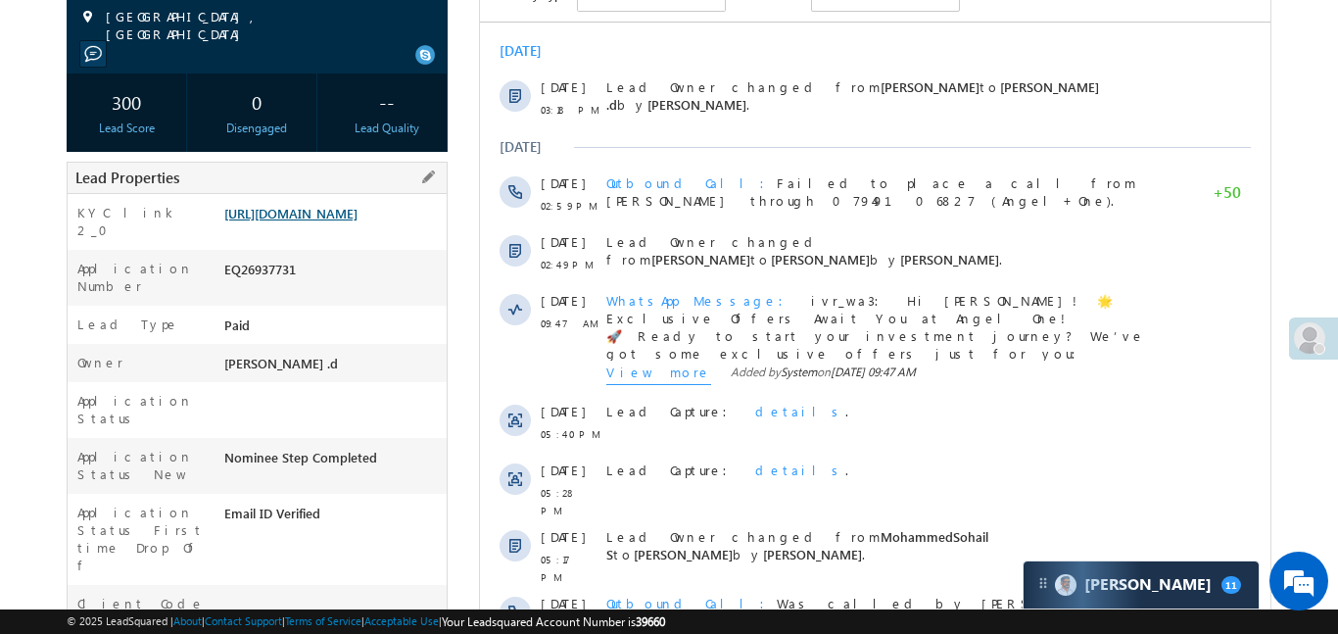
click at [357, 221] on link "[URL][DOMAIN_NAME]" at bounding box center [290, 213] width 133 height 17
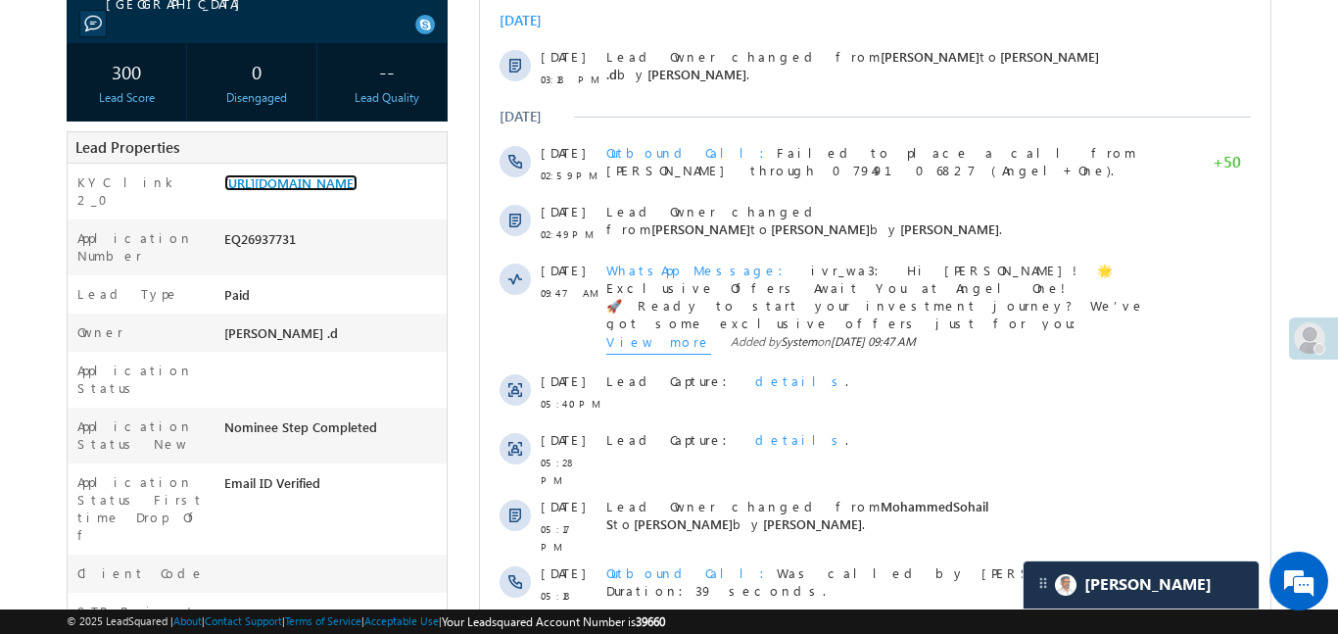
scroll to position [0, 0]
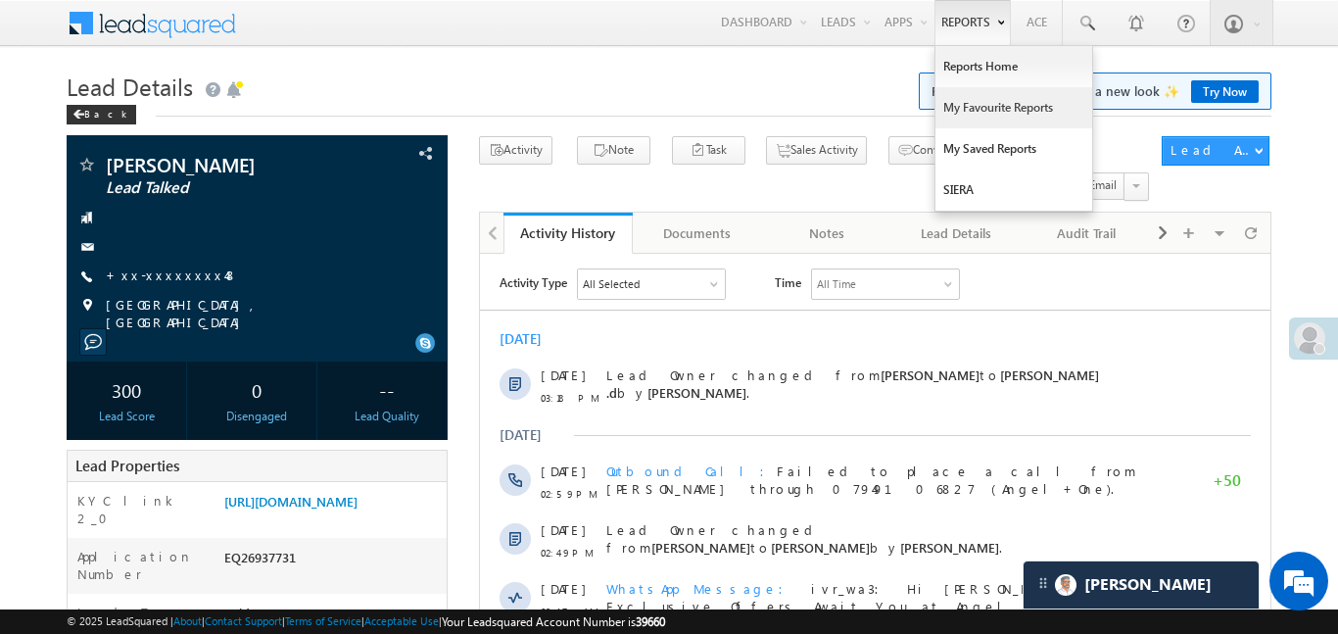
click at [982, 102] on link "My Favourite Reports" at bounding box center [1013, 107] width 157 height 41
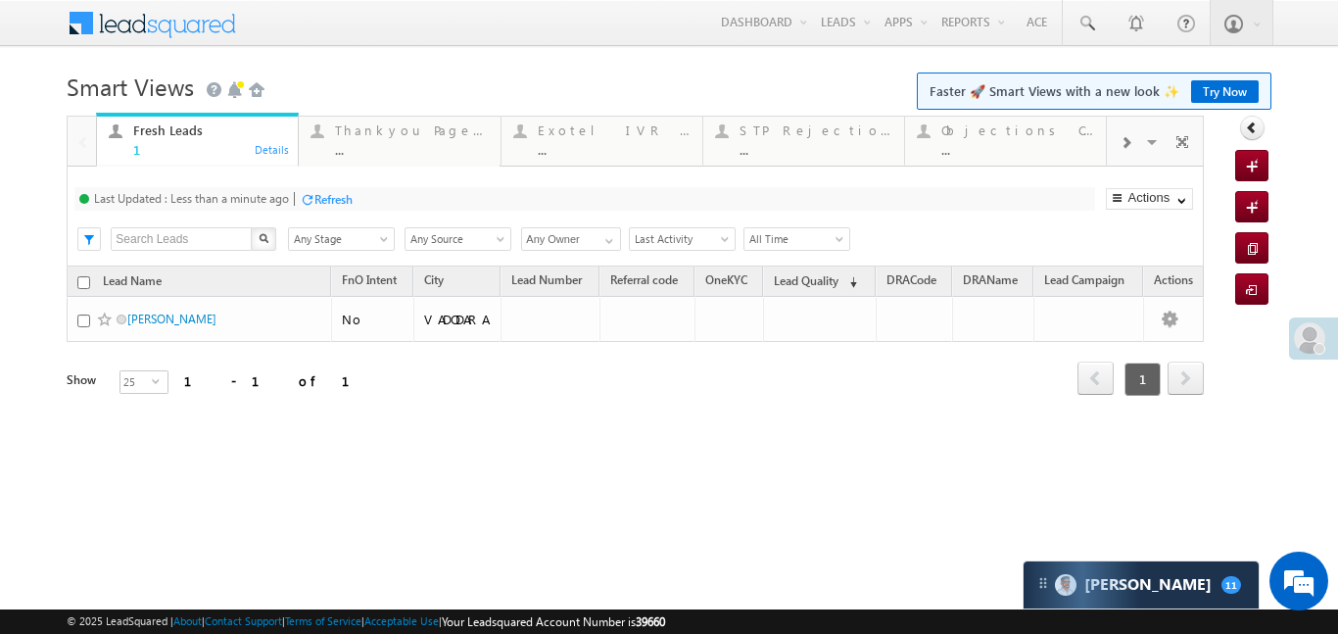
click at [1124, 149] on span at bounding box center [1125, 143] width 12 height 16
click at [1135, 146] on div at bounding box center [1125, 141] width 37 height 44
click at [1005, 137] on div "Coded Today" at bounding box center [1017, 130] width 153 height 16
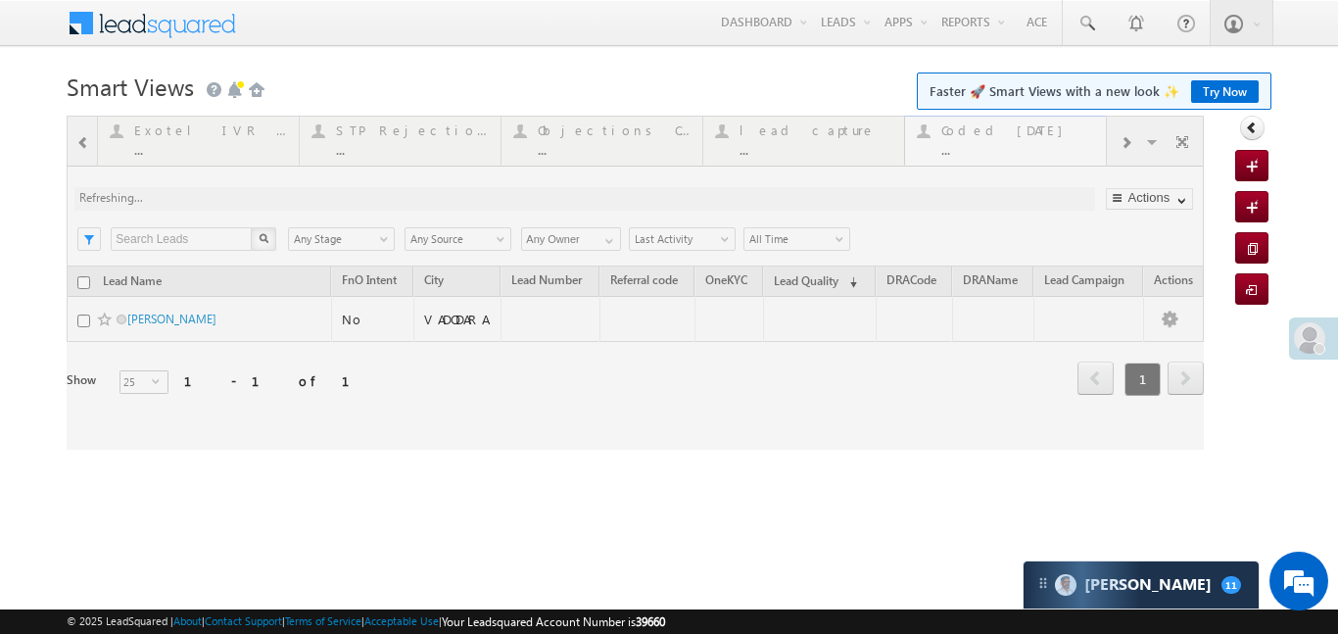
click at [1005, 137] on div at bounding box center [635, 283] width 1137 height 334
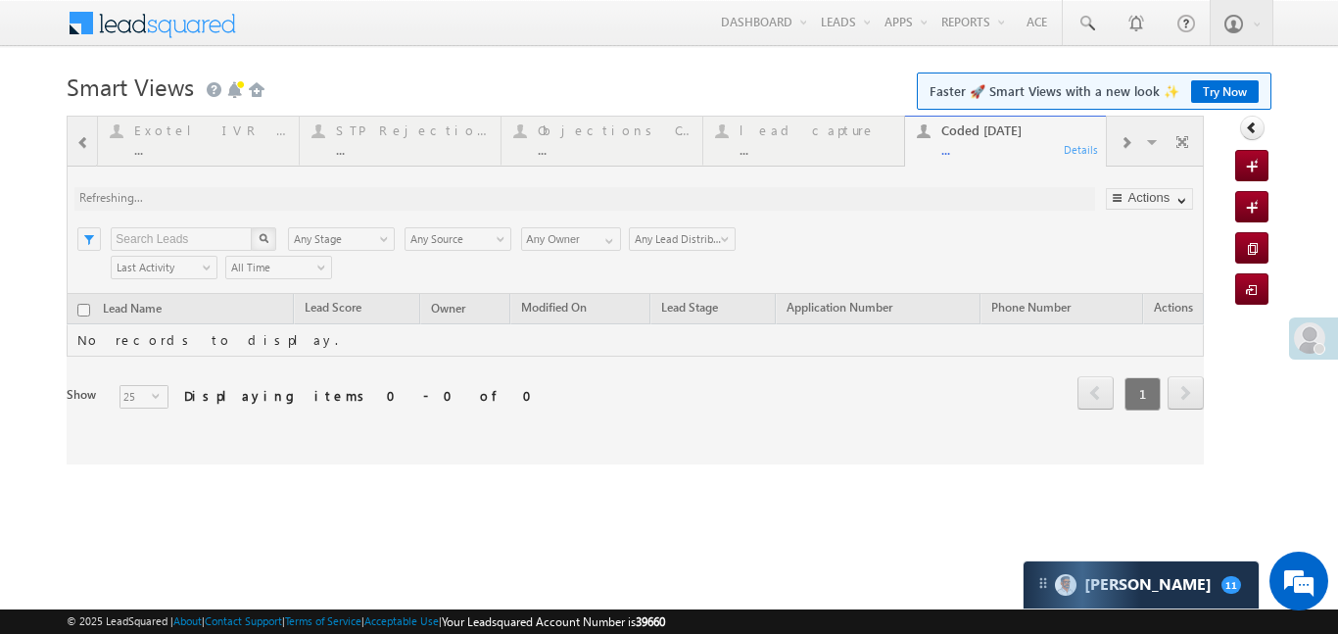
click at [76, 144] on div at bounding box center [635, 290] width 1137 height 349
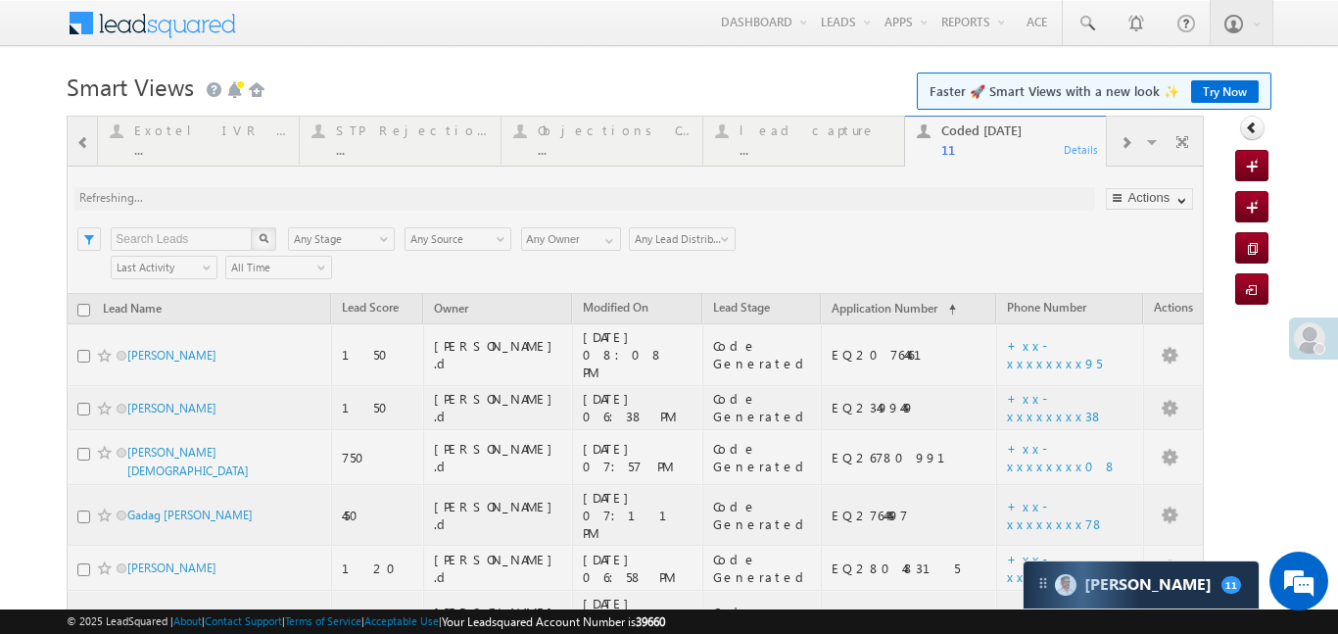
click at [75, 143] on div at bounding box center [635, 579] width 1137 height 926
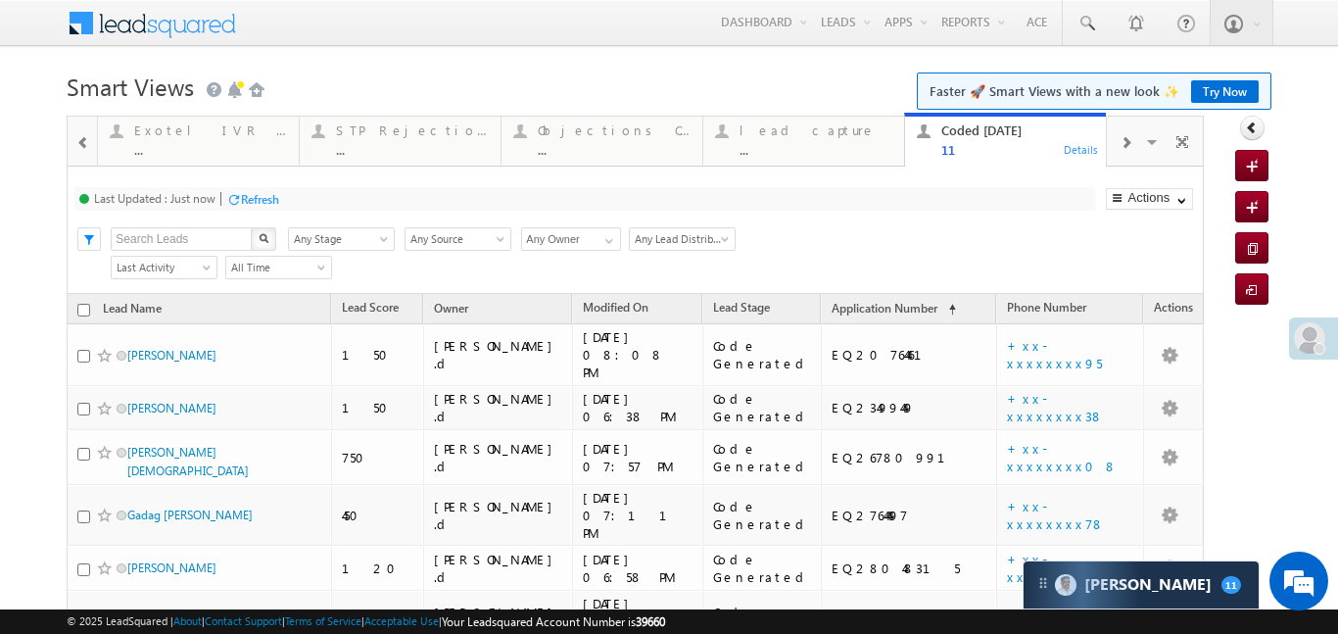
click at [76, 143] on span at bounding box center [83, 143] width 14 height 16
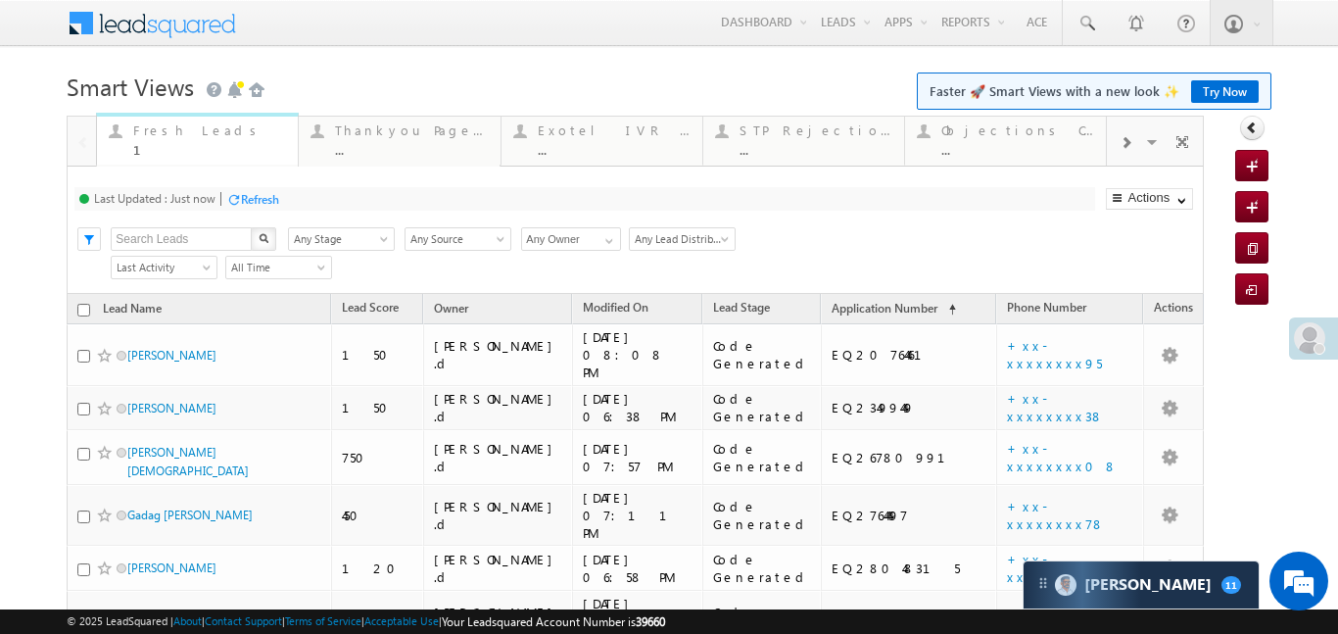
drag, startPoint x: 152, startPoint y: 143, endPoint x: 153, endPoint y: 154, distance: 10.8
click at [152, 143] on div "1" at bounding box center [209, 149] width 153 height 15
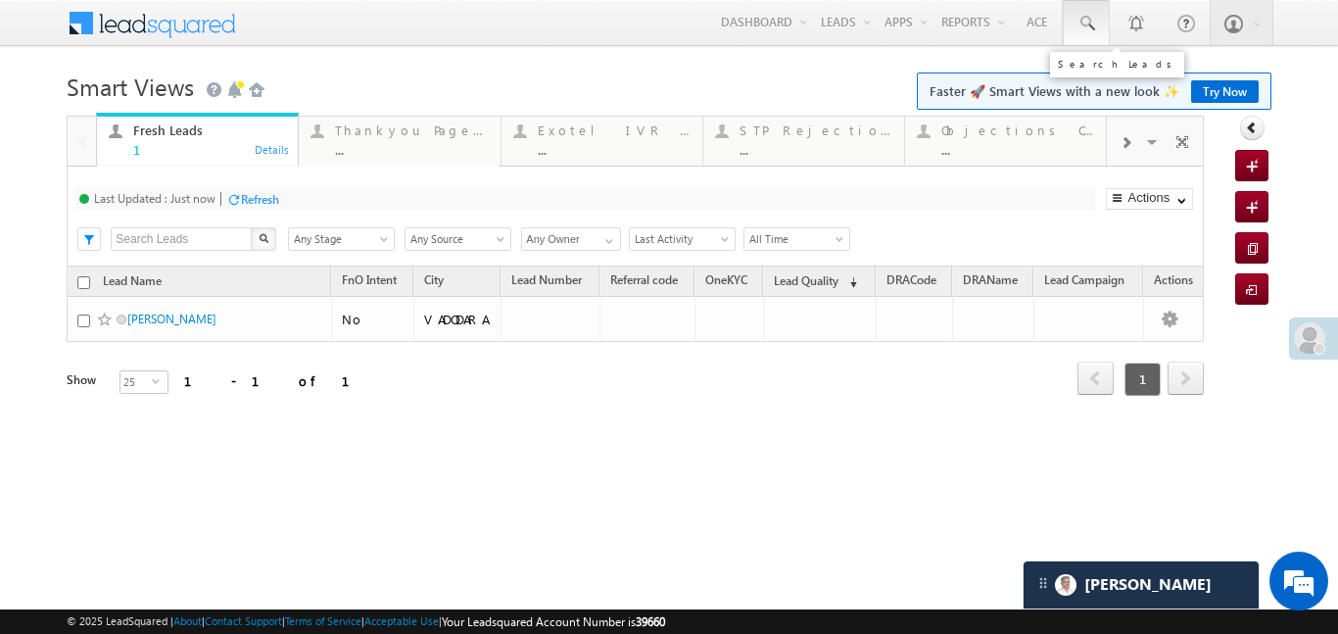
click at [1086, 25] on span at bounding box center [1086, 24] width 20 height 20
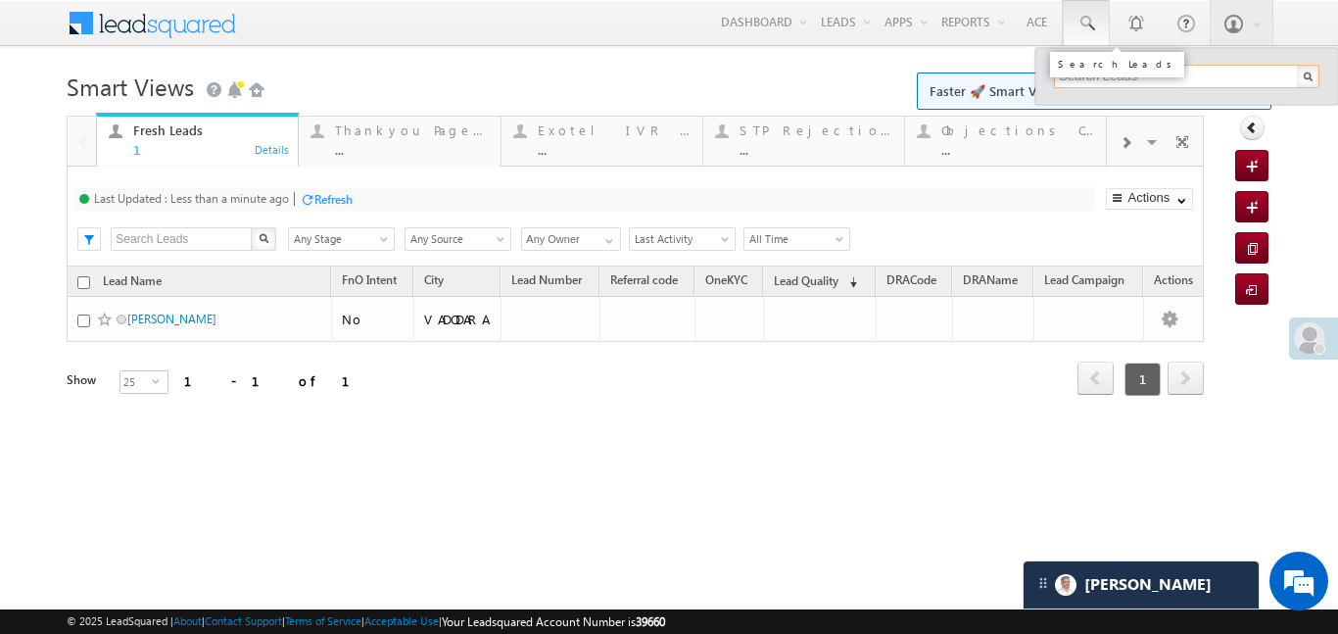
paste input "EQ28196756"
type input "EQ28196756"
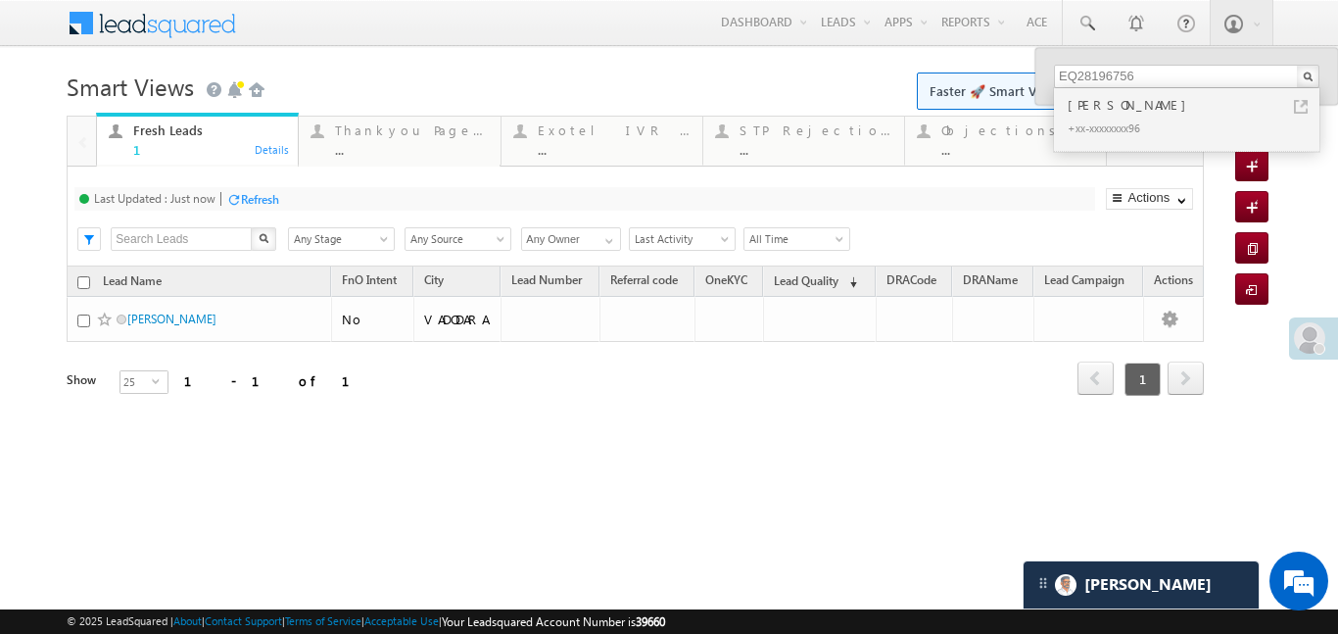
click at [923, 75] on span "Faster 🚀 Smart Views with a new look ✨ Try Now" at bounding box center [1094, 90] width 355 height 37
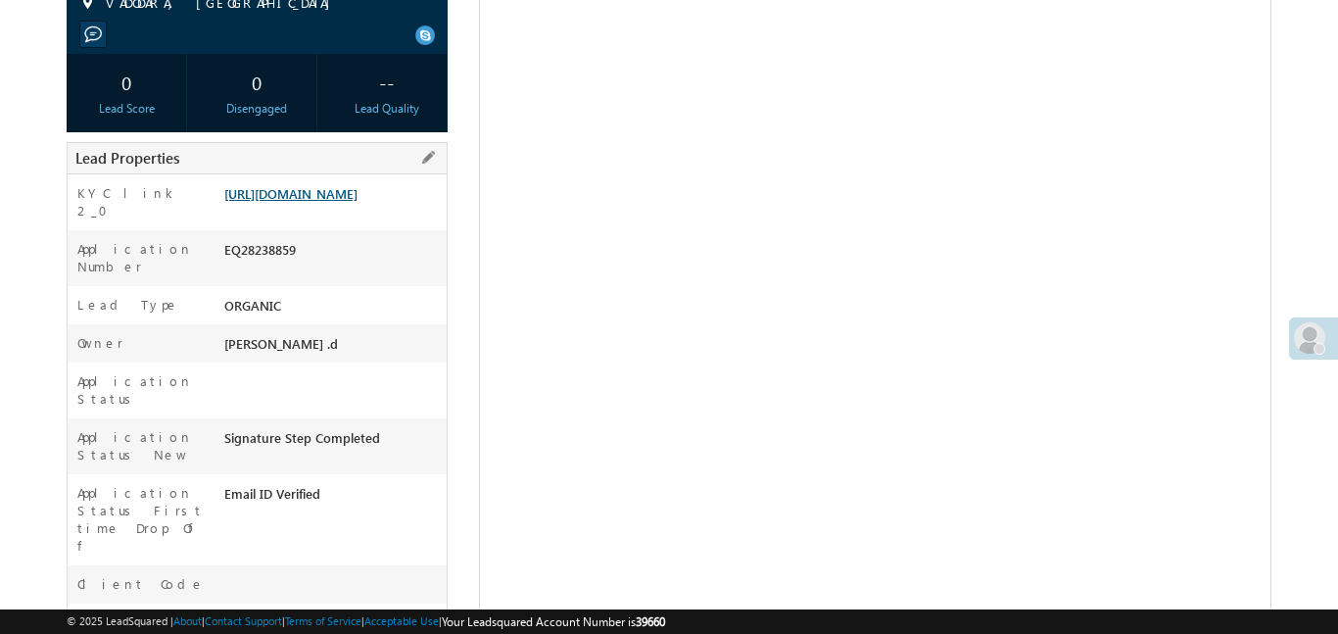
scroll to position [304, 0]
click at [336, 200] on link "[URL][DOMAIN_NAME]" at bounding box center [290, 191] width 133 height 17
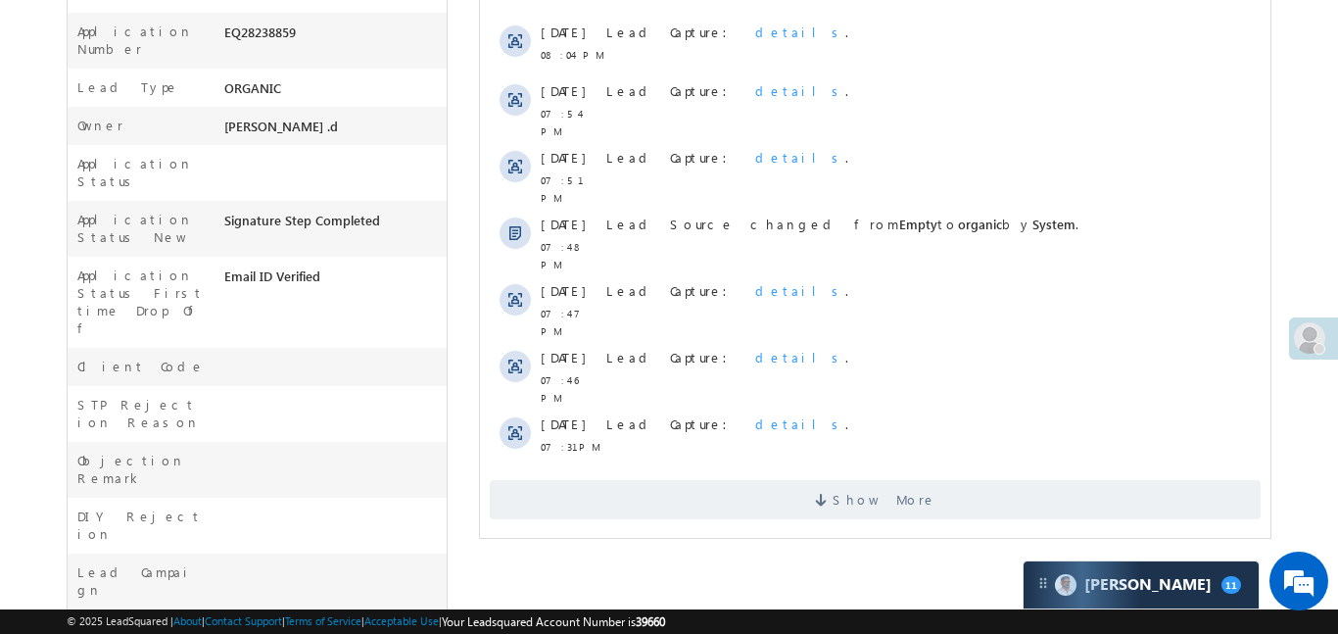
scroll to position [146, 0]
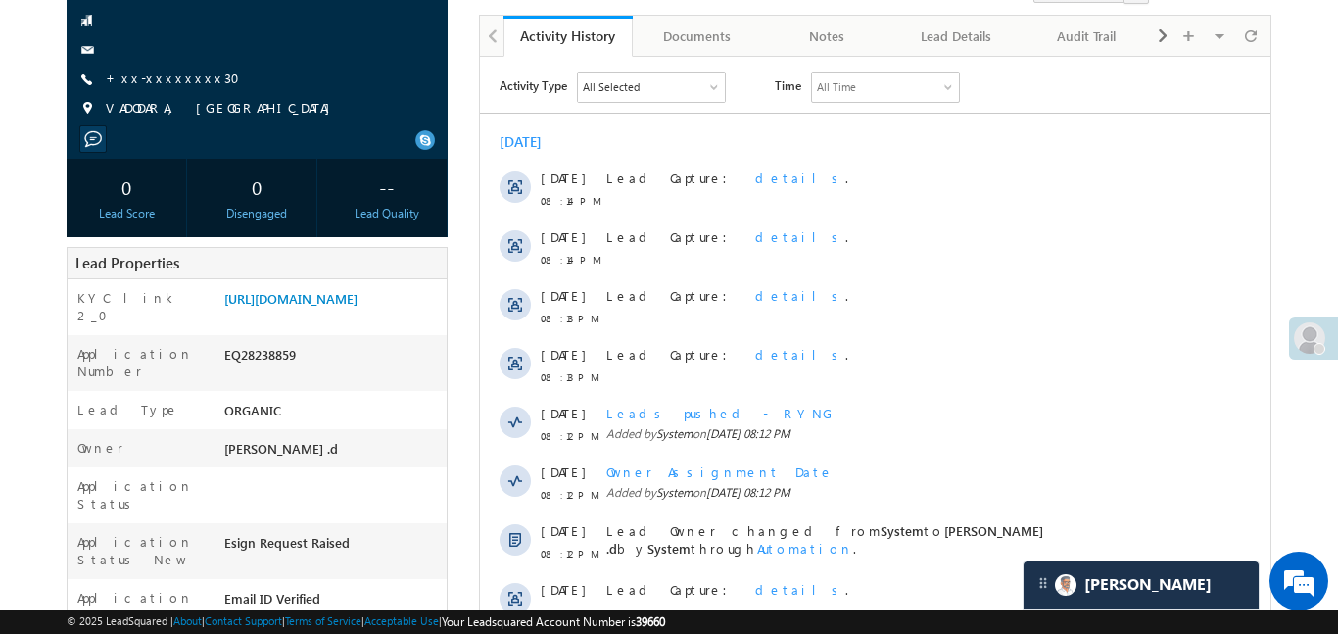
scroll to position [72, 0]
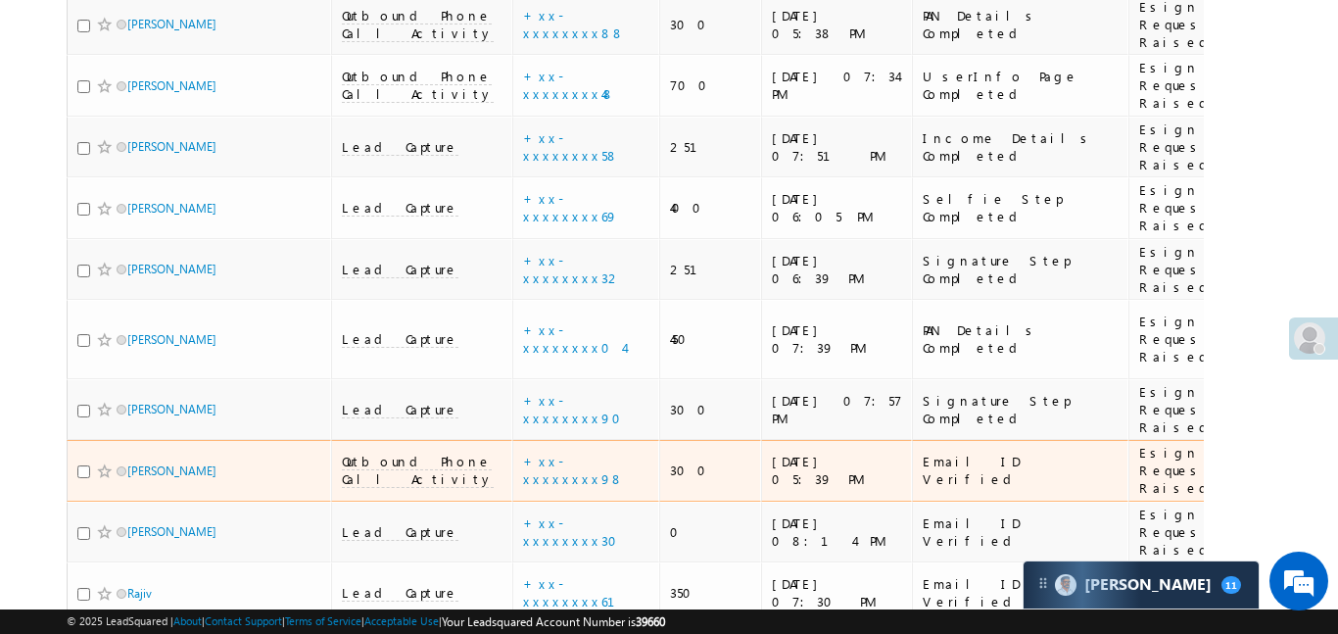
scroll to position [10231, 0]
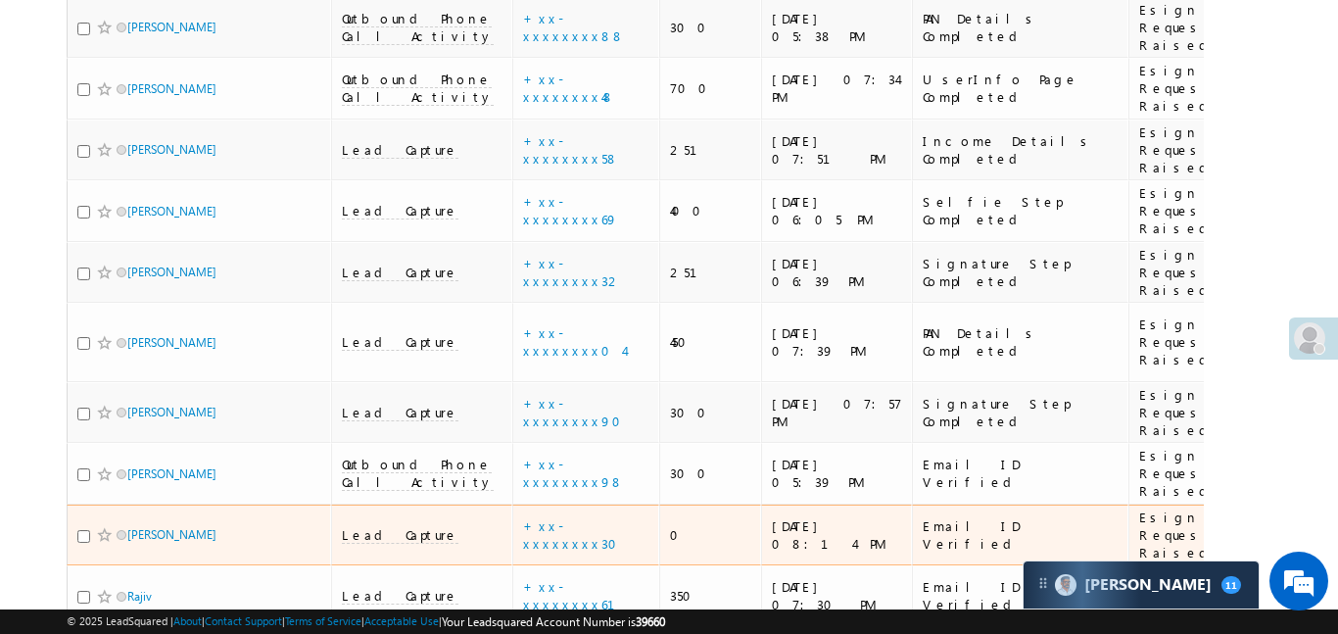
click at [394, 526] on span "Lead Capture" at bounding box center [400, 535] width 117 height 18
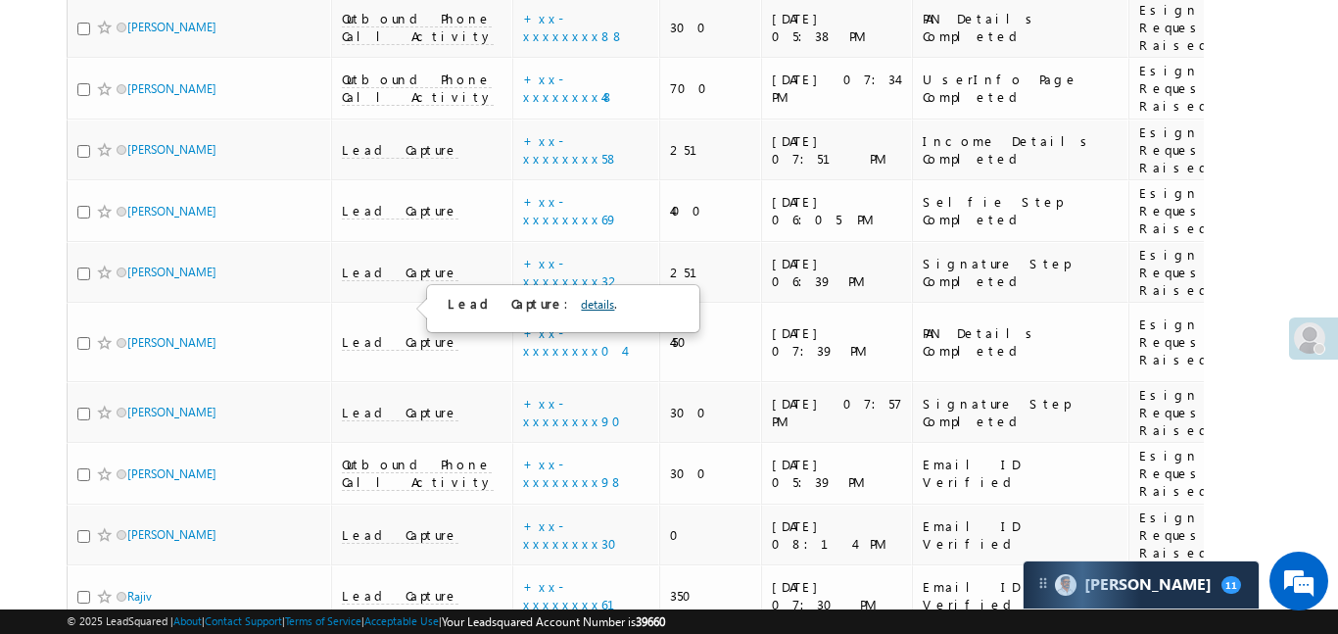
click at [581, 309] on link "details" at bounding box center [597, 304] width 33 height 15
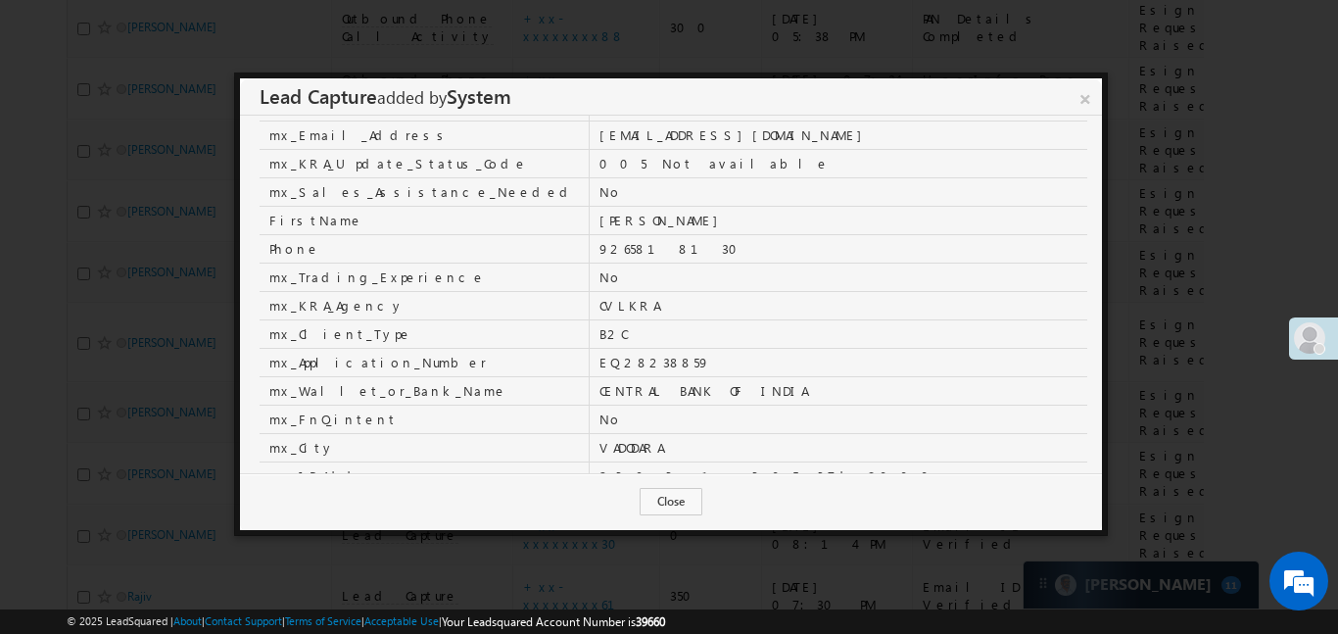
scroll to position [159, 0]
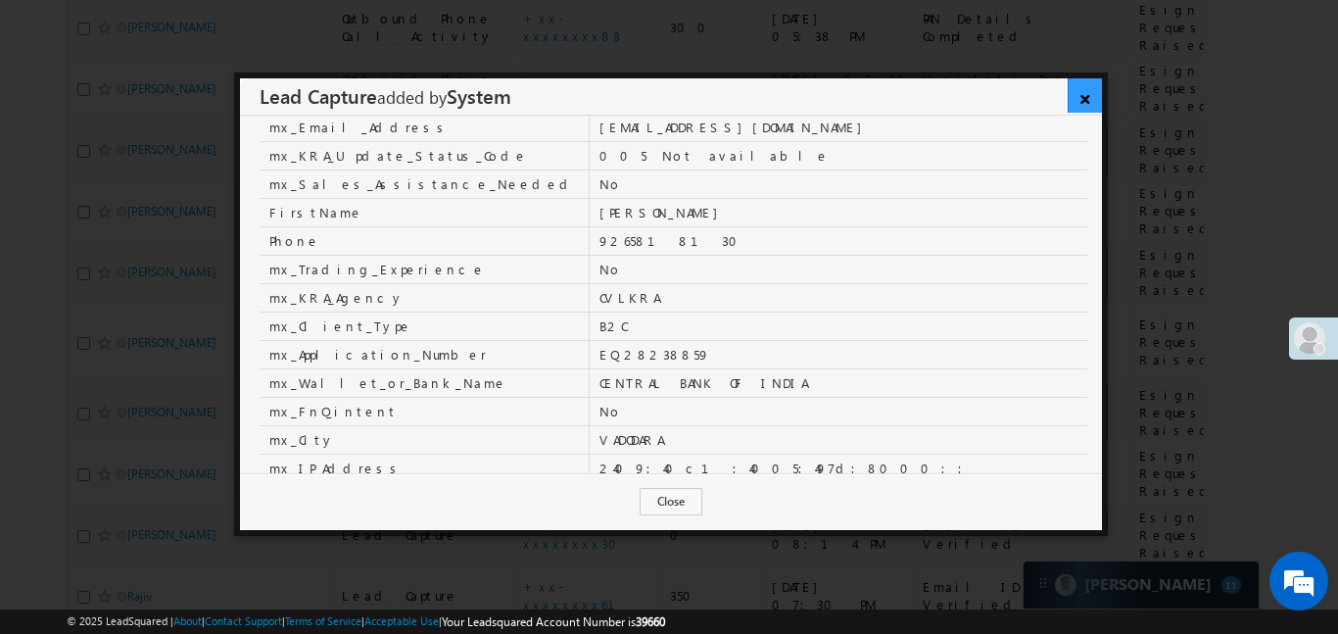
click at [1091, 100] on link "×" at bounding box center [1084, 95] width 34 height 34
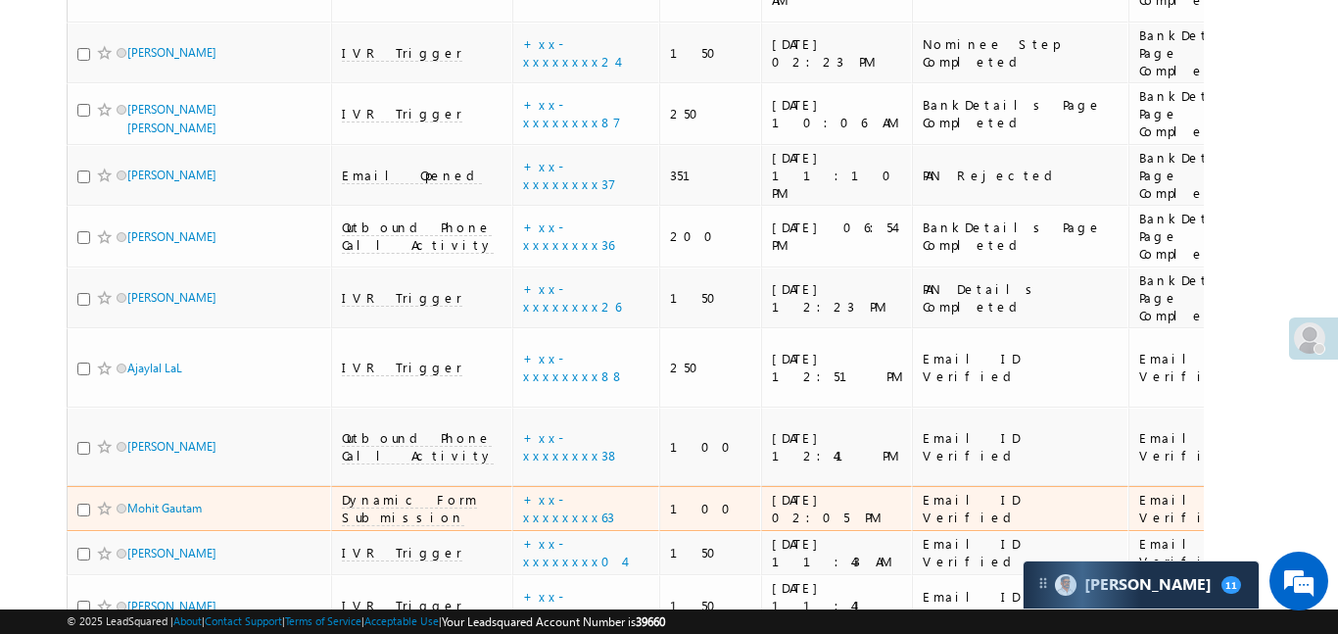
scroll to position [0, 0]
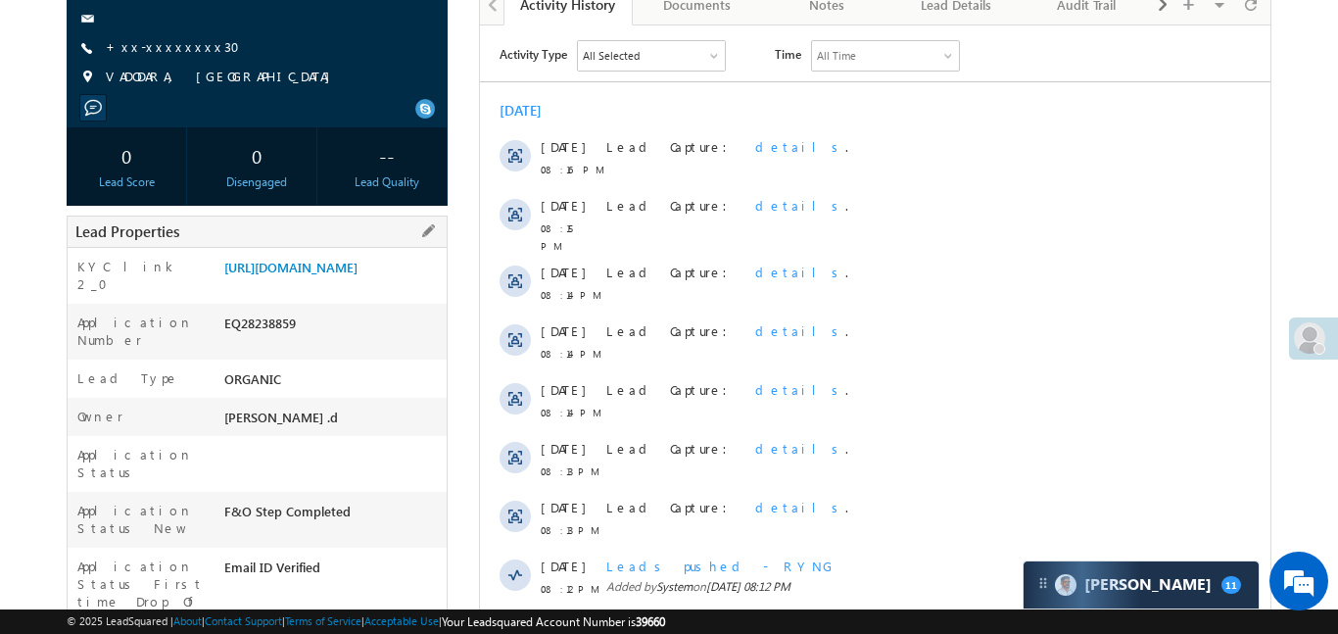
scroll to position [152, 0]
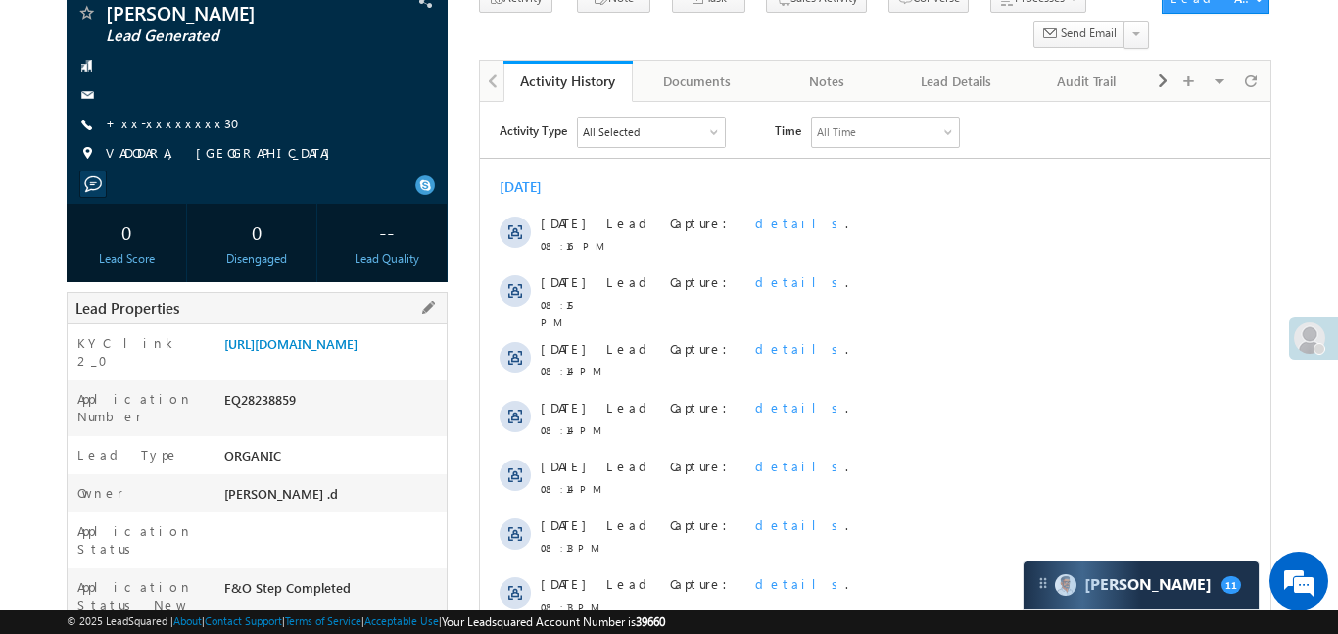
click at [335, 324] on div "KYC link 2_0 [URL][DOMAIN_NAME]" at bounding box center [257, 352] width 379 height 56
click at [340, 351] on link "[URL][DOMAIN_NAME]" at bounding box center [290, 343] width 133 height 17
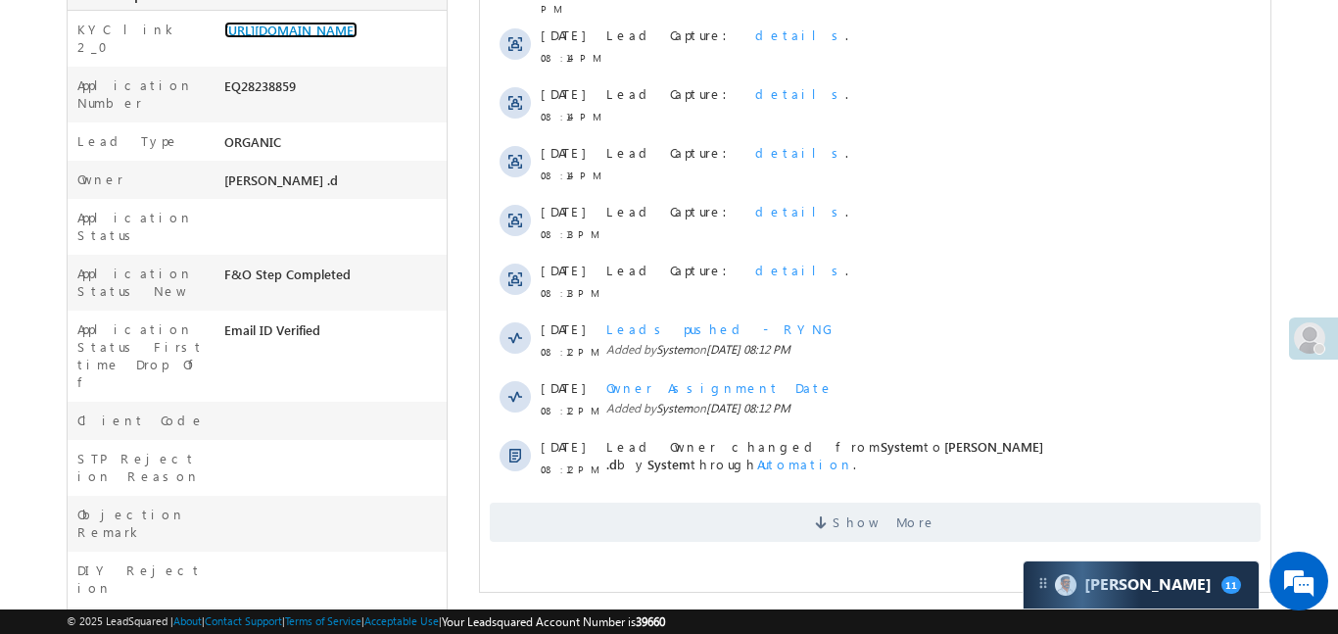
scroll to position [695, 0]
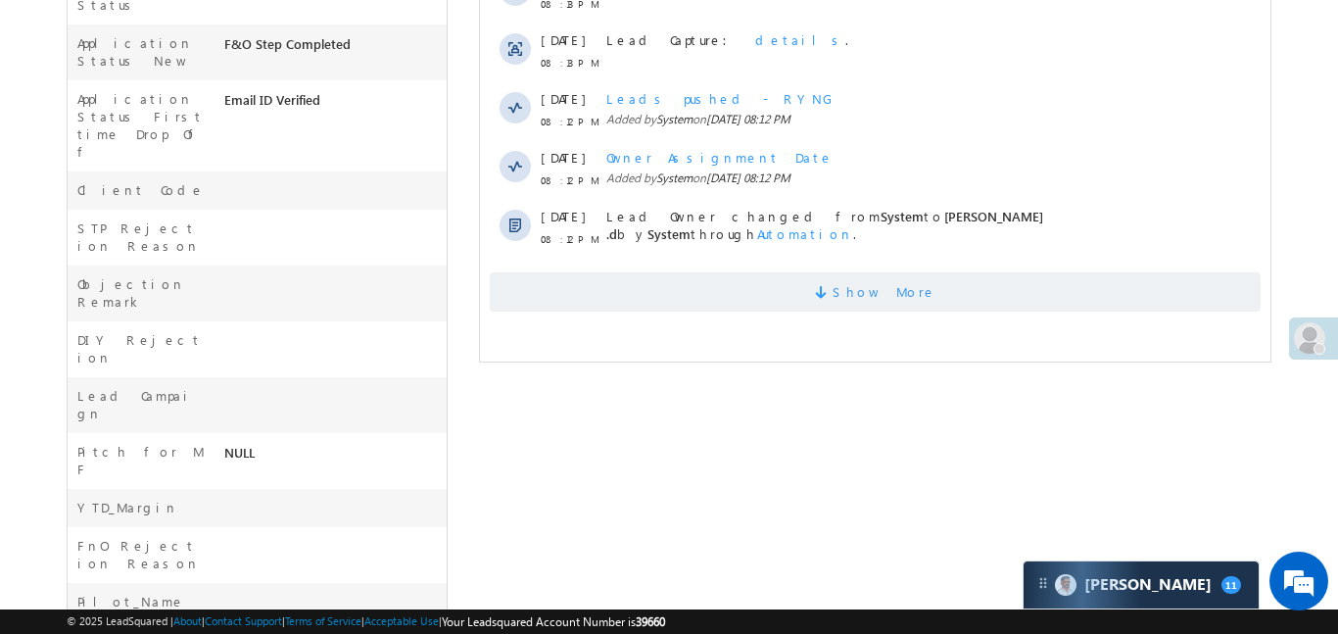
click at [791, 284] on span "Show More" at bounding box center [874, 291] width 771 height 39
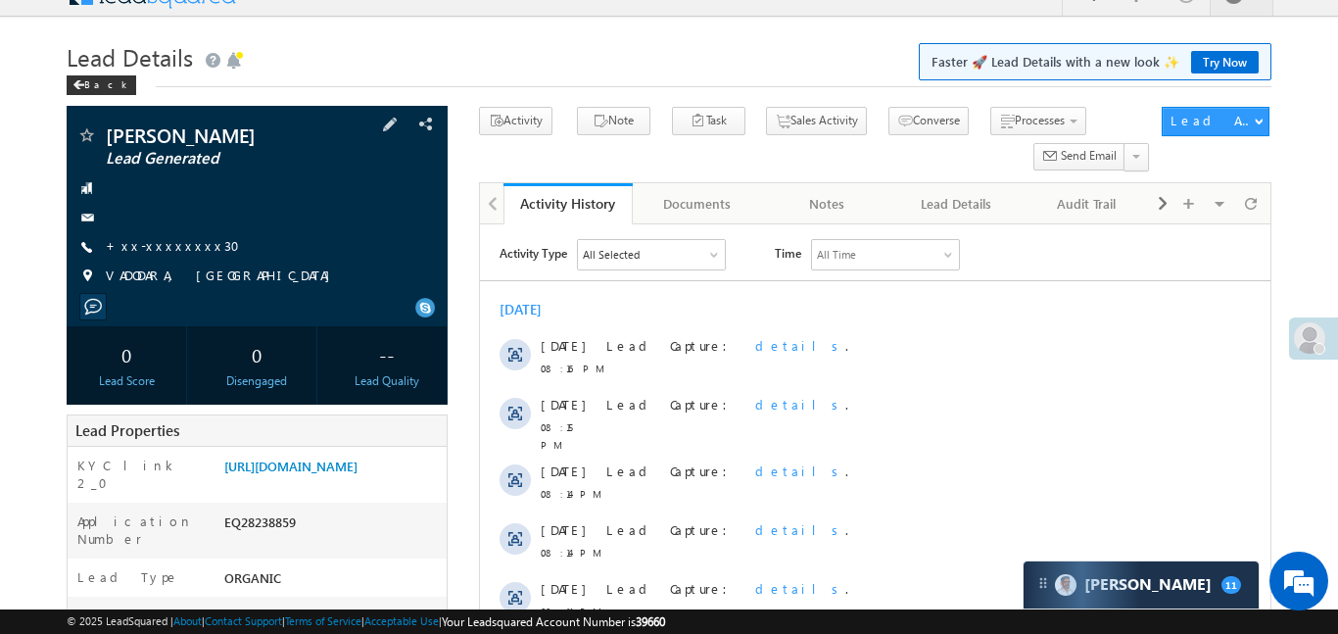
scroll to position [0, 0]
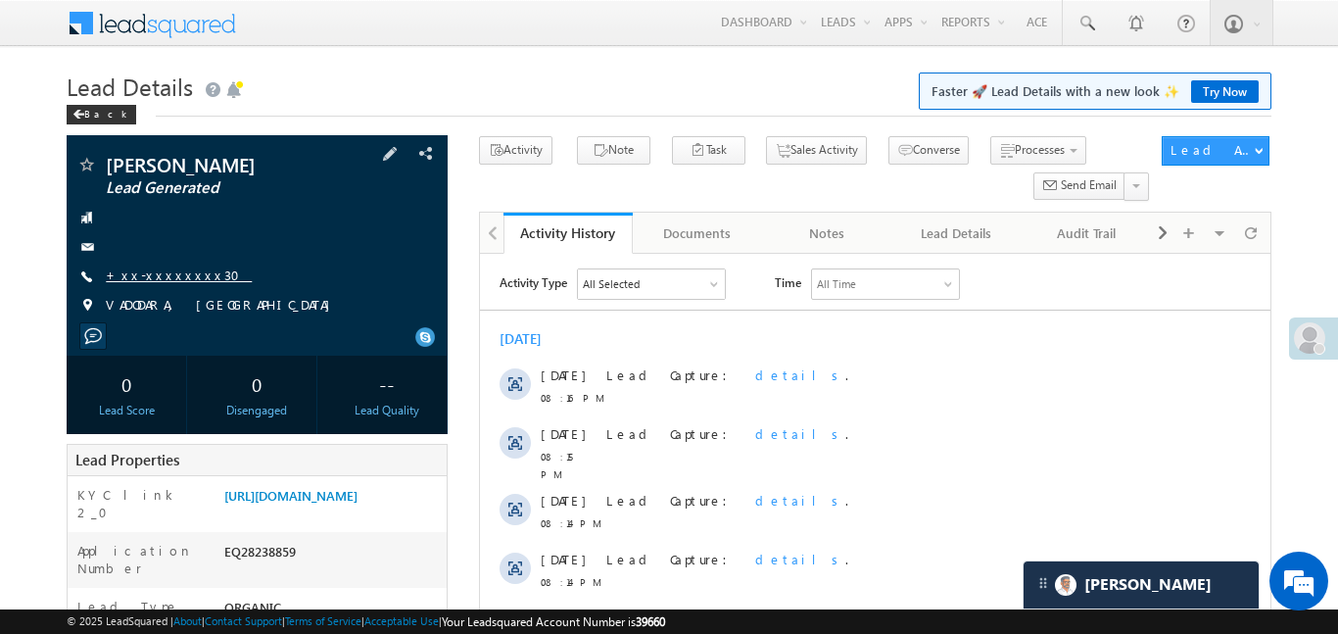
click at [161, 276] on link "+xx-xxxxxxxx30" at bounding box center [179, 274] width 146 height 17
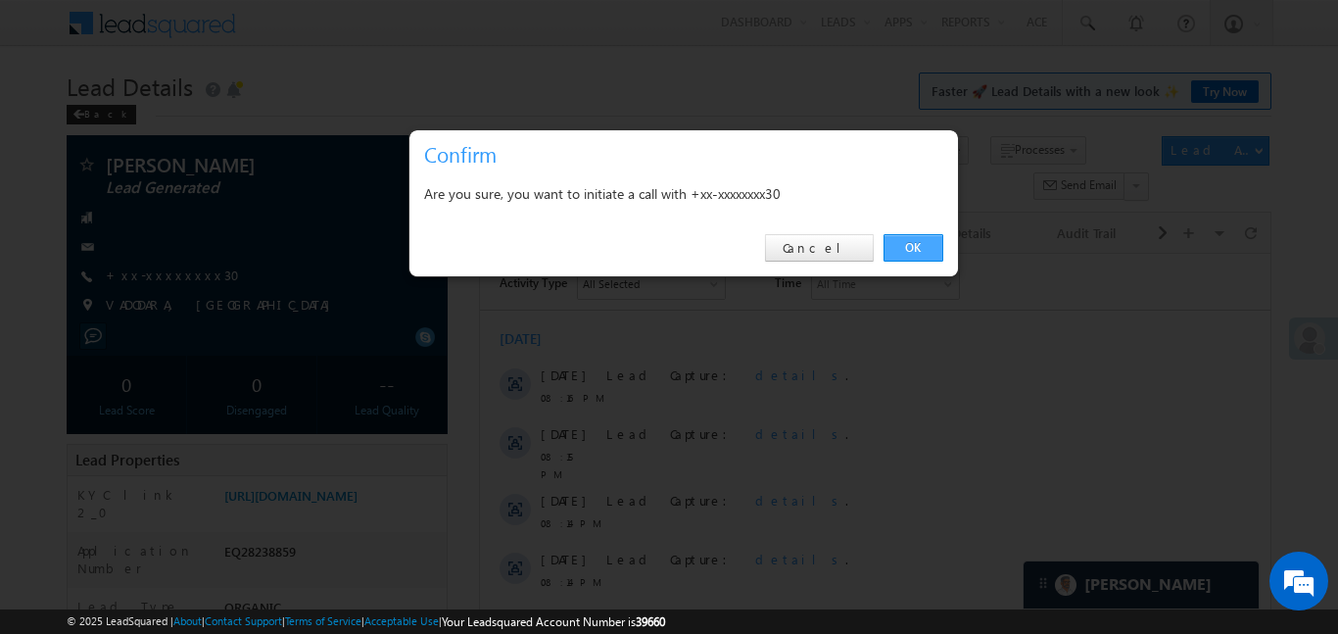
click at [910, 252] on link "OK" at bounding box center [913, 247] width 60 height 27
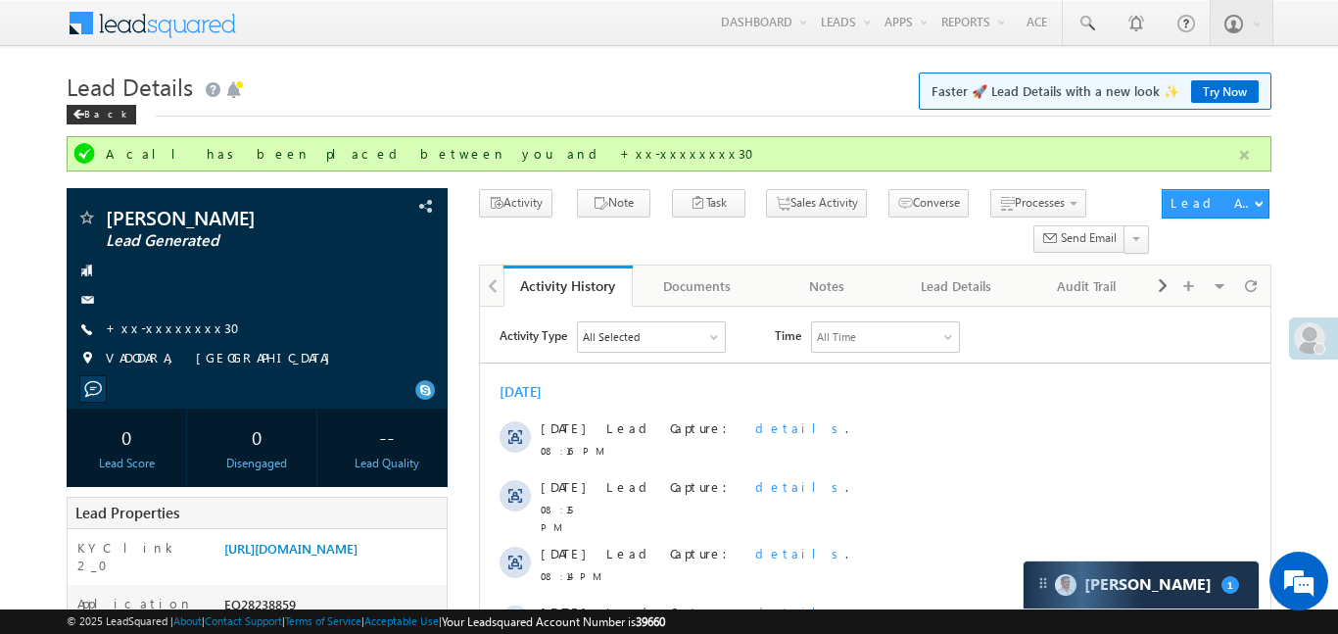
click at [1249, 148] on button "button" at bounding box center [1244, 155] width 24 height 24
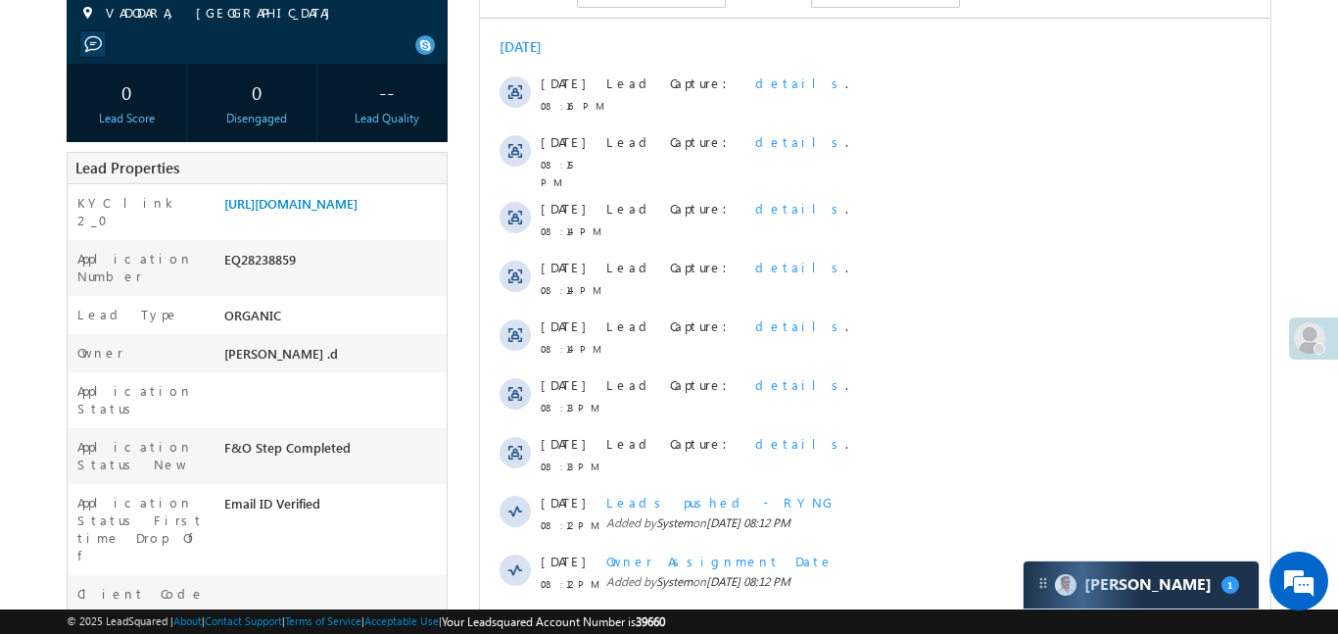
scroll to position [119, 0]
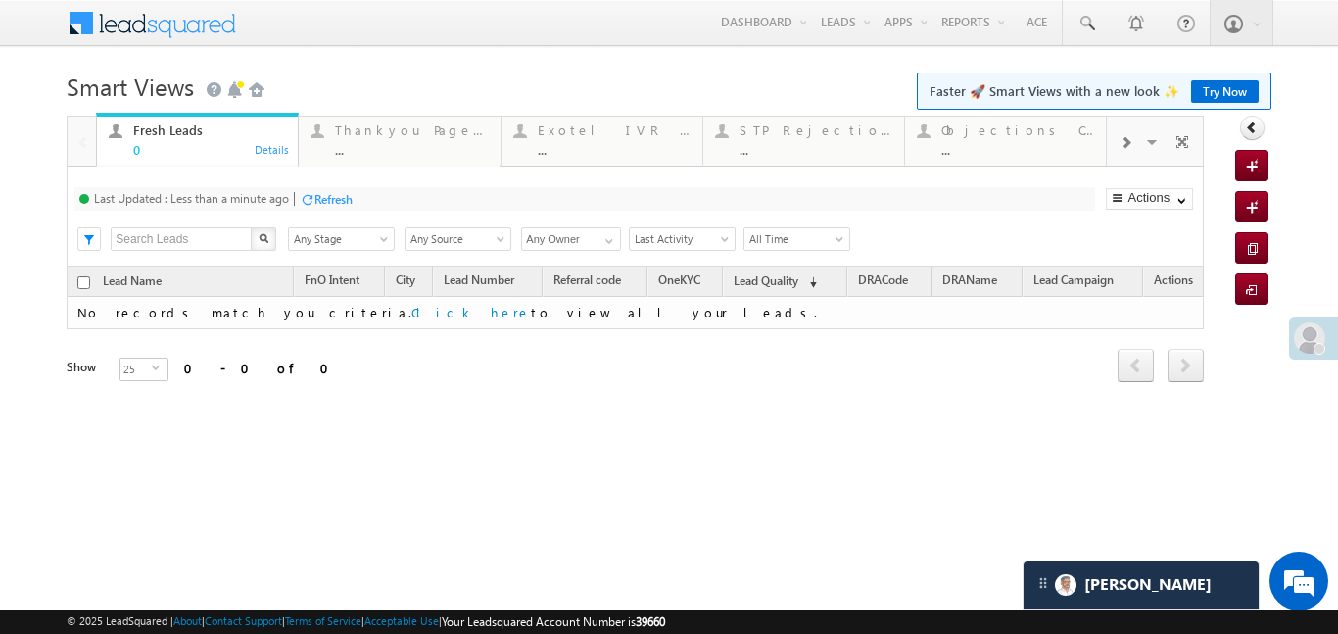
click at [1122, 143] on span at bounding box center [1125, 143] width 12 height 16
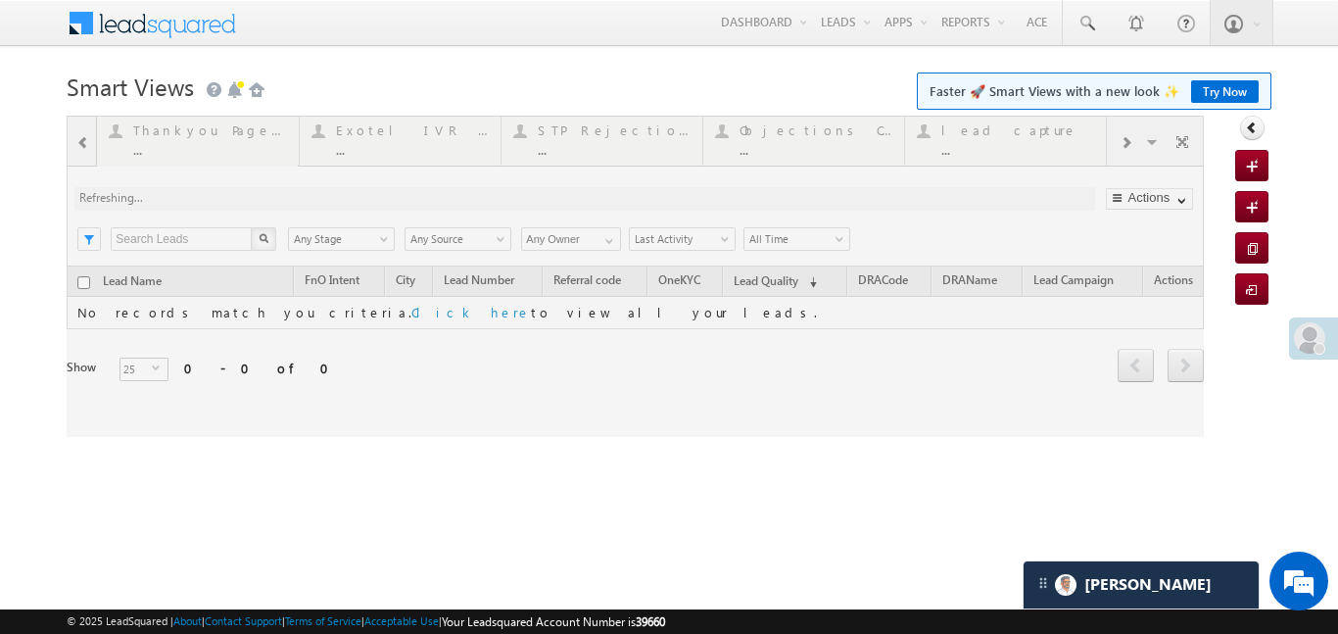
click at [1133, 139] on div at bounding box center [635, 276] width 1137 height 321
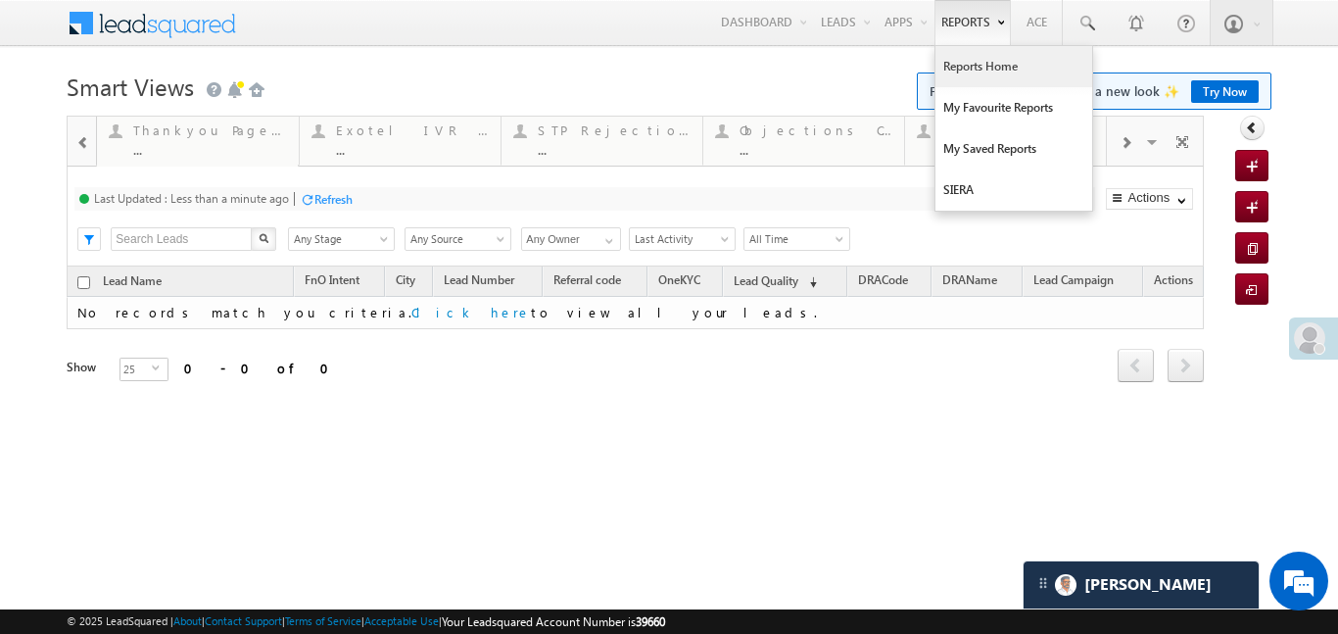
click at [985, 67] on link "Reports Home" at bounding box center [1013, 66] width 157 height 41
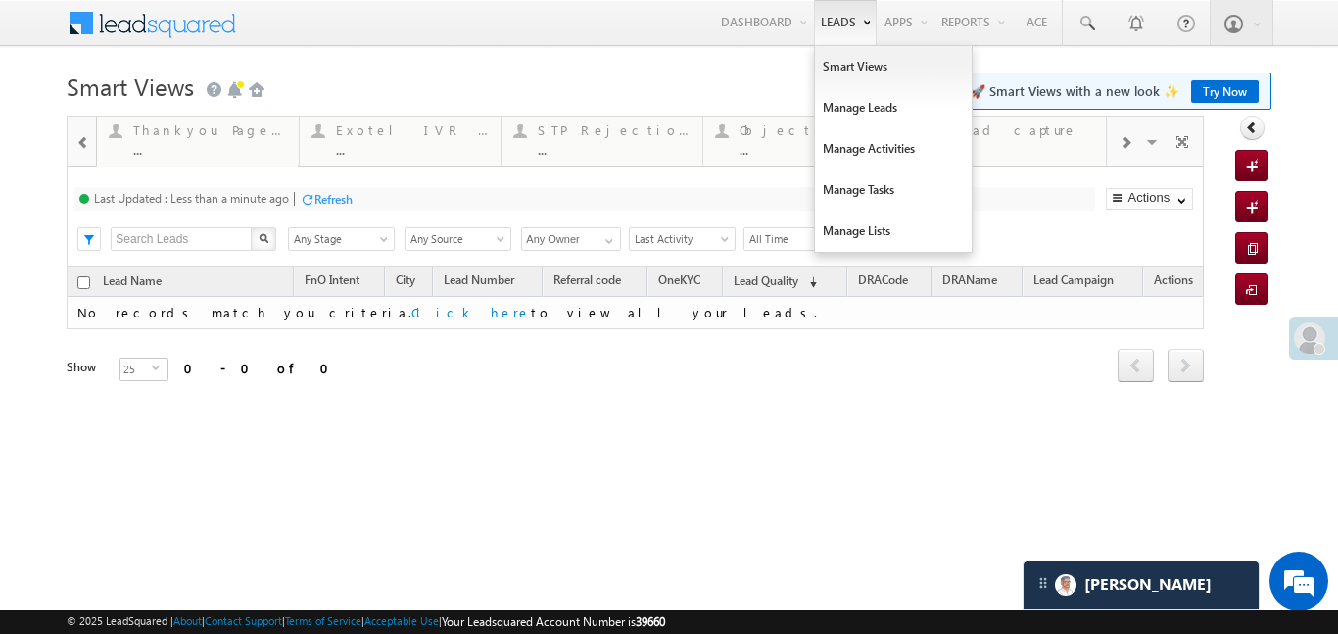
drag, startPoint x: 985, startPoint y: 67, endPoint x: 808, endPoint y: 24, distance: 182.2
click at [0, 0] on link "Reports Home" at bounding box center [0, 0] width 0 height 0
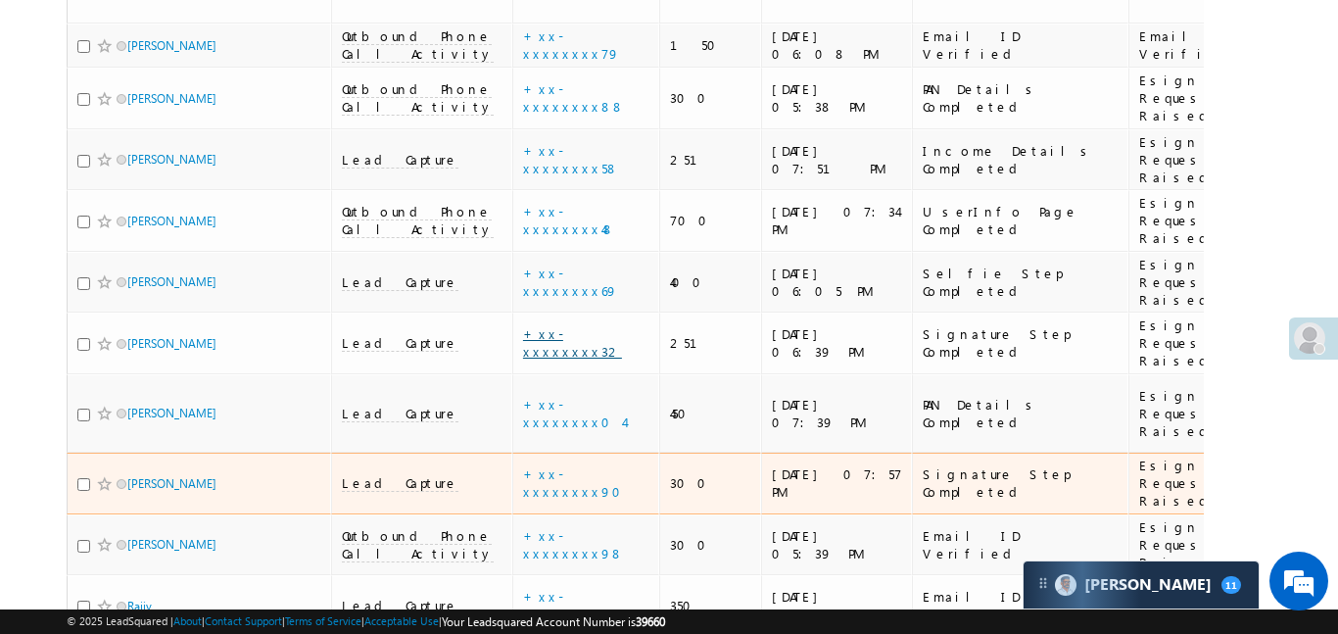
scroll to position [10248, 0]
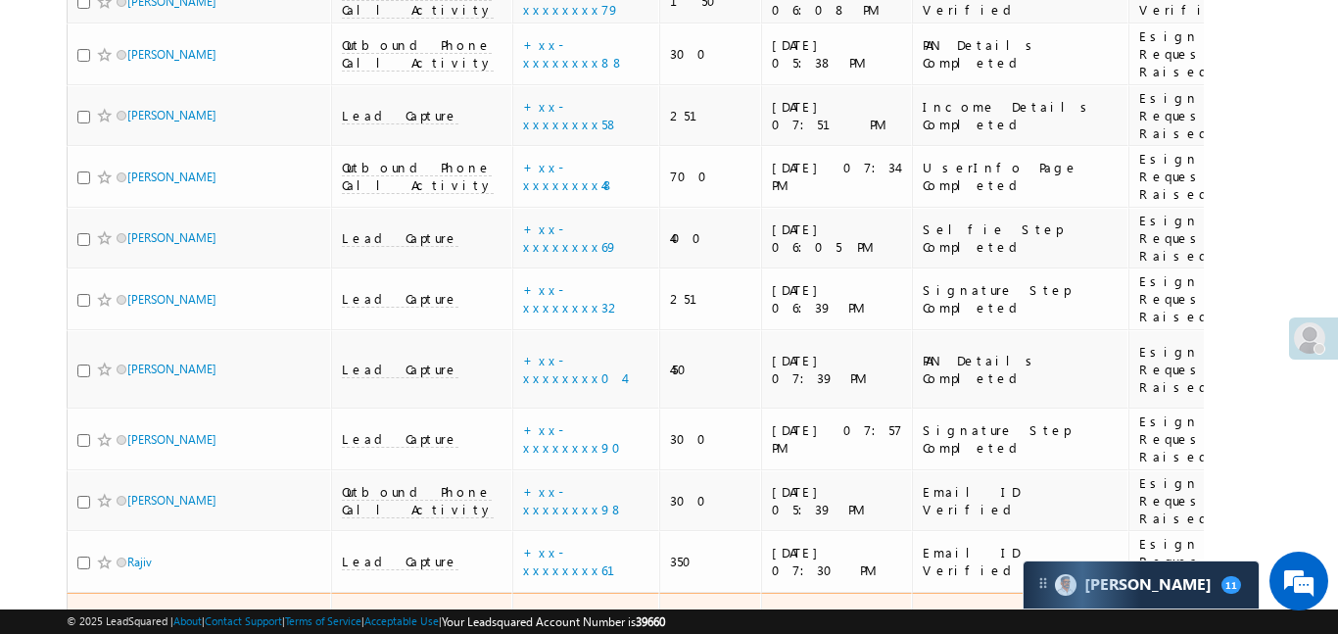
click at [375, 614] on span "Lead Capture" at bounding box center [400, 623] width 117 height 18
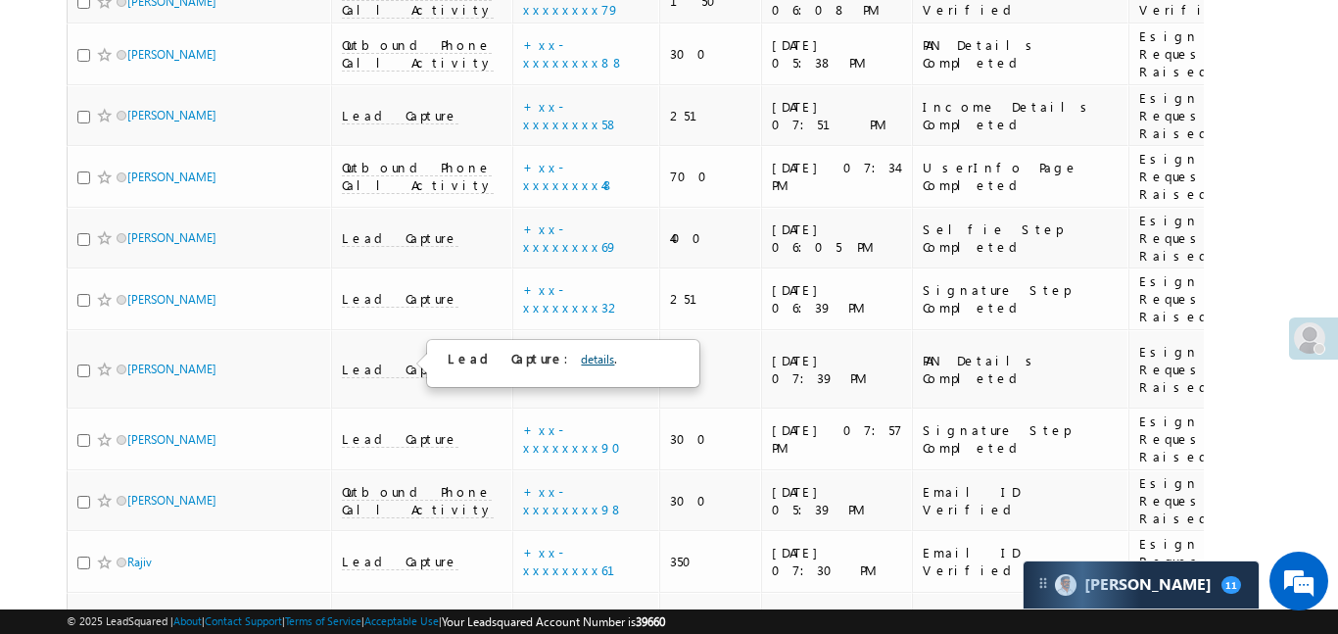
click at [581, 357] on link "details" at bounding box center [597, 359] width 33 height 15
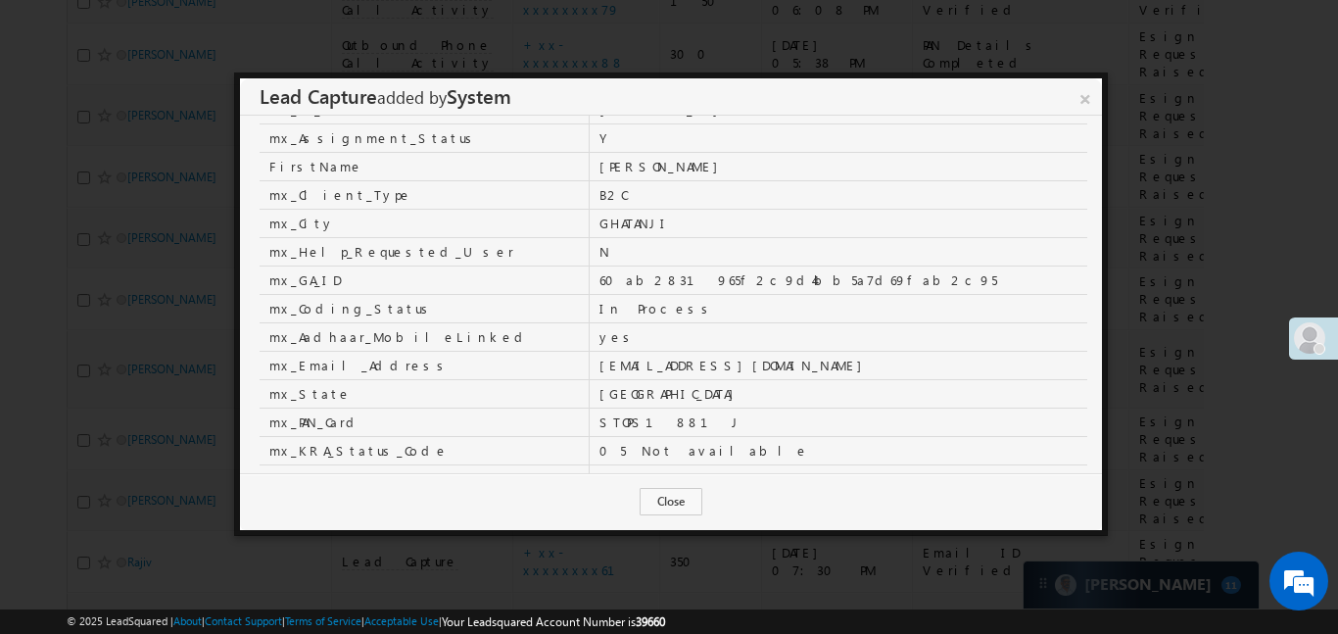
scroll to position [423, 0]
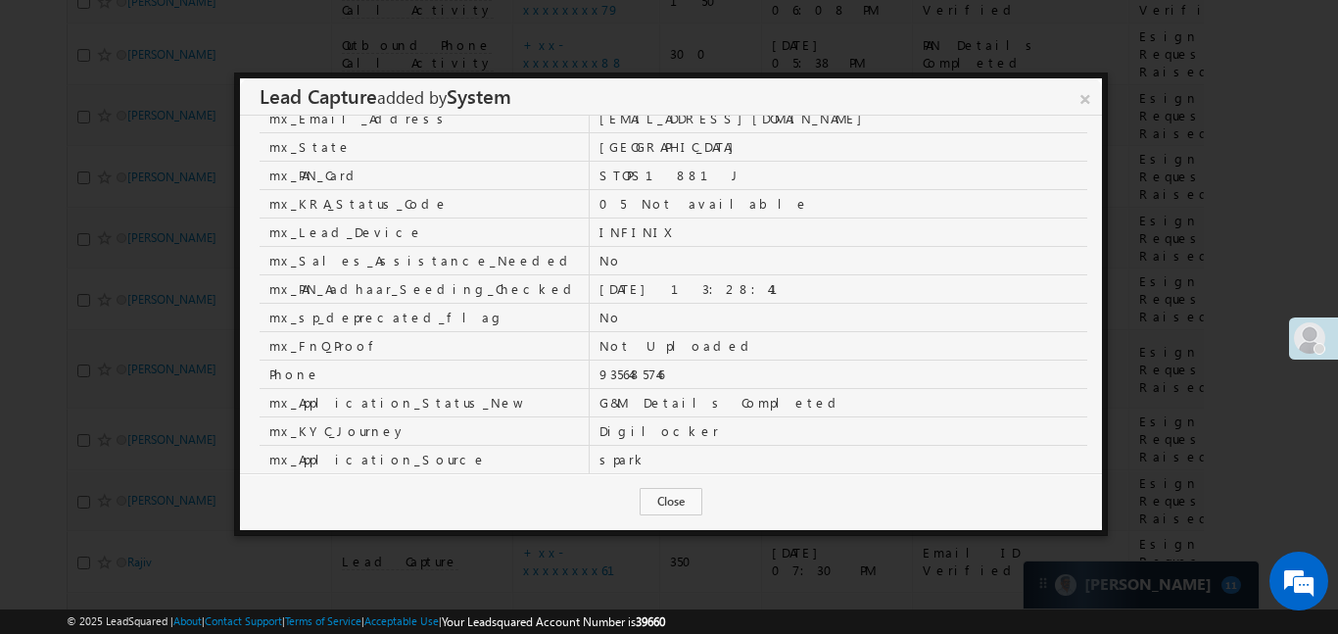
click at [1080, 99] on link "×" at bounding box center [1084, 95] width 33 height 34
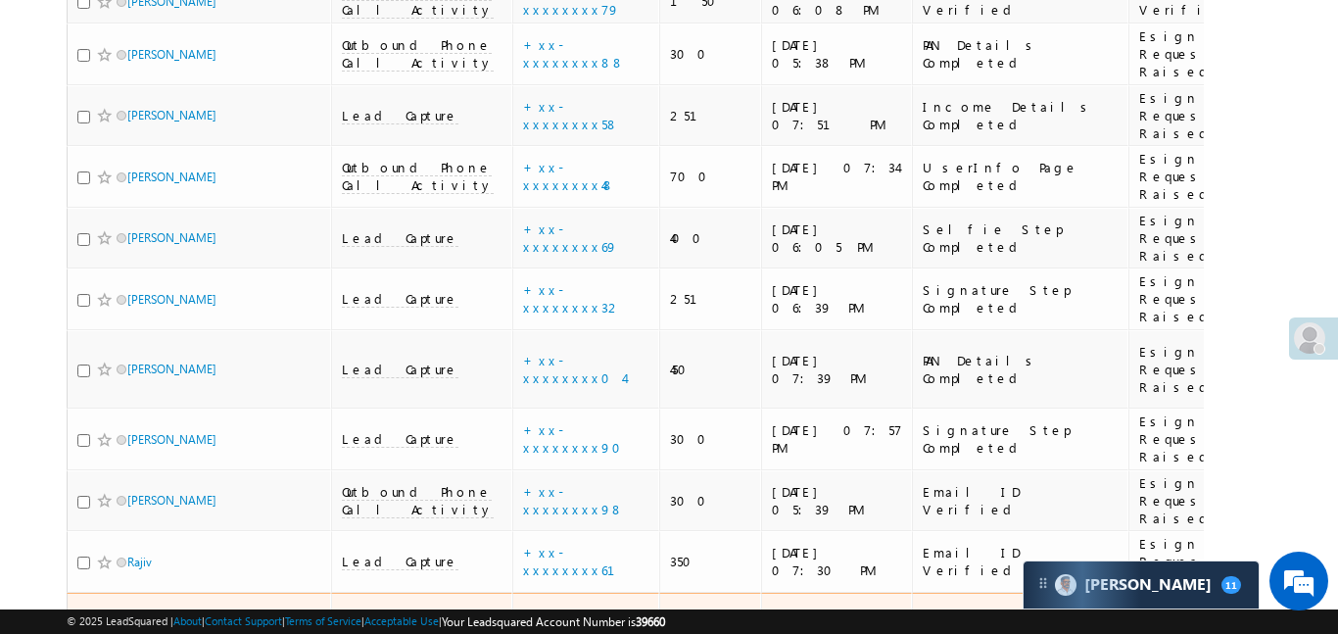
click at [382, 614] on span "Lead Capture" at bounding box center [400, 623] width 117 height 18
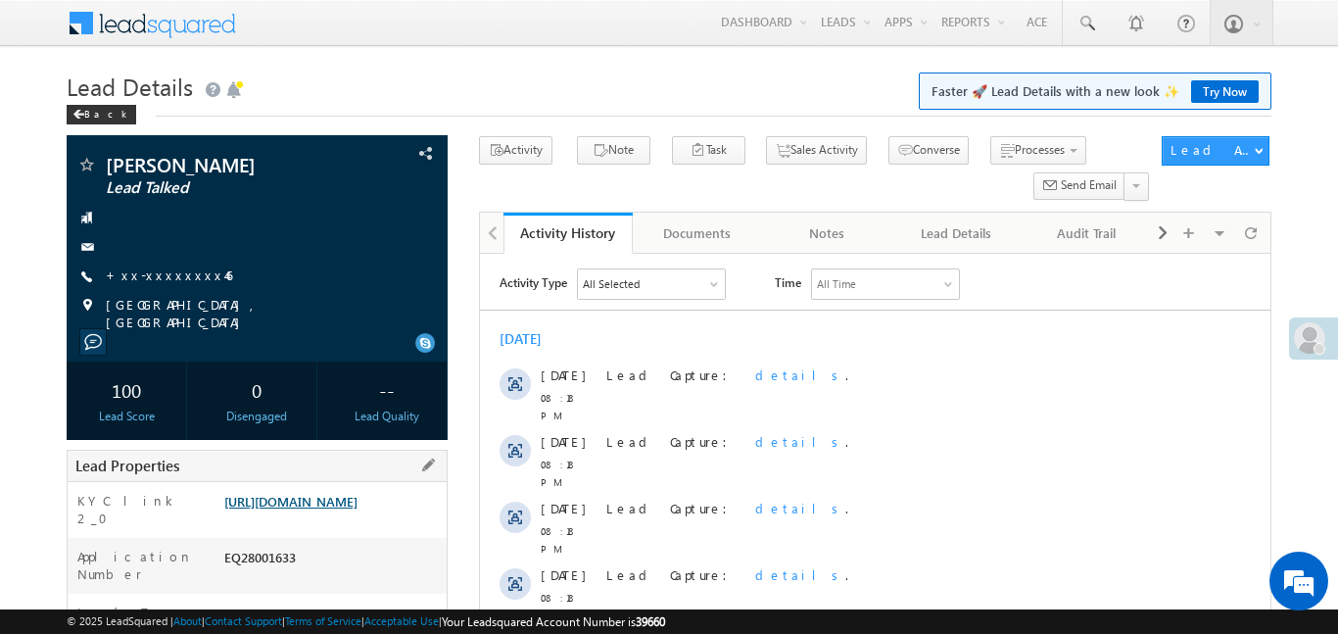
scroll to position [30, 0]
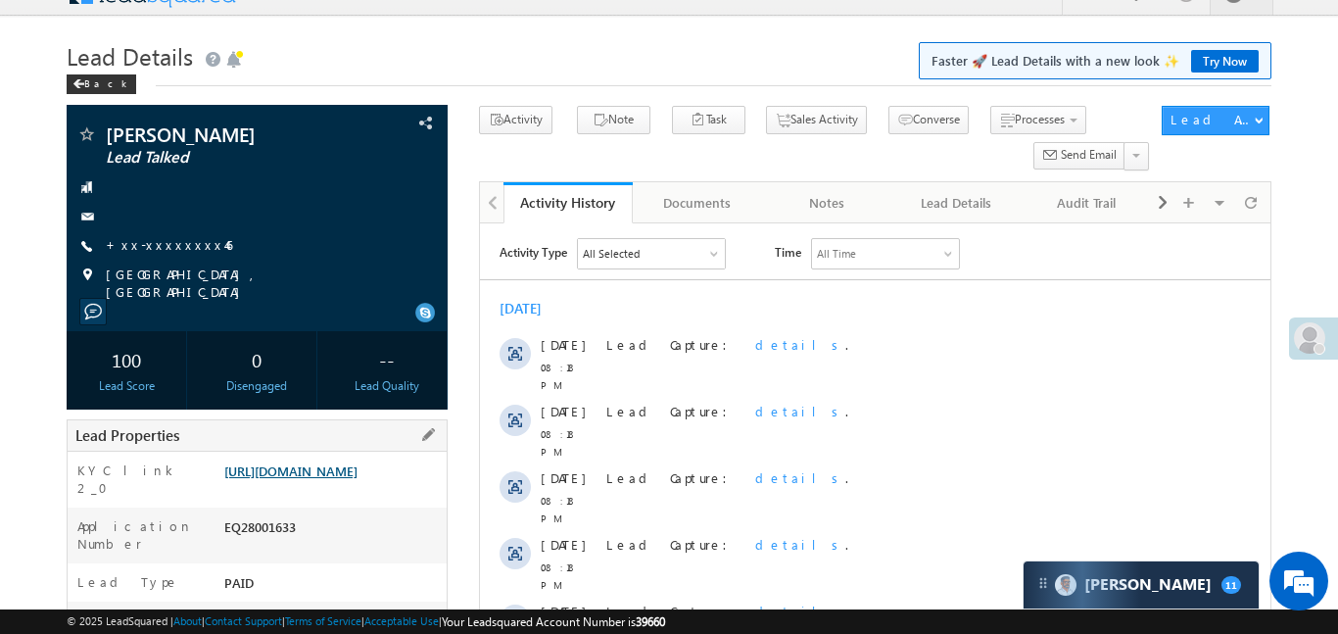
click at [357, 479] on link "[URL][DOMAIN_NAME]" at bounding box center [290, 470] width 133 height 17
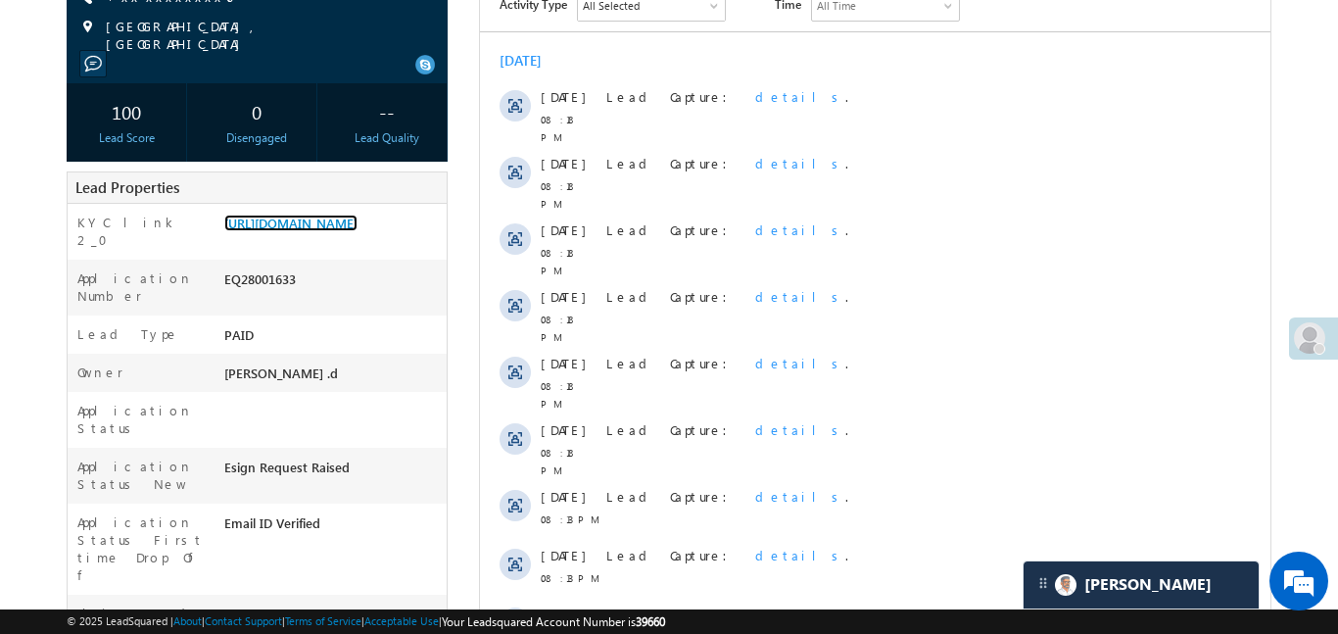
scroll to position [280, 0]
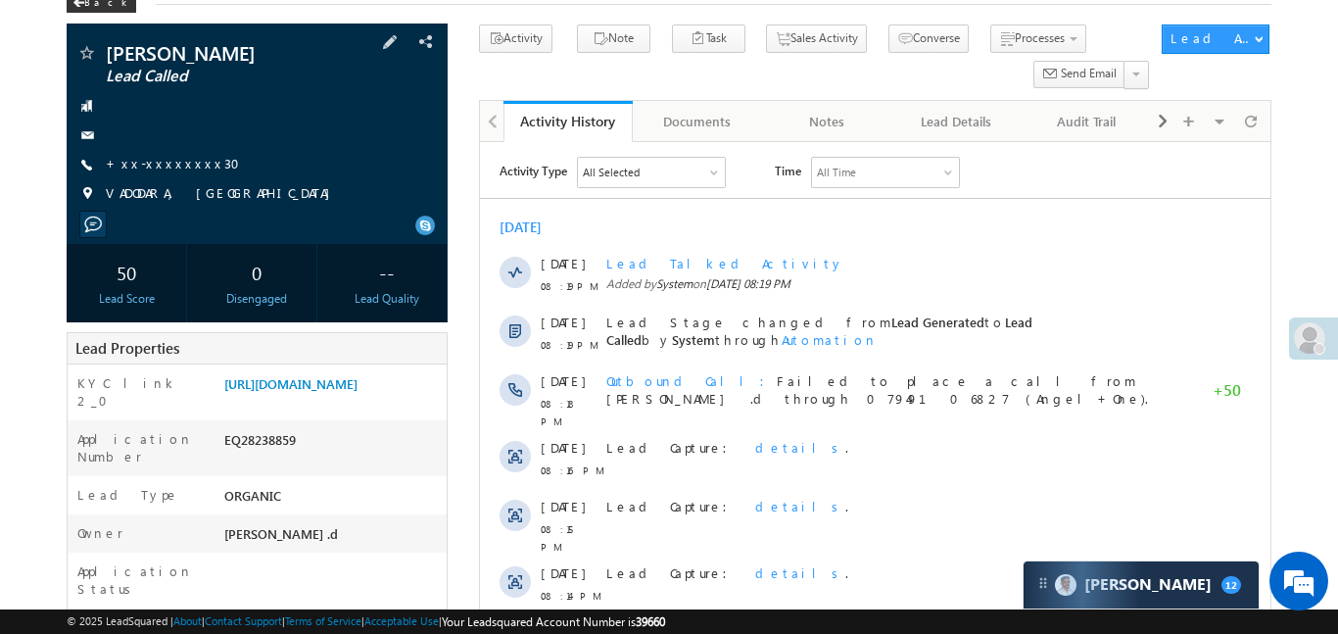
scroll to position [110, 0]
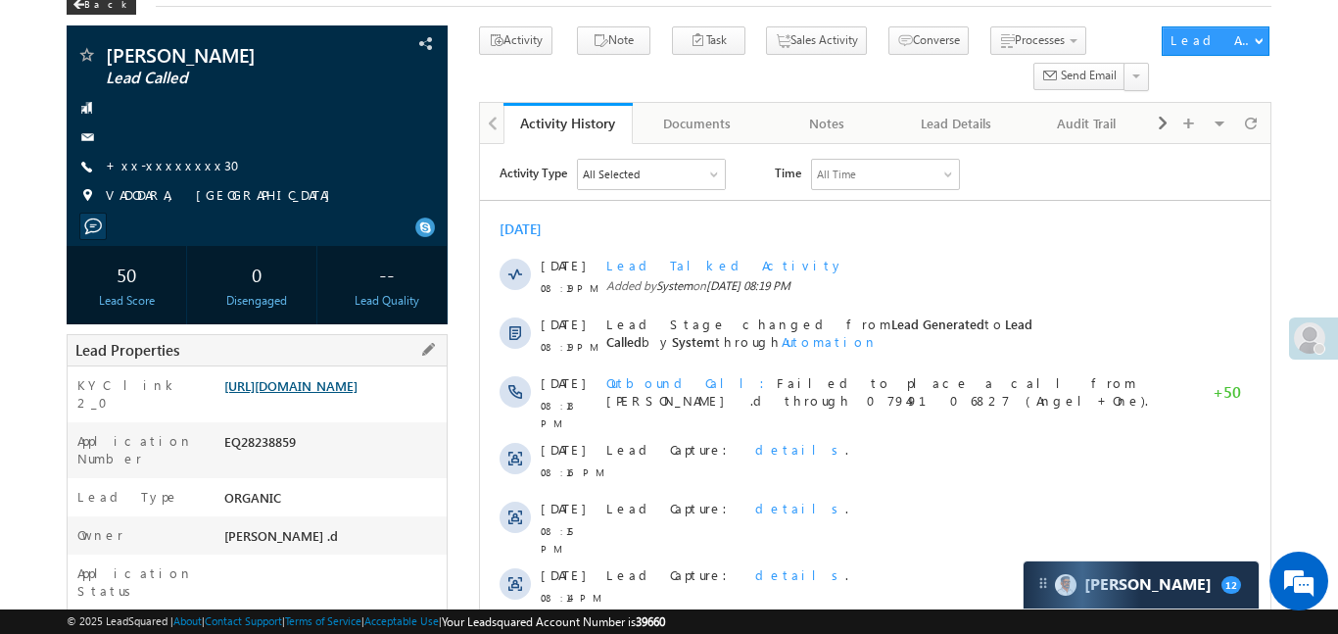
click at [298, 392] on link "[URL][DOMAIN_NAME]" at bounding box center [290, 385] width 133 height 17
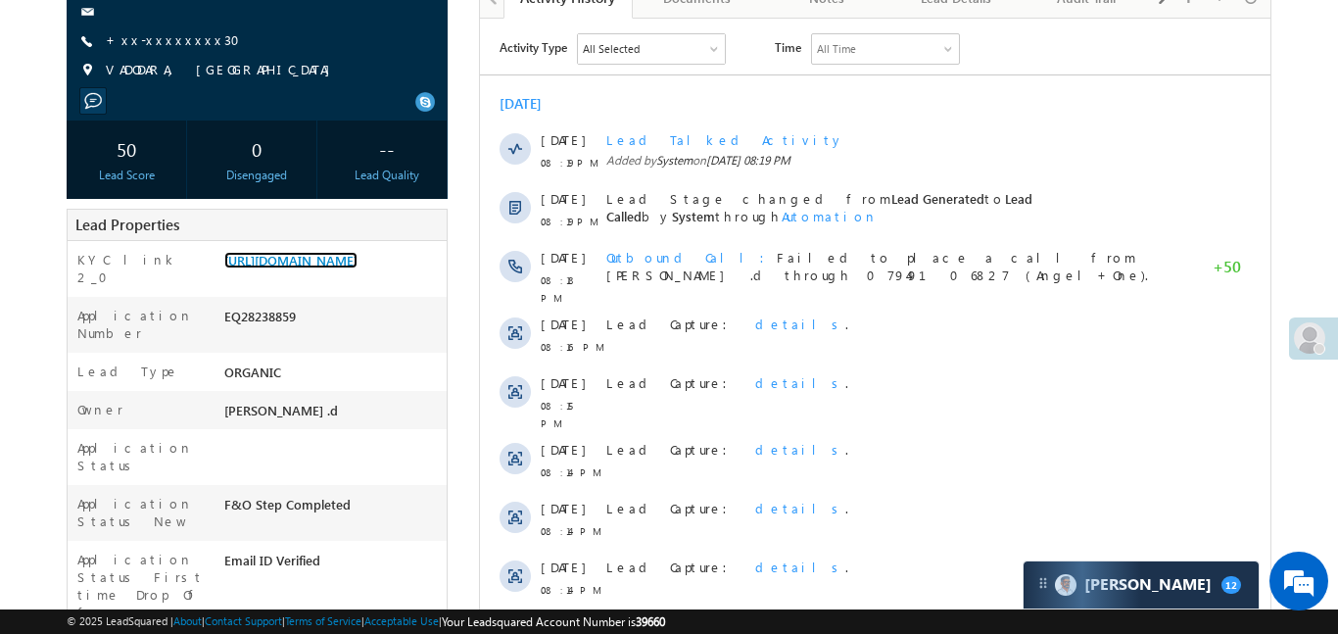
scroll to position [304, 0]
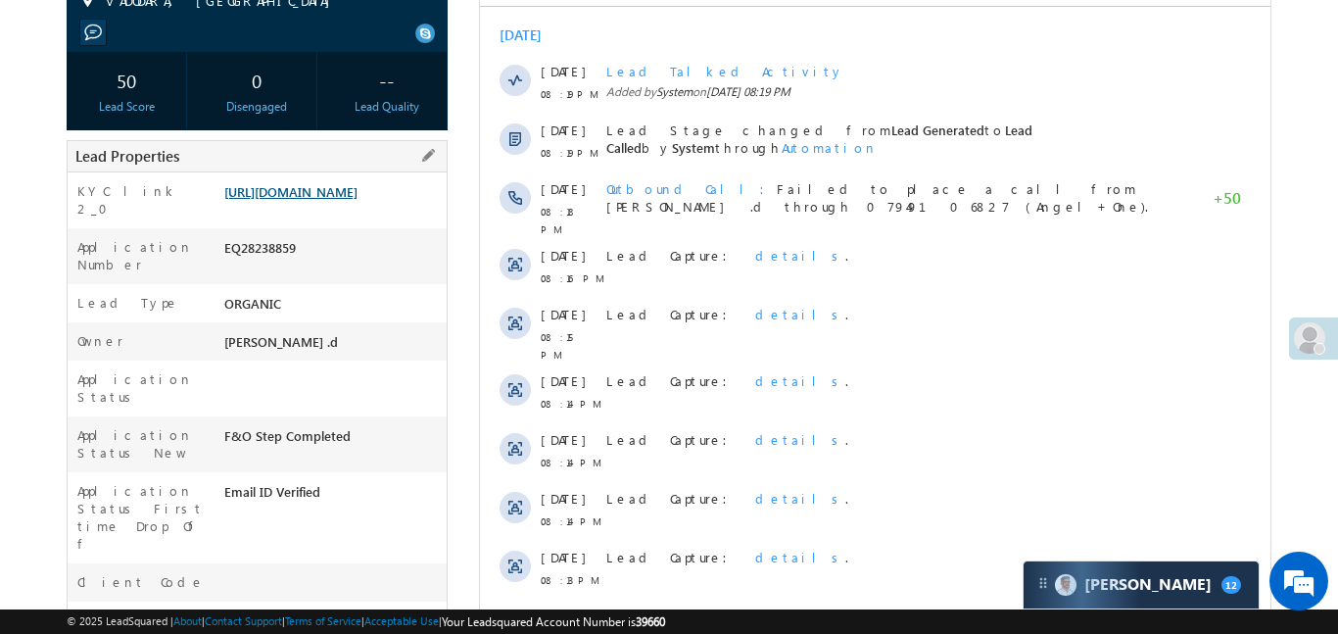
click at [325, 191] on link "https://angelbroking1-pk3em7sa.customui-test.leadsquared.com?leadId=6b9ae01c-96…" at bounding box center [290, 191] width 133 height 17
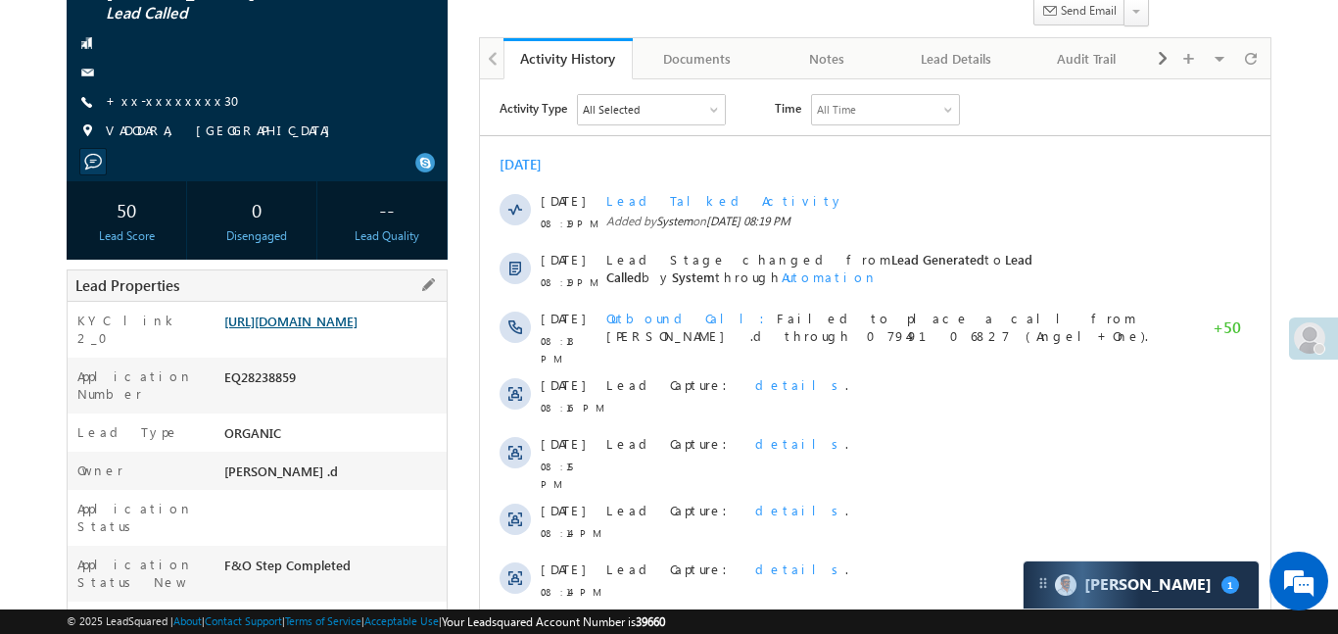
scroll to position [235, 0]
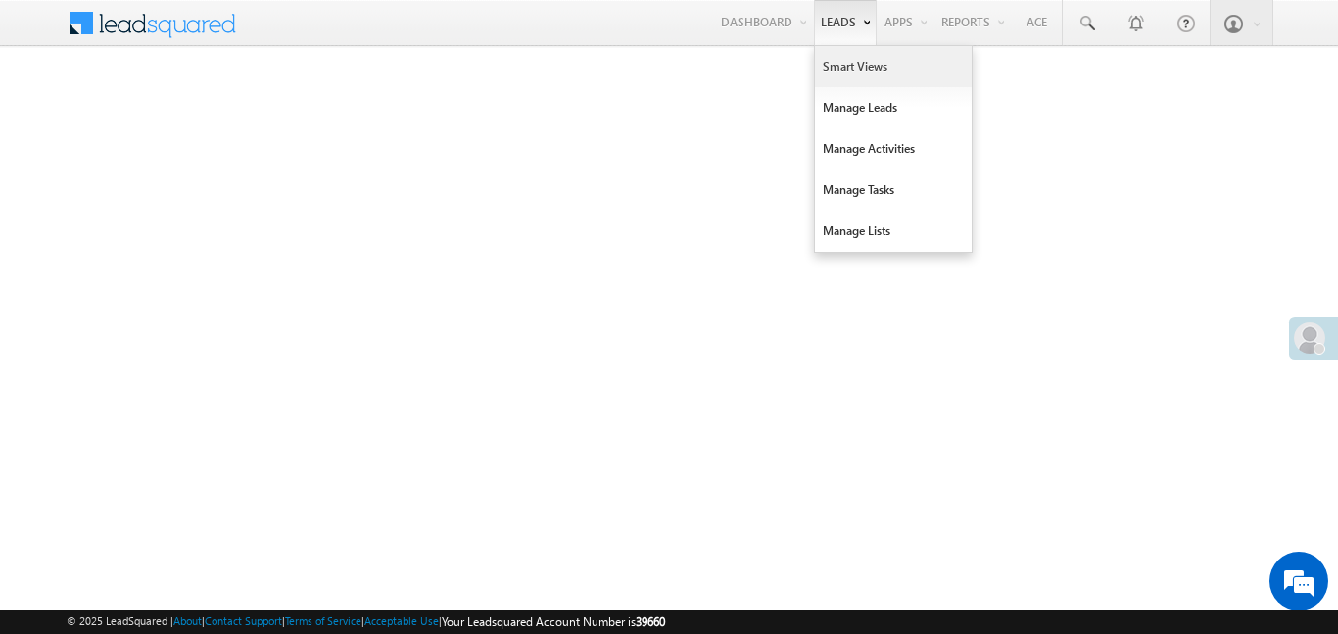
click at [872, 68] on link "Smart Views" at bounding box center [893, 66] width 157 height 41
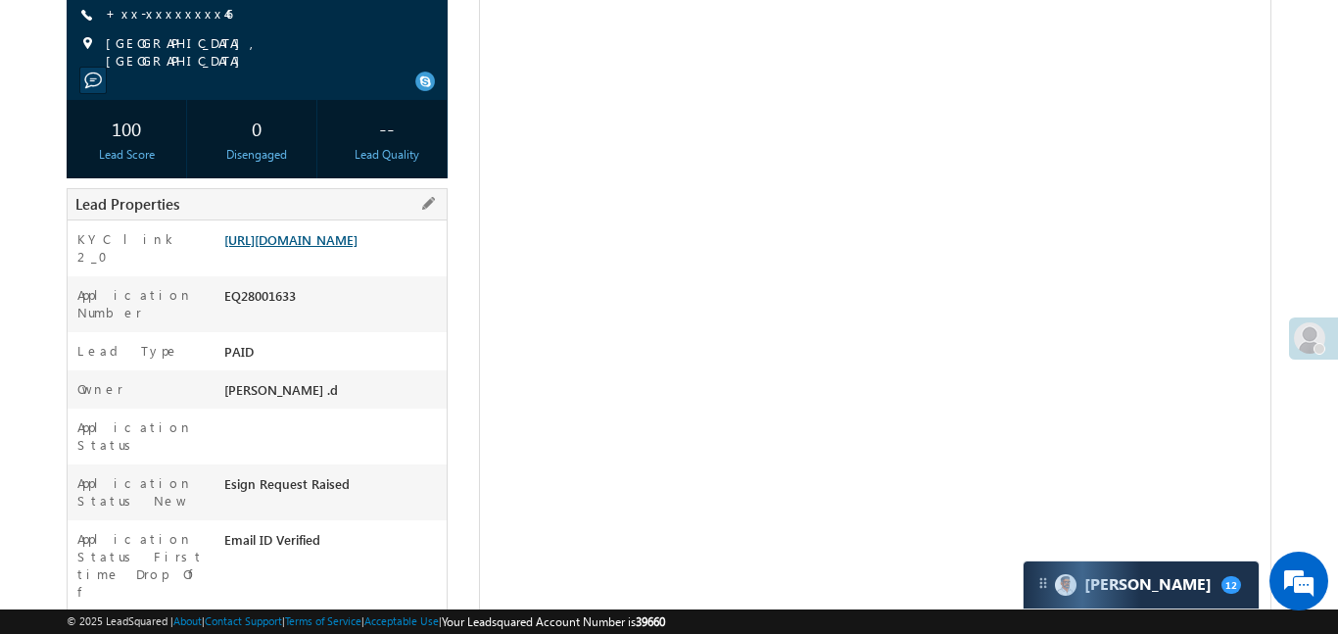
scroll to position [236, 0]
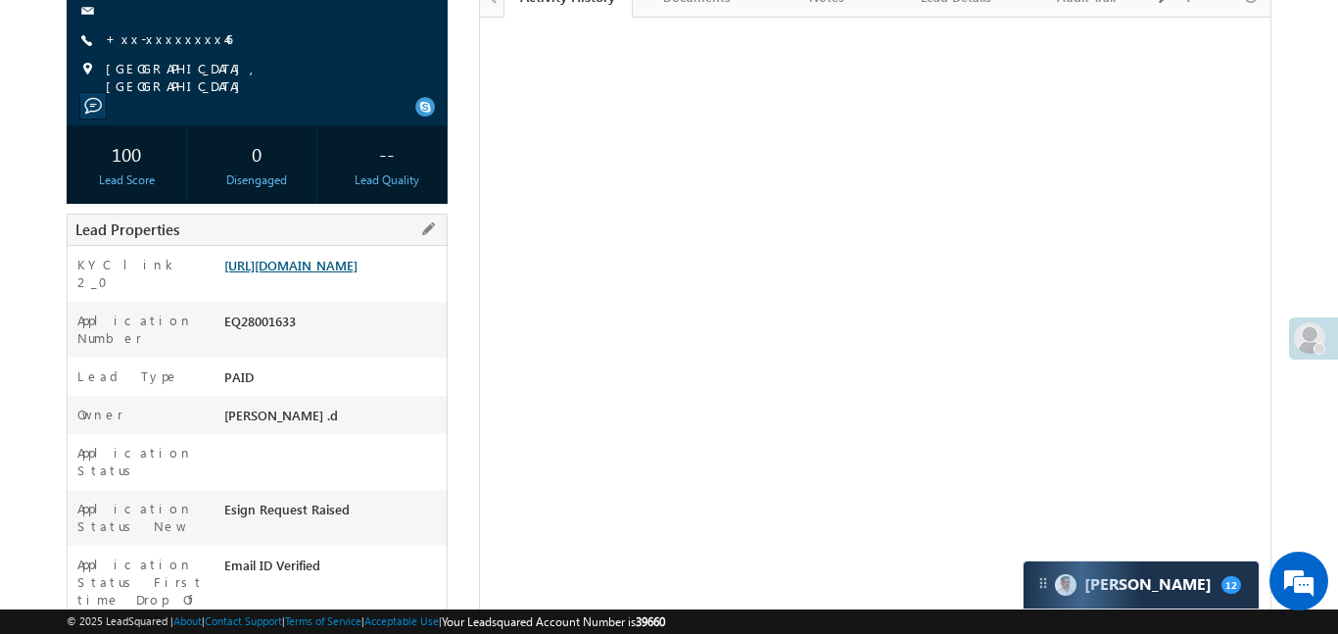
click at [357, 273] on link "[URL][DOMAIN_NAME]" at bounding box center [290, 265] width 133 height 17
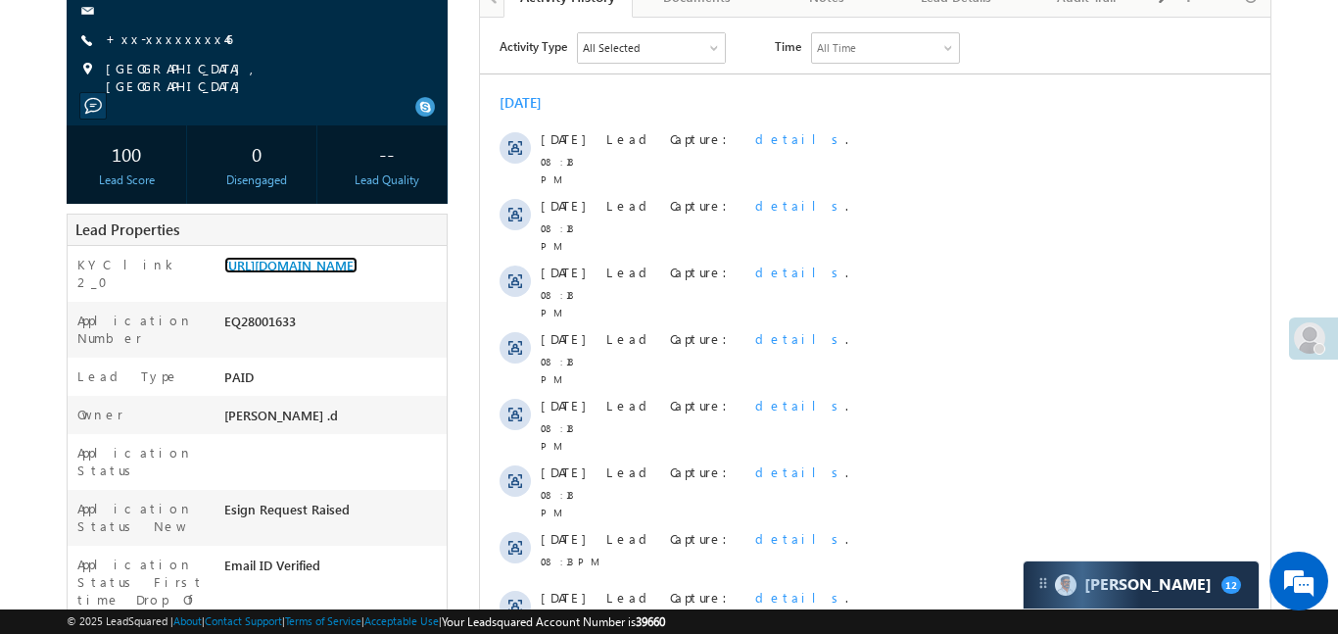
scroll to position [0, 0]
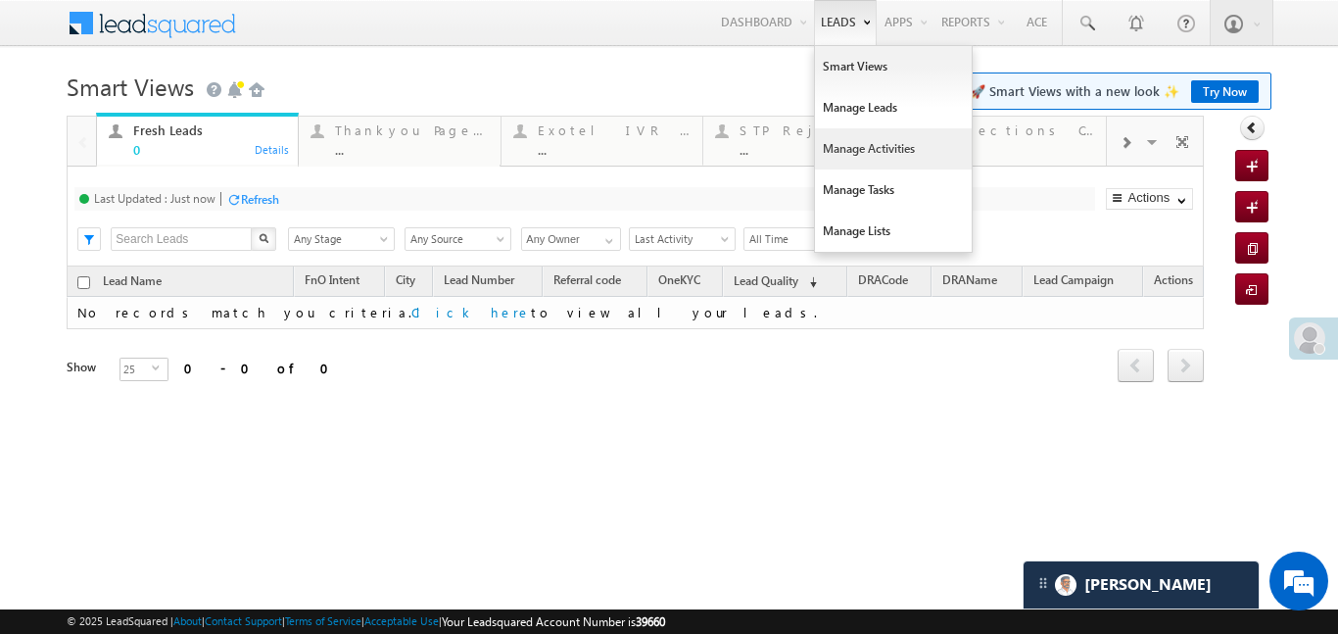
click at [870, 145] on link "Manage Activities" at bounding box center [893, 148] width 157 height 41
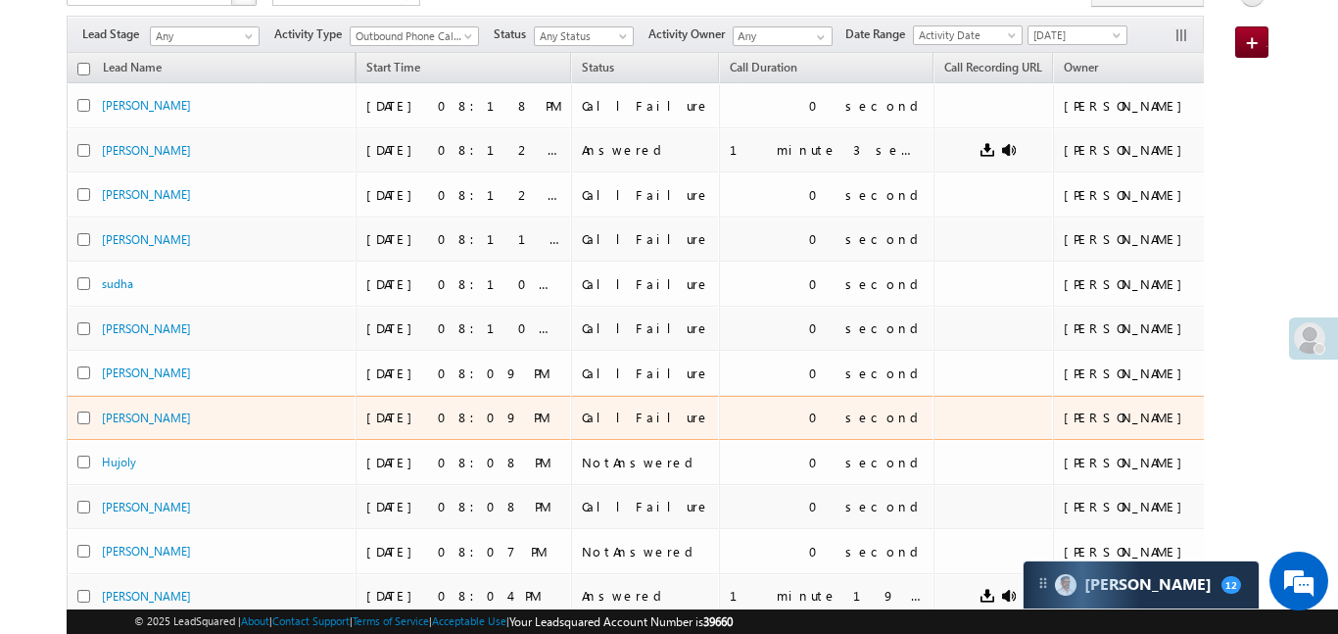
scroll to position [183, 0]
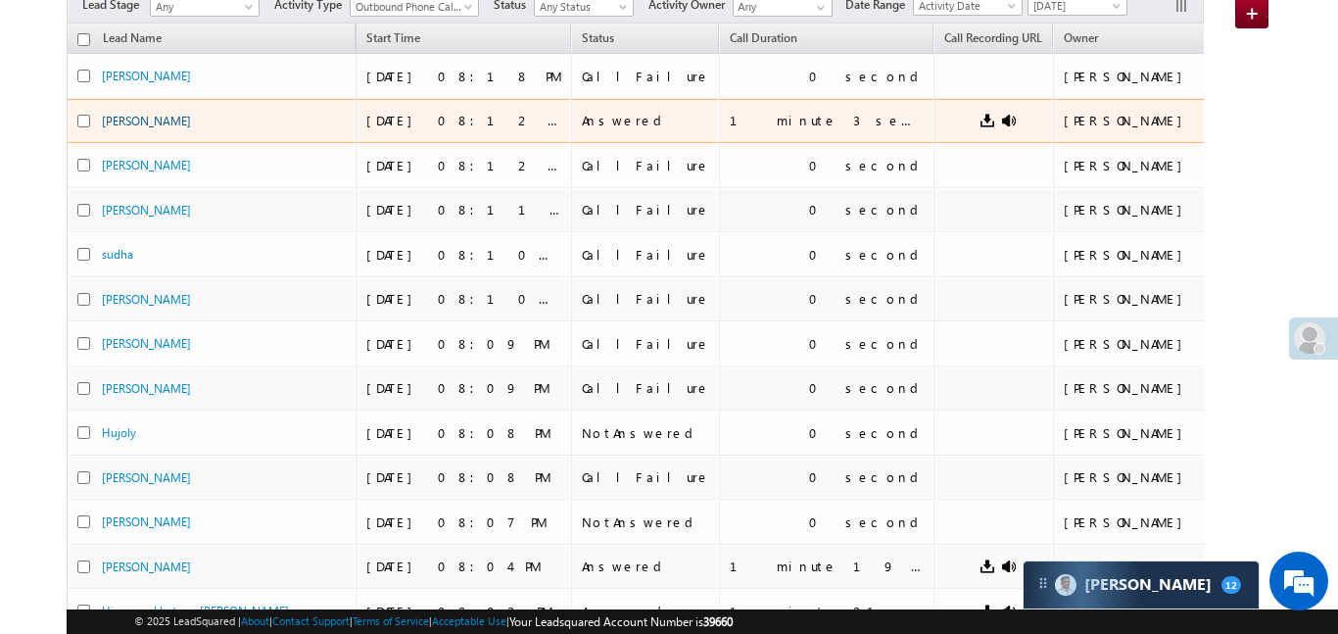
click at [124, 123] on link "[PERSON_NAME]" at bounding box center [146, 121] width 89 height 15
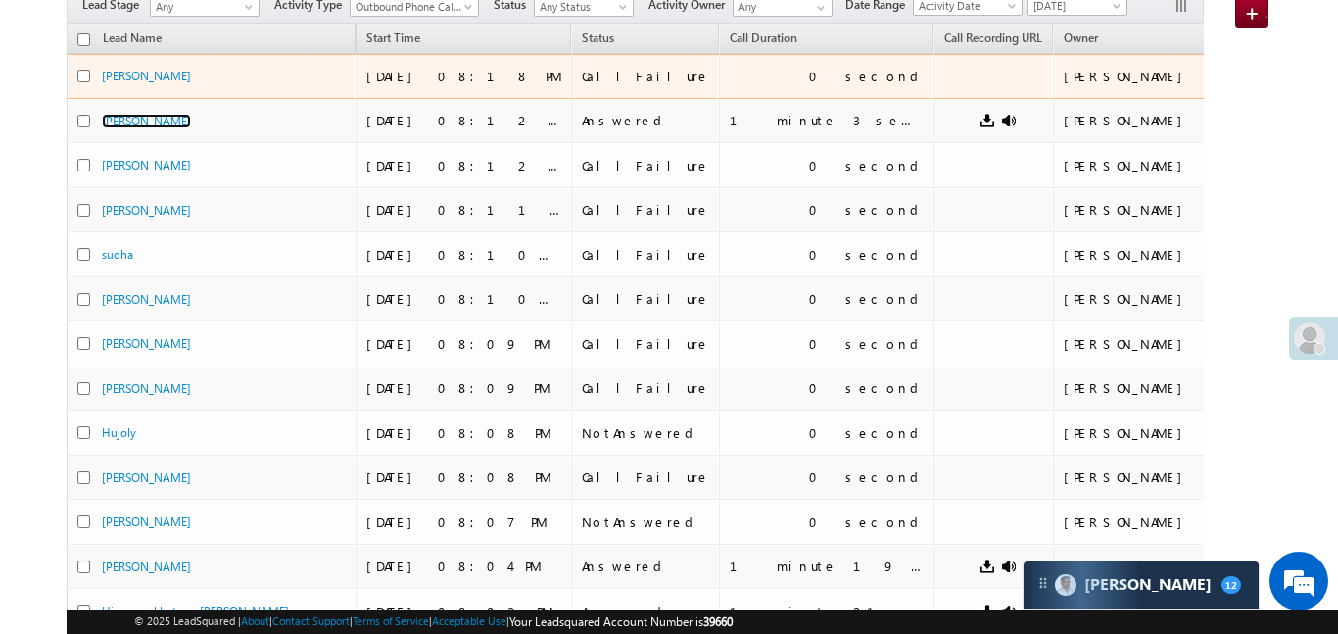
scroll to position [0, 0]
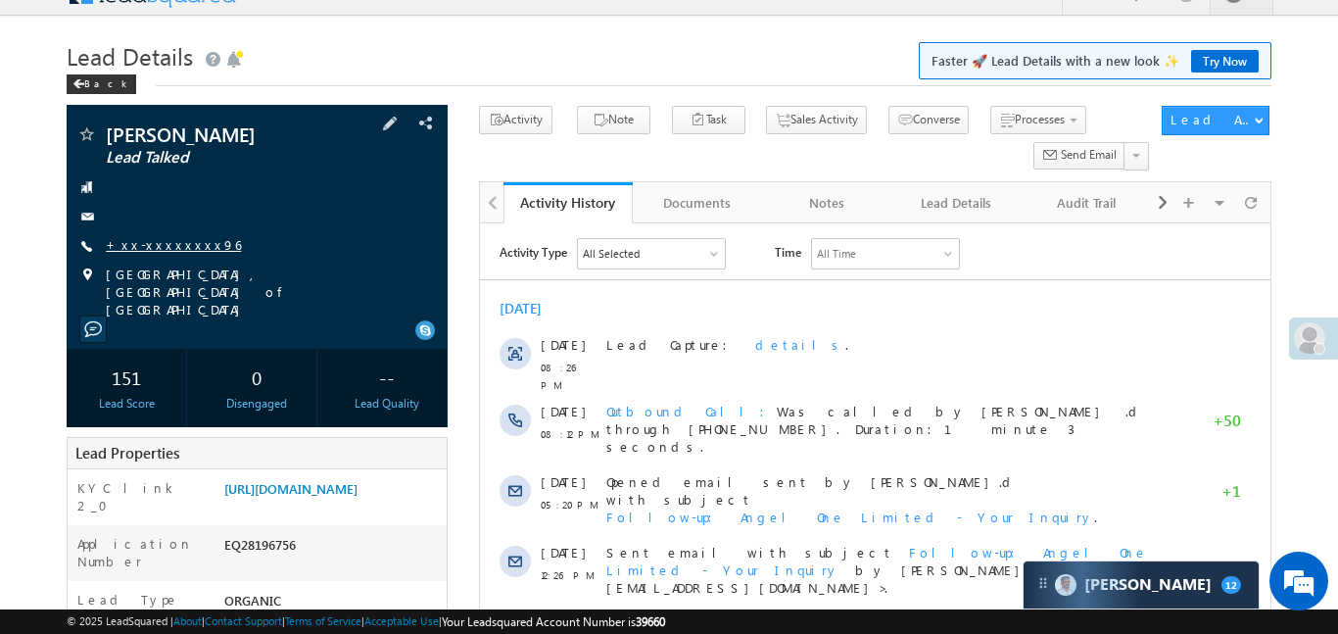
click at [172, 243] on link "+xx-xxxxxxxx96" at bounding box center [173, 244] width 135 height 17
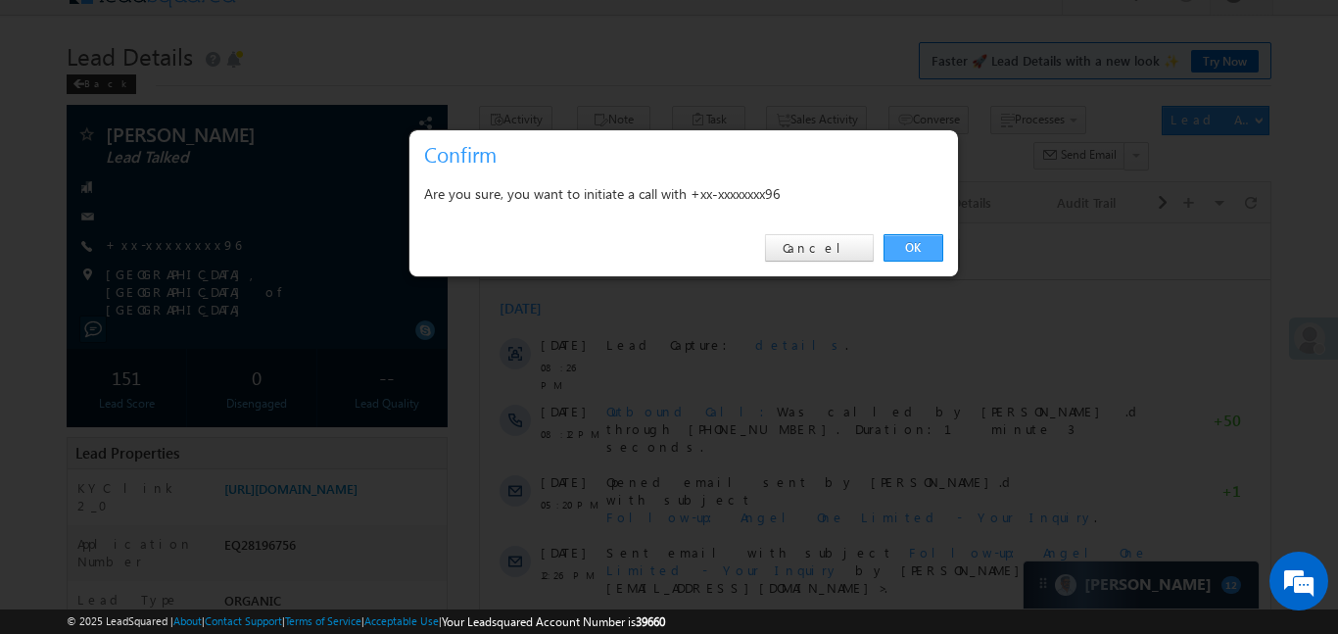
click at [909, 249] on link "OK" at bounding box center [913, 247] width 60 height 27
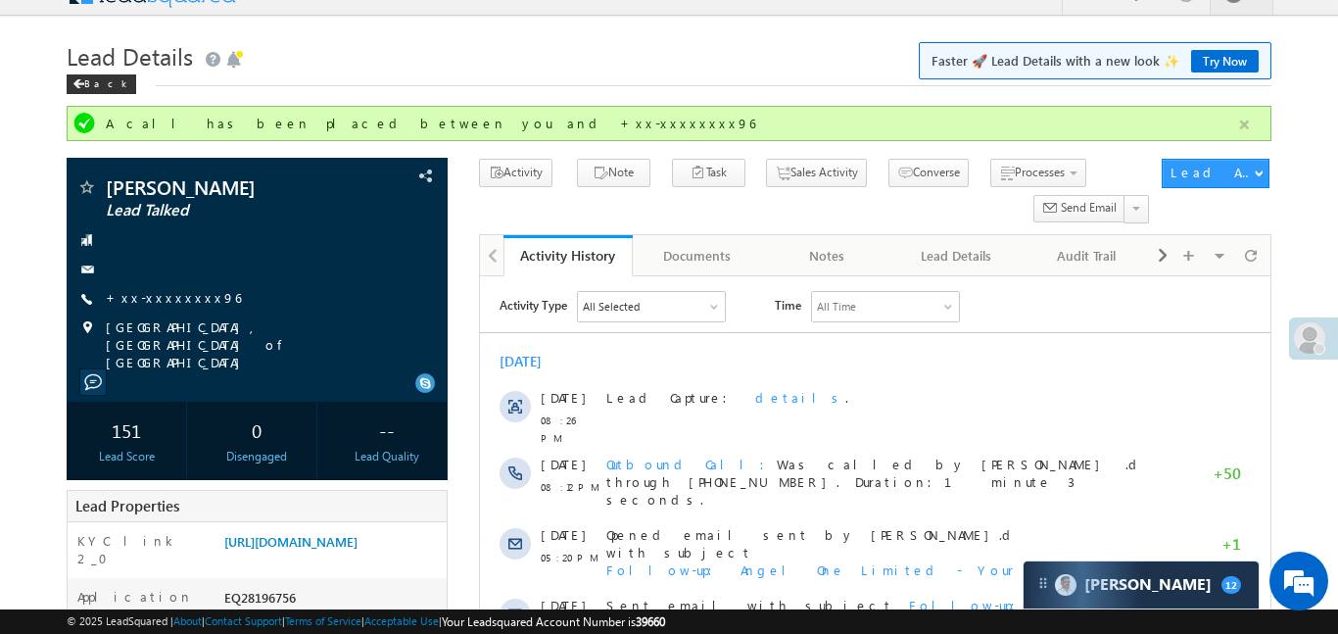
click at [1243, 125] on button "button" at bounding box center [1244, 125] width 24 height 24
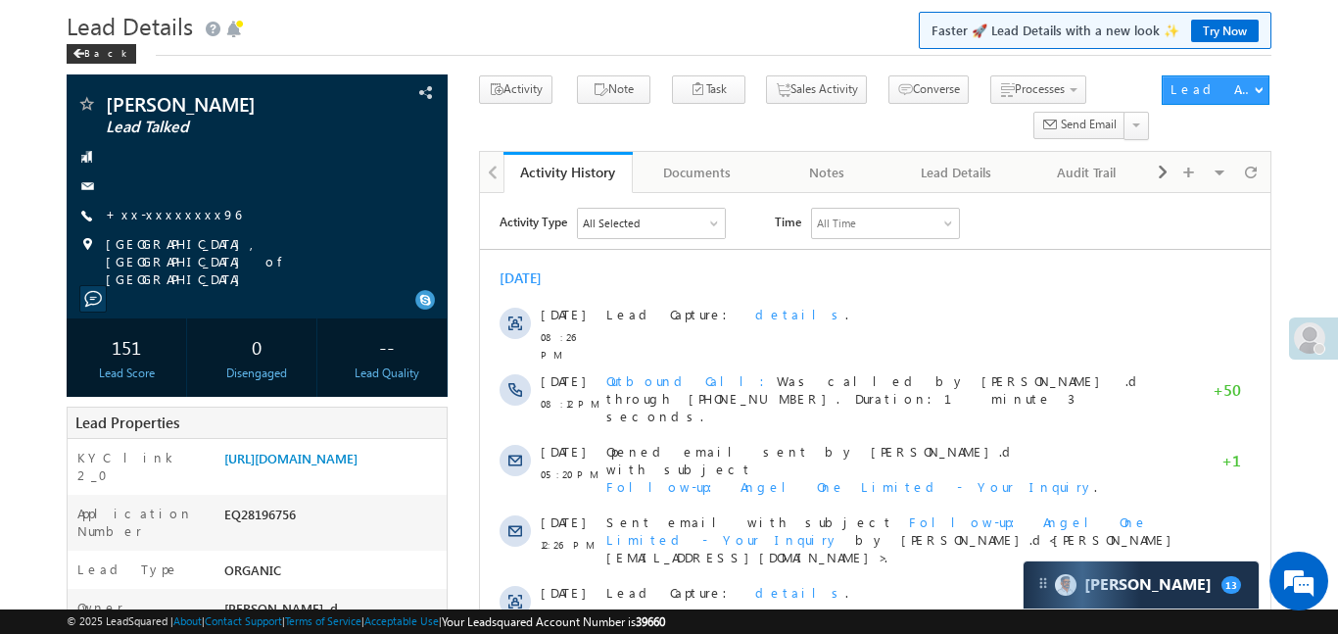
scroll to position [71, 0]
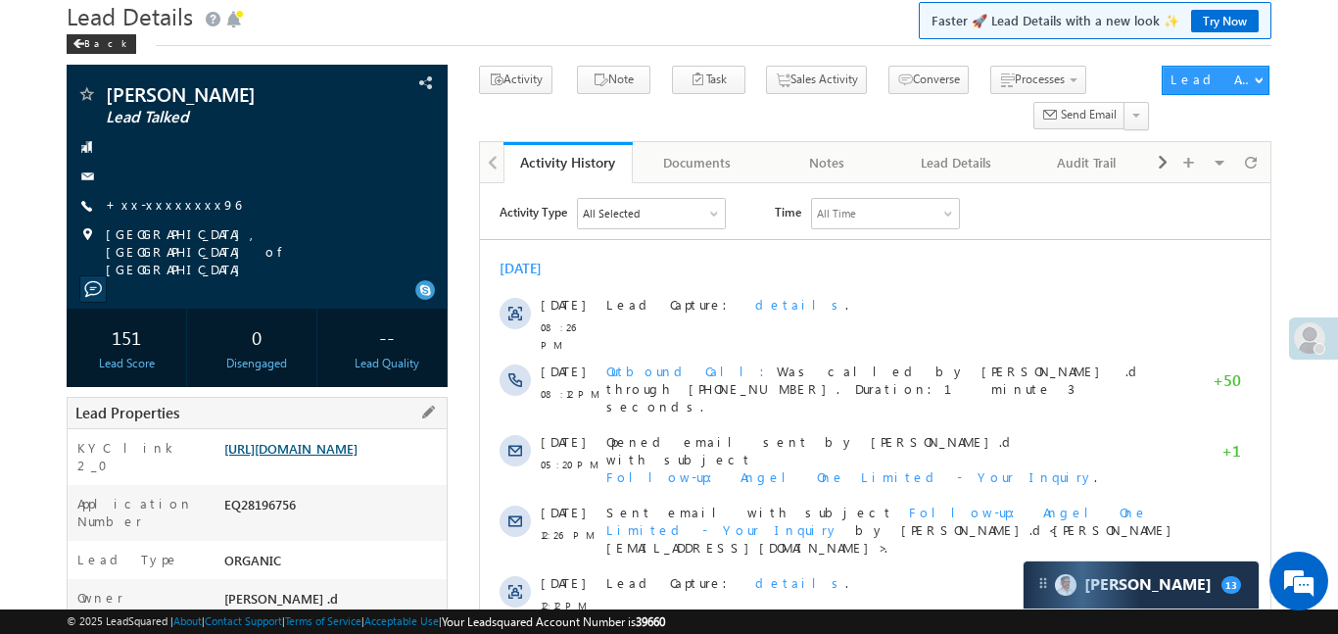
click at [357, 440] on link "https://angelbroking1-pk3em7sa.customui-test.leadsquared.com?leadId=ca7a1bc1-a2…" at bounding box center [290, 448] width 133 height 17
click at [357, 442] on link "https://angelbroking1-pk3em7sa.customui-test.leadsquared.com?leadId=ca7a1bc1-a2…" at bounding box center [290, 448] width 133 height 17
click at [357, 455] on link "https://angelbroking1-pk3em7sa.customui-test.leadsquared.com?leadId=ca7a1bc1-a2…" at bounding box center [290, 448] width 133 height 17
click at [315, 456] on link "https://angelbroking1-pk3em7sa.customui-test.leadsquared.com?leadId=ca7a1bc1-a2…" at bounding box center [290, 448] width 133 height 17
click at [307, 444] on link "https://angelbroking1-pk3em7sa.customui-test.leadsquared.com?leadId=ca7a1bc1-a2…" at bounding box center [290, 448] width 133 height 17
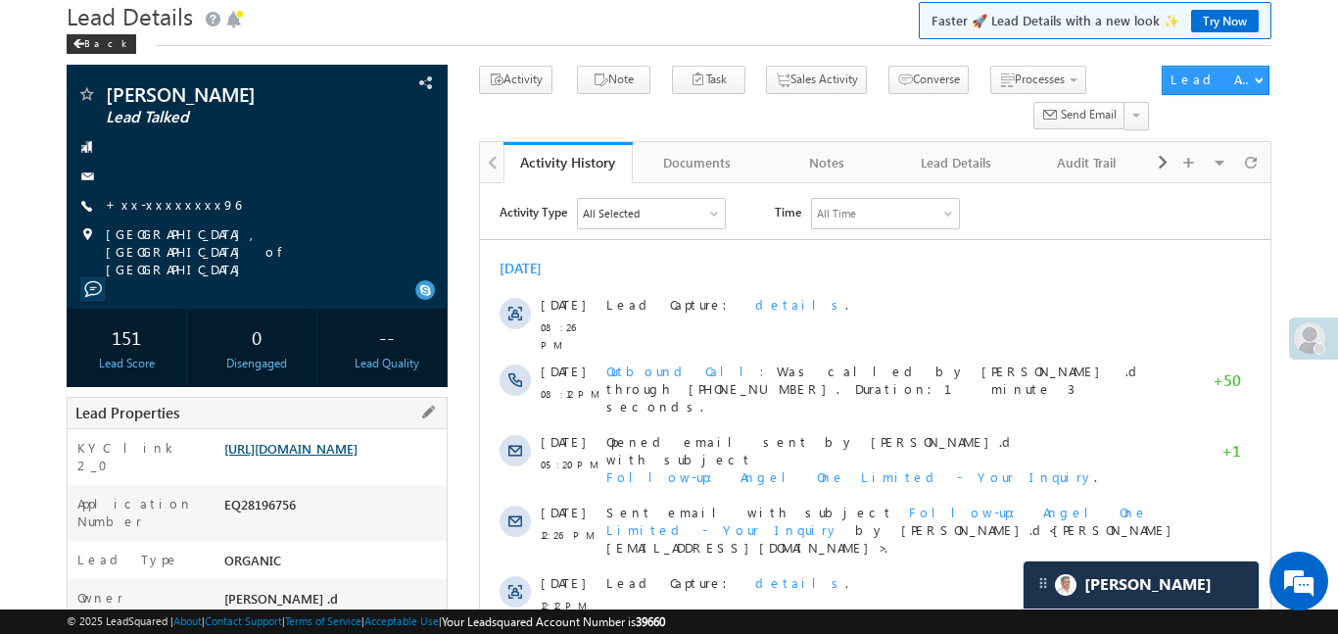
click at [319, 450] on link "https://angelbroking1-pk3em7sa.customui-test.leadsquared.com?leadId=ca7a1bc1-a2…" at bounding box center [290, 448] width 133 height 17
click at [357, 456] on link "https://angelbroking1-pk3em7sa.customui-test.leadsquared.com?leadId=ca7a1bc1-a2…" at bounding box center [290, 448] width 133 height 17
click at [310, 456] on link "https://angelbroking1-pk3em7sa.customui-test.leadsquared.com?leadId=ca7a1bc1-a2…" at bounding box center [290, 448] width 133 height 17
click at [357, 443] on link "https://angelbroking1-pk3em7sa.customui-test.leadsquared.com?leadId=ca7a1bc1-a2…" at bounding box center [290, 448] width 133 height 17
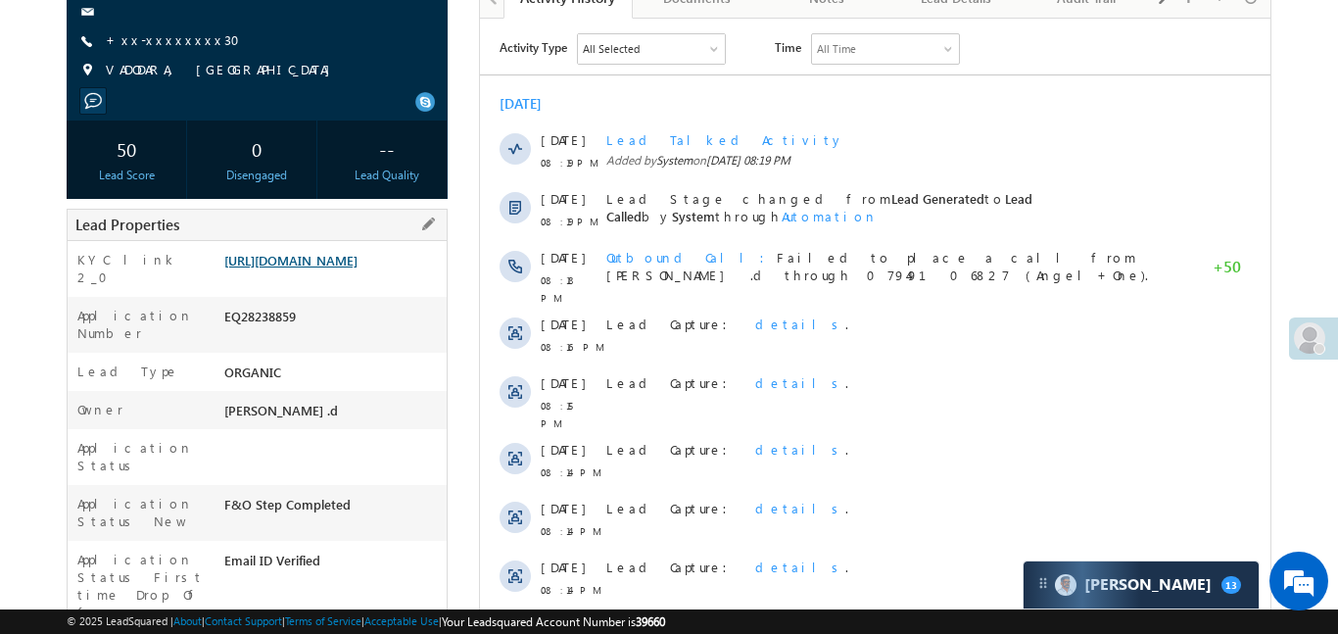
click at [350, 268] on link "[URL][DOMAIN_NAME]" at bounding box center [290, 260] width 133 height 17
click at [325, 268] on link "[URL][DOMAIN_NAME]" at bounding box center [290, 260] width 133 height 17
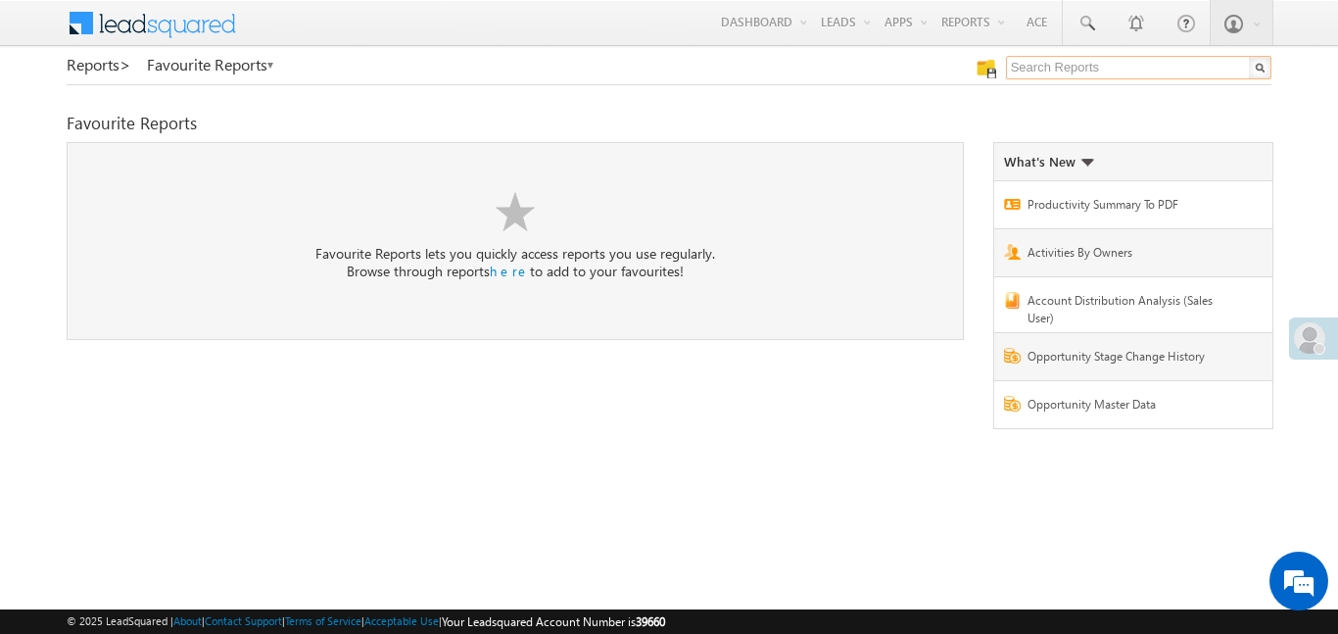
drag, startPoint x: 1062, startPoint y: 66, endPoint x: 1065, endPoint y: 80, distance: 15.0
click at [1065, 80] on div at bounding box center [1080, 69] width 381 height 27
click at [1060, 68] on input "text" at bounding box center [1138, 68] width 265 height 24
type input "me to other"
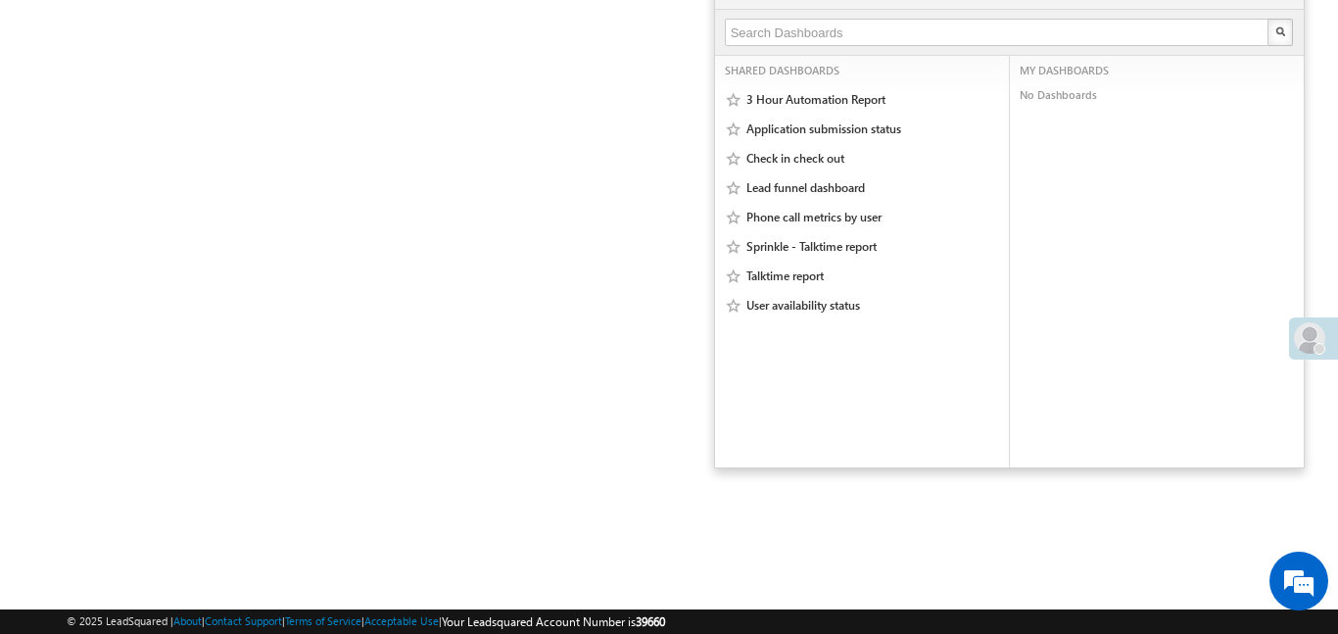
scroll to position [109, 0]
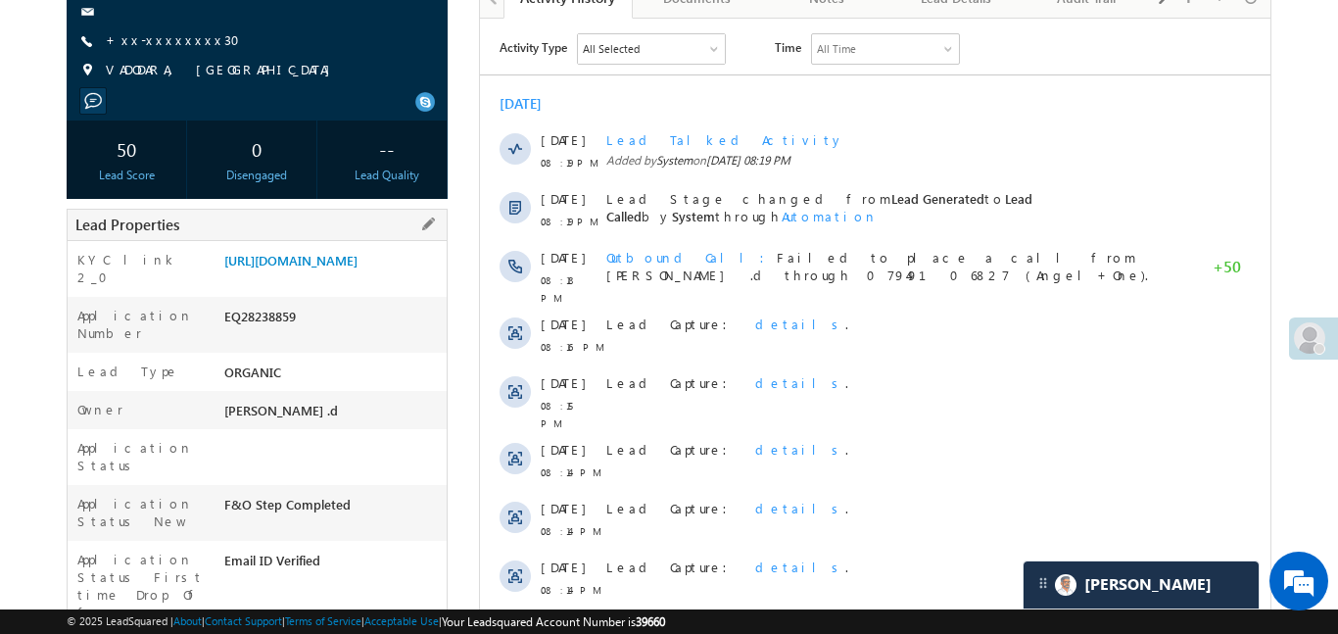
click at [371, 230] on div "Lead Properties" at bounding box center [257, 225] width 381 height 32
click at [357, 268] on link "[URL][DOMAIN_NAME]" at bounding box center [290, 260] width 133 height 17
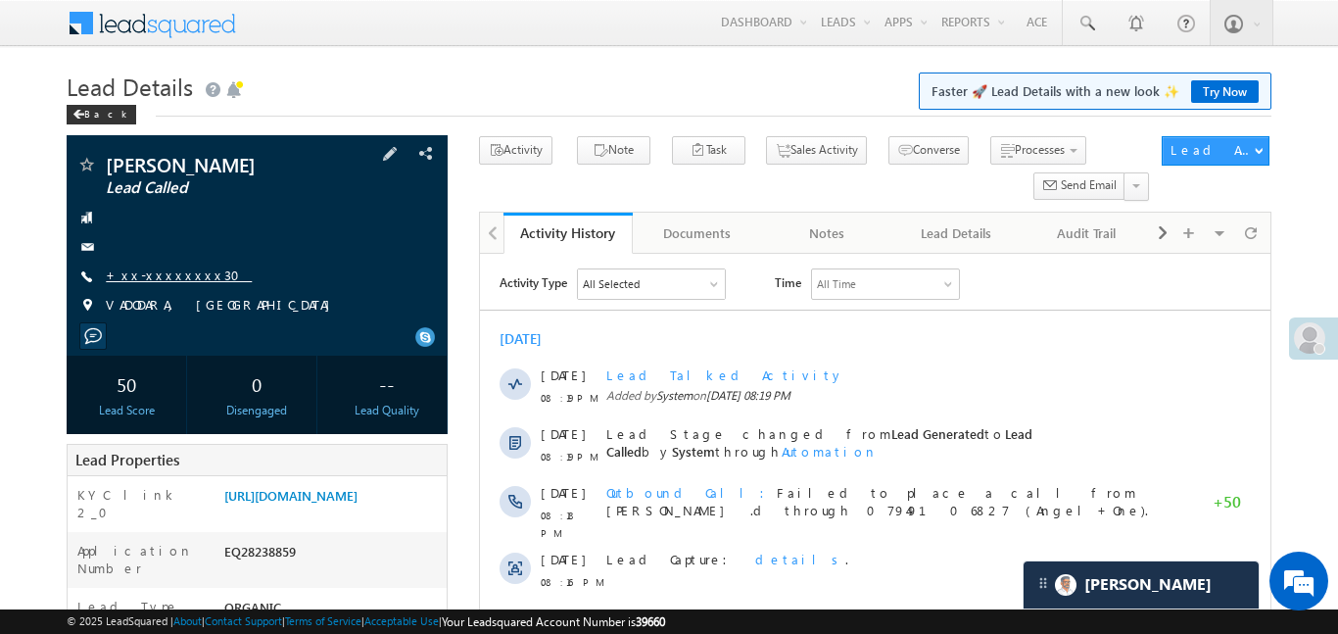
click at [165, 278] on link "+xx-xxxxxxxx30" at bounding box center [179, 274] width 146 height 17
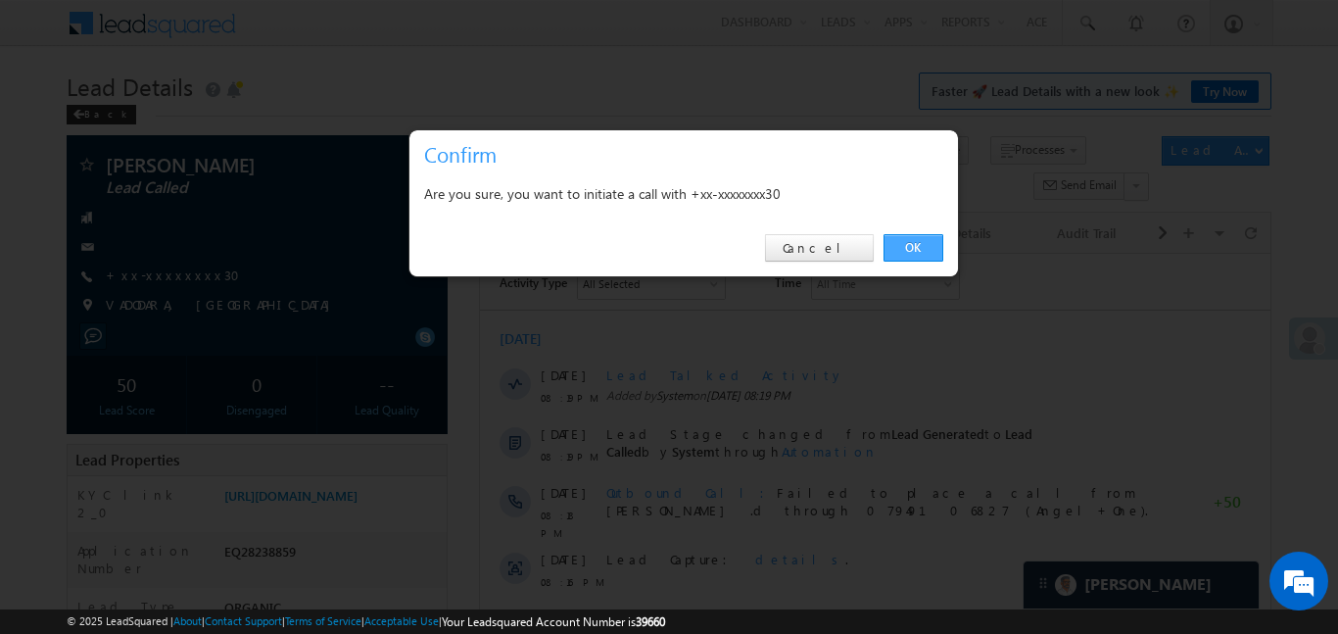
click at [894, 255] on link "OK" at bounding box center [913, 247] width 60 height 27
